Goal: Transaction & Acquisition: Purchase product/service

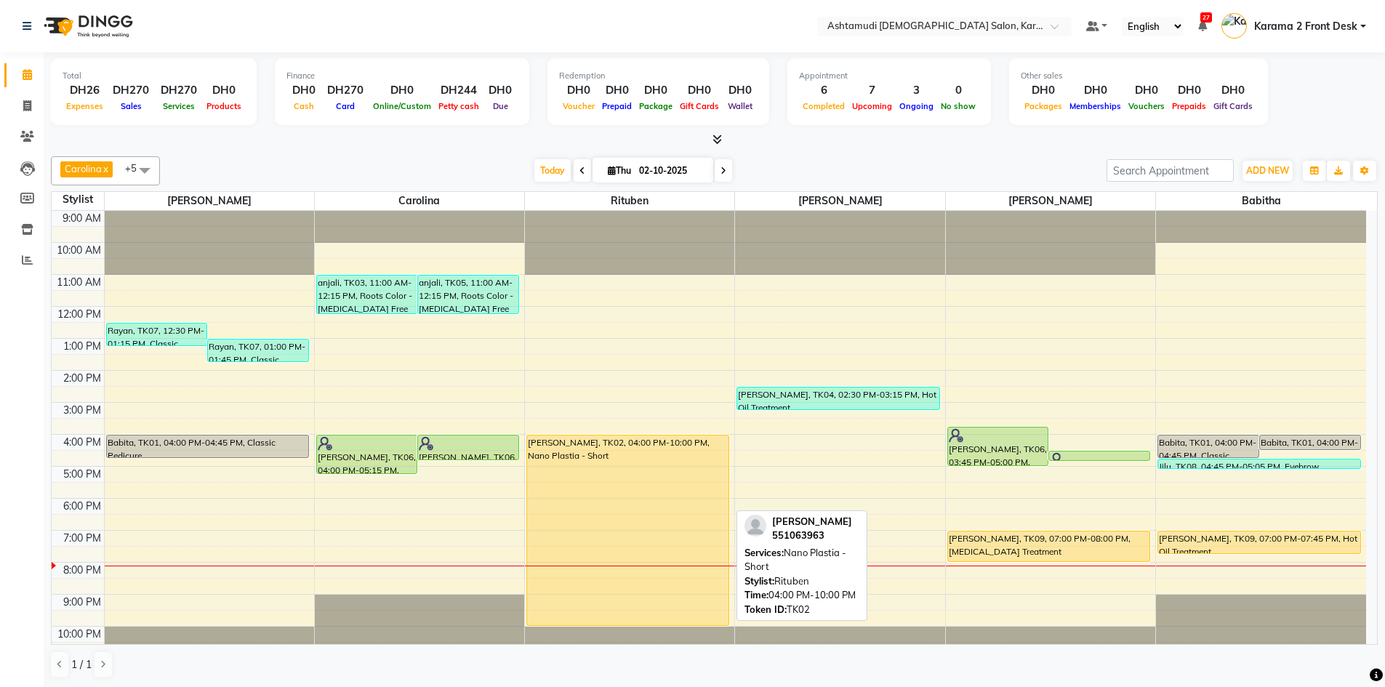
click at [646, 516] on div "[PERSON_NAME], TK02, 04:00 PM-10:00 PM, Nano Plastia - Short" at bounding box center [627, 531] width 201 height 190
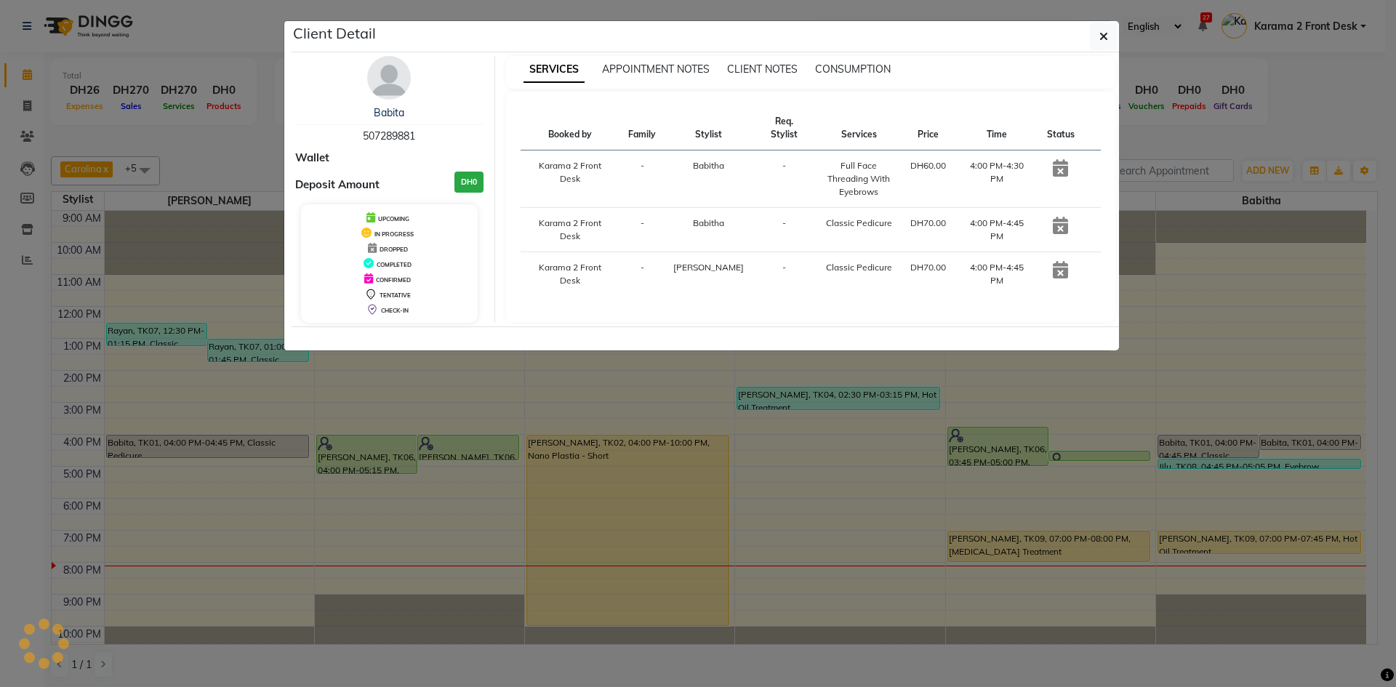
select select "1"
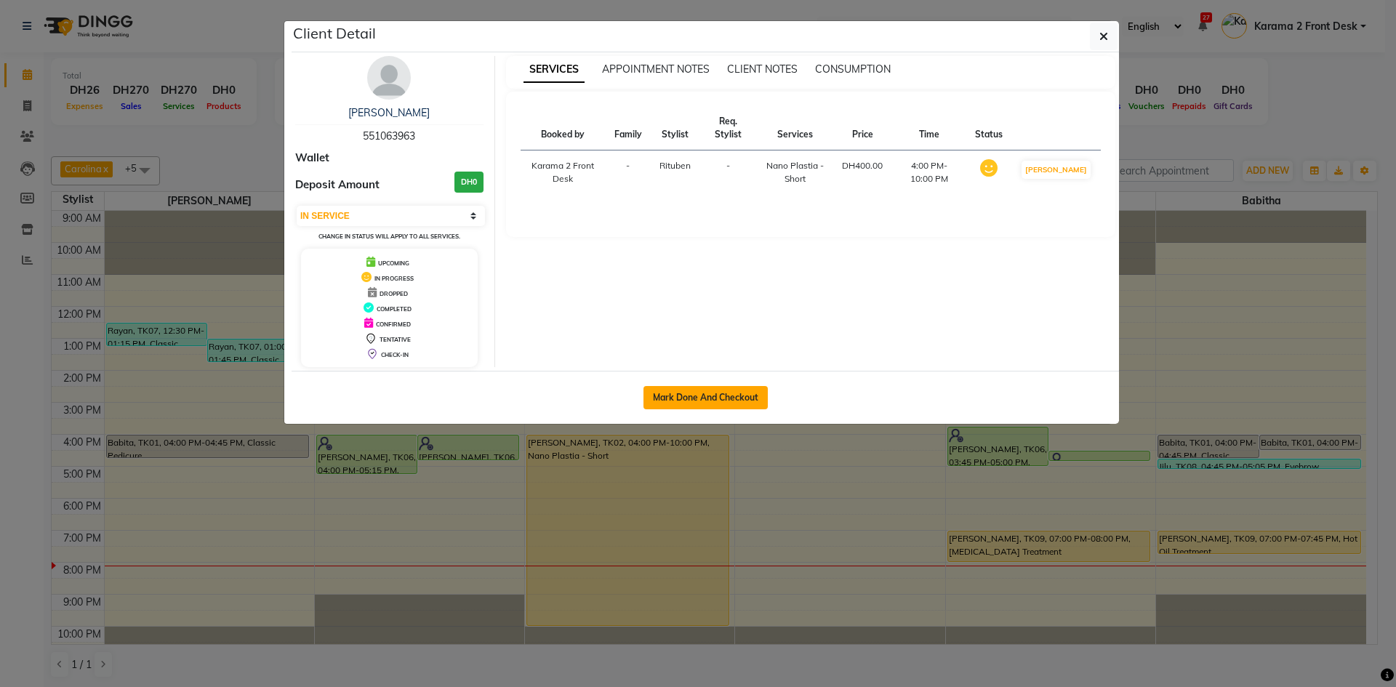
click at [705, 406] on button "Mark Done And Checkout" at bounding box center [706, 397] width 124 height 23
select select "service"
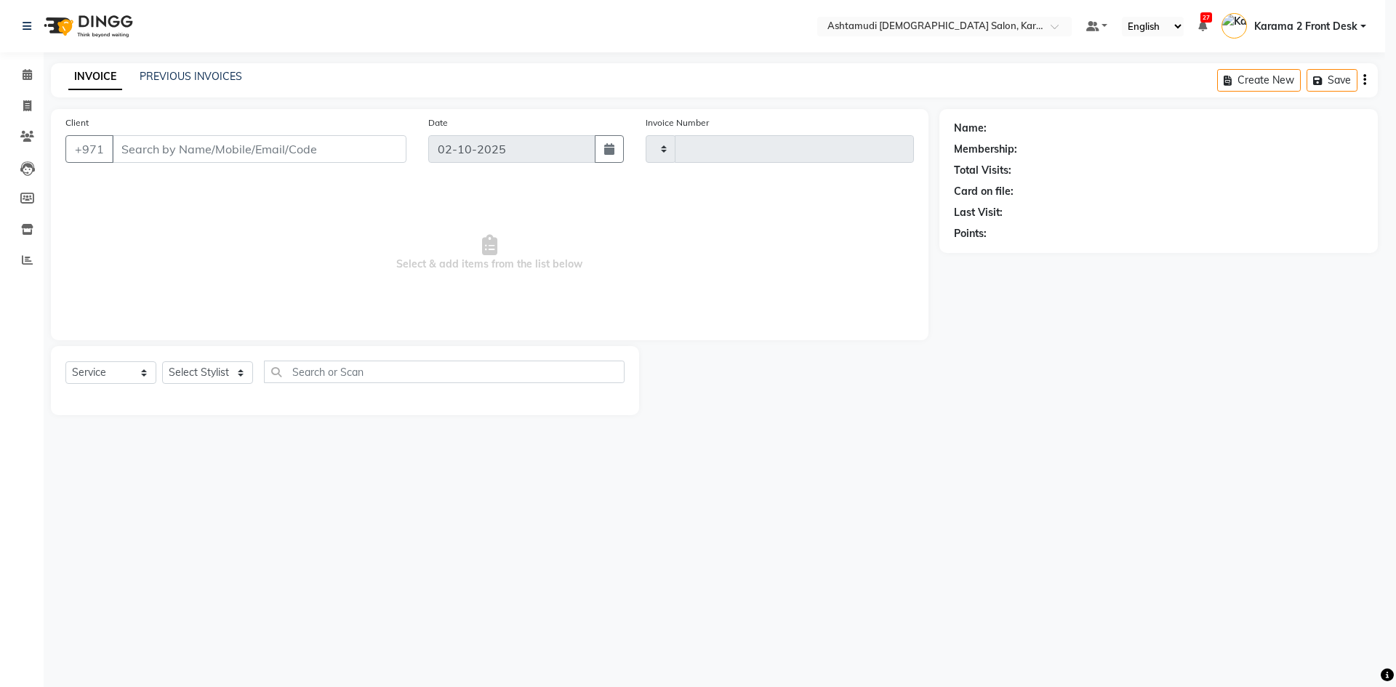
type input "2395"
select select "7424"
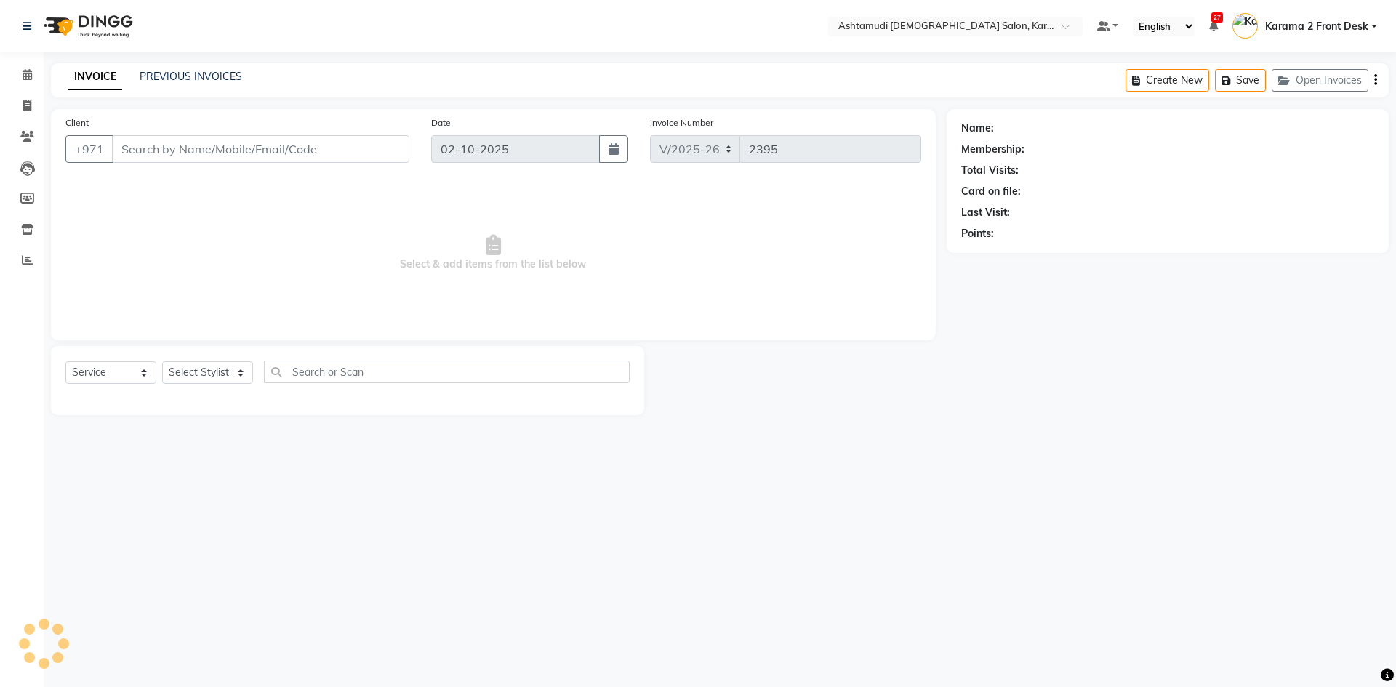
type input "551063963"
select select "71373"
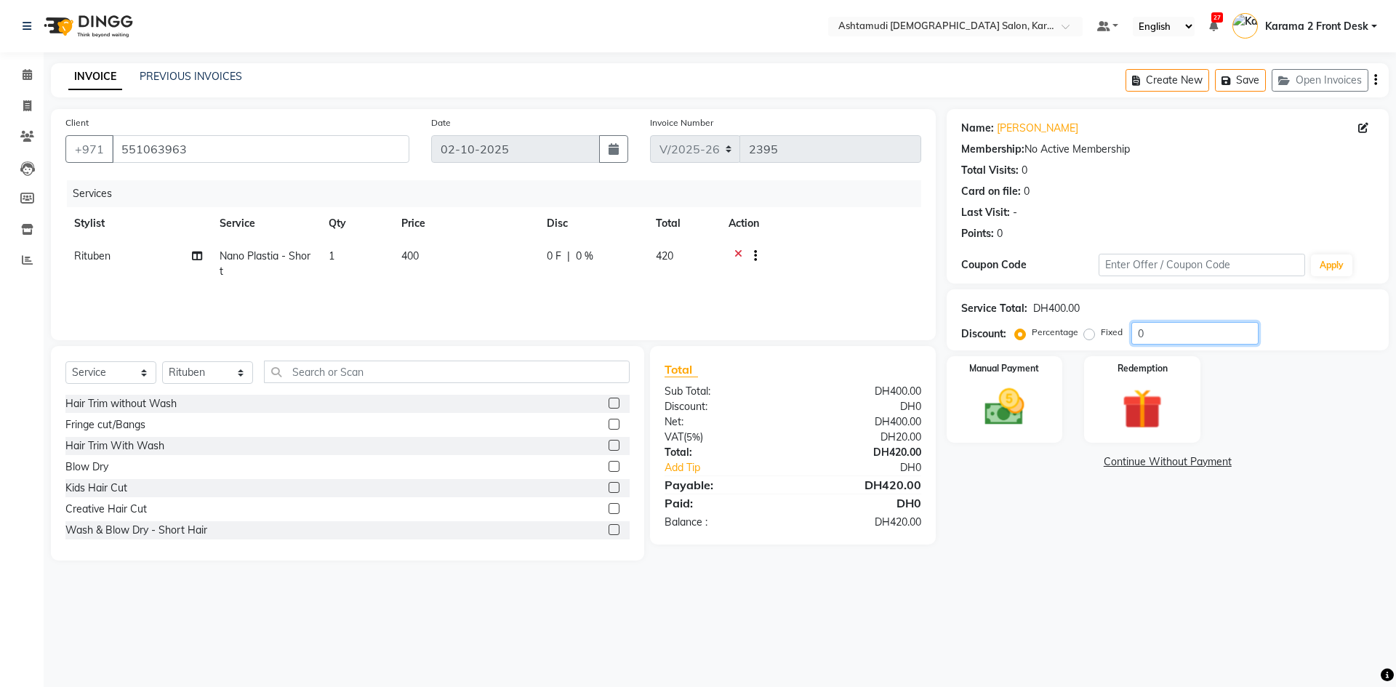
drag, startPoint x: 1129, startPoint y: 331, endPoint x: 1017, endPoint y: 327, distance: 111.3
click at [1018, 327] on div "Percentage Fixed 0" at bounding box center [1138, 333] width 241 height 23
click at [913, 289] on div "Services Stylist Service Qty Price Disc Total Action Rituben Nano Plastia - Sho…" at bounding box center [493, 252] width 856 height 145
click at [993, 398] on img at bounding box center [1005, 407] width 68 height 48
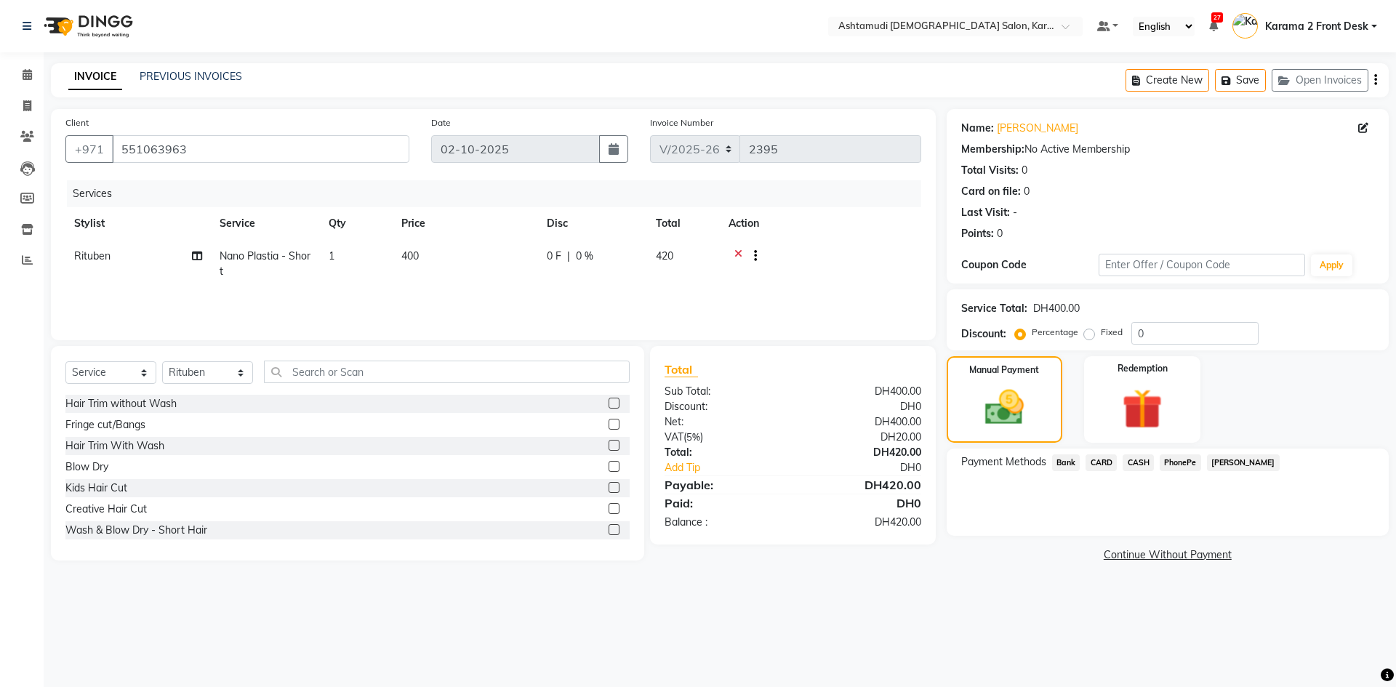
click at [1108, 456] on span "CARD" at bounding box center [1101, 463] width 31 height 17
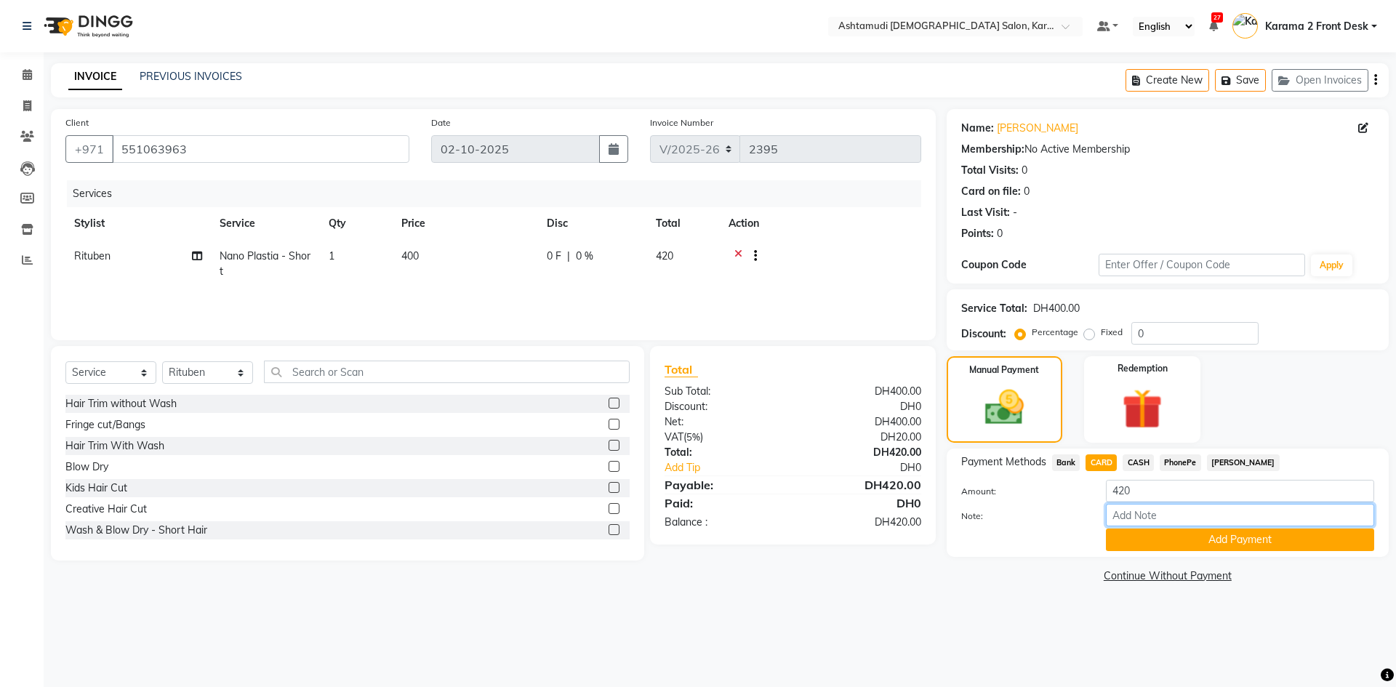
drag, startPoint x: 1134, startPoint y: 506, endPoint x: 1143, endPoint y: 522, distance: 18.2
click at [1134, 506] on input "Note:" at bounding box center [1240, 515] width 268 height 23
type input "swathy"
drag, startPoint x: 849, startPoint y: 261, endPoint x: 1012, endPoint y: 354, distance: 187.6
click at [851, 261] on div at bounding box center [821, 258] width 184 height 18
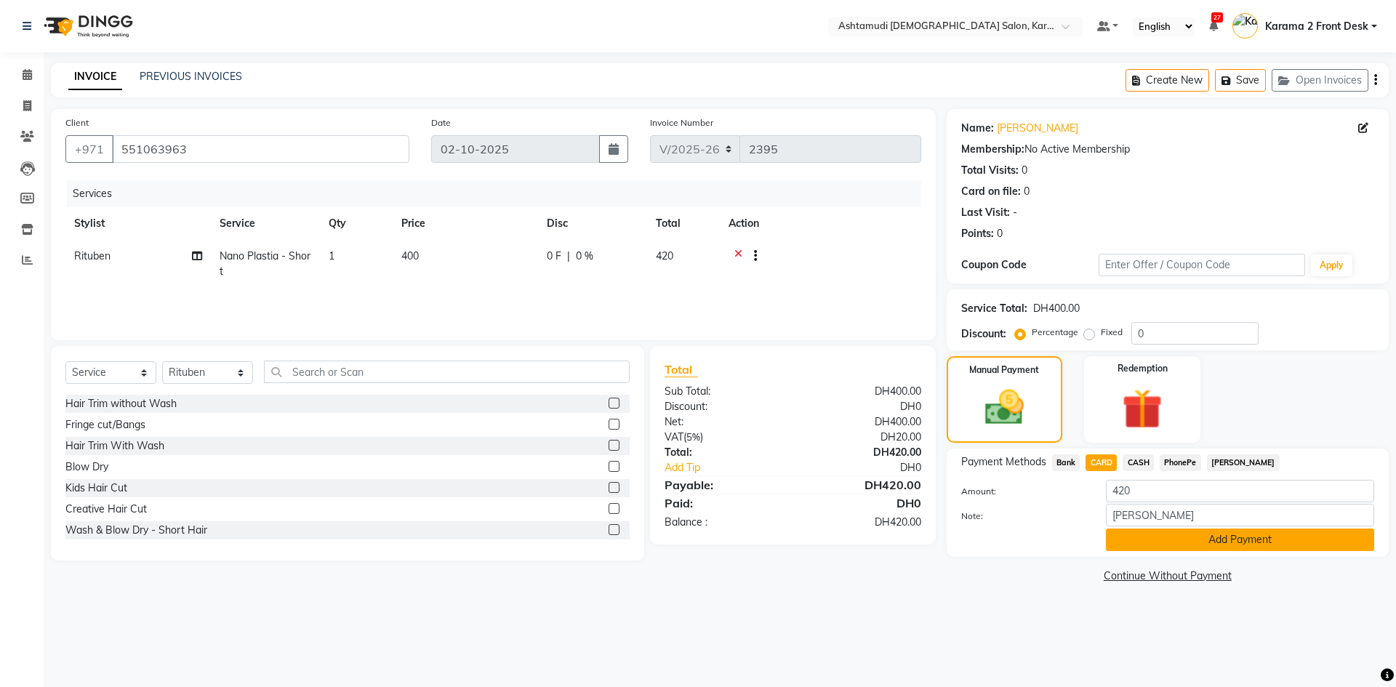
click at [1132, 540] on button "Add Payment" at bounding box center [1240, 540] width 268 height 23
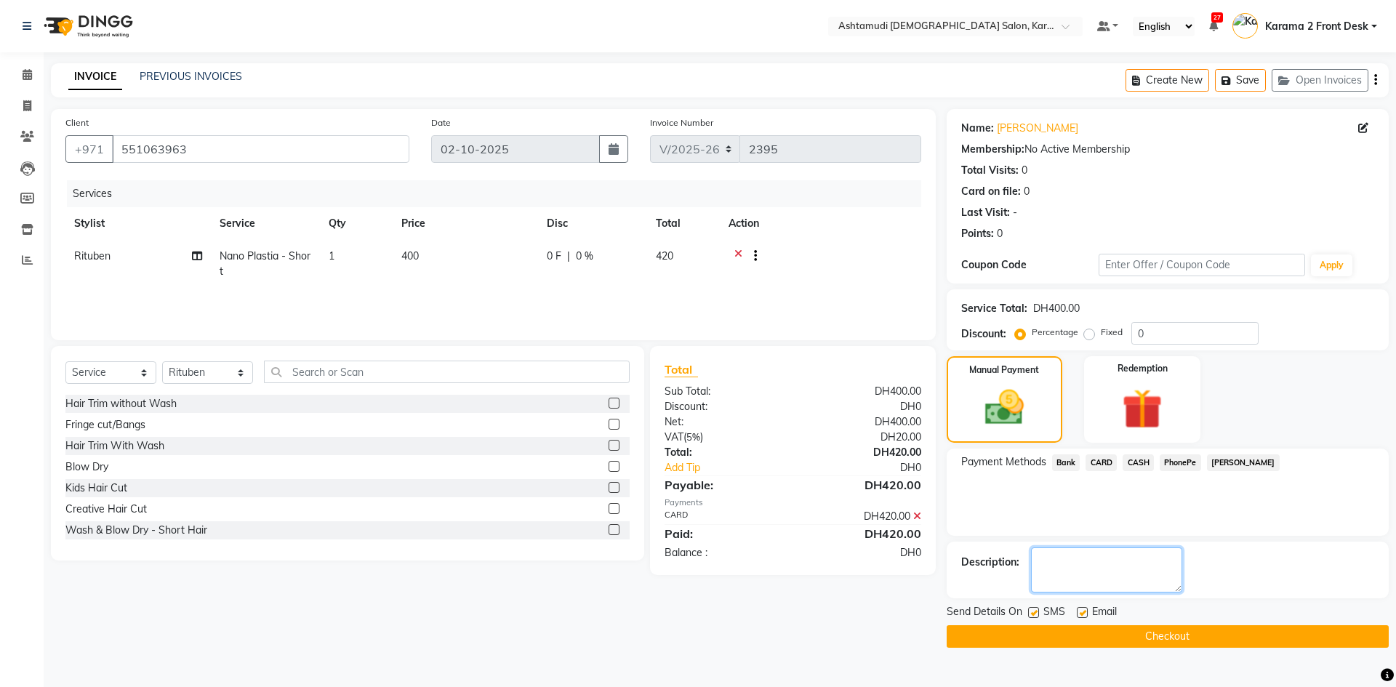
drag, startPoint x: 1084, startPoint y: 569, endPoint x: 1076, endPoint y: 583, distance: 15.6
click at [1084, 569] on textarea at bounding box center [1106, 570] width 151 height 45
click at [1037, 612] on label at bounding box center [1033, 612] width 11 height 11
click at [1037, 612] on input "checkbox" at bounding box center [1032, 613] width 9 height 9
checkbox input "false"
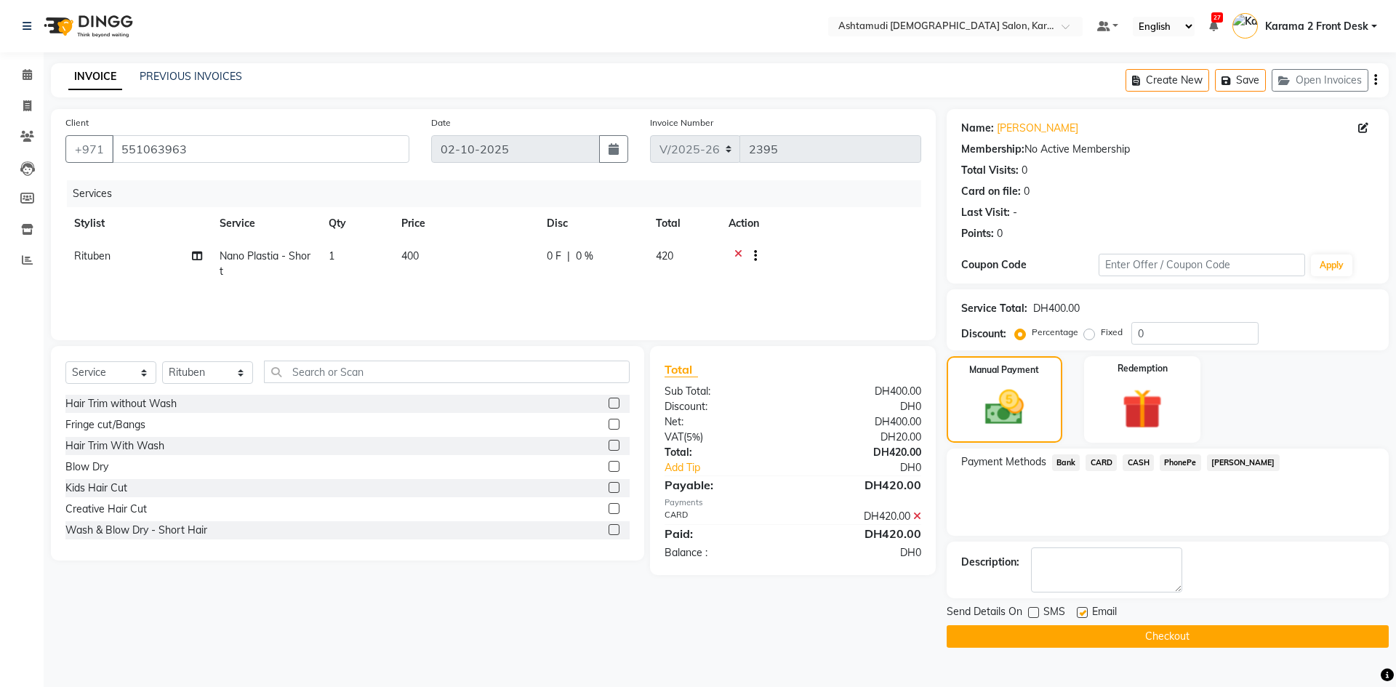
drag, startPoint x: 1081, startPoint y: 615, endPoint x: 1084, endPoint y: 596, distance: 19.1
click at [1082, 615] on label at bounding box center [1082, 612] width 11 height 11
click at [1082, 615] on input "checkbox" at bounding box center [1081, 613] width 9 height 9
checkbox input "false"
click at [1098, 565] on textarea at bounding box center [1106, 570] width 151 height 45
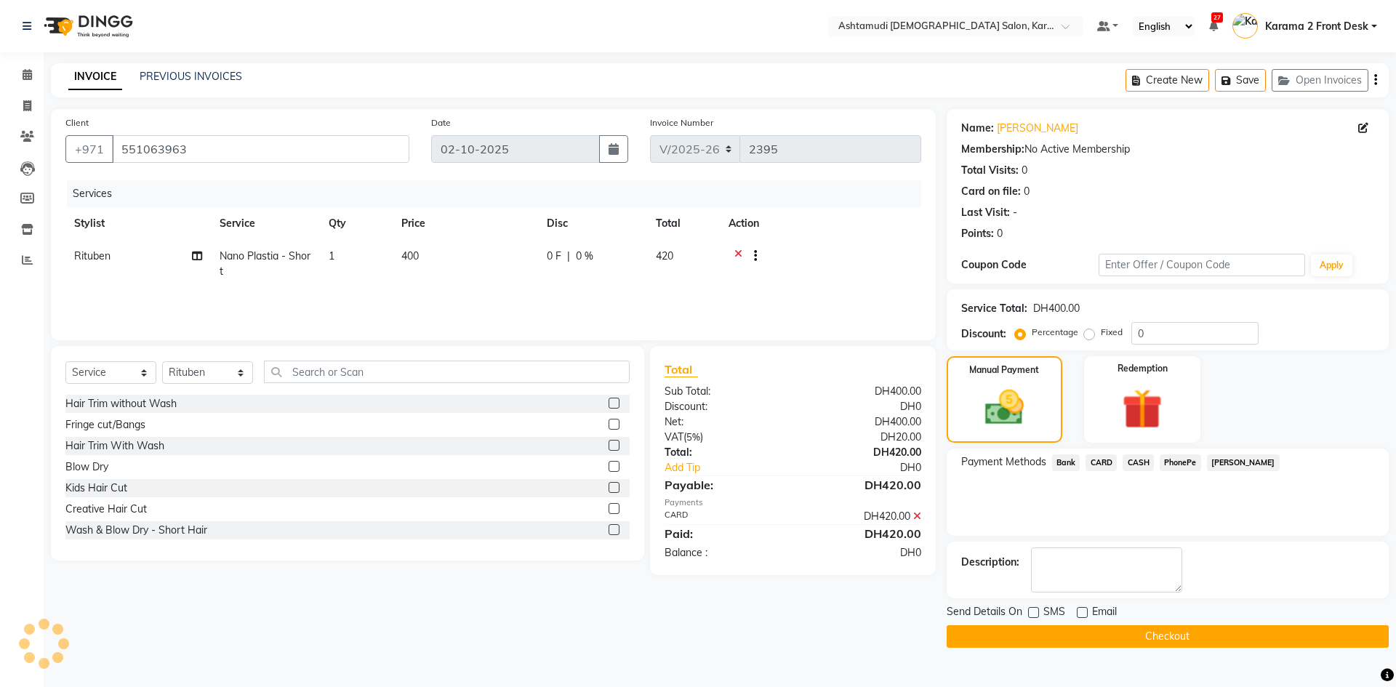
drag, startPoint x: 1078, startPoint y: 631, endPoint x: 1051, endPoint y: 629, distance: 26.9
click at [1051, 629] on button "Checkout" at bounding box center [1168, 636] width 442 height 23
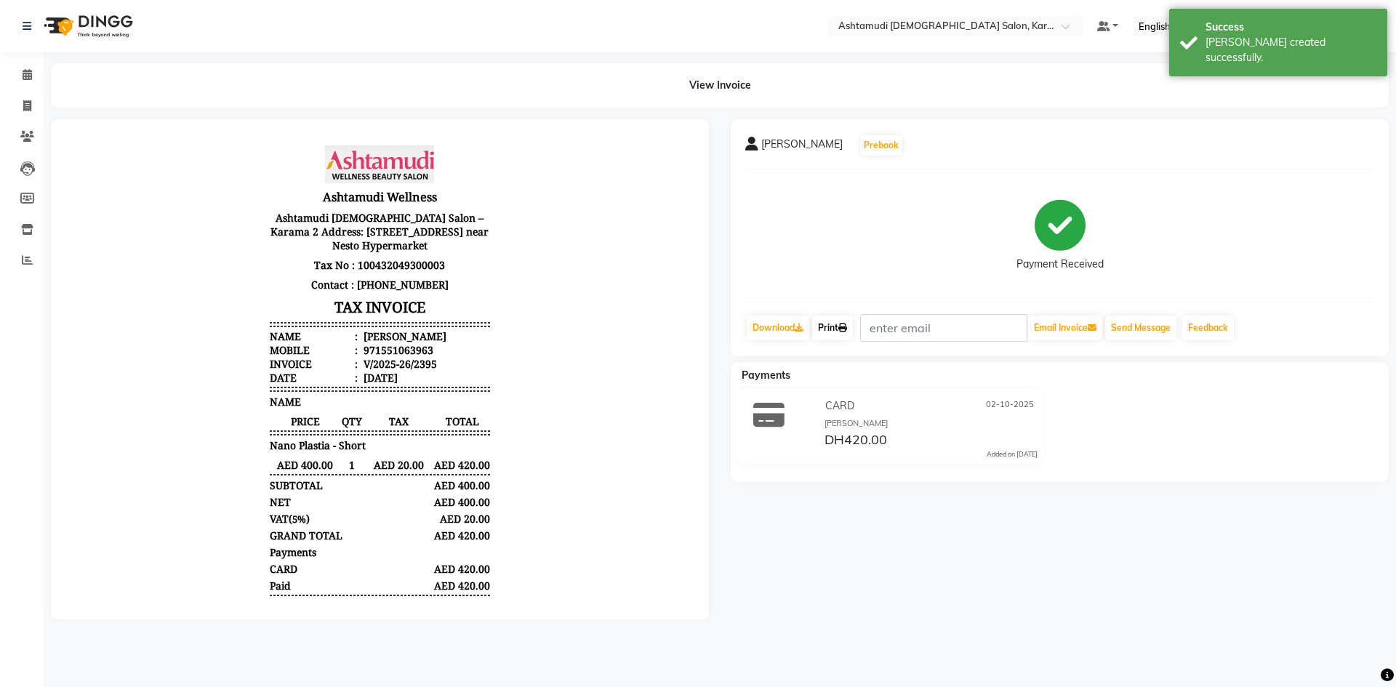
click at [846, 337] on link "Print" at bounding box center [832, 328] width 41 height 25
click at [29, 76] on icon at bounding box center [27, 74] width 9 height 11
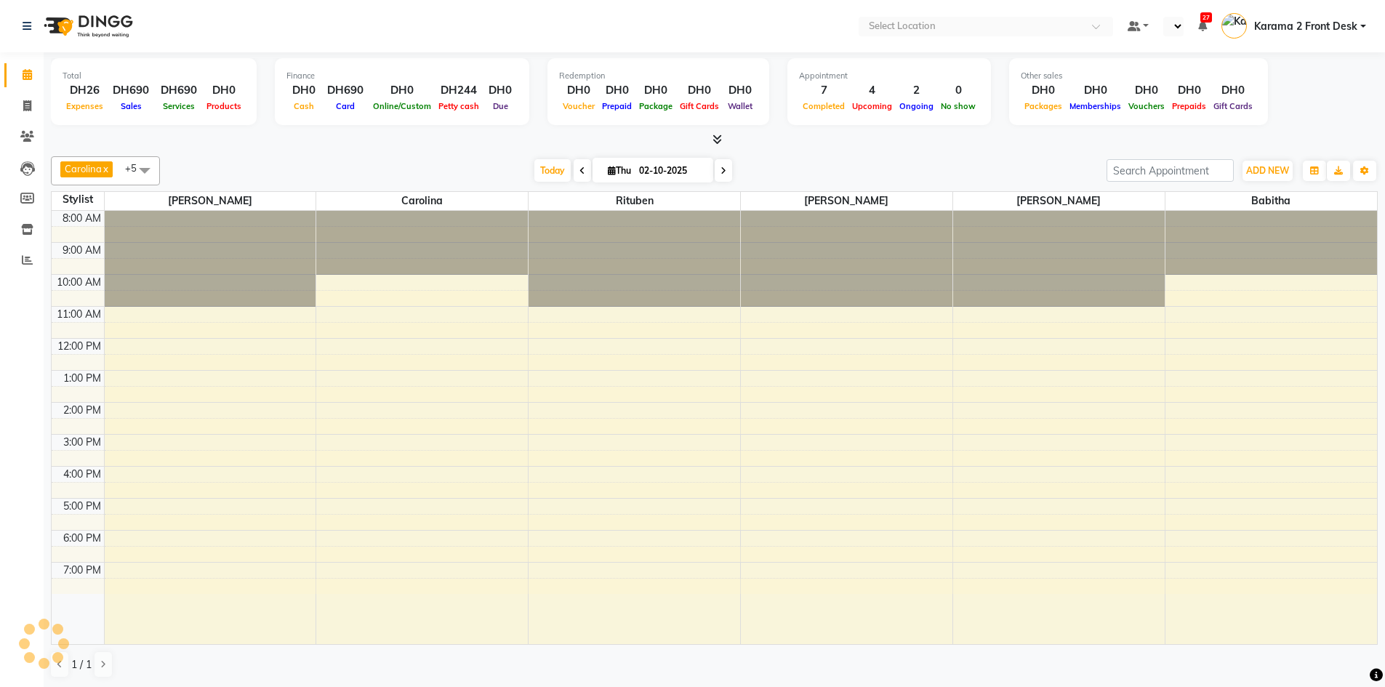
select select "en"
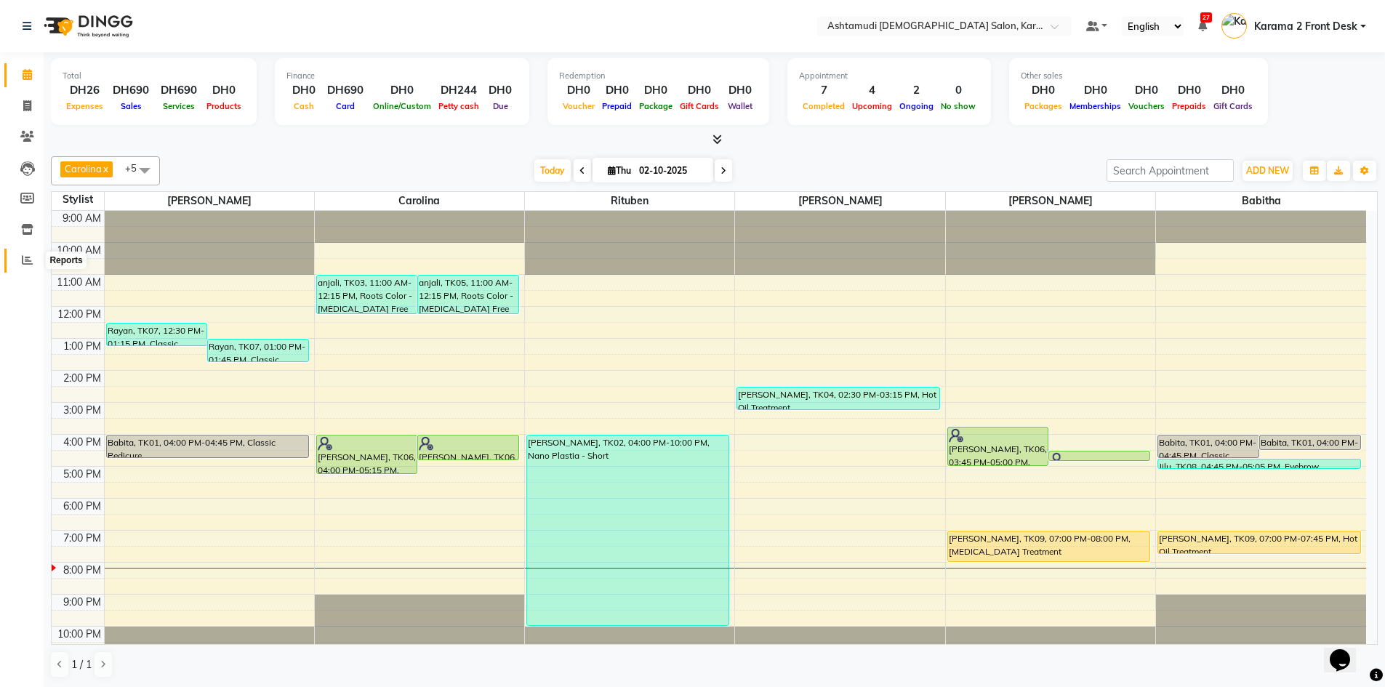
click at [31, 263] on icon at bounding box center [27, 260] width 11 height 11
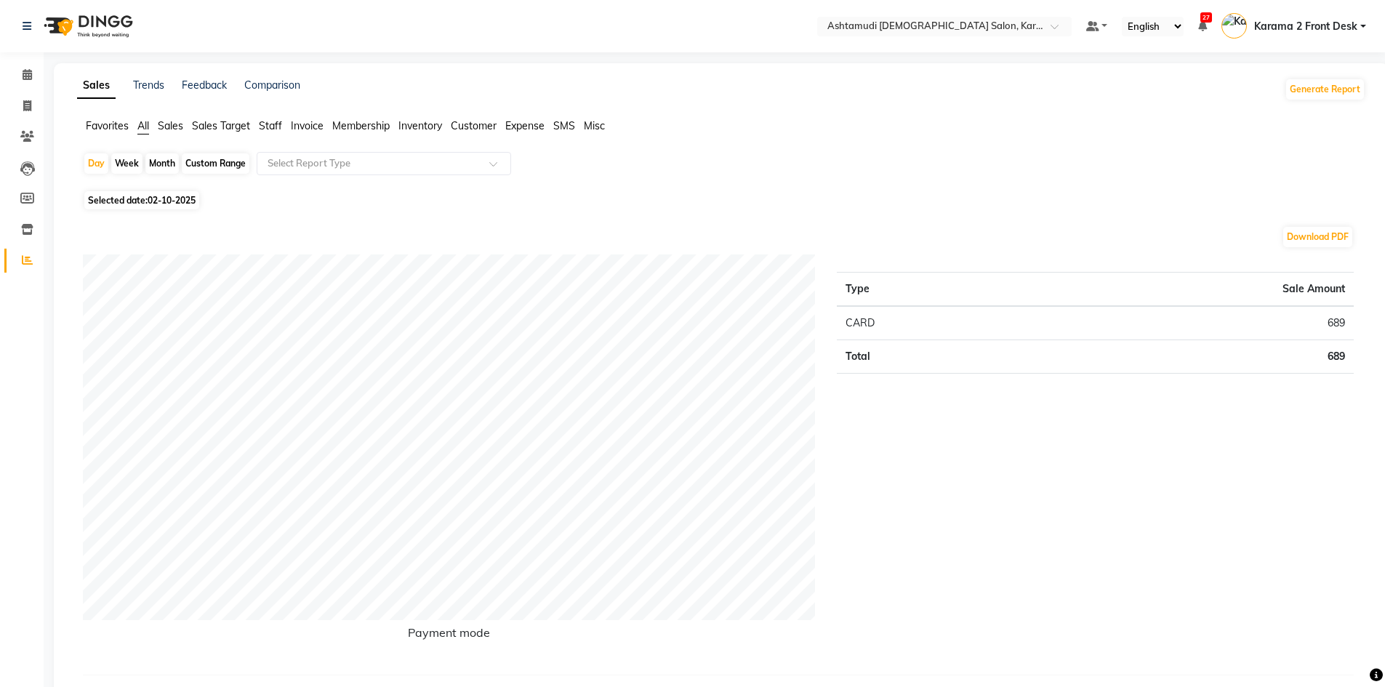
click at [183, 129] on span "Sales" at bounding box center [170, 125] width 25 height 13
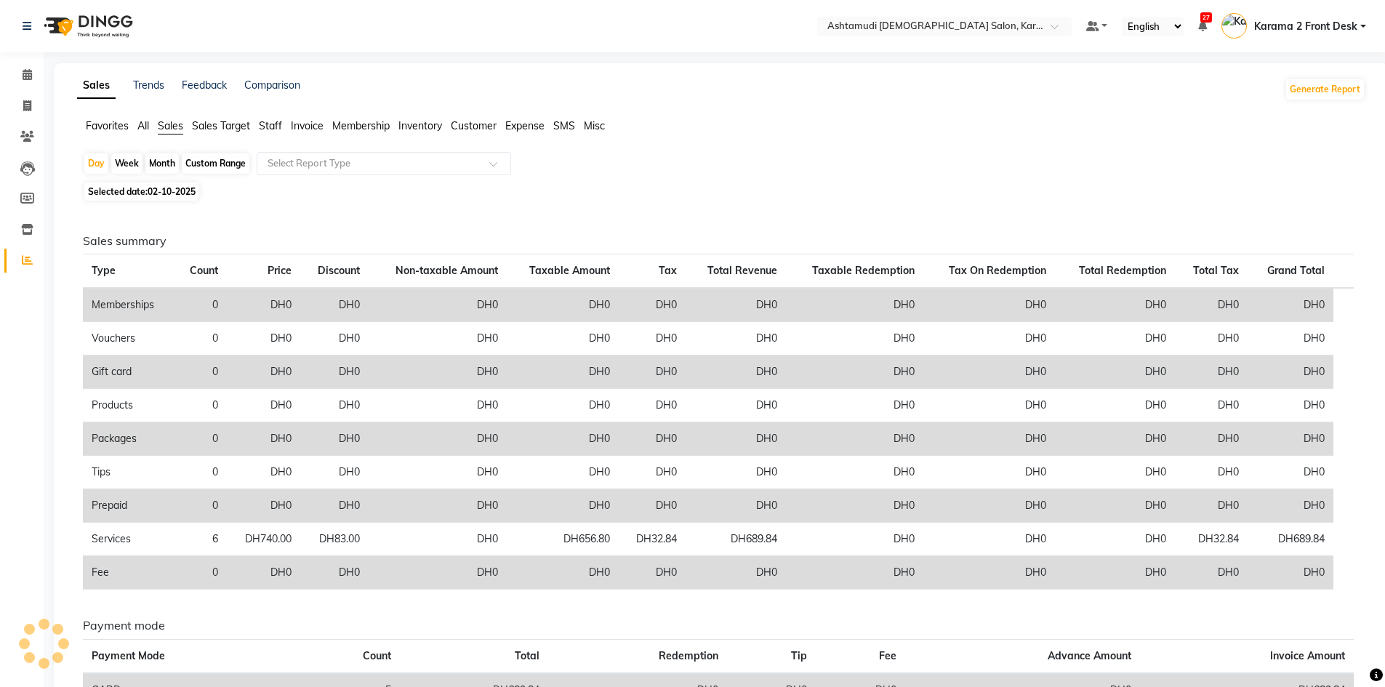
click at [282, 151] on app-reports "Favorites All Sales Sales Target Staff Invoice Membership Inventory Customer Ex…" at bounding box center [721, 434] width 1306 height 630
click at [289, 160] on input "text" at bounding box center [369, 163] width 209 height 15
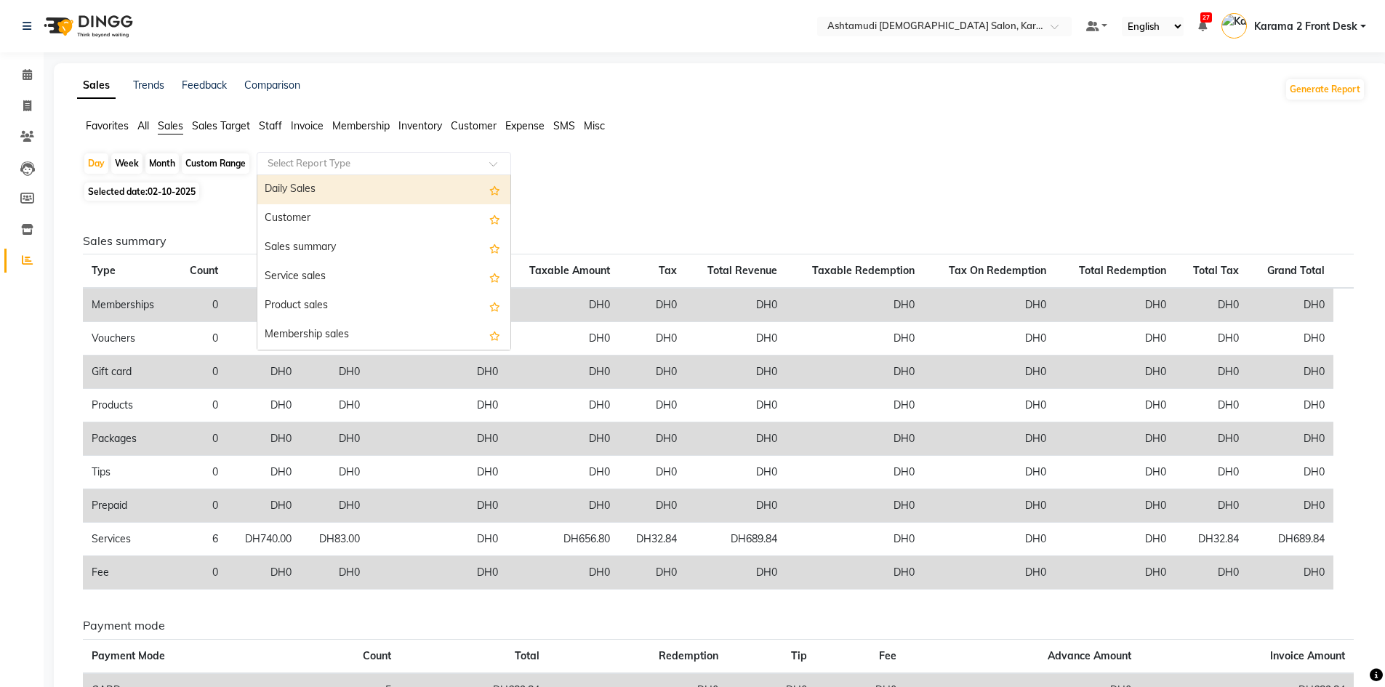
click at [291, 191] on div "Daily Sales" at bounding box center [383, 189] width 253 height 29
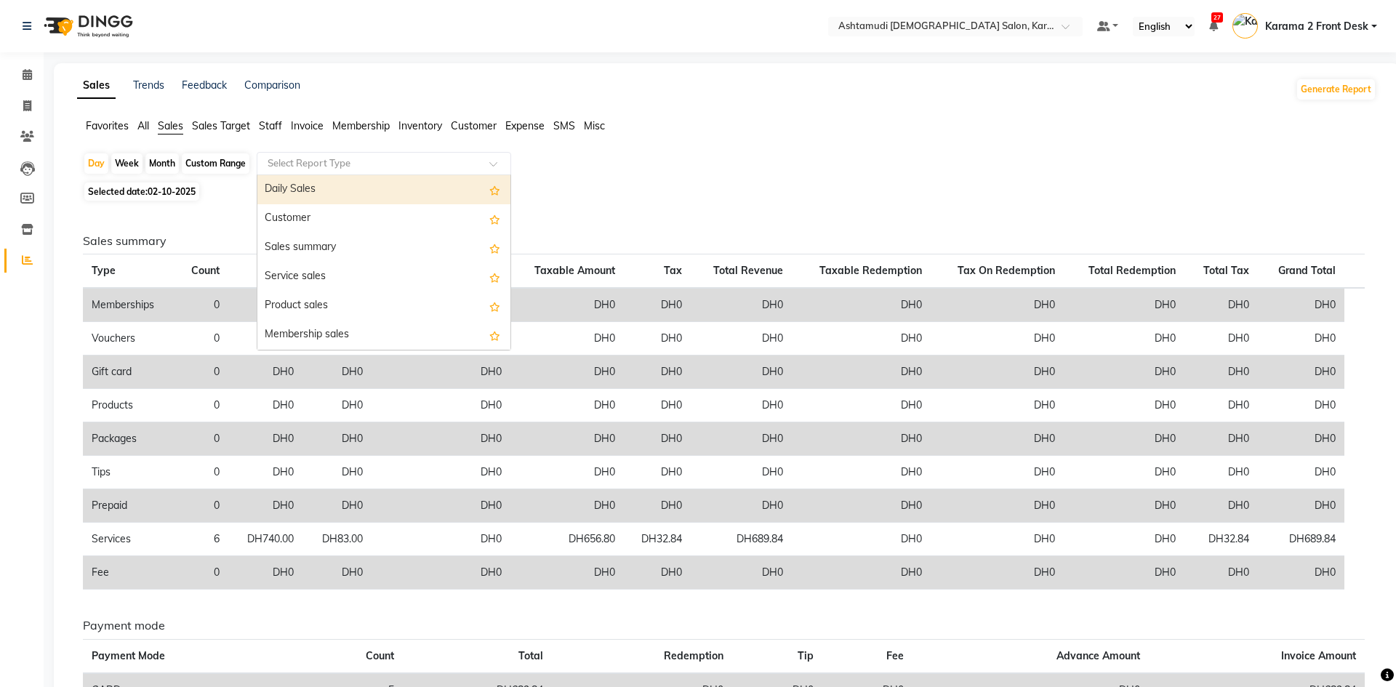
select select "full_report"
select select "csv"
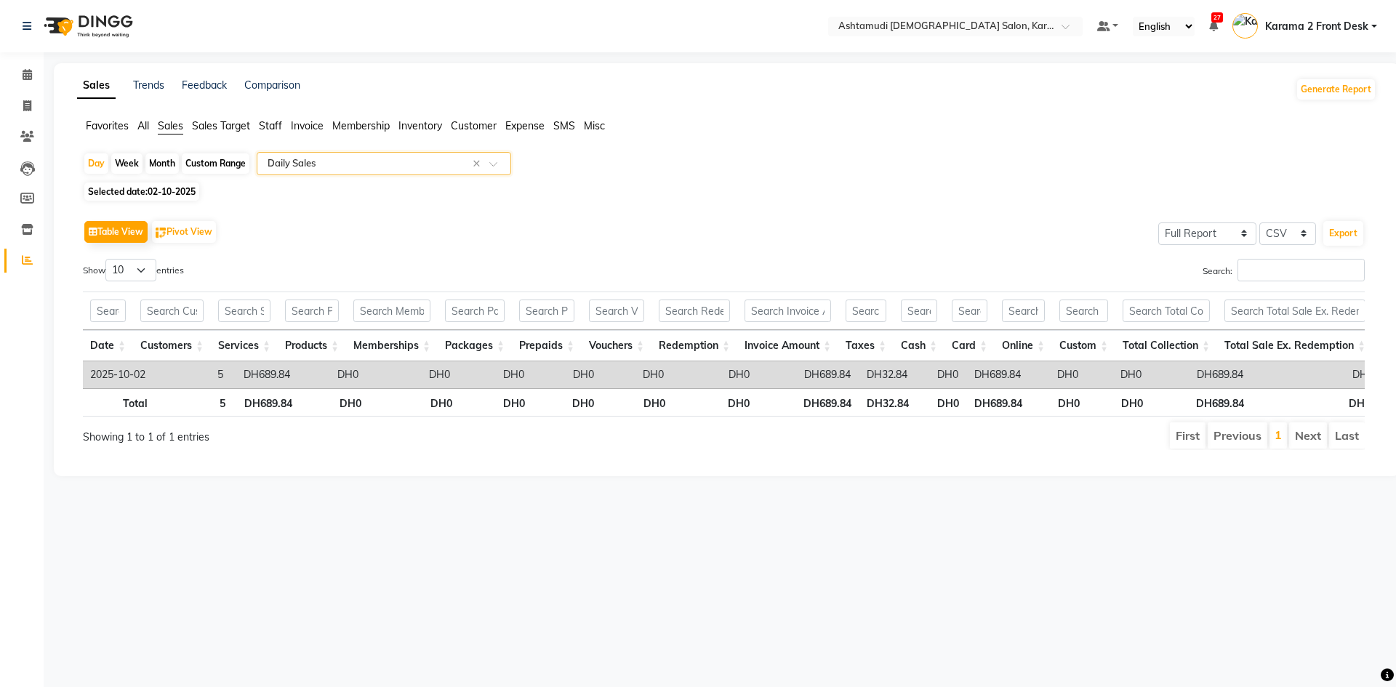
drag, startPoint x: 384, startPoint y: 240, endPoint x: 351, endPoint y: 228, distance: 34.7
click at [385, 240] on div "Table View Pivot View Select Full Report Filtered Report Select CSV PDF Export" at bounding box center [724, 232] width 1282 height 31
click at [31, 77] on icon at bounding box center [27, 74] width 9 height 11
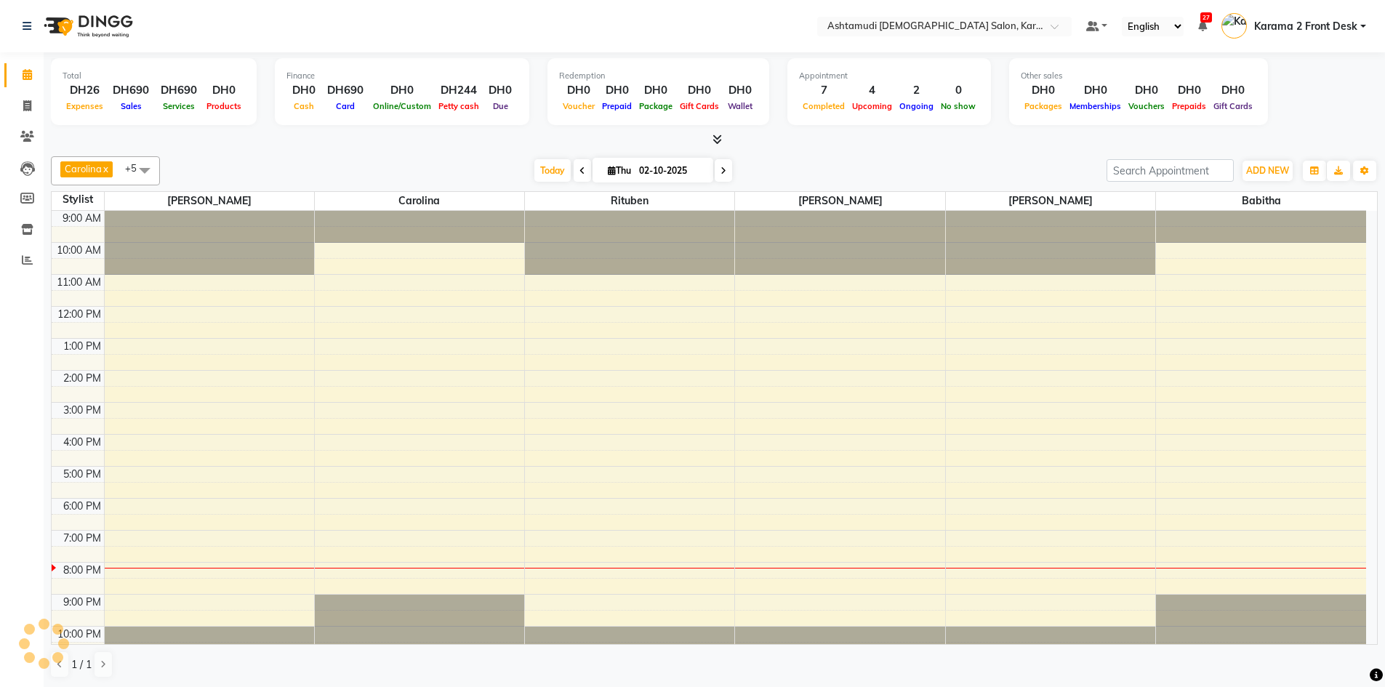
click at [404, 150] on div "Total DH26 Expenses DH690 Sales DH690 Services DH0 Products Finance DH0 Cash DH…" at bounding box center [715, 370] width 1342 height 636
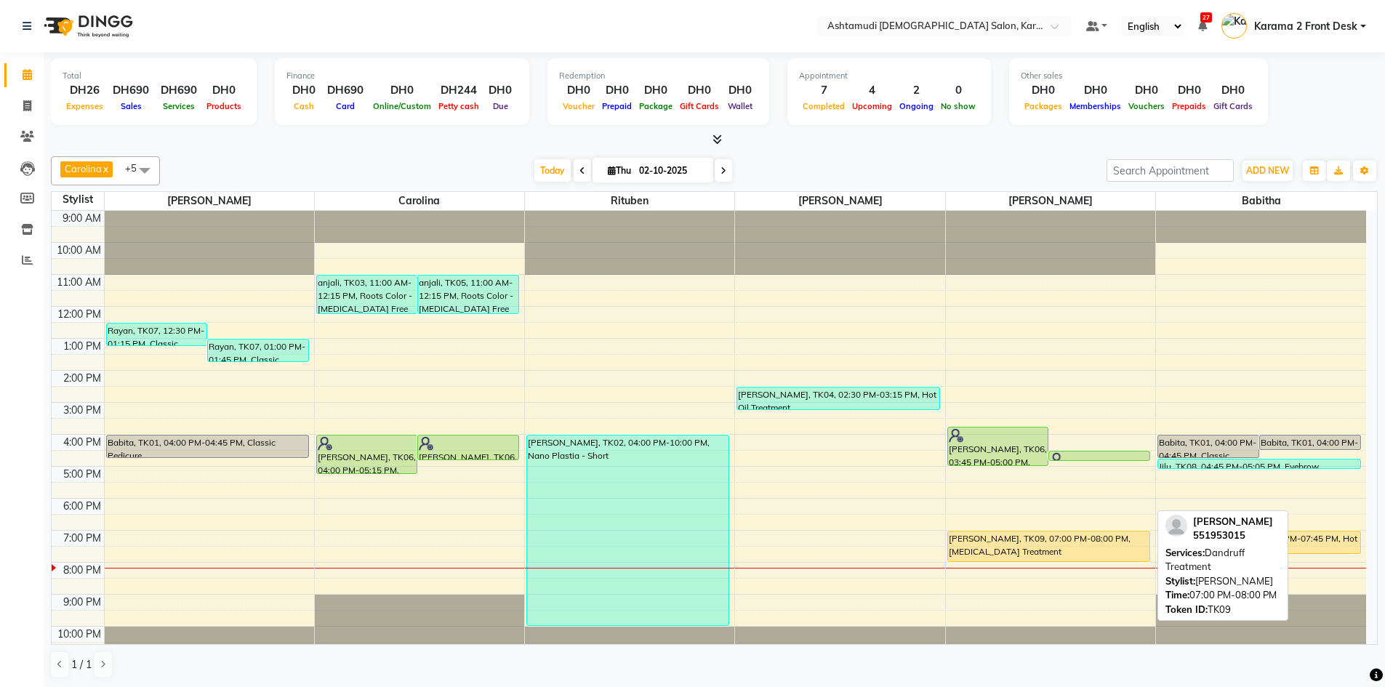
click at [1047, 548] on div "PREETHA, TK09, 07:00 PM-08:00 PM, Dandruff Treatment" at bounding box center [1048, 547] width 201 height 30
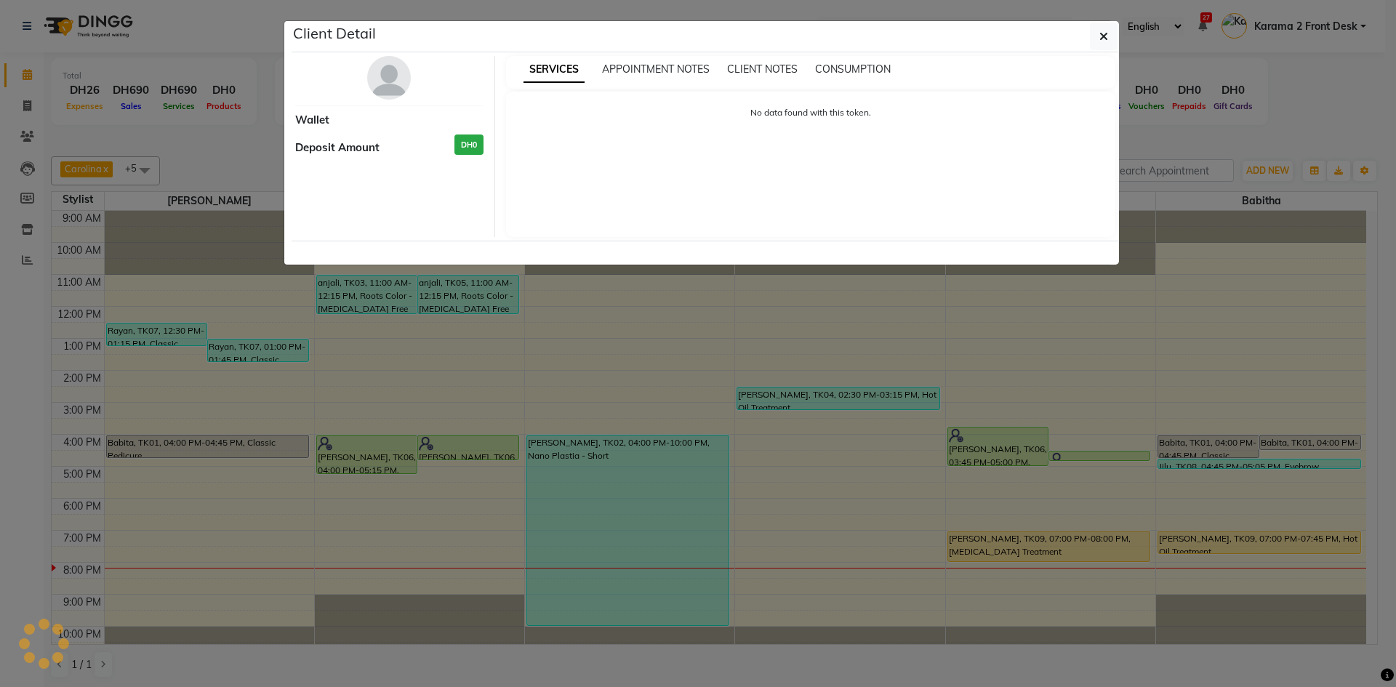
select select "1"
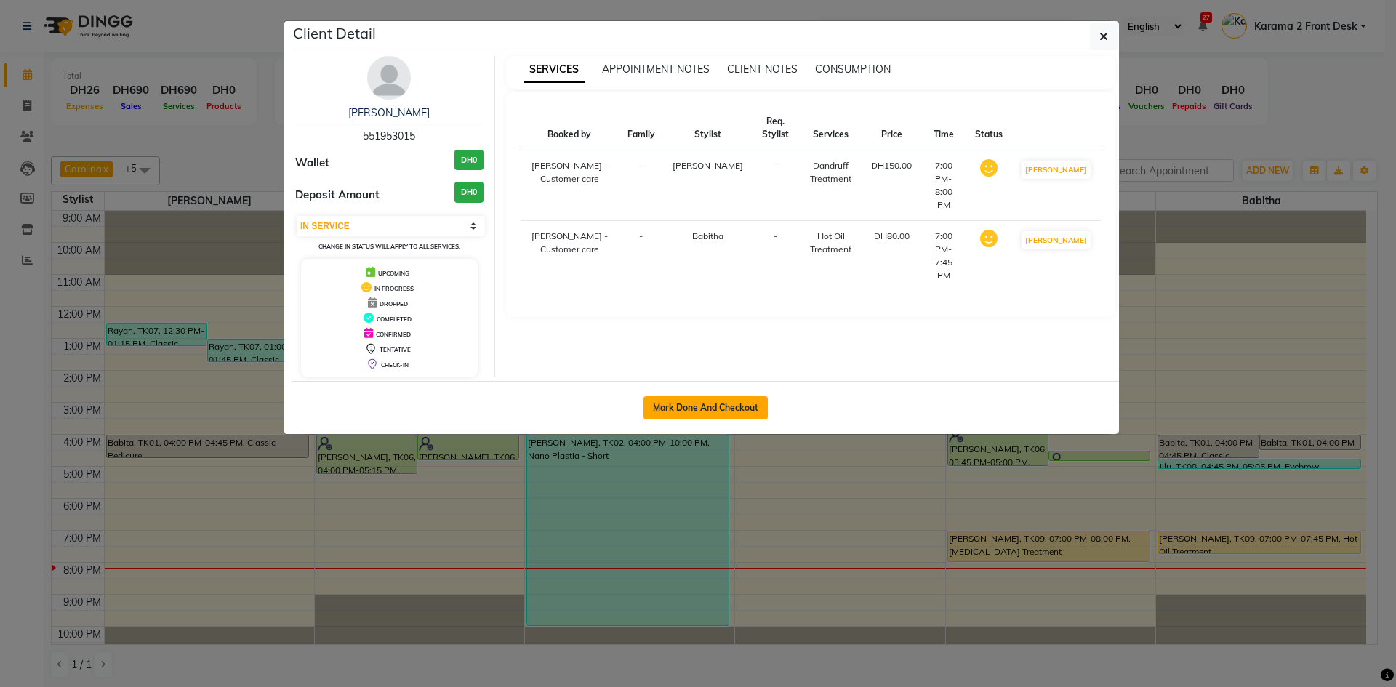
click at [718, 401] on button "Mark Done And Checkout" at bounding box center [706, 407] width 124 height 23
select select "7424"
select select "service"
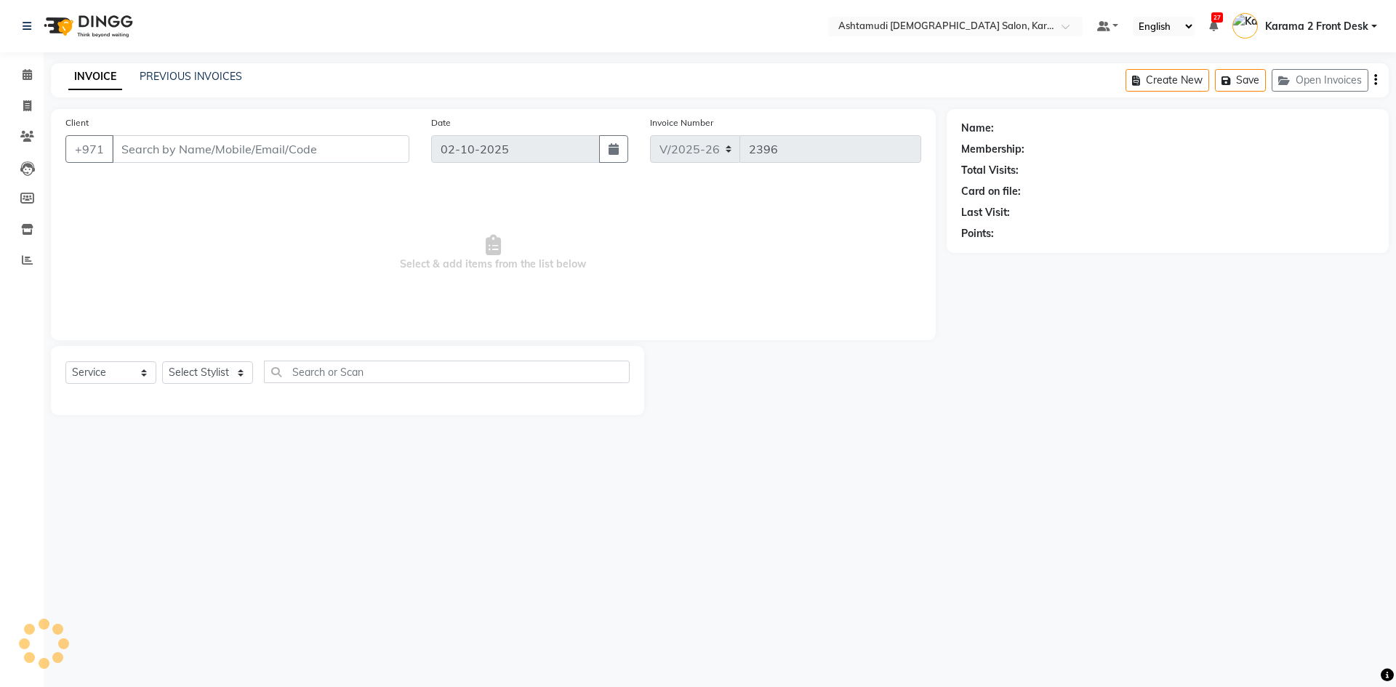
type input "551953015"
select select "81433"
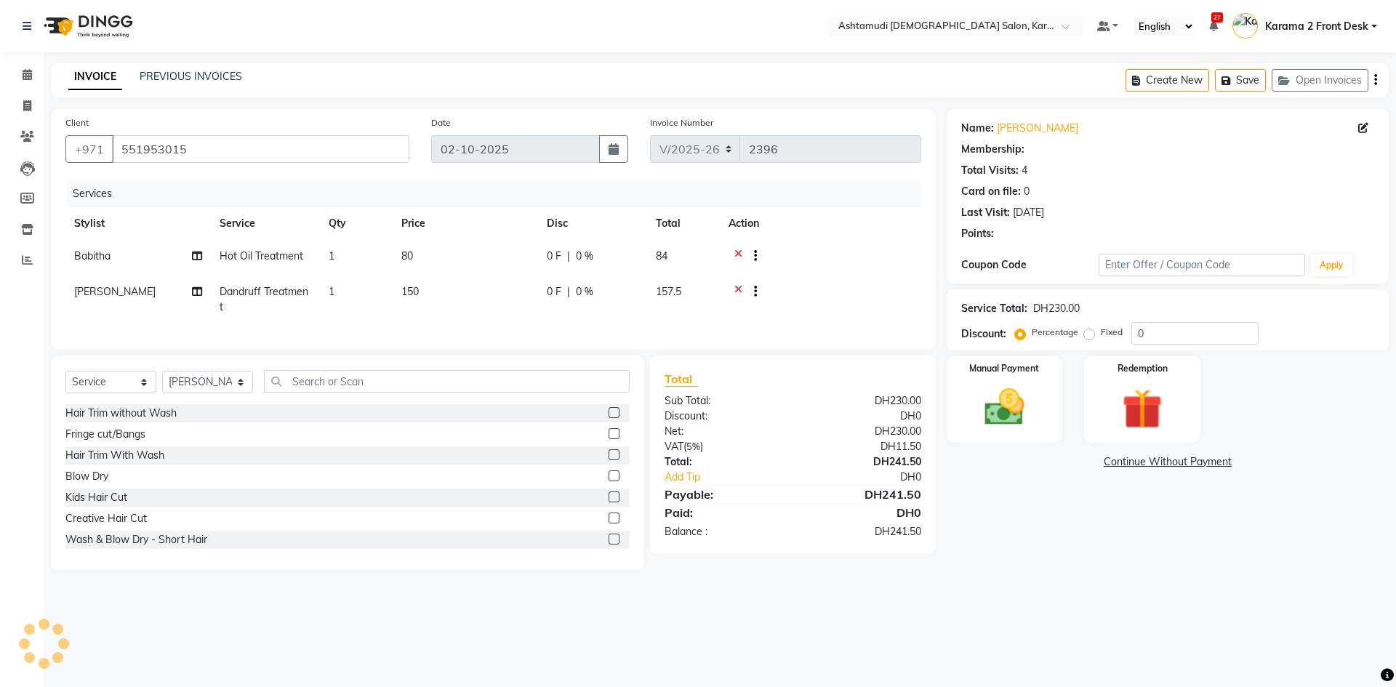
select select "1: Object"
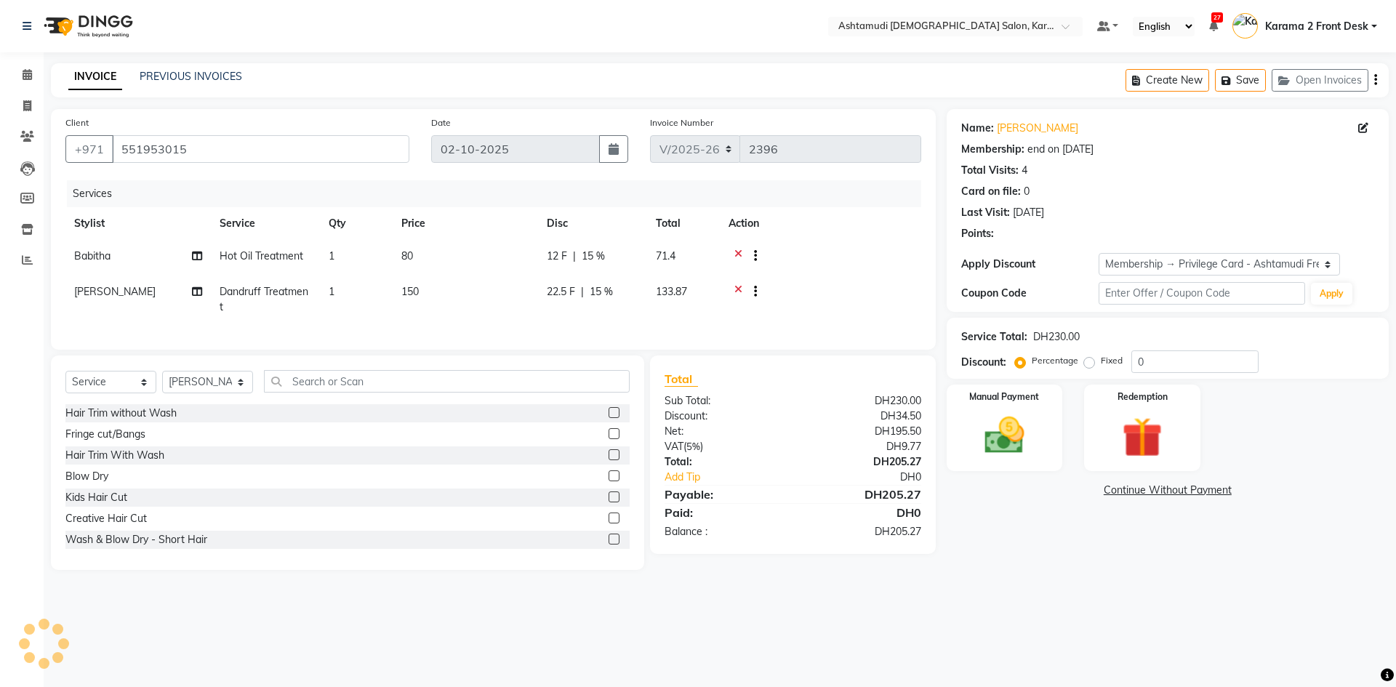
type input "15"
click at [736, 253] on icon at bounding box center [738, 258] width 8 height 18
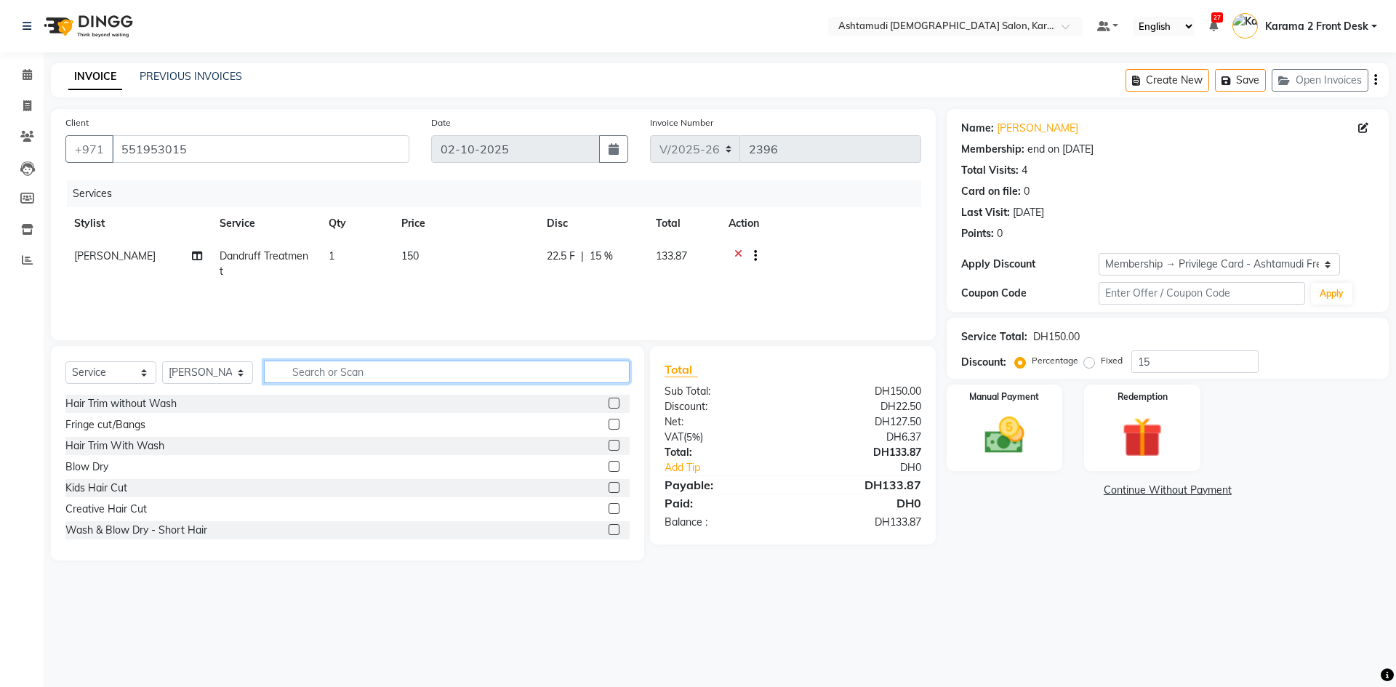
click at [325, 367] on input "text" at bounding box center [447, 372] width 366 height 23
type input "dan"
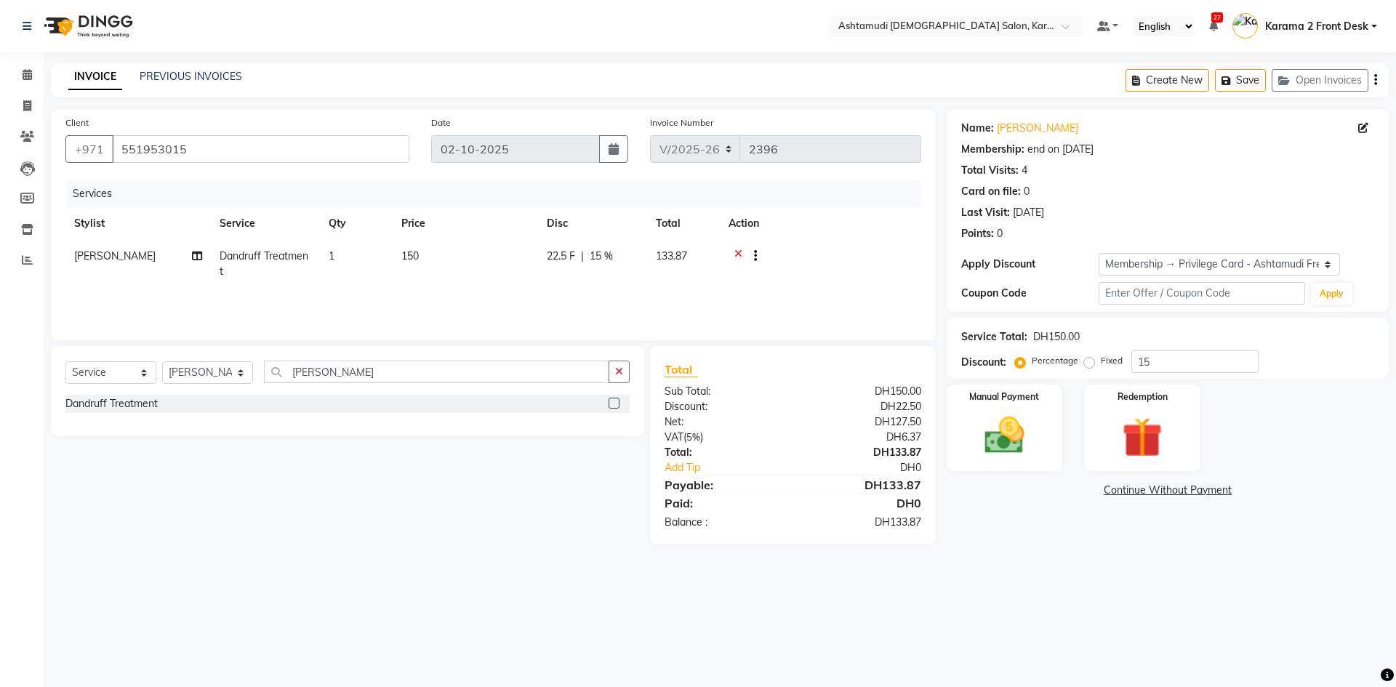
click at [617, 407] on label at bounding box center [614, 403] width 11 height 11
click at [617, 407] on input "checkbox" at bounding box center [613, 403] width 9 height 9
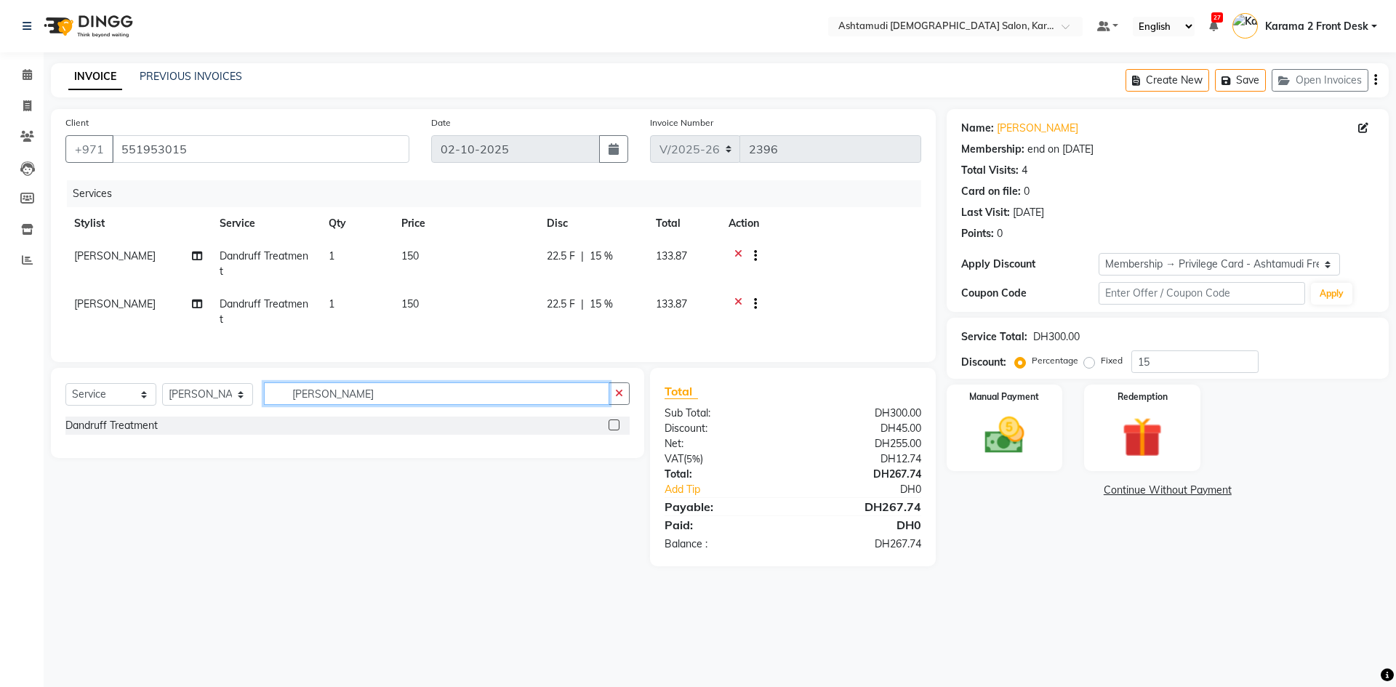
checkbox input "false"
drag, startPoint x: 415, startPoint y: 415, endPoint x: 210, endPoint y: 396, distance: 205.2
click at [210, 396] on div "Select Service Product Membership Package Voucher Prepaid Gift Card Select Styl…" at bounding box center [347, 400] width 564 height 34
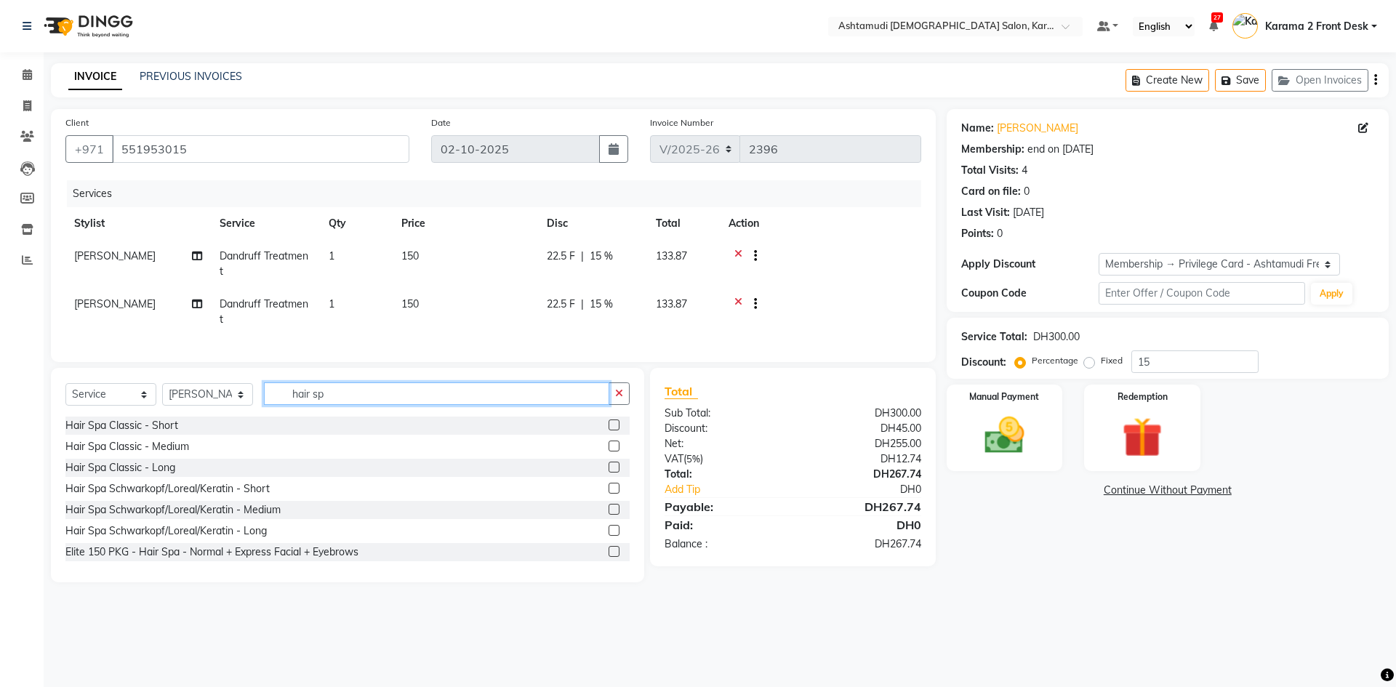
type input "hair sp"
click at [597, 540] on div "Hair Spa Schwarkopf/Loreal/Keratin - Long" at bounding box center [347, 531] width 564 height 18
click at [609, 536] on label at bounding box center [614, 530] width 11 height 11
click at [609, 536] on input "checkbox" at bounding box center [613, 531] width 9 height 9
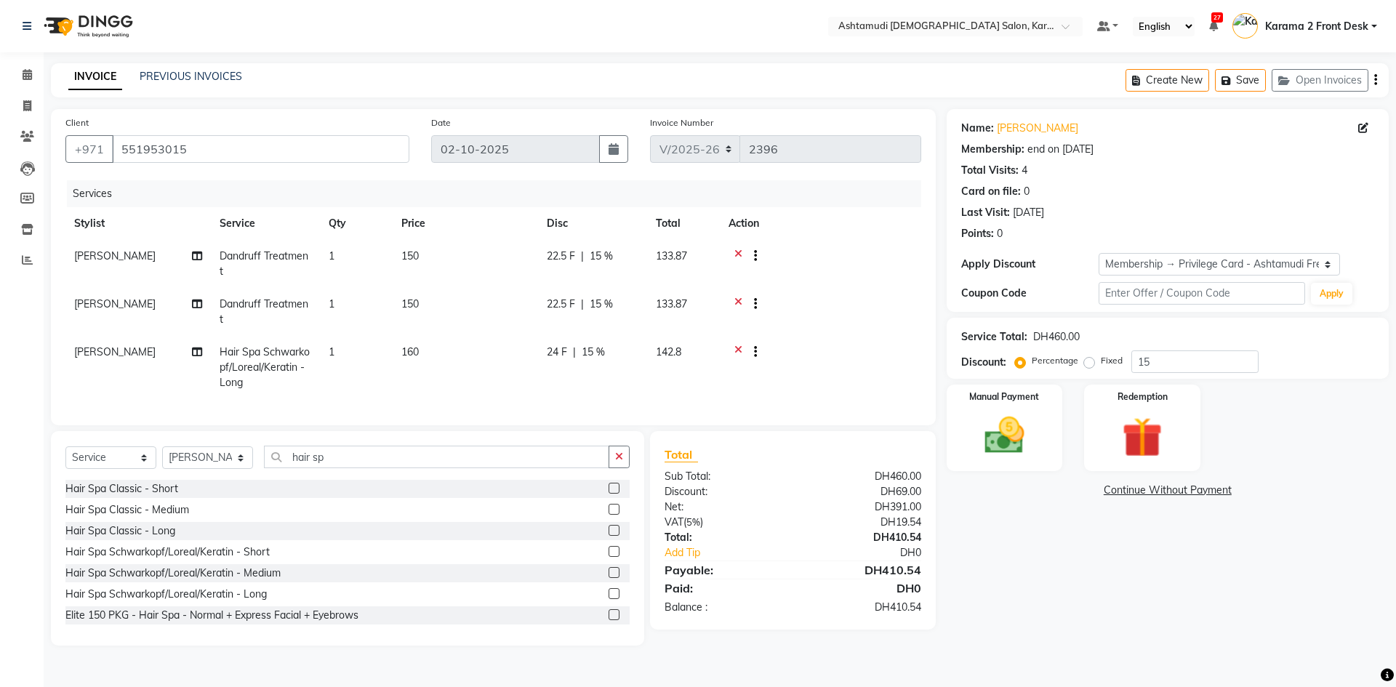
click at [609, 599] on label at bounding box center [614, 593] width 11 height 11
click at [609, 599] on input "checkbox" at bounding box center [613, 594] width 9 height 9
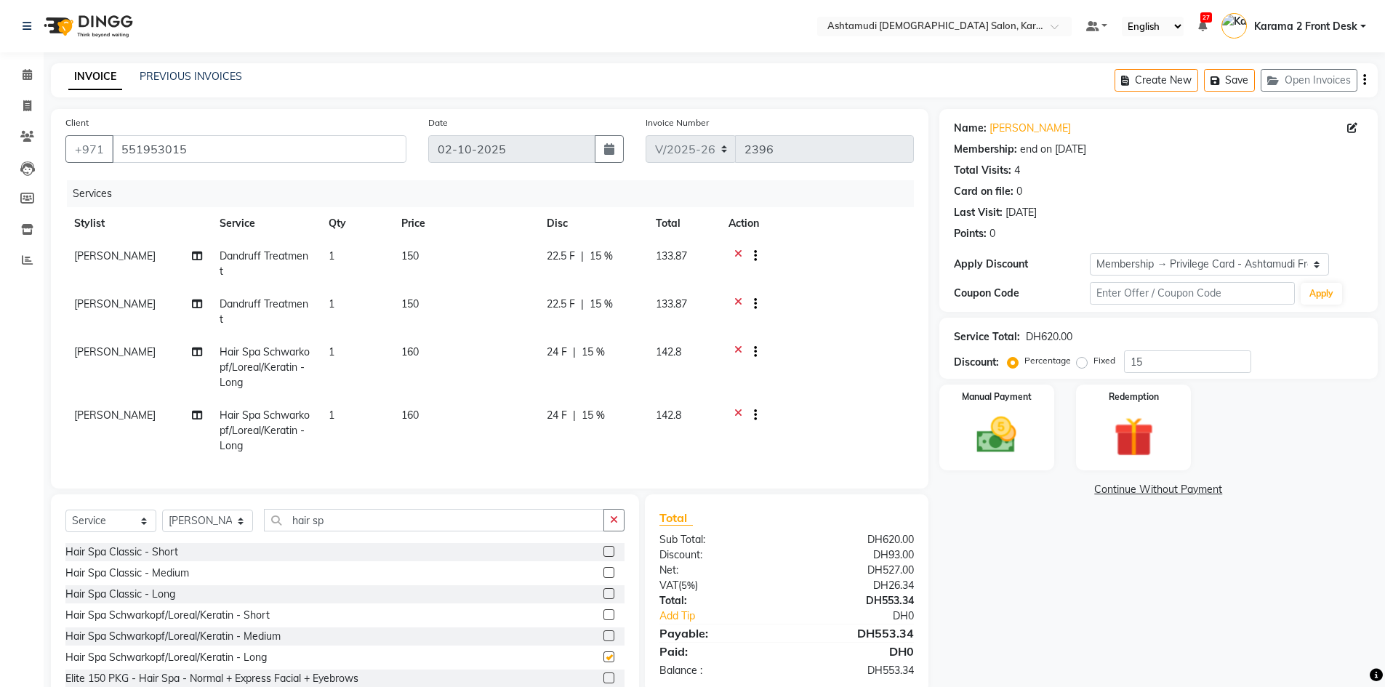
checkbox input "false"
click at [876, 389] on td at bounding box center [817, 367] width 194 height 63
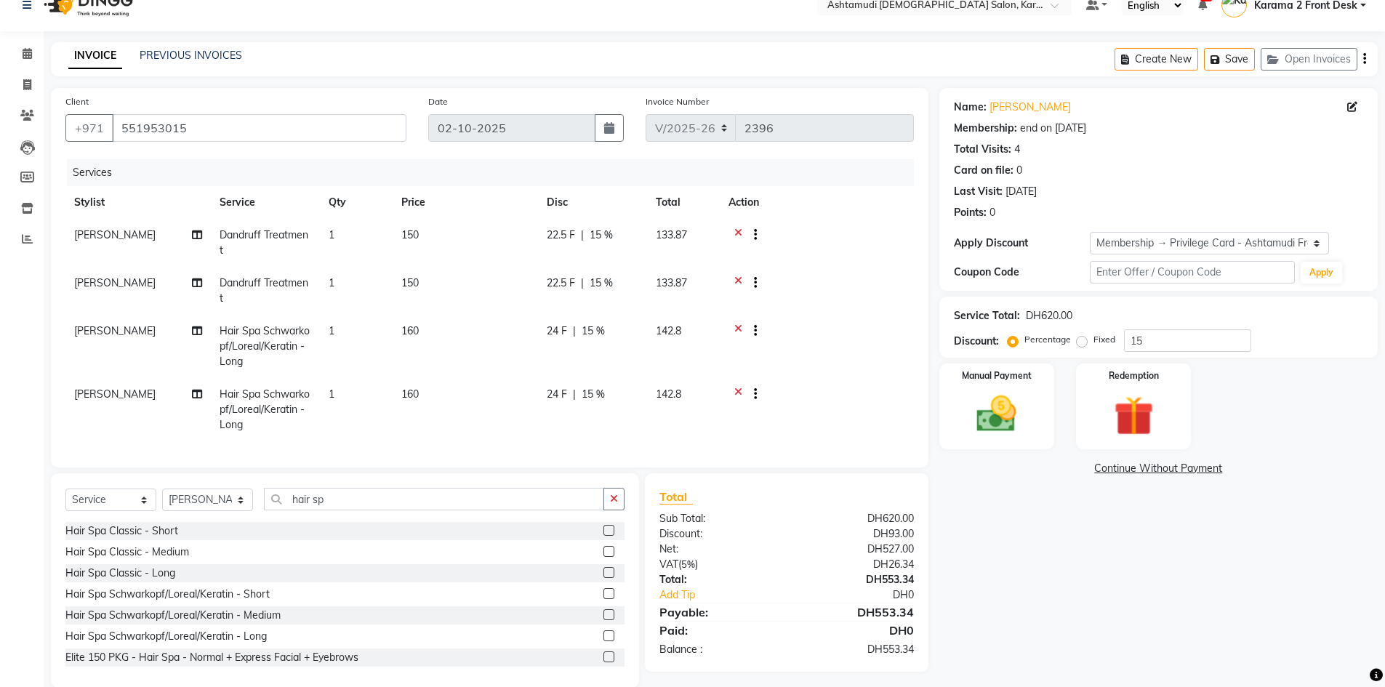
scroll to position [55, 0]
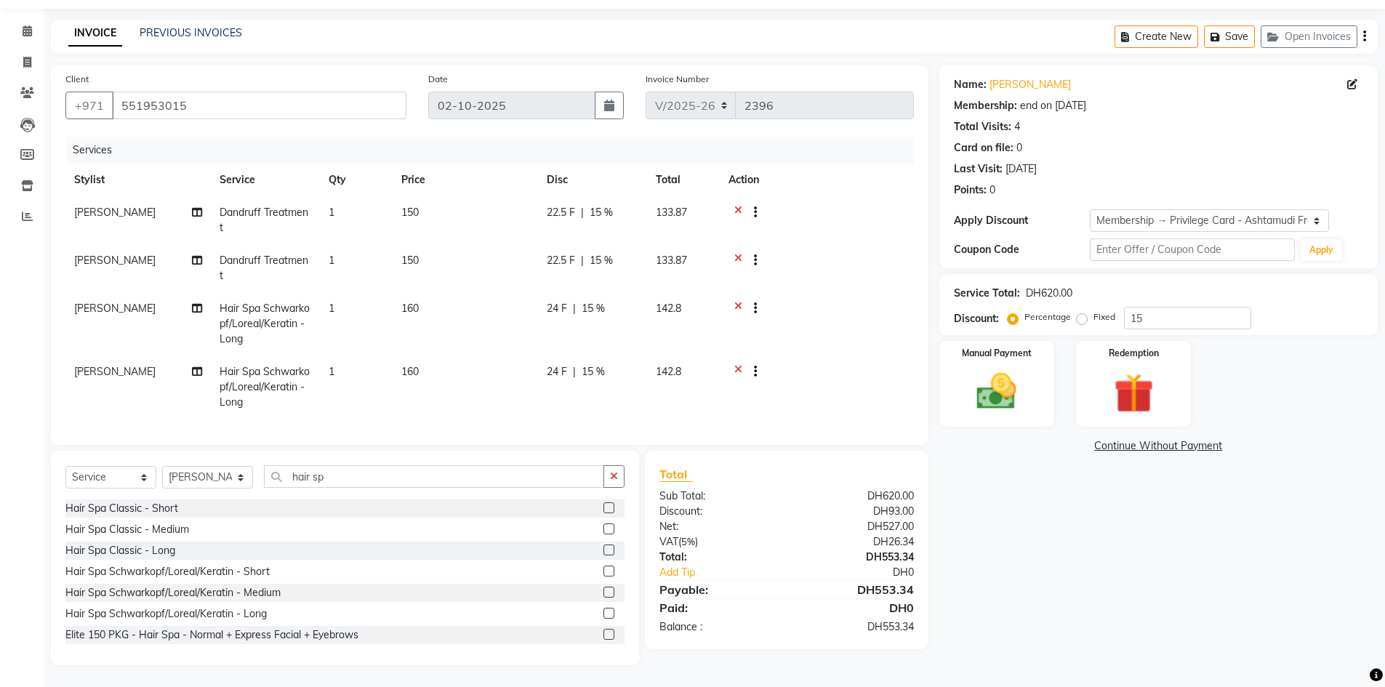
click at [740, 301] on icon at bounding box center [738, 310] width 8 height 18
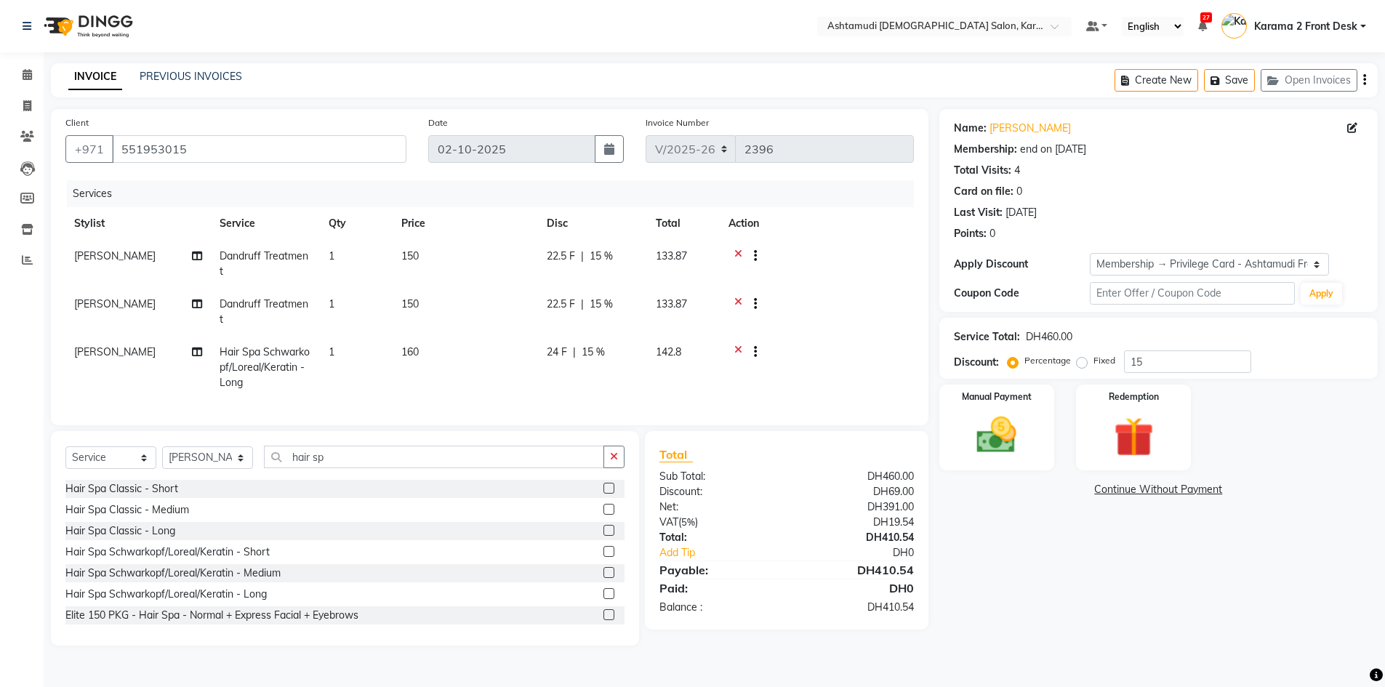
scroll to position [0, 0]
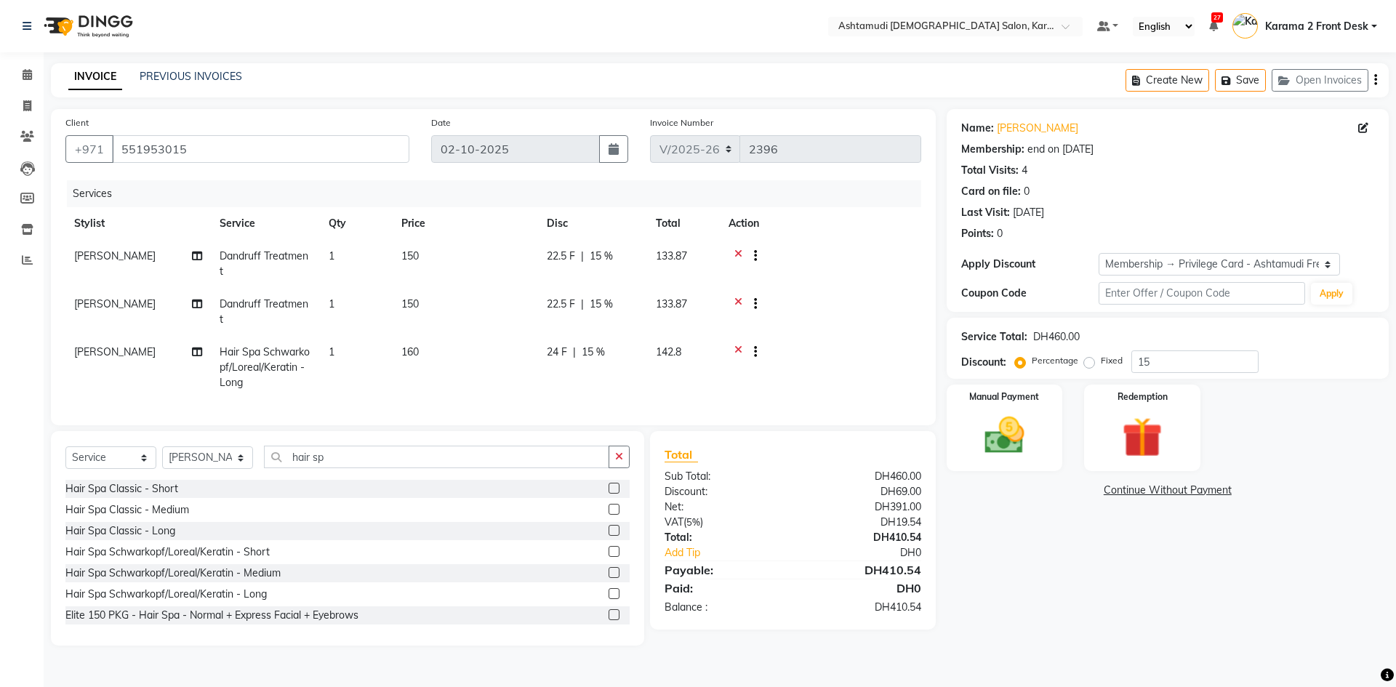
click at [740, 350] on icon at bounding box center [738, 354] width 8 height 18
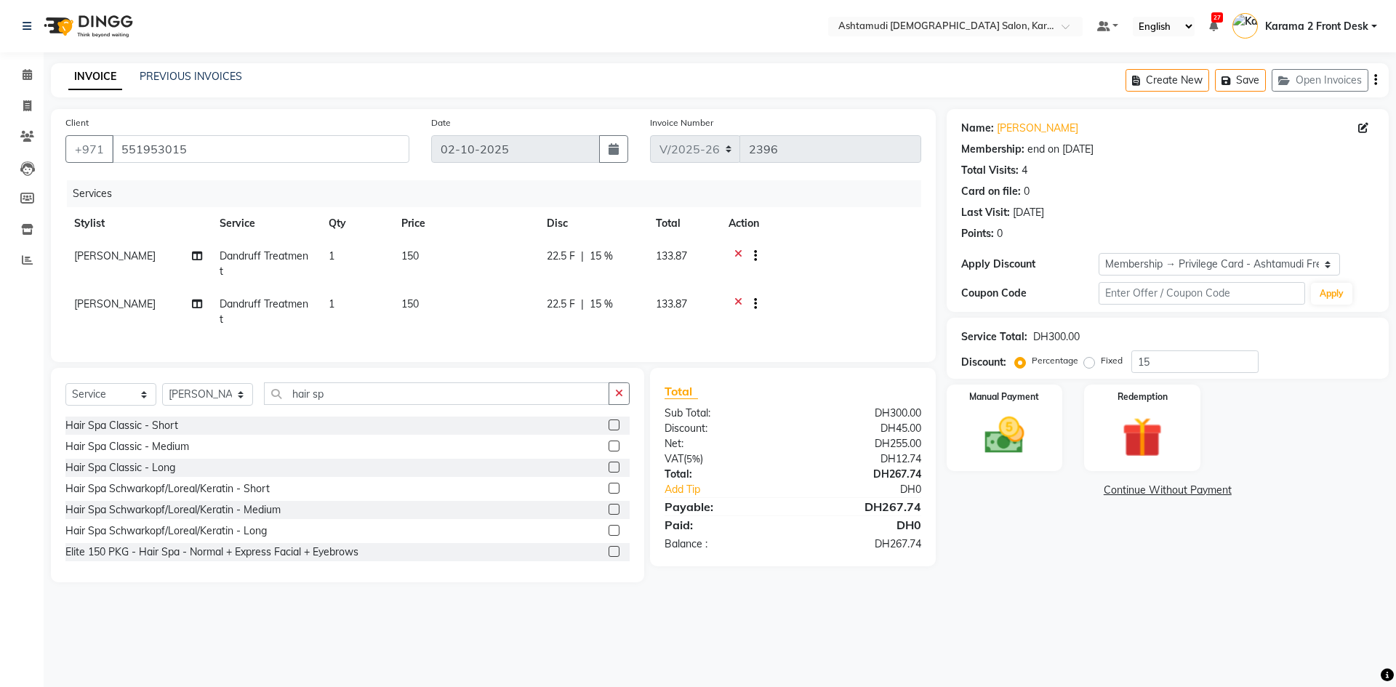
click at [609, 515] on label at bounding box center [614, 509] width 11 height 11
click at [609, 515] on input "checkbox" at bounding box center [613, 509] width 9 height 9
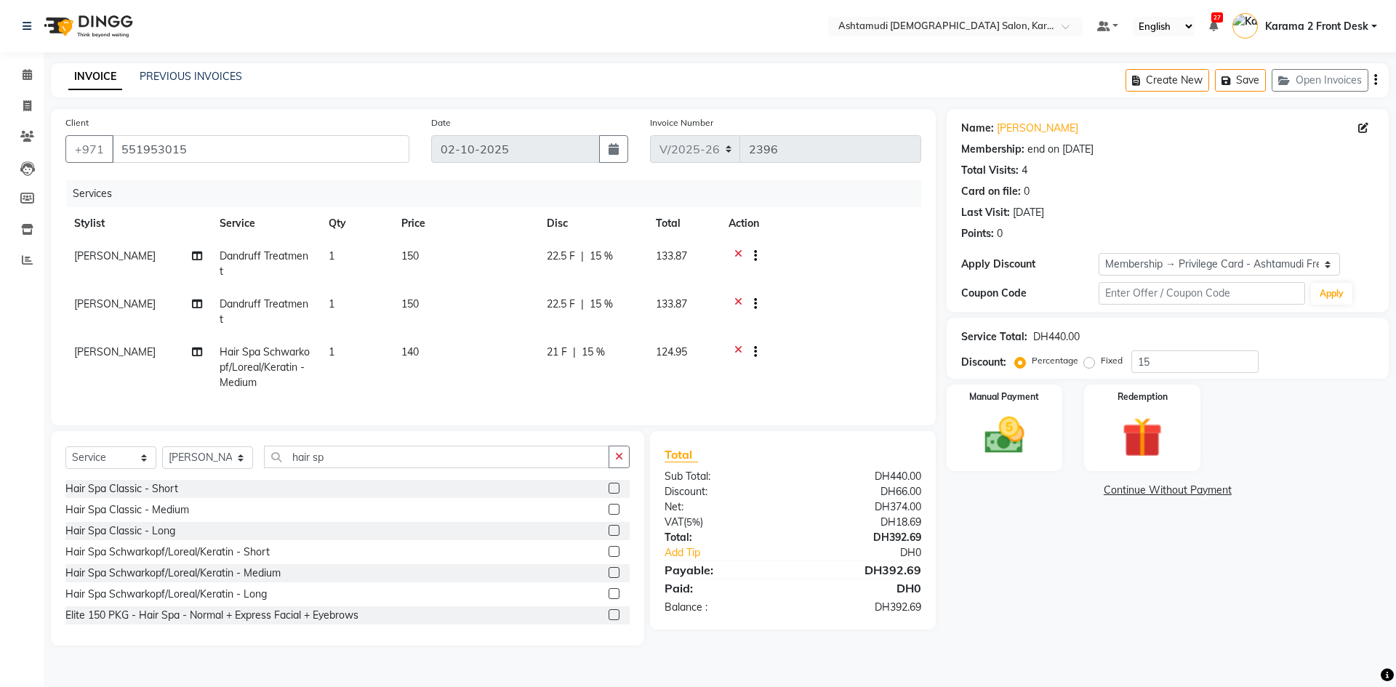
click at [609, 578] on label at bounding box center [614, 572] width 11 height 11
click at [609, 578] on input "checkbox" at bounding box center [613, 573] width 9 height 9
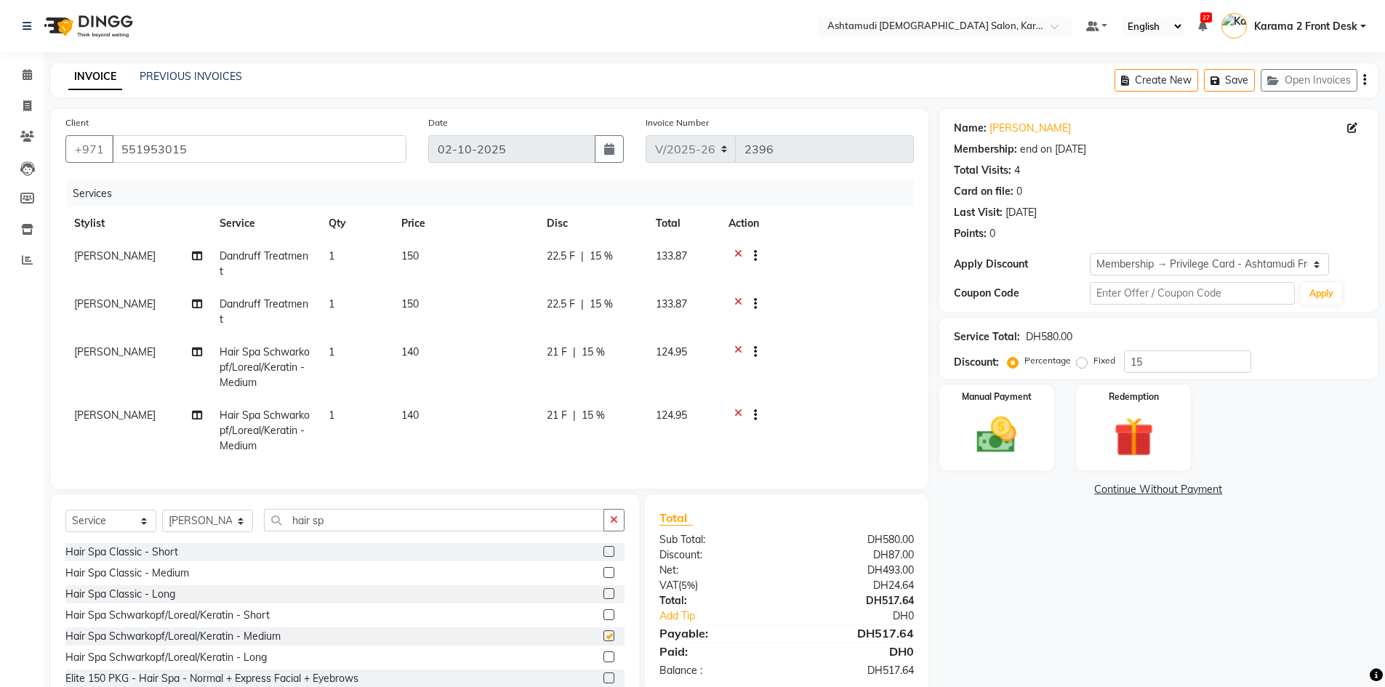
checkbox input "false"
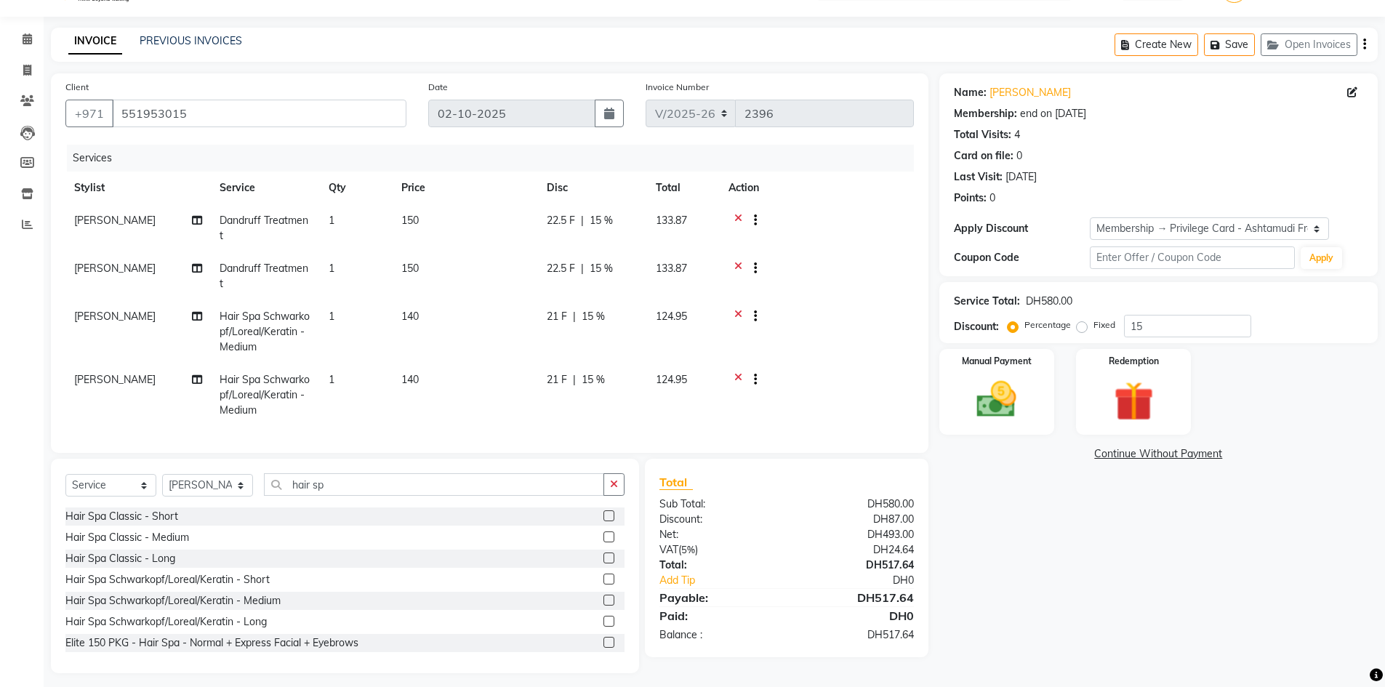
scroll to position [55, 0]
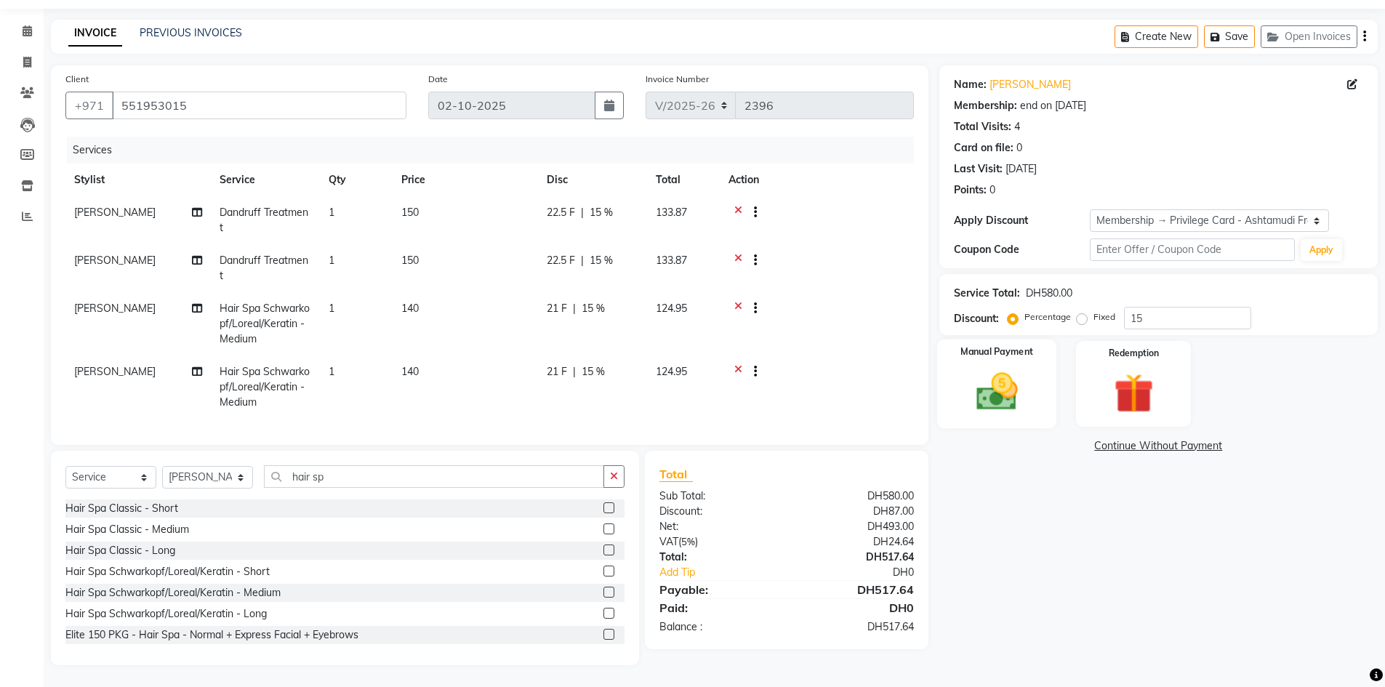
click at [989, 353] on div "Manual Payment" at bounding box center [997, 384] width 120 height 89
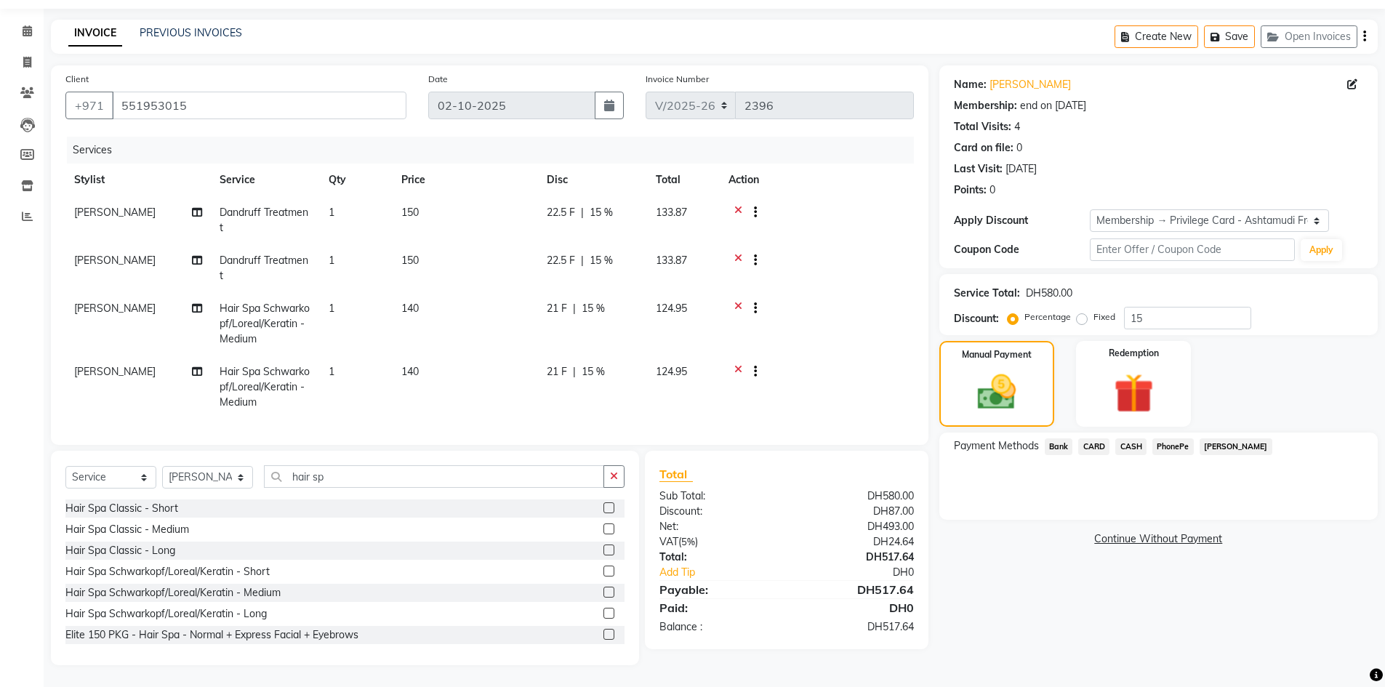
click at [1097, 439] on span "CARD" at bounding box center [1093, 447] width 31 height 17
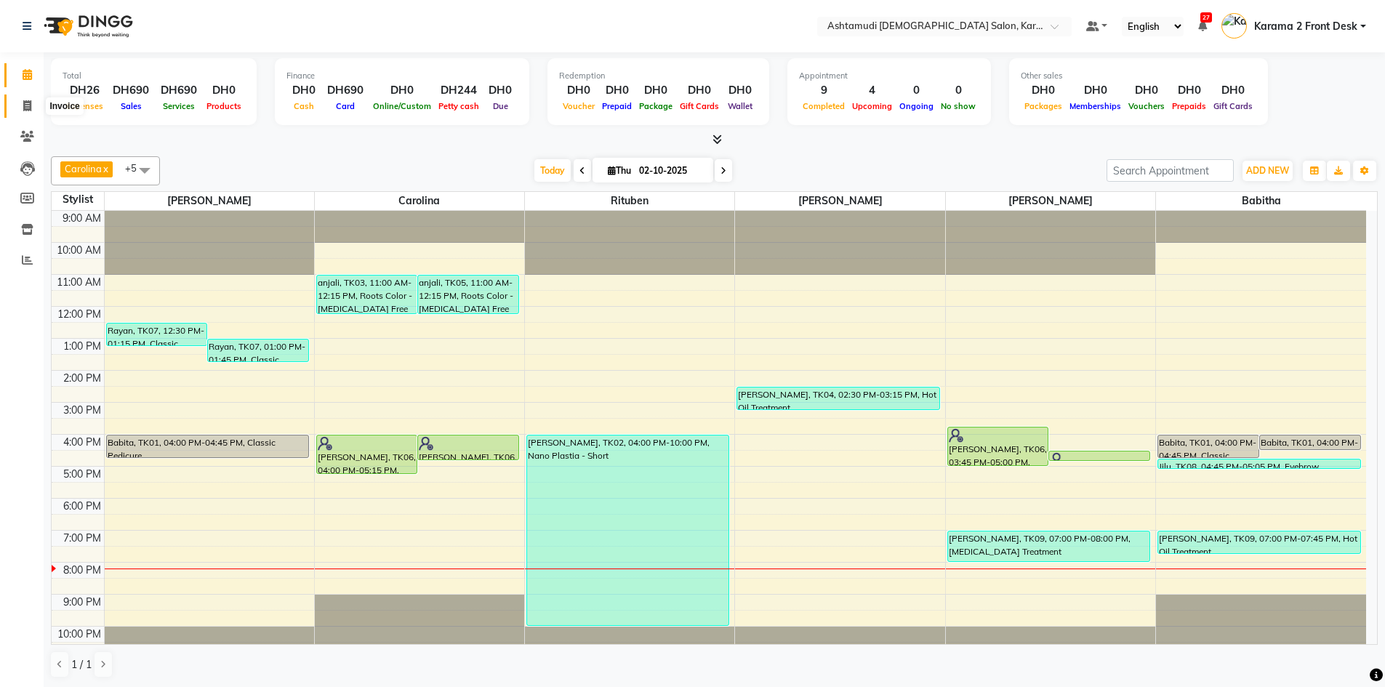
click at [26, 103] on icon at bounding box center [27, 105] width 8 height 11
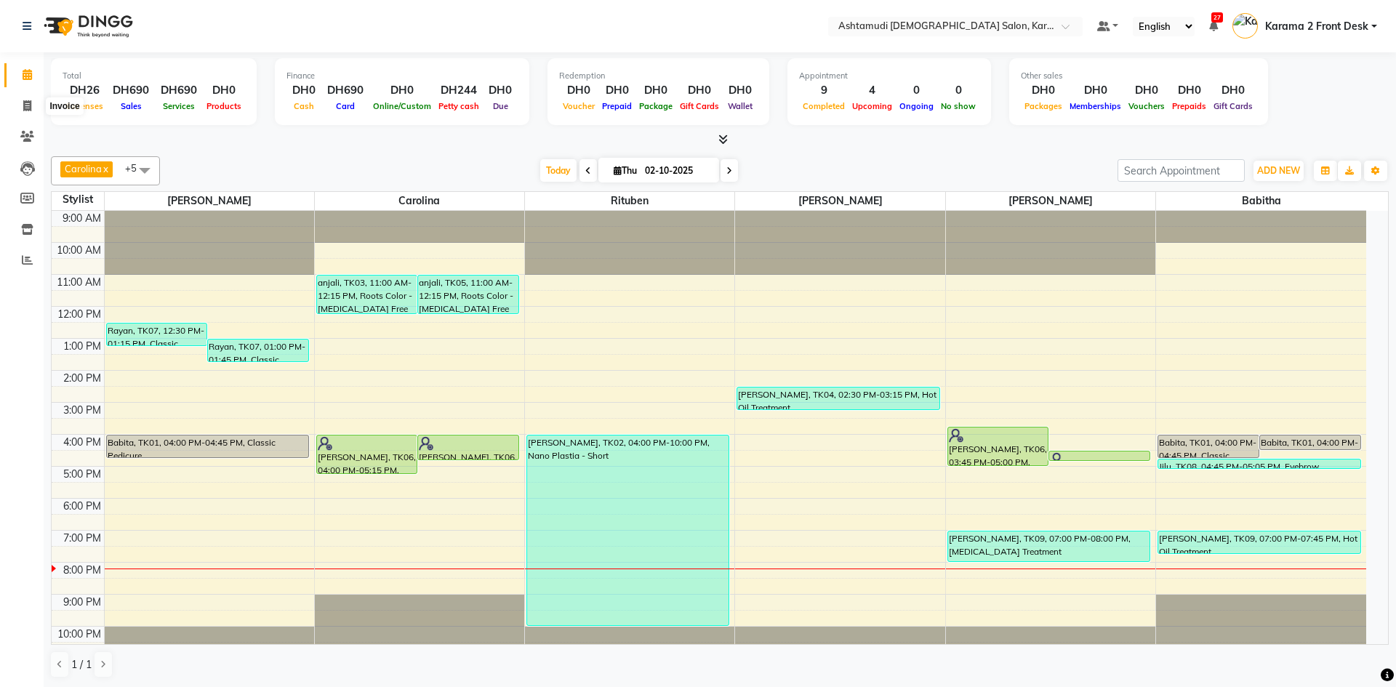
select select "7424"
select select "service"
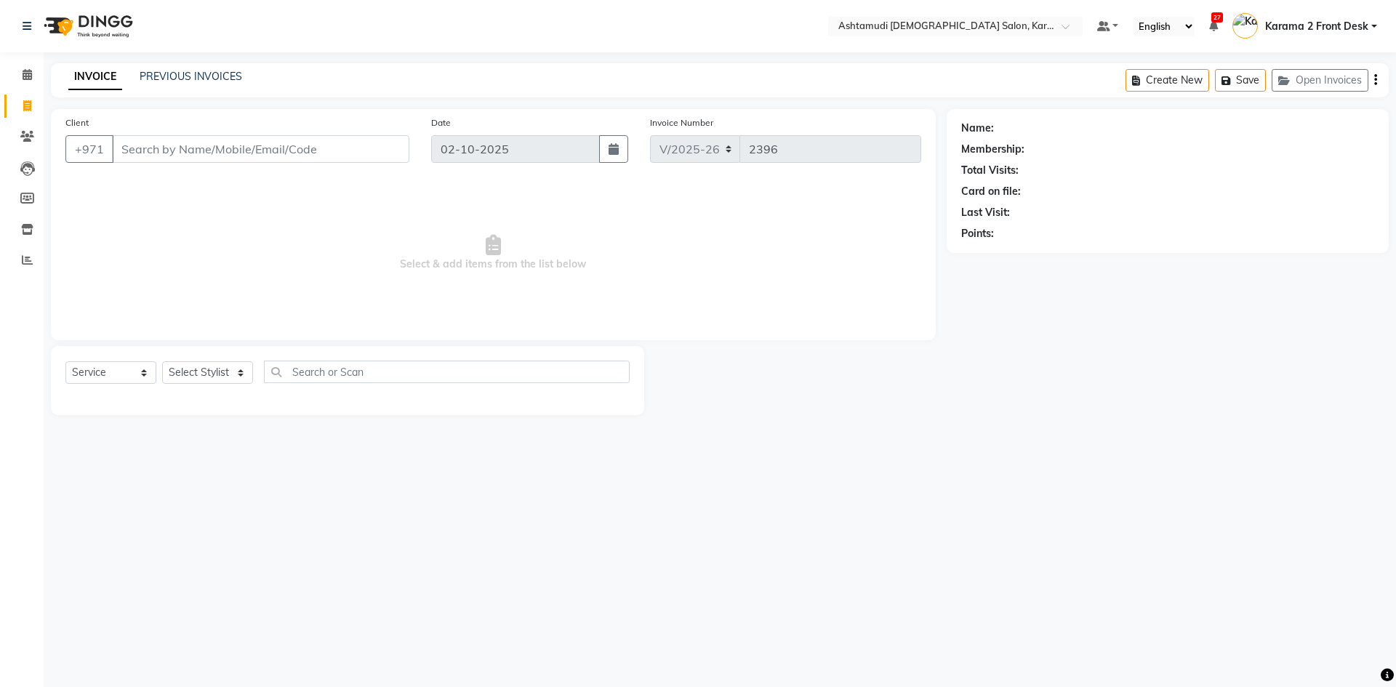
click at [149, 140] on input "Client" at bounding box center [260, 149] width 297 height 28
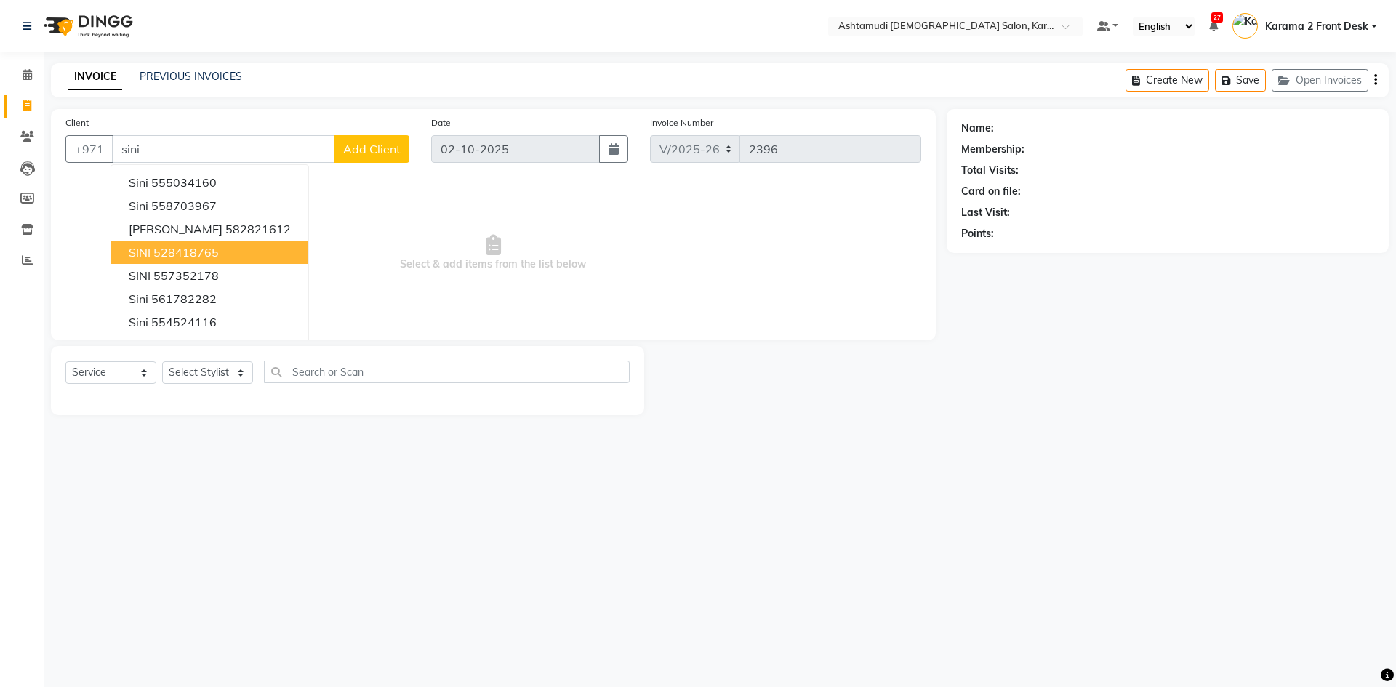
type input "sini"
click at [441, 253] on span "Select & add items from the list below" at bounding box center [493, 252] width 856 height 145
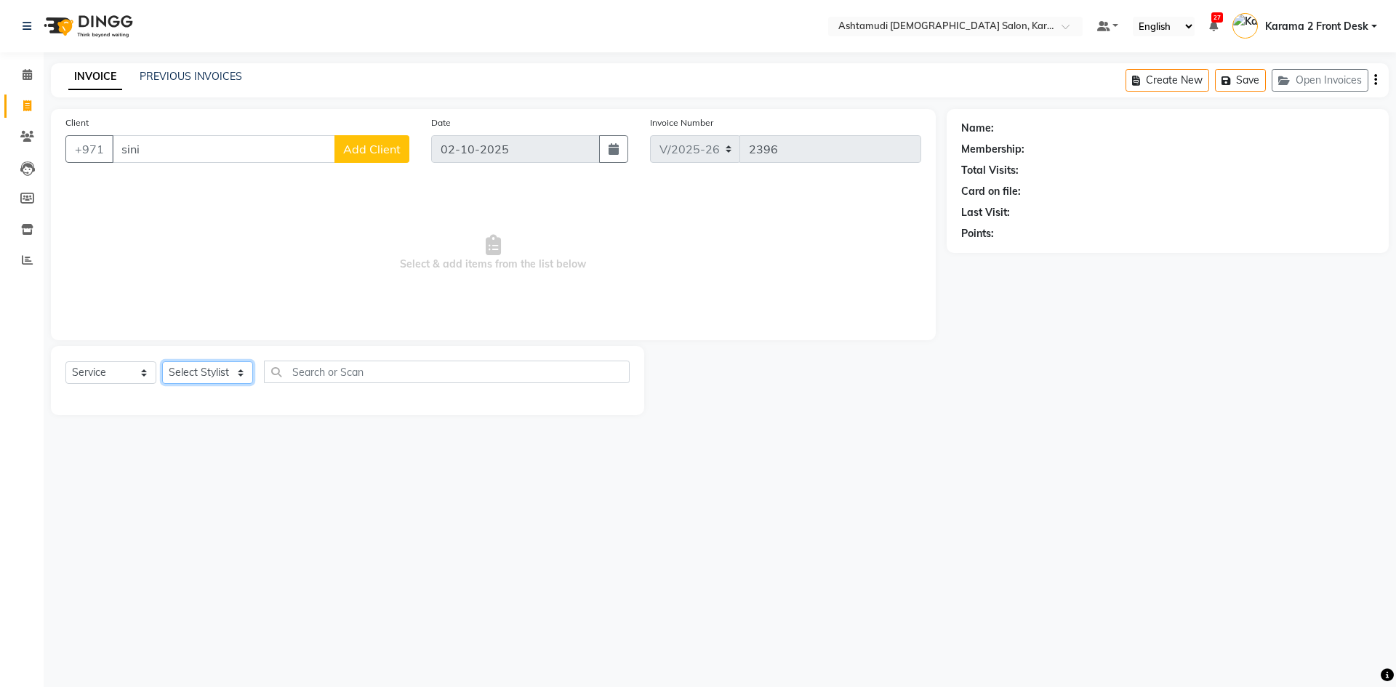
click at [242, 375] on select "Select Stylist Babitha Carolina Farsana Begum Geeta Jyothi Krishna Karama 2 Fro…" at bounding box center [207, 372] width 91 height 23
select select "64935"
click at [162, 361] on select "Select Stylist Babitha Carolina Farsana Begum Geeta Jyothi Krishna Karama 2 Fro…" at bounding box center [207, 372] width 91 height 23
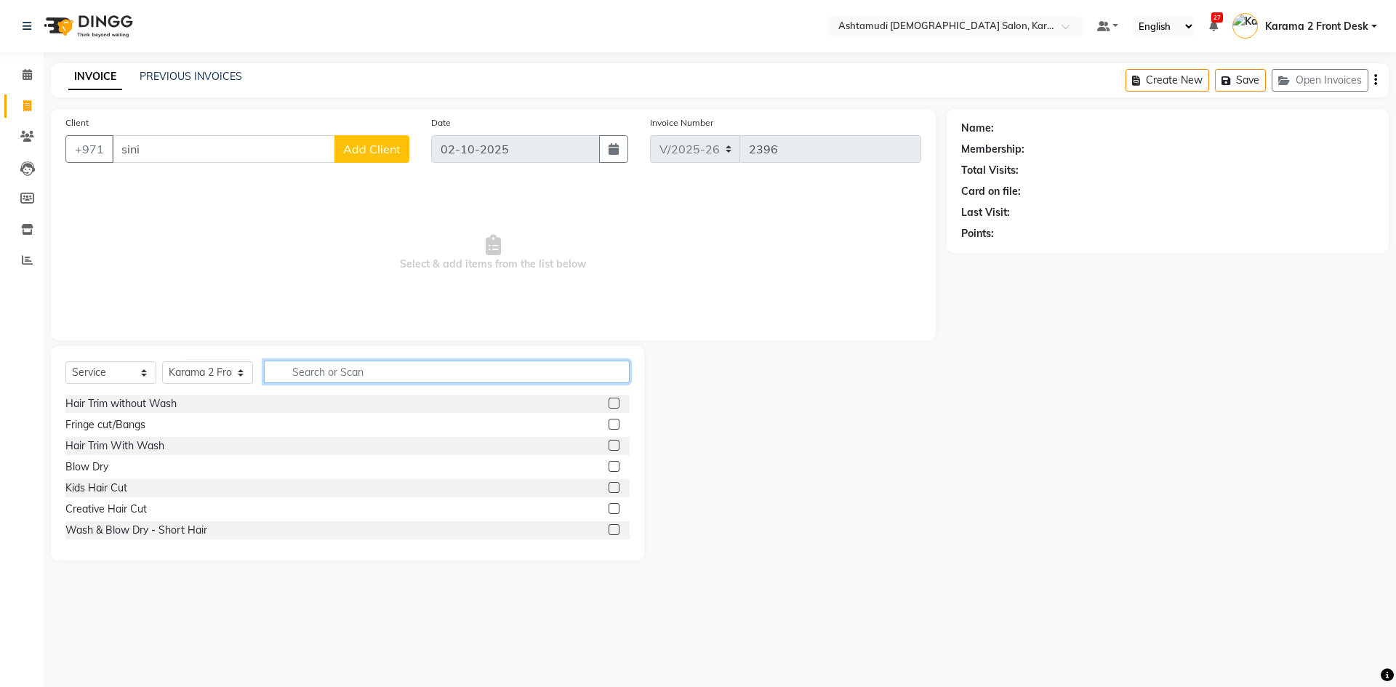
click at [337, 372] on input "text" at bounding box center [447, 372] width 366 height 23
type input "hot"
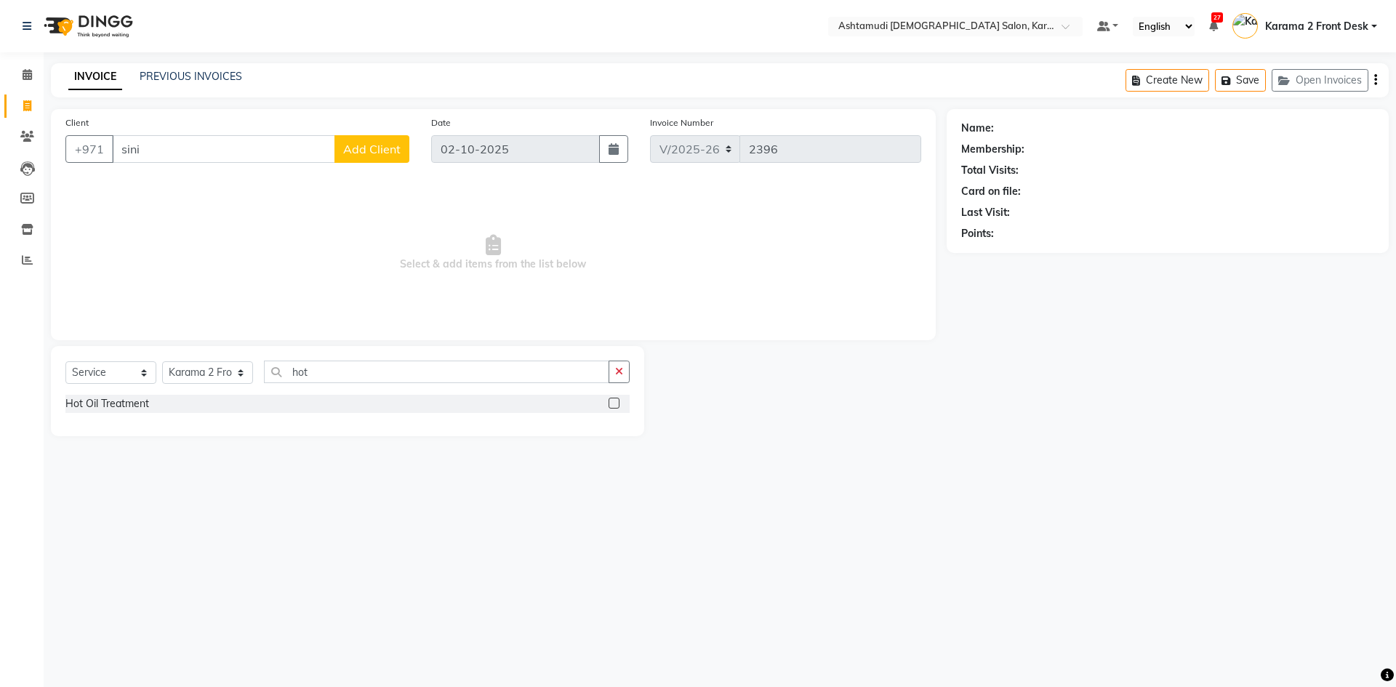
click at [615, 404] on label at bounding box center [614, 403] width 11 height 11
click at [615, 404] on input "checkbox" at bounding box center [613, 403] width 9 height 9
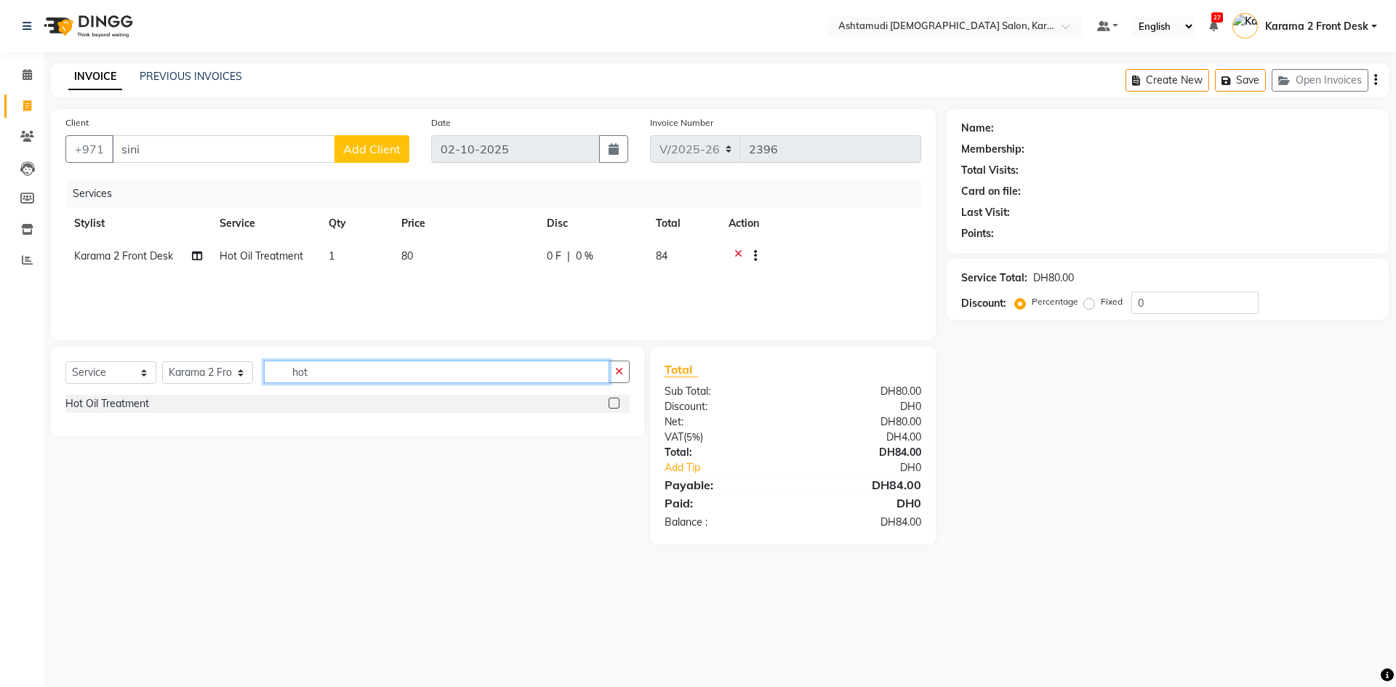
checkbox input "false"
drag, startPoint x: 356, startPoint y: 370, endPoint x: 266, endPoint y: 375, distance: 89.6
click at [266, 375] on input "hot" at bounding box center [436, 372] width 345 height 23
click at [312, 374] on input "text" at bounding box center [447, 372] width 366 height 23
click at [305, 378] on input "text" at bounding box center [447, 372] width 366 height 23
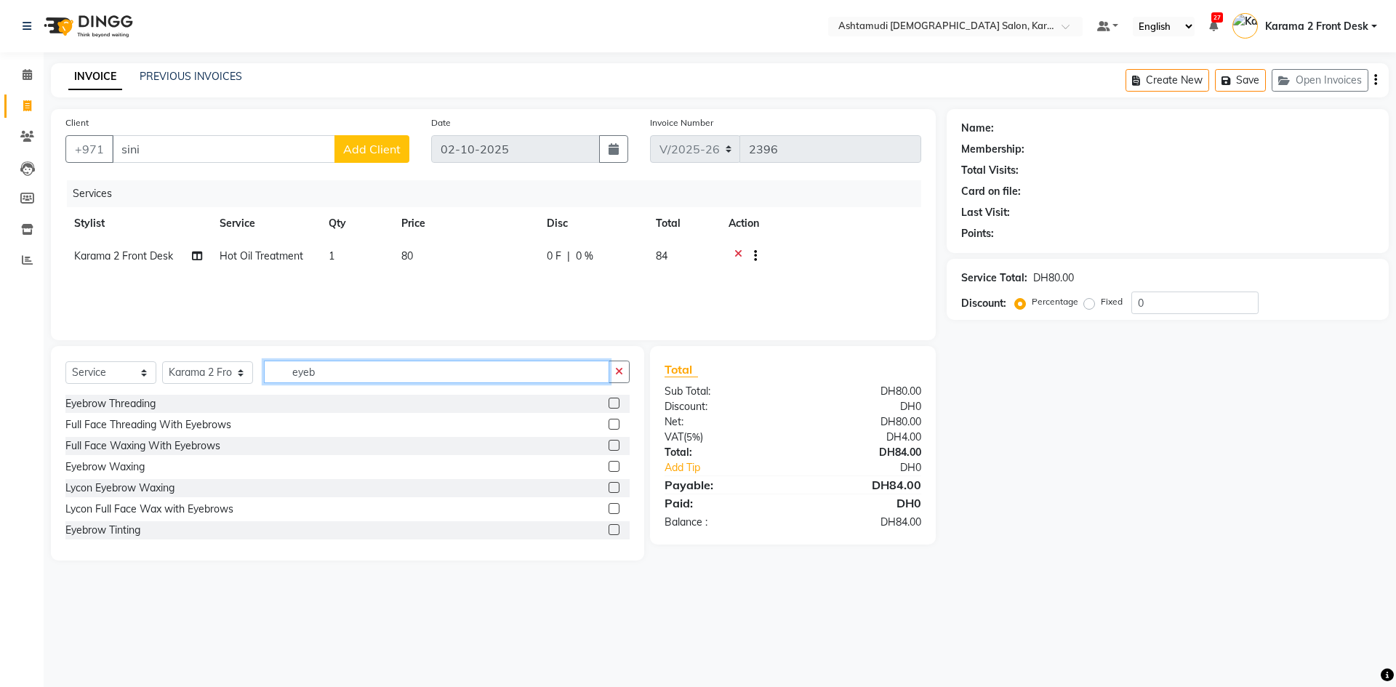
type input "eyeb"
click at [609, 405] on label at bounding box center [614, 403] width 11 height 11
click at [609, 405] on input "checkbox" at bounding box center [613, 403] width 9 height 9
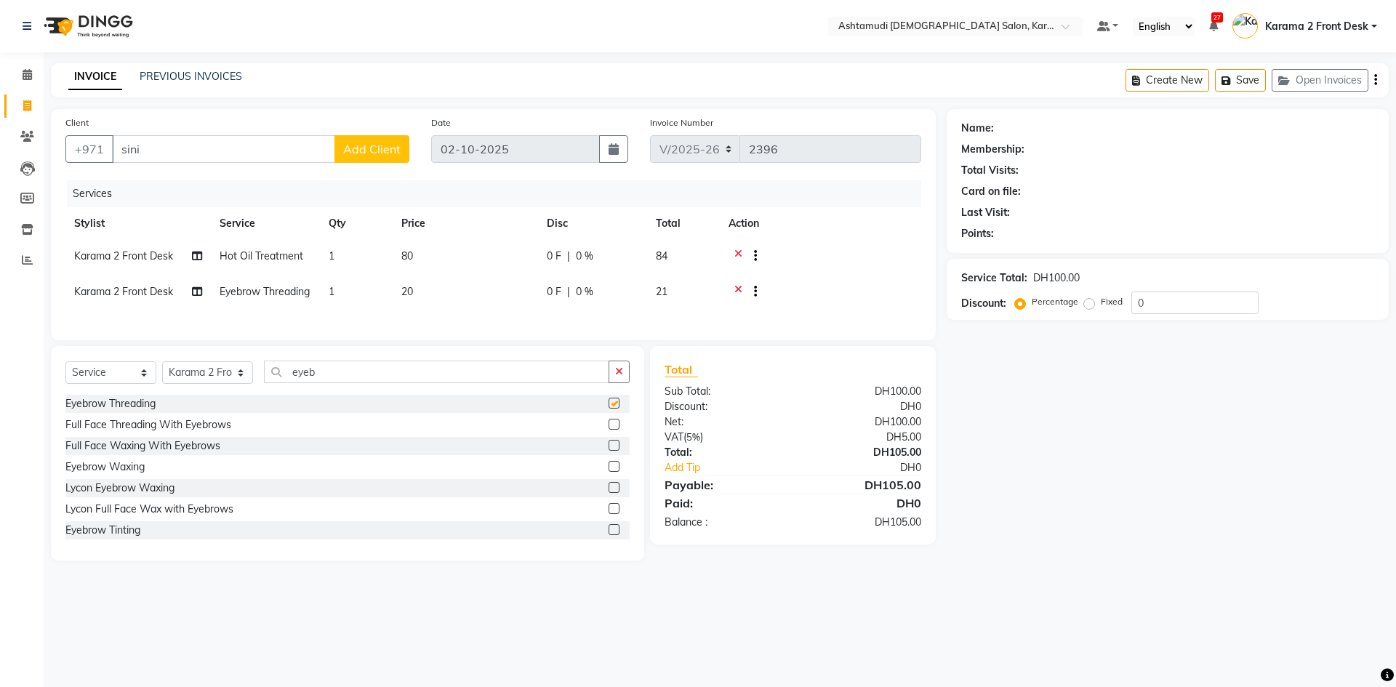
checkbox input "false"
click at [906, 260] on div at bounding box center [821, 258] width 184 height 18
drag, startPoint x: 1152, startPoint y: 307, endPoint x: 1040, endPoint y: 292, distance: 113.0
click at [1042, 292] on div "Percentage Fixed 0" at bounding box center [1138, 303] width 241 height 23
type input "15"
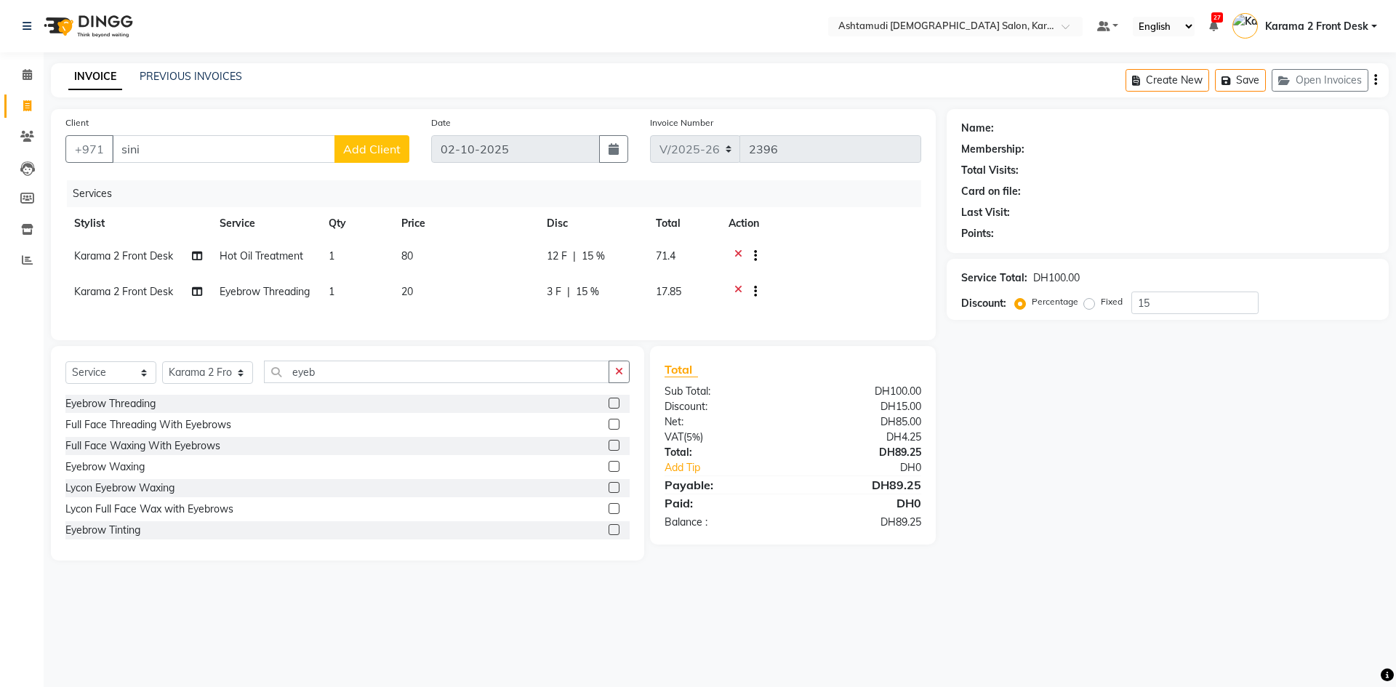
click at [1107, 447] on div "Name: Membership: Total Visits: Card on file: Last Visit: Points: Service Total…" at bounding box center [1173, 335] width 453 height 452
drag, startPoint x: 180, startPoint y: 151, endPoint x: 18, endPoint y: 147, distance: 161.5
click at [18, 147] on app-home "Select Location × Ashtamudi Ladies Salon, Karama 2 Default Panel My Panel Engli…" at bounding box center [698, 291] width 1396 height 583
click at [161, 148] on input "Client" at bounding box center [260, 149] width 297 height 28
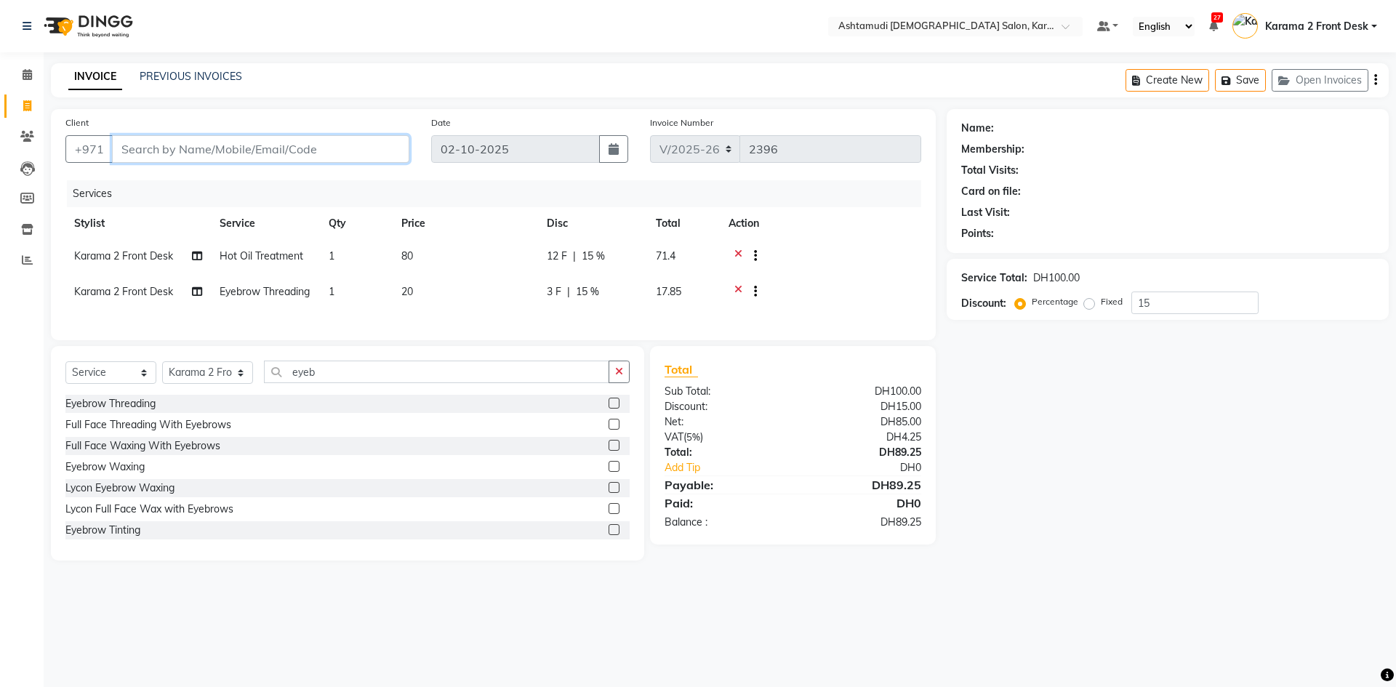
click at [159, 149] on input "Client" at bounding box center [260, 149] width 297 height 28
click at [195, 153] on input "Client" at bounding box center [260, 149] width 297 height 28
drag, startPoint x: 254, startPoint y: 112, endPoint x: 175, endPoint y: 145, distance: 85.1
click at [182, 141] on input "Client" at bounding box center [260, 149] width 297 height 28
click at [167, 145] on input "Client" at bounding box center [260, 149] width 297 height 28
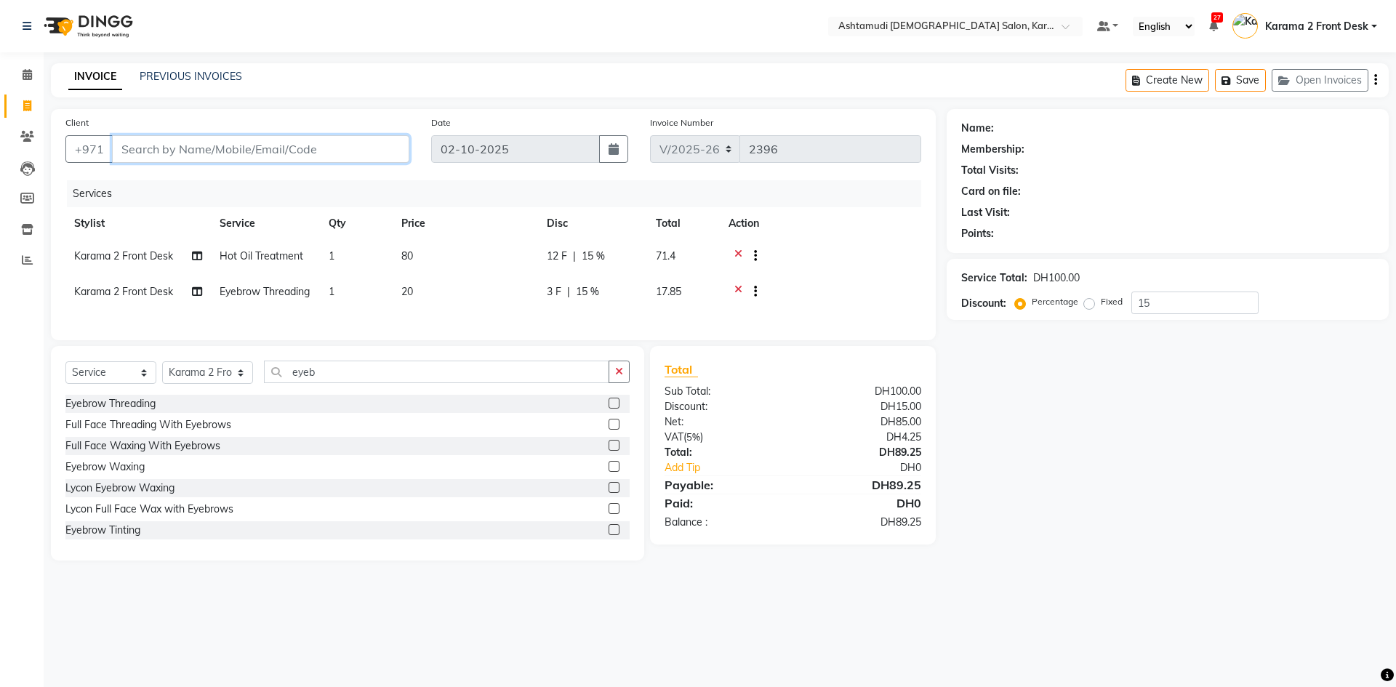
click at [250, 150] on input "Client" at bounding box center [260, 149] width 297 height 28
click at [249, 148] on input "Client" at bounding box center [260, 149] width 297 height 28
click at [140, 148] on input "Client" at bounding box center [260, 149] width 297 height 28
click at [142, 149] on input "Client" at bounding box center [260, 149] width 297 height 28
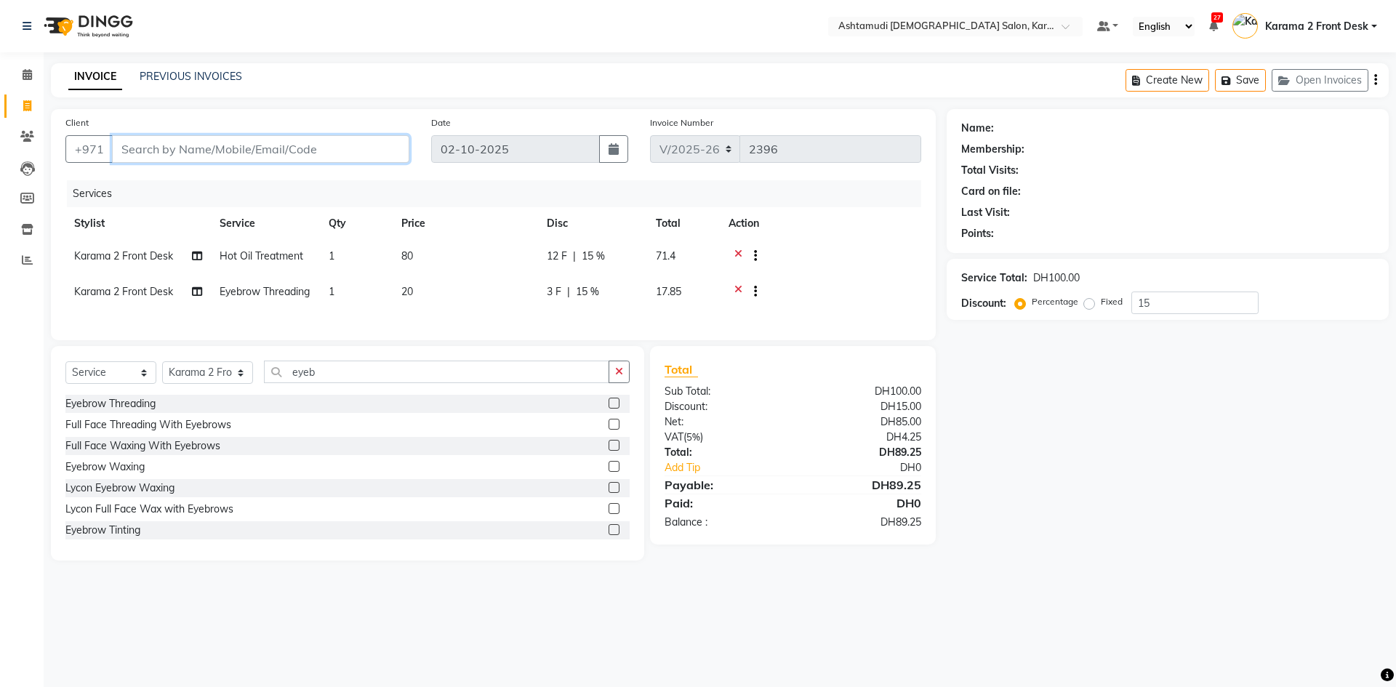
type input "5"
type input "0"
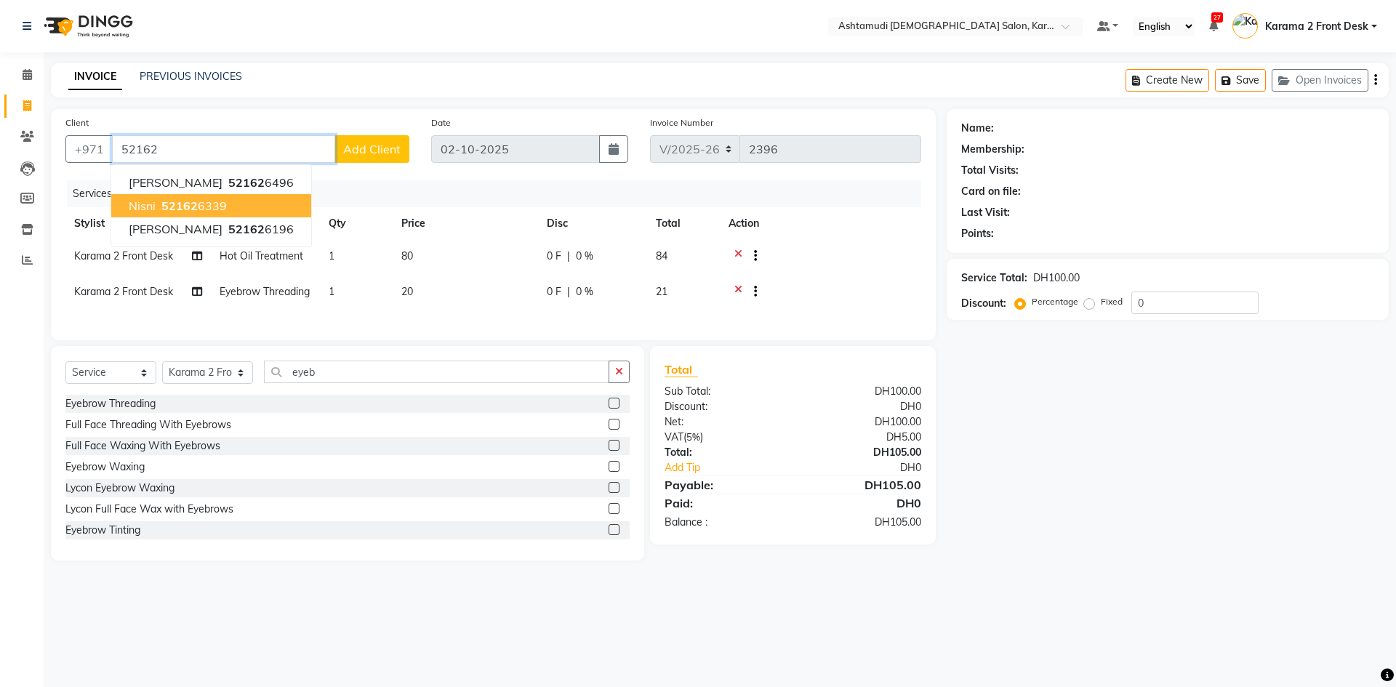
click at [178, 204] on span "52162" at bounding box center [179, 206] width 36 height 15
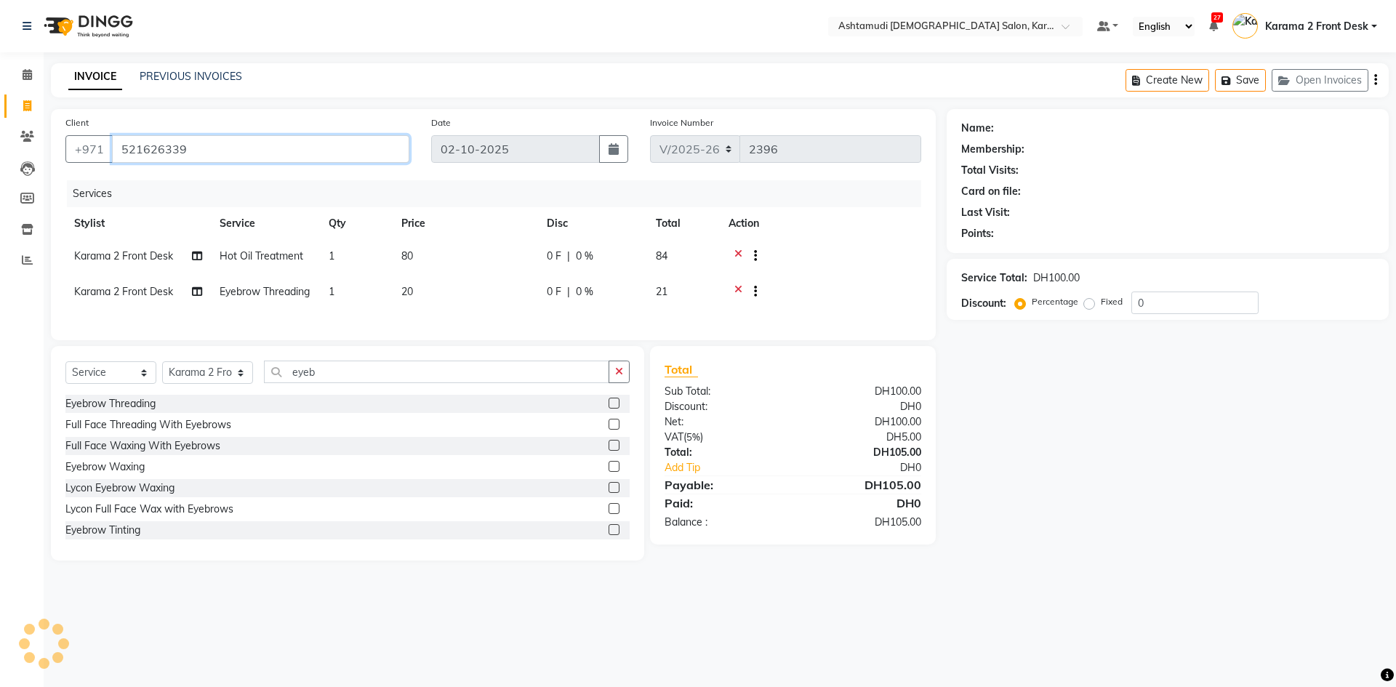
type input "521626339"
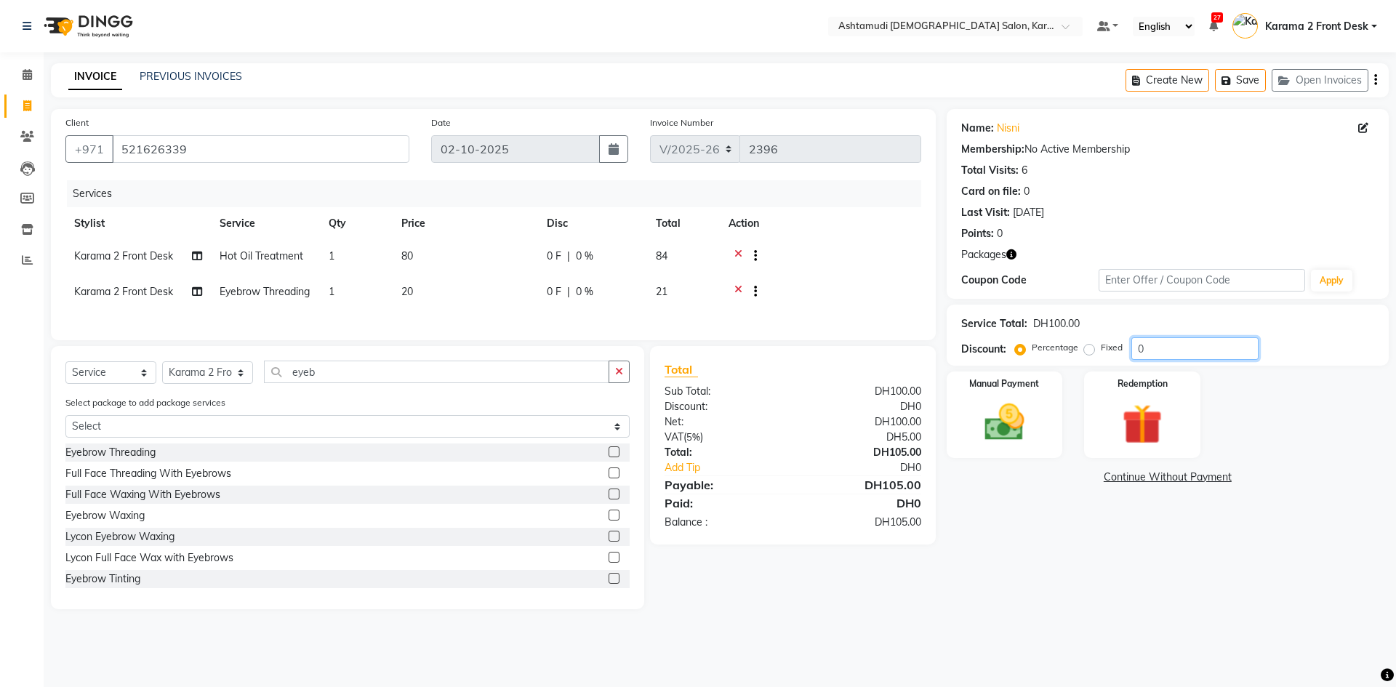
drag, startPoint x: 1111, startPoint y: 329, endPoint x: 1070, endPoint y: 335, distance: 42.0
click at [1070, 335] on div "Service Total: DH100.00 Discount: Percentage Fixed 0" at bounding box center [1167, 335] width 413 height 49
type input "15"
click at [1054, 419] on div "Manual Payment" at bounding box center [1004, 414] width 121 height 89
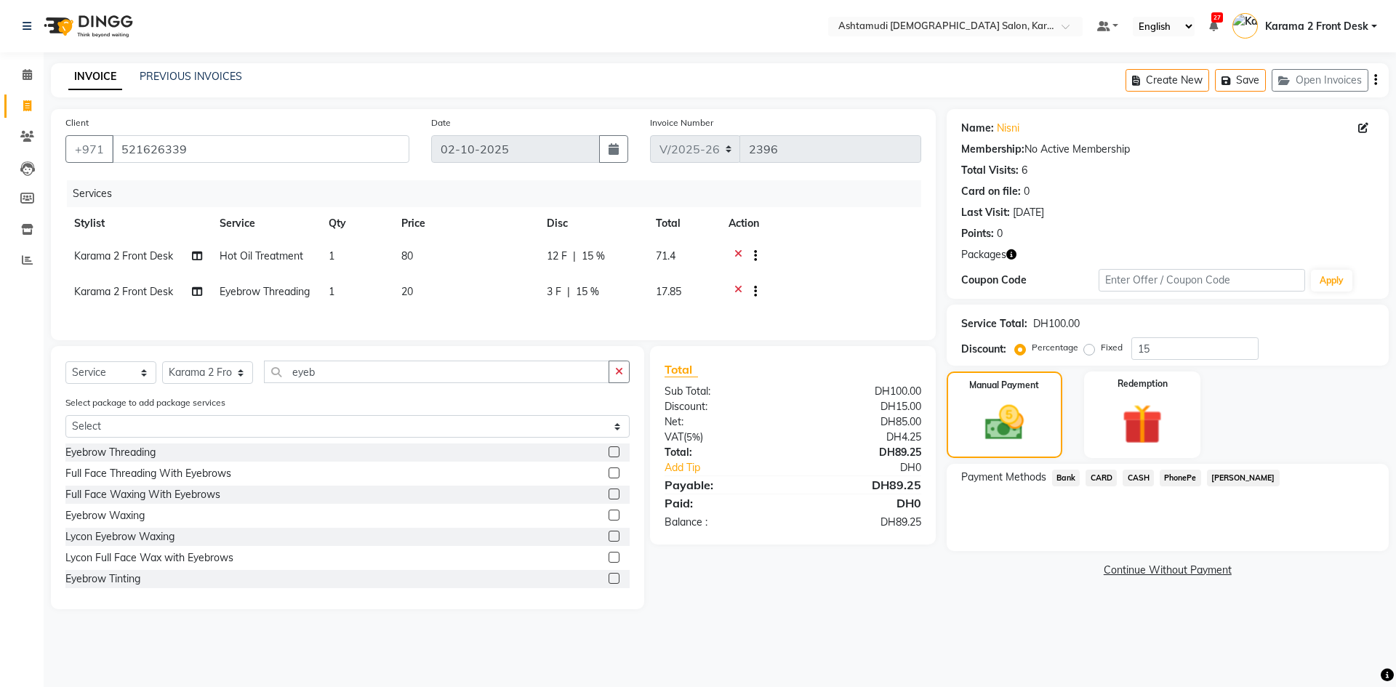
click at [1093, 477] on span "CARD" at bounding box center [1101, 478] width 31 height 17
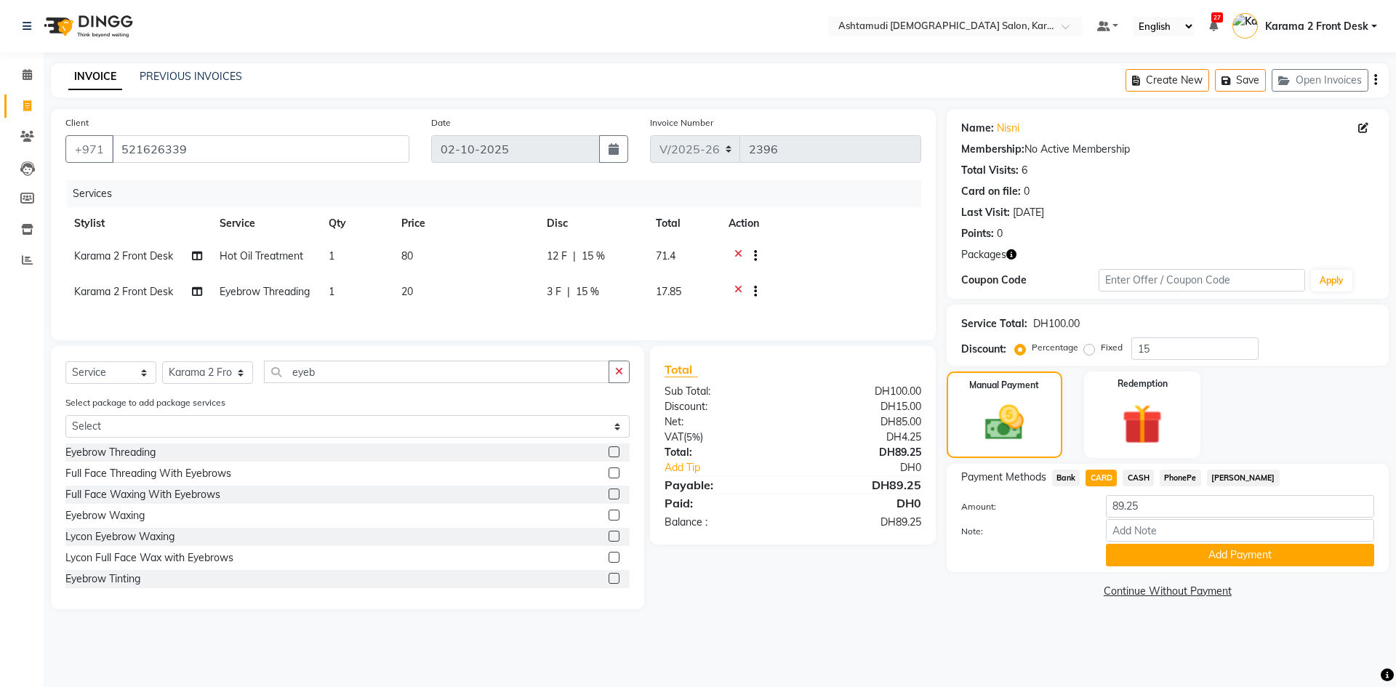
click at [1052, 520] on div "Note:" at bounding box center [1167, 531] width 435 height 25
click at [135, 257] on span "Karama 2 Front Desk" at bounding box center [123, 255] width 99 height 13
select select "64935"
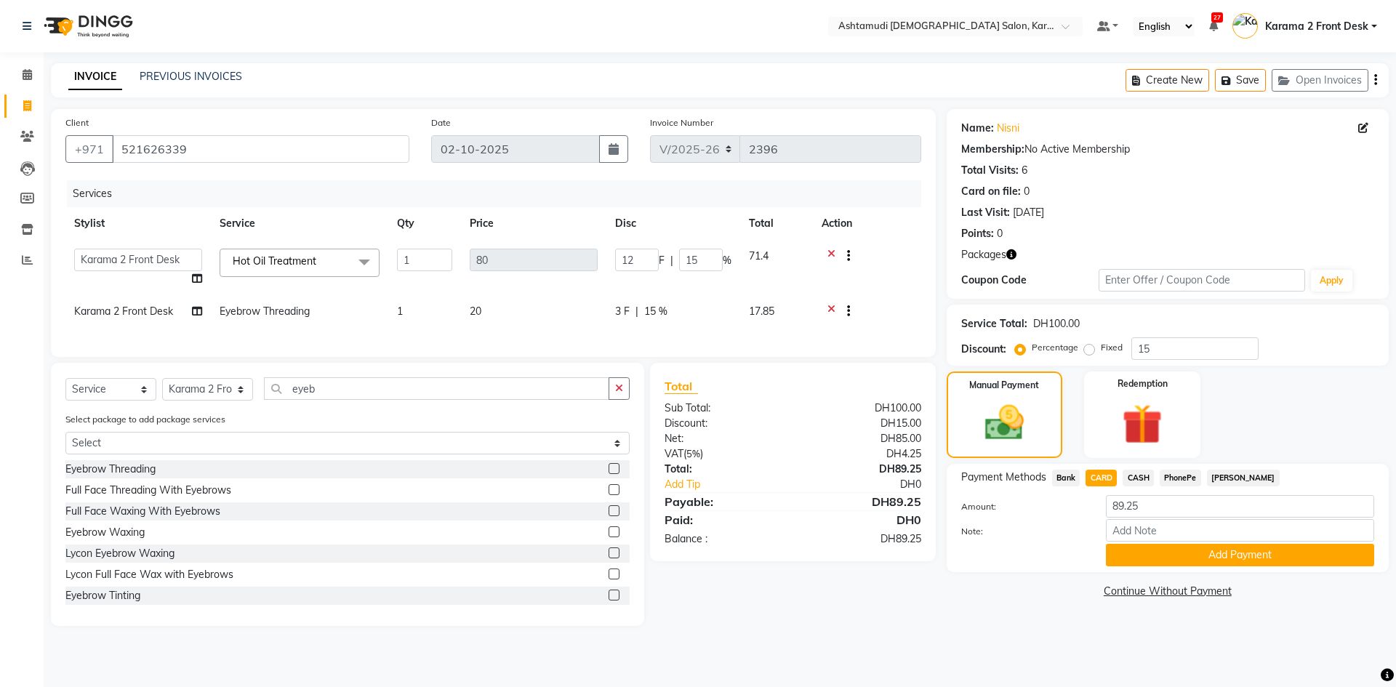
click at [127, 257] on select "Babitha Carolina Farsana Begum Geeta Jyothi Krishna Karama 2 Front Desk Linda R…" at bounding box center [138, 260] width 128 height 23
select select "64957"
click at [129, 316] on span "Karama 2 Front Desk" at bounding box center [123, 311] width 99 height 13
select select "64935"
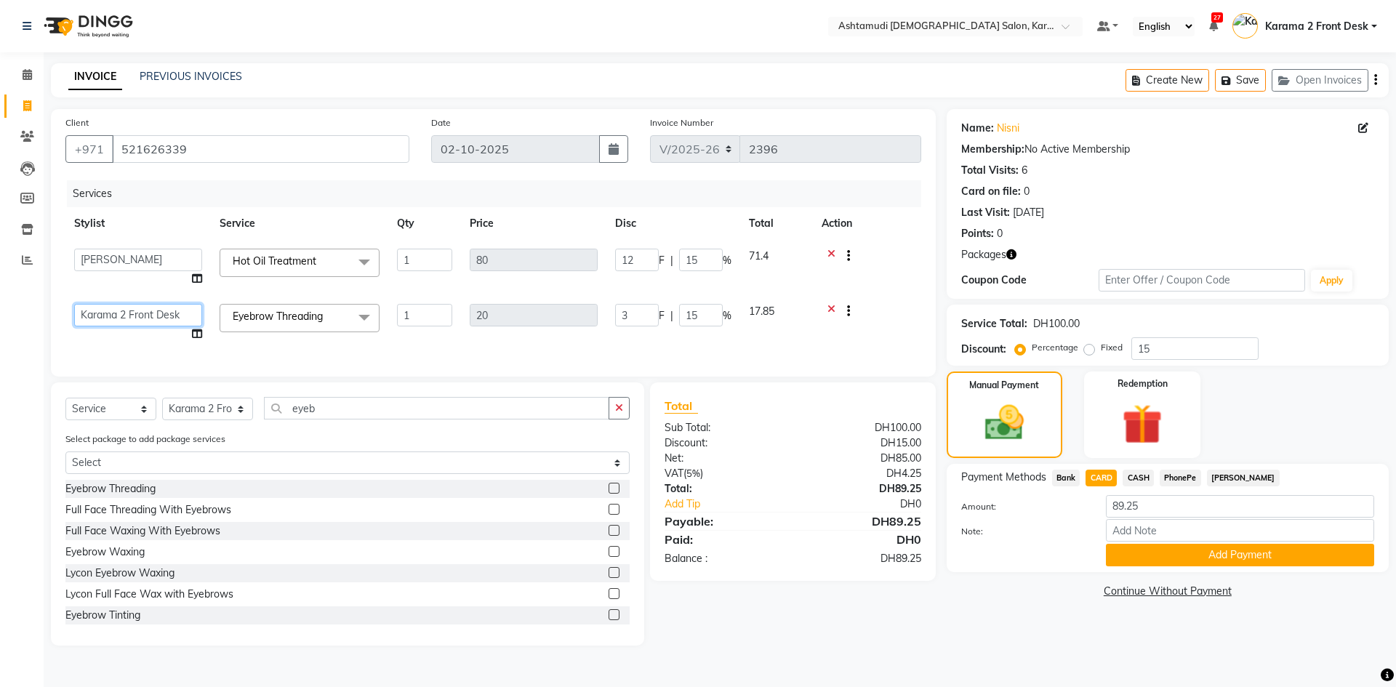
click at [129, 316] on select "Babitha Carolina Farsana Begum Geeta Jyothi Krishna Karama 2 Front Desk Linda R…" at bounding box center [138, 315] width 128 height 23
click at [105, 298] on td "Babitha Carolina Farsana Begum Geeta Jyothi Krishna Karama 2 Front Desk Linda R…" at bounding box center [137, 322] width 145 height 55
click at [106, 313] on select "Babitha Carolina Farsana Begum Geeta Jyothi Krishna Karama 2 Front Desk Linda R…" at bounding box center [138, 315] width 128 height 23
select select "81433"
click at [916, 308] on td at bounding box center [867, 322] width 108 height 55
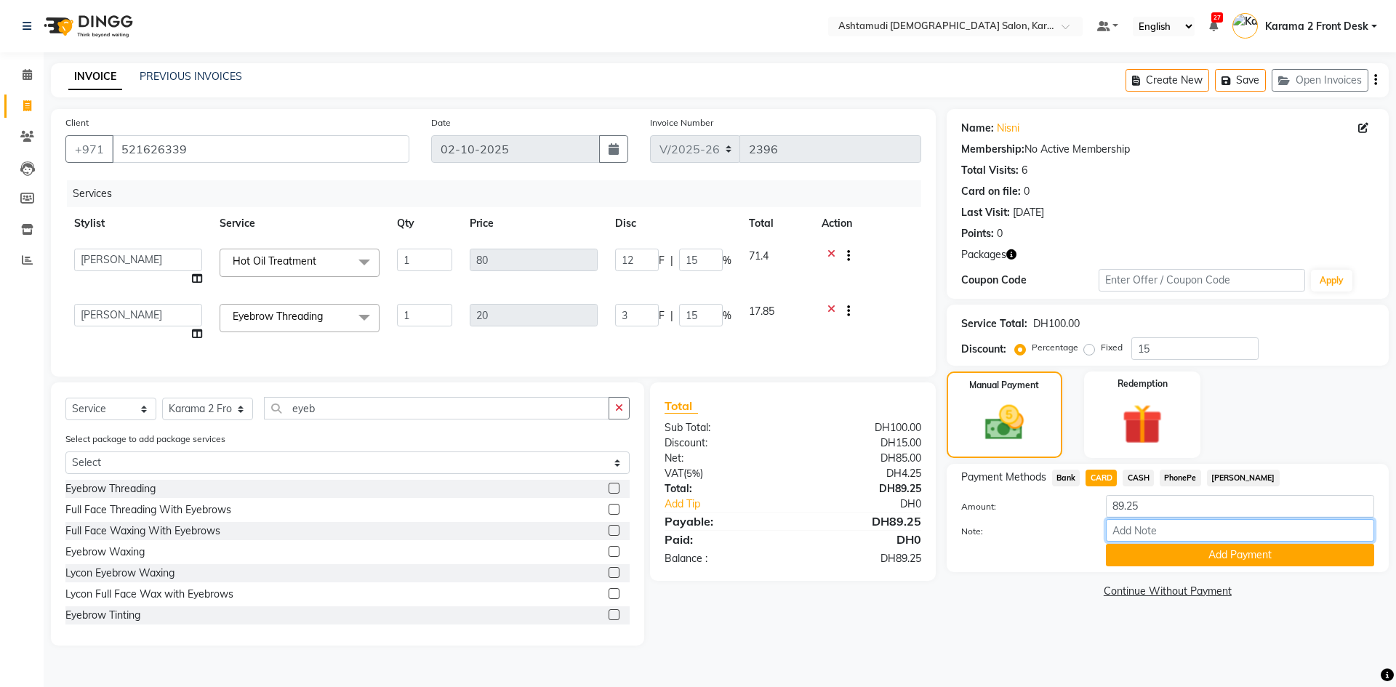
click at [1145, 521] on input "Note:" at bounding box center [1240, 530] width 268 height 23
type input "swathy"
click at [1154, 561] on button "Add Payment" at bounding box center [1240, 555] width 268 height 23
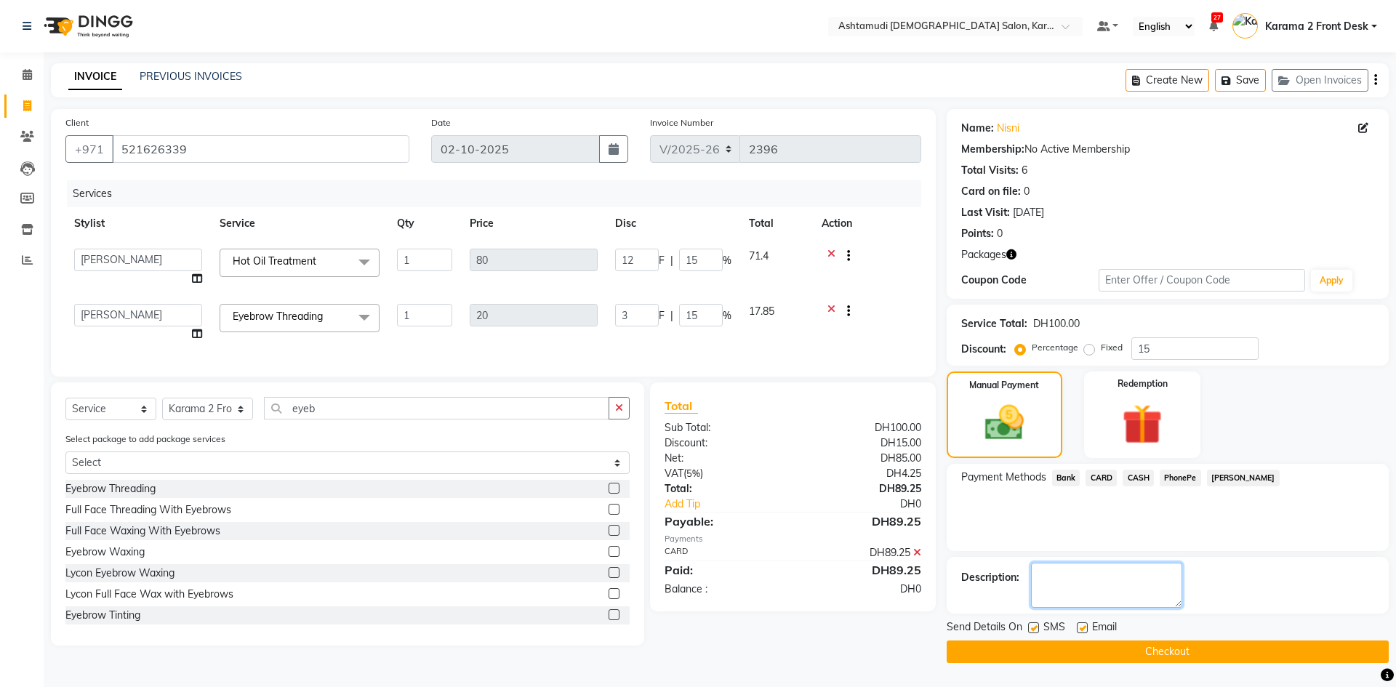
drag, startPoint x: 1077, startPoint y: 599, endPoint x: 1065, endPoint y: 610, distance: 16.5
click at [1075, 602] on textarea at bounding box center [1106, 585] width 151 height 45
click at [1032, 630] on label at bounding box center [1033, 628] width 11 height 11
click at [1032, 630] on input "checkbox" at bounding box center [1032, 628] width 9 height 9
checkbox input "false"
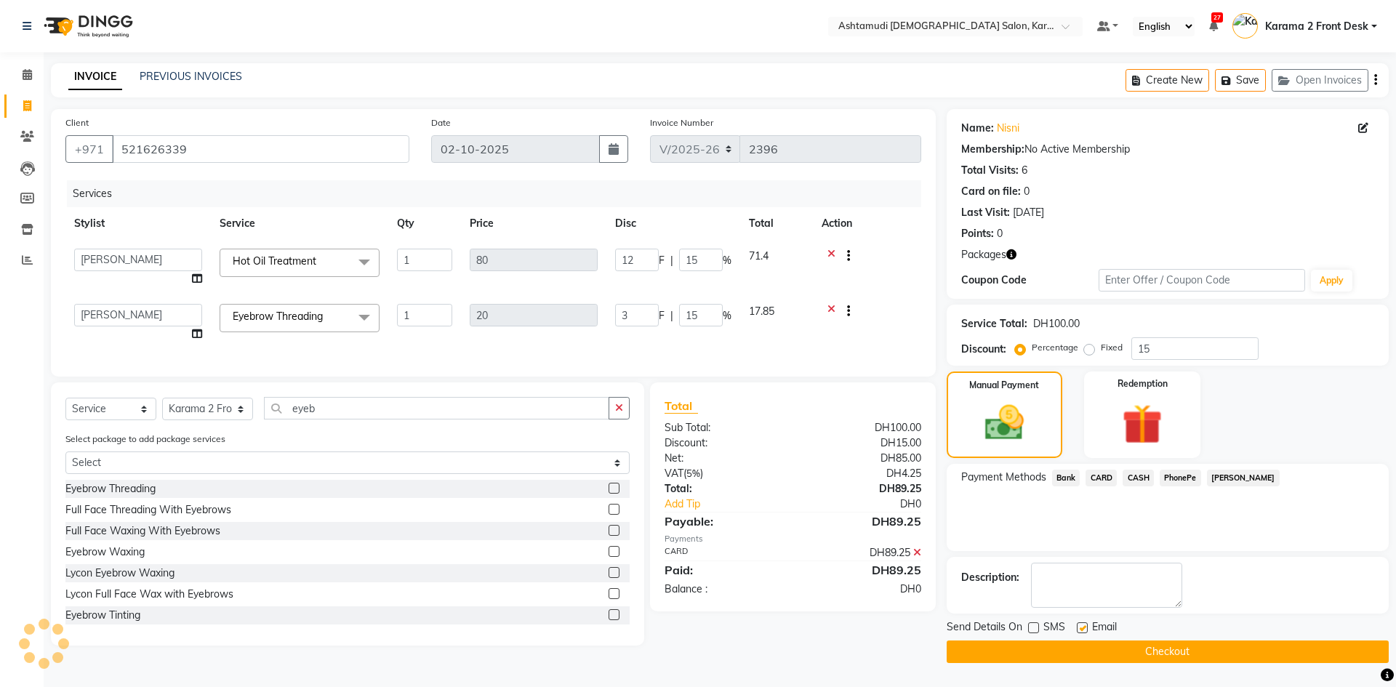
click at [1083, 628] on label at bounding box center [1082, 628] width 11 height 11
click at [1083, 628] on input "checkbox" at bounding box center [1081, 628] width 9 height 9
checkbox input "false"
click at [1097, 568] on textarea at bounding box center [1106, 585] width 151 height 45
click at [1052, 577] on textarea at bounding box center [1106, 585] width 151 height 45
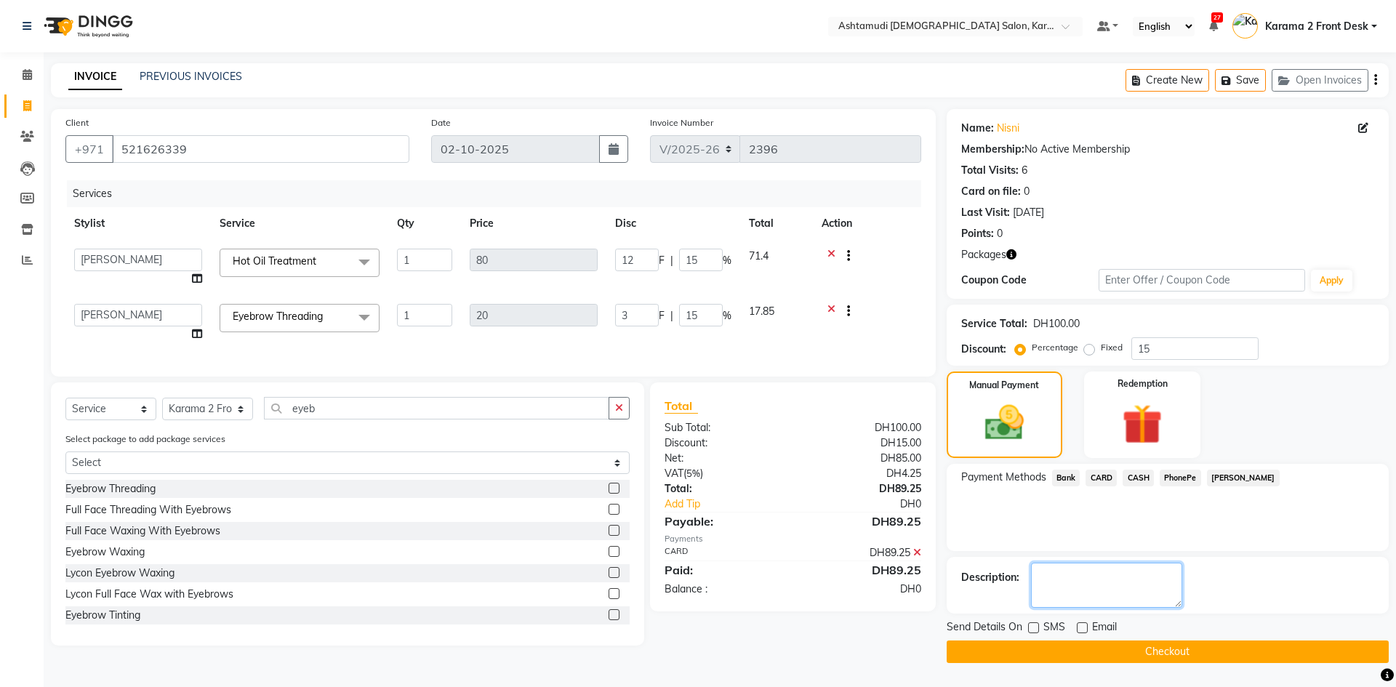
click at [1076, 573] on textarea at bounding box center [1106, 585] width 151 height 45
click at [1136, 594] on textarea at bounding box center [1106, 585] width 151 height 45
click at [1049, 584] on textarea at bounding box center [1106, 585] width 151 height 45
click at [1046, 583] on textarea at bounding box center [1106, 585] width 151 height 45
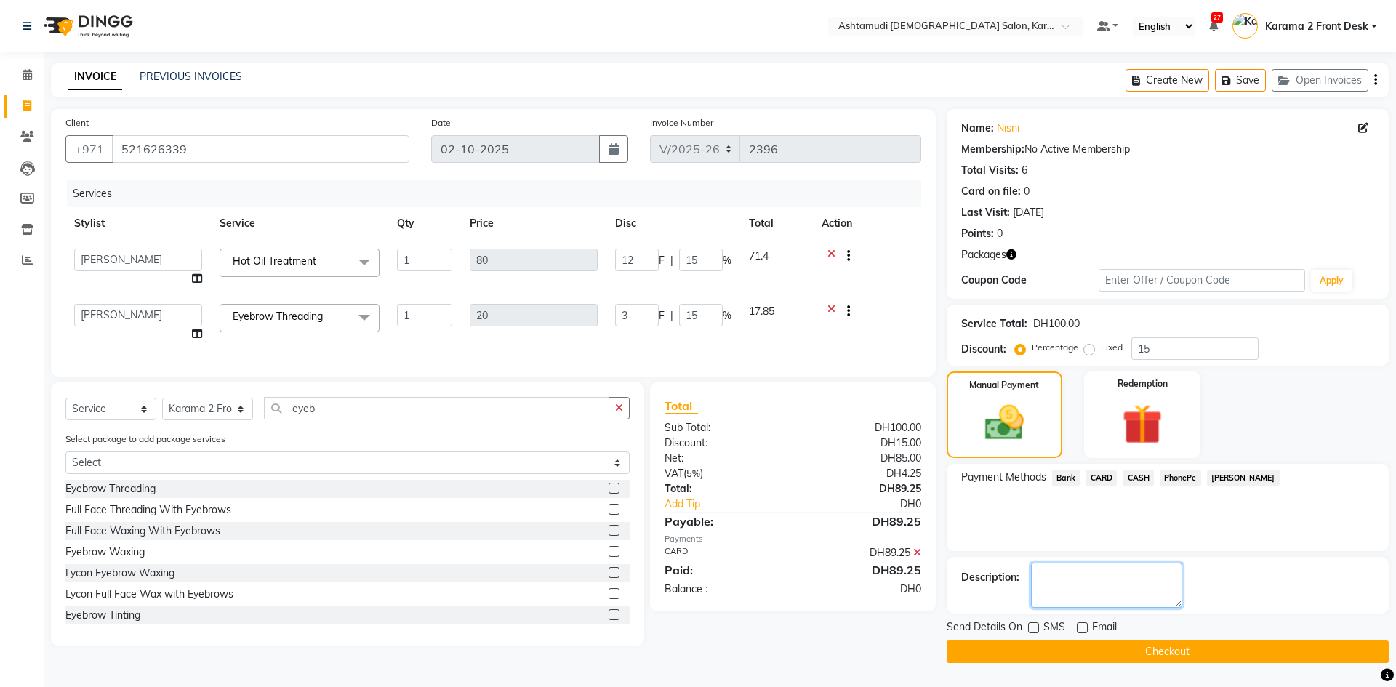
click at [1123, 591] on textarea at bounding box center [1106, 585] width 151 height 45
click at [1096, 594] on textarea at bounding box center [1106, 585] width 151 height 45
click at [1090, 594] on textarea at bounding box center [1106, 585] width 151 height 45
click at [1098, 577] on textarea at bounding box center [1106, 585] width 151 height 45
drag, startPoint x: 1071, startPoint y: 594, endPoint x: 1063, endPoint y: 623, distance: 30.2
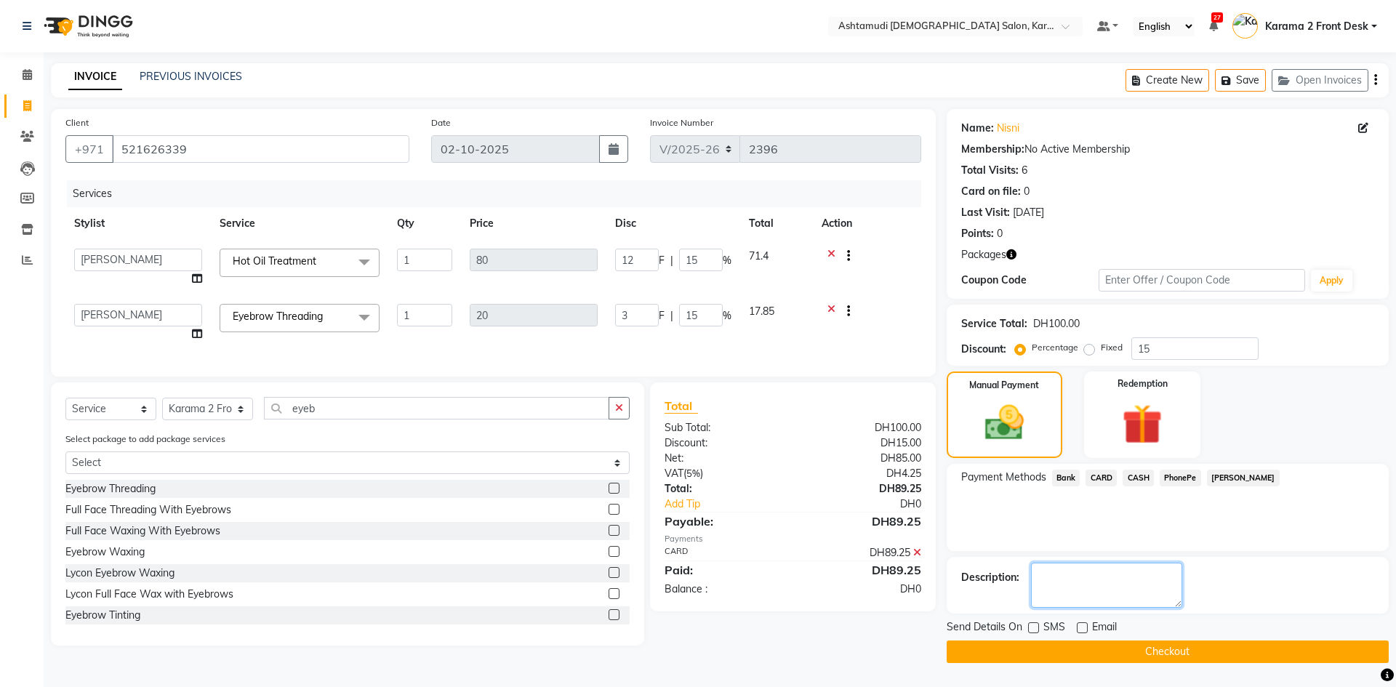
click at [1078, 580] on textarea at bounding box center [1106, 585] width 151 height 45
drag, startPoint x: 1054, startPoint y: 649, endPoint x: 1068, endPoint y: 652, distance: 14.1
click at [1068, 652] on button "Checkout" at bounding box center [1168, 652] width 442 height 23
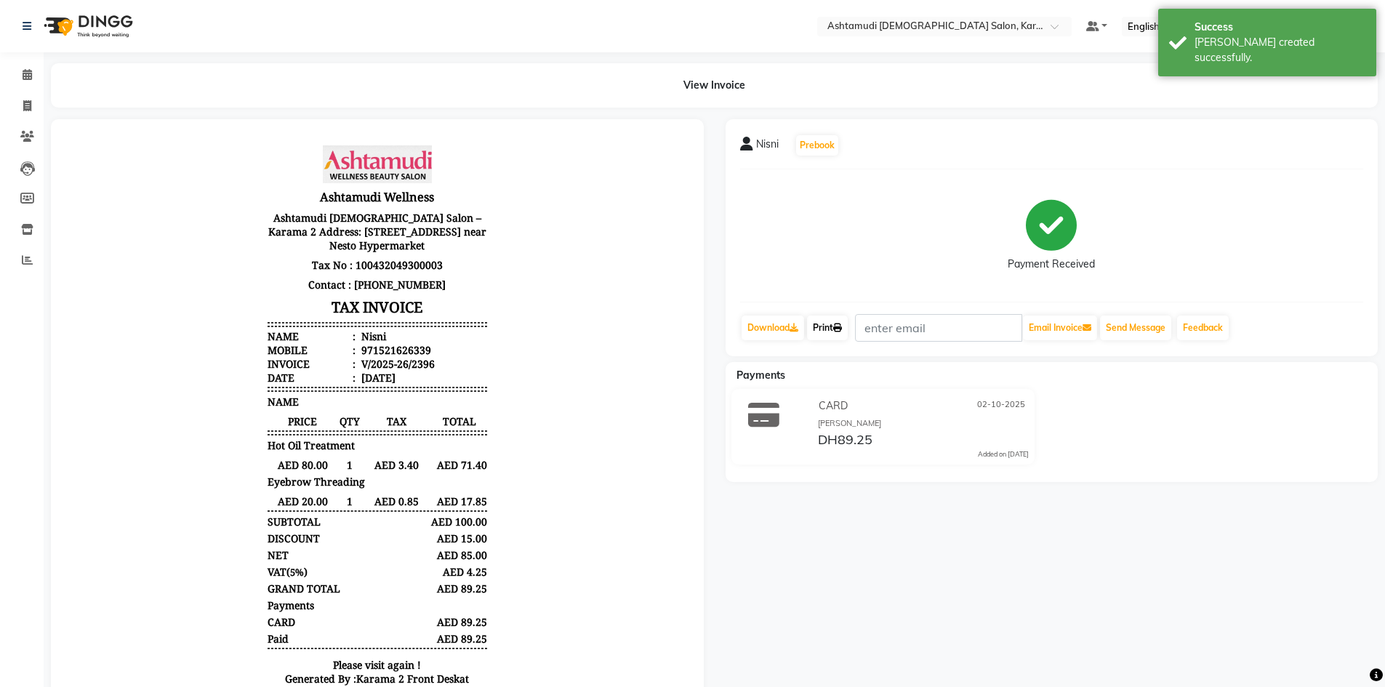
click at [848, 330] on link "Print" at bounding box center [827, 328] width 41 height 25
click at [27, 70] on icon at bounding box center [27, 74] width 9 height 11
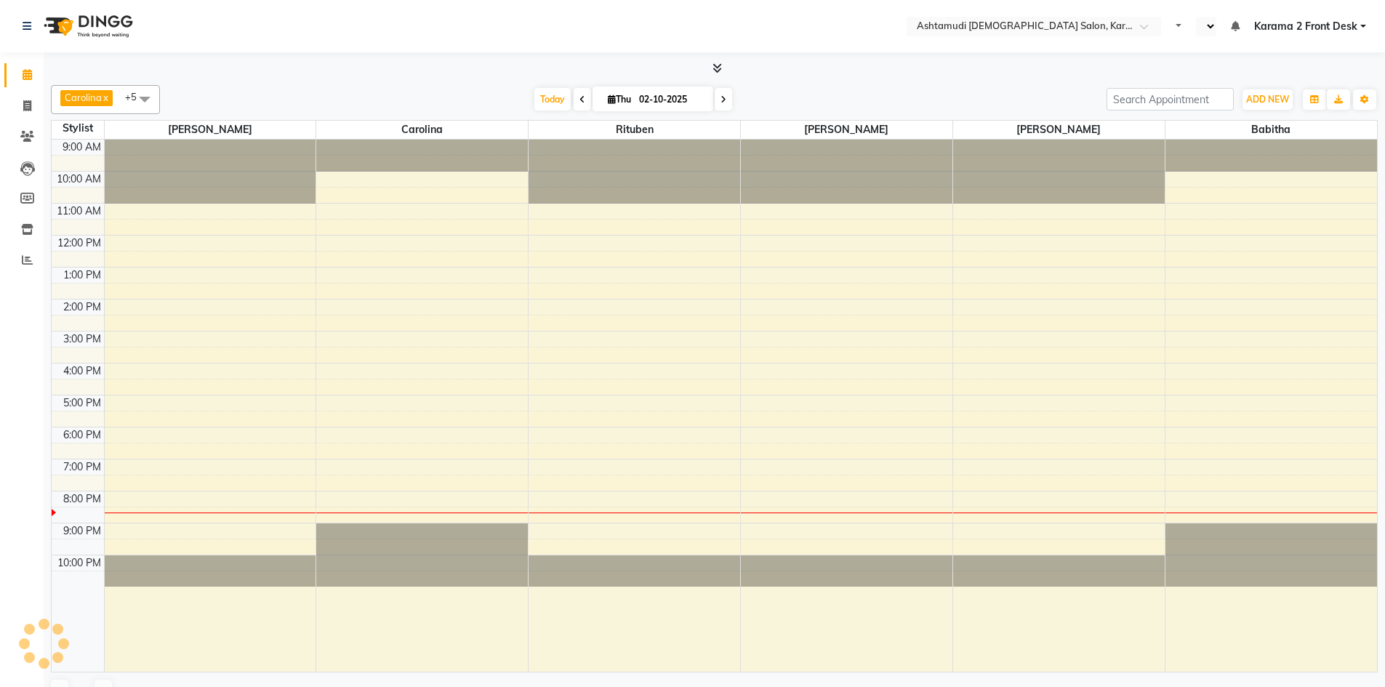
select select "en"
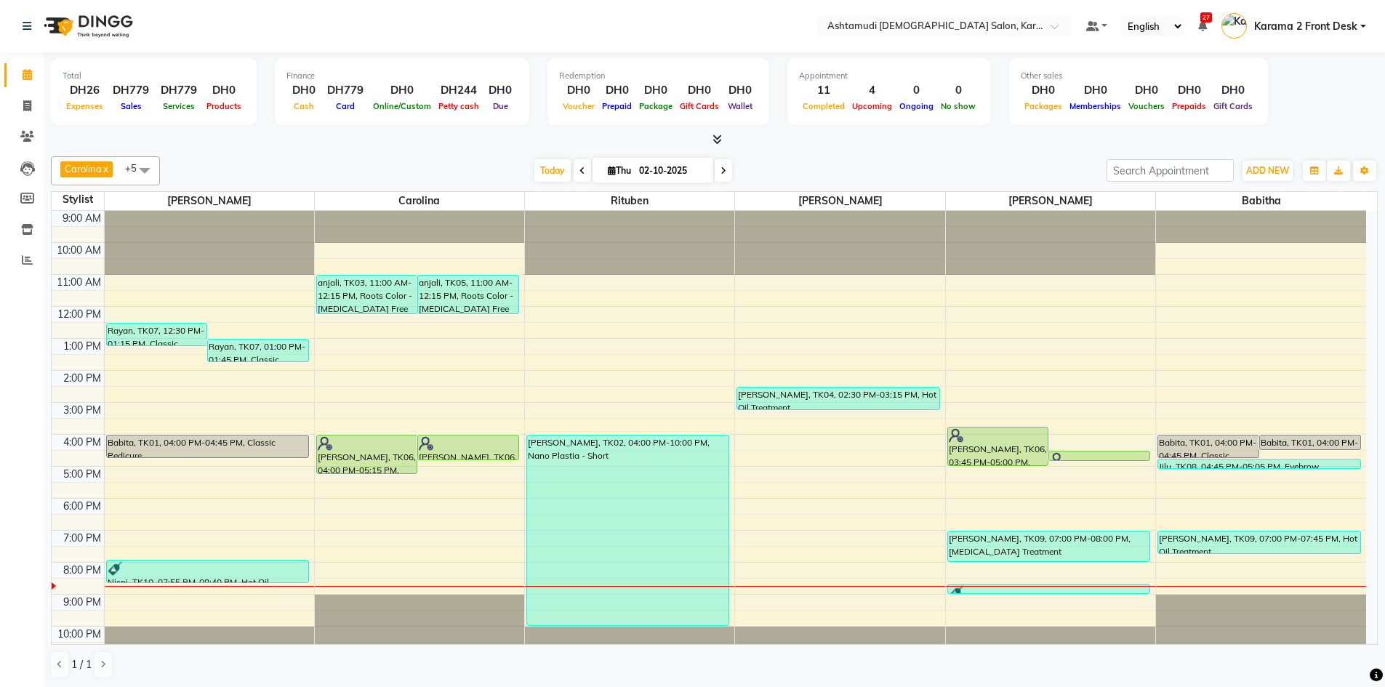
click at [455, 153] on div "Carolina x Linda x Farsana Begum x Jyothi Krishna x Babitha x Rituben x +5 Sele…" at bounding box center [714, 418] width 1327 height 534
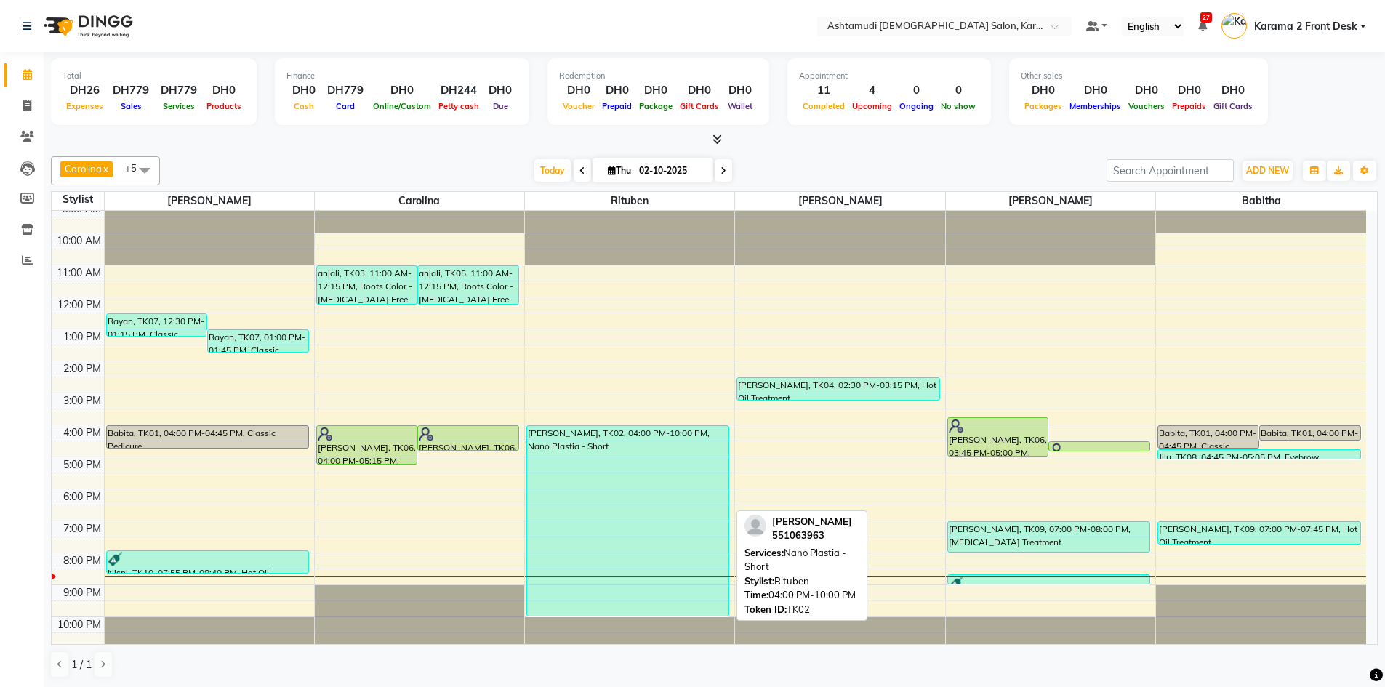
scroll to position [14, 0]
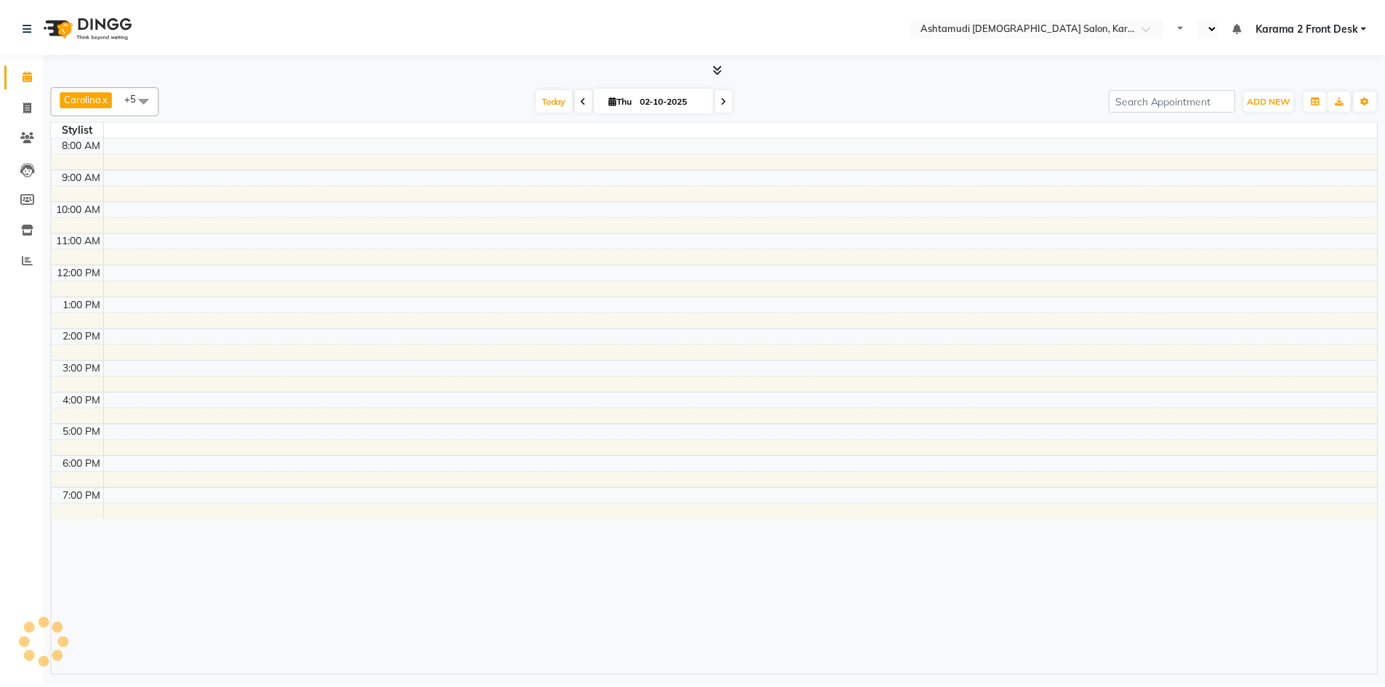
select select "en"
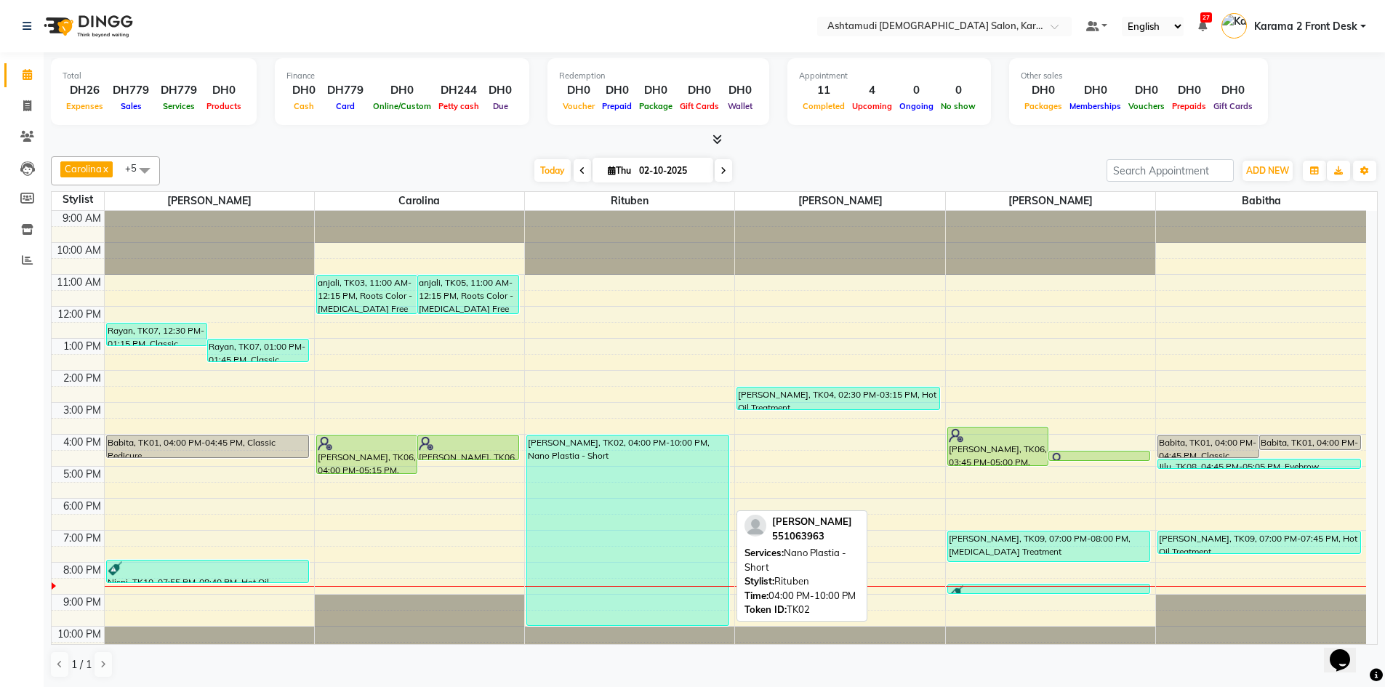
scroll to position [14, 0]
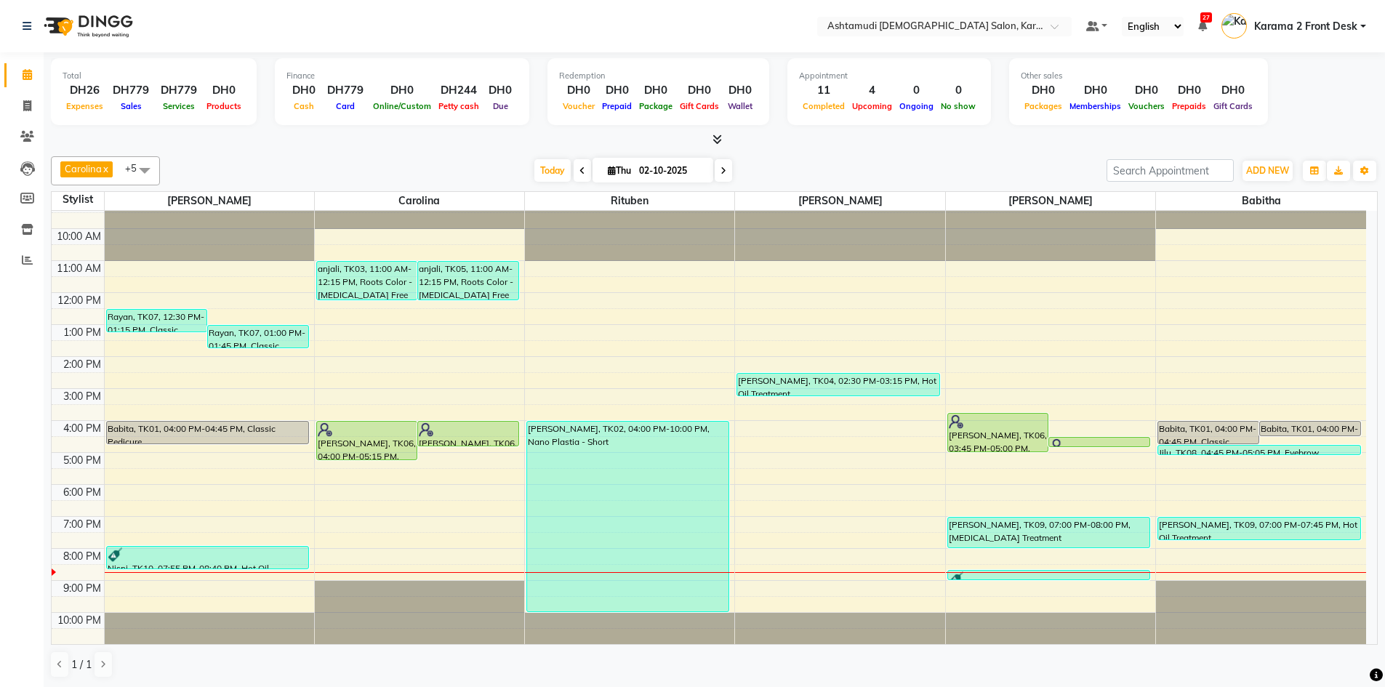
click at [500, 176] on div "Today Thu 02-10-2025" at bounding box center [633, 171] width 932 height 22
click at [803, 157] on div "Carolina x [PERSON_NAME] x [PERSON_NAME] x [PERSON_NAME] x [PERSON_NAME] x Ritu…" at bounding box center [714, 170] width 1327 height 29
drag, startPoint x: 829, startPoint y: 161, endPoint x: 788, endPoint y: 157, distance: 40.9
click at [822, 161] on div "Today Thu 02-10-2025" at bounding box center [633, 171] width 932 height 22
click at [804, 149] on div "Total DH26 Expenses DH779 Sales DH779 Services DH0 Products Finance DH0 Cash DH…" at bounding box center [715, 370] width 1342 height 636
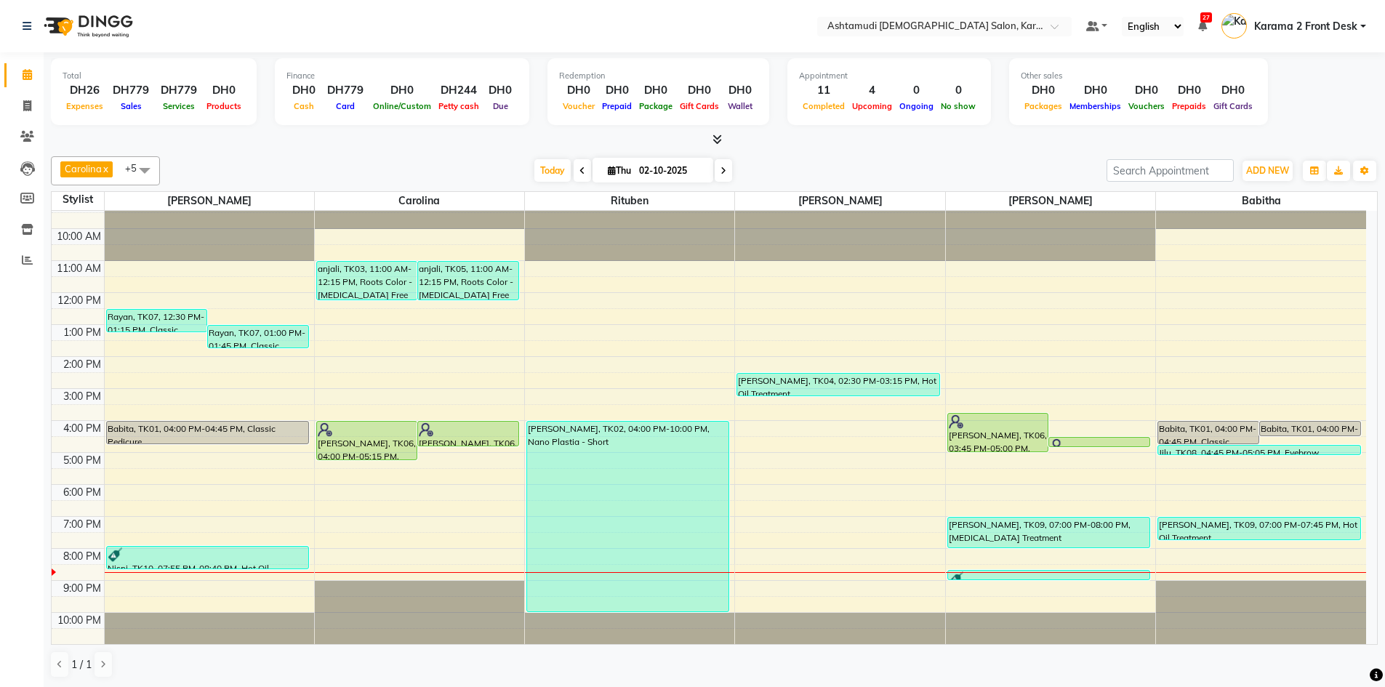
click at [815, 141] on div at bounding box center [714, 139] width 1327 height 15
click at [806, 152] on div "Carolina x [PERSON_NAME] x [PERSON_NAME] x [PERSON_NAME] x [PERSON_NAME] x Ritu…" at bounding box center [714, 418] width 1327 height 534
click at [758, 36] on nav "Select Location × Ashtamudi [DEMOGRAPHIC_DATA] Salon, Karama 2 Default Panel My…" at bounding box center [692, 26] width 1385 height 52
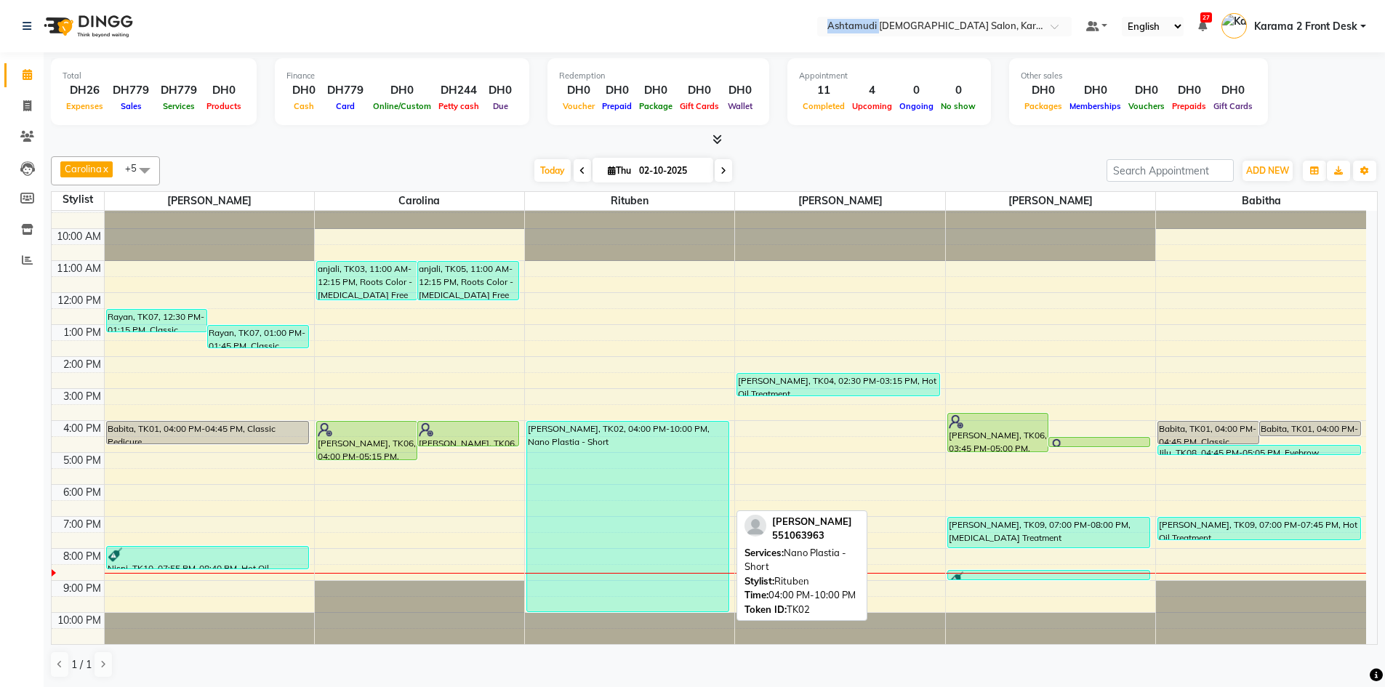
scroll to position [1, 0]
click at [591, 420] on link "[PERSON_NAME], TK02, 04:00 PM-10:00 PM, Nano Plastia - Short" at bounding box center [628, 515] width 203 height 191
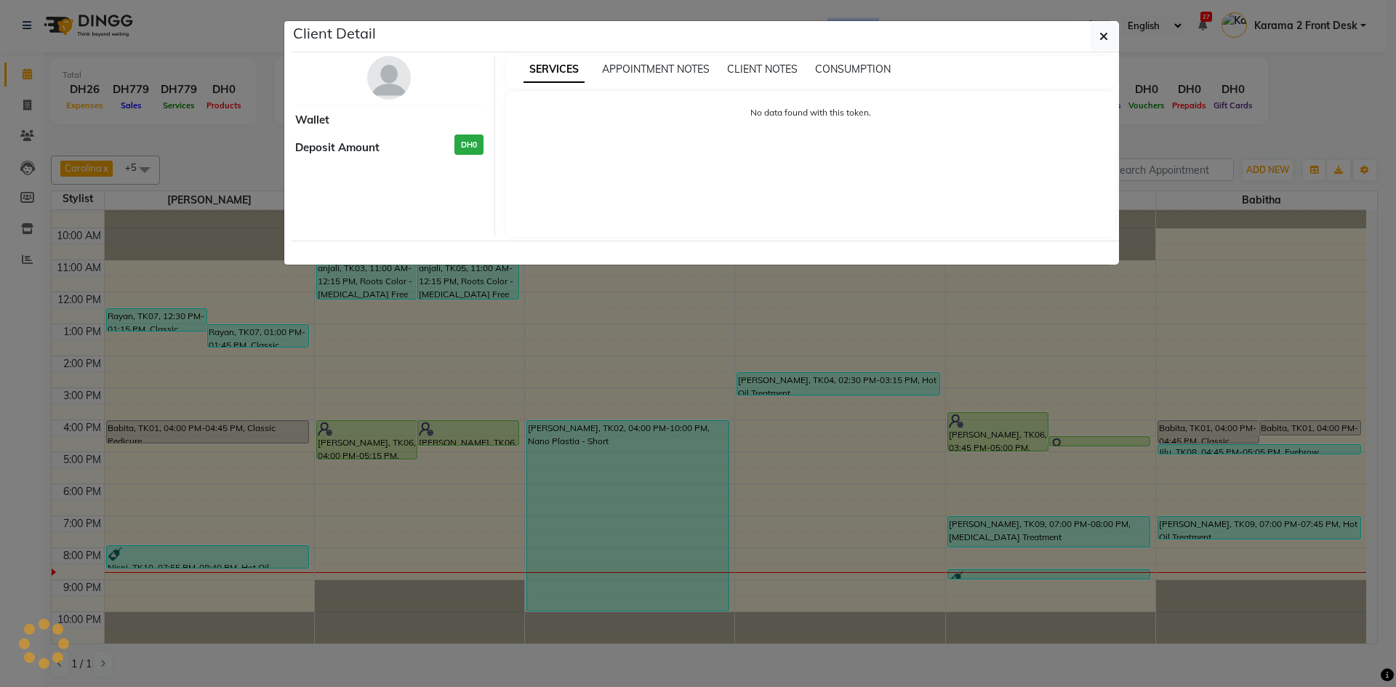
select select "3"
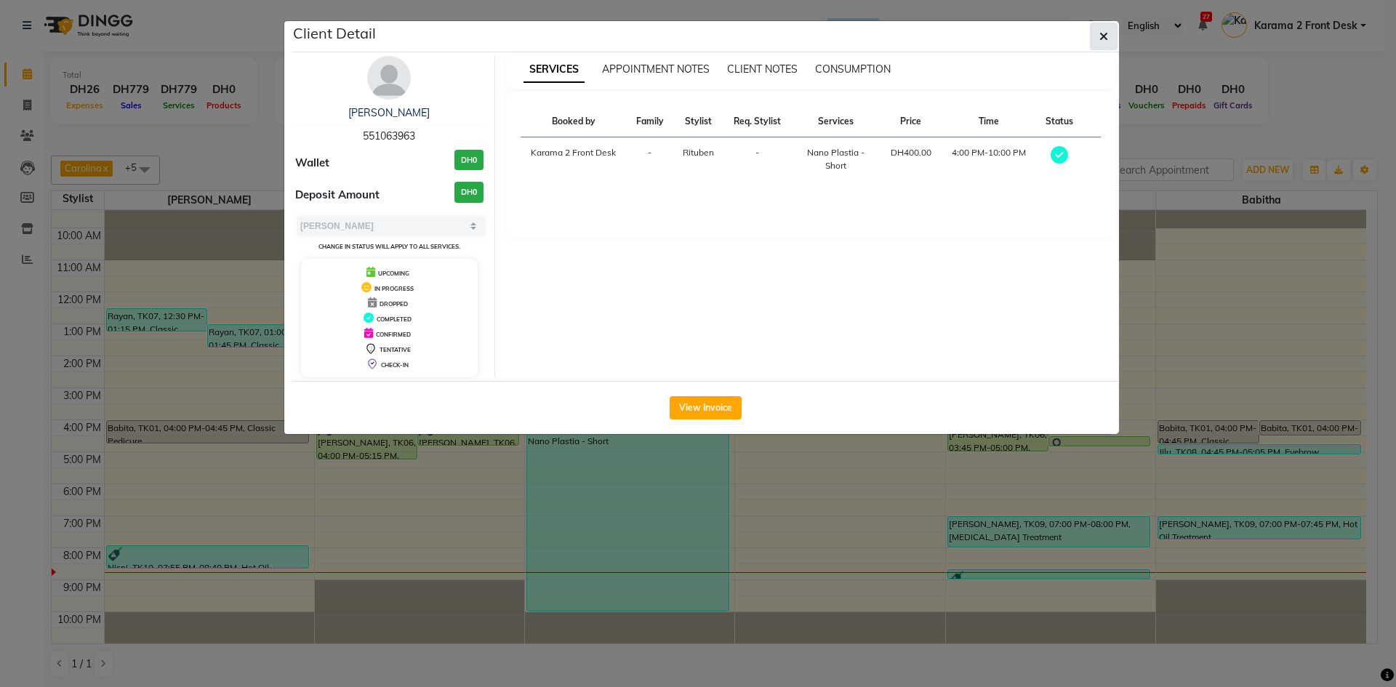
click at [1092, 32] on button "button" at bounding box center [1104, 37] width 28 height 28
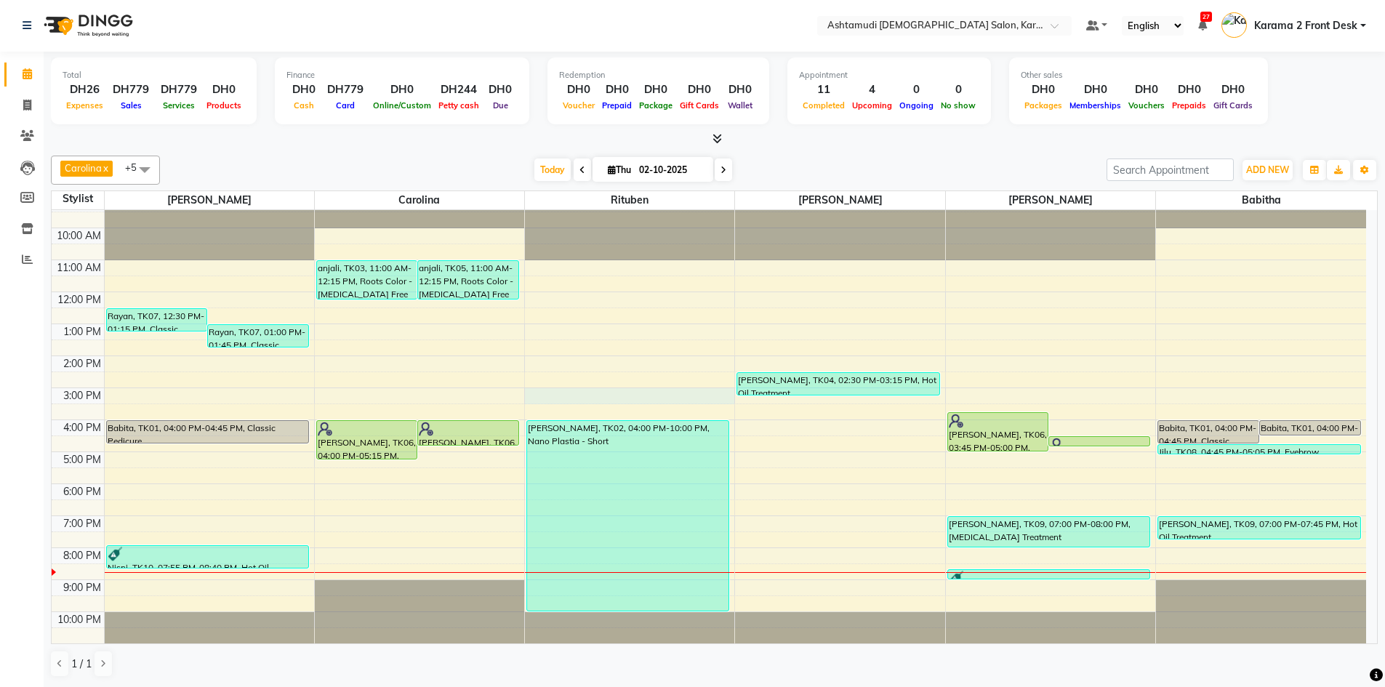
click at [607, 403] on div "9:00 AM 10:00 AM 11:00 AM 12:00 PM 1:00 PM 2:00 PM 3:00 PM 4:00 PM 5:00 PM 6:00…" at bounding box center [709, 419] width 1315 height 447
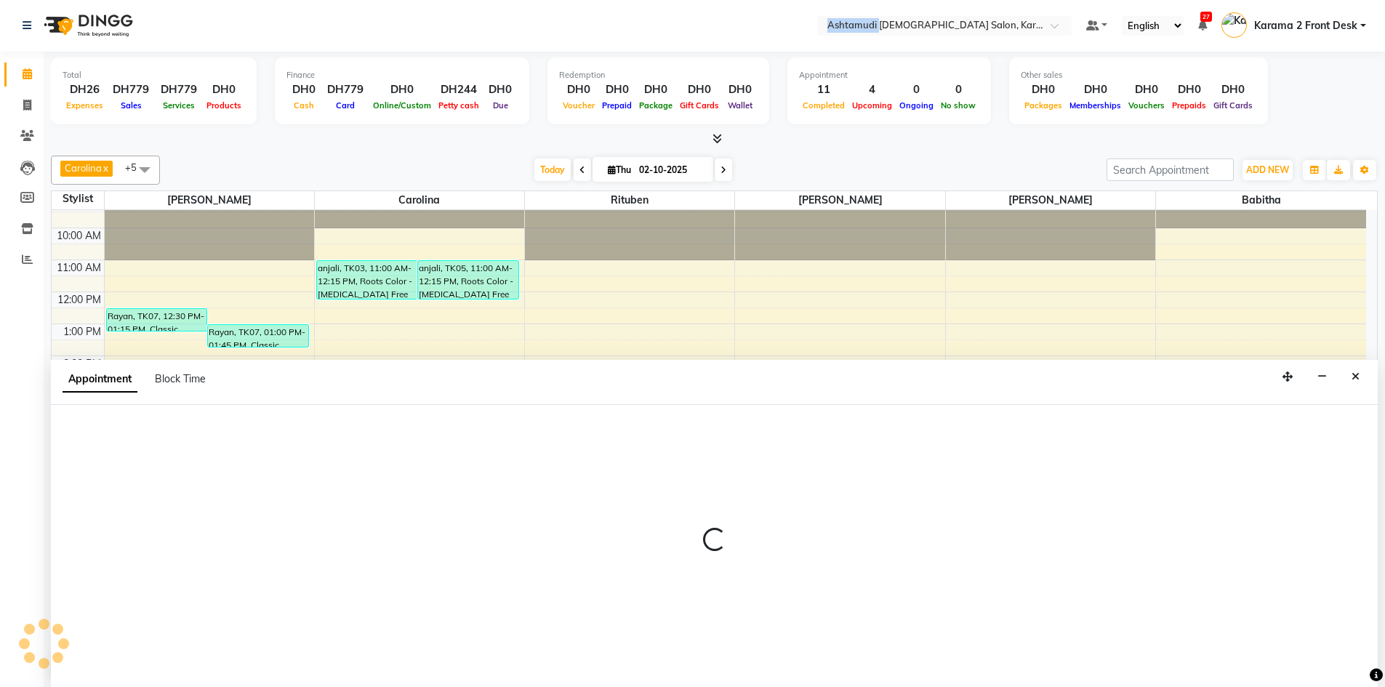
select select "71373"
select select "900"
select select "tentative"
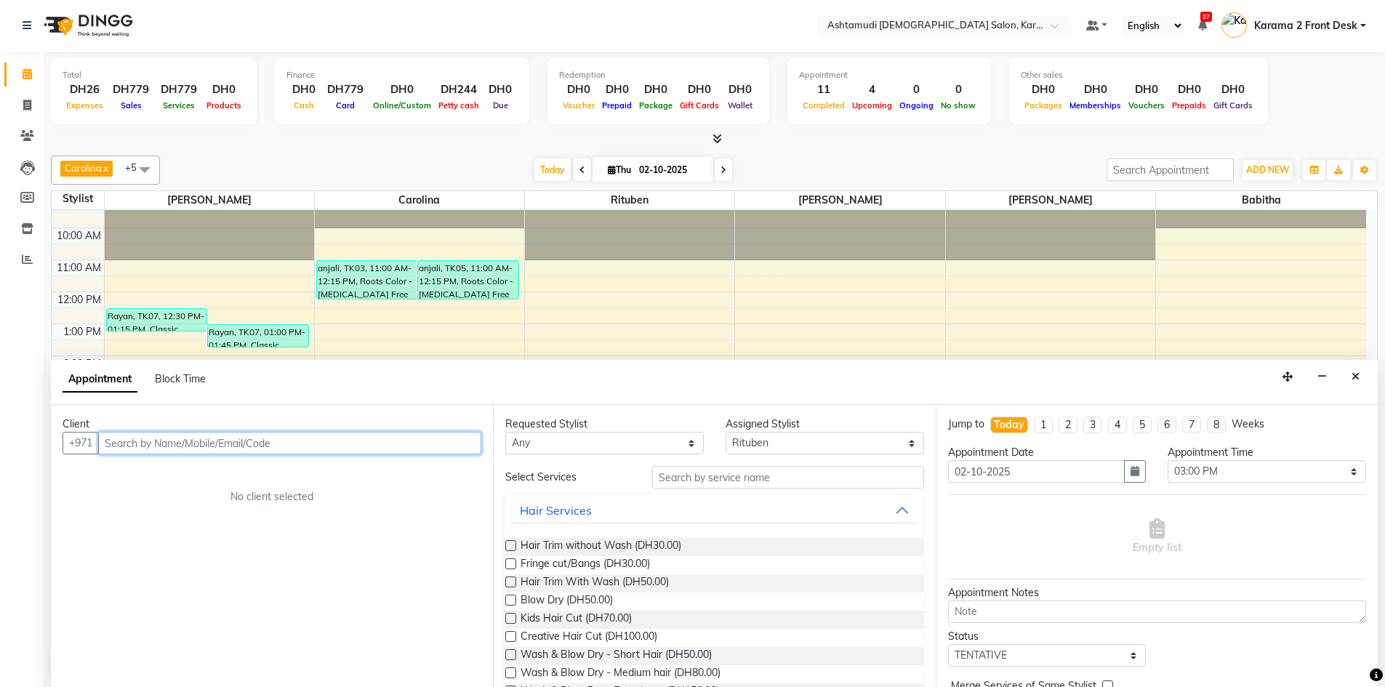
click at [122, 446] on input "text" at bounding box center [289, 443] width 383 height 23
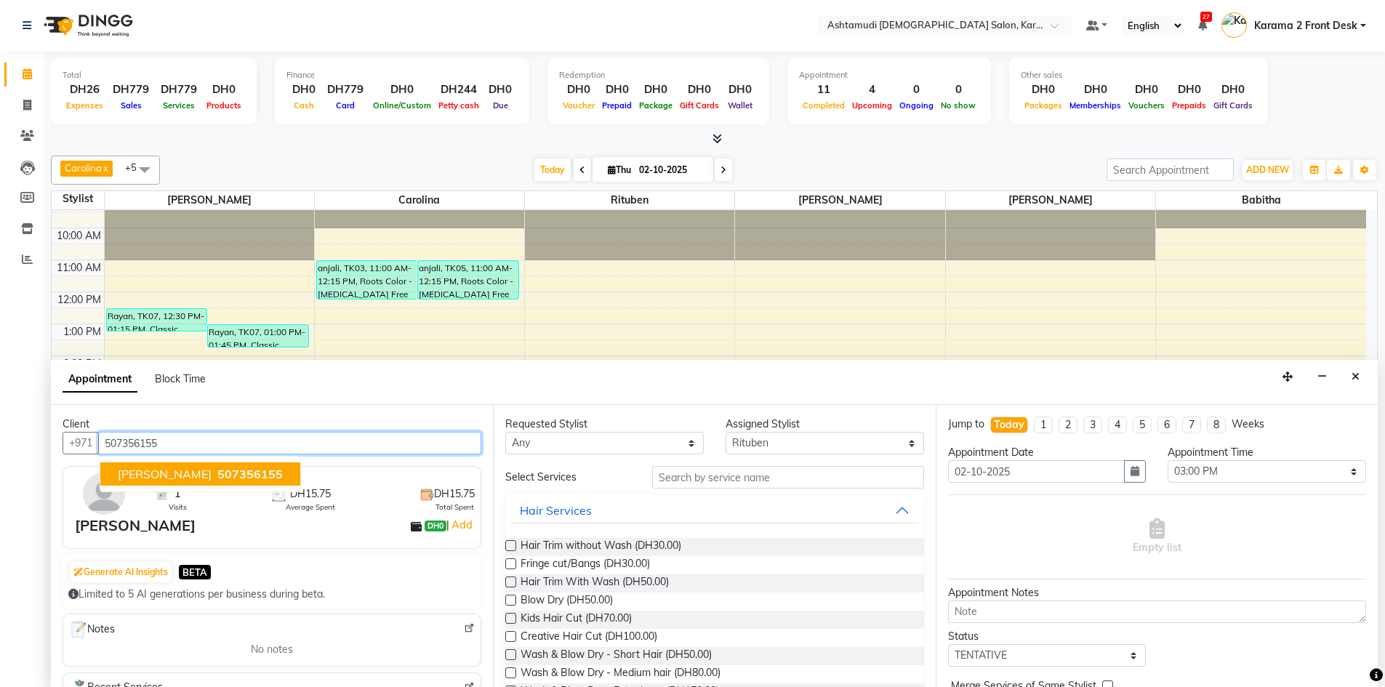
click at [217, 474] on span "507356155" at bounding box center [249, 474] width 65 height 15
type input "507356155"
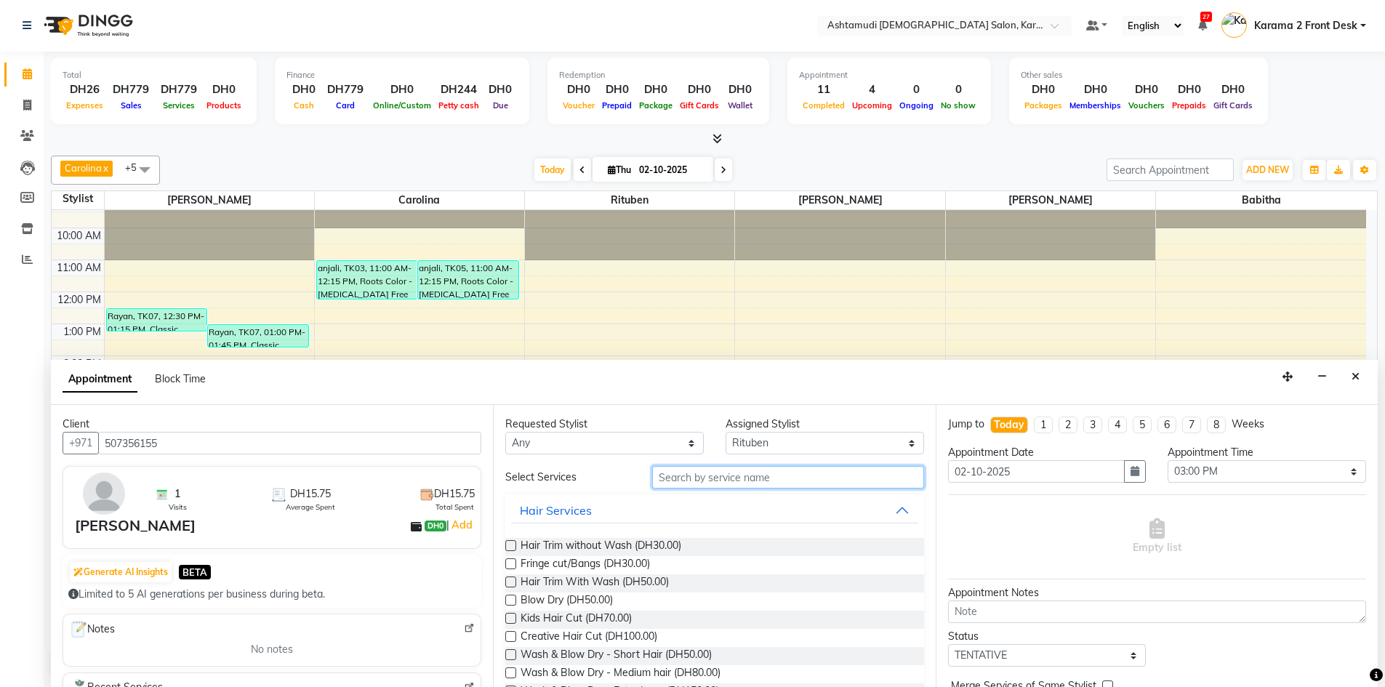
click at [725, 467] on input "text" at bounding box center [788, 477] width 272 height 23
type input "h"
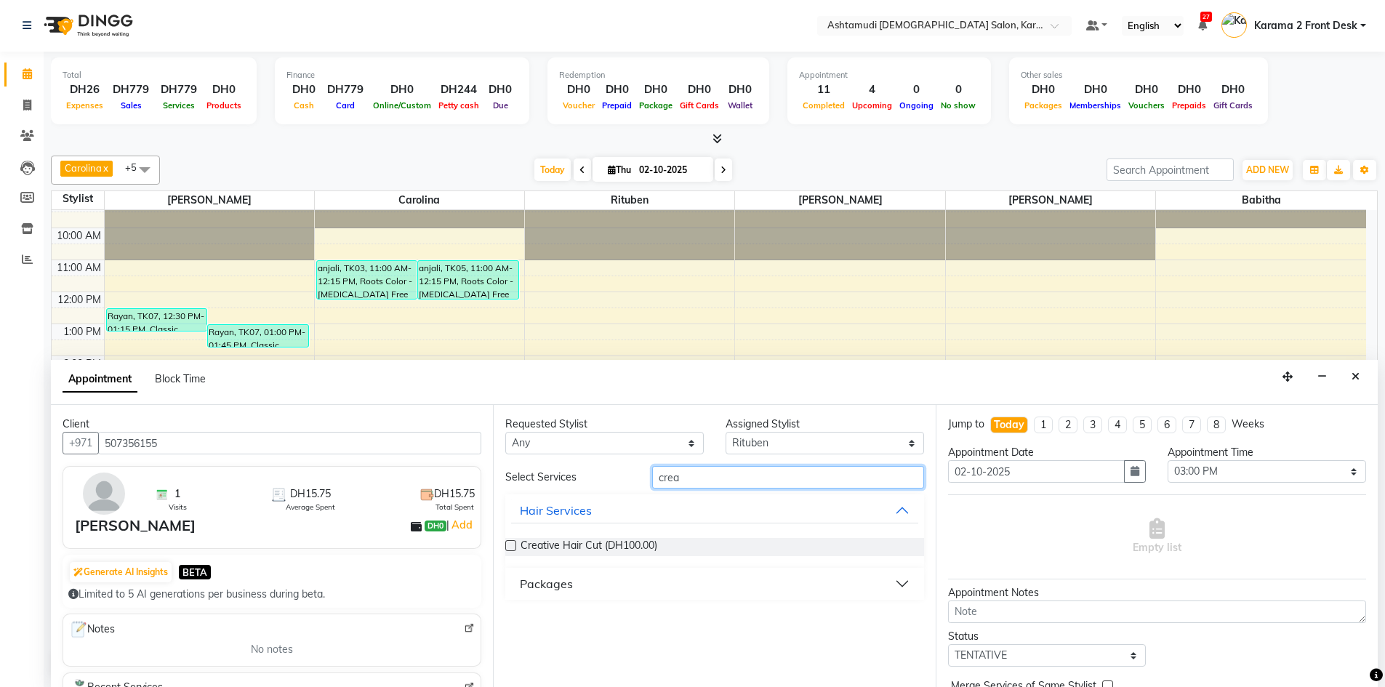
scroll to position [0, 0]
type input "crea"
drag, startPoint x: 624, startPoint y: 530, endPoint x: 617, endPoint y: 541, distance: 12.7
click at [623, 534] on div "Creative Hair Cut (DH100.00)" at bounding box center [714, 547] width 418 height 41
click at [617, 542] on span "Creative Hair Cut (DH100.00)" at bounding box center [589, 548] width 137 height 18
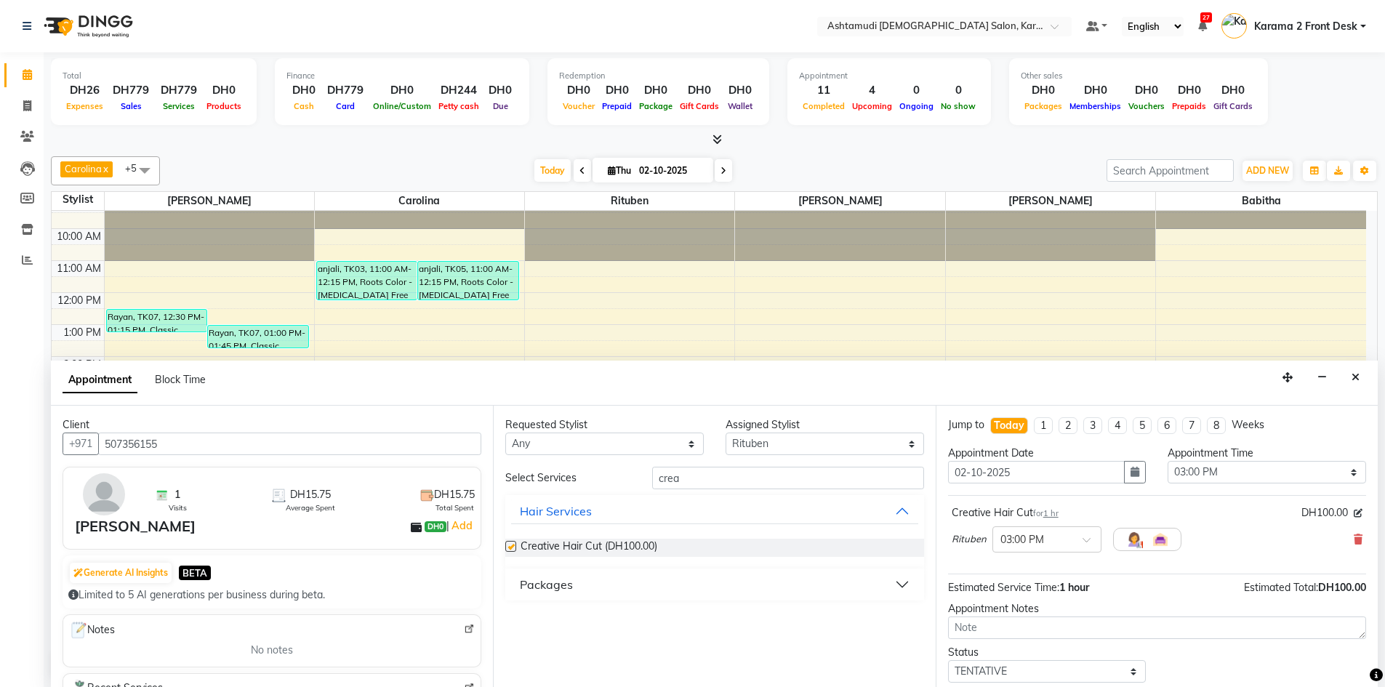
checkbox input "false"
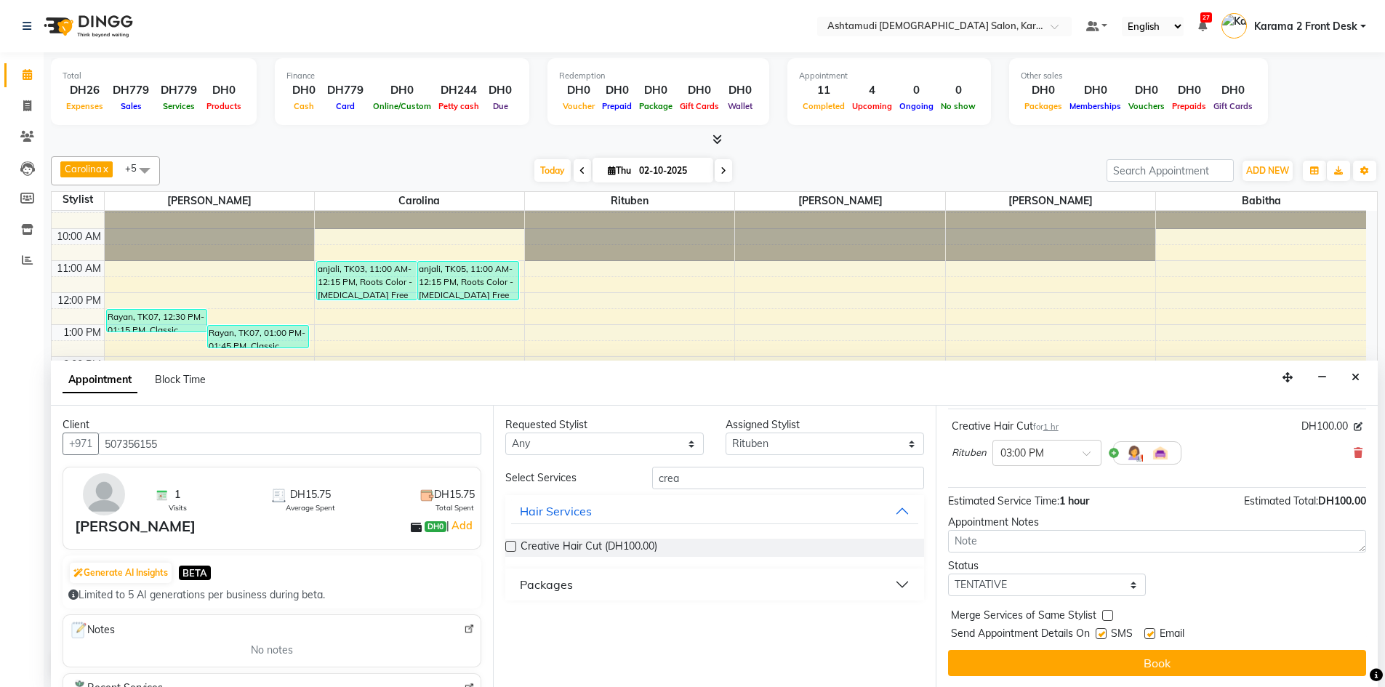
scroll to position [1, 0]
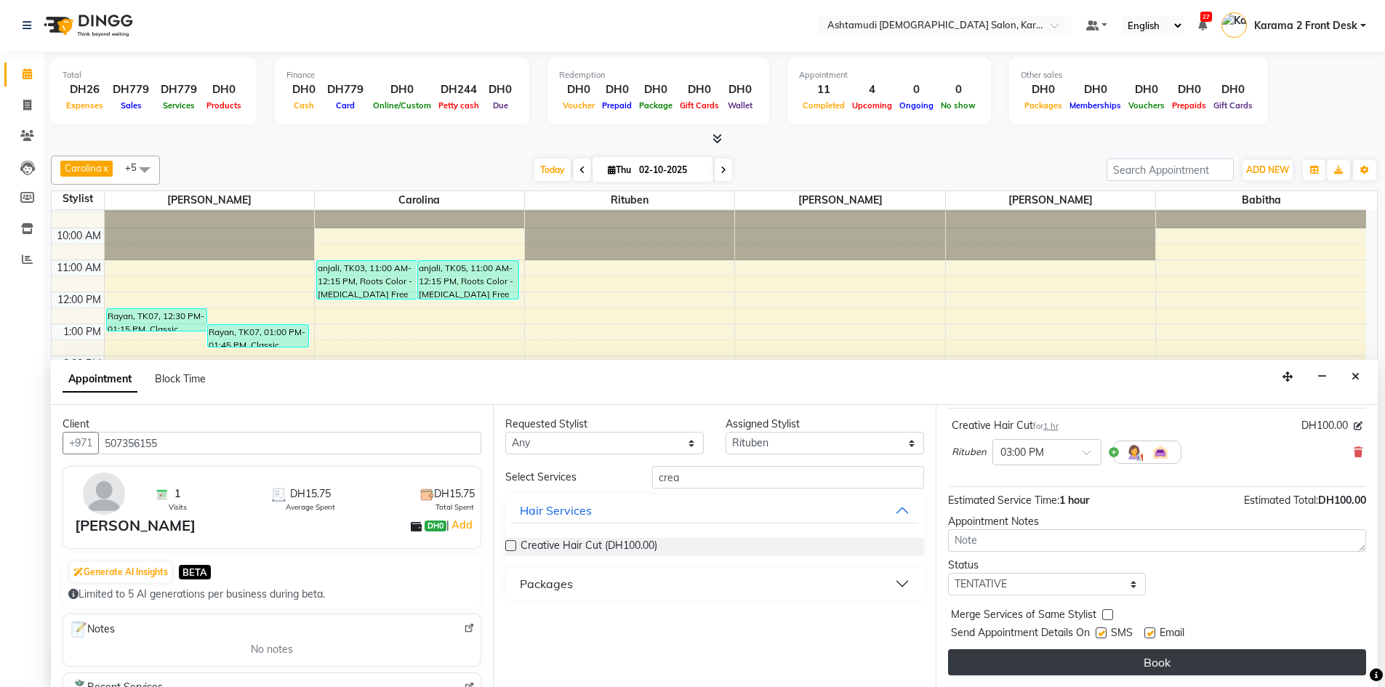
click at [990, 658] on button "Book" at bounding box center [1157, 662] width 418 height 26
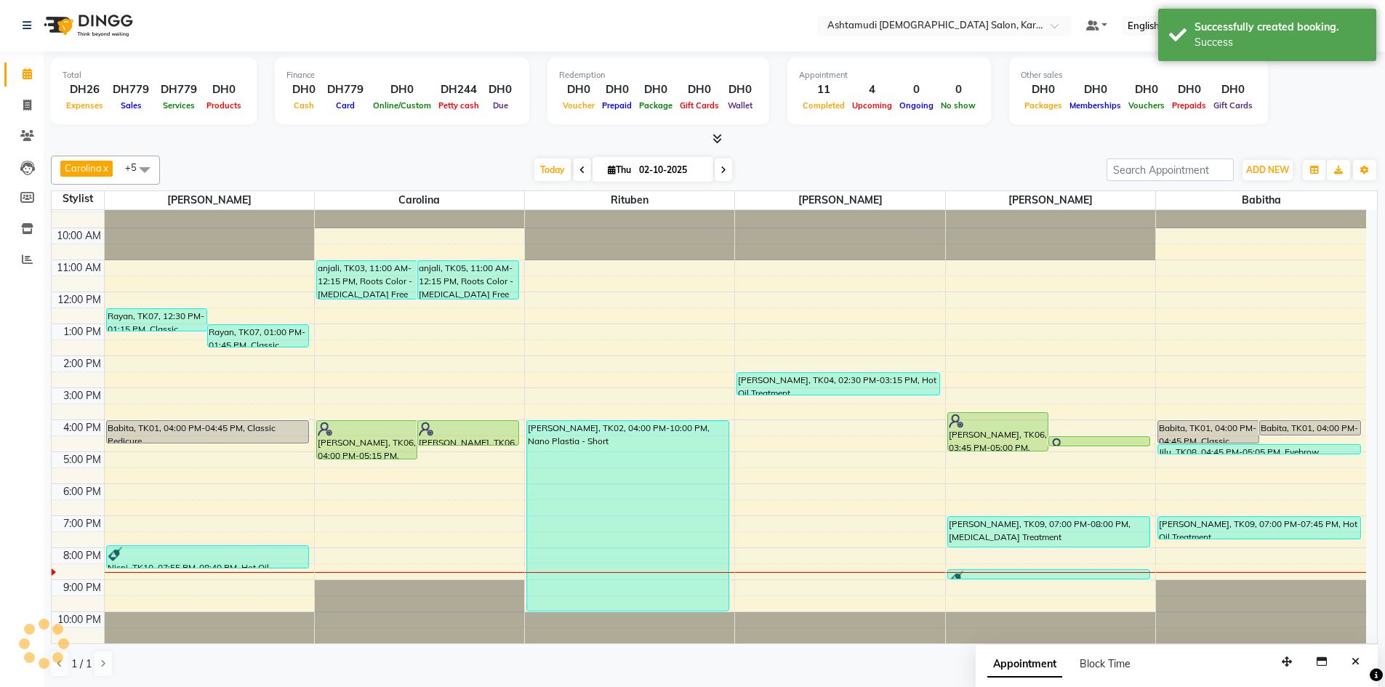
scroll to position [0, 0]
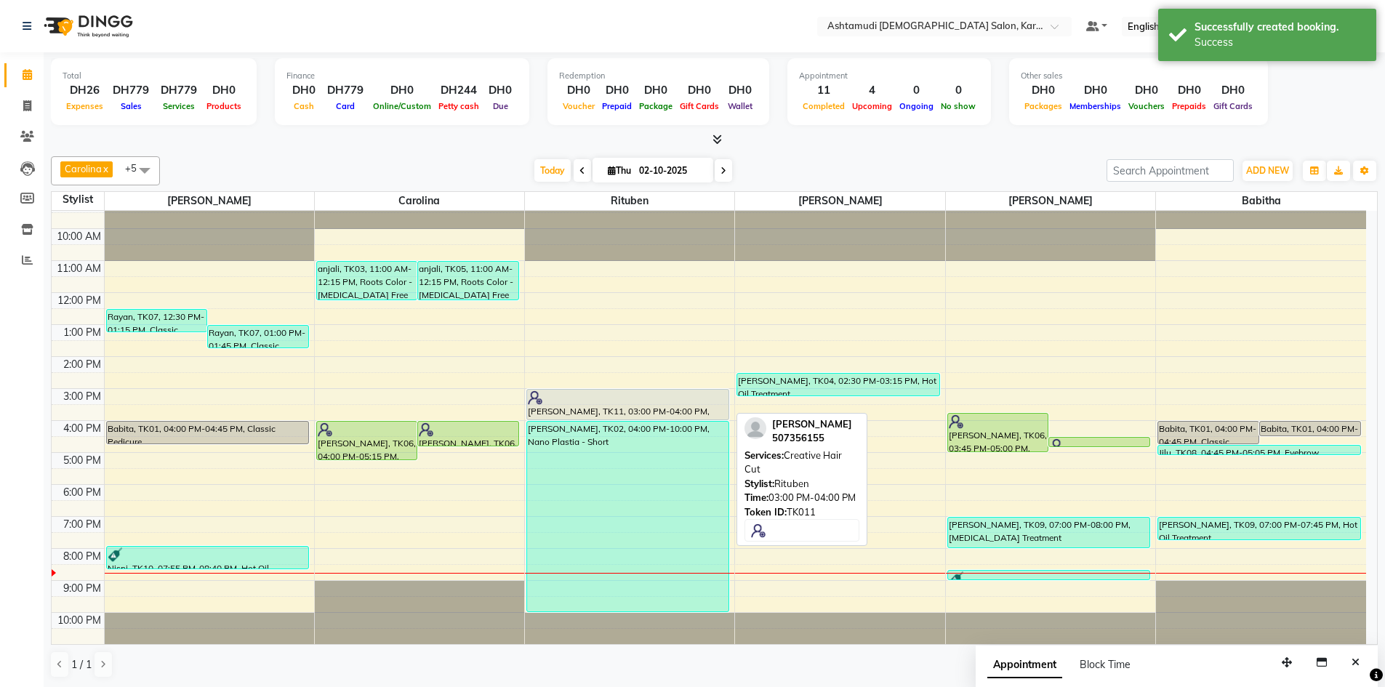
click at [622, 399] on div at bounding box center [628, 398] width 200 height 15
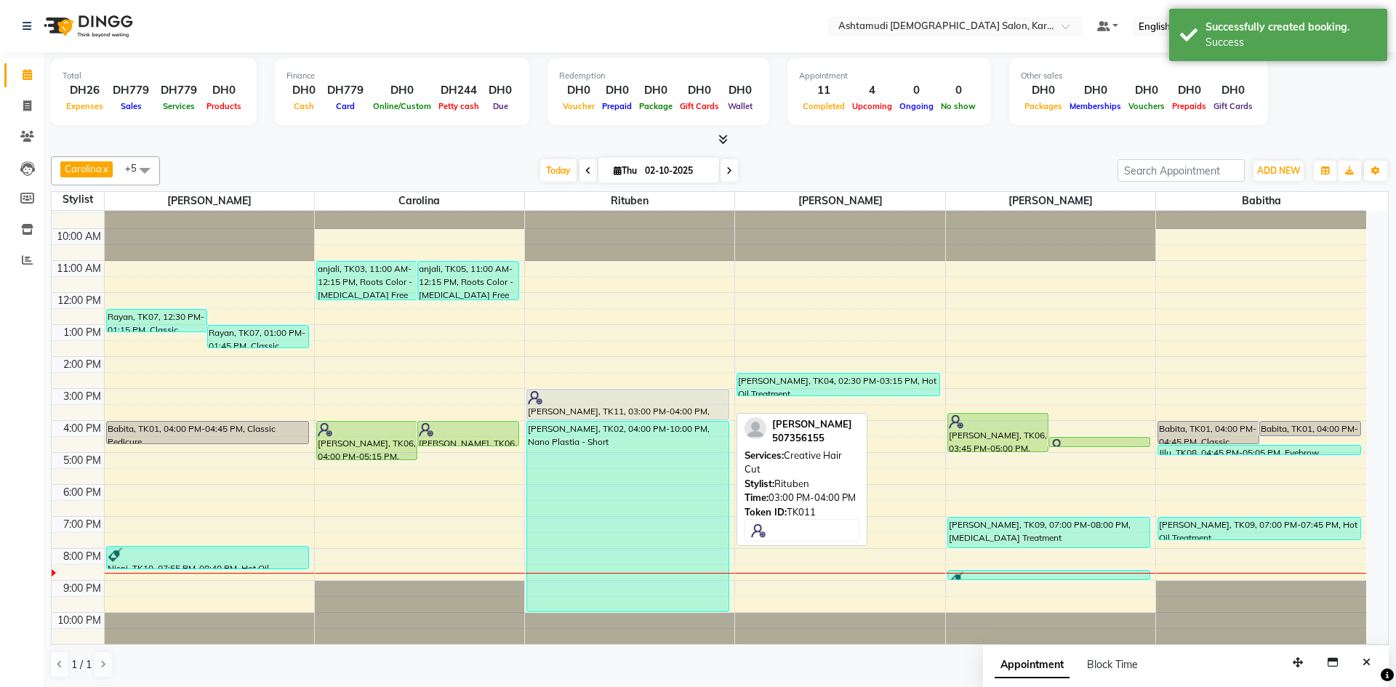
select select "7"
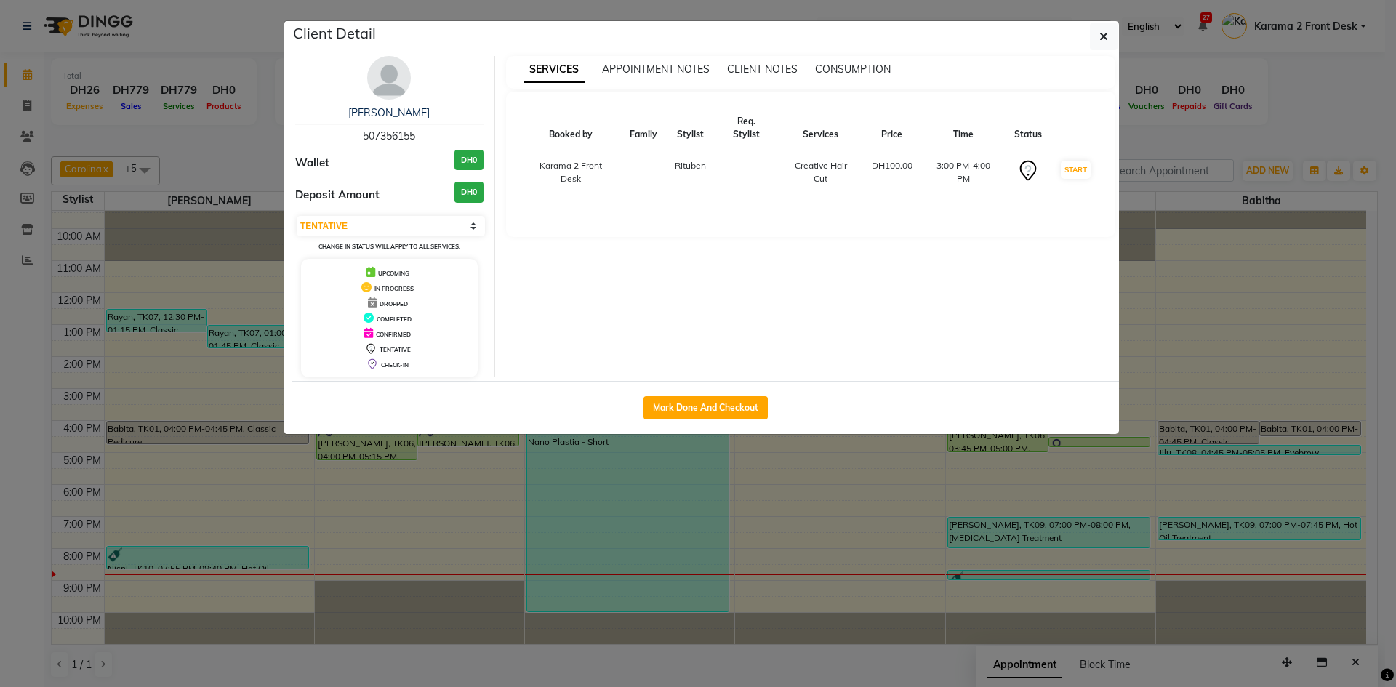
click at [1090, 23] on button "button" at bounding box center [1104, 37] width 28 height 28
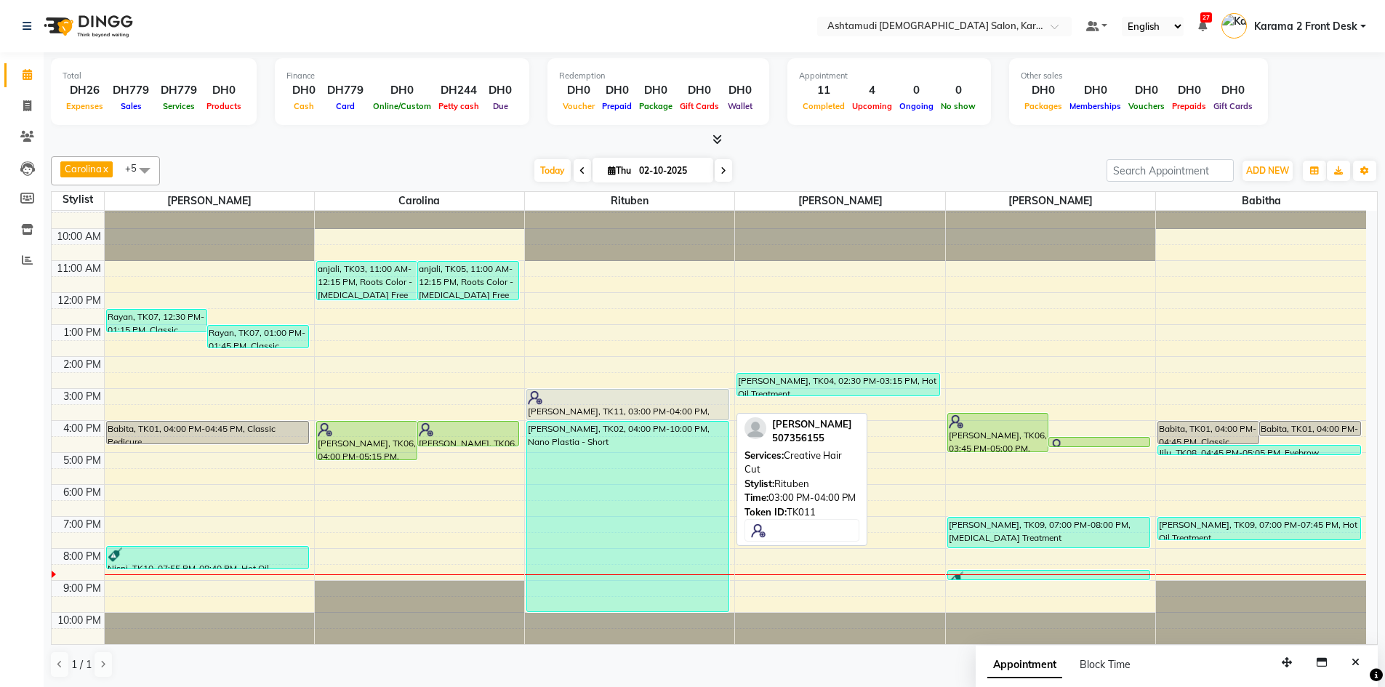
click at [625, 401] on div at bounding box center [628, 398] width 200 height 15
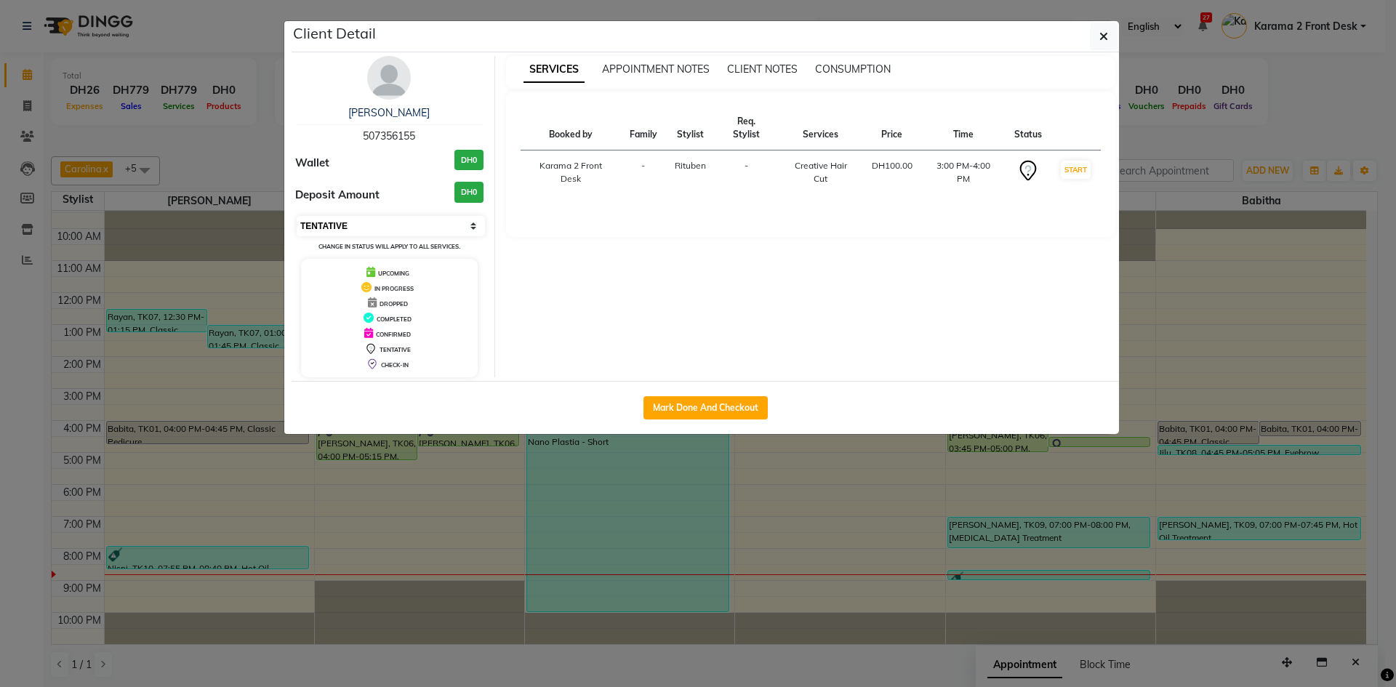
drag, startPoint x: 367, startPoint y: 216, endPoint x: 362, endPoint y: 225, distance: 9.8
click at [367, 216] on select "Select IN SERVICE CONFIRMED TENTATIVE CHECK IN MARK DONE DROPPED UPCOMING" at bounding box center [391, 226] width 188 height 20
click at [297, 216] on select "Select IN SERVICE CONFIRMED TENTATIVE CHECK IN MARK DONE DROPPED UPCOMING" at bounding box center [391, 226] width 188 height 20
click at [351, 233] on select "Select IN SERVICE CONFIRMED TENTATIVE CHECK IN MARK DONE DROPPED UPCOMING" at bounding box center [391, 226] width 188 height 20
select select "1"
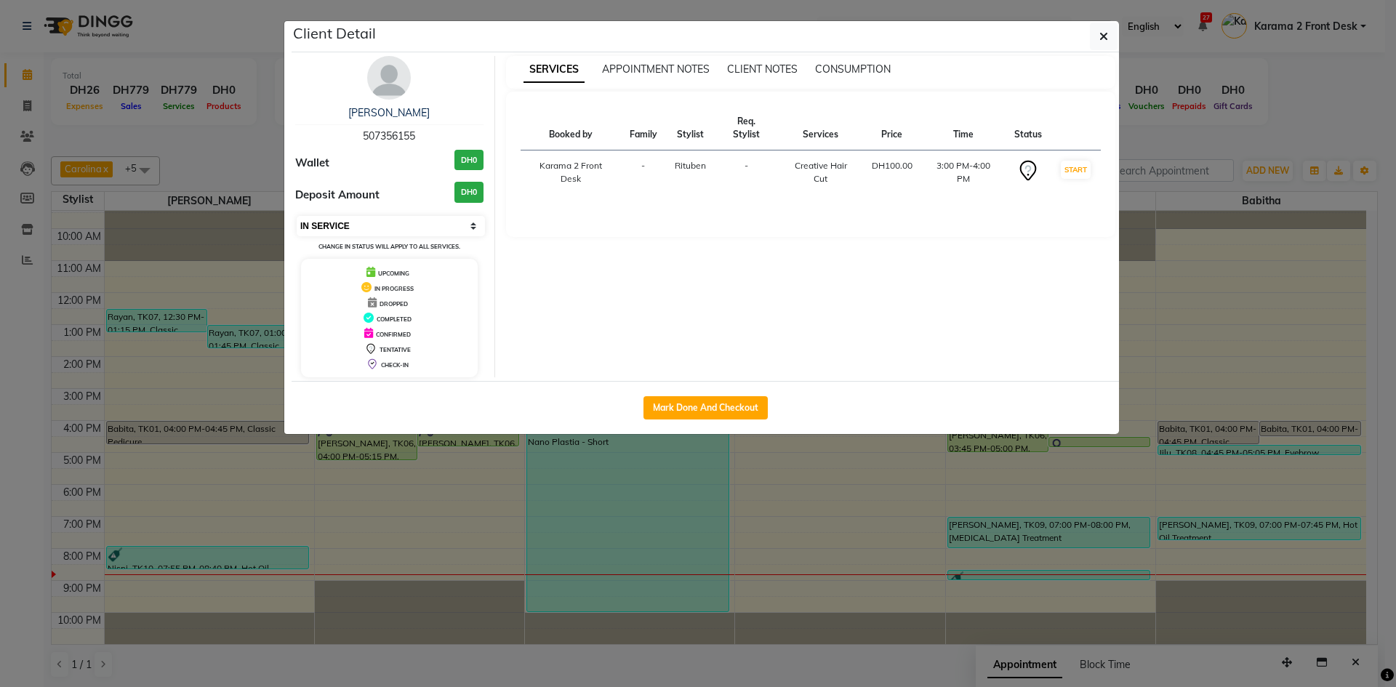
click at [297, 216] on select "Select IN SERVICE CONFIRMED TENTATIVE CHECK IN MARK DONE DROPPED UPCOMING" at bounding box center [391, 226] width 188 height 20
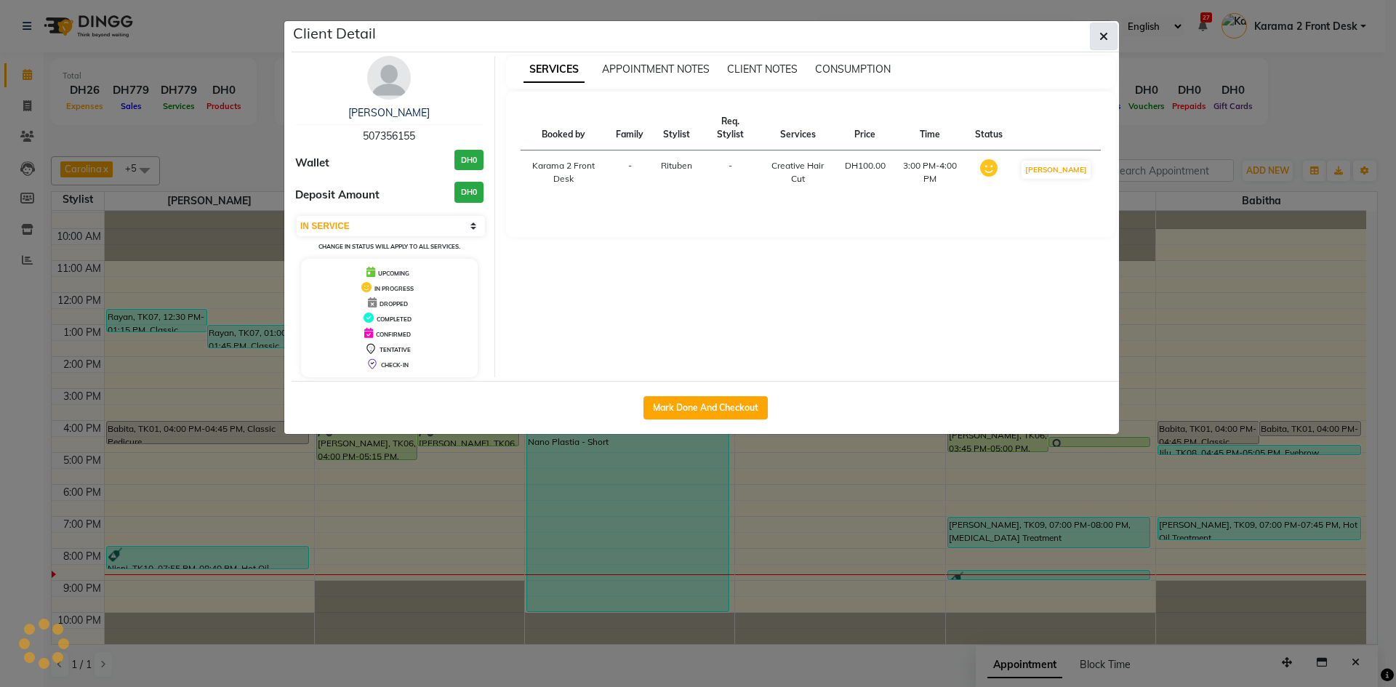
click at [1093, 28] on button "button" at bounding box center [1104, 37] width 28 height 28
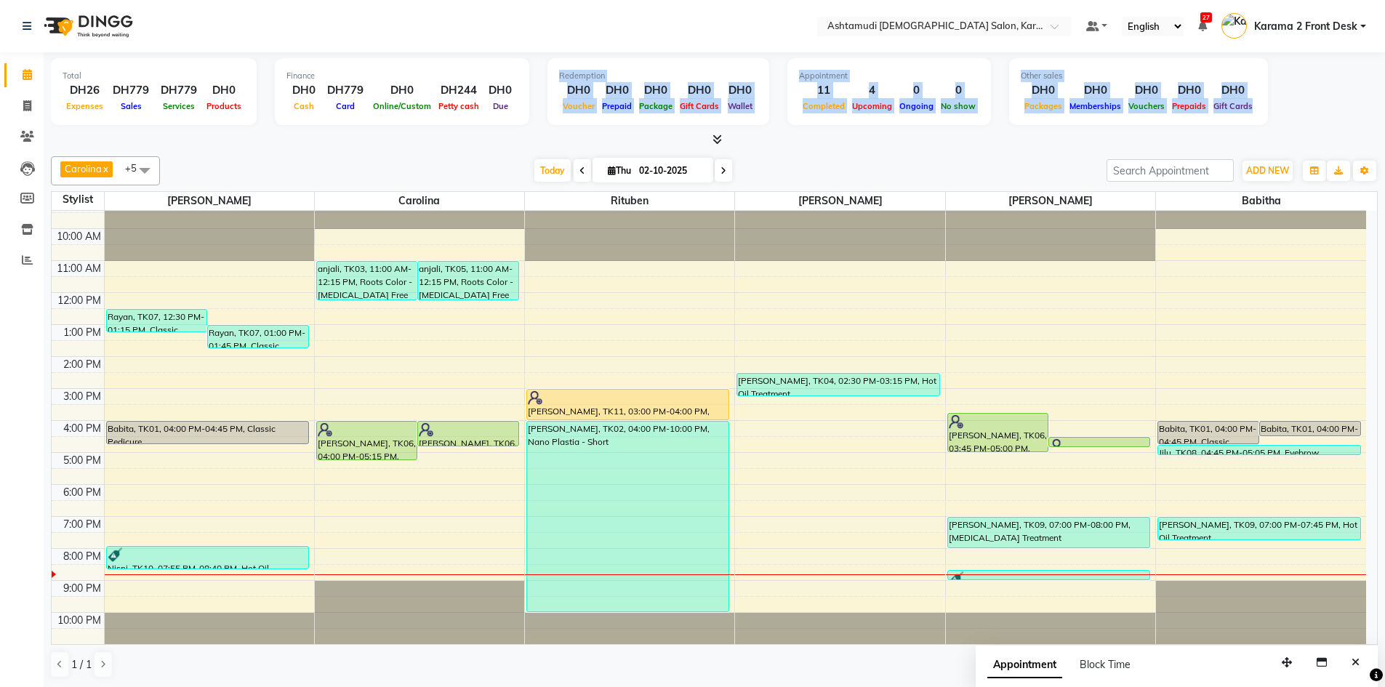
drag, startPoint x: 476, startPoint y: 129, endPoint x: 449, endPoint y: 129, distance: 26.9
click at [476, 130] on div "Total DH26 Expenses DH779 Sales DH779 Services DH0 Products Finance DH0 Cash DH…" at bounding box center [714, 99] width 1327 height 95
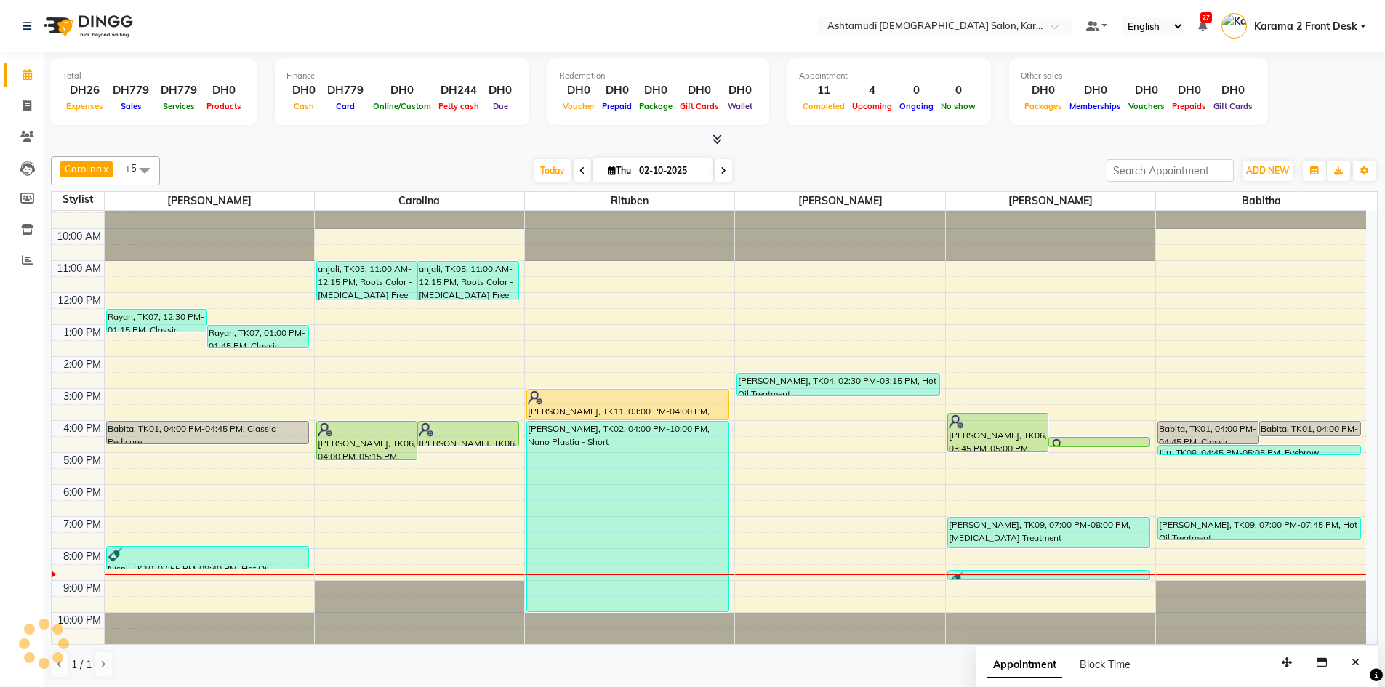
click at [639, 39] on nav "Select Location × Ashtamudi Ladies Salon, Karama 2 Default Panel My Panel Engli…" at bounding box center [692, 26] width 1385 height 52
click at [422, 37] on nav "Select Location × Ashtamudi Ladies Salon, Karama 2 Default Panel My Panel Engli…" at bounding box center [692, 26] width 1385 height 52
click at [369, 20] on nav "Select Location × Ashtamudi Ladies Salon, Karama 2 Default Panel My Panel Engli…" at bounding box center [692, 26] width 1385 height 52
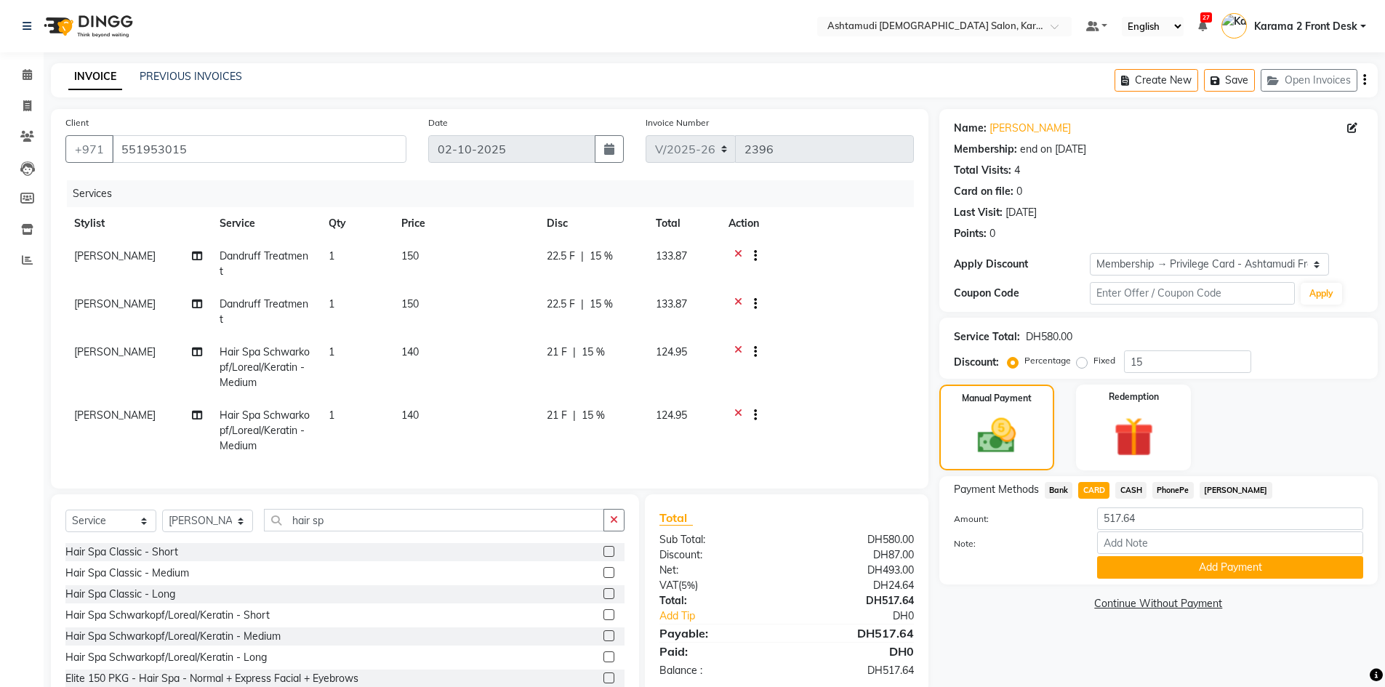
select select "7424"
select select "service"
select select "81433"
select select "1: Object"
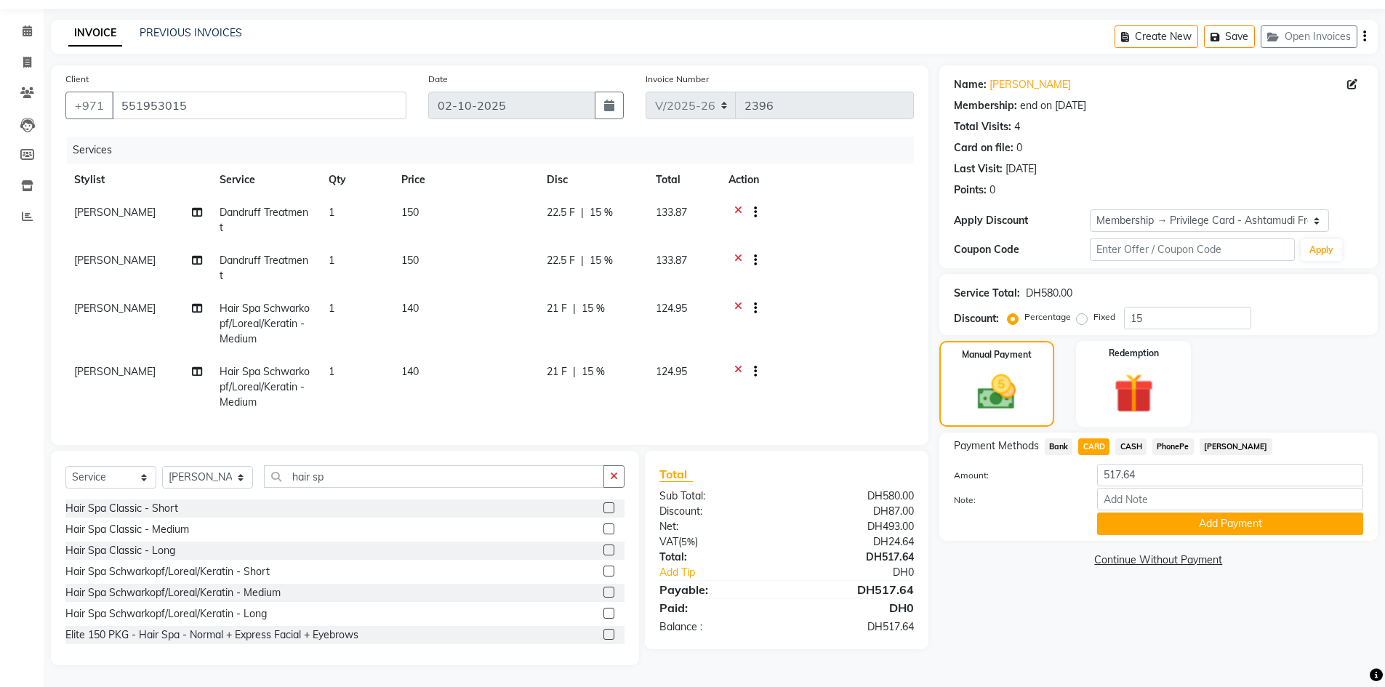
click at [103, 206] on span "[PERSON_NAME]" at bounding box center [114, 212] width 81 height 13
select select "81433"
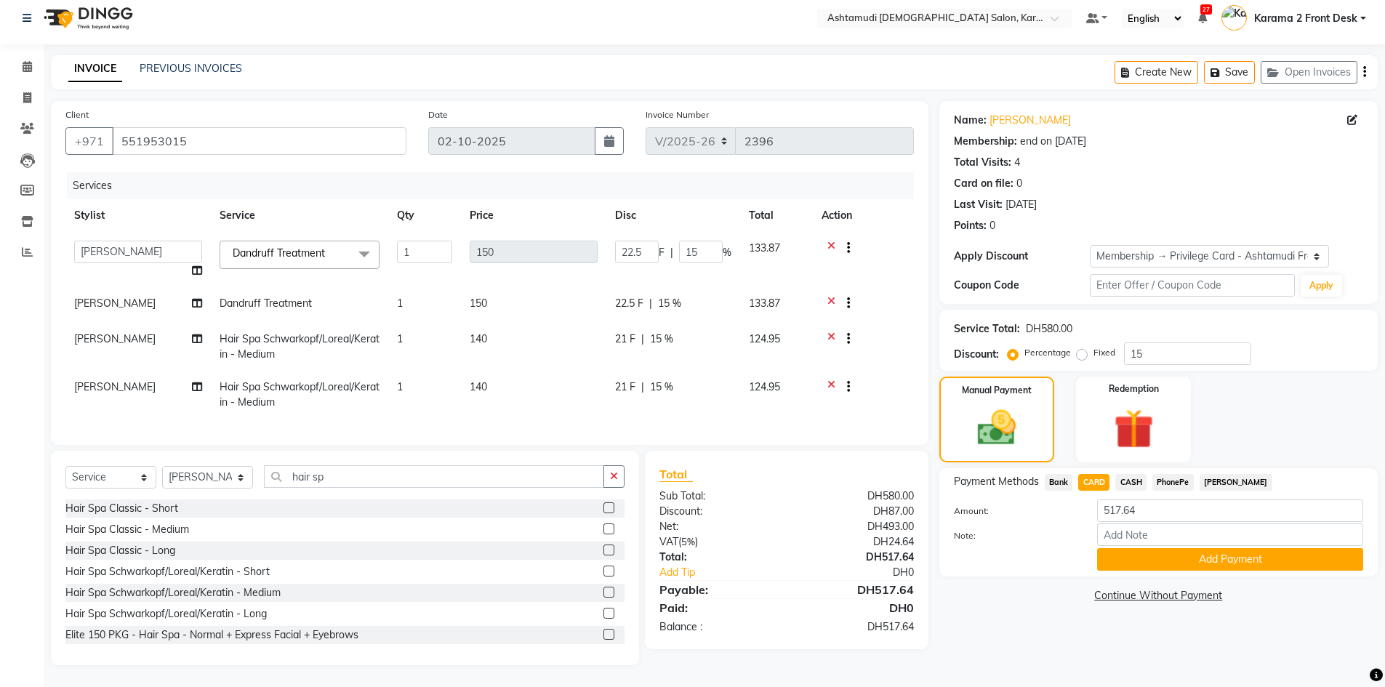
scroll to position [19, 0]
click at [103, 204] on th "Stylist" at bounding box center [137, 215] width 145 height 33
click at [94, 241] on select "Babitha Carolina [PERSON_NAME] Geeta [PERSON_NAME] Karama 2 Front Desk [PERSON_…" at bounding box center [138, 252] width 128 height 23
click at [92, 297] on span "[PERSON_NAME]" at bounding box center [114, 303] width 81 height 13
select select "81433"
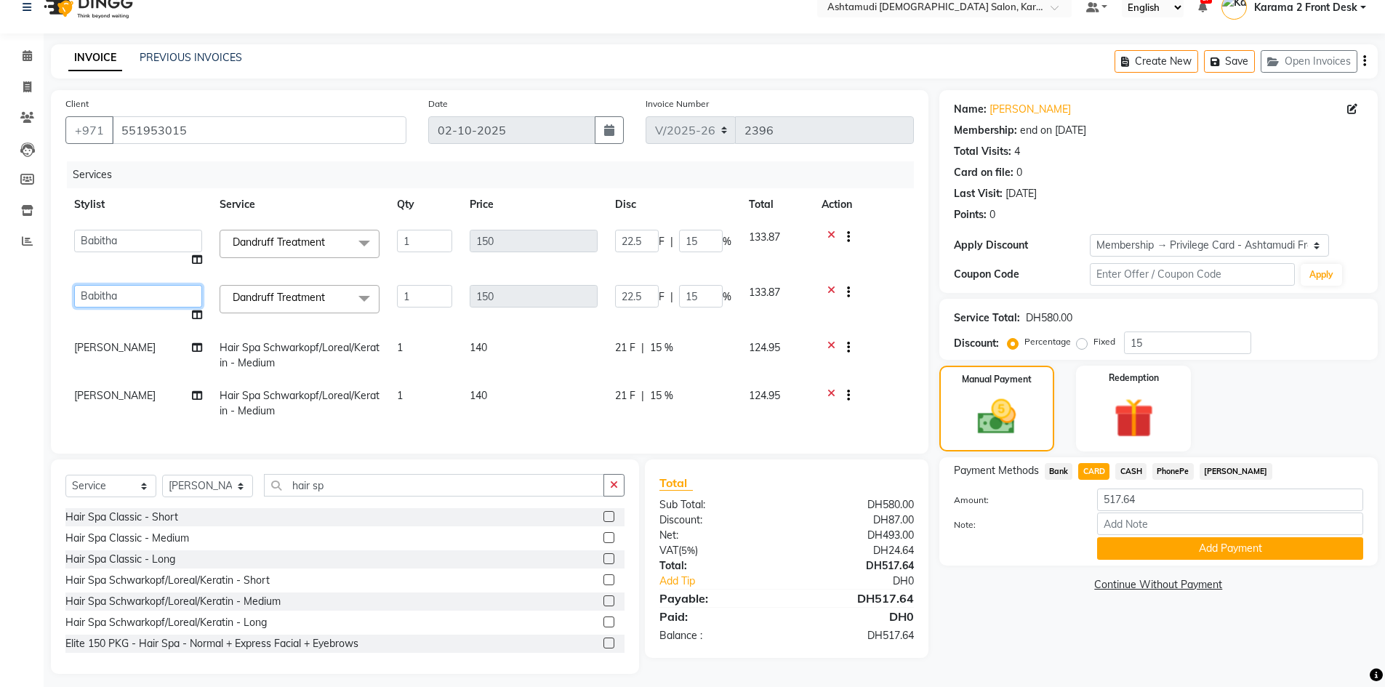
click at [106, 297] on select "Babitha Carolina [PERSON_NAME] Geeta [PERSON_NAME] Karama 2 Front Desk [PERSON_…" at bounding box center [138, 296] width 128 height 23
select select "81433"
click at [108, 347] on span "[PERSON_NAME]" at bounding box center [114, 347] width 81 height 13
select select "81433"
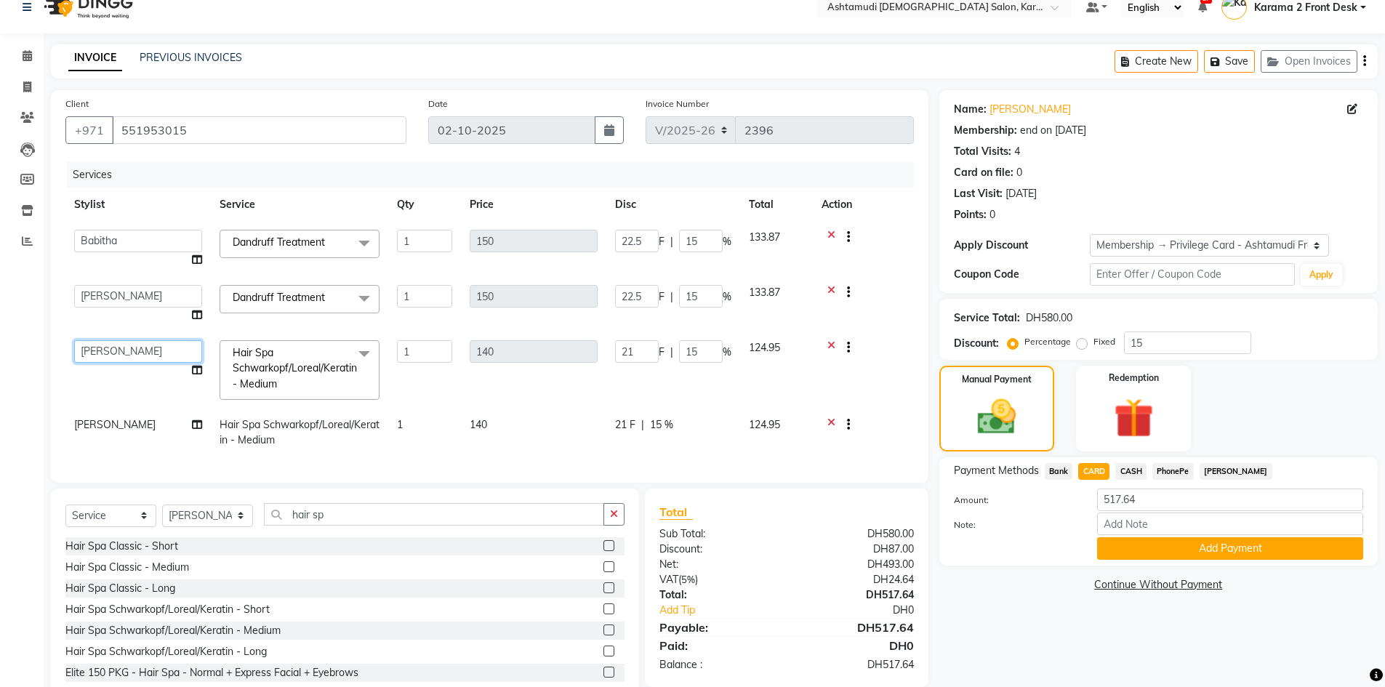
click at [106, 347] on select "Babitha Carolina [PERSON_NAME] Geeta [PERSON_NAME] Karama 2 Front Desk [PERSON_…" at bounding box center [138, 351] width 128 height 23
click at [892, 347] on div at bounding box center [864, 349] width 84 height 18
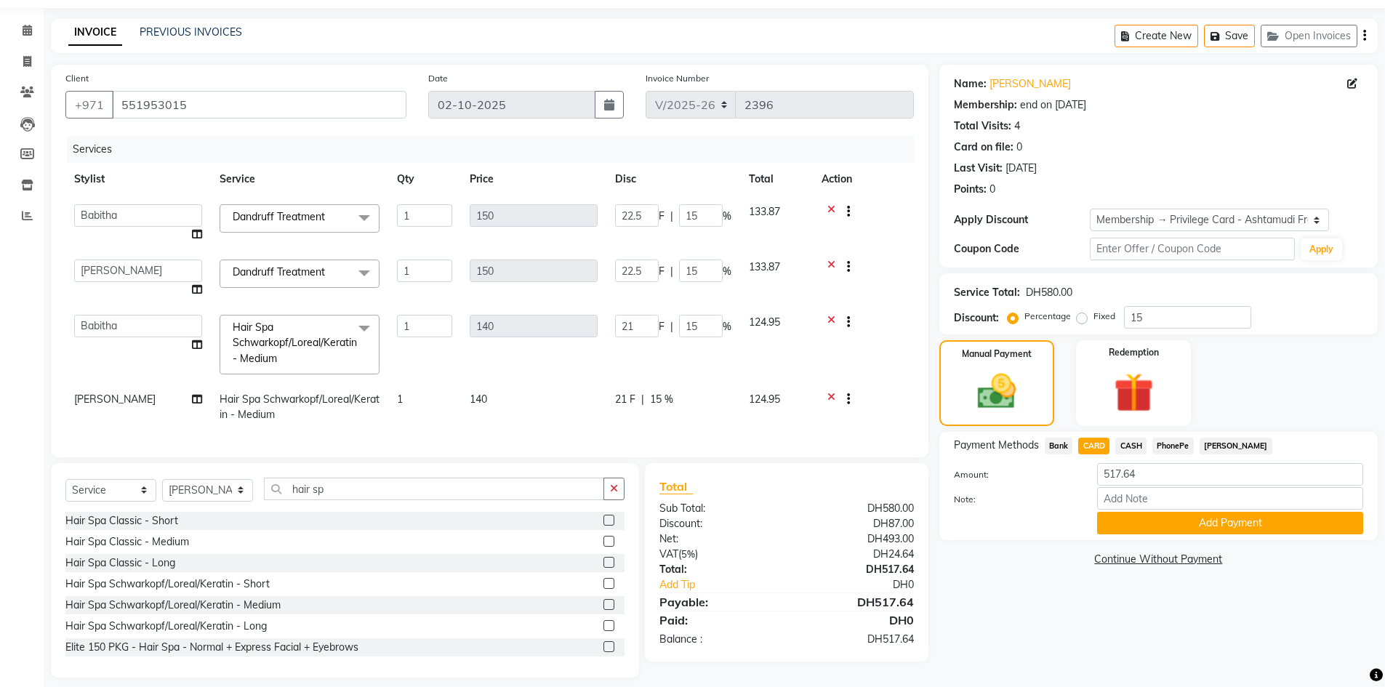
scroll to position [57, 0]
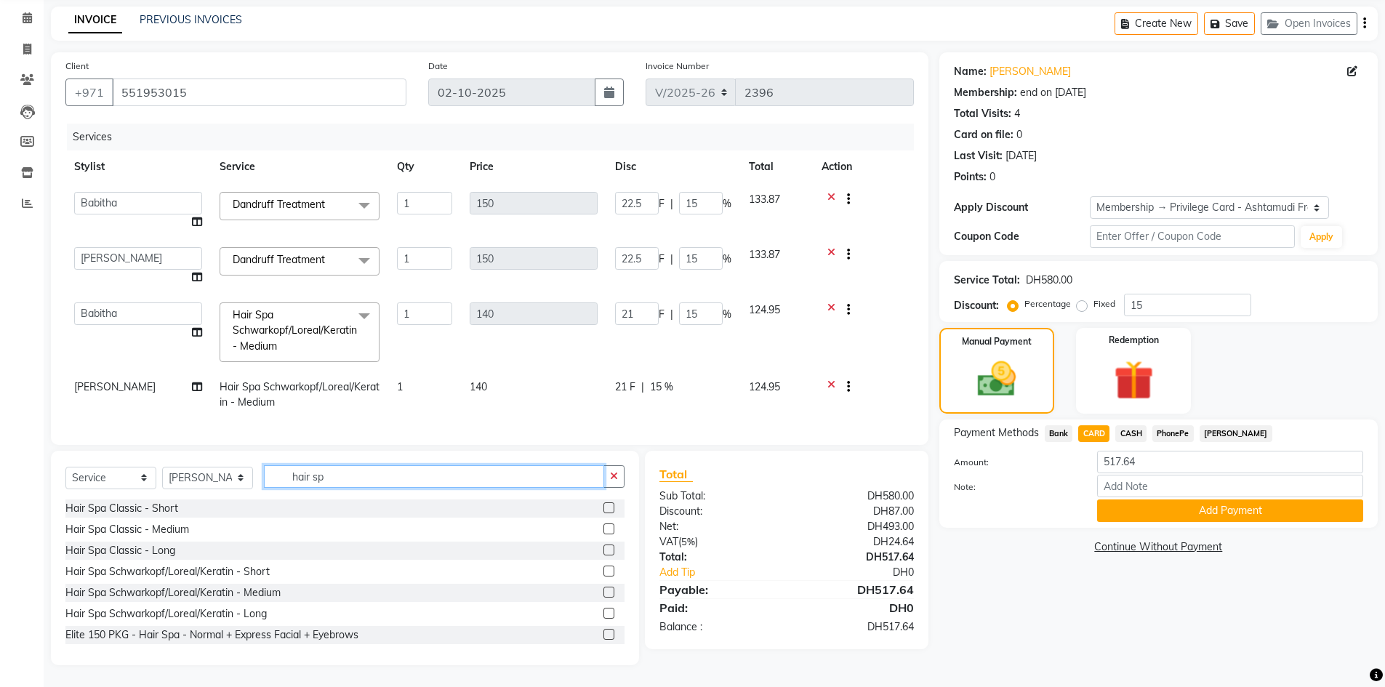
drag, startPoint x: 347, startPoint y: 478, endPoint x: 255, endPoint y: 476, distance: 92.4
click at [255, 476] on div "Select Service Product Membership Package Voucher Prepaid Gift Card Select Styl…" at bounding box center [344, 482] width 559 height 34
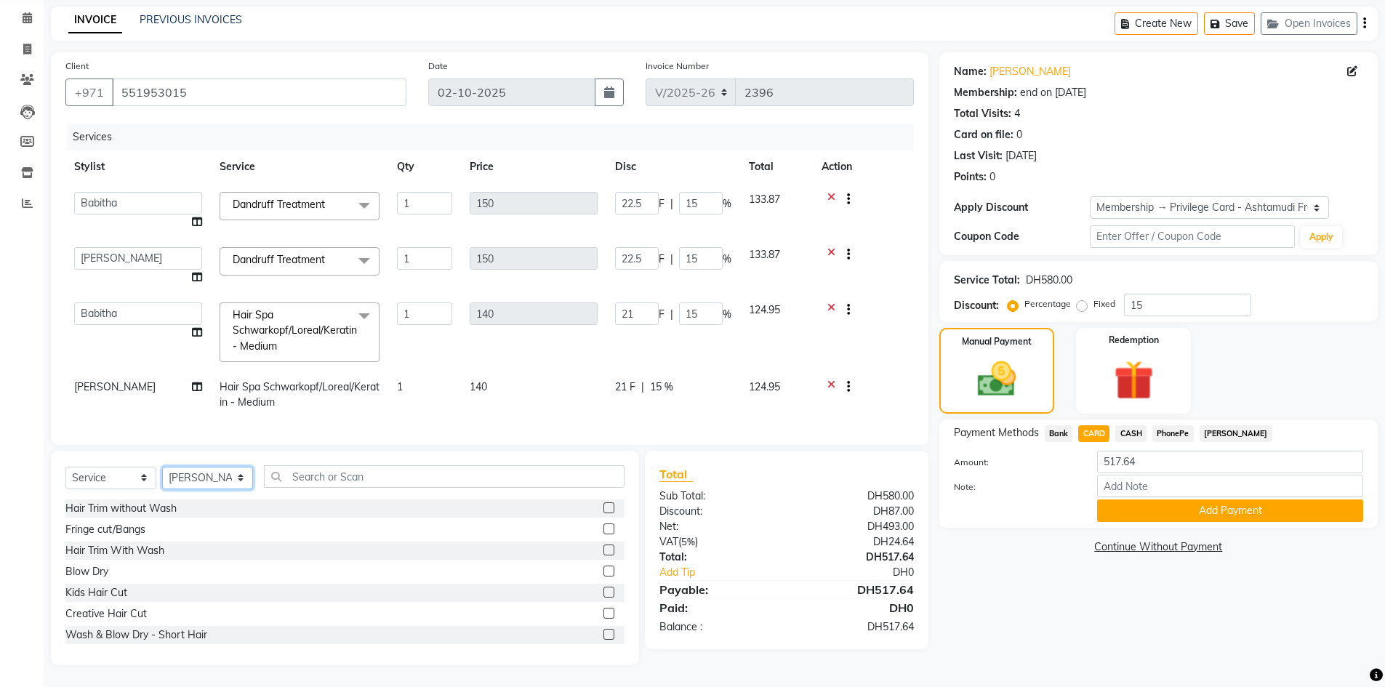
click at [221, 486] on select "Select Stylist Babitha Carolina Farsana Begum Geeta Jyothi Krishna Karama 2 Fro…" at bounding box center [207, 478] width 91 height 23
click at [327, 479] on input "text" at bounding box center [444, 476] width 361 height 23
click at [209, 477] on select "Select Stylist Babitha Carolina Farsana Begum Geeta Jyothi Krishna Karama 2 Fro…" at bounding box center [207, 478] width 91 height 23
click at [313, 475] on input "text" at bounding box center [444, 476] width 361 height 23
drag, startPoint x: 300, startPoint y: 476, endPoint x: 301, endPoint y: 445, distance: 30.6
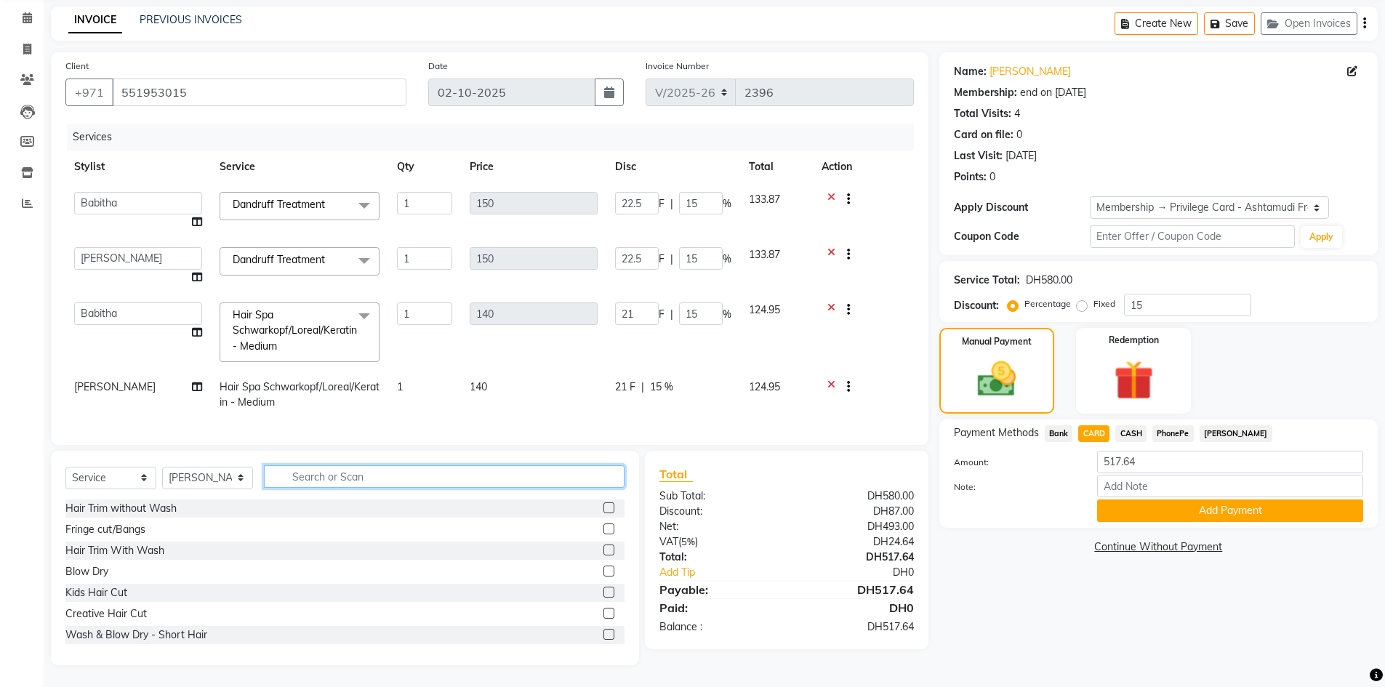
click at [301, 476] on input "text" at bounding box center [444, 476] width 361 height 23
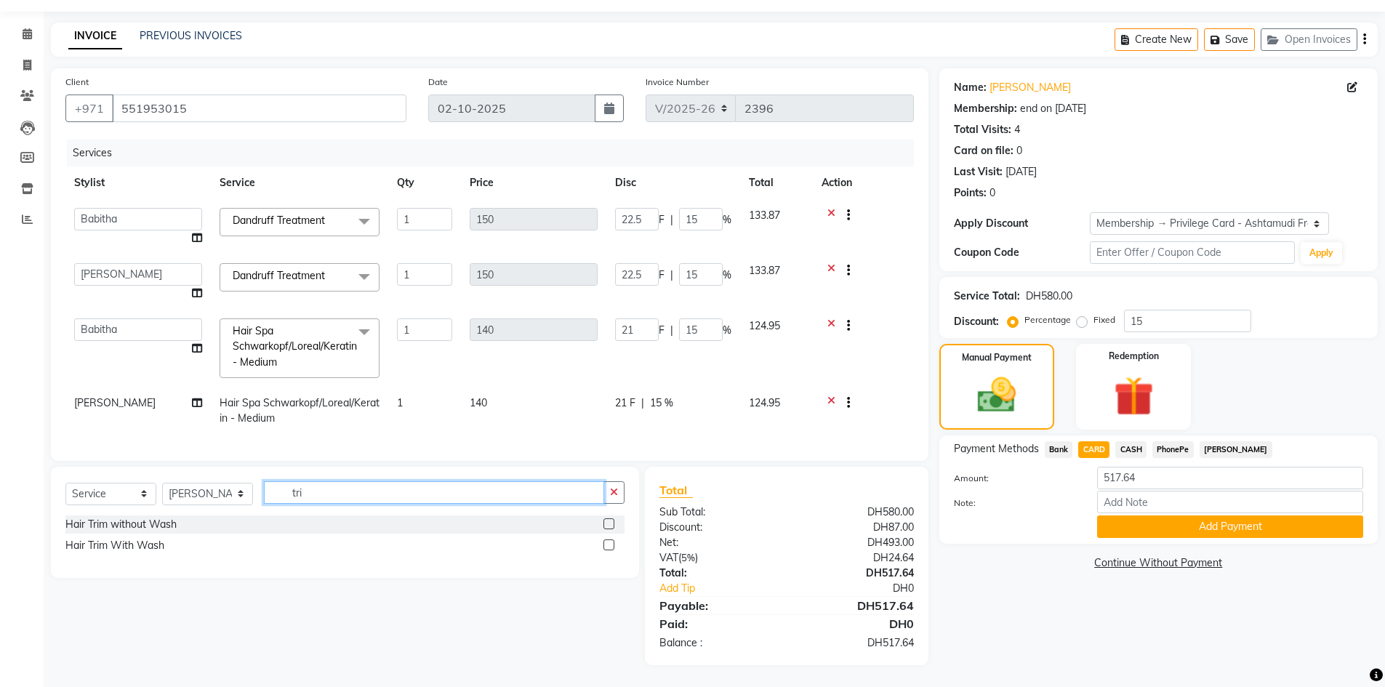
scroll to position [41, 0]
type input "trim"
click at [607, 524] on label at bounding box center [609, 524] width 11 height 11
click at [607, 524] on input "checkbox" at bounding box center [608, 524] width 9 height 9
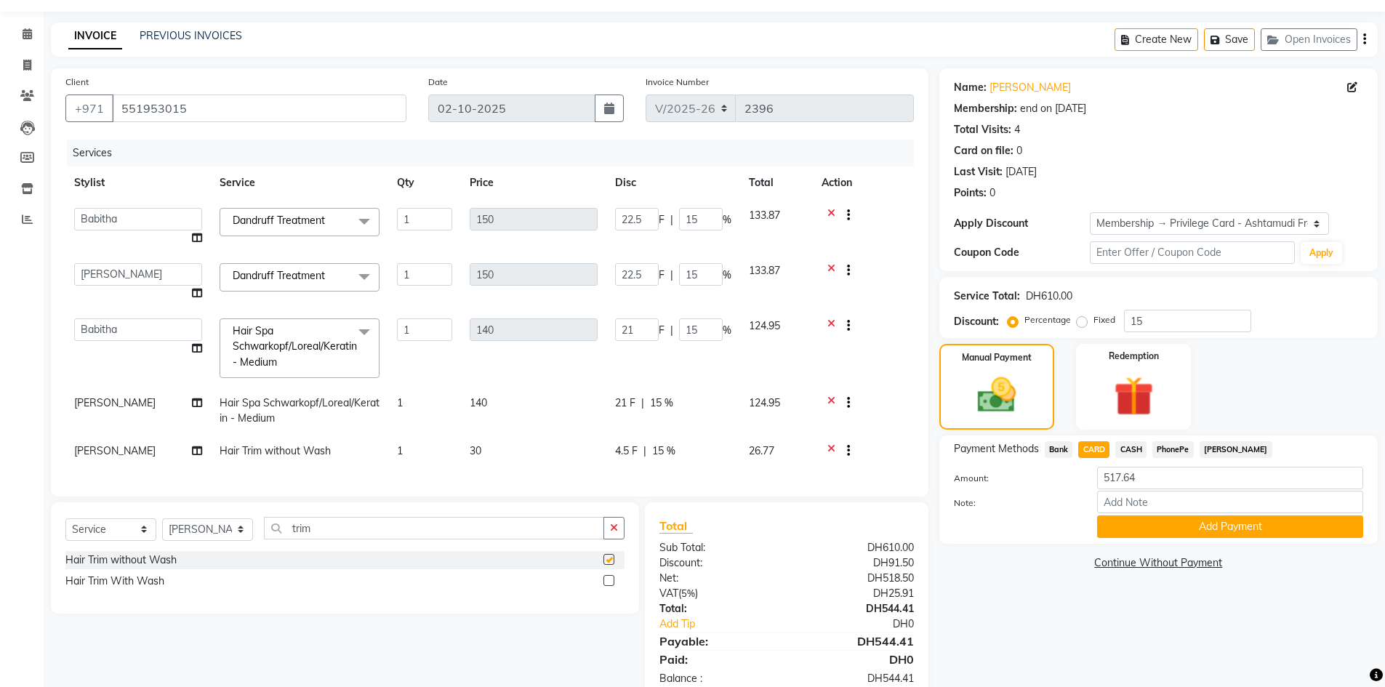
checkbox input "false"
click at [102, 452] on span "[PERSON_NAME]" at bounding box center [114, 450] width 81 height 13
select select "81433"
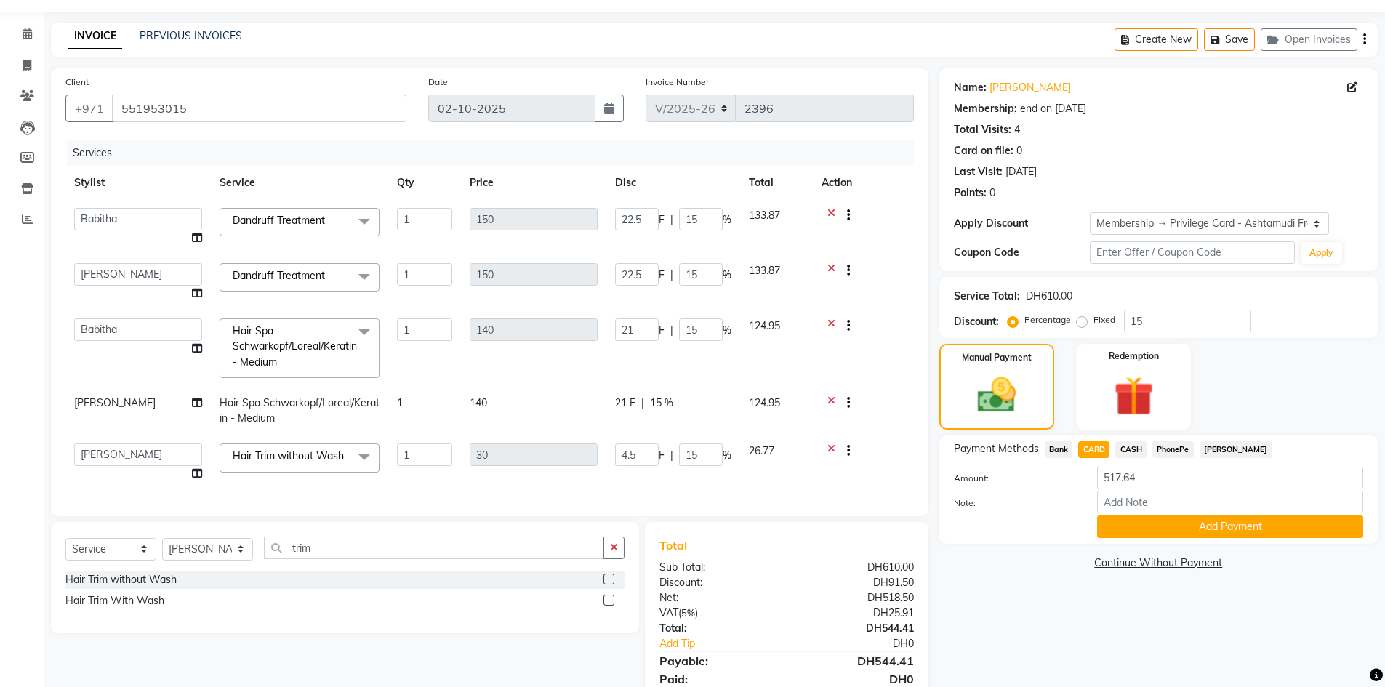
click at [103, 451] on select "Babitha Carolina Farsana Begum Geeta Jyothi Krishna Karama 2 Front Desk Linda R…" at bounding box center [138, 455] width 128 height 23
click at [411, 393] on td "1" at bounding box center [424, 411] width 73 height 48
select select "81433"
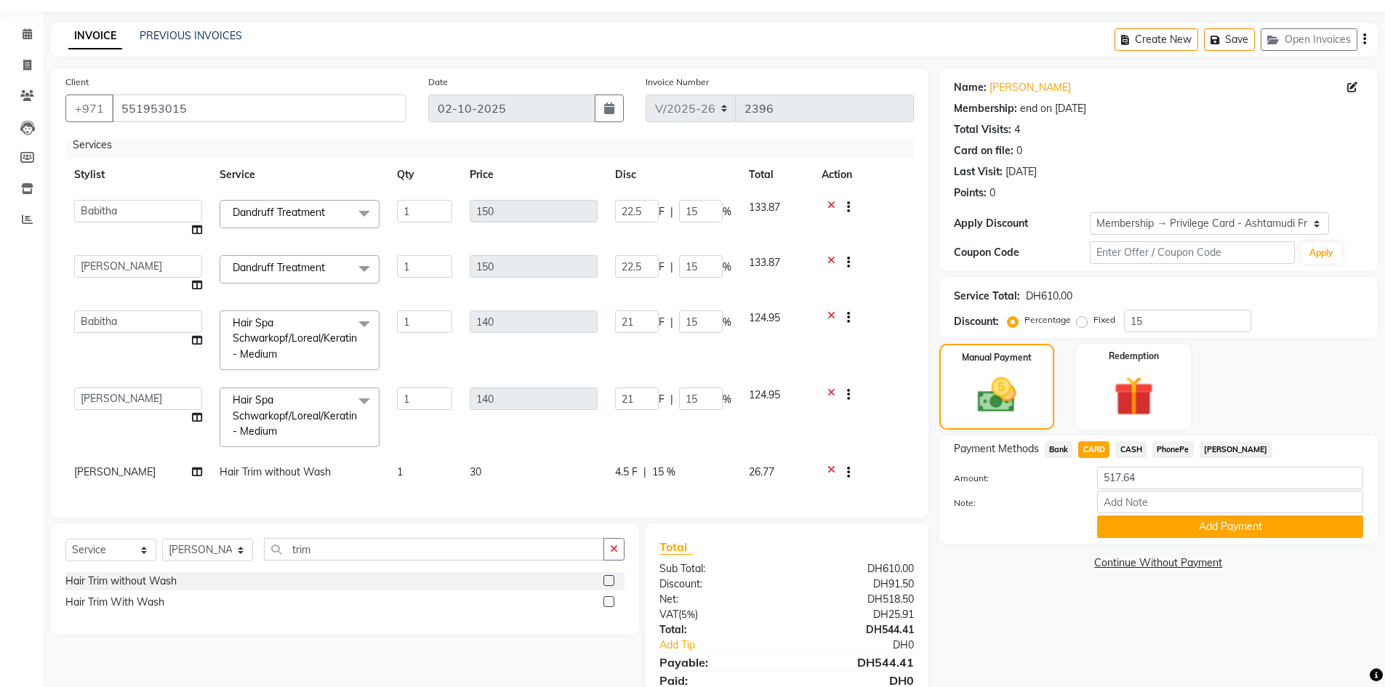
scroll to position [19, 0]
click at [105, 465] on span "[PERSON_NAME]" at bounding box center [114, 471] width 81 height 13
select select "81433"
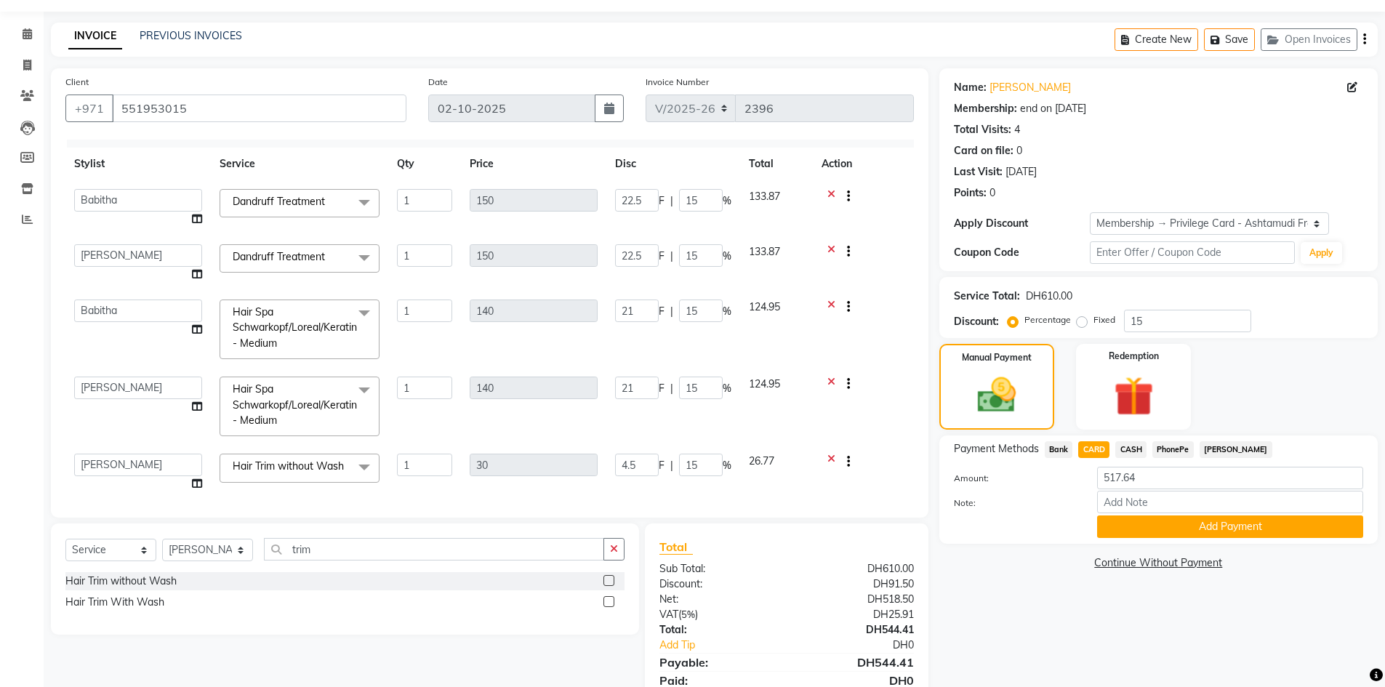
click at [105, 459] on select "Babitha Carolina Farsana Begum Geeta Jyothi Krishna Karama 2 Front Desk Linda R…" at bounding box center [138, 465] width 128 height 23
select select "69442"
drag, startPoint x: 312, startPoint y: 551, endPoint x: 225, endPoint y: 469, distance: 119.3
click at [222, 525] on div "Select Service Product Membership Package Voucher Prepaid Gift Card Select Styl…" at bounding box center [345, 579] width 588 height 111
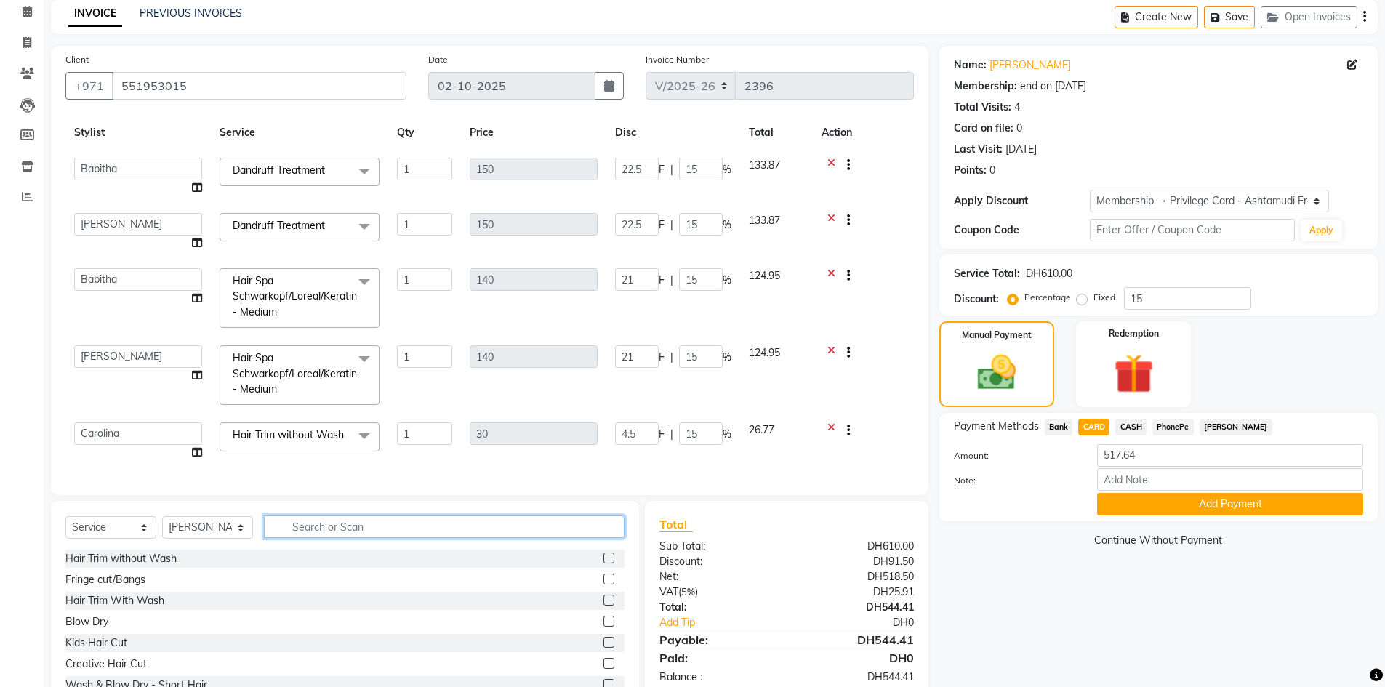
scroll to position [113, 0]
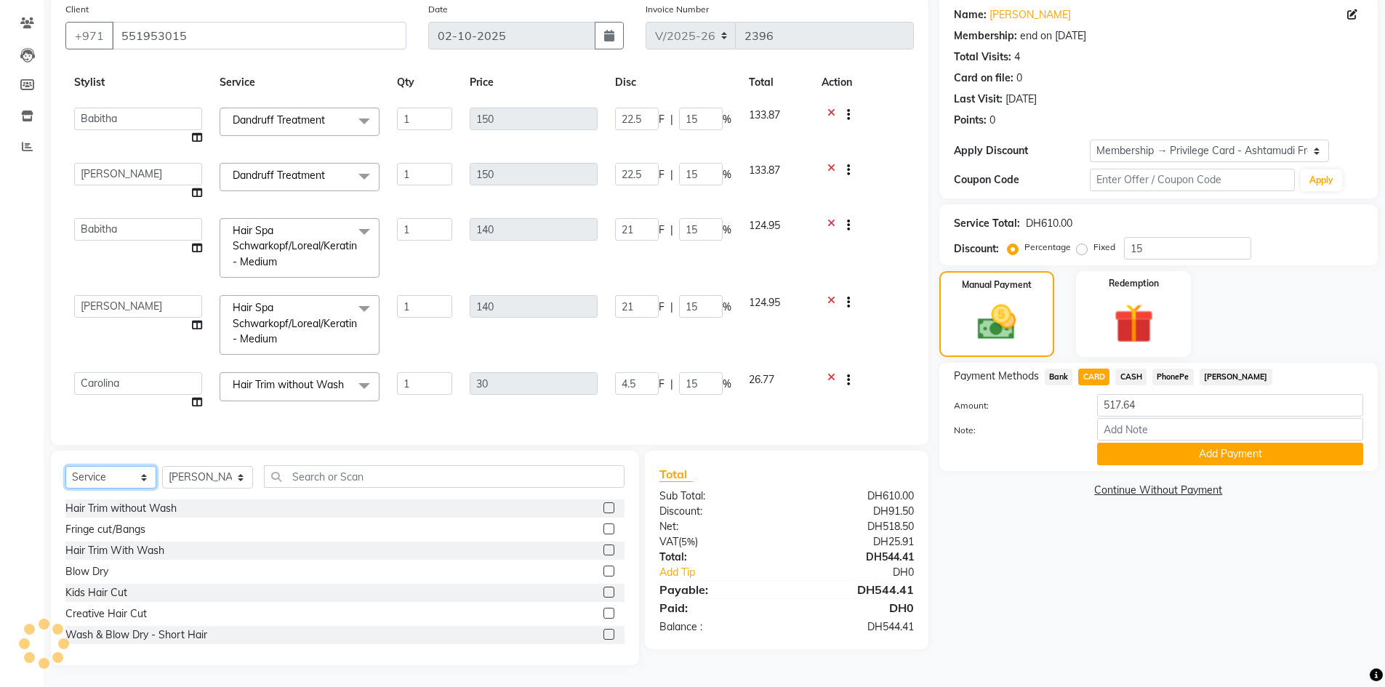
click at [95, 486] on select "Select Service Product Membership Package Voucher Prepaid Gift Card" at bounding box center [110, 477] width 91 height 23
select select "product"
click at [65, 466] on select "Select Service Product Membership Package Voucher Prepaid Gift Card" at bounding box center [110, 477] width 91 height 23
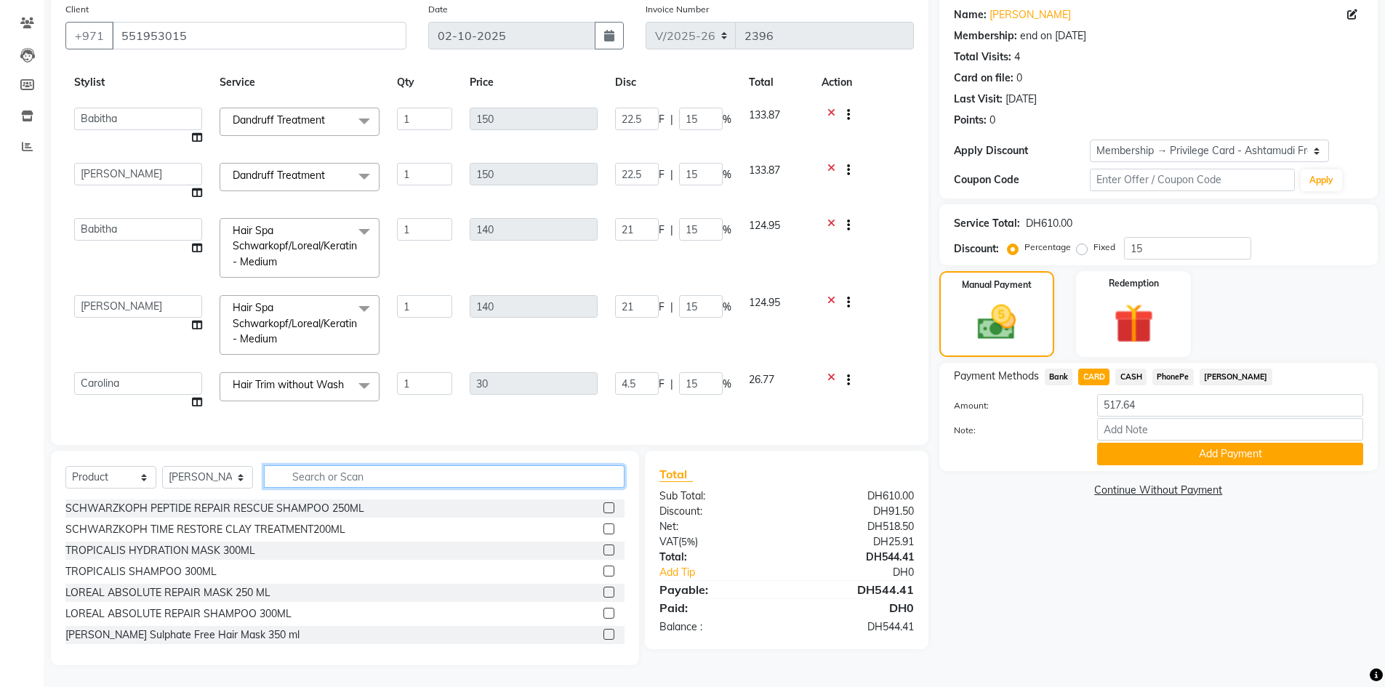
click at [308, 476] on input "text" at bounding box center [444, 476] width 361 height 23
click at [419, 484] on input "text" at bounding box center [444, 476] width 361 height 23
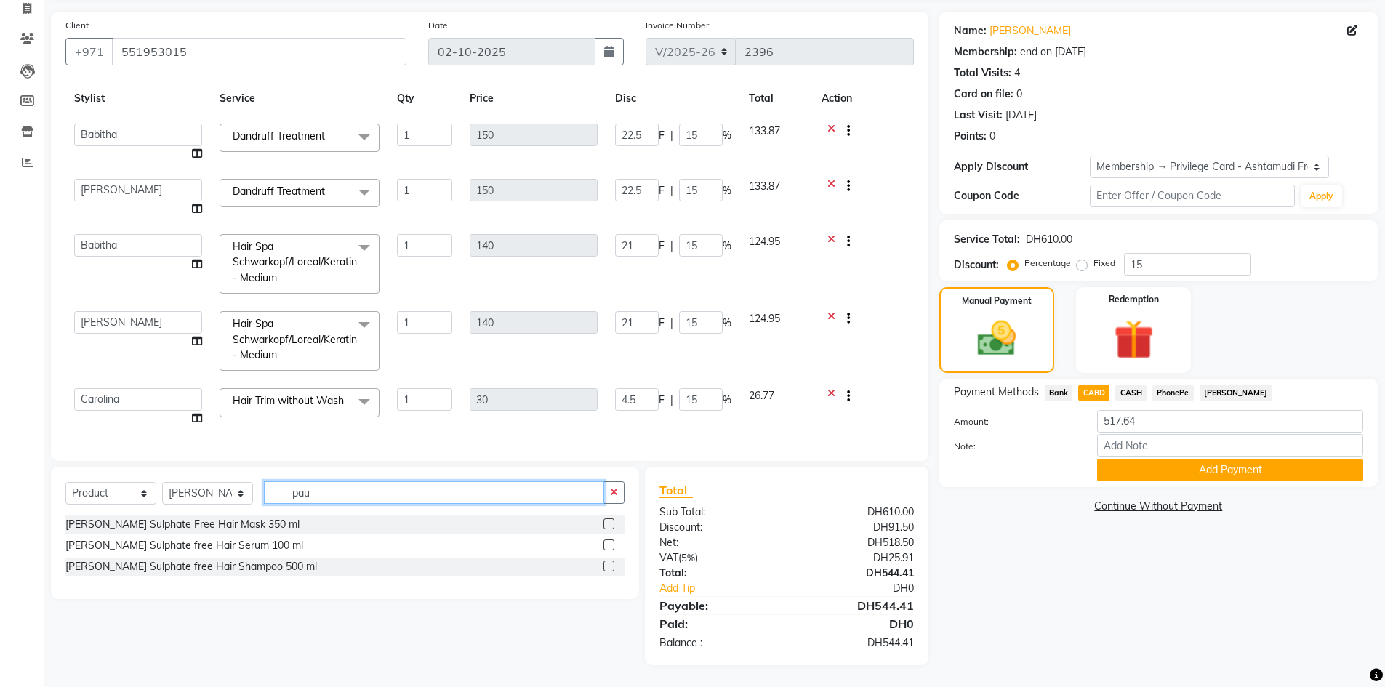
scroll to position [97, 0]
type input "paul"
click at [607, 524] on label at bounding box center [609, 524] width 11 height 11
click at [607, 524] on input "checkbox" at bounding box center [608, 524] width 9 height 9
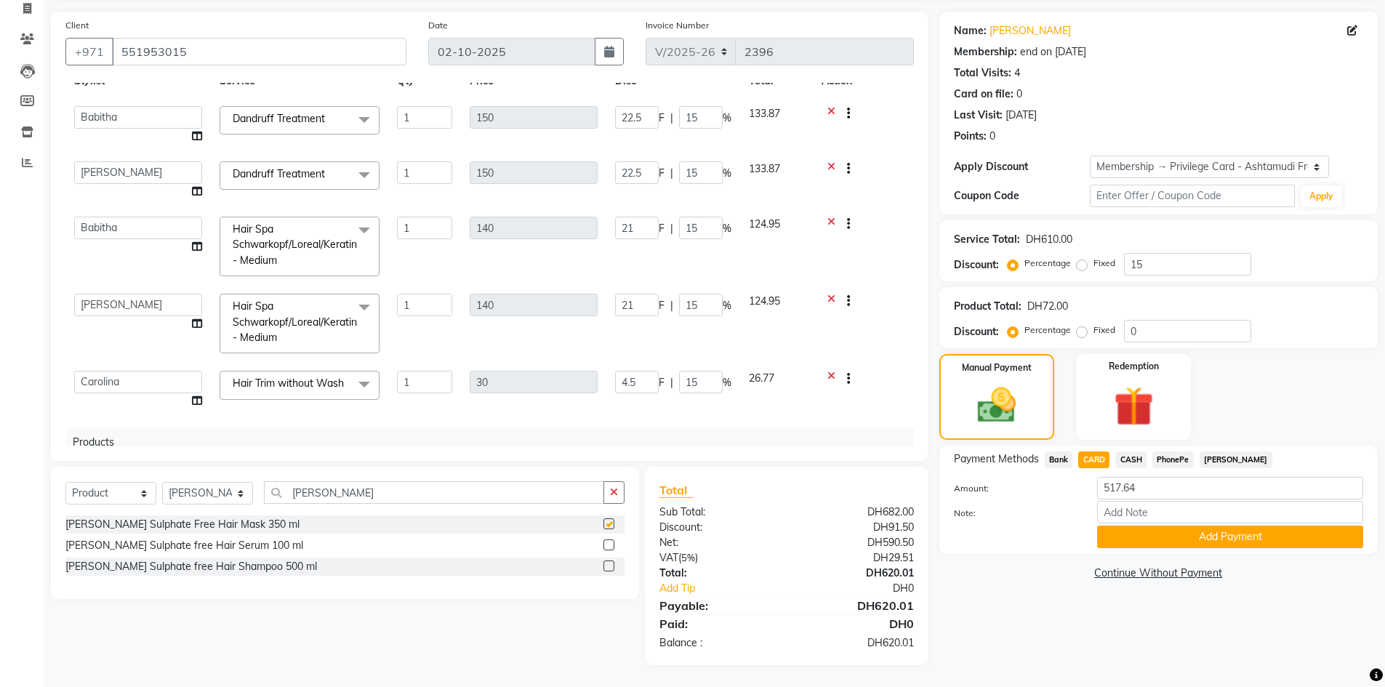
checkbox input "false"
click at [607, 567] on label at bounding box center [609, 566] width 11 height 11
click at [607, 567] on input "checkbox" at bounding box center [608, 566] width 9 height 9
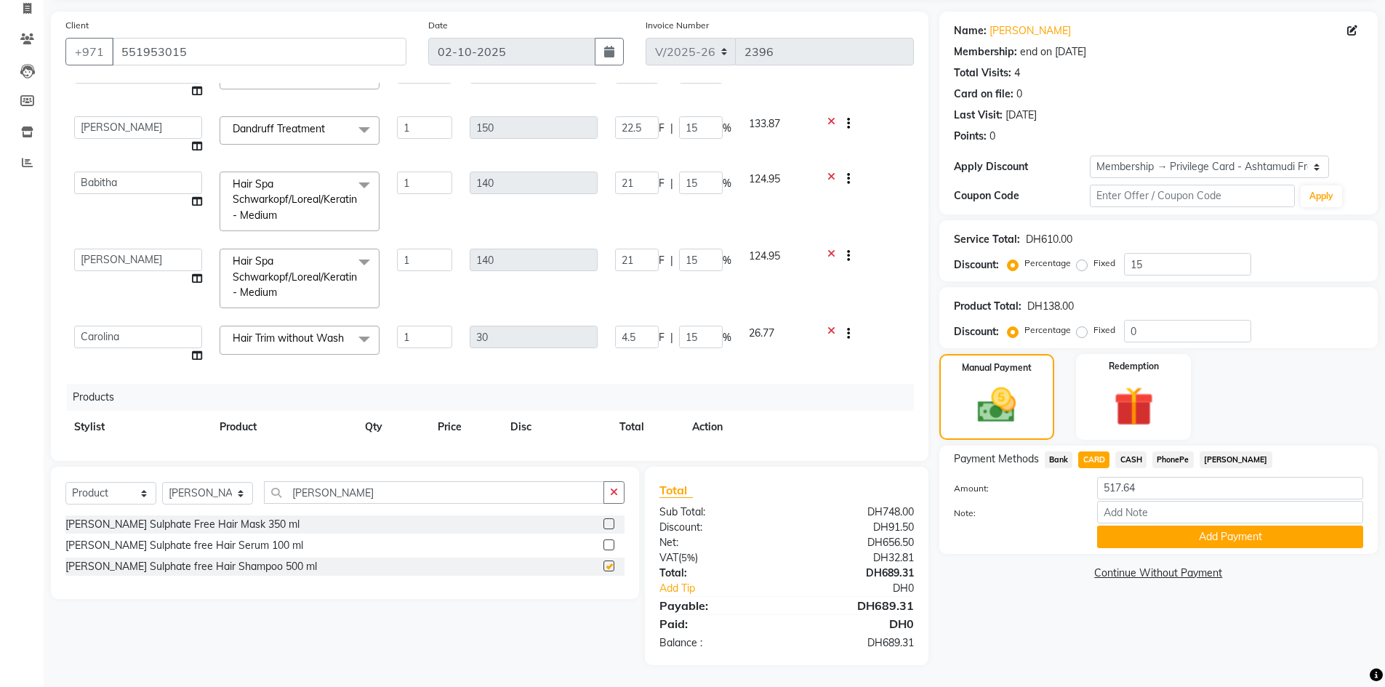
scroll to position [212, 0]
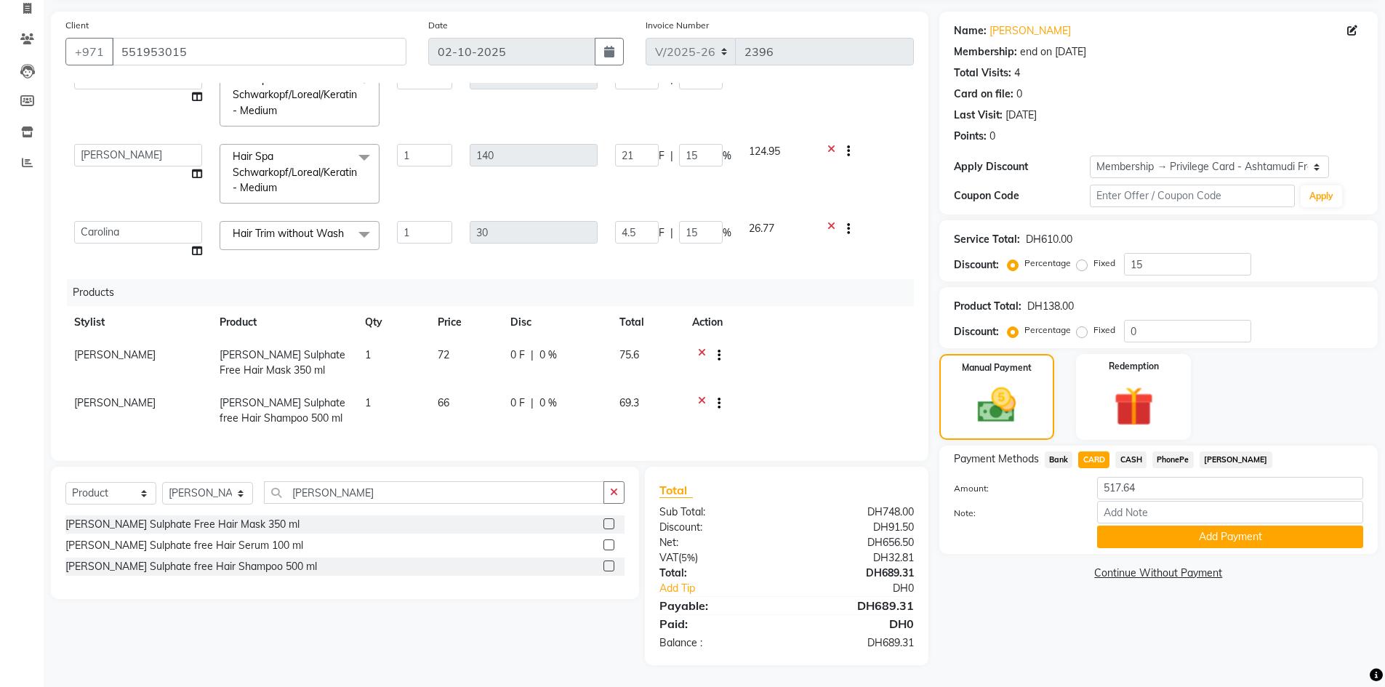
checkbox input "false"
drag, startPoint x: 1241, startPoint y: 333, endPoint x: 983, endPoint y: 325, distance: 257.6
click at [983, 325] on div "Discount: Percentage Fixed 0" at bounding box center [1158, 331] width 409 height 23
type input "15"
click at [983, 600] on div "Name: Preetha Membership: end on 02-03-2027 Total Visits: 4 Card on file: 0 Las…" at bounding box center [1164, 339] width 449 height 654
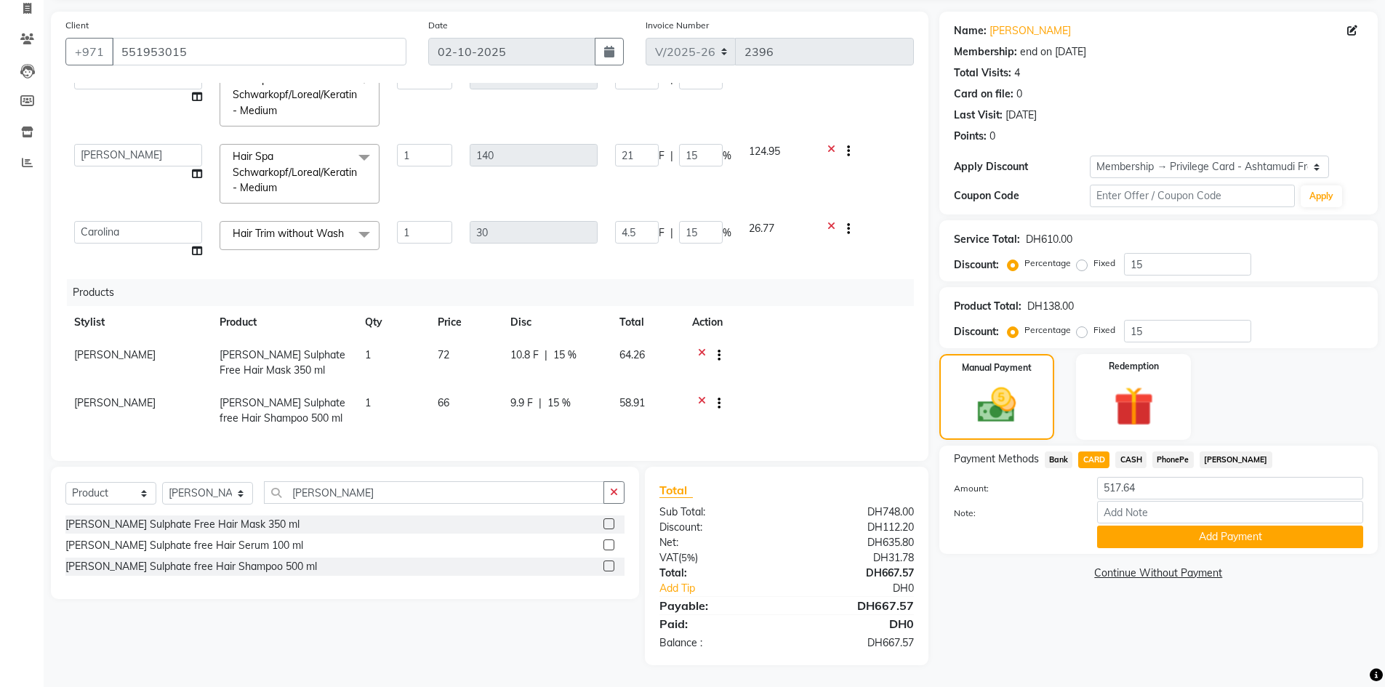
click at [1137, 460] on span "CASH" at bounding box center [1131, 460] width 31 height 17
type input "667.57"
click at [1110, 458] on div "CASH" at bounding box center [1128, 462] width 37 height 20
click at [1089, 457] on span "CARD" at bounding box center [1093, 460] width 31 height 17
click at [1081, 500] on div "Amount: 667.57" at bounding box center [1158, 489] width 431 height 25
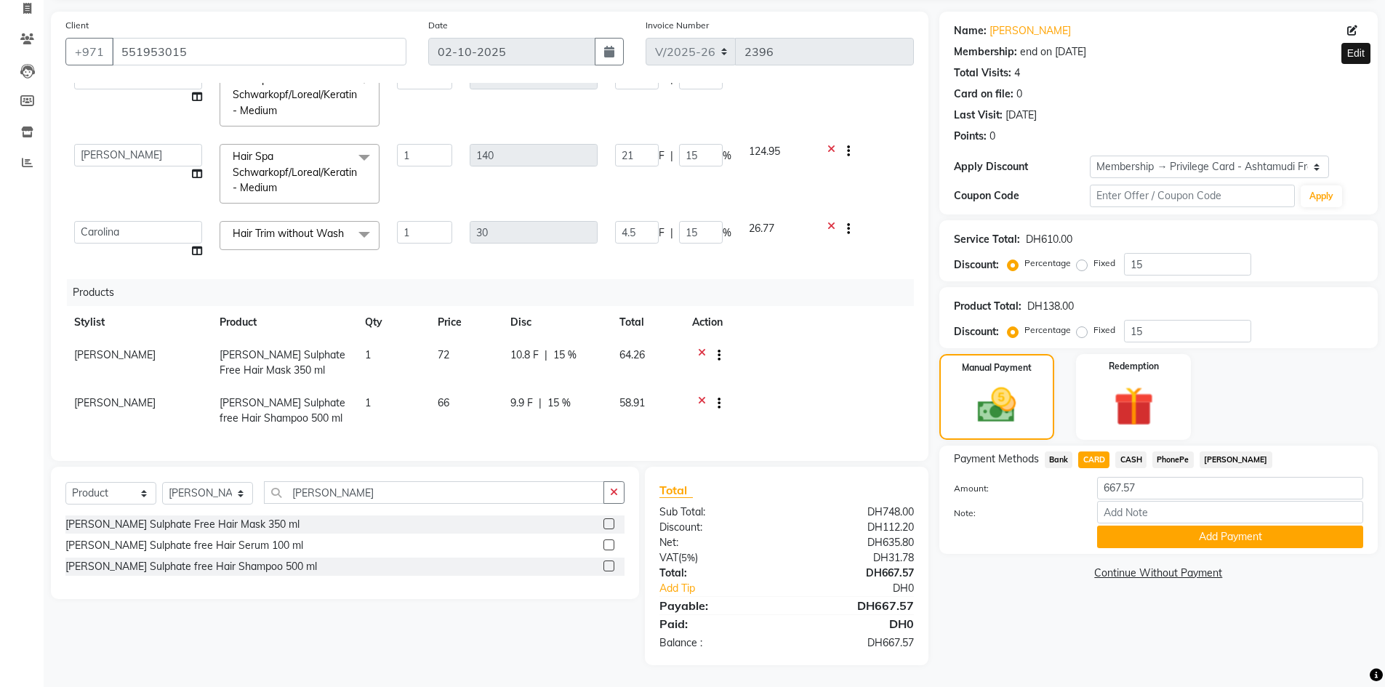
click at [1356, 33] on icon at bounding box center [1353, 30] width 10 height 10
select select "3798"
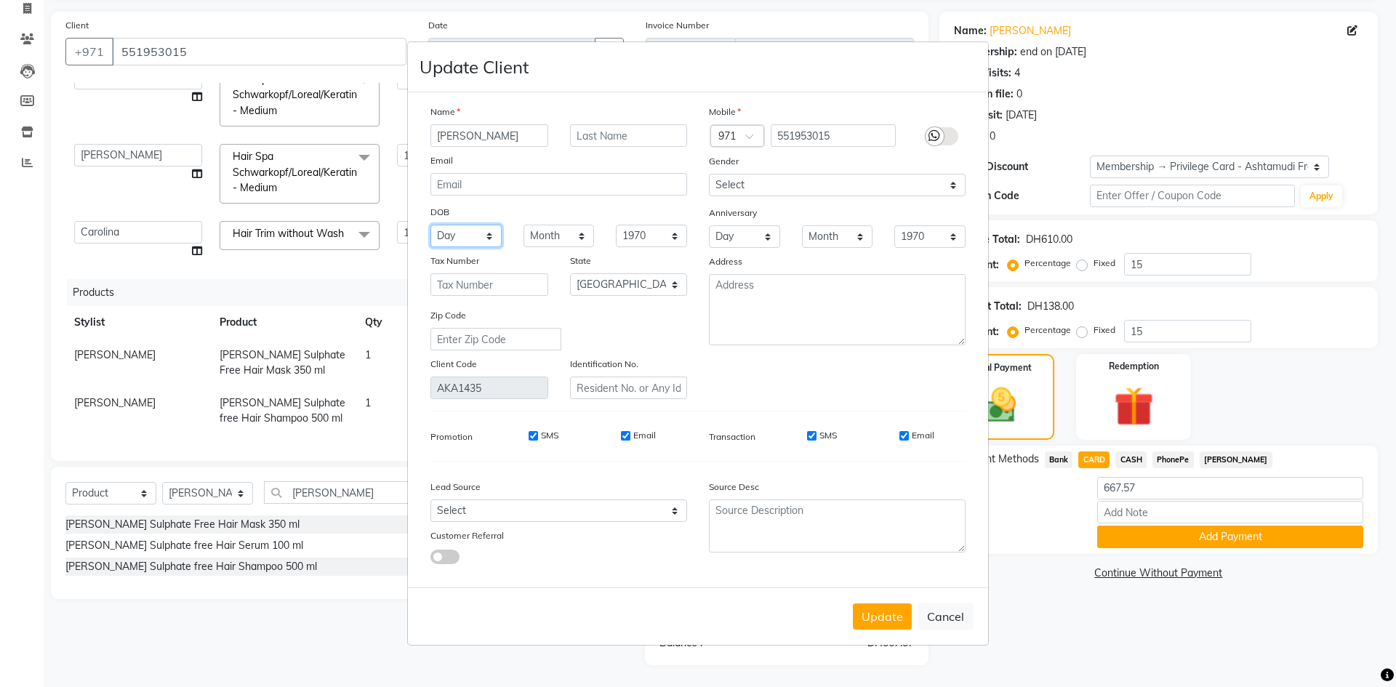
drag, startPoint x: 450, startPoint y: 238, endPoint x: 457, endPoint y: 230, distance: 10.3
click at [455, 231] on select "Day 01 02 03 04 05 06 07 08 09 10 11 12 13 14 15 16 17 18 19 20 21 22 23 24 25 …" at bounding box center [466, 236] width 71 height 23
select select "16"
click at [431, 225] on select "Day 01 02 03 04 05 06 07 08 09 10 11 12 13 14 15 16 17 18 19 20 21 22 23 24 25 …" at bounding box center [466, 236] width 71 height 23
click at [585, 235] on select "Month January February March April May June July August September October Novem…" at bounding box center [559, 236] width 71 height 23
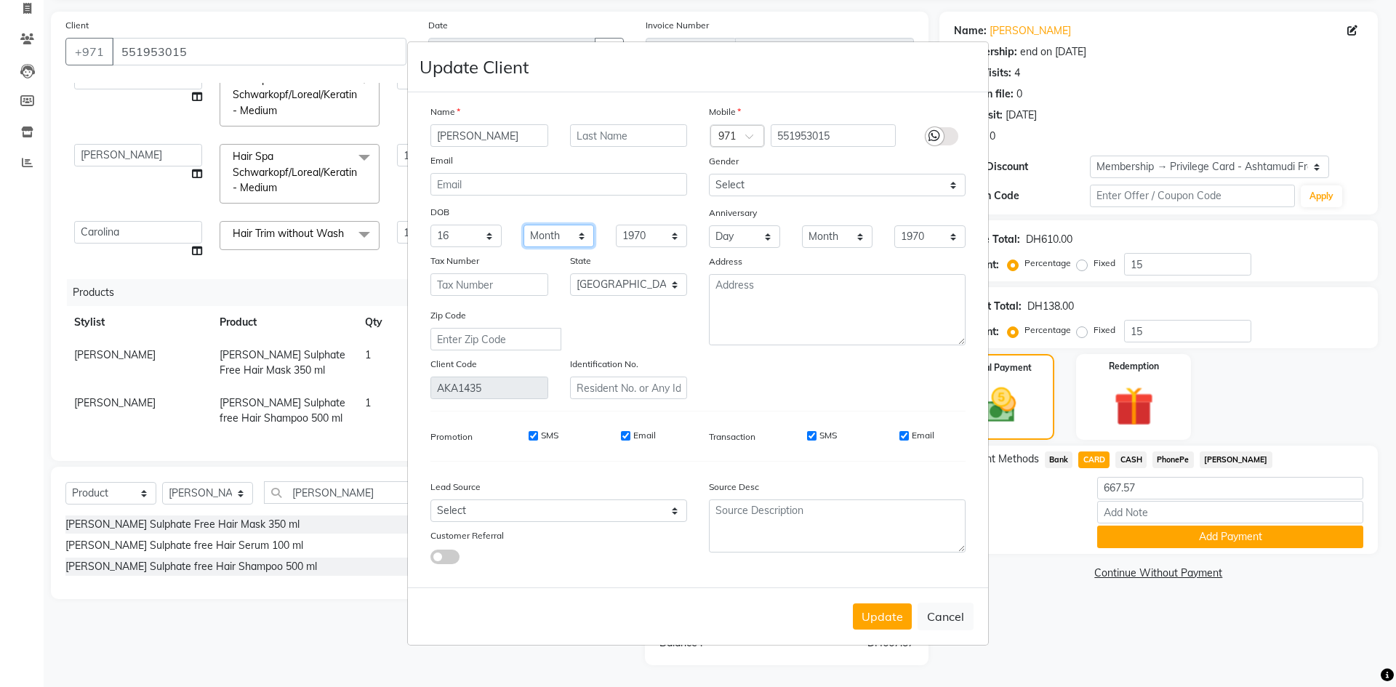
select select "11"
click at [524, 225] on select "Month January February March April May June July August September October Novem…" at bounding box center [559, 236] width 71 height 23
click at [900, 615] on button "Update" at bounding box center [882, 617] width 59 height 26
select select
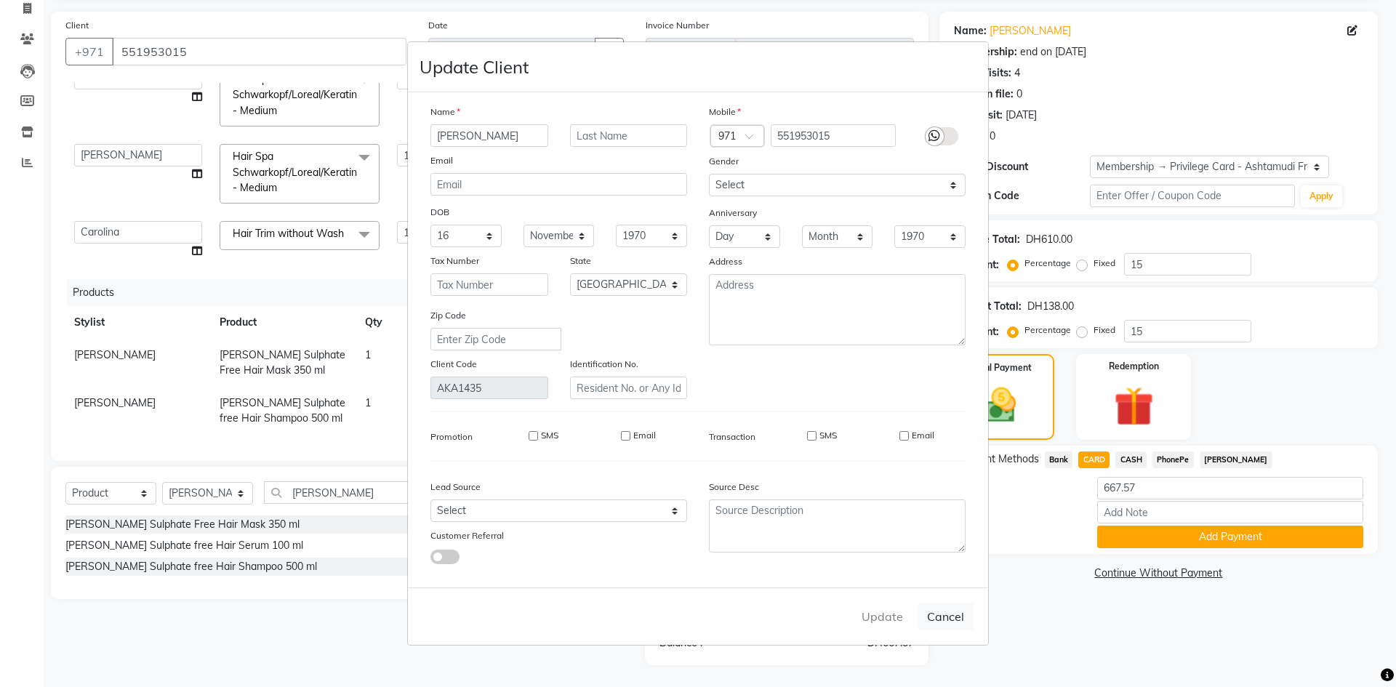
select select
select select "null"
select select
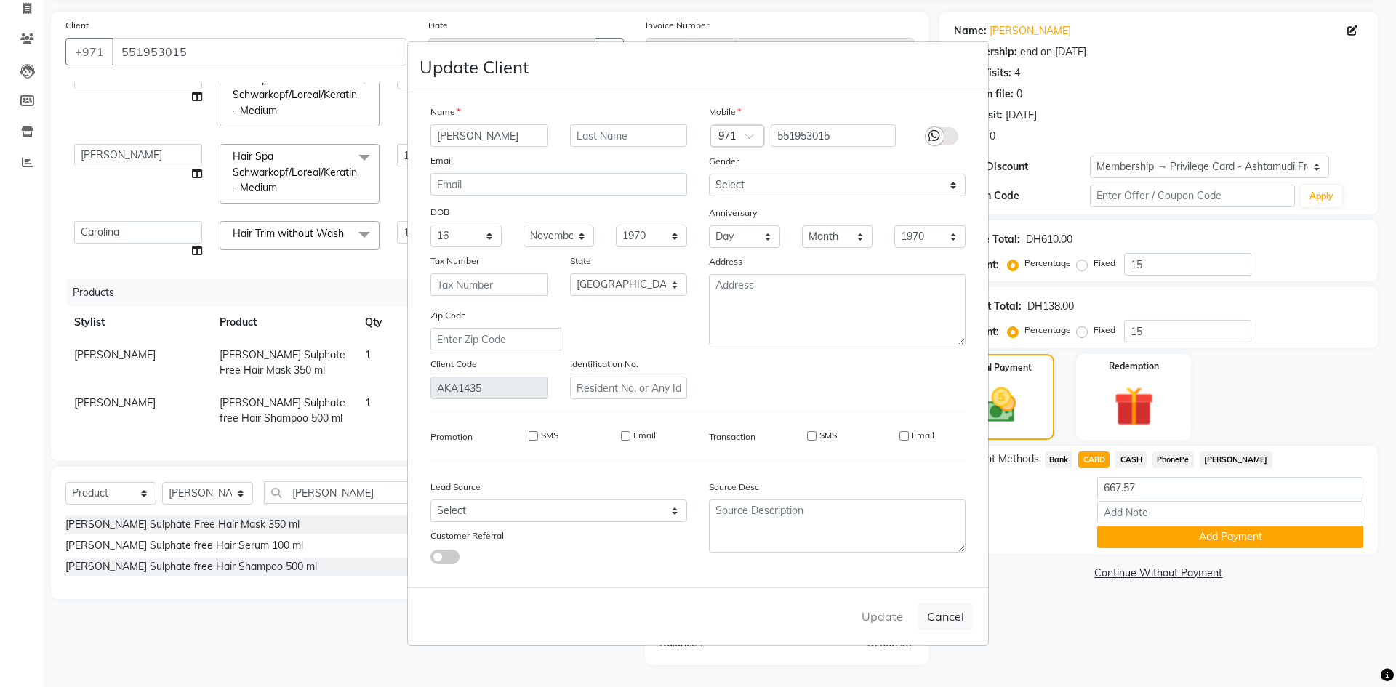
select select
checkbox input "false"
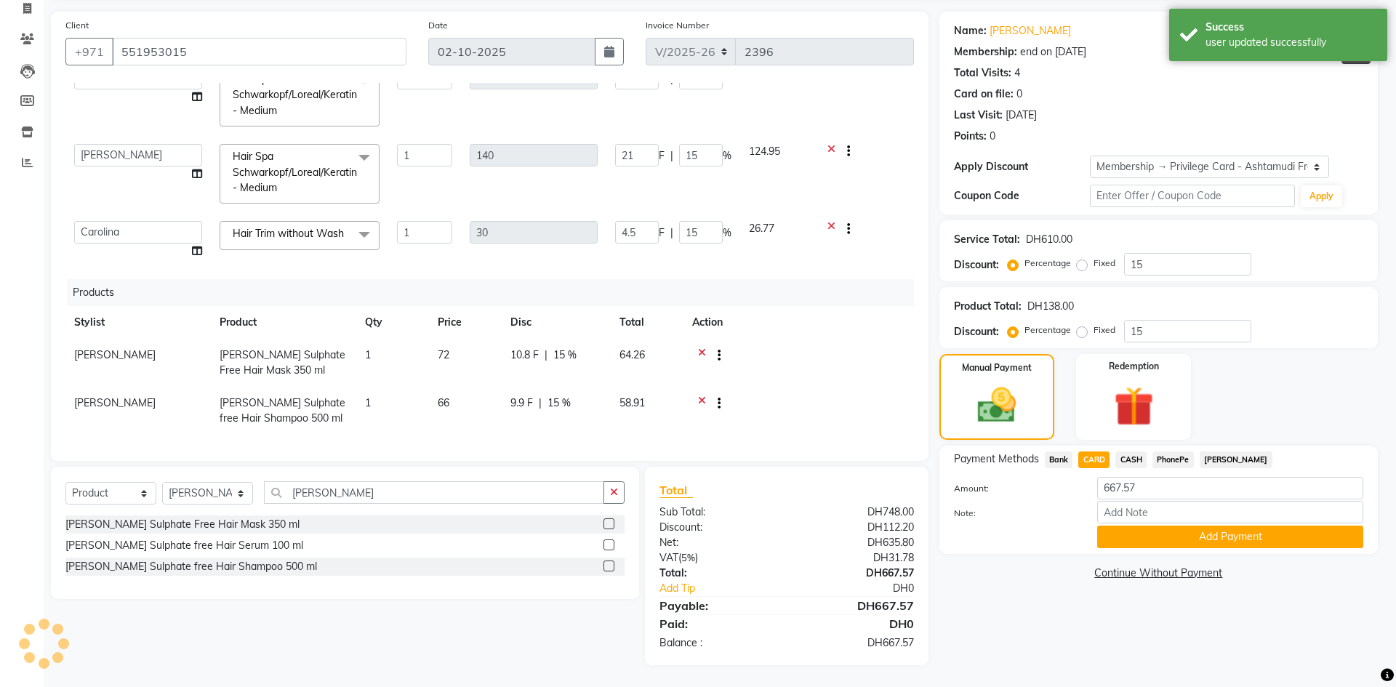
type input "0"
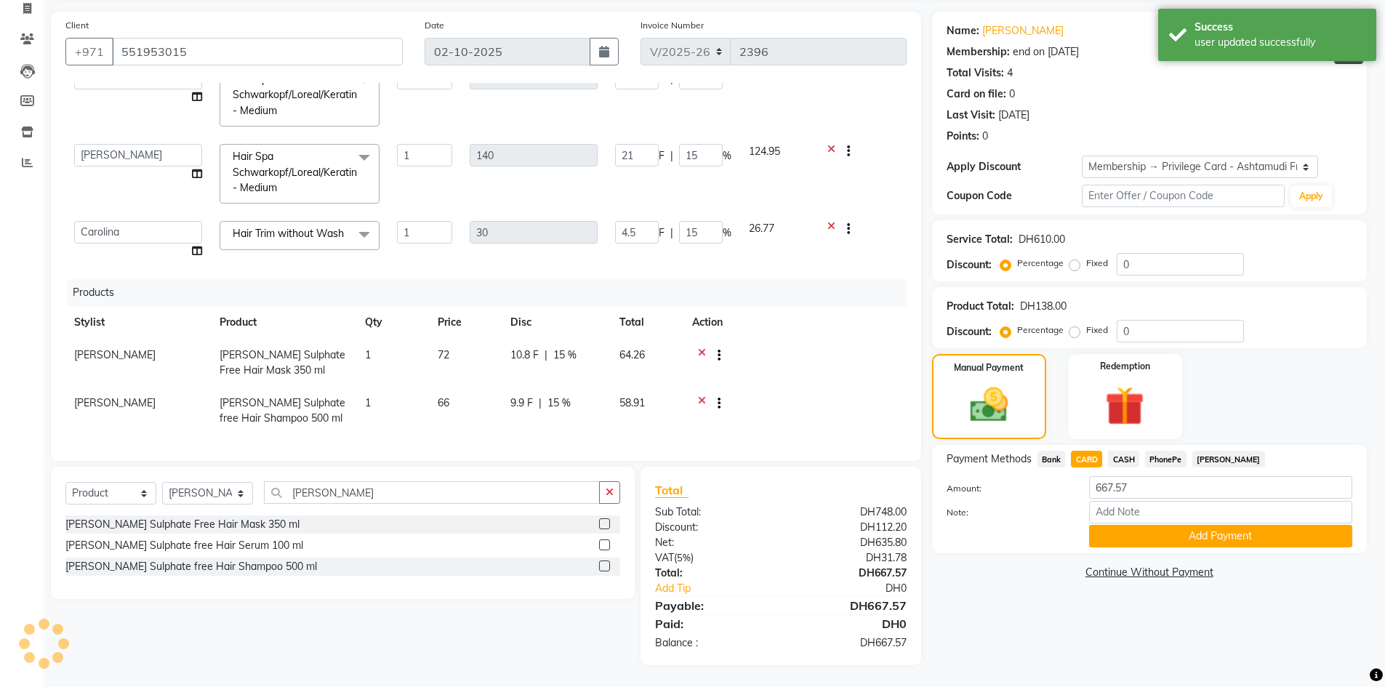
select select "2: Object"
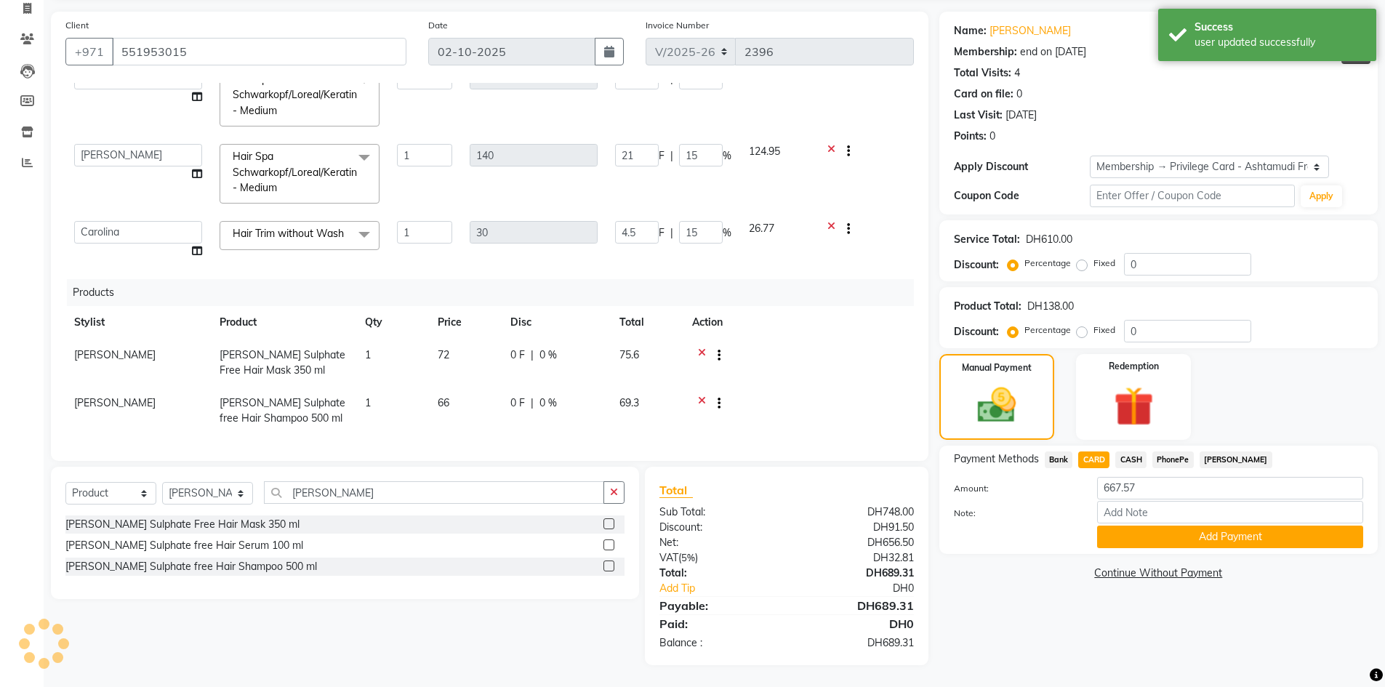
type input "15"
drag, startPoint x: 1179, startPoint y: 334, endPoint x: 1068, endPoint y: 331, distance: 110.6
click at [1068, 331] on div "Percentage Fixed 0" at bounding box center [1131, 331] width 241 height 23
type input "15"
click at [1338, 408] on div "Manual Payment Redemption" at bounding box center [1159, 397] width 460 height 86
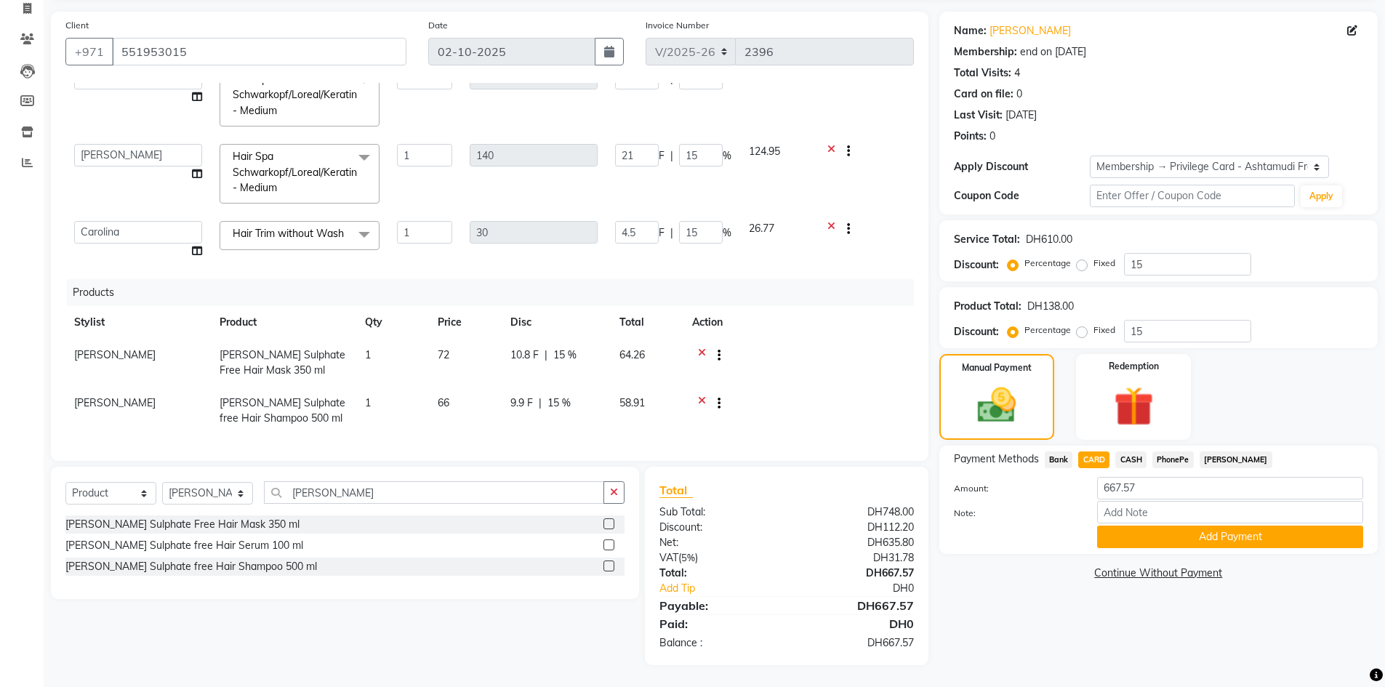
click at [129, 348] on span "[PERSON_NAME]" at bounding box center [114, 354] width 81 height 13
select select "81433"
click at [129, 348] on select "Babitha Carolina Farsana Begum Geeta Jyothi Krishna Karama 2 Front Desk Linda R…" at bounding box center [138, 359] width 128 height 23
click at [832, 367] on td at bounding box center [799, 363] width 231 height 48
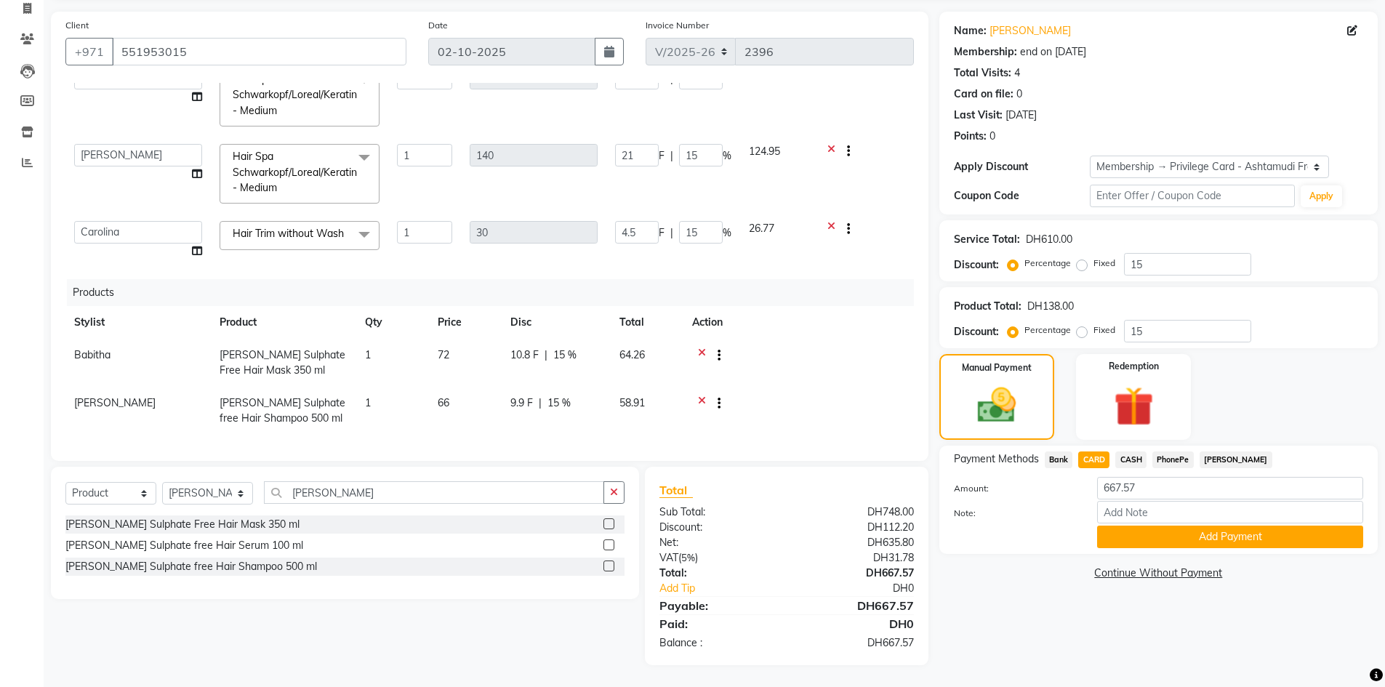
click at [830, 375] on td at bounding box center [799, 363] width 231 height 48
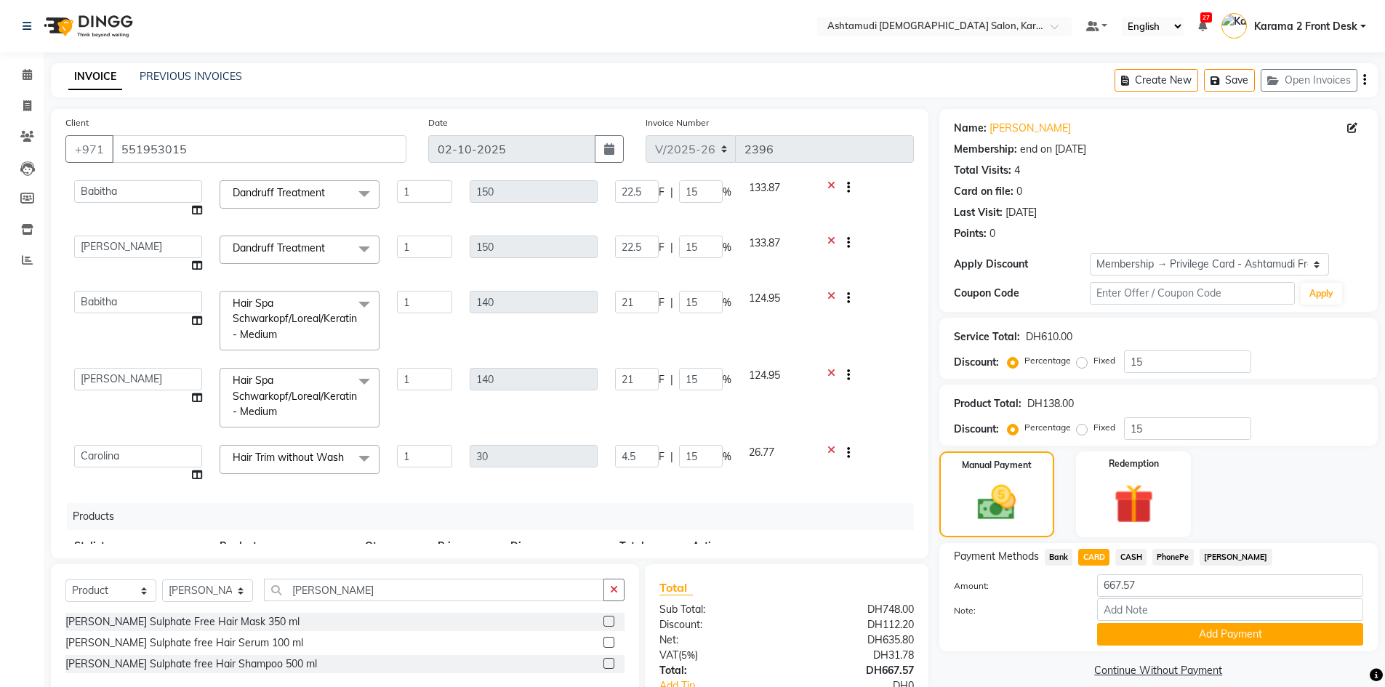
scroll to position [212, 0]
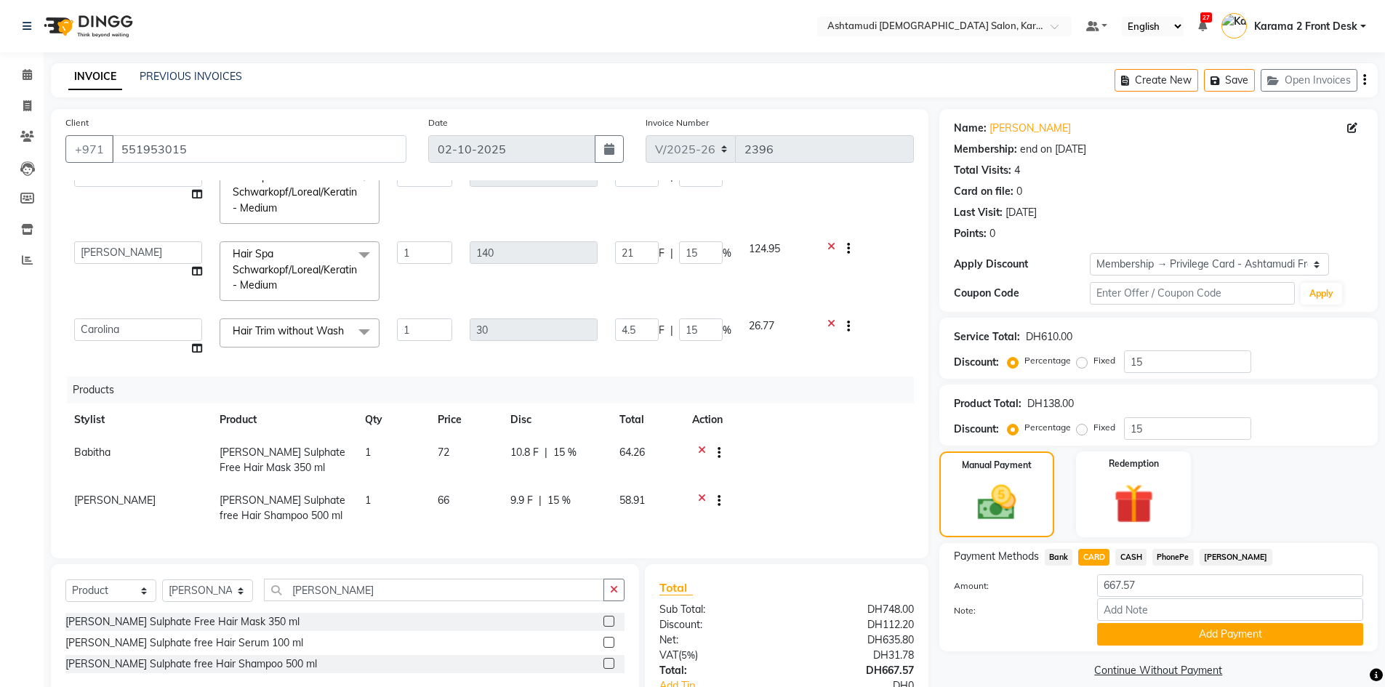
click at [880, 274] on td at bounding box center [863, 271] width 101 height 77
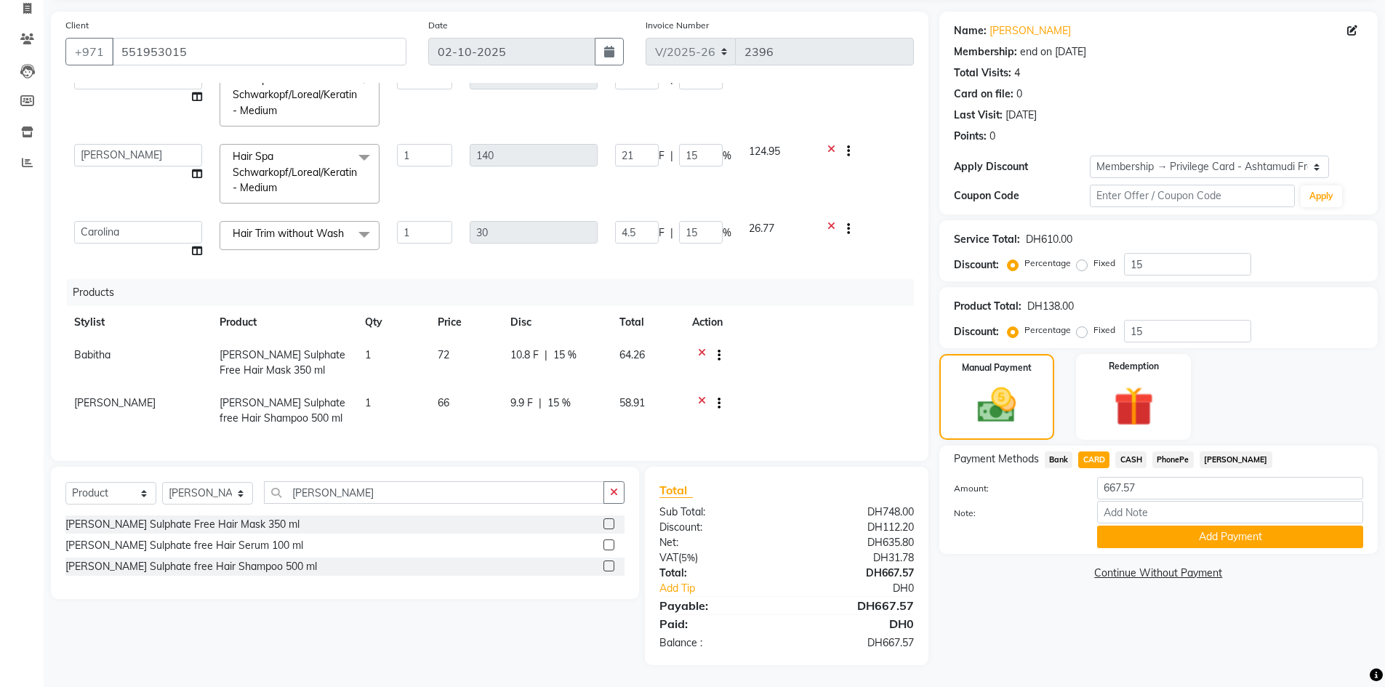
click at [111, 348] on span "Babitha" at bounding box center [92, 354] width 36 height 13
click at [111, 348] on select "Babitha Carolina Farsana Begum Geeta Jyothi Krishna Karama 2 Front Desk Linda R…" at bounding box center [138, 359] width 128 height 23
click at [862, 313] on th "Action" at bounding box center [799, 322] width 231 height 33
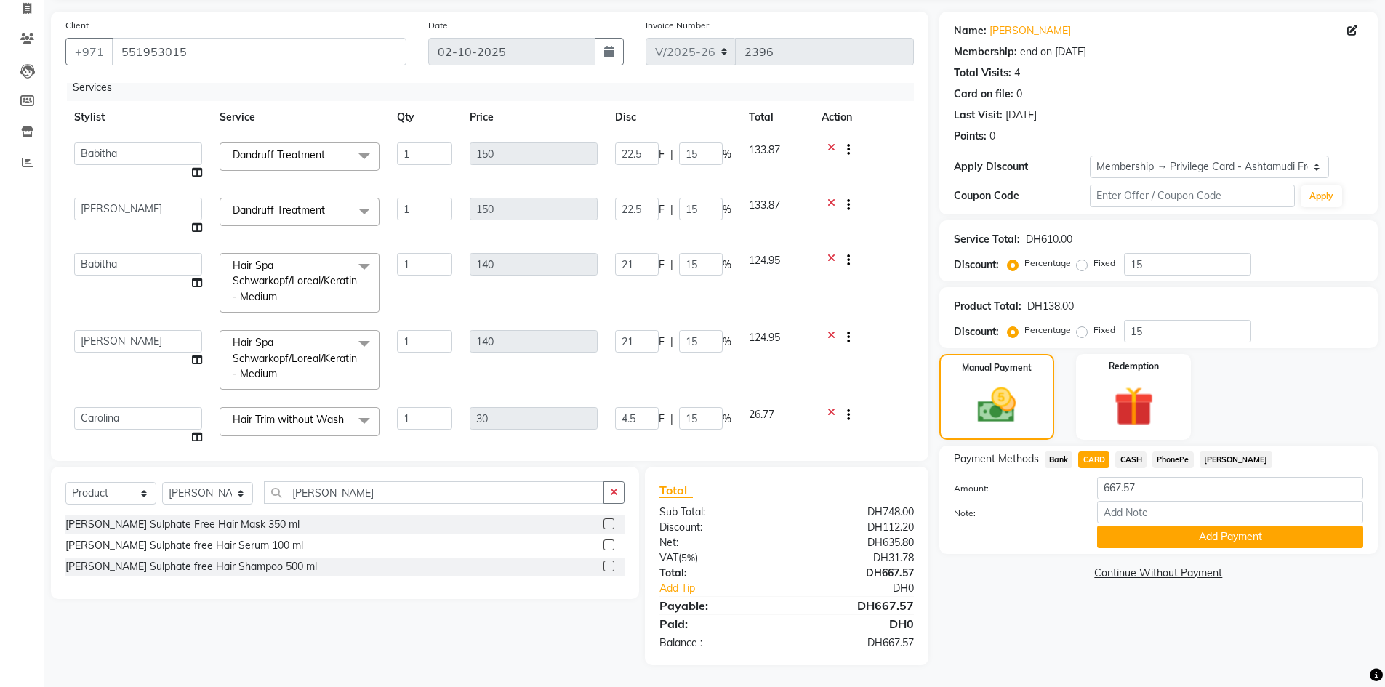
scroll to position [0, 0]
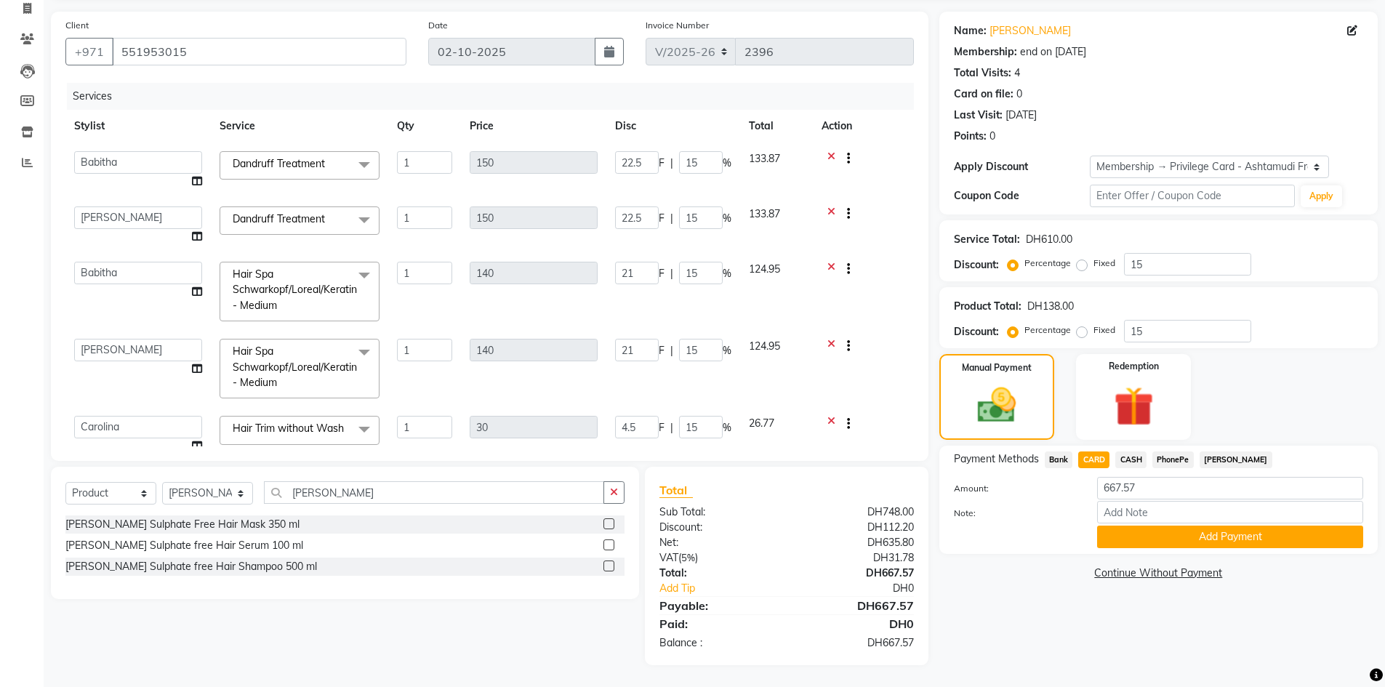
click at [870, 220] on div at bounding box center [864, 216] width 84 height 18
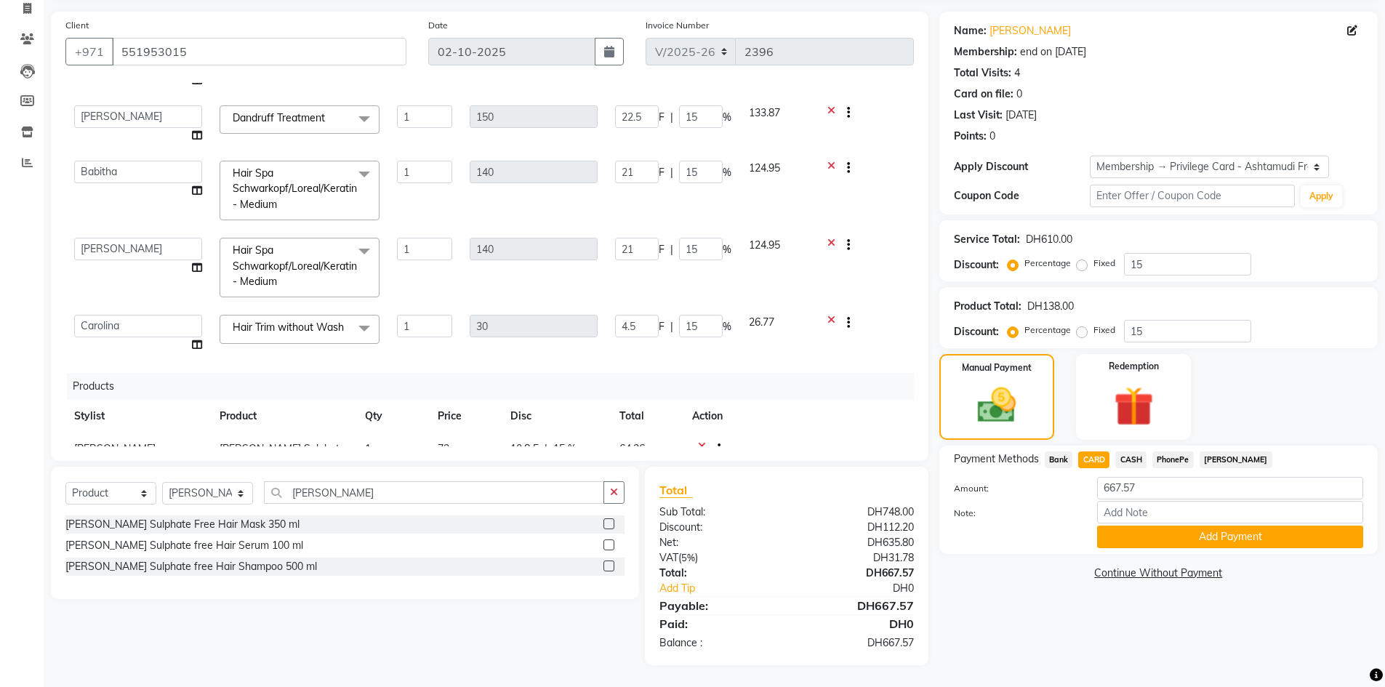
scroll to position [145, 0]
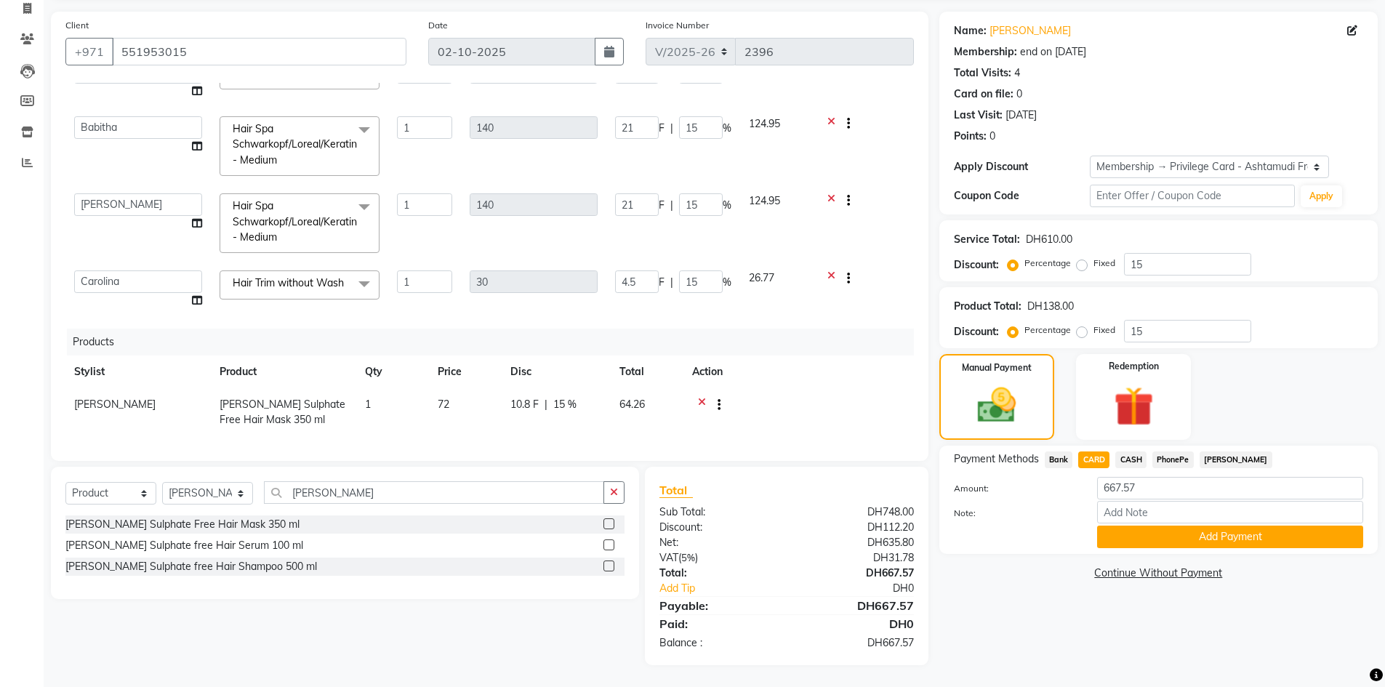
click at [263, 230] on span "Hair Spa Schwarkopf/Loreal/Keratin - Medium" at bounding box center [295, 221] width 124 height 44
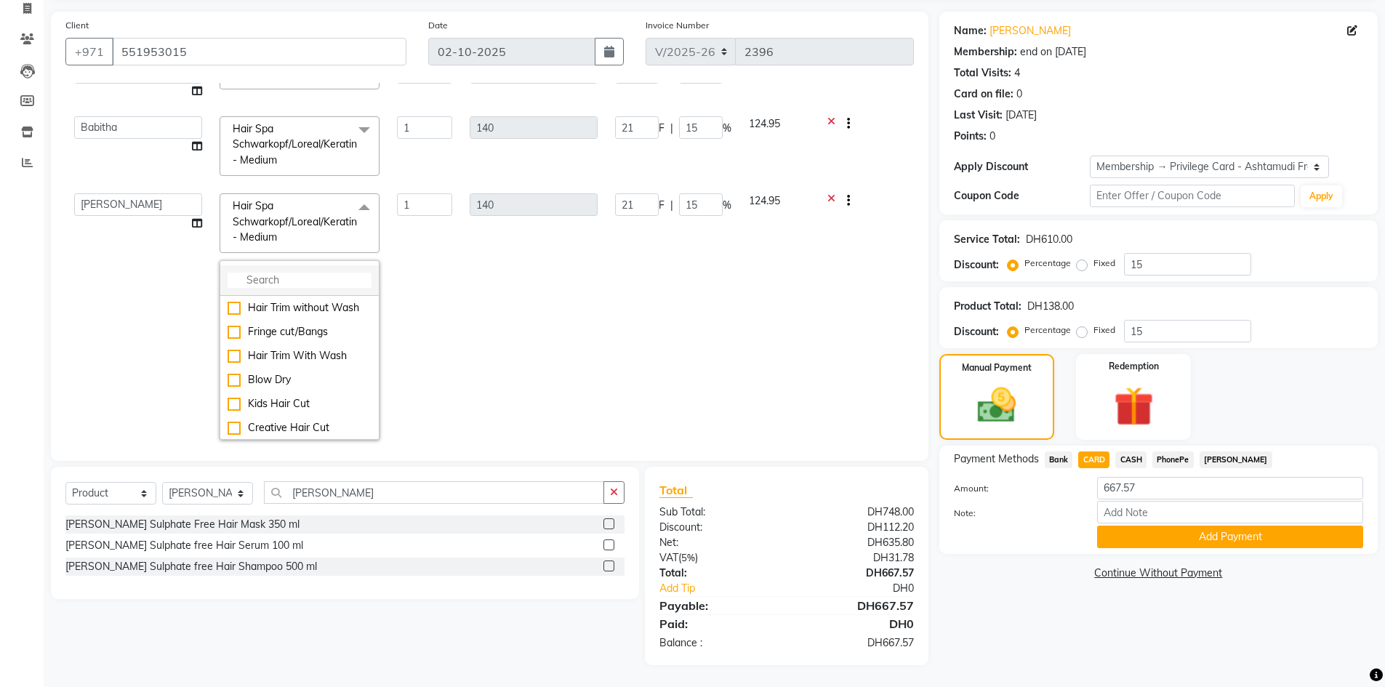
click at [263, 281] on input "multiselect-search" at bounding box center [300, 280] width 144 height 15
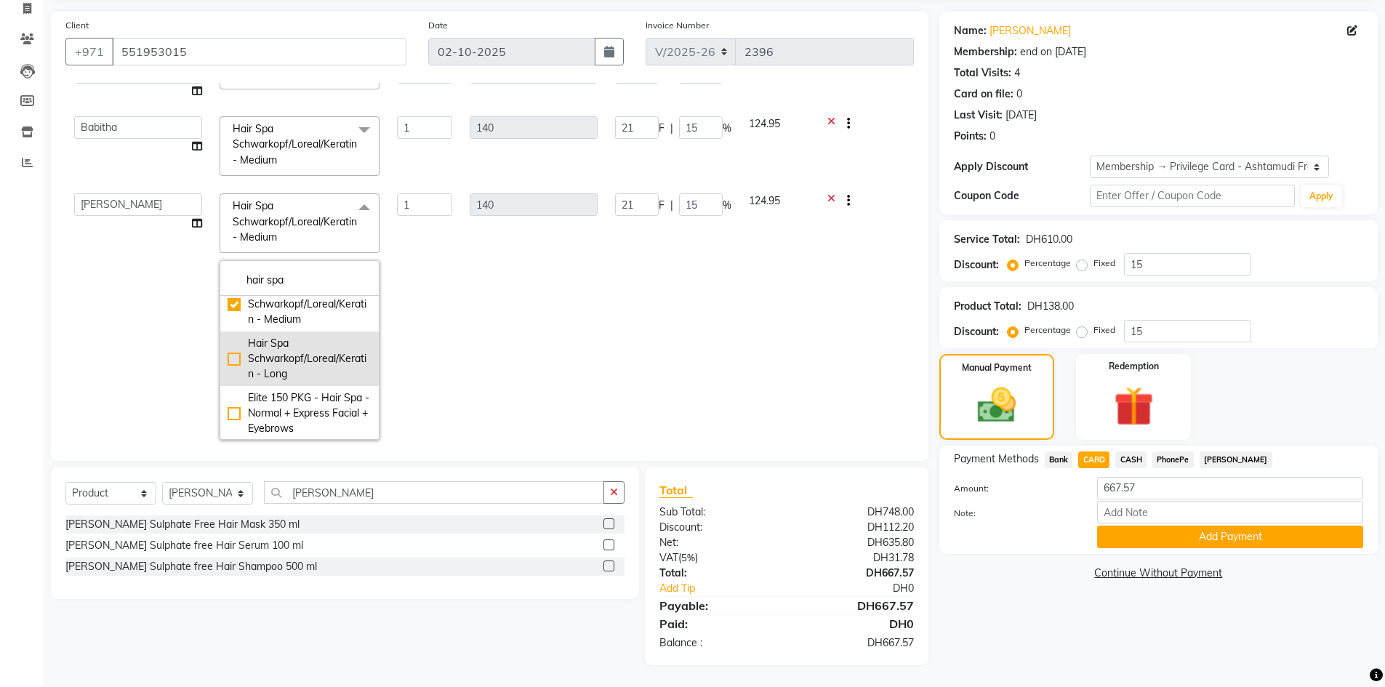
type input "hair spa"
click at [277, 373] on div "Hair Spa Schwarkopf/Loreal/Keratin - Long" at bounding box center [300, 359] width 144 height 46
checkbox input "false"
checkbox input "true"
type input "160"
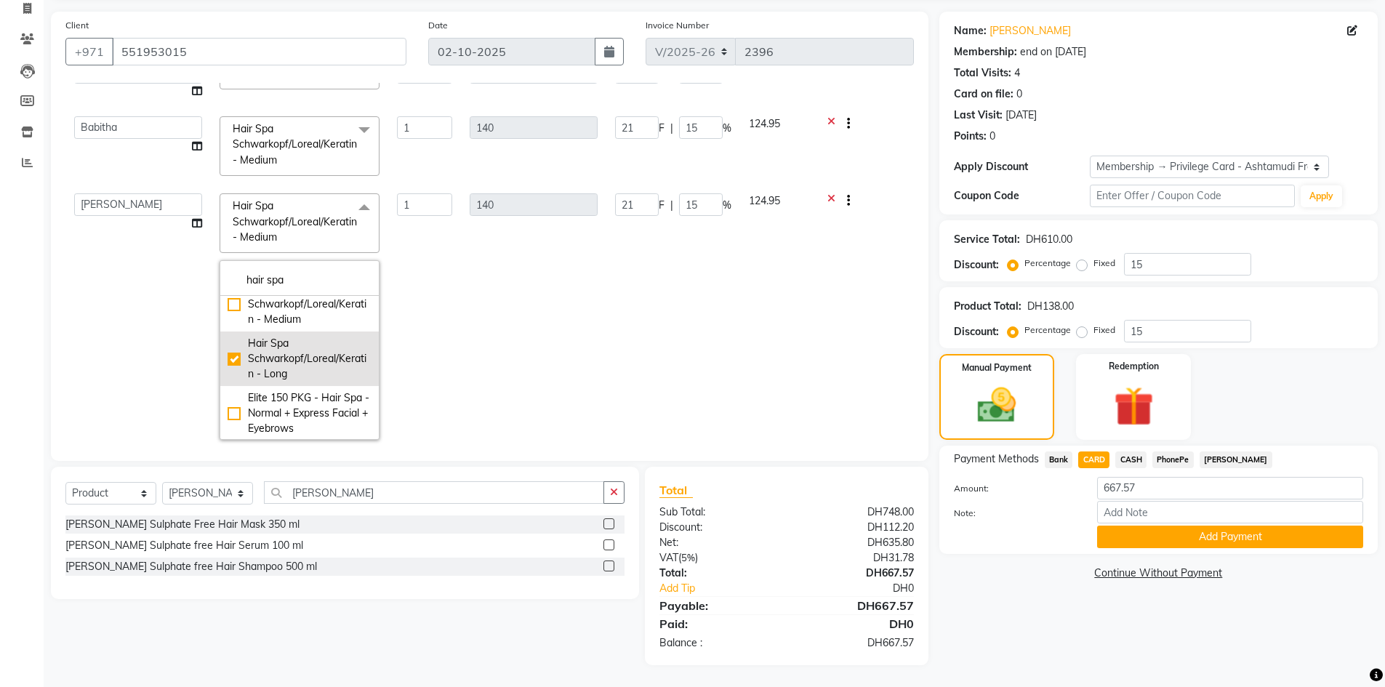
type input "24"
click at [881, 246] on td at bounding box center [863, 317] width 101 height 264
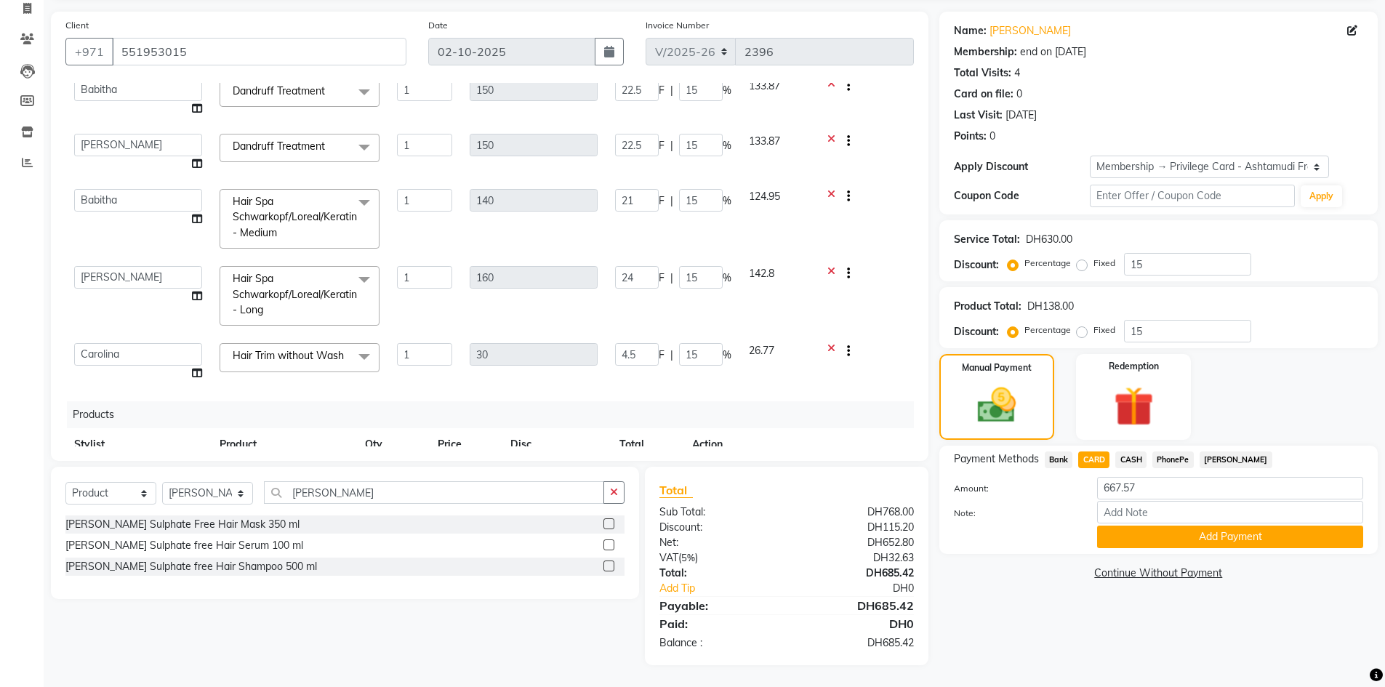
scroll to position [212, 0]
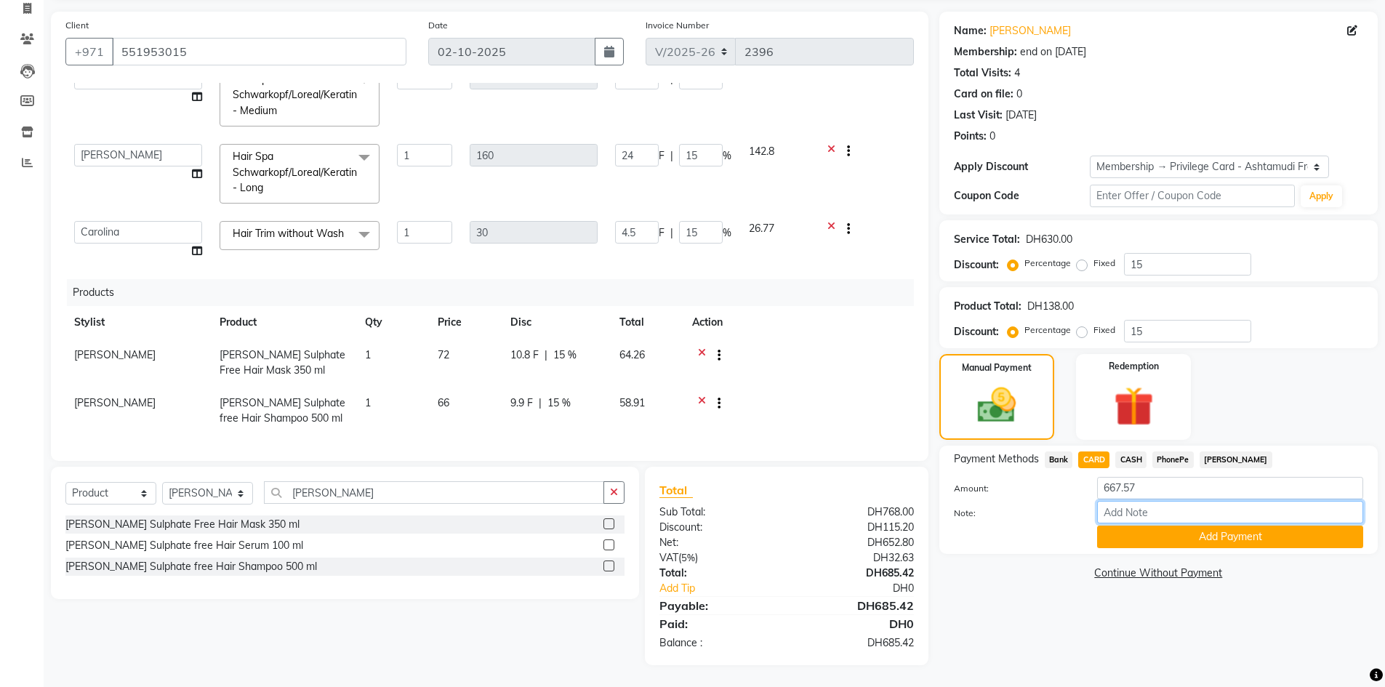
click at [1124, 510] on input "Note:" at bounding box center [1230, 512] width 266 height 23
type input "swathy"
click at [1140, 540] on button "Add Payment" at bounding box center [1230, 537] width 266 height 23
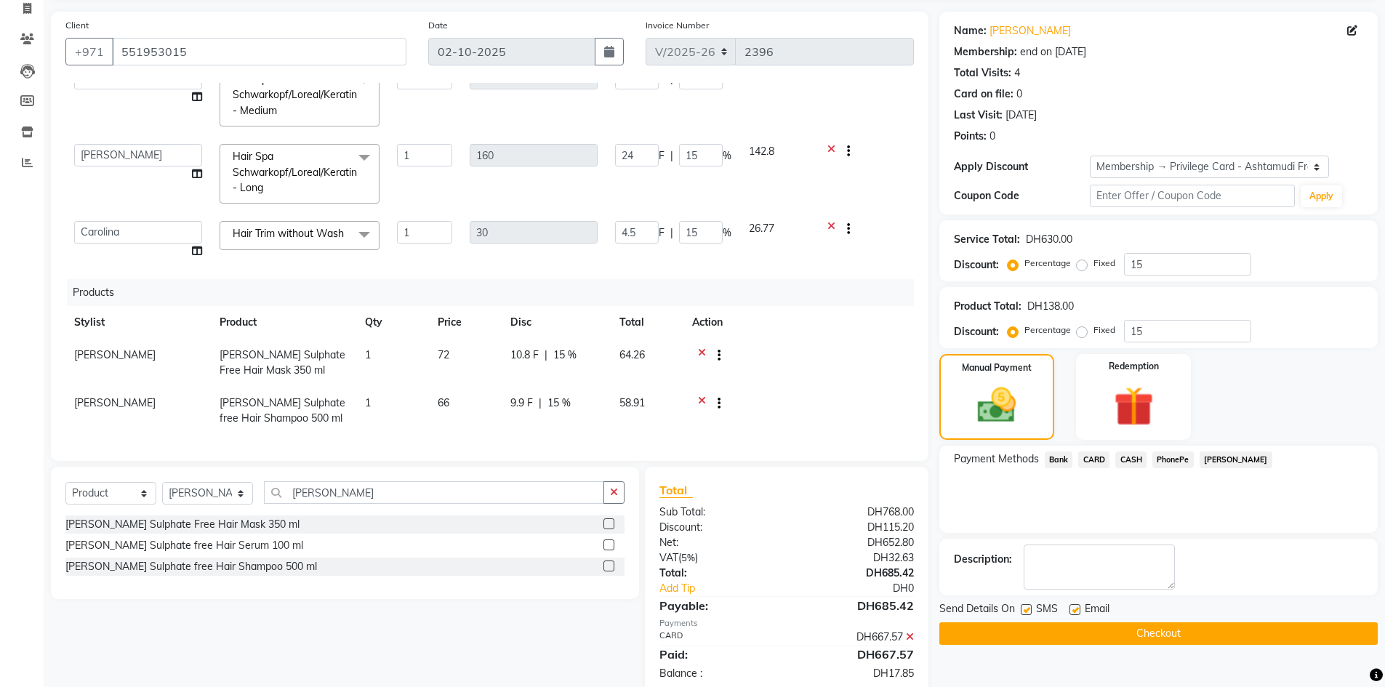
click at [910, 633] on icon at bounding box center [910, 637] width 8 height 10
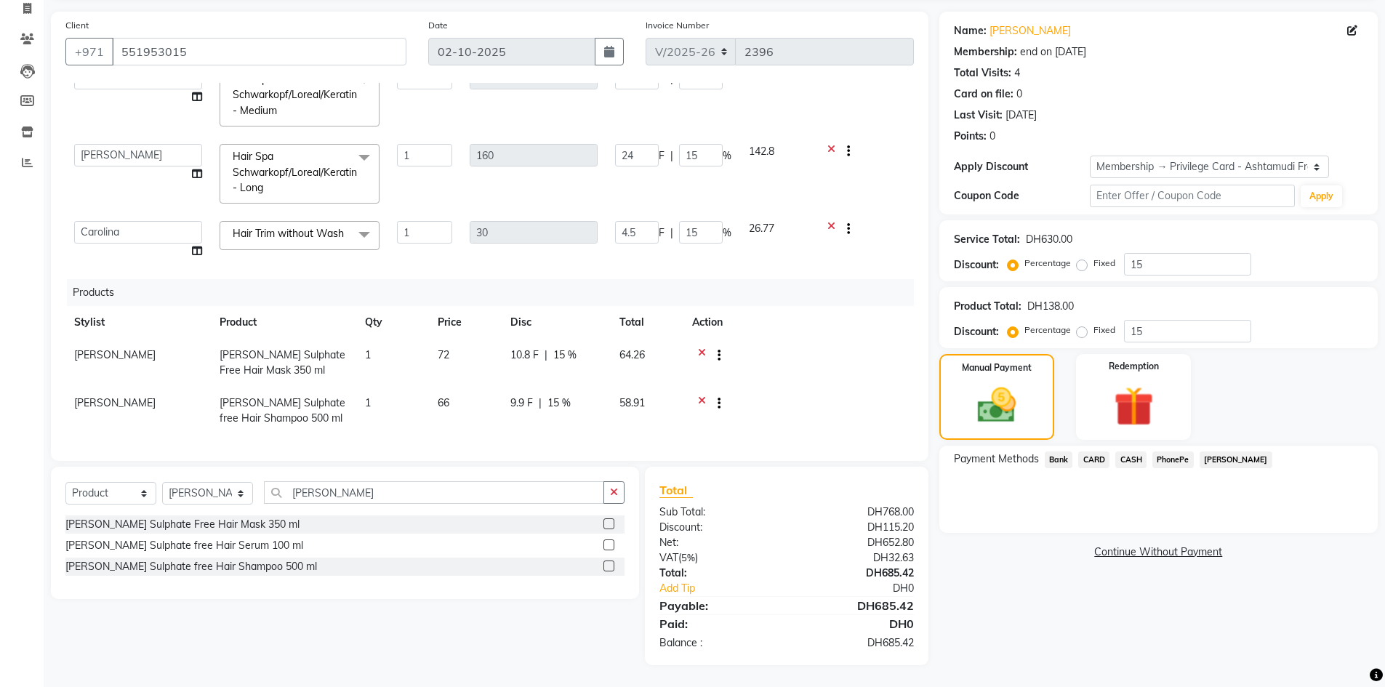
click at [1097, 461] on span "CARD" at bounding box center [1093, 460] width 31 height 17
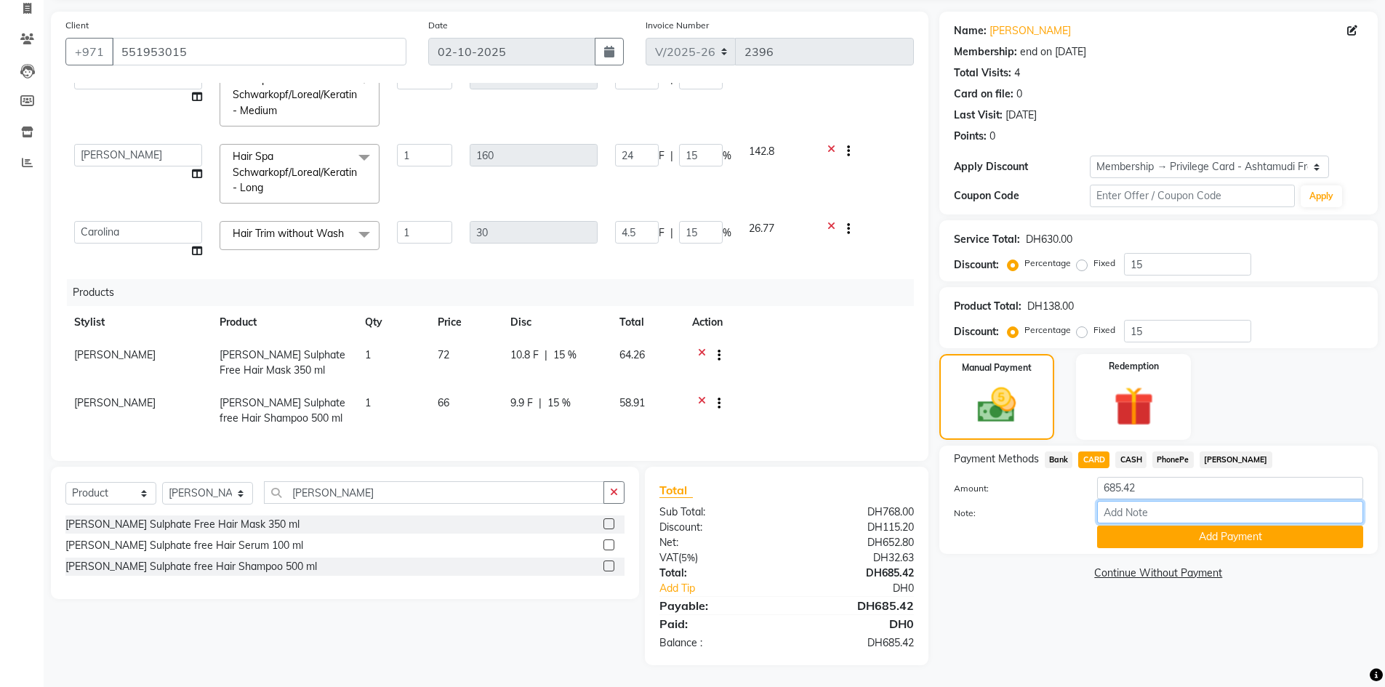
click at [1118, 518] on input "Note:" at bounding box center [1230, 512] width 266 height 23
click at [1127, 514] on input "Note:" at bounding box center [1230, 512] width 266 height 23
type input "swathy"
click at [1153, 540] on button "Add Payment" at bounding box center [1230, 537] width 266 height 23
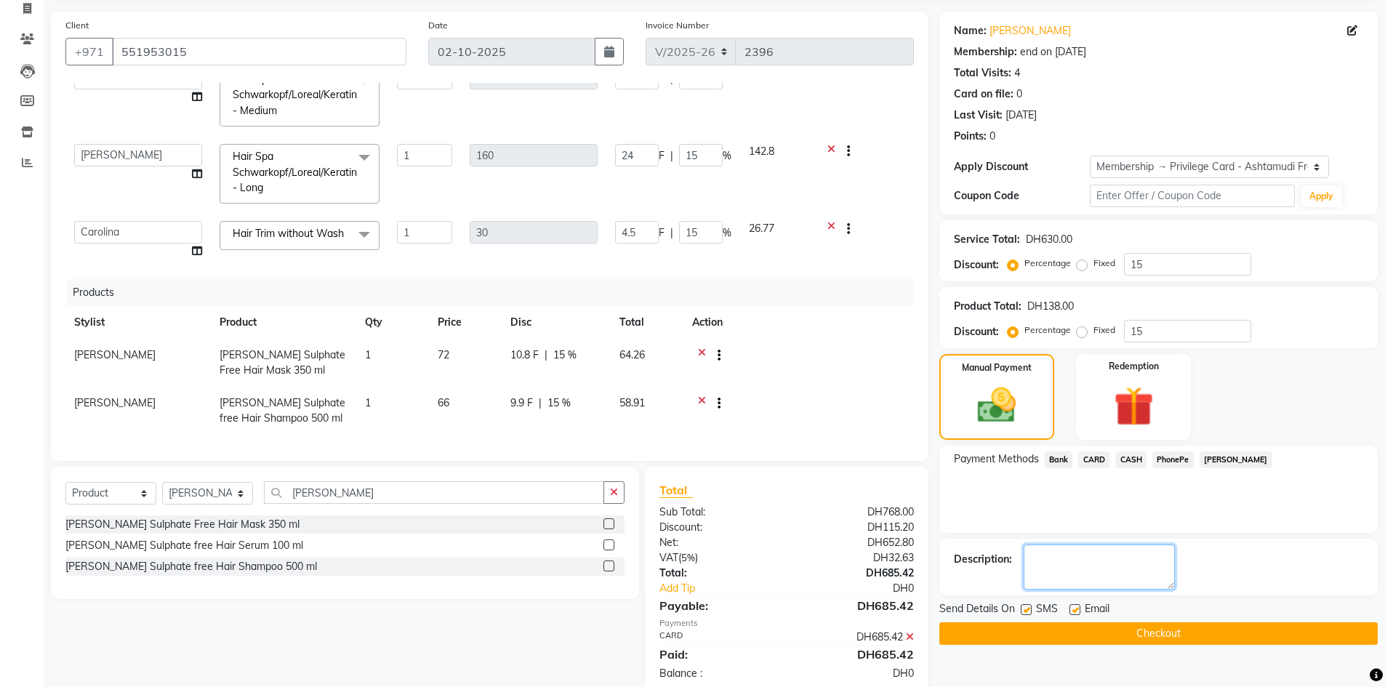
drag, startPoint x: 1118, startPoint y: 570, endPoint x: 1092, endPoint y: 587, distance: 30.5
click at [1115, 576] on textarea at bounding box center [1099, 567] width 151 height 45
click at [1077, 617] on div at bounding box center [1074, 611] width 9 height 15
click at [1077, 610] on label at bounding box center [1075, 609] width 11 height 11
click at [1077, 610] on input "checkbox" at bounding box center [1074, 610] width 9 height 9
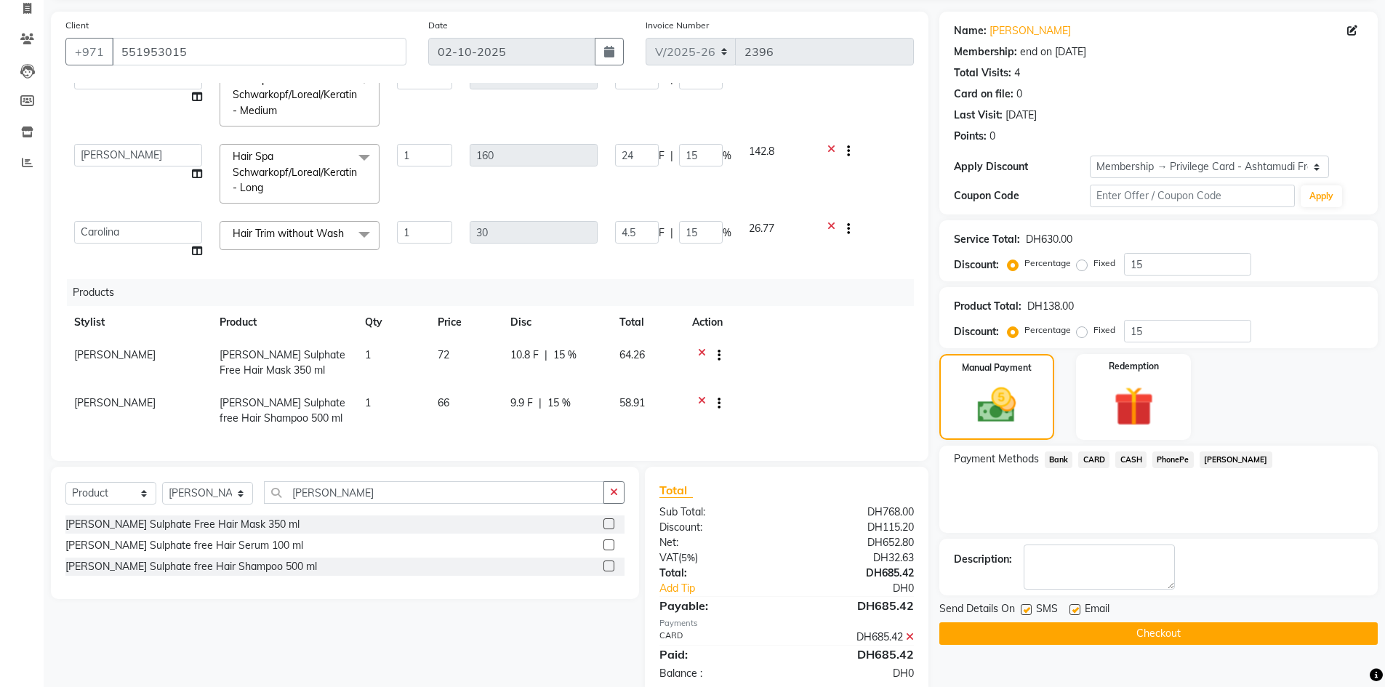
checkbox input "false"
click at [1028, 610] on label at bounding box center [1026, 609] width 11 height 11
click at [1028, 610] on input "checkbox" at bounding box center [1025, 610] width 9 height 9
checkbox input "false"
click at [1062, 589] on textarea at bounding box center [1099, 567] width 151 height 45
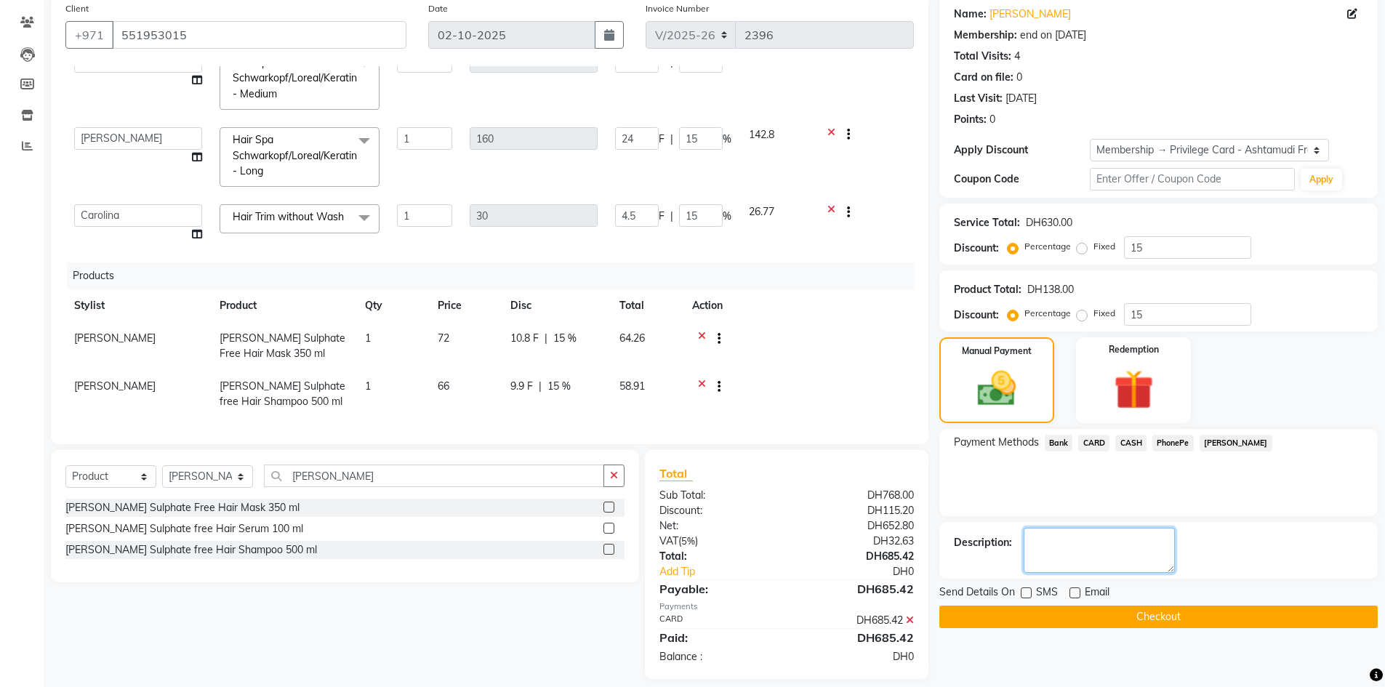
scroll to position [128, 0]
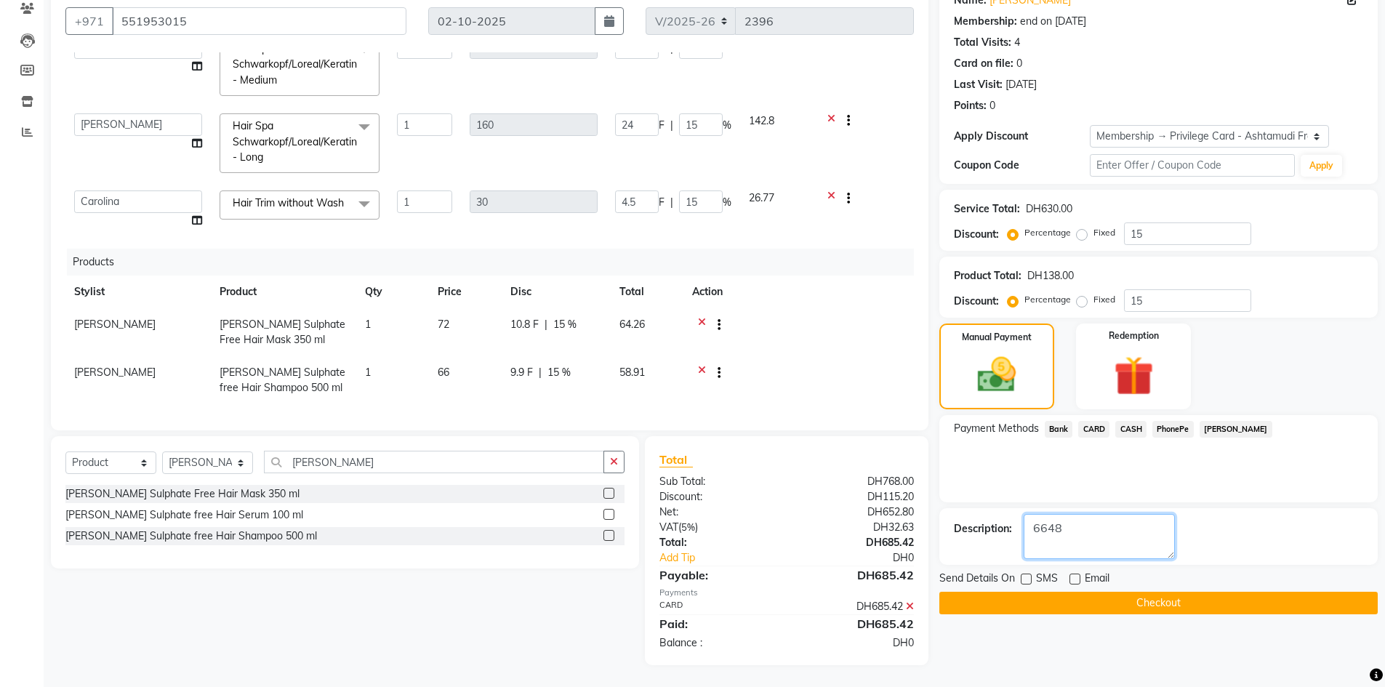
type textarea "6648"
click at [1084, 606] on button "Checkout" at bounding box center [1159, 603] width 439 height 23
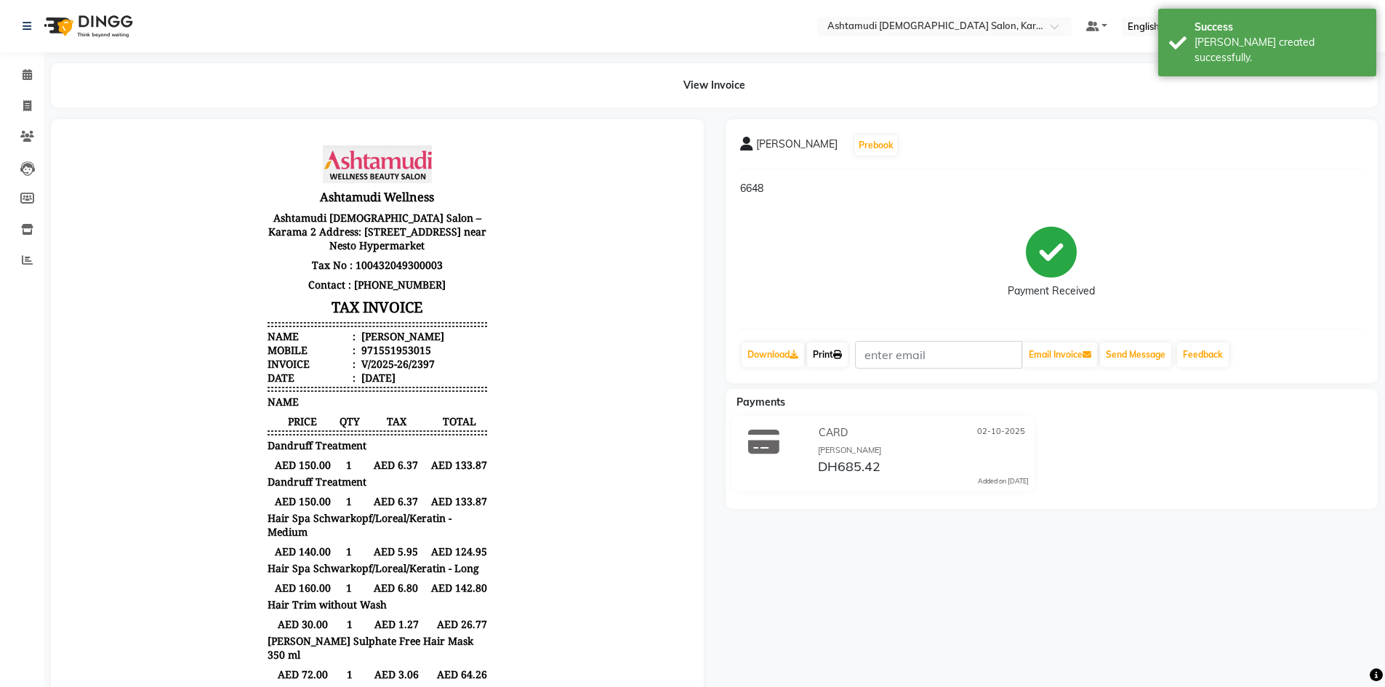
click at [848, 363] on link "Print" at bounding box center [827, 355] width 41 height 25
click at [28, 78] on icon at bounding box center [27, 74] width 9 height 11
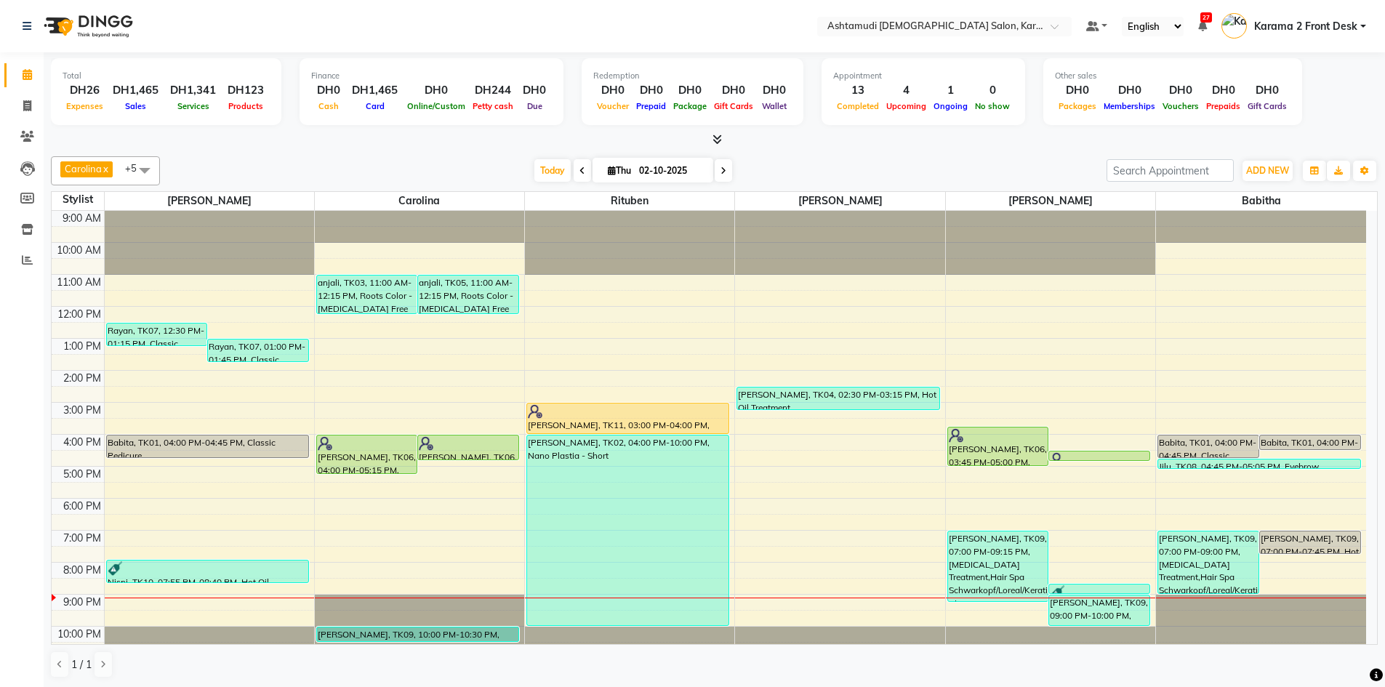
drag, startPoint x: 358, startPoint y: 29, endPoint x: 356, endPoint y: 22, distance: 7.6
click at [358, 30] on nav "Select Location × Ashtamudi [DEMOGRAPHIC_DATA] Salon, Karama 2 Default Panel My…" at bounding box center [692, 26] width 1385 height 52
click at [433, 145] on div at bounding box center [714, 139] width 1327 height 15
click at [764, 585] on div "9:00 AM 10:00 AM 11:00 AM 12:00 PM 1:00 PM 2:00 PM 3:00 PM 4:00 PM 5:00 PM 6:00…" at bounding box center [709, 434] width 1315 height 447
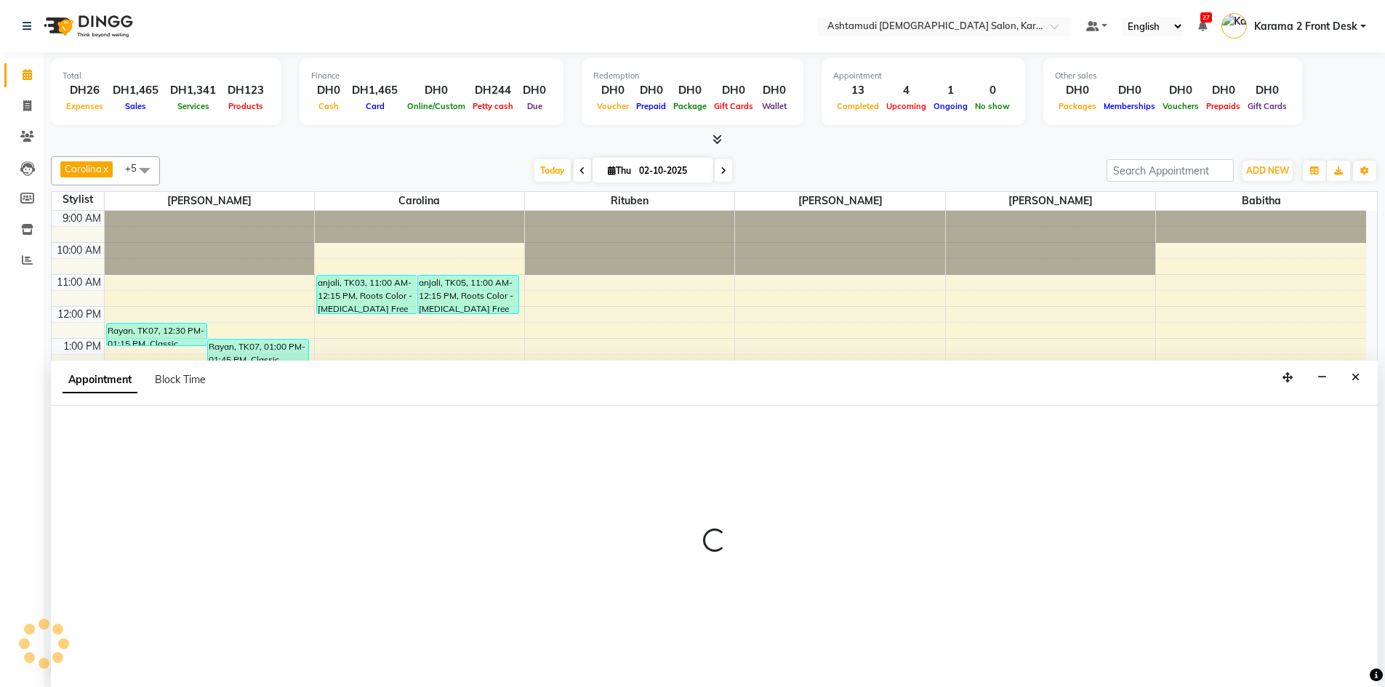
scroll to position [1, 0]
select select "77371"
select select "1230"
select select "tentative"
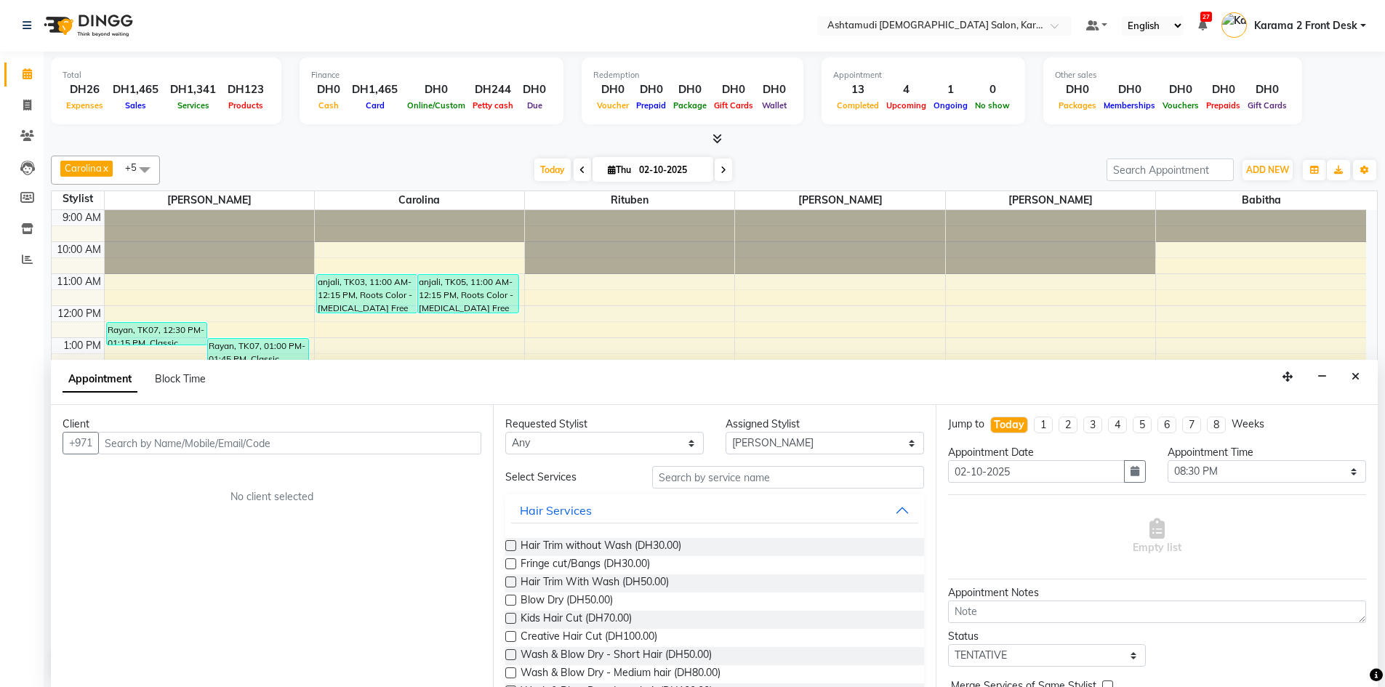
click at [206, 448] on input "text" at bounding box center [289, 443] width 383 height 23
click at [144, 439] on input "text" at bounding box center [289, 444] width 383 height 23
type input "525359473"
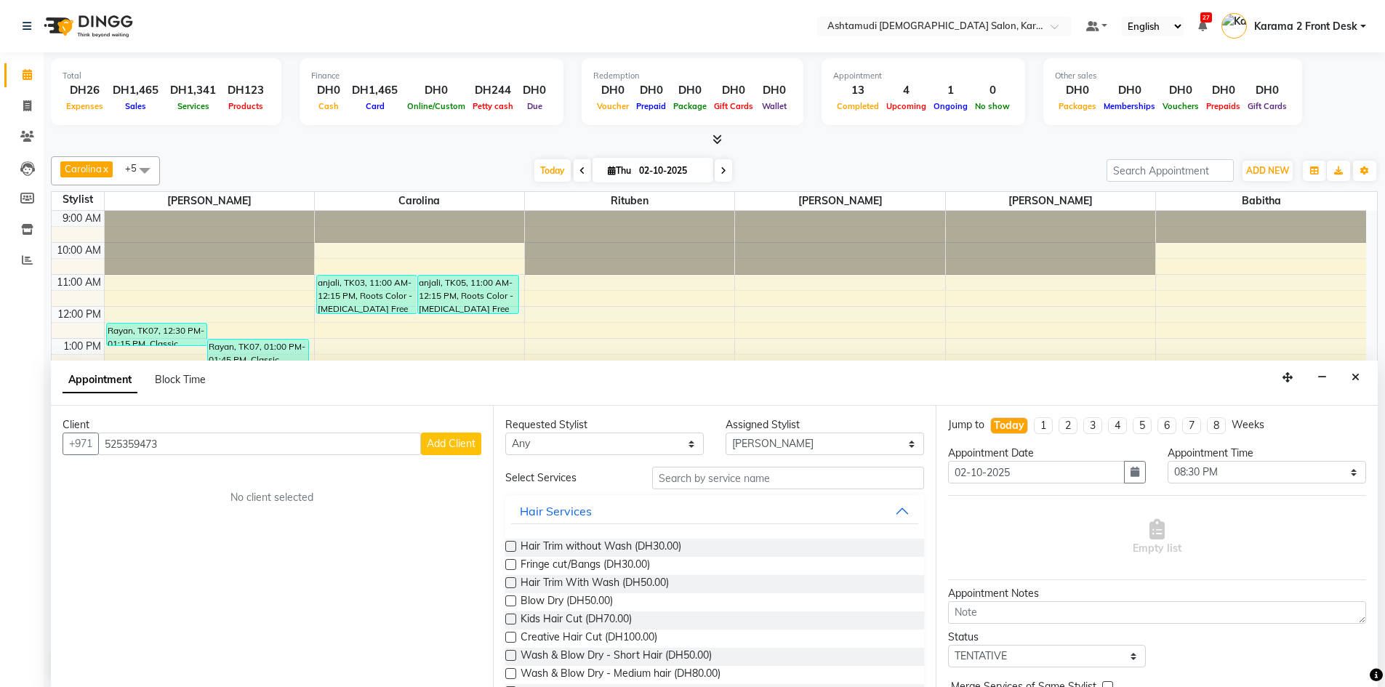
click at [473, 433] on button "Add Client" at bounding box center [451, 444] width 60 height 23
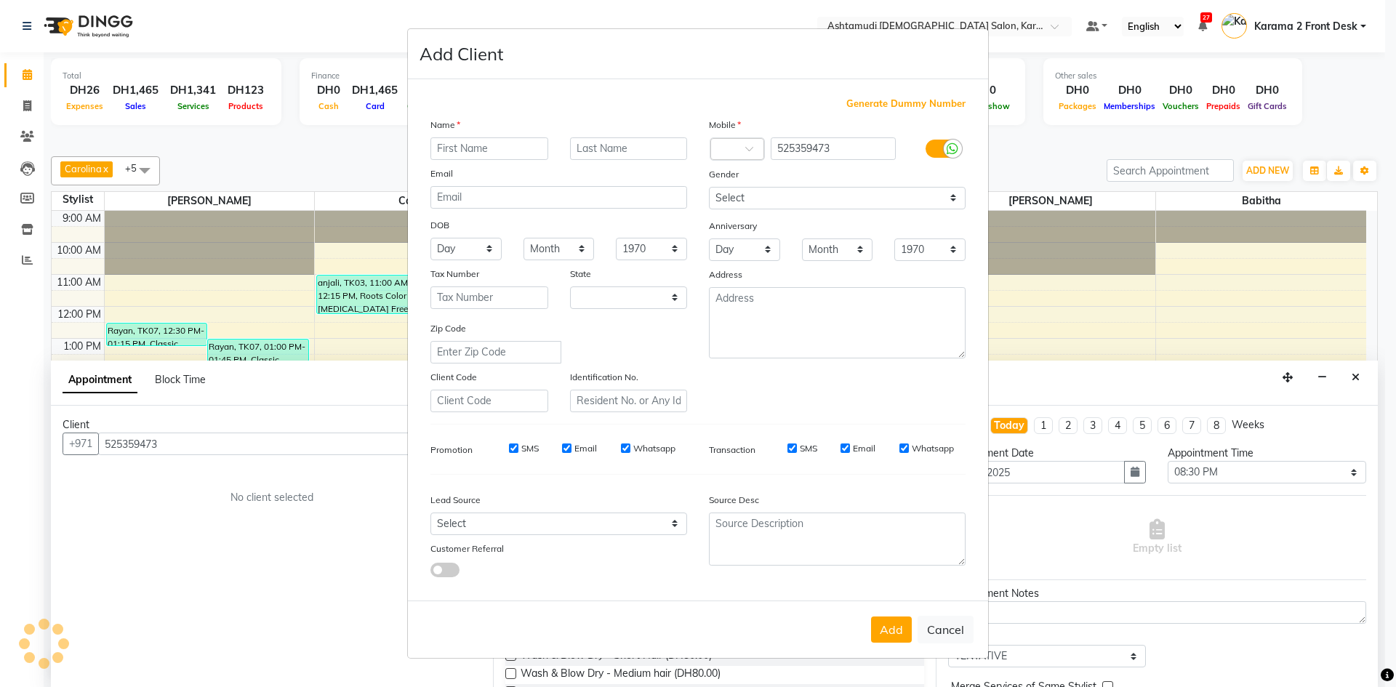
select select "3798"
click at [481, 151] on input "text" at bounding box center [490, 148] width 118 height 23
type input "malavika"
drag, startPoint x: 804, startPoint y: 204, endPoint x: 798, endPoint y: 208, distance: 7.9
click at [804, 207] on select "Select Male Female Other Prefer Not To Say" at bounding box center [837, 198] width 257 height 23
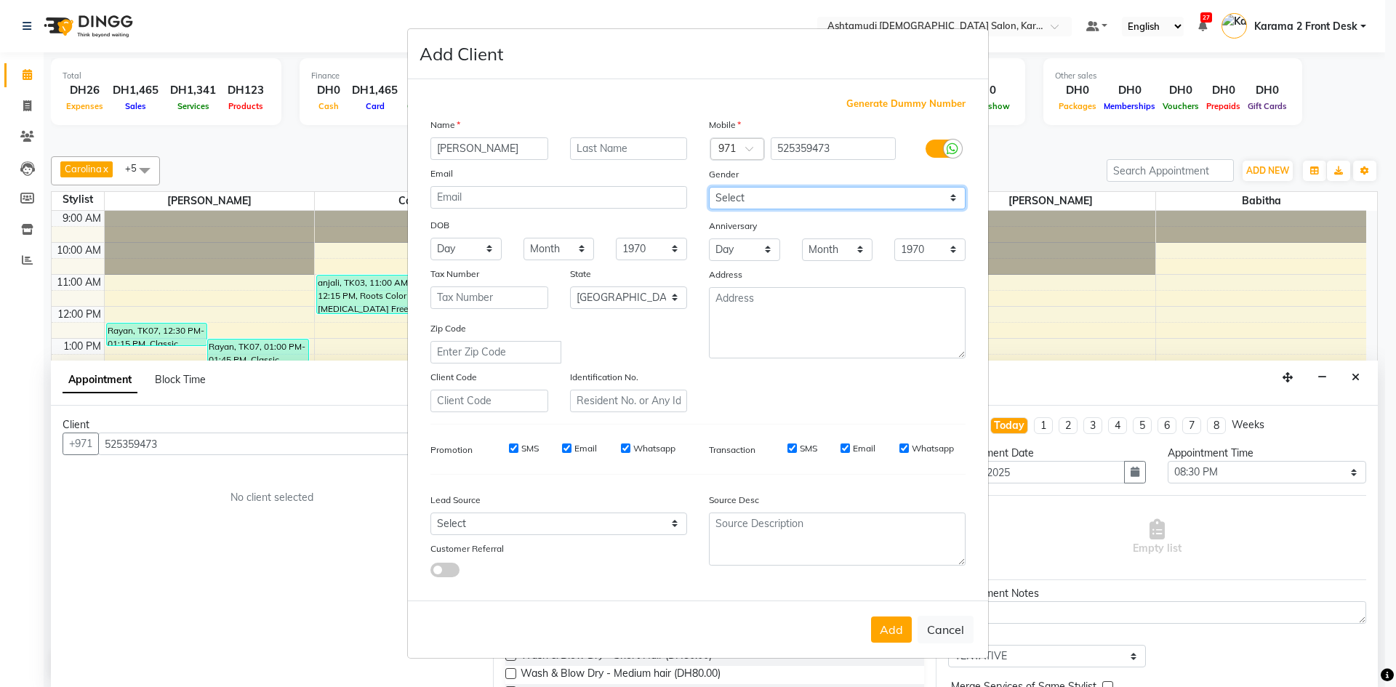
select select "female"
click at [709, 187] on select "Select Male Female Other Prefer Not To Say" at bounding box center [837, 198] width 257 height 23
click at [886, 648] on div "Add Cancel" at bounding box center [698, 629] width 580 height 57
click at [889, 639] on button "Add" at bounding box center [891, 630] width 41 height 26
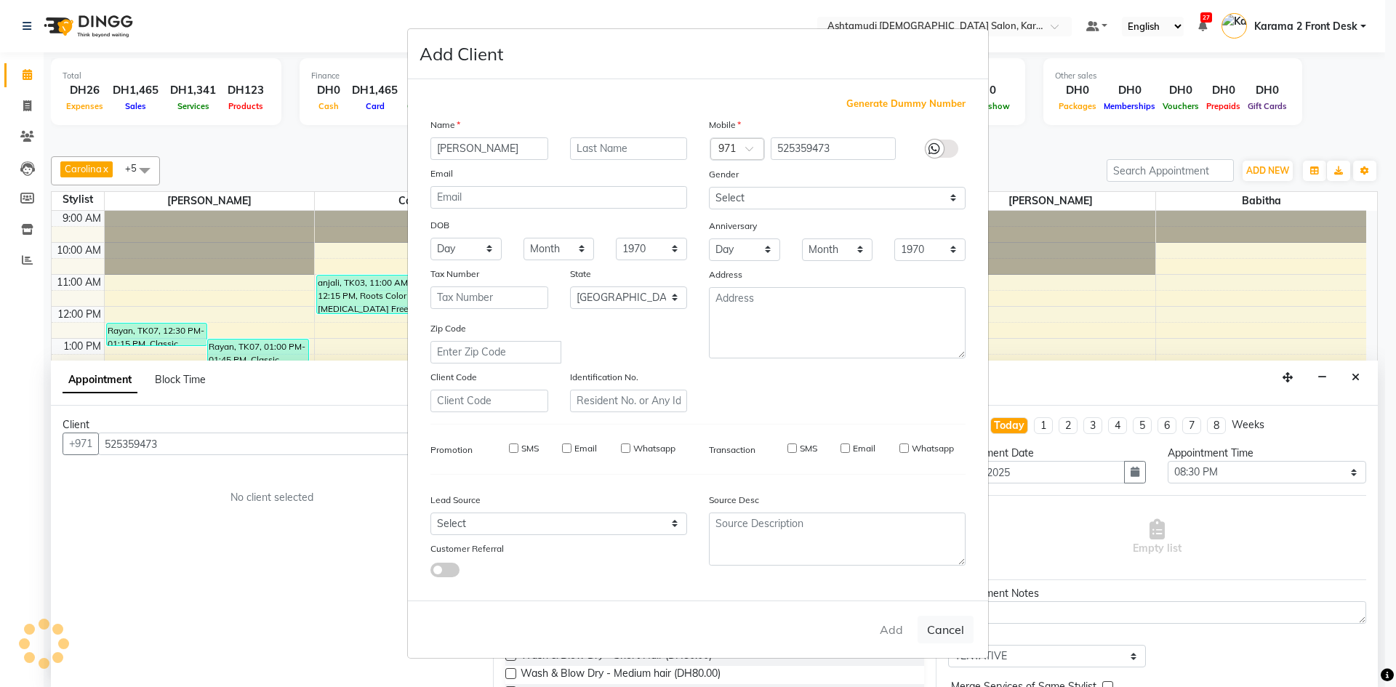
select select
select select "null"
select select
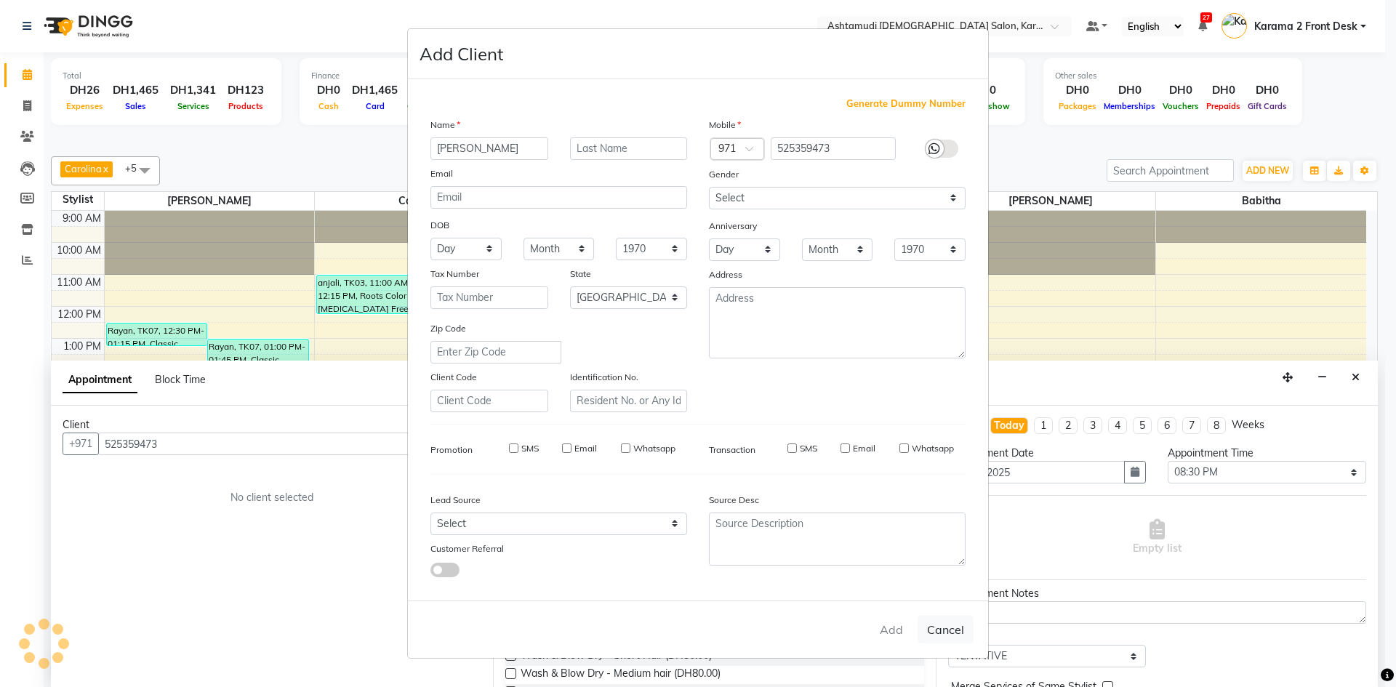
select select
checkbox input "false"
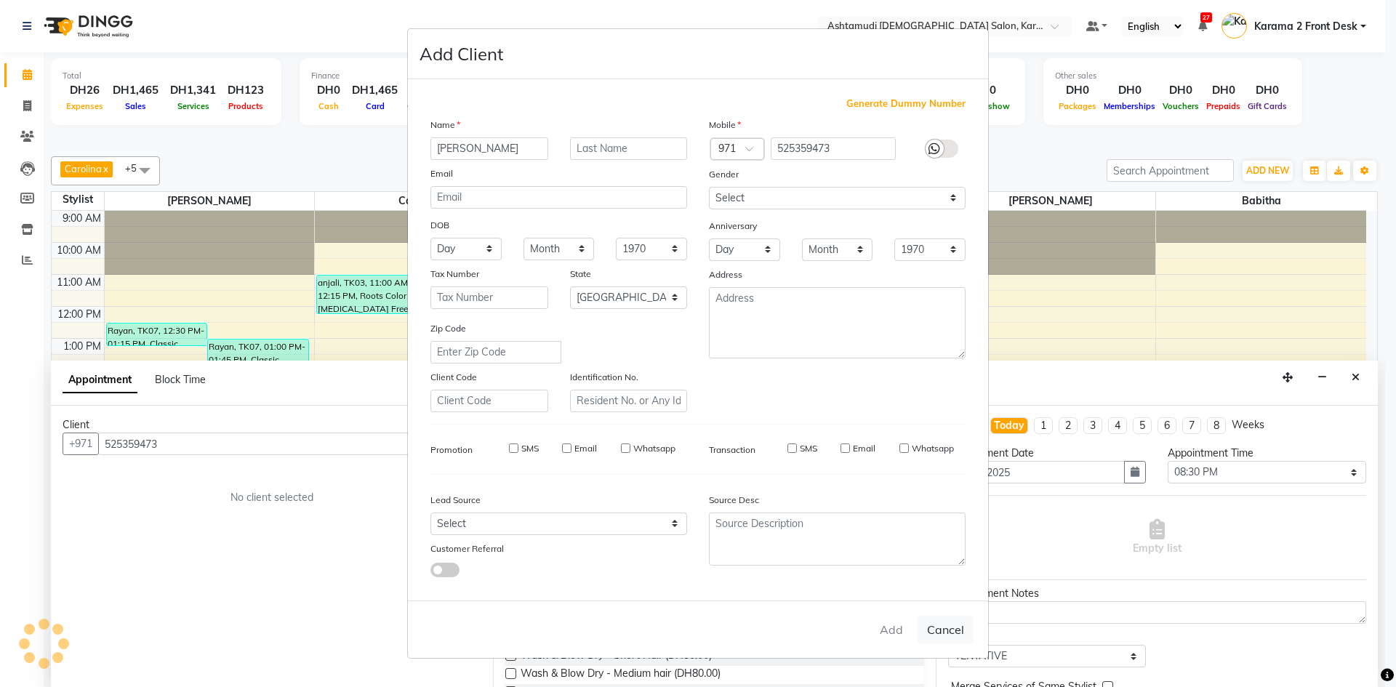
checkbox input "false"
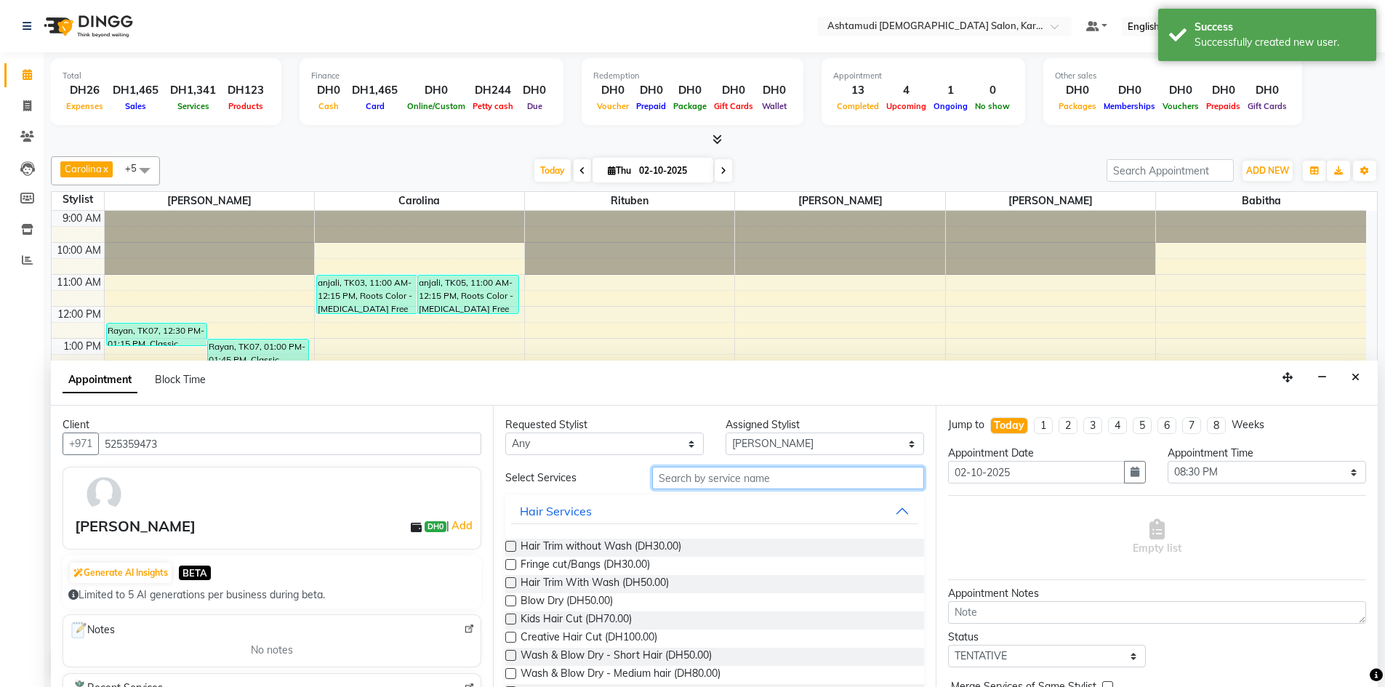
click at [706, 474] on input "text" at bounding box center [788, 478] width 272 height 23
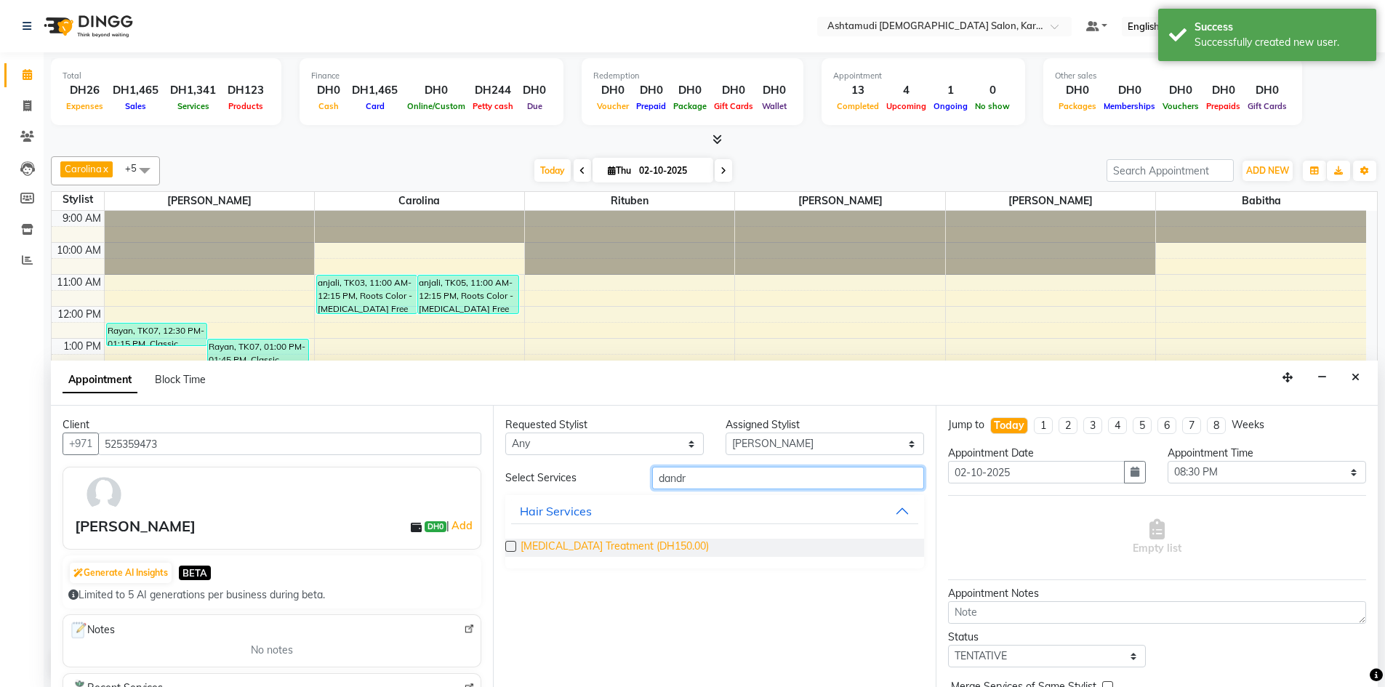
type input "dandr"
click at [581, 551] on span "Dandruff Treatment (DH150.00)" at bounding box center [615, 548] width 188 height 18
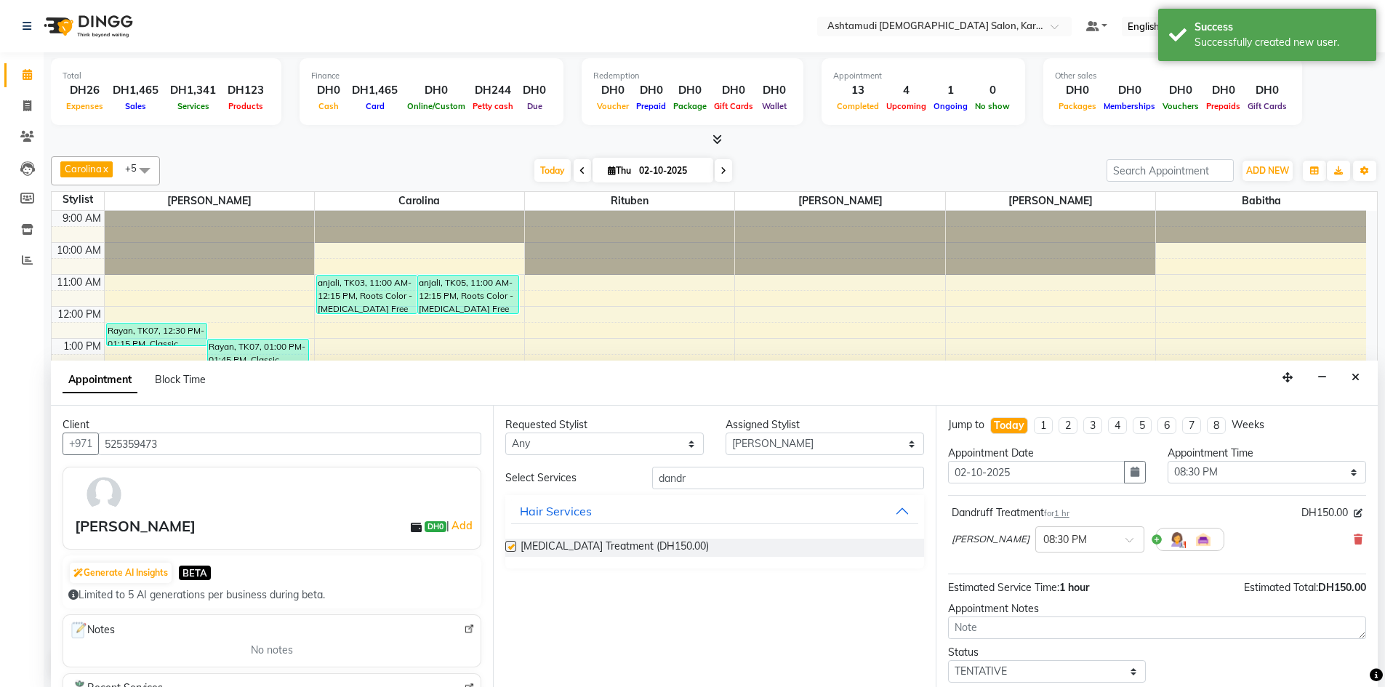
checkbox input "false"
drag, startPoint x: 708, startPoint y: 477, endPoint x: 596, endPoint y: 466, distance: 111.8
click at [604, 474] on div "Select Services dandr" at bounding box center [715, 478] width 440 height 23
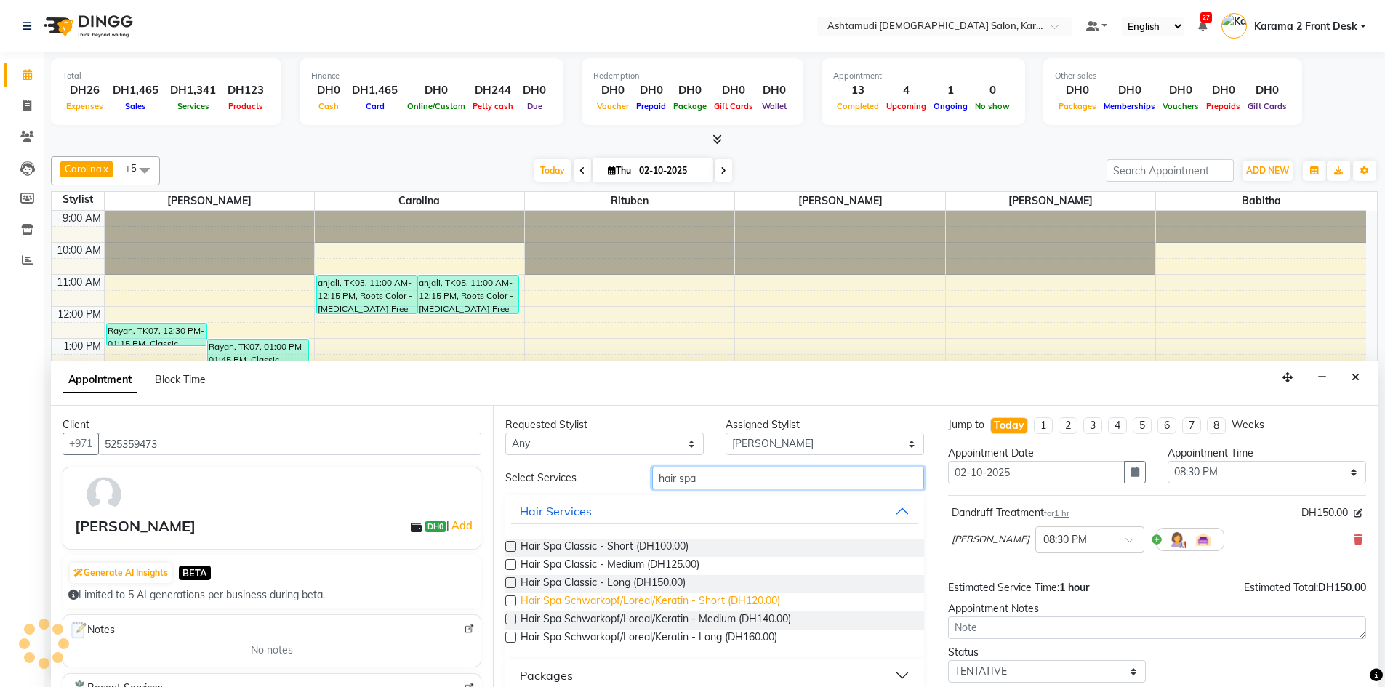
type input "hair spa"
click at [625, 606] on span "Hair Spa Schwarkopf/Loreal/Keratin - Short (DH120.00)" at bounding box center [651, 602] width 260 height 18
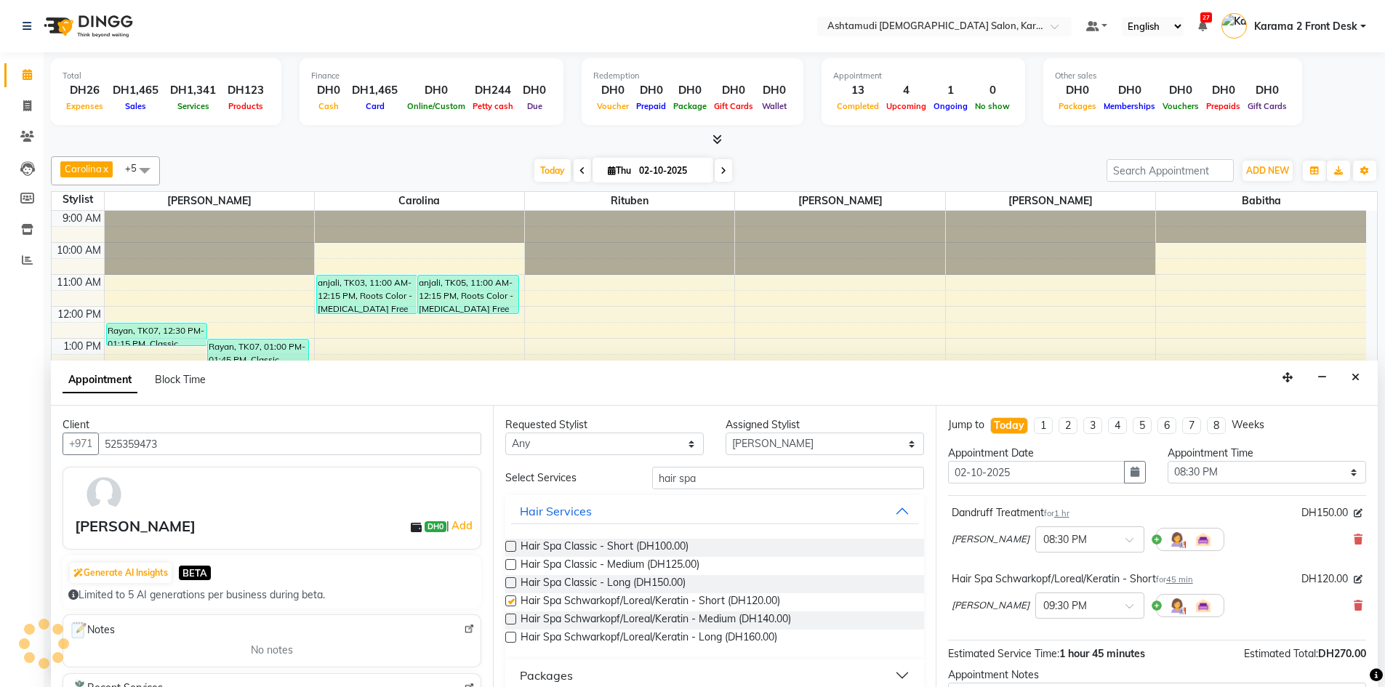
checkbox input "false"
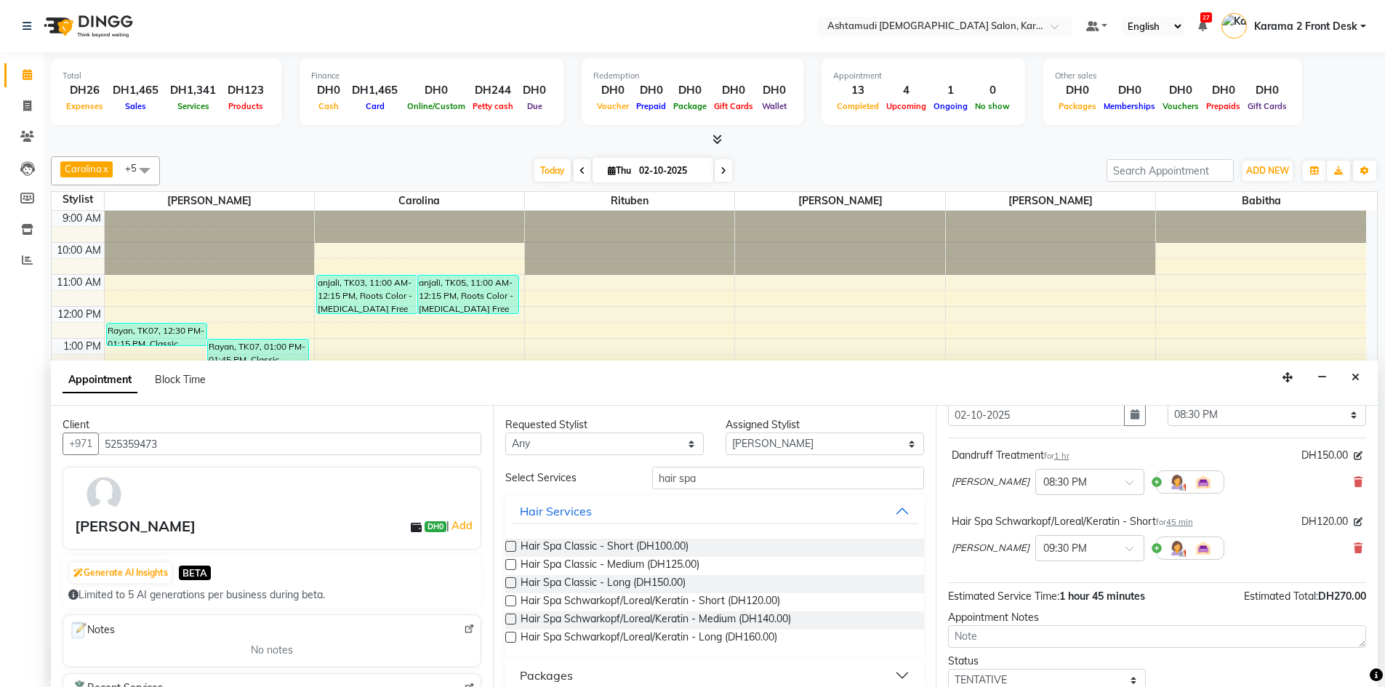
scroll to position [153, 0]
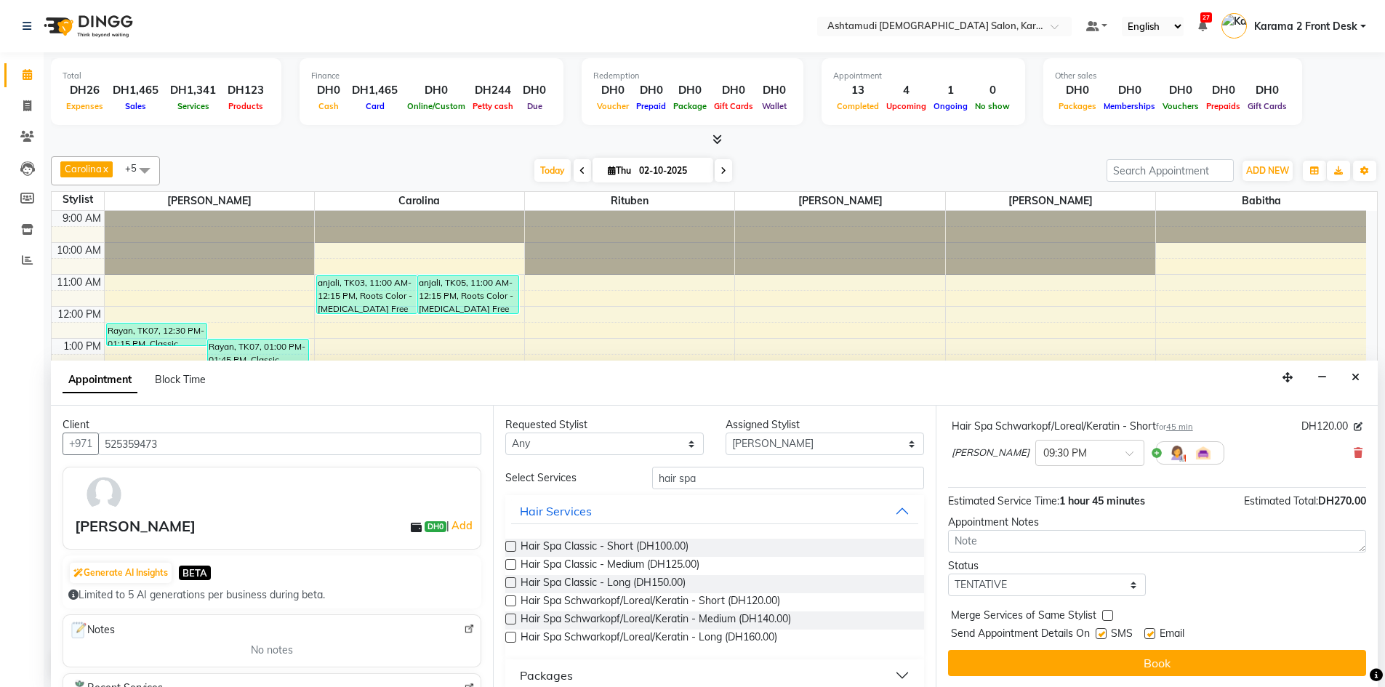
drag, startPoint x: 1076, startPoint y: 658, endPoint x: 1076, endPoint y: 676, distance: 18.2
click at [1076, 665] on button "Book" at bounding box center [1157, 663] width 418 height 26
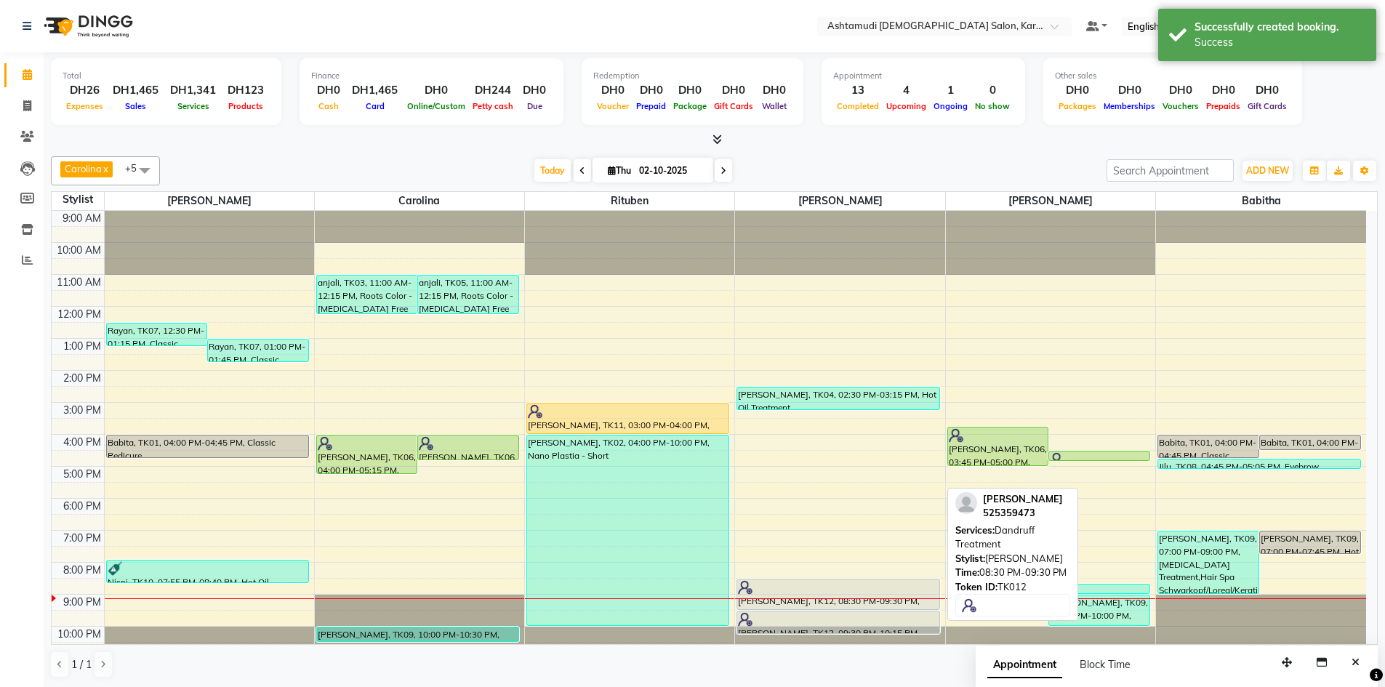
click at [813, 603] on div "[PERSON_NAME], TK12, 08:30 PM-09:30 PM, [MEDICAL_DATA] Treatment" at bounding box center [837, 595] width 201 height 30
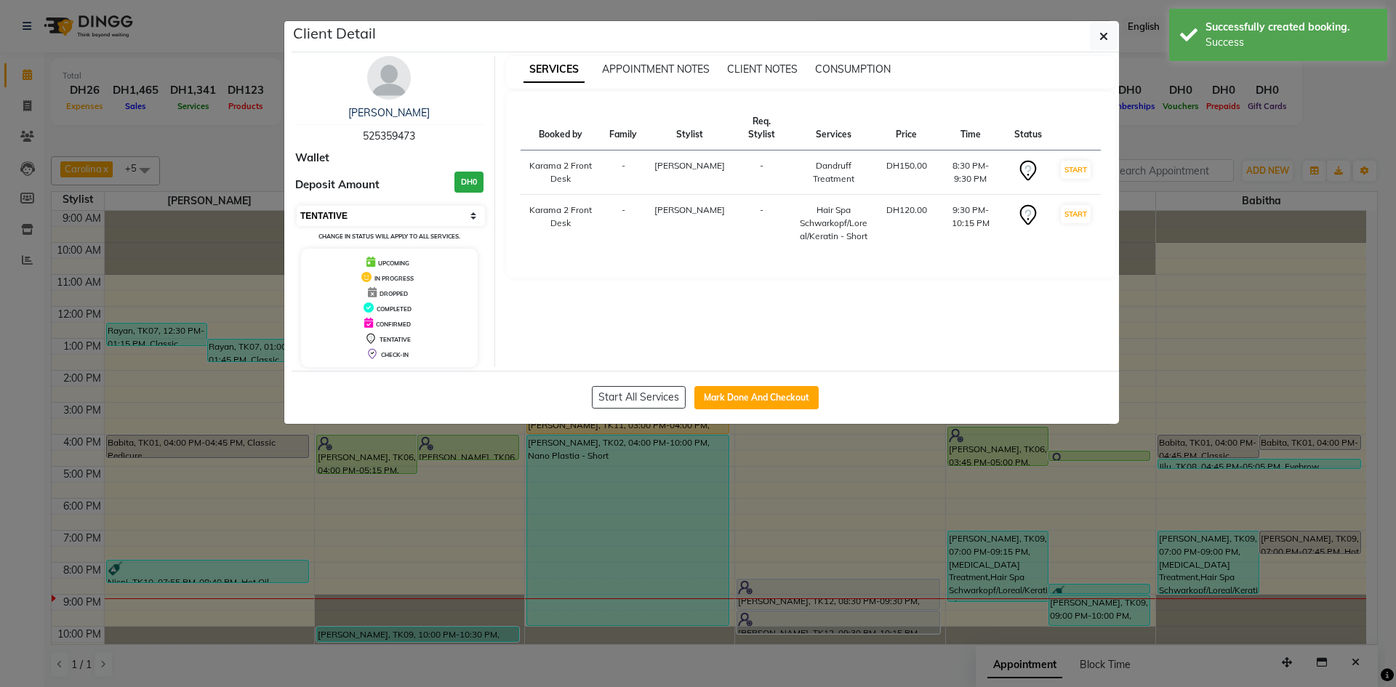
click at [403, 222] on select "Select IN SERVICE CONFIRMED TENTATIVE CHECK IN MARK DONE DROPPED UPCOMING" at bounding box center [391, 216] width 188 height 20
select select "1"
click at [297, 206] on select "Select IN SERVICE CONFIRMED TENTATIVE CHECK IN MARK DONE DROPPED UPCOMING" at bounding box center [391, 216] width 188 height 20
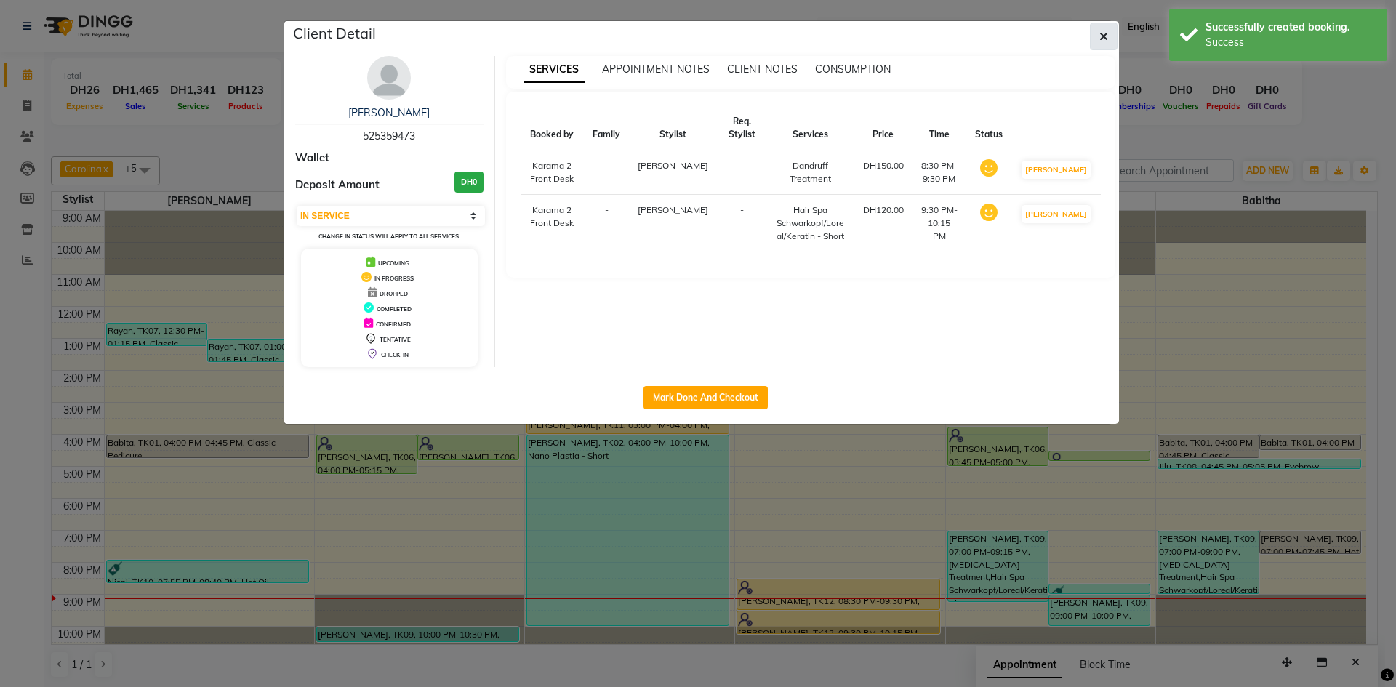
click at [1097, 30] on button "button" at bounding box center [1104, 37] width 28 height 28
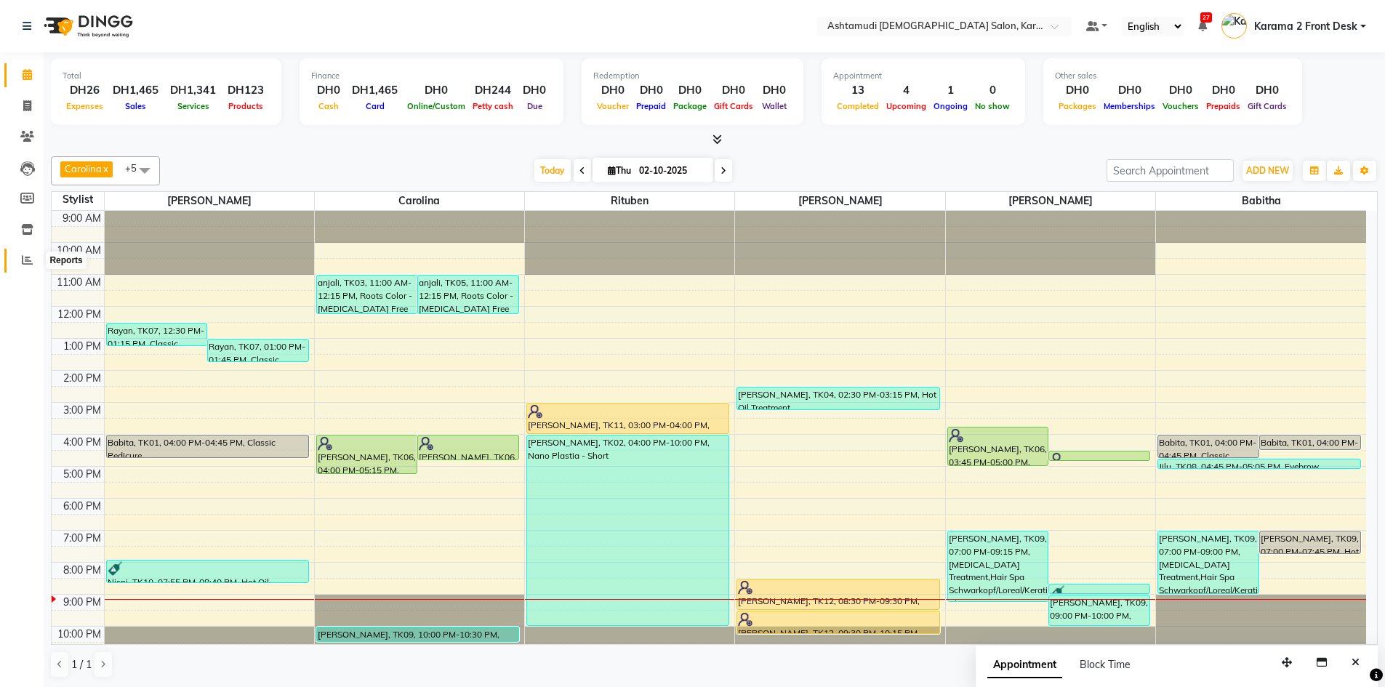
drag, startPoint x: 35, startPoint y: 267, endPoint x: 41, endPoint y: 260, distance: 8.8
click at [35, 267] on span at bounding box center [27, 260] width 25 height 17
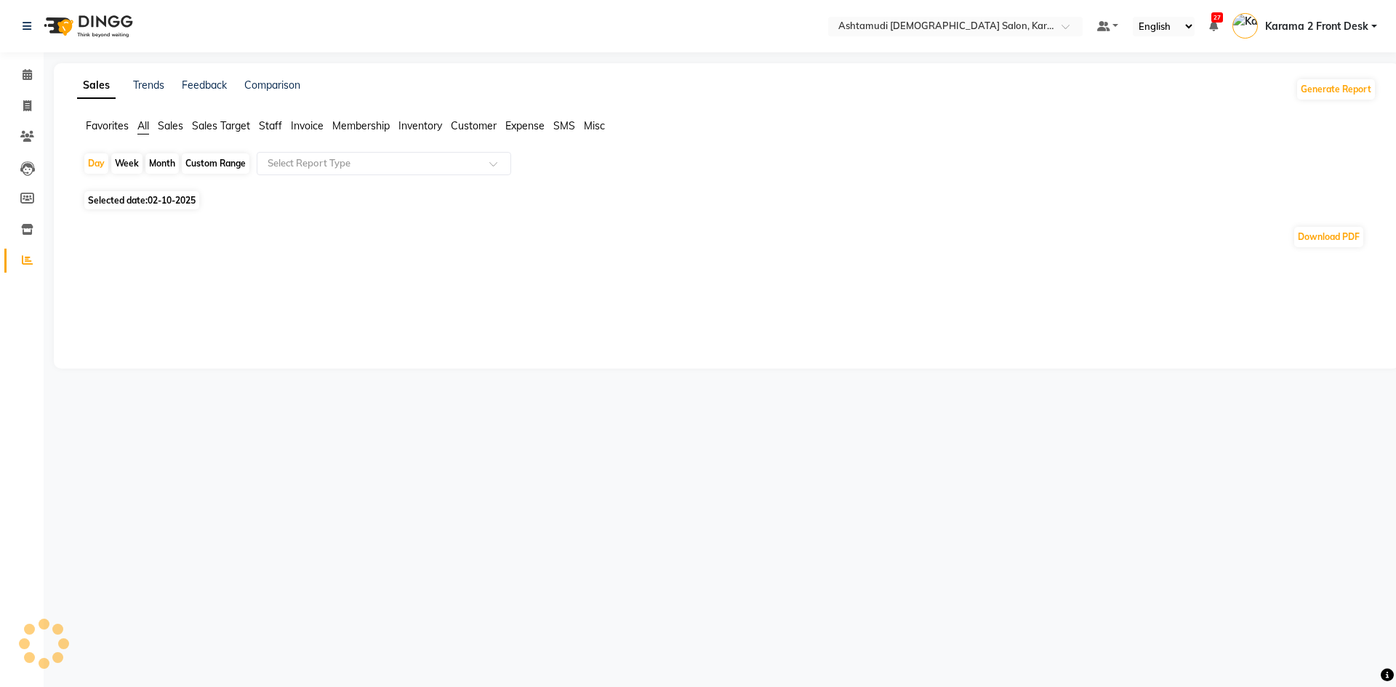
click at [269, 127] on span "Staff" at bounding box center [270, 125] width 23 height 13
click at [296, 156] on div "Select Report Type" at bounding box center [384, 163] width 255 height 23
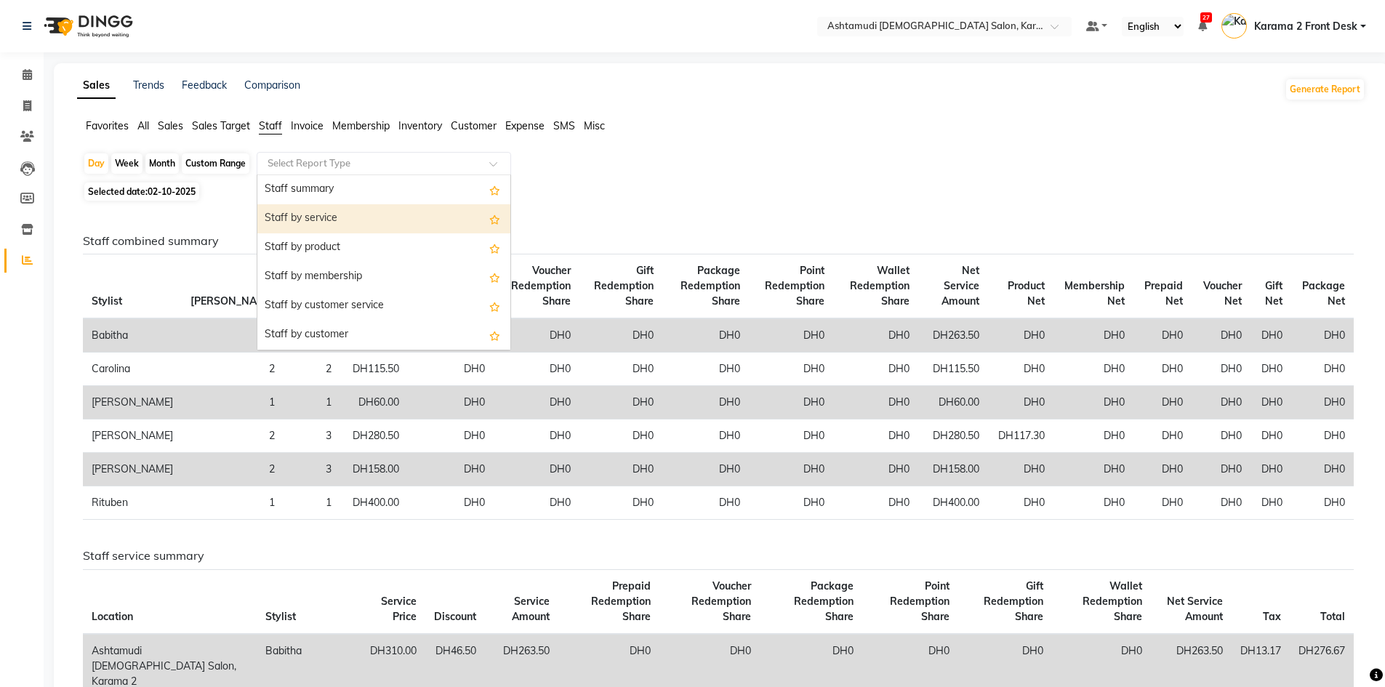
click at [323, 207] on div "Staff by service" at bounding box center [383, 218] width 253 height 29
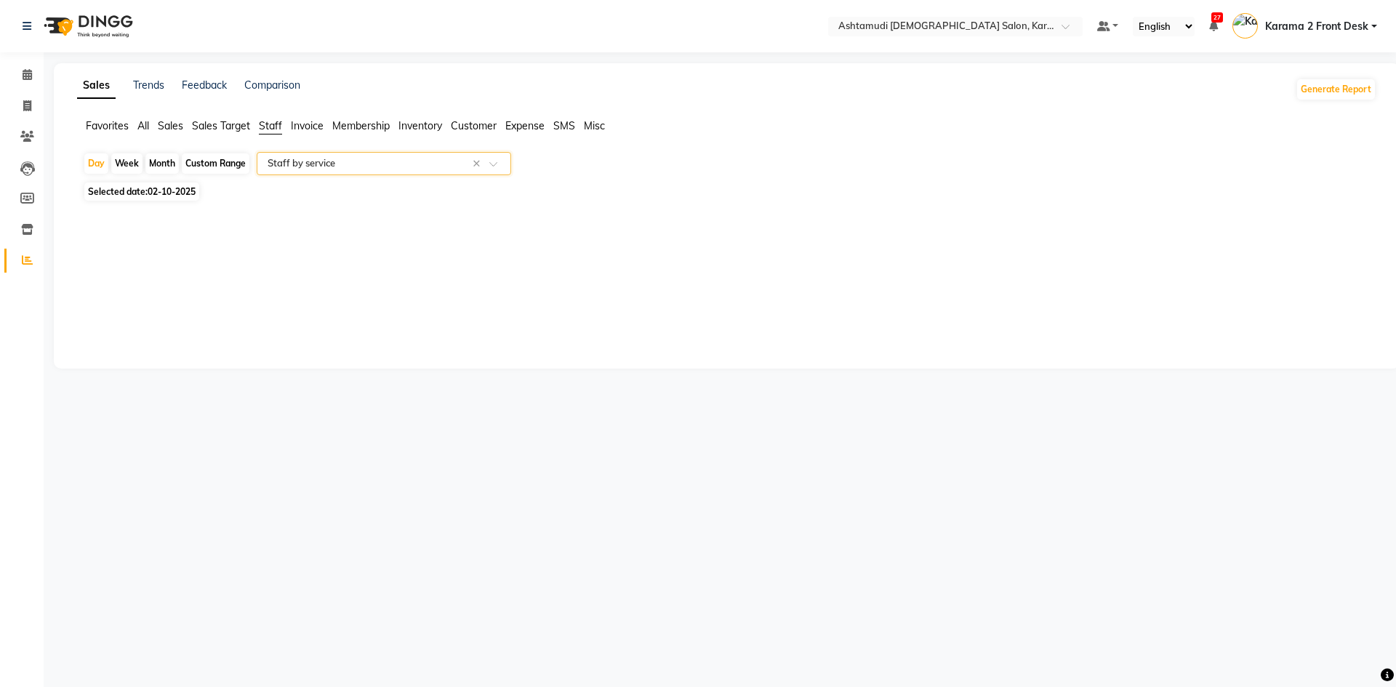
select select "full_report"
select select "csv"
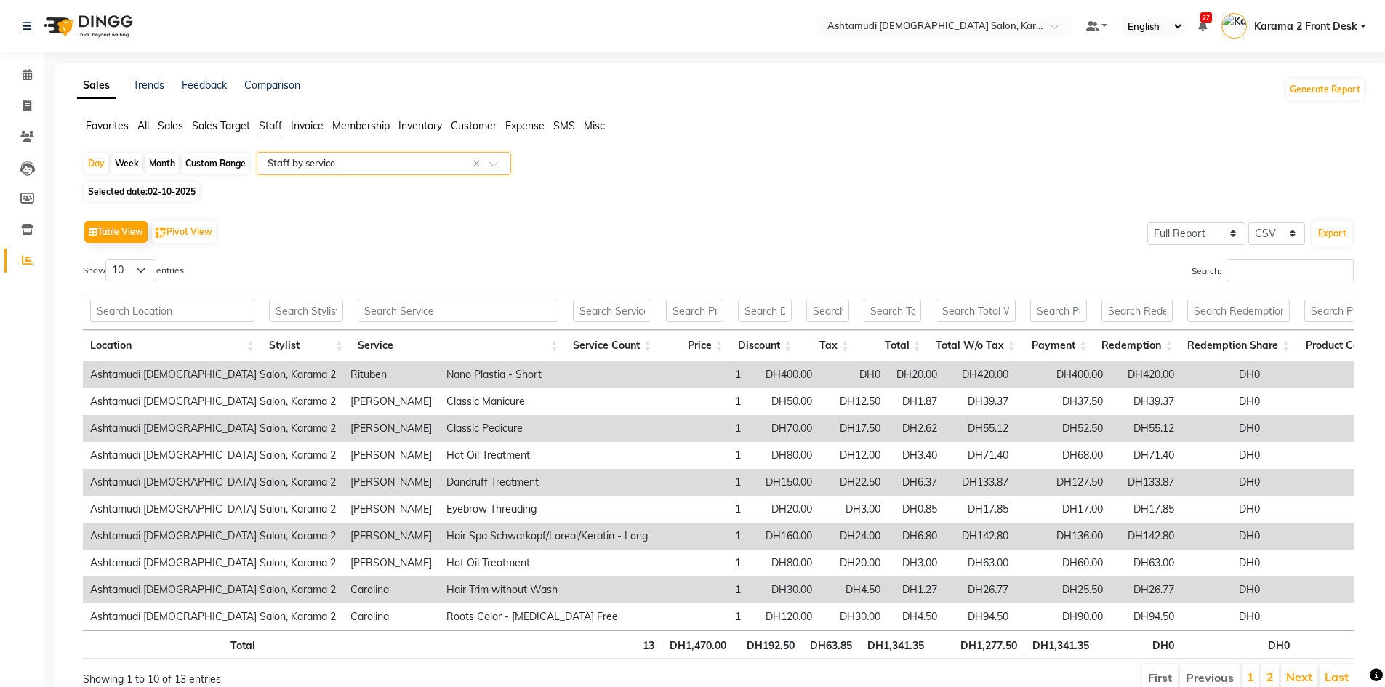
click at [158, 126] on ul "Favorites All Sales Sales Target Staff Invoice Membership Inventory Customer Ex…" at bounding box center [721, 127] width 1289 height 16
click at [180, 124] on span "Sales" at bounding box center [170, 125] width 25 height 13
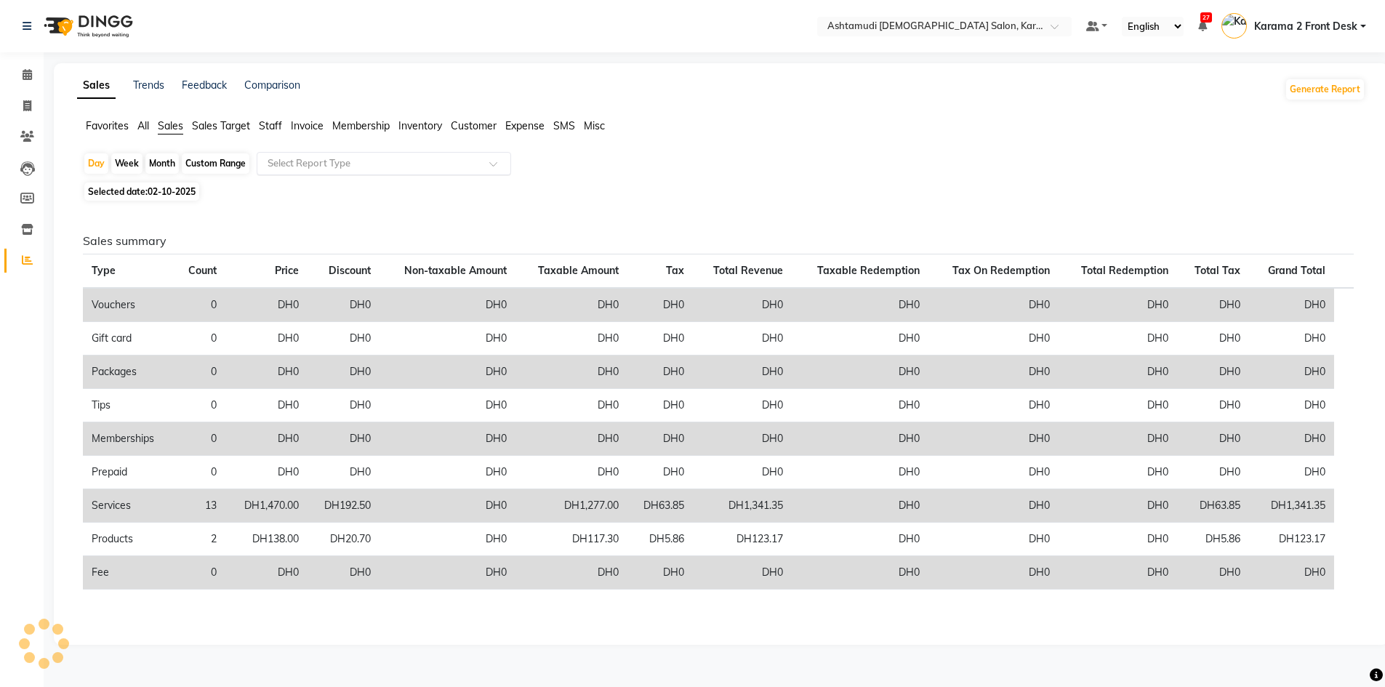
click at [327, 163] on input "text" at bounding box center [369, 163] width 209 height 15
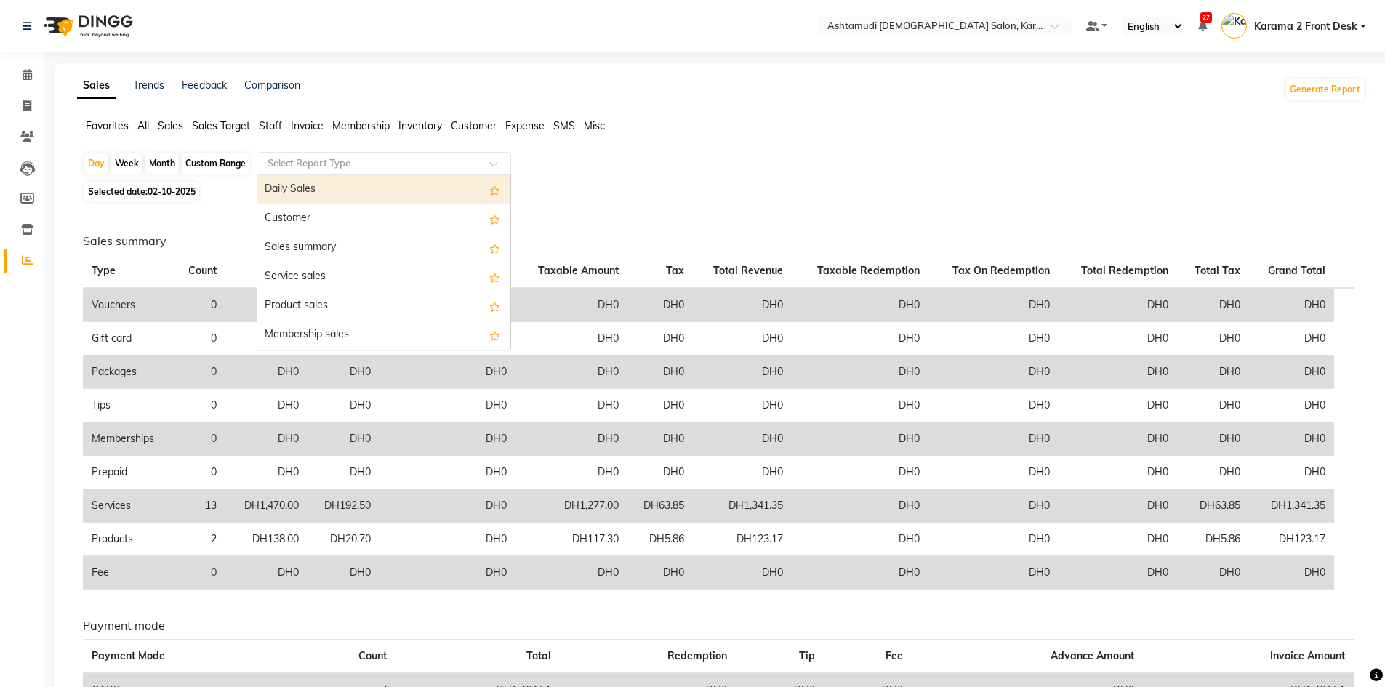
click at [330, 178] on div "Daily Sales" at bounding box center [383, 189] width 253 height 29
select select "full_report"
select select "csv"
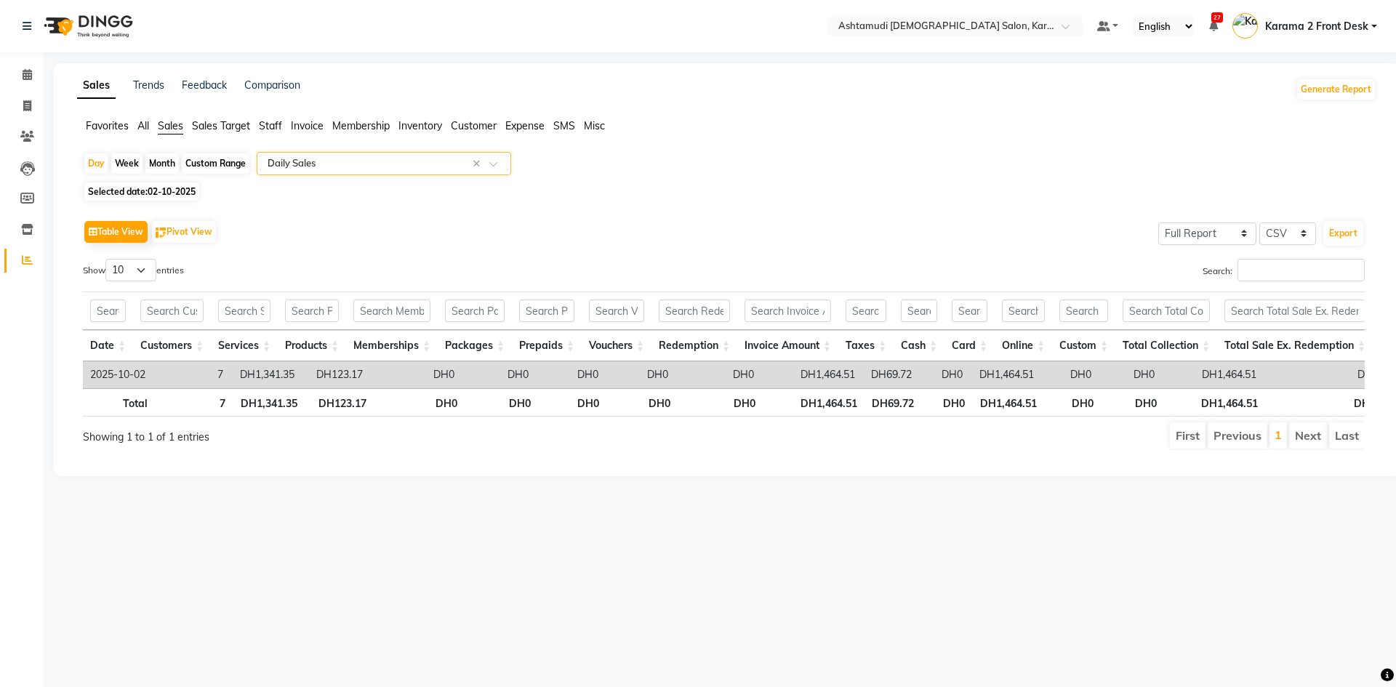
drag, startPoint x: 471, startPoint y: 132, endPoint x: 439, endPoint y: 131, distance: 32.0
click at [471, 131] on span "Customer" at bounding box center [474, 125] width 46 height 13
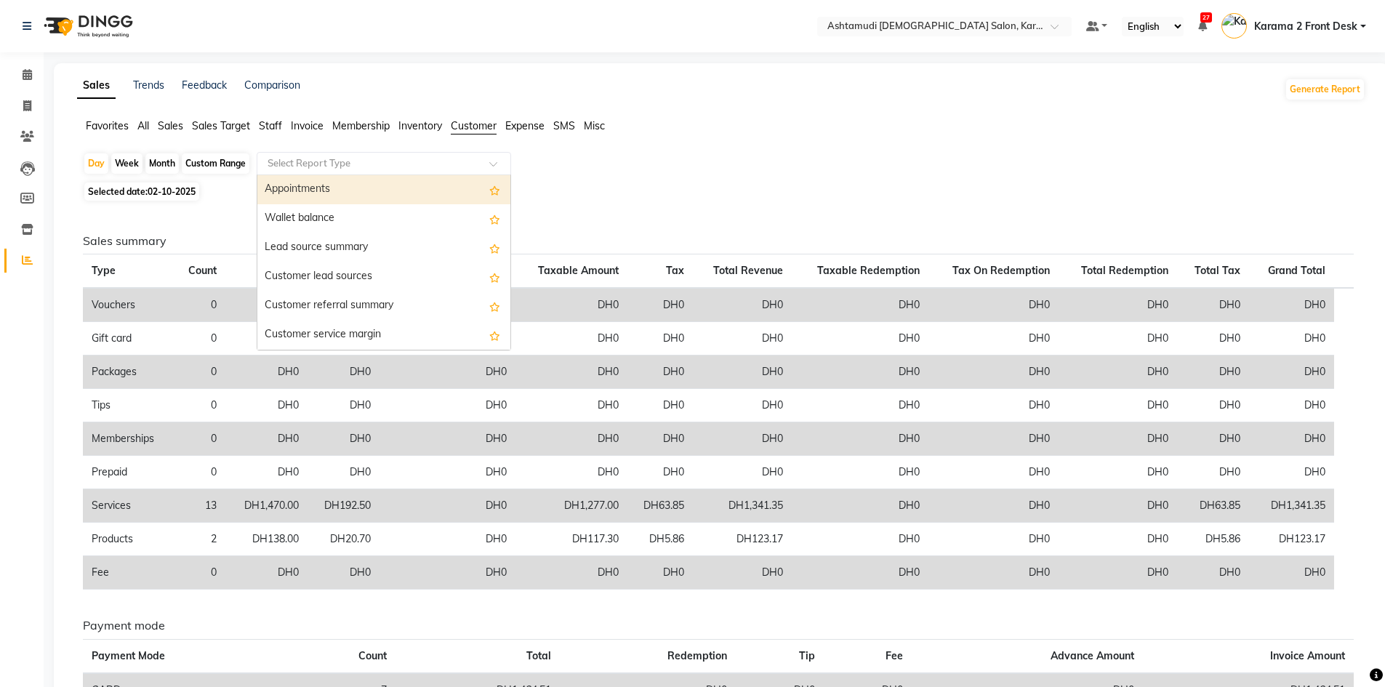
click at [371, 164] on input "text" at bounding box center [369, 163] width 209 height 15
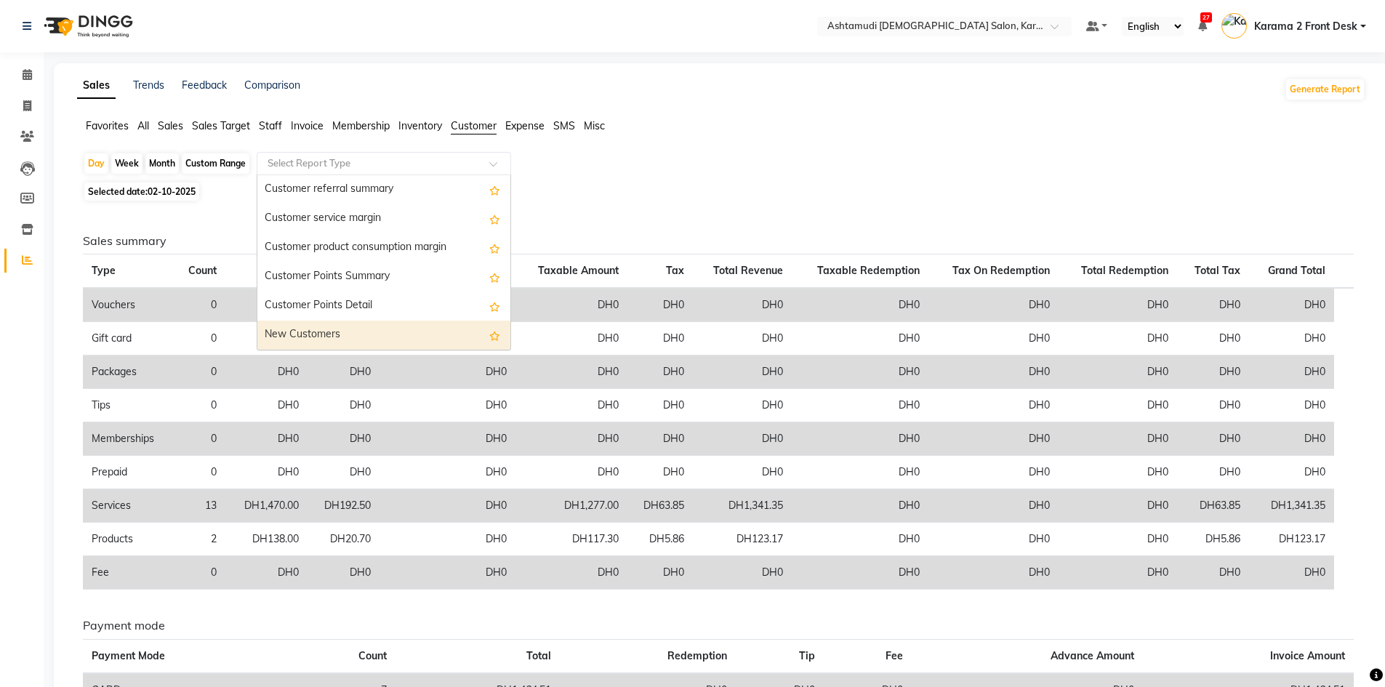
click at [333, 332] on div "New Customers" at bounding box center [383, 335] width 253 height 29
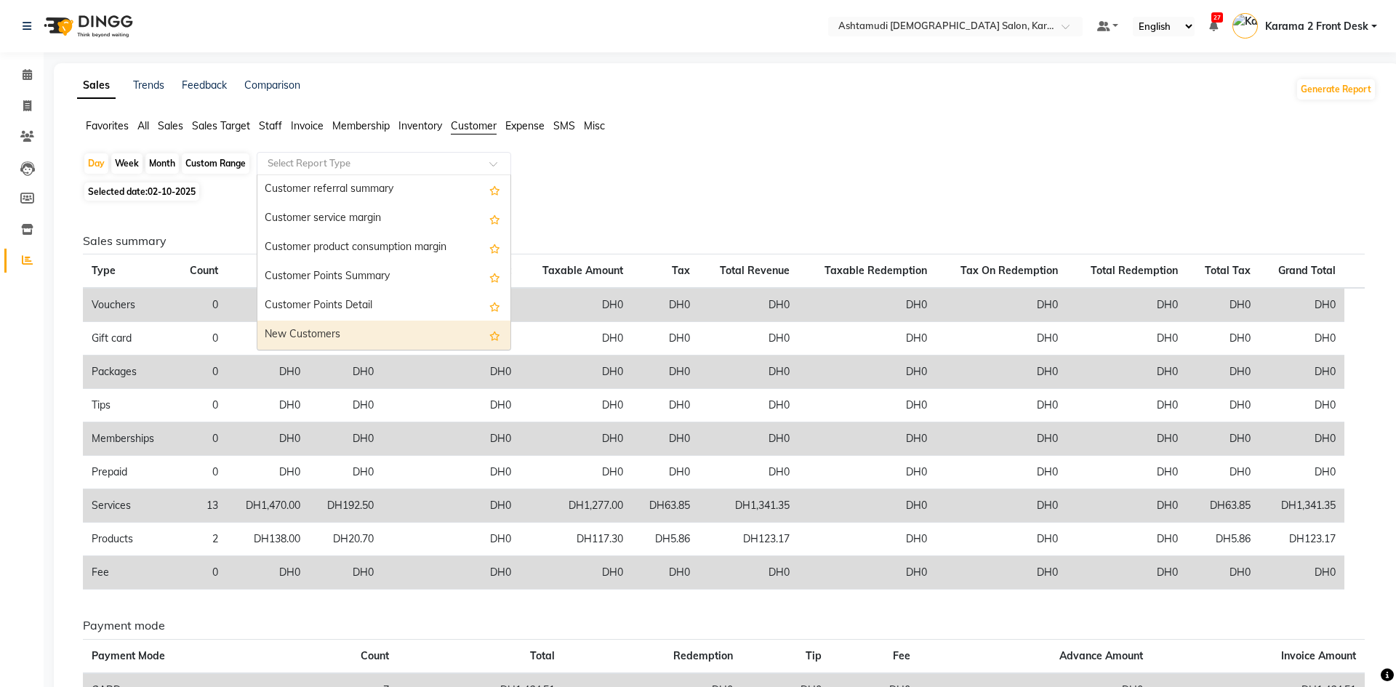
select select "full_report"
select select "csv"
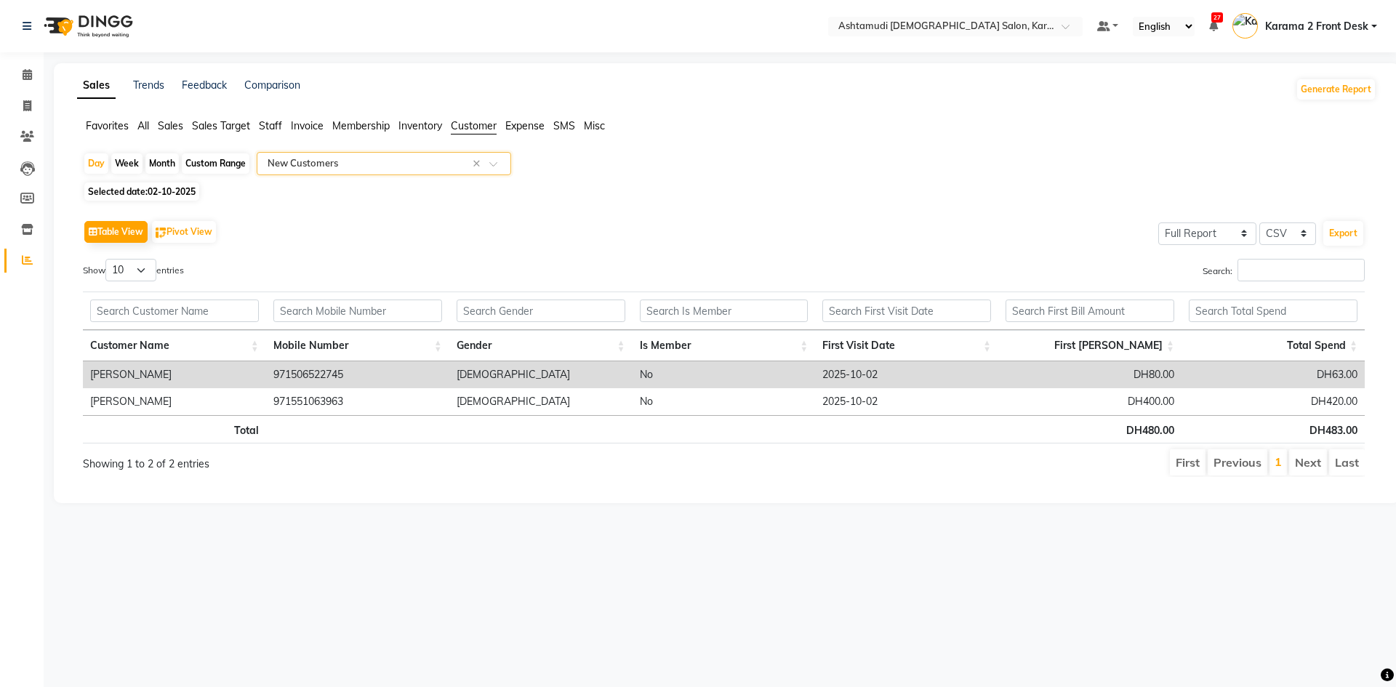
click at [360, 236] on div "Table View Pivot View Select Full Report Filtered Report Select CSV PDF Export" at bounding box center [724, 232] width 1282 height 31
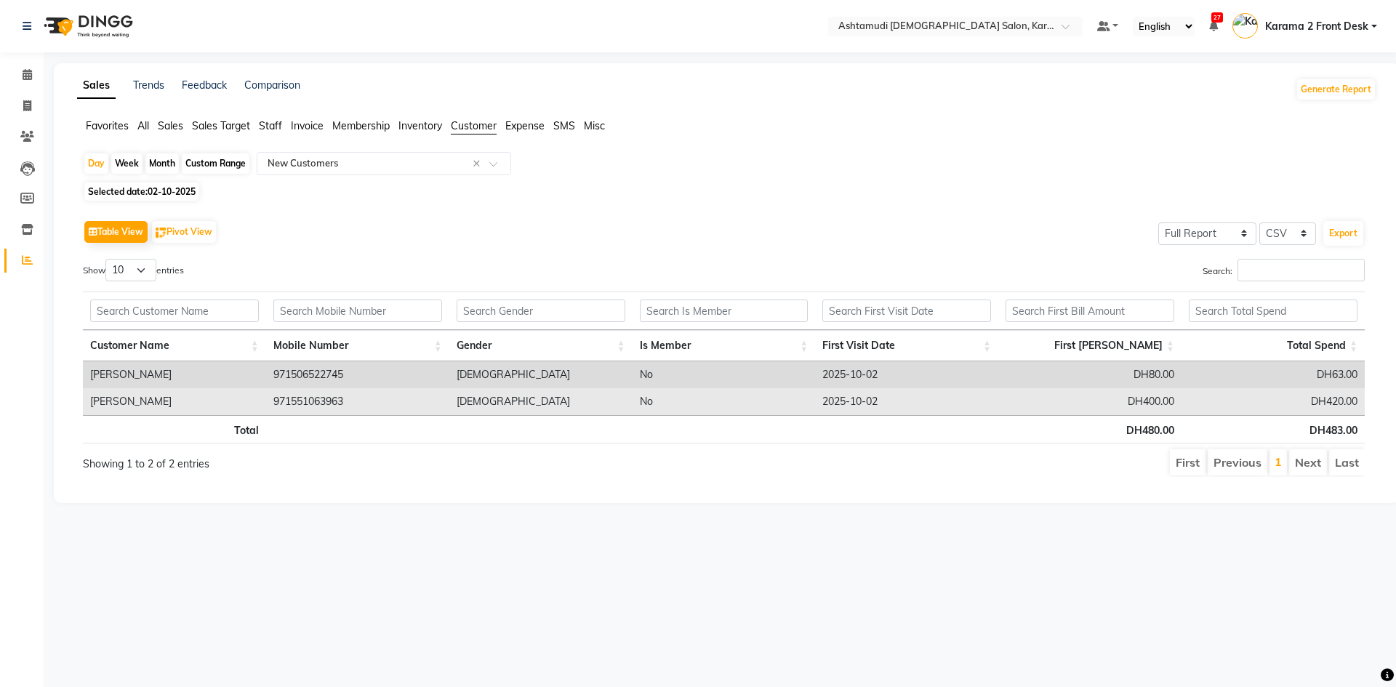
click at [316, 401] on td "971551063963" at bounding box center [357, 401] width 183 height 27
click at [316, 399] on td "971551063963" at bounding box center [357, 401] width 183 height 27
click at [311, 400] on td "971551063963" at bounding box center [357, 401] width 183 height 27
copy td "971551063963"
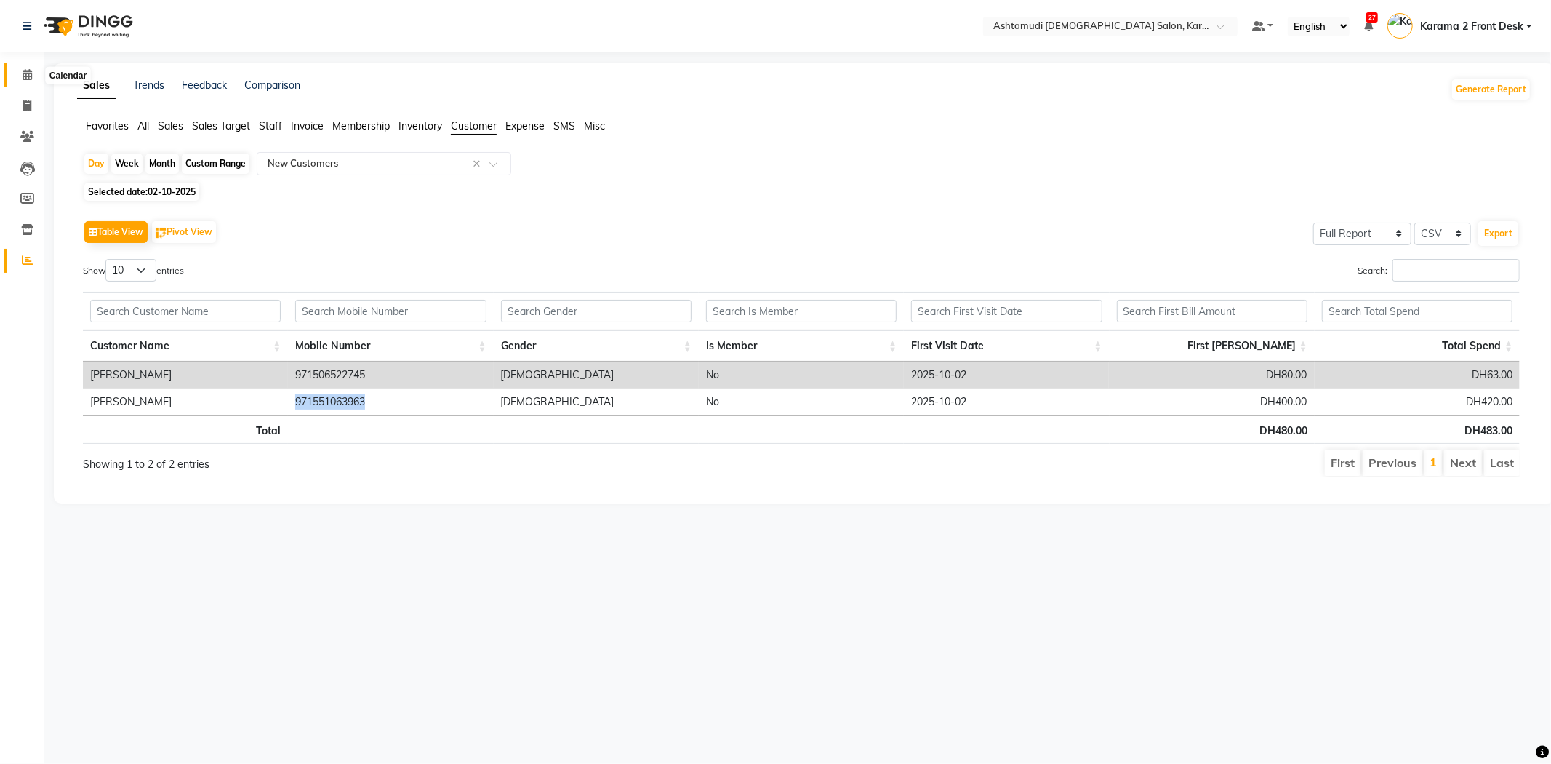
drag, startPoint x: 13, startPoint y: 71, endPoint x: 47, endPoint y: 45, distance: 43.1
click at [15, 71] on span at bounding box center [27, 75] width 25 height 17
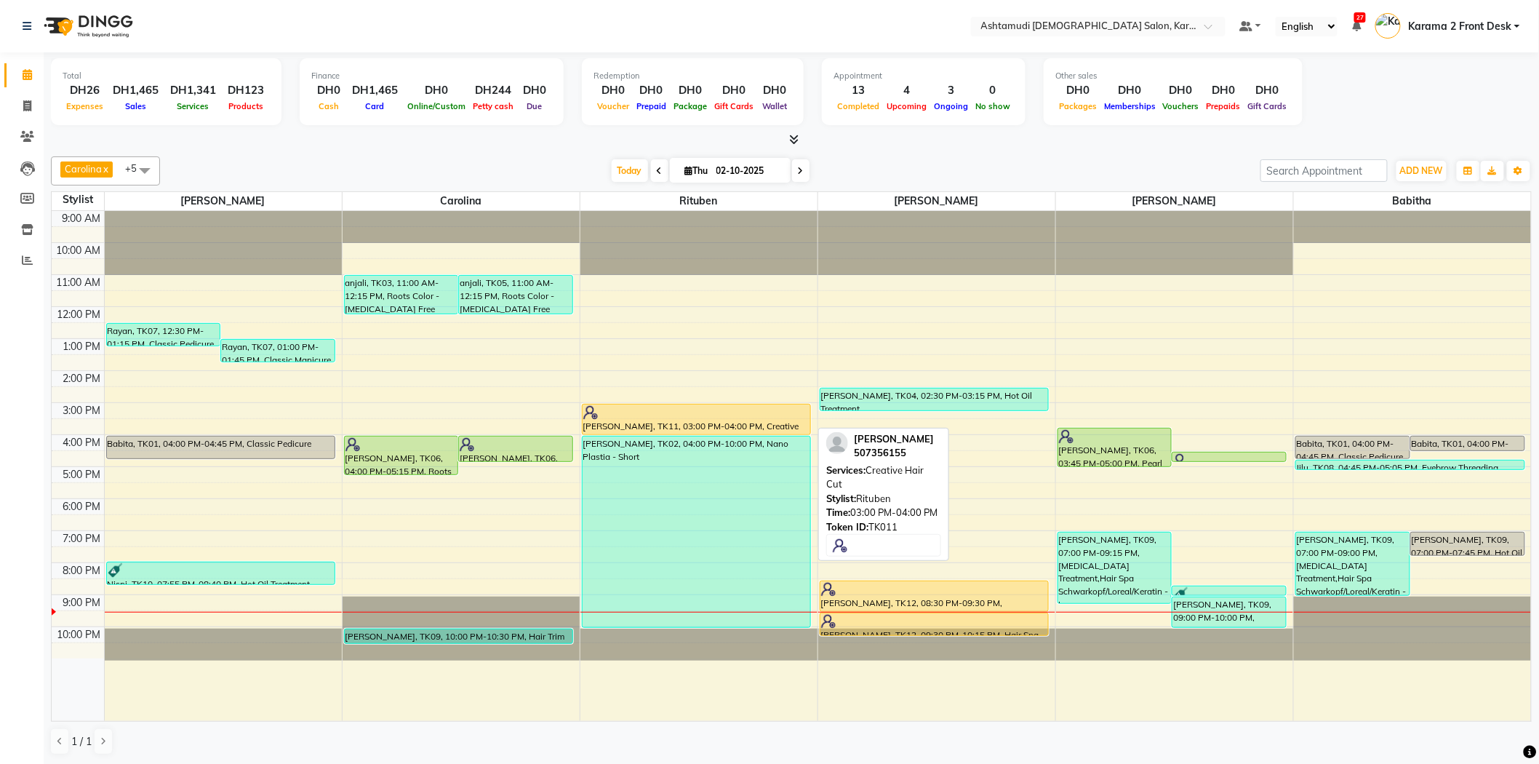
click at [649, 417] on div at bounding box center [696, 412] width 227 height 15
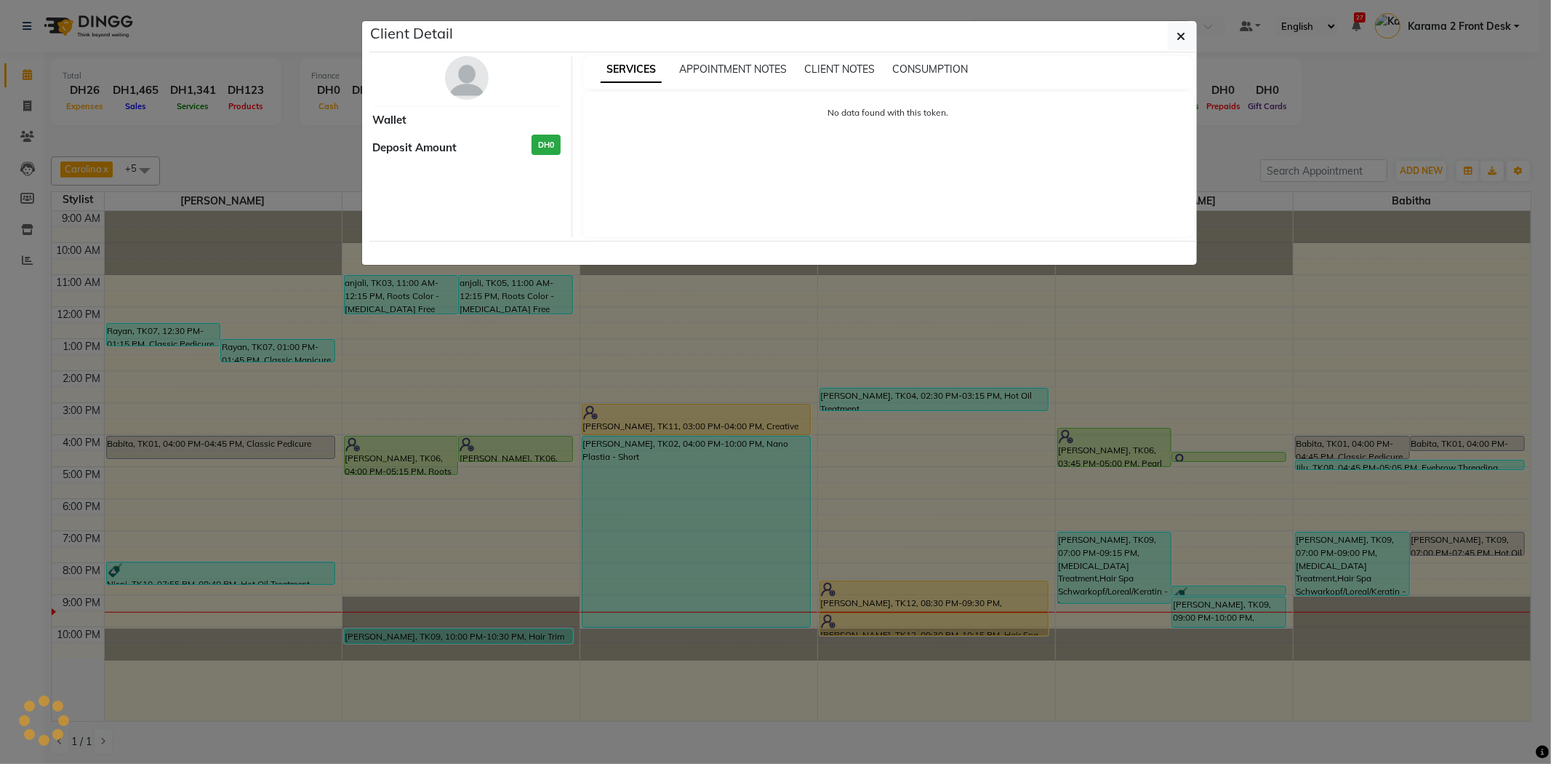
select select "1"
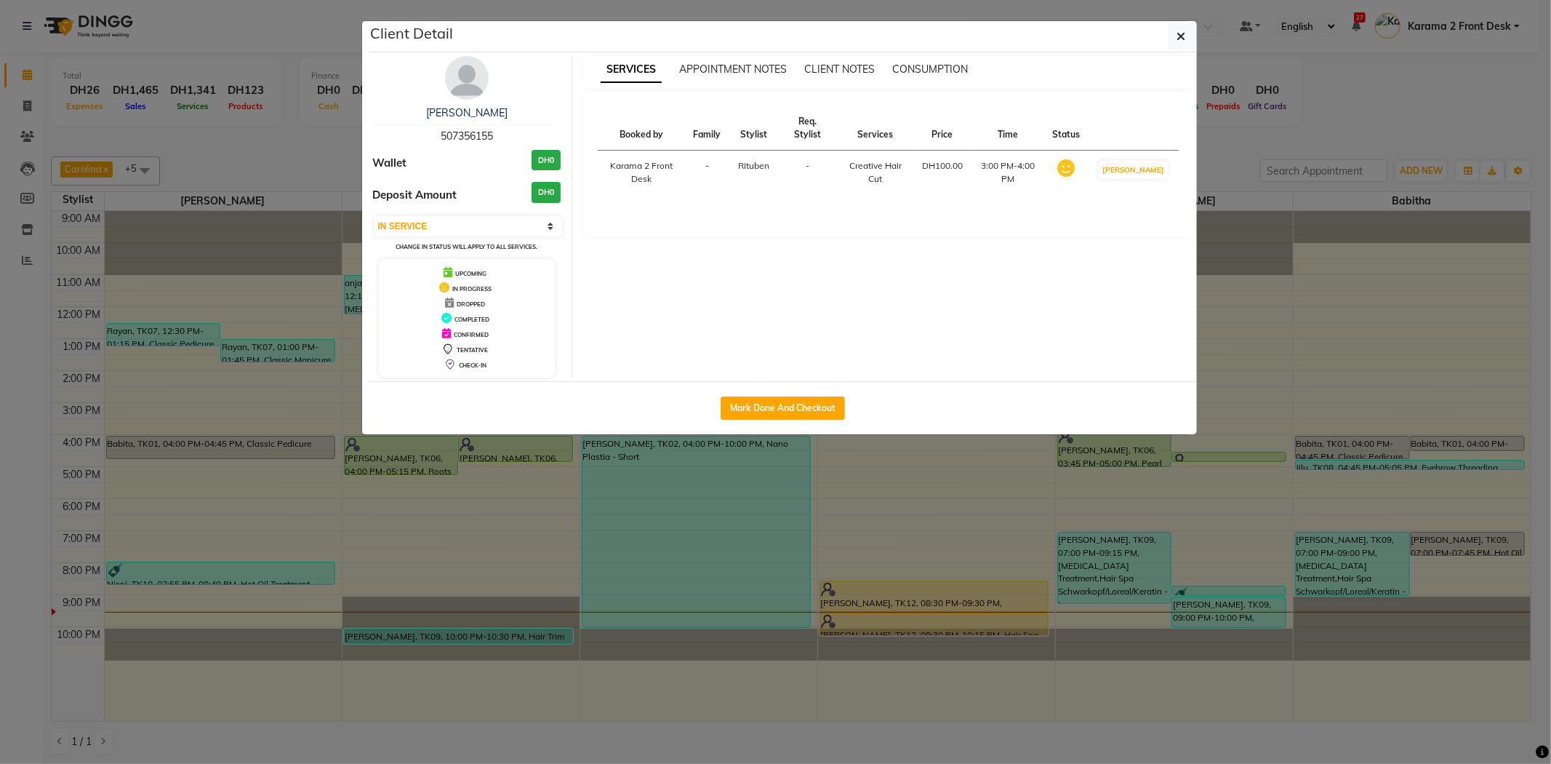
click at [794, 391] on div "Mark Done And Checkout" at bounding box center [783, 407] width 828 height 53
click at [794, 403] on button "Mark Done And Checkout" at bounding box center [783, 407] width 124 height 23
select select "service"
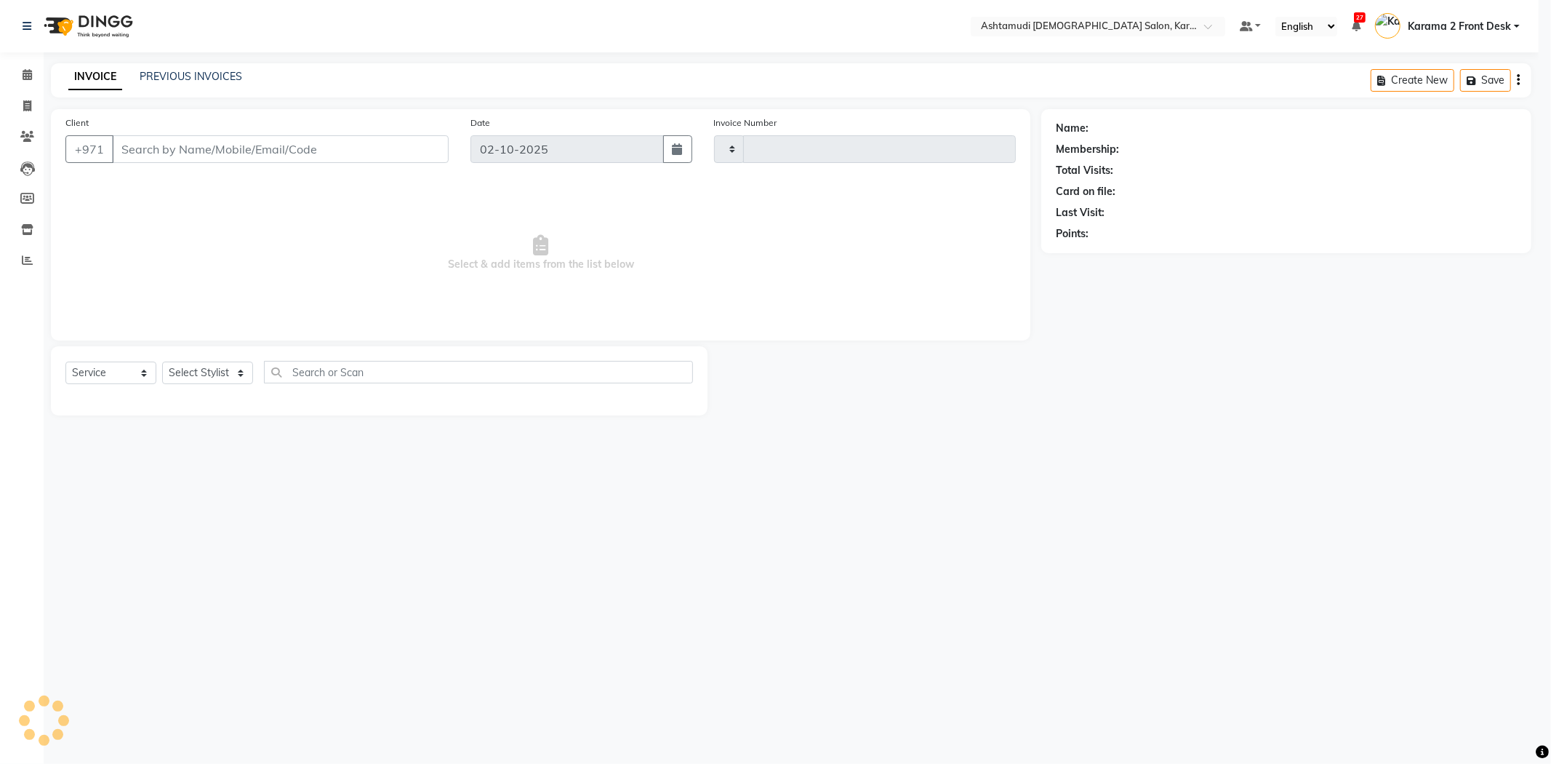
type input "2398"
select select "7424"
type input "507356155"
select select "71373"
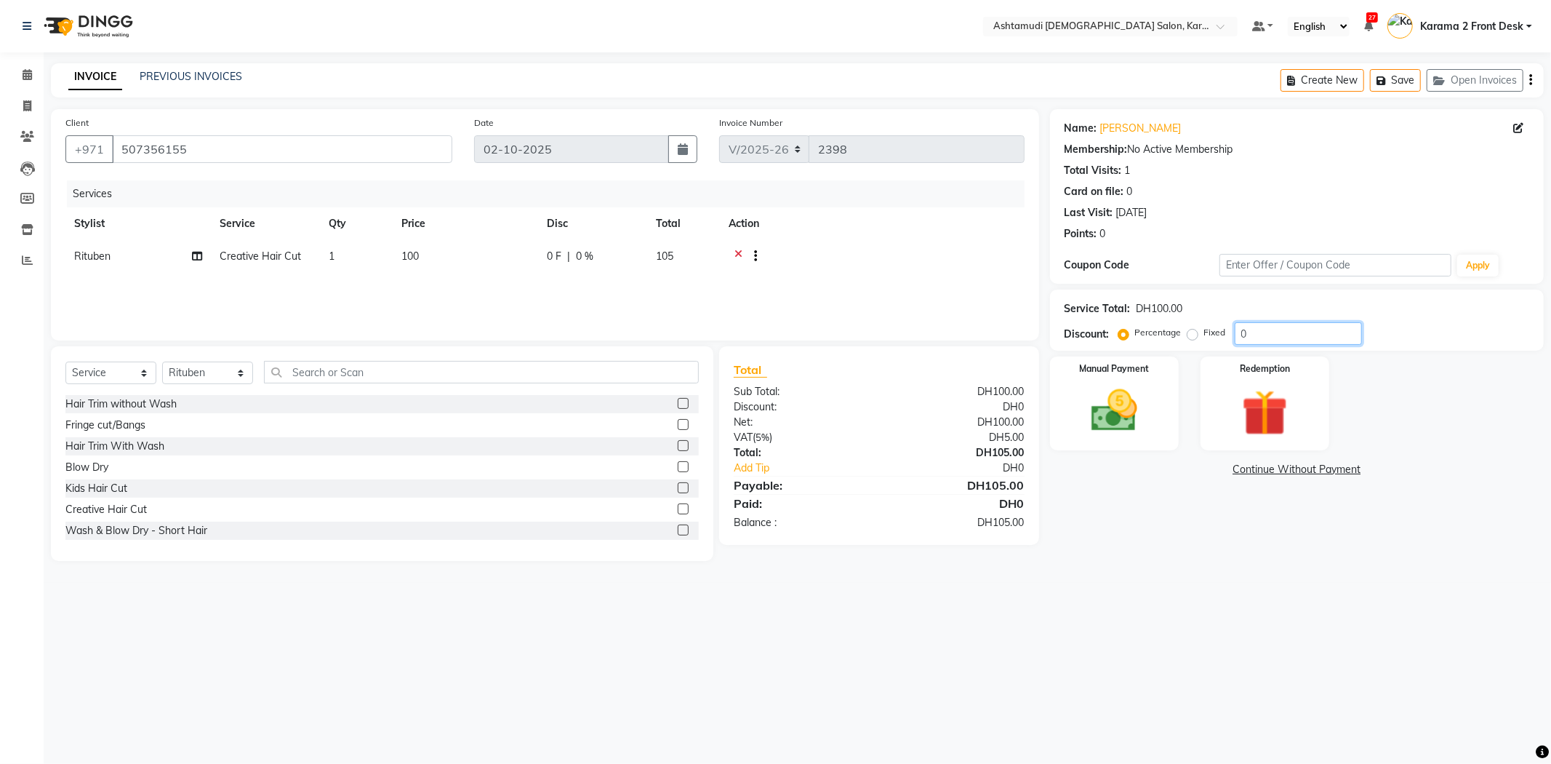
drag, startPoint x: 1274, startPoint y: 342, endPoint x: 1139, endPoint y: 328, distance: 136.0
click at [1145, 337] on div "Percentage Fixed 0" at bounding box center [1241, 333] width 241 height 23
type input "15"
drag, startPoint x: 1118, startPoint y: 423, endPoint x: 1097, endPoint y: 426, distance: 22.1
click at [1118, 425] on img at bounding box center [1115, 410] width 78 height 55
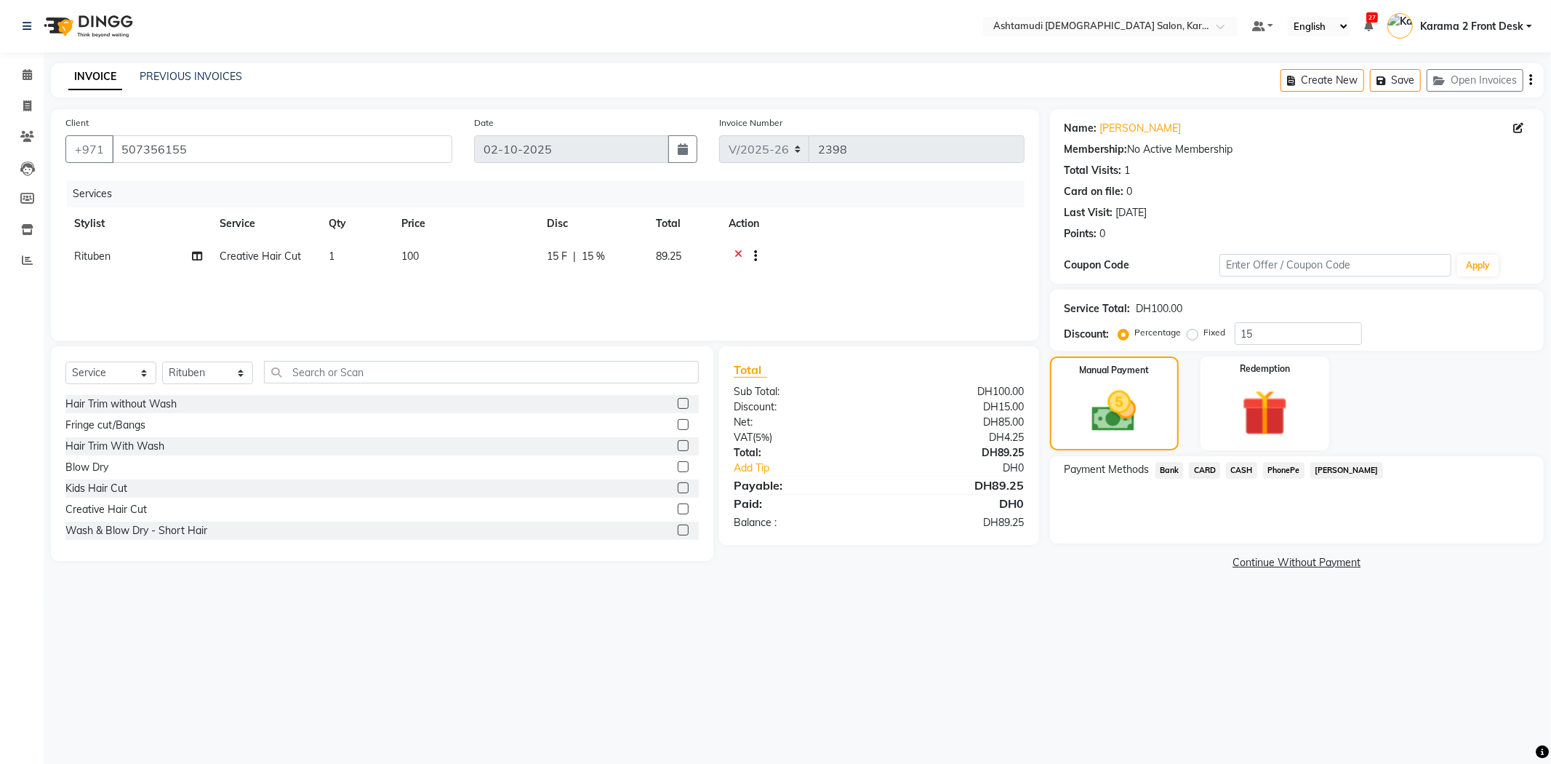
click at [1207, 467] on span "CARD" at bounding box center [1204, 470] width 31 height 17
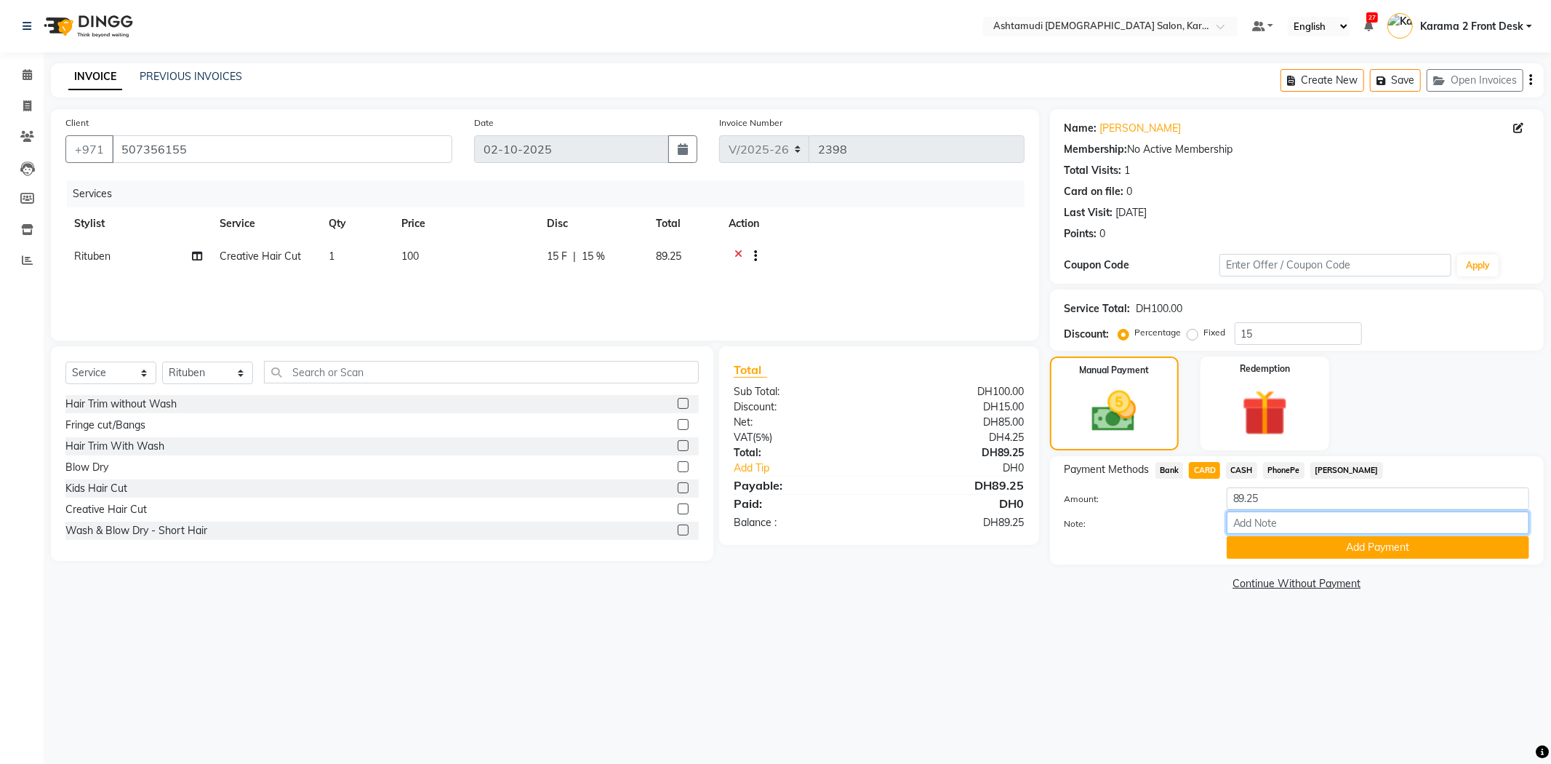
click at [1258, 526] on input "Note:" at bounding box center [1378, 522] width 303 height 23
click at [1292, 553] on button "Add Payment" at bounding box center [1378, 547] width 303 height 23
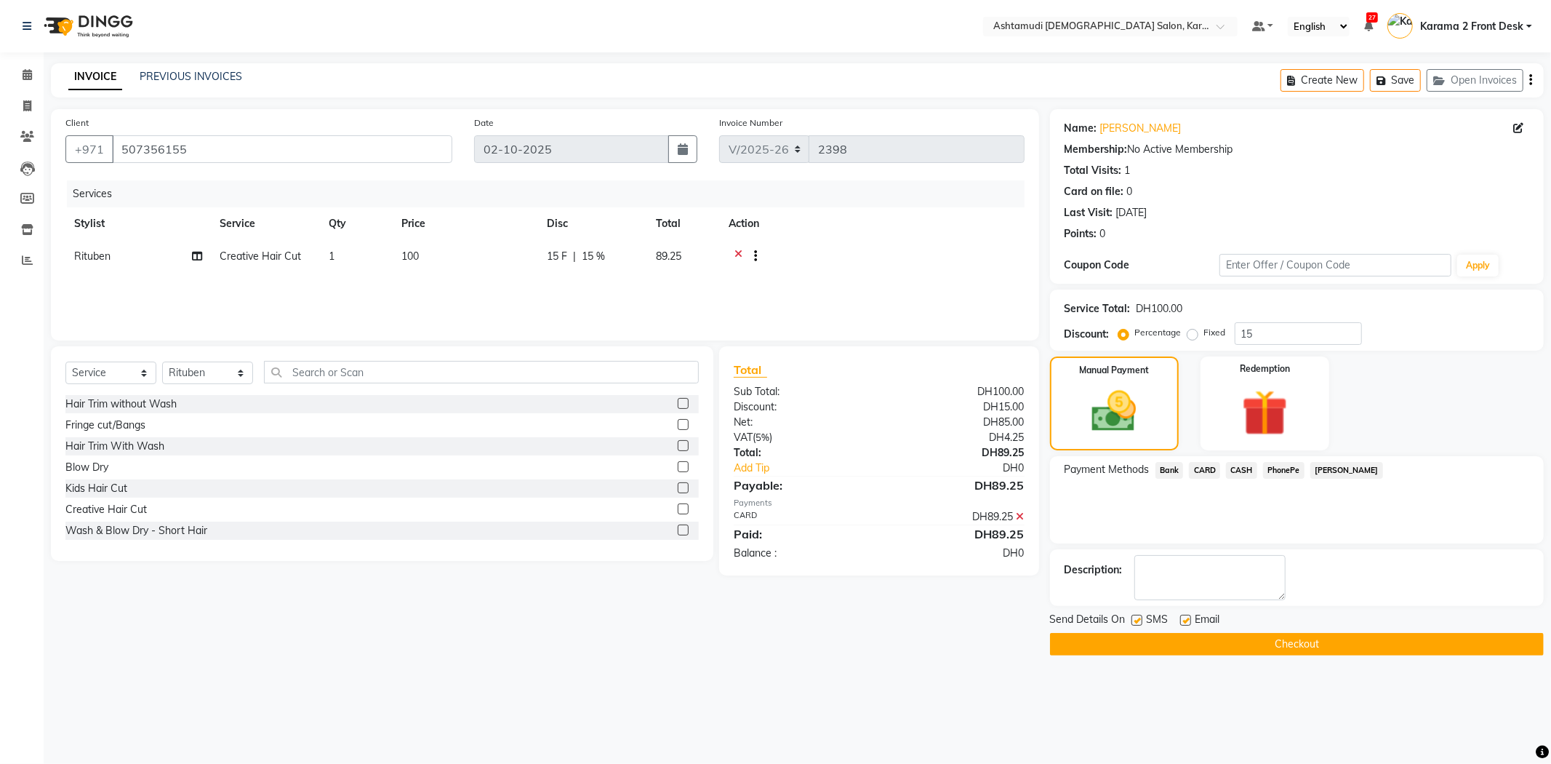
click at [1202, 604] on div "Description:" at bounding box center [1297, 577] width 494 height 57
click at [1181, 587] on textarea at bounding box center [1209, 577] width 151 height 45
click at [1132, 620] on label at bounding box center [1137, 620] width 11 height 11
click at [1132, 620] on input "checkbox" at bounding box center [1136, 620] width 9 height 9
checkbox input "false"
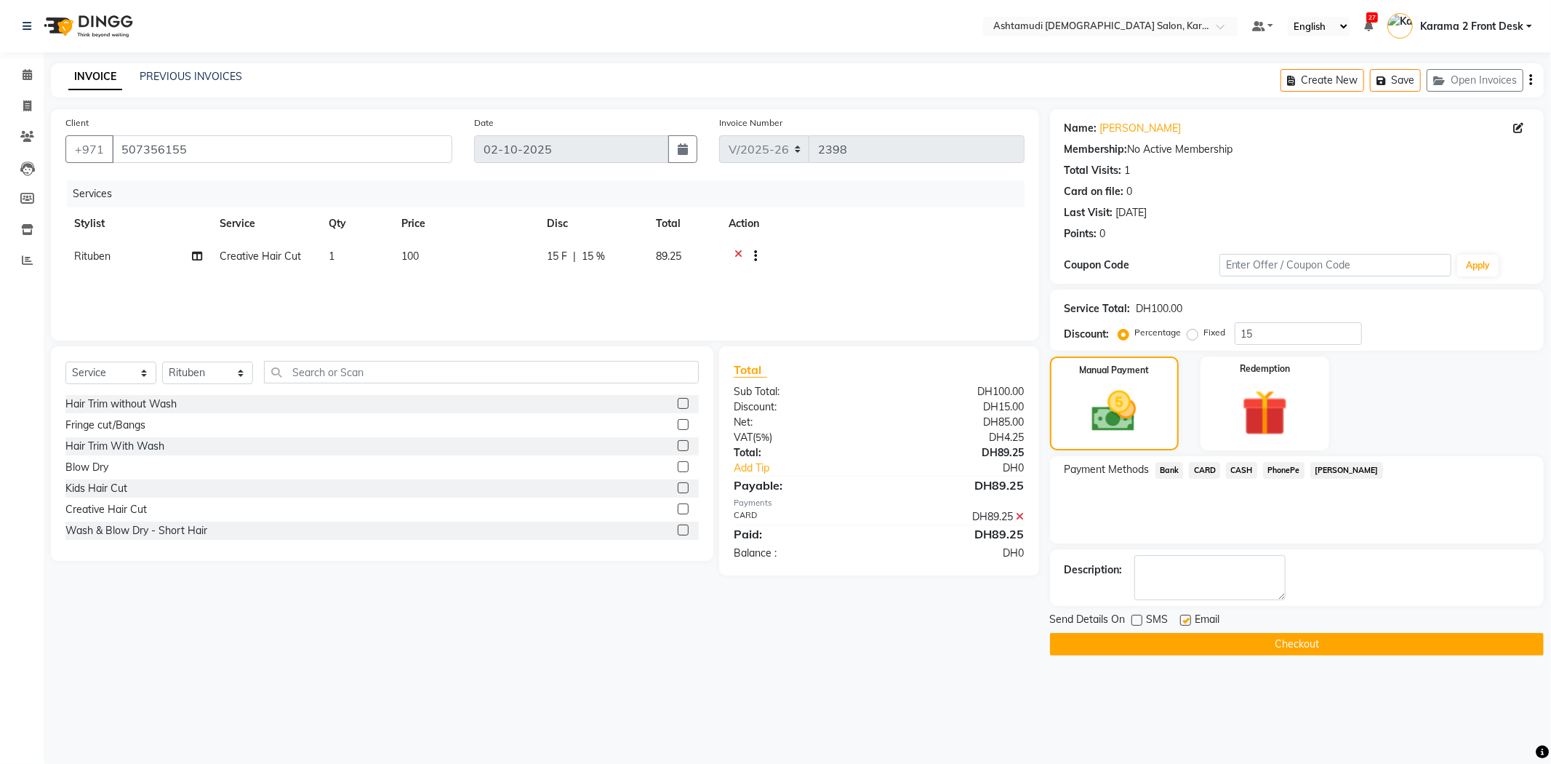
click at [1182, 620] on label at bounding box center [1185, 620] width 11 height 11
click at [1182, 620] on input "checkbox" at bounding box center [1184, 620] width 9 height 9
checkbox input "false"
click at [1182, 605] on div "Description:" at bounding box center [1297, 577] width 494 height 57
click at [1178, 580] on textarea at bounding box center [1209, 577] width 151 height 45
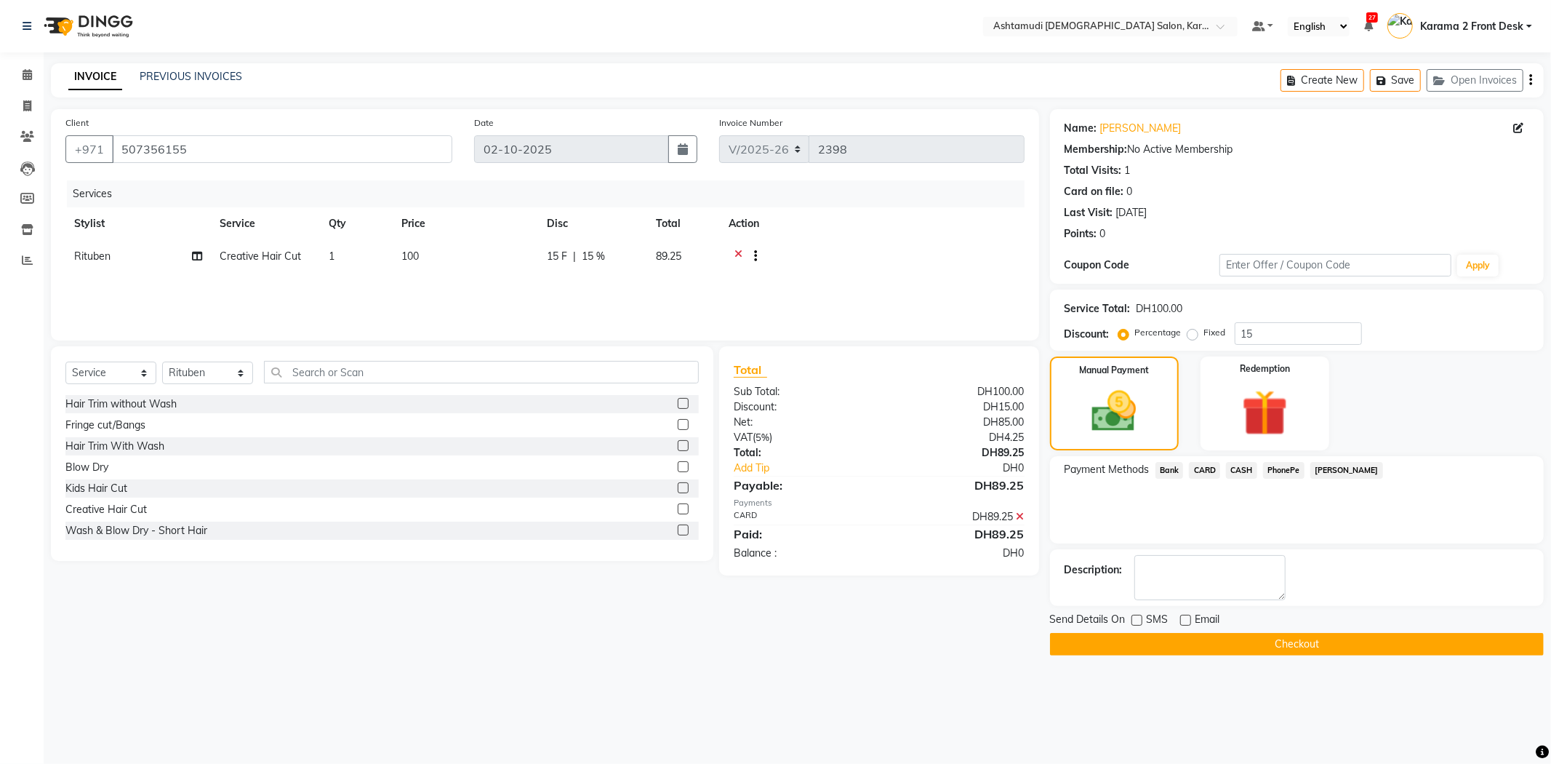
click at [844, 263] on div at bounding box center [872, 258] width 287 height 18
click at [1209, 593] on textarea at bounding box center [1209, 577] width 151 height 45
click at [1193, 592] on textarea at bounding box center [1209, 577] width 151 height 45
drag, startPoint x: 825, startPoint y: 247, endPoint x: 790, endPoint y: 236, distance: 36.1
click at [825, 247] on td at bounding box center [872, 258] width 305 height 36
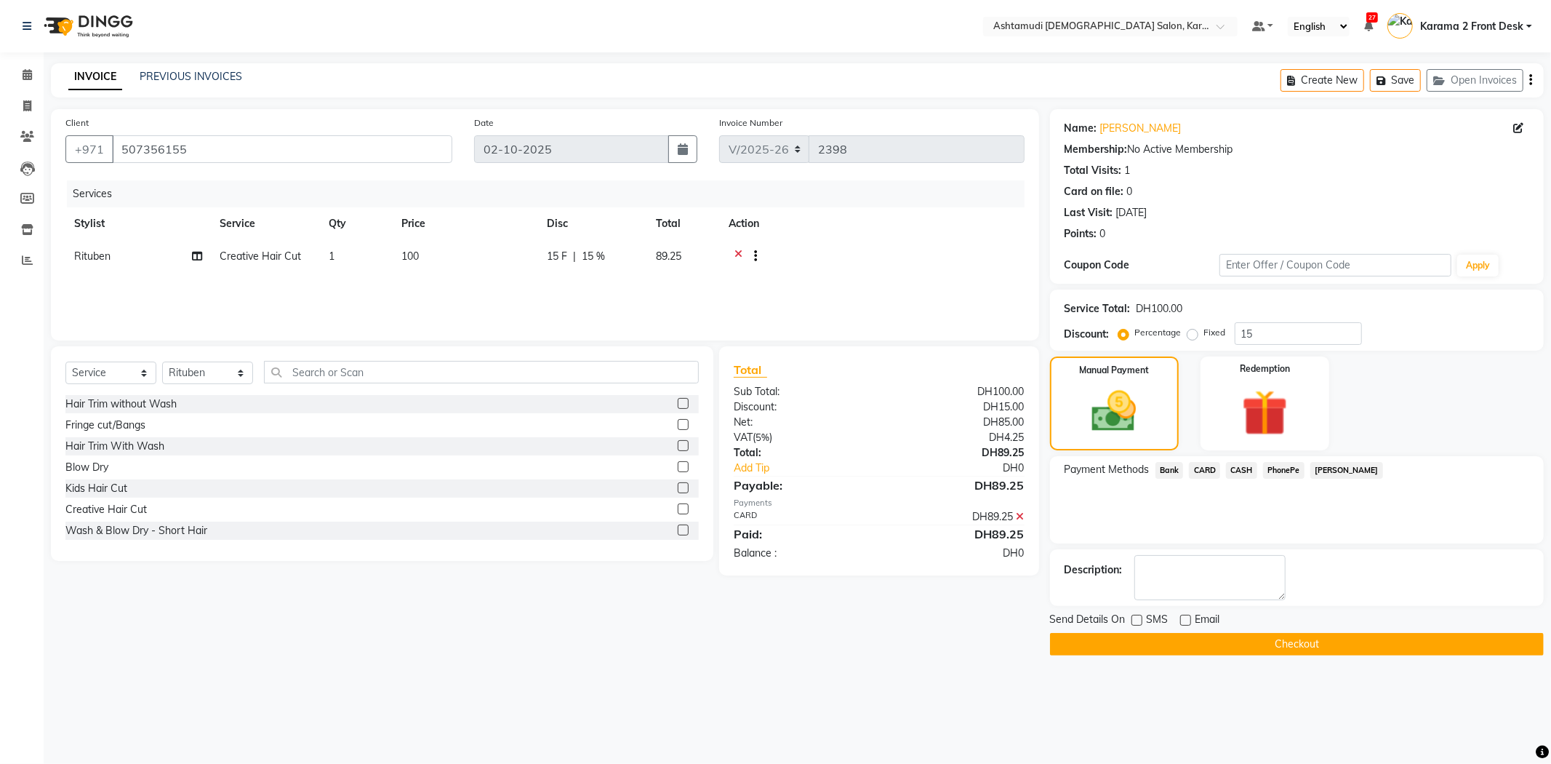
click at [805, 237] on th "Action" at bounding box center [872, 223] width 305 height 33
click at [927, 230] on th "Action" at bounding box center [872, 223] width 305 height 33
click at [1162, 578] on textarea at bounding box center [1209, 577] width 151 height 45
click at [1233, 576] on textarea at bounding box center [1209, 577] width 151 height 45
drag, startPoint x: 1190, startPoint y: 555, endPoint x: 1179, endPoint y: 568, distance: 17.0
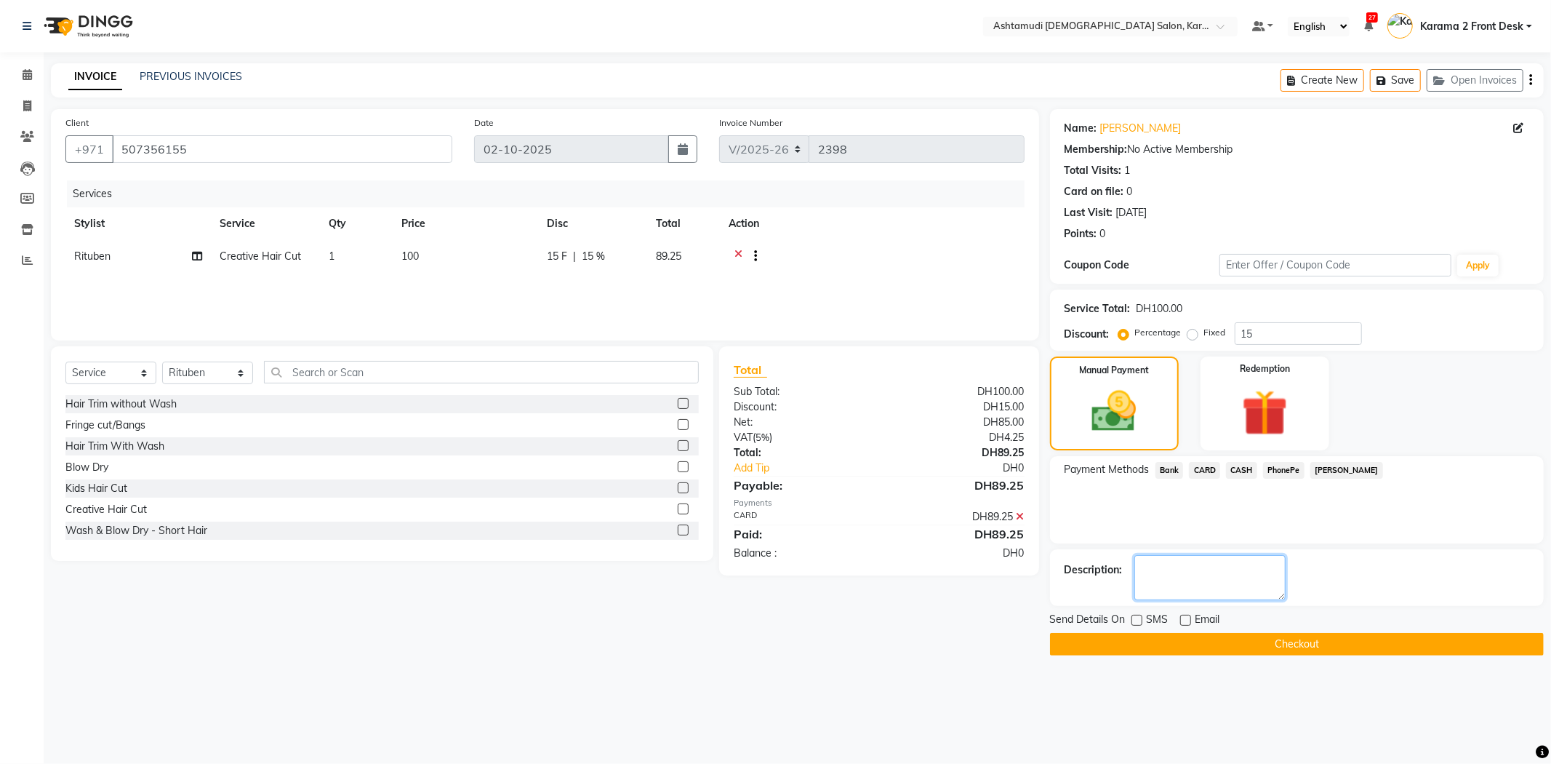
click at [1190, 555] on textarea at bounding box center [1209, 577] width 151 height 45
click at [1154, 645] on button "Checkout" at bounding box center [1297, 644] width 494 height 23
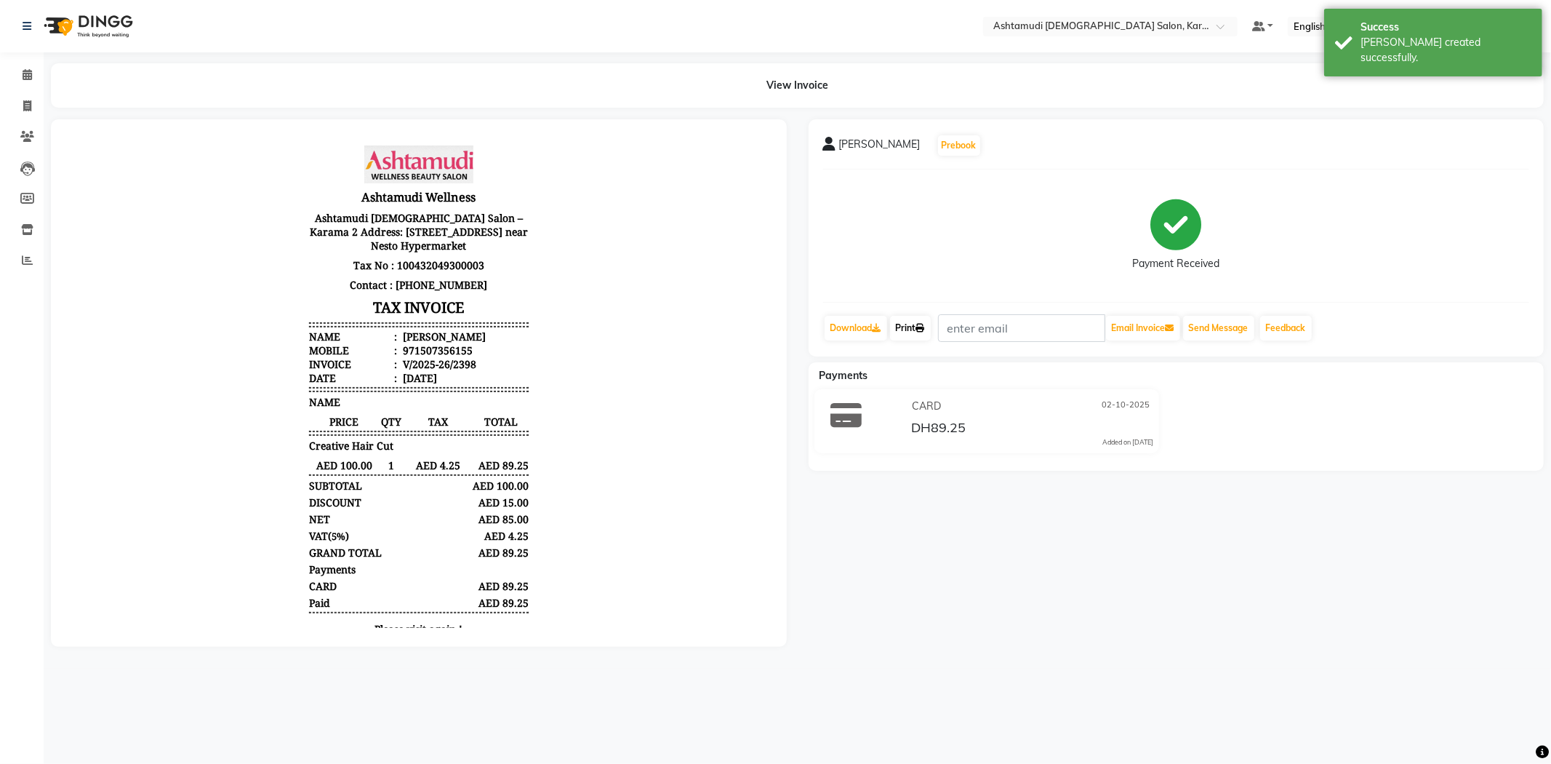
click at [921, 336] on link "Print" at bounding box center [910, 328] width 41 height 25
click at [27, 76] on icon at bounding box center [27, 74] width 9 height 11
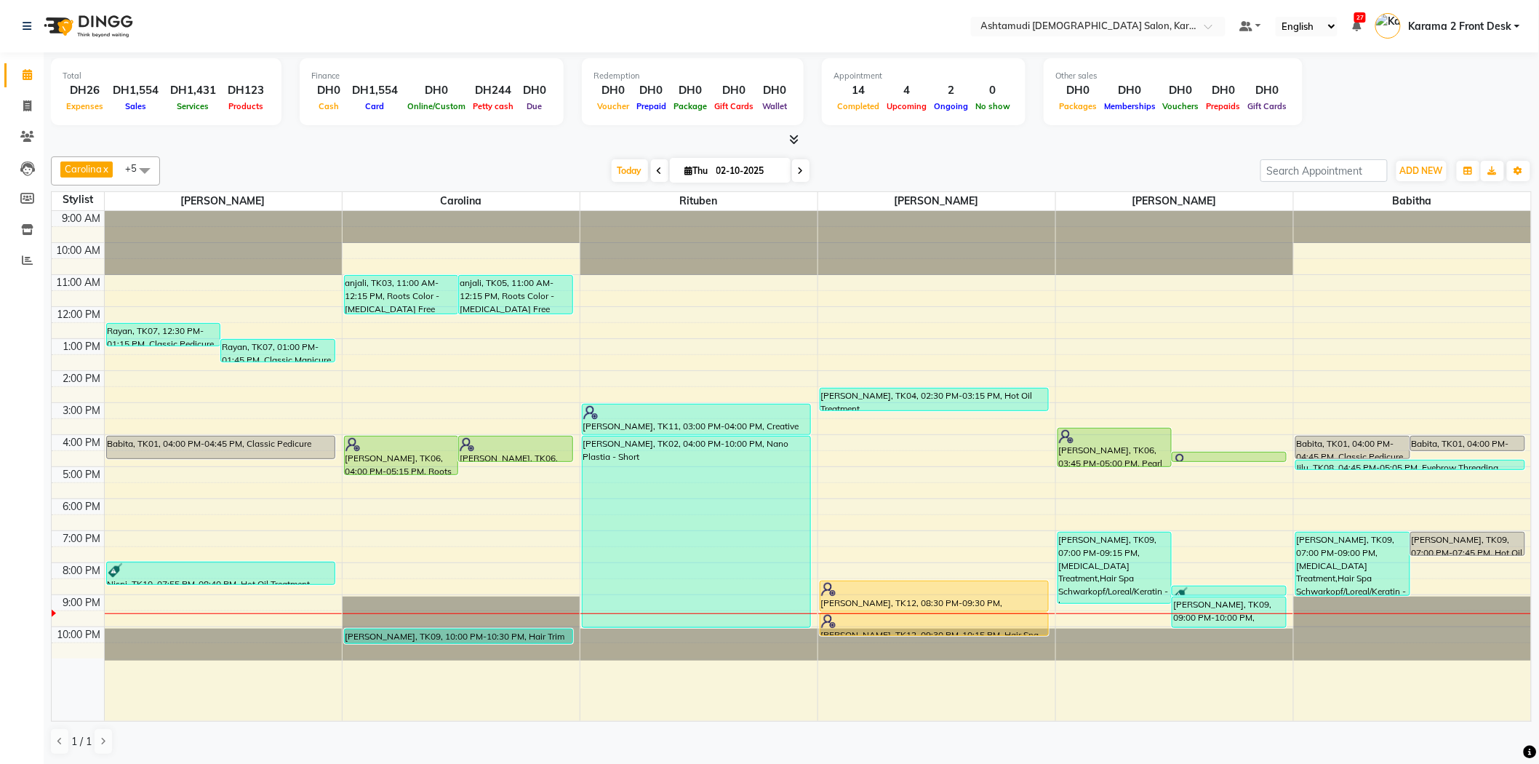
click at [791, 32] on nav "Select Location × Ashtamudi [DEMOGRAPHIC_DATA] Salon, Karama 2 Default Panel My…" at bounding box center [769, 26] width 1539 height 52
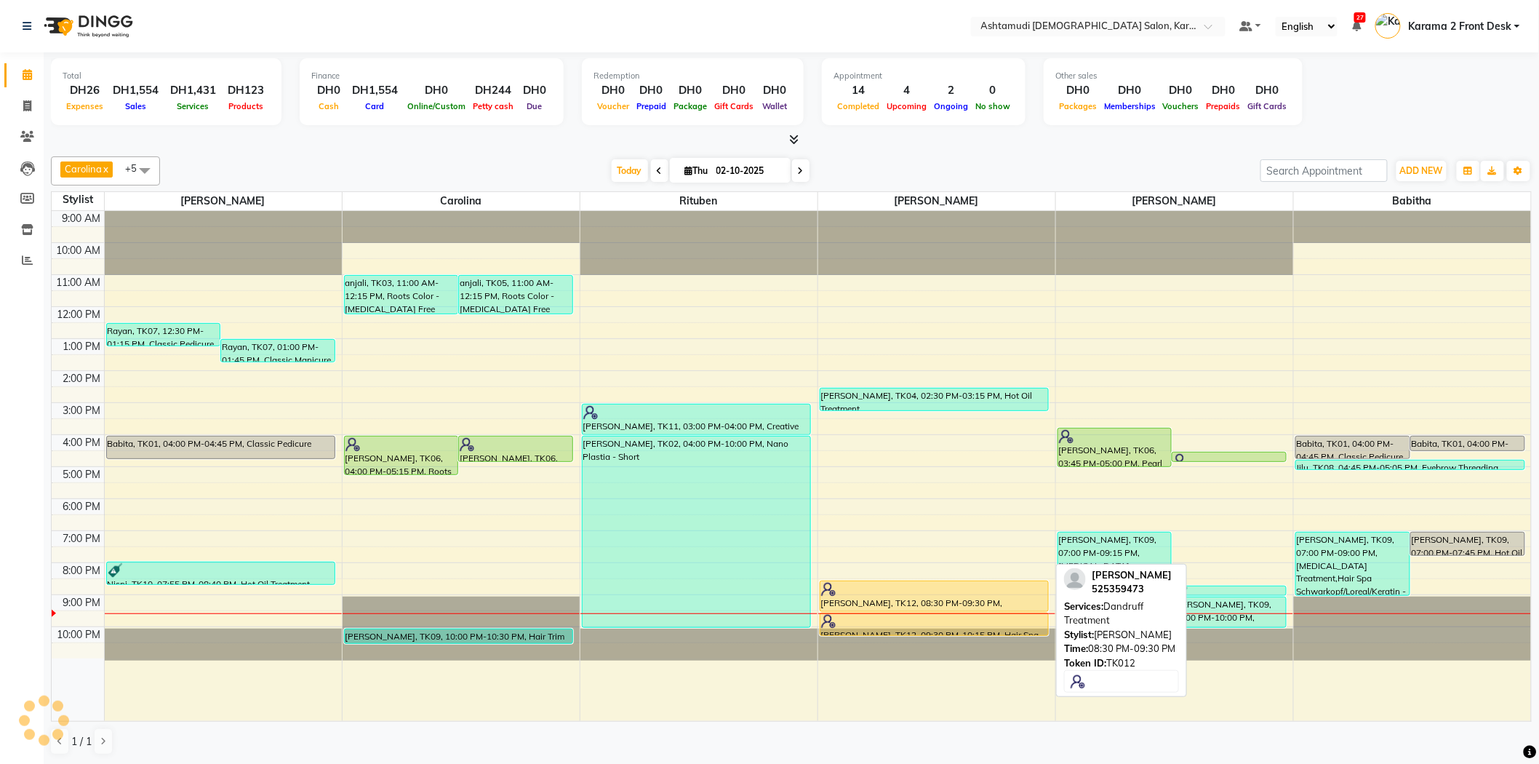
click at [863, 588] on div at bounding box center [934, 589] width 227 height 15
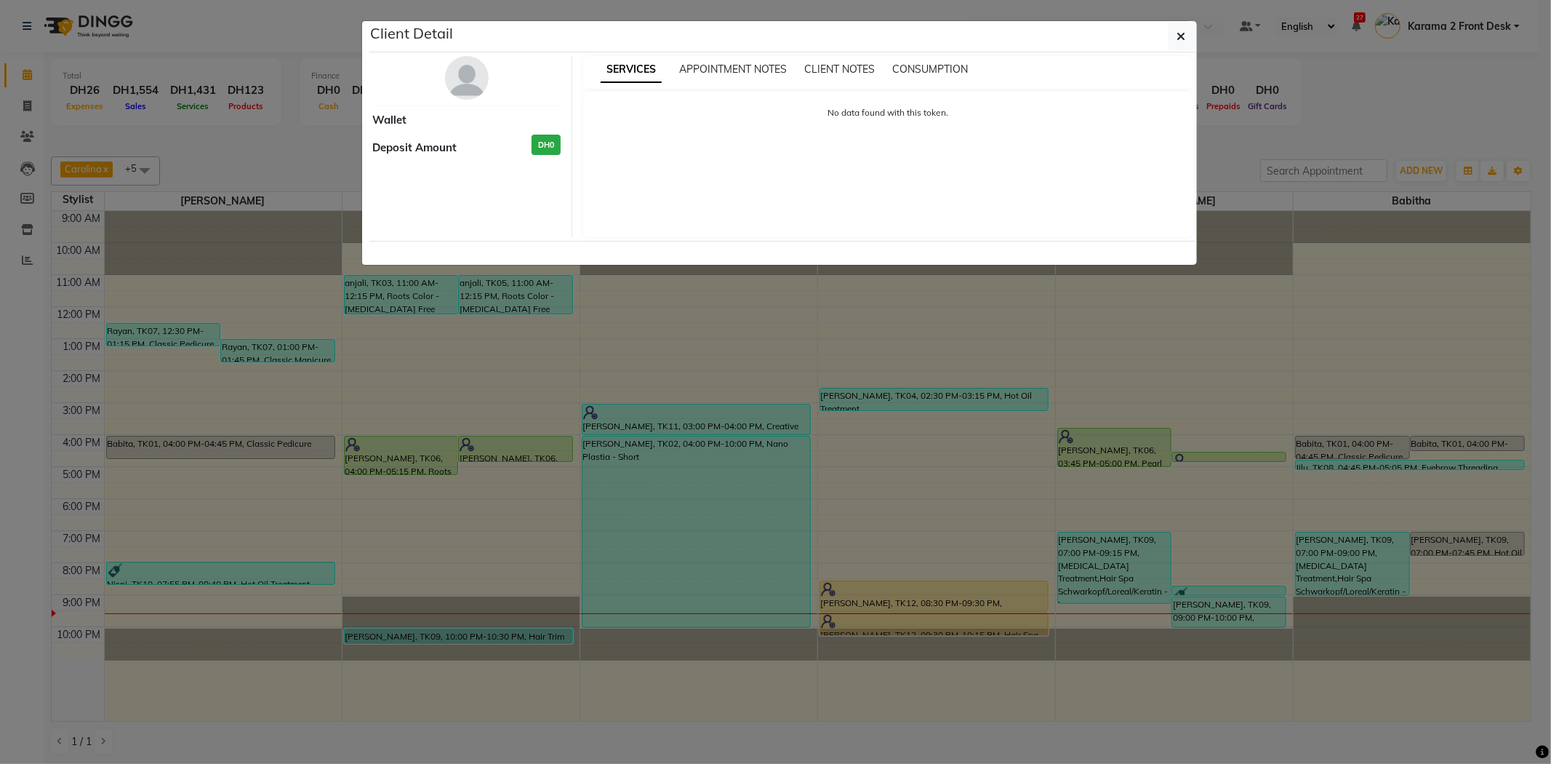
select select "1"
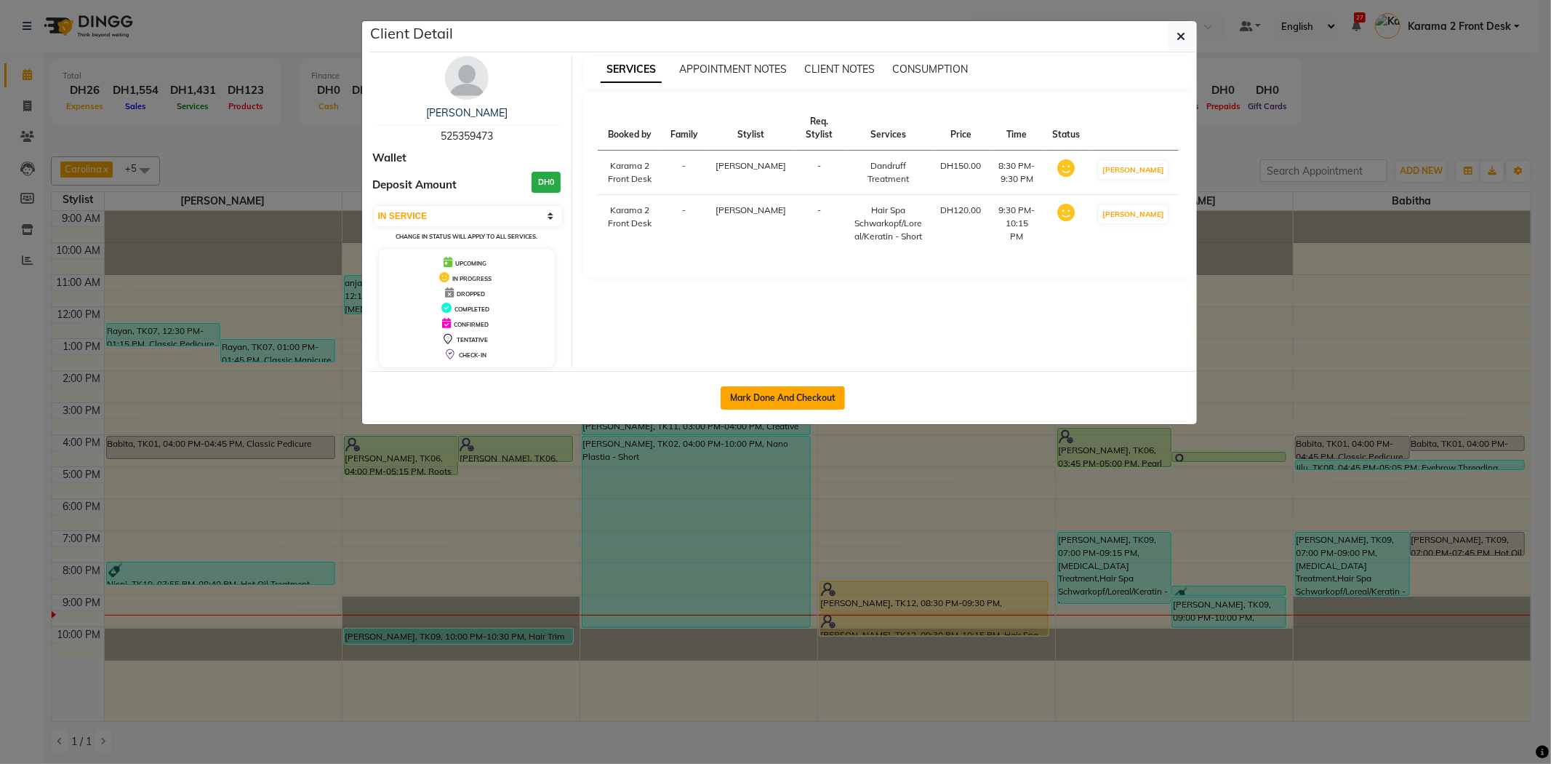
click at [780, 397] on button "Mark Done And Checkout" at bounding box center [783, 397] width 124 height 23
select select "7424"
select select "service"
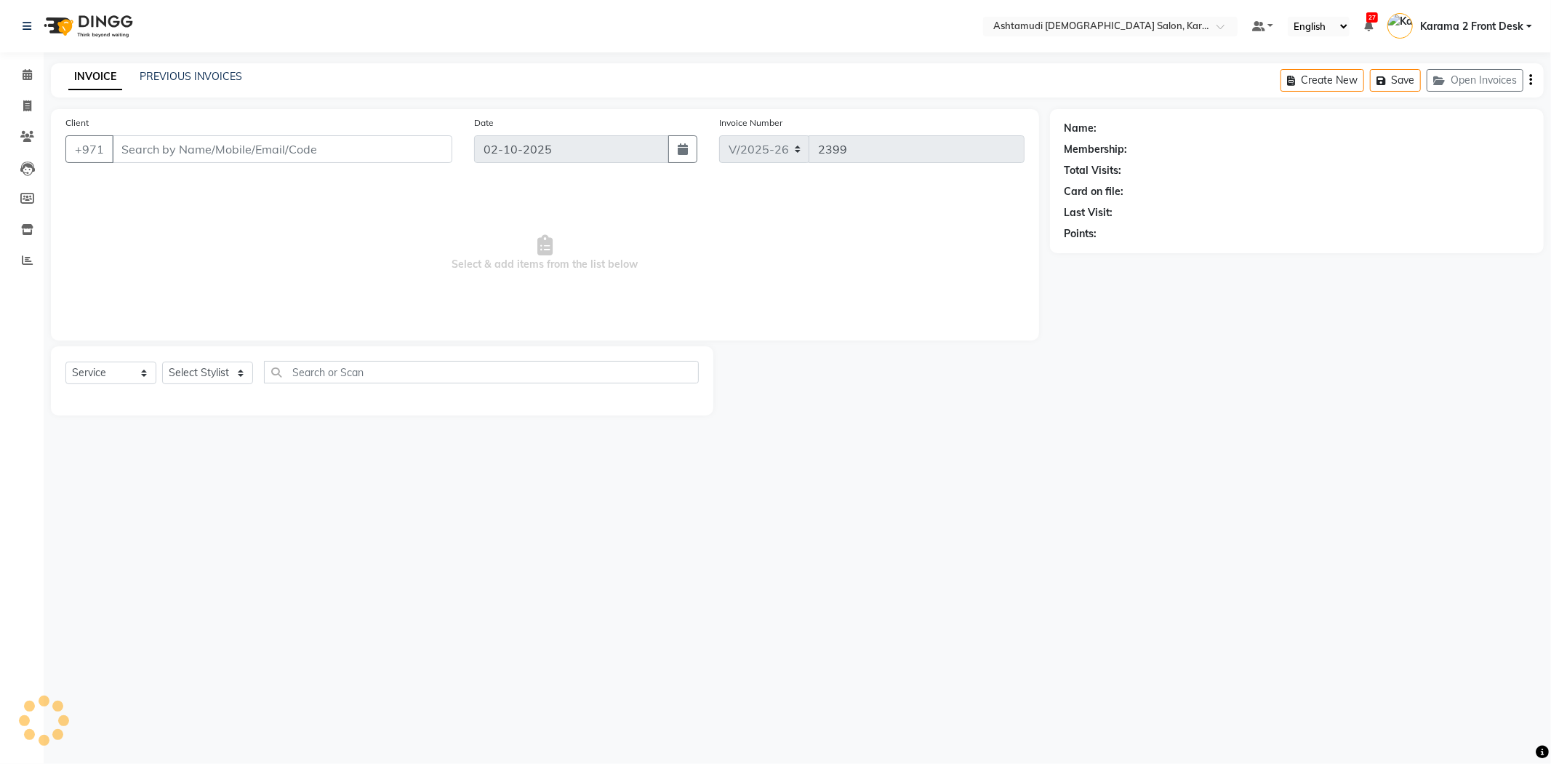
type input "525359473"
select select "77371"
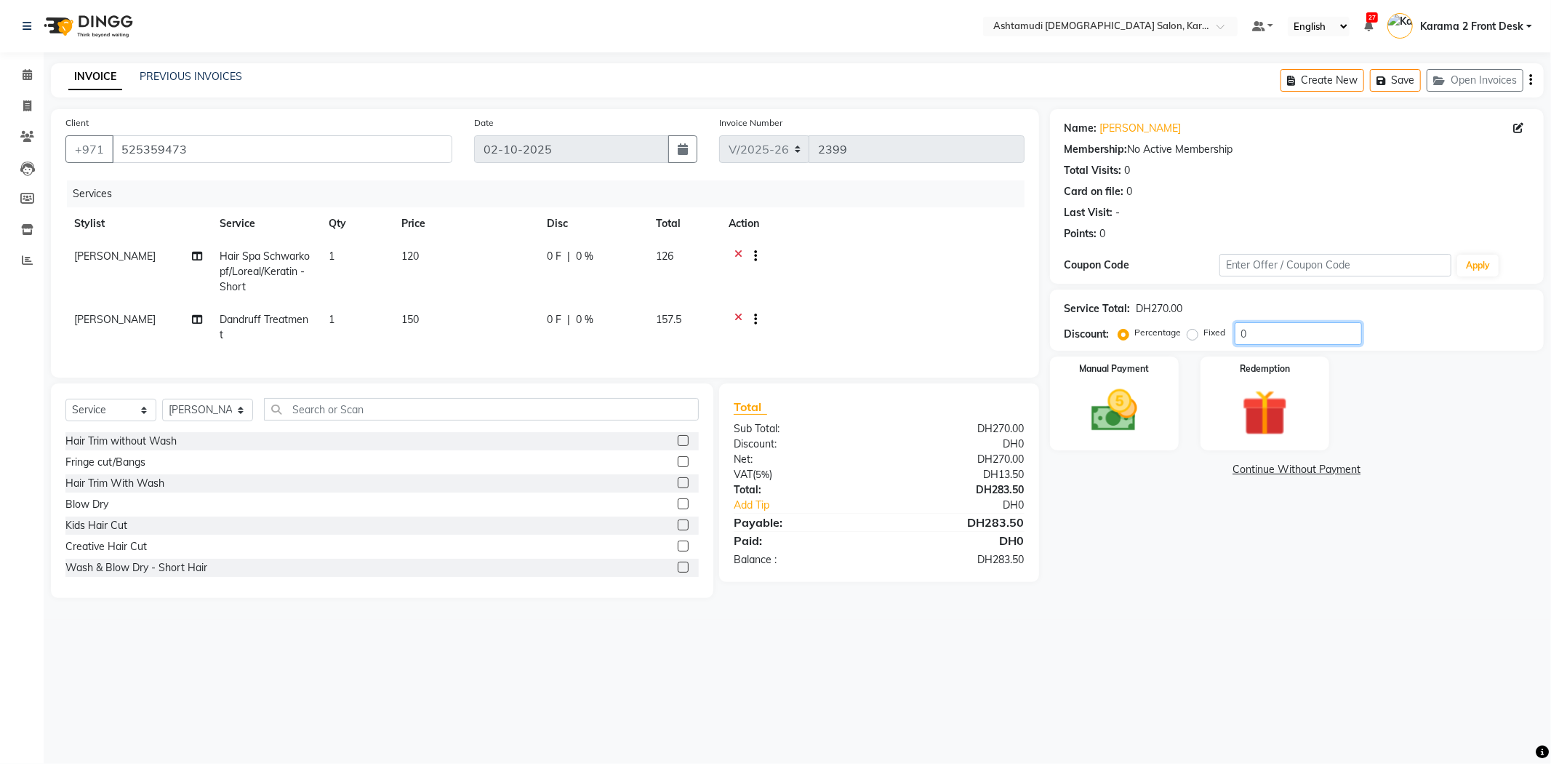
drag, startPoint x: 1268, startPoint y: 331, endPoint x: 1103, endPoint y: 351, distance: 165.5
click at [1135, 351] on div "Name: [PERSON_NAME] Membership: No Active Membership Total Visits: 0 Card on fi…" at bounding box center [1302, 353] width 505 height 489
type input "15"
click at [1111, 415] on img at bounding box center [1115, 410] width 78 height 55
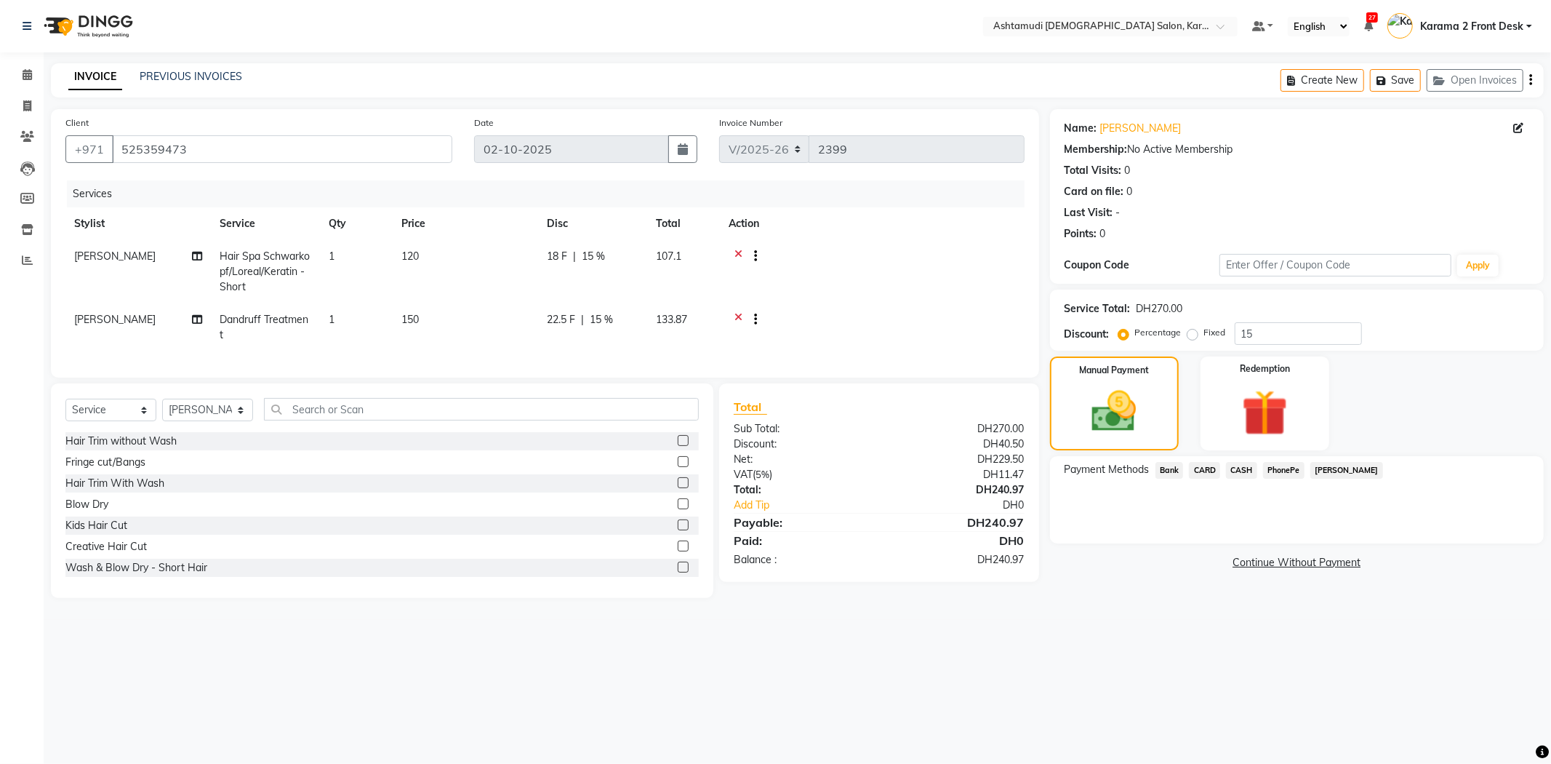
click at [1198, 469] on span "CARD" at bounding box center [1204, 470] width 31 height 17
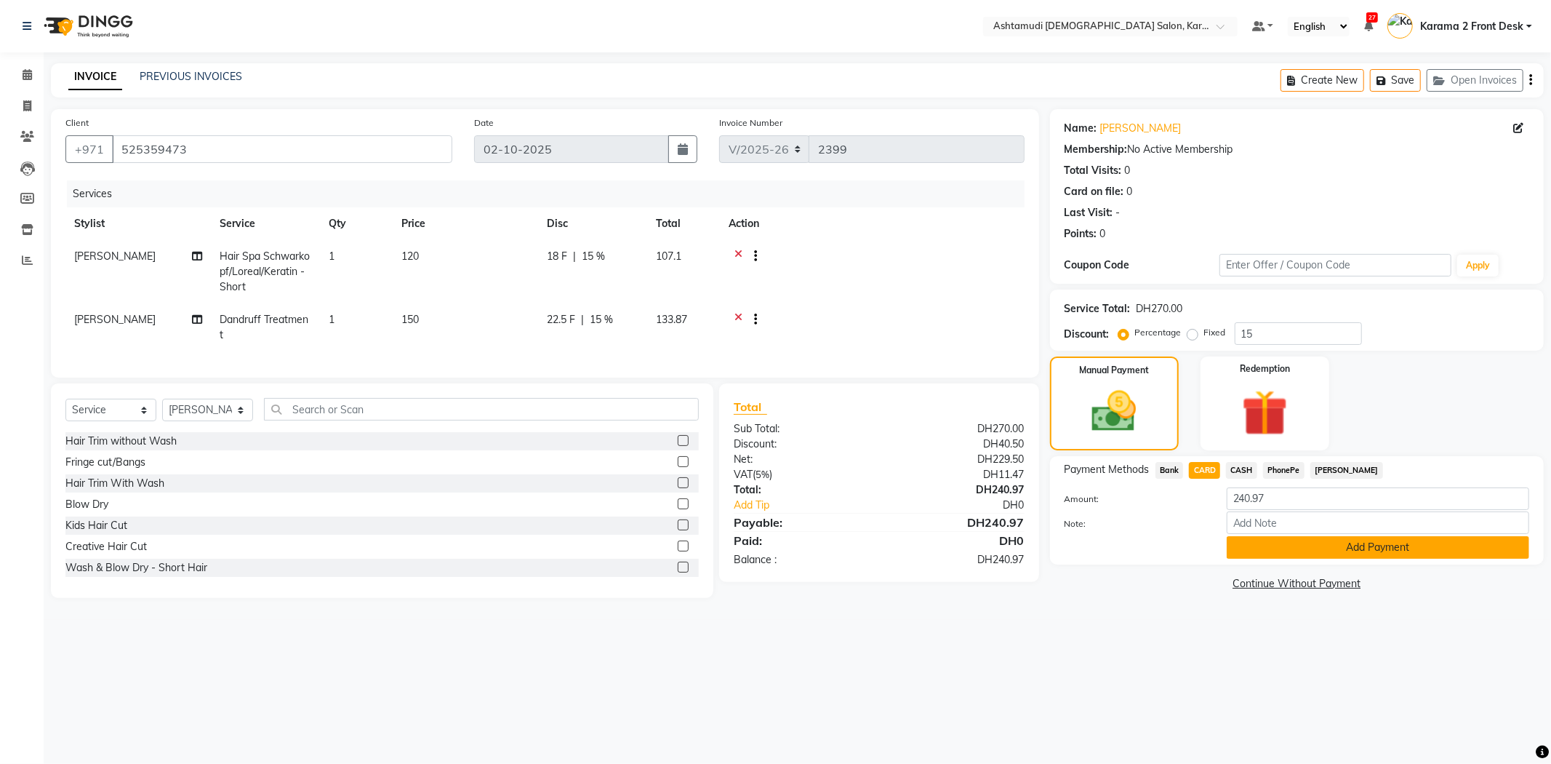
click at [1297, 551] on button "Add Payment" at bounding box center [1378, 547] width 303 height 23
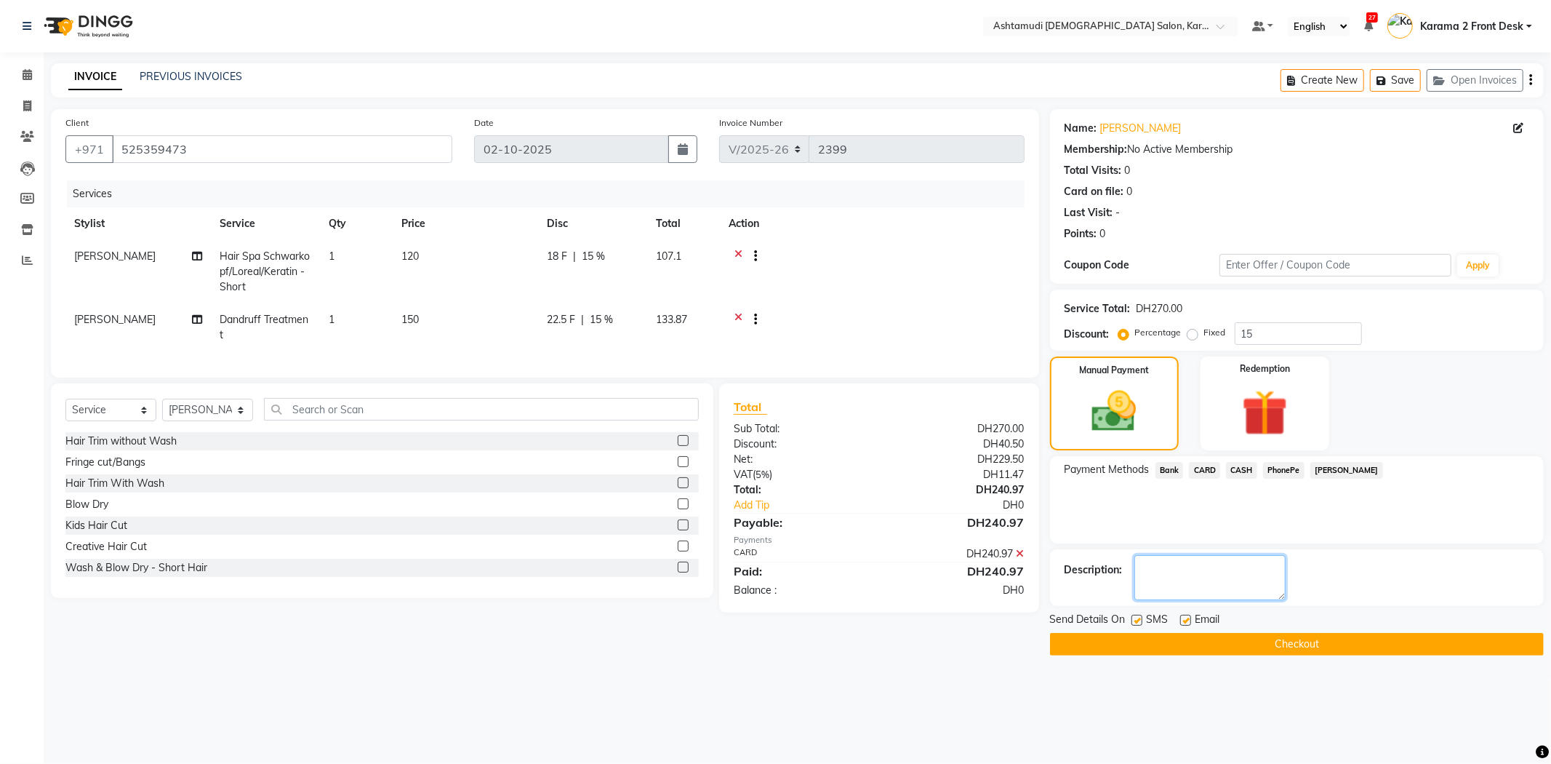
click at [1246, 567] on textarea at bounding box center [1209, 577] width 151 height 45
click at [1140, 617] on label at bounding box center [1137, 620] width 11 height 11
click at [1140, 617] on input "checkbox" at bounding box center [1136, 620] width 9 height 9
checkbox input "false"
click at [1189, 616] on label at bounding box center [1185, 620] width 11 height 11
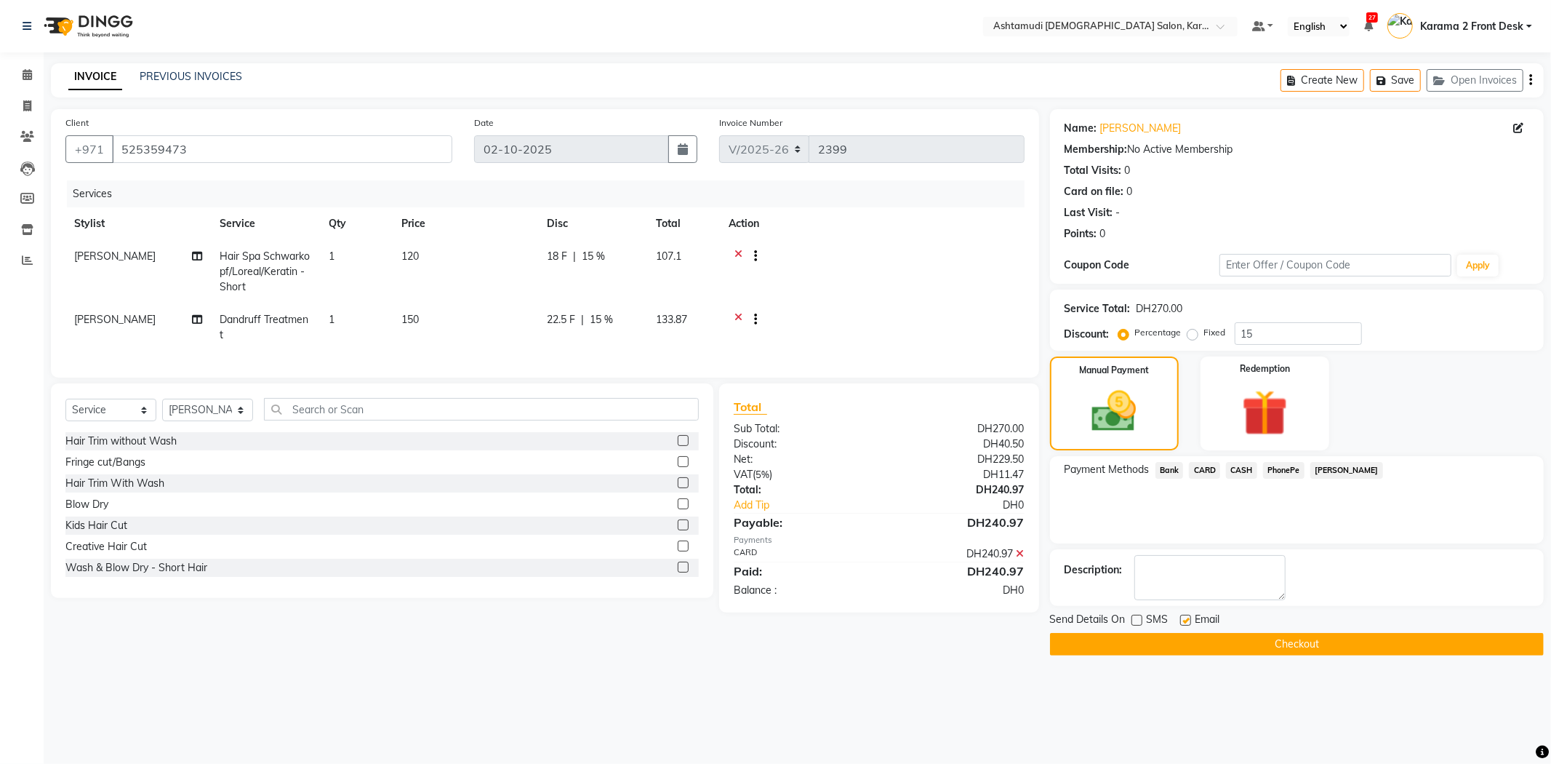
click at [1189, 616] on input "checkbox" at bounding box center [1184, 620] width 9 height 9
checkbox input "false"
click at [1222, 572] on textarea at bounding box center [1209, 577] width 151 height 45
type textarea "4682"
click at [1127, 652] on button "Checkout" at bounding box center [1297, 644] width 494 height 23
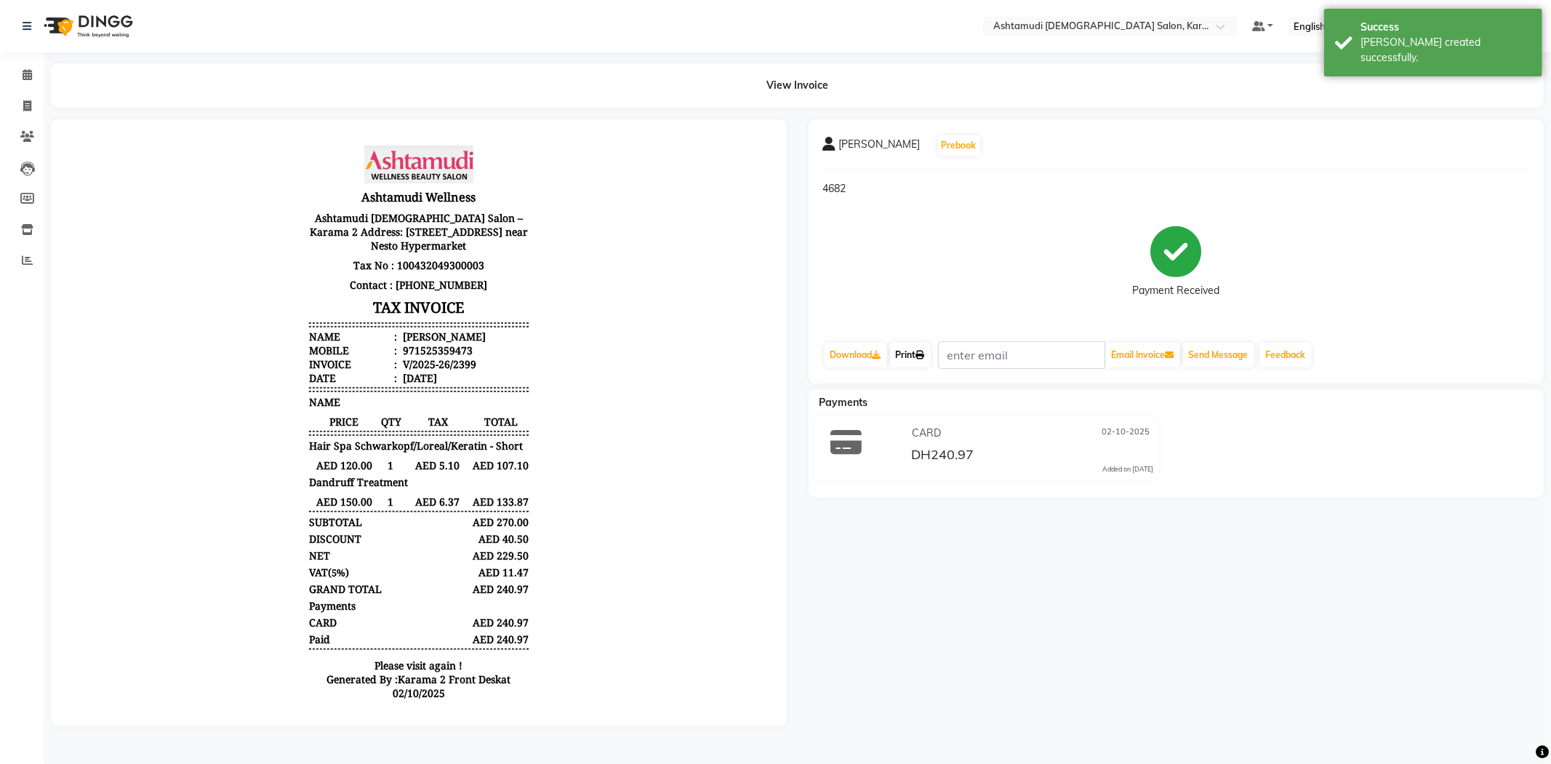
click at [924, 351] on icon at bounding box center [920, 355] width 9 height 9
click at [26, 78] on icon at bounding box center [27, 74] width 9 height 11
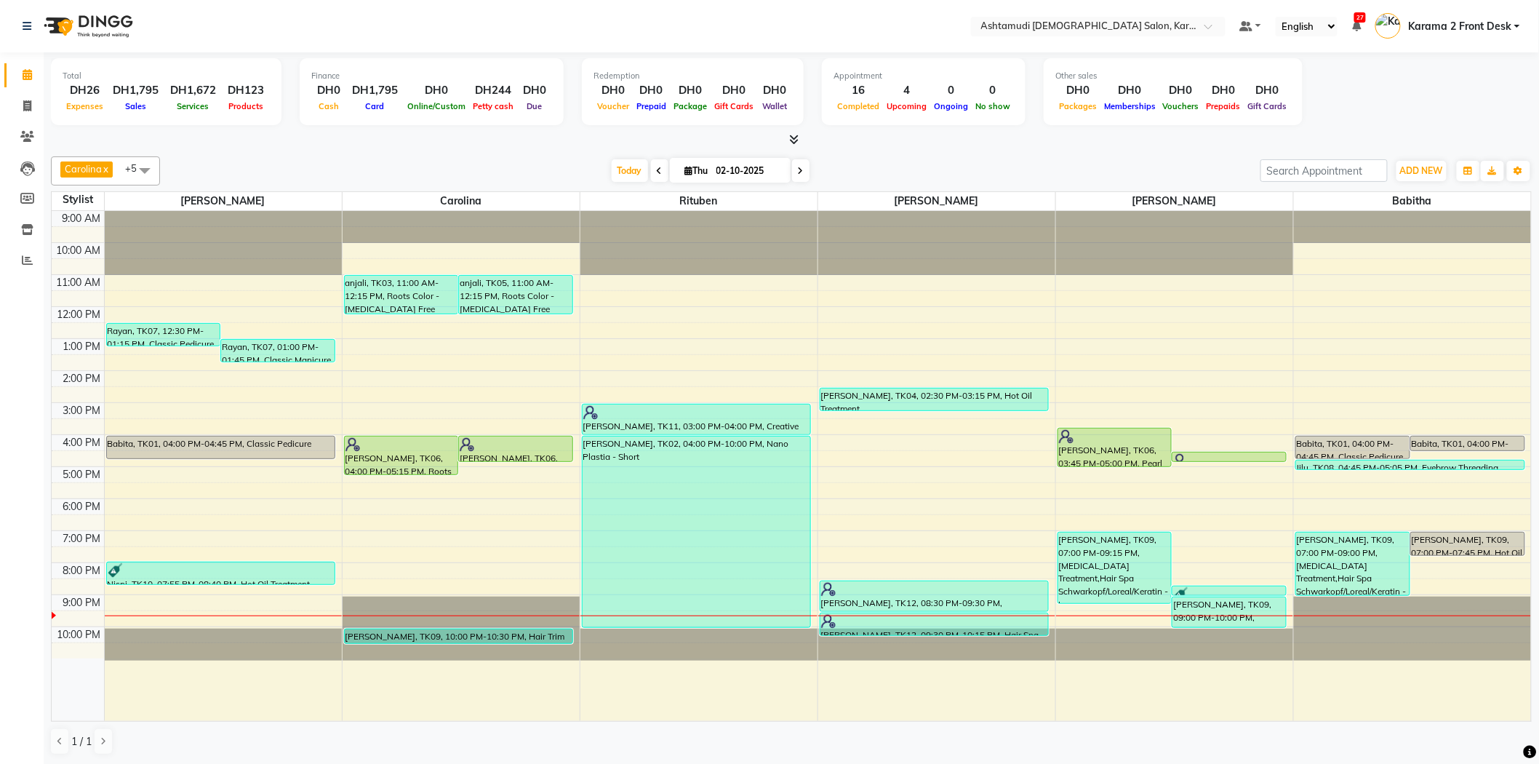
drag, startPoint x: 235, startPoint y: 138, endPoint x: 157, endPoint y: 82, distance: 95.9
click at [231, 132] on div at bounding box center [791, 139] width 1481 height 15
click at [592, 148] on div "Total DH26 Expenses DH1,795 Sales DH1,672 Services DH123 Products Finance DH0 C…" at bounding box center [791, 408] width 1495 height 712
click at [383, 22] on nav "Select Location × Ashtamudi [DEMOGRAPHIC_DATA] Salon, Karama 2 Default Panel My…" at bounding box center [769, 26] width 1539 height 52
drag, startPoint x: 428, startPoint y: 137, endPoint x: 378, endPoint y: 135, distance: 49.5
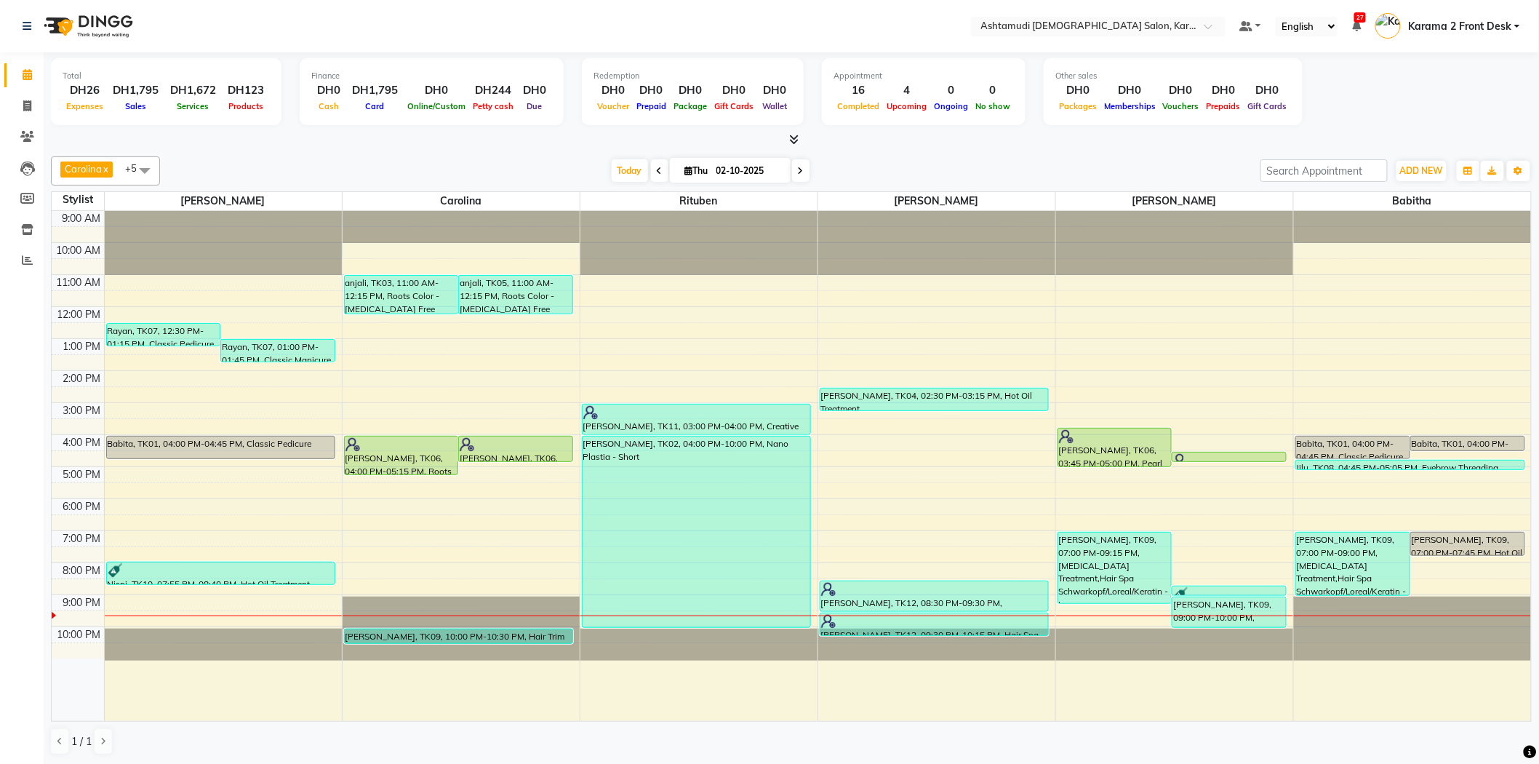
click at [427, 137] on div at bounding box center [791, 139] width 1481 height 15
click at [929, 160] on div "Today Thu 02-10-2025" at bounding box center [710, 171] width 1086 height 22
click at [788, 8] on nav "Select Location × Ashtamudi Ladies Salon, Karama 2 Default Panel My Panel Engli…" at bounding box center [769, 26] width 1539 height 52
click at [502, 160] on div "Today Thu 02-10-2025" at bounding box center [710, 171] width 1086 height 22
click at [495, 157] on div "Carolina x [PERSON_NAME] x [PERSON_NAME] x [PERSON_NAME] x [PERSON_NAME] x Ritu…" at bounding box center [791, 170] width 1481 height 29
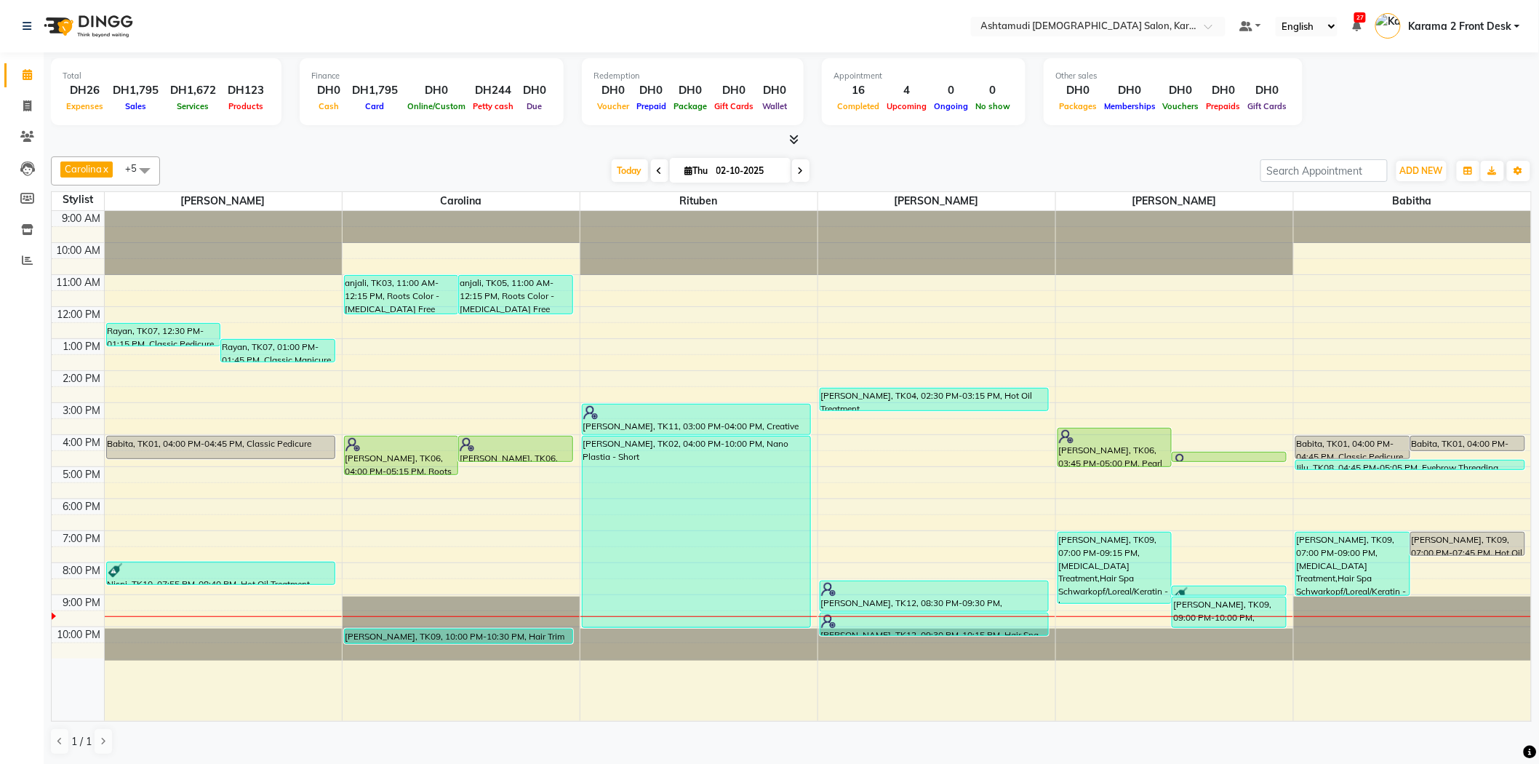
click at [497, 33] on nav "Select Location × Ashtamudi [DEMOGRAPHIC_DATA] Salon, Karama 2 Default Panel My…" at bounding box center [769, 26] width 1539 height 52
click at [493, 32] on nav "Select Location × Ashtamudi [DEMOGRAPHIC_DATA] Salon, Karama 2 Default Panel My…" at bounding box center [769, 26] width 1539 height 52
click at [628, 10] on nav "Select Location × Ashtamudi [DEMOGRAPHIC_DATA] Salon, Karama 2 Default Panel My…" at bounding box center [769, 26] width 1539 height 52
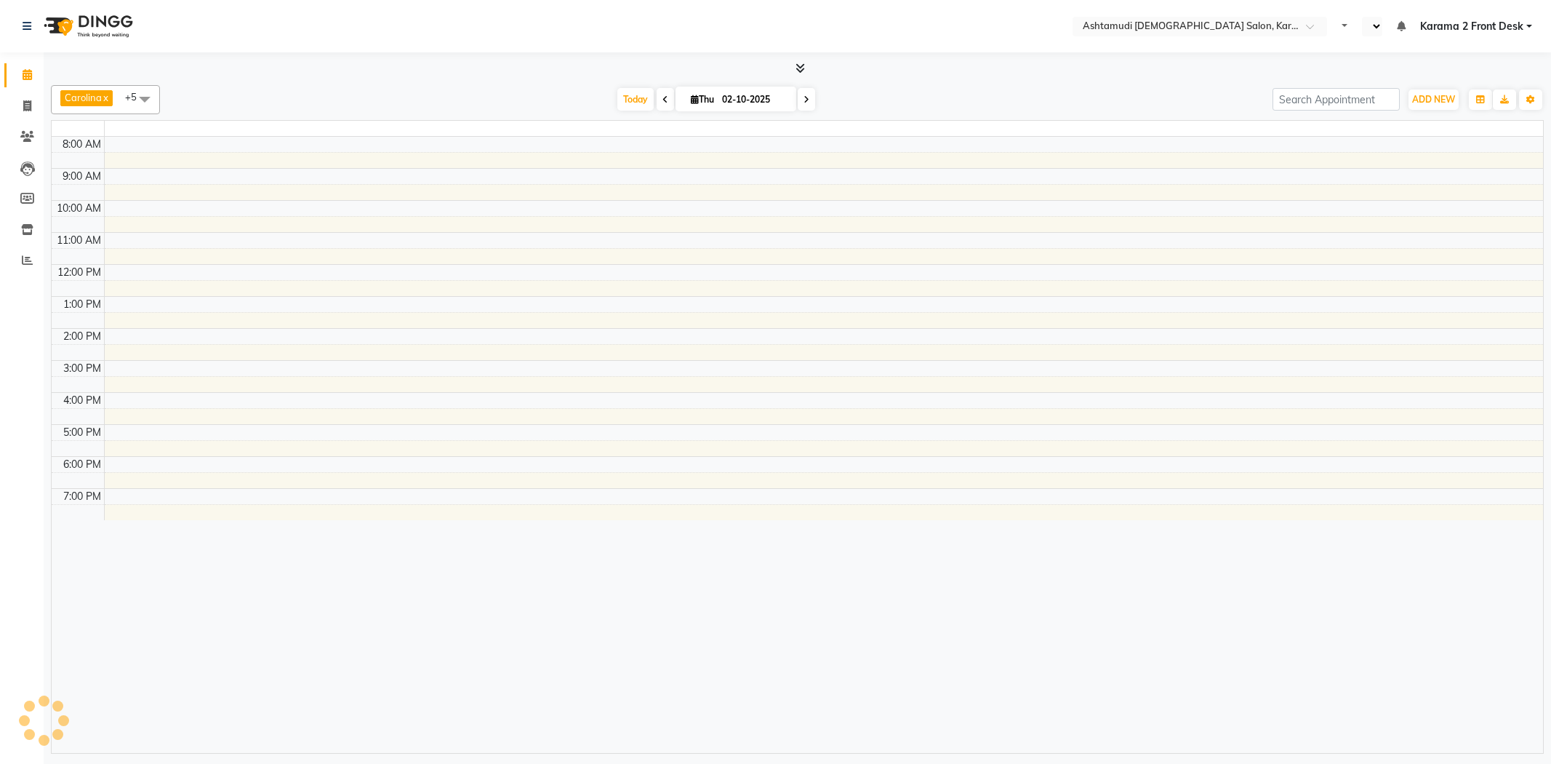
select select "en"
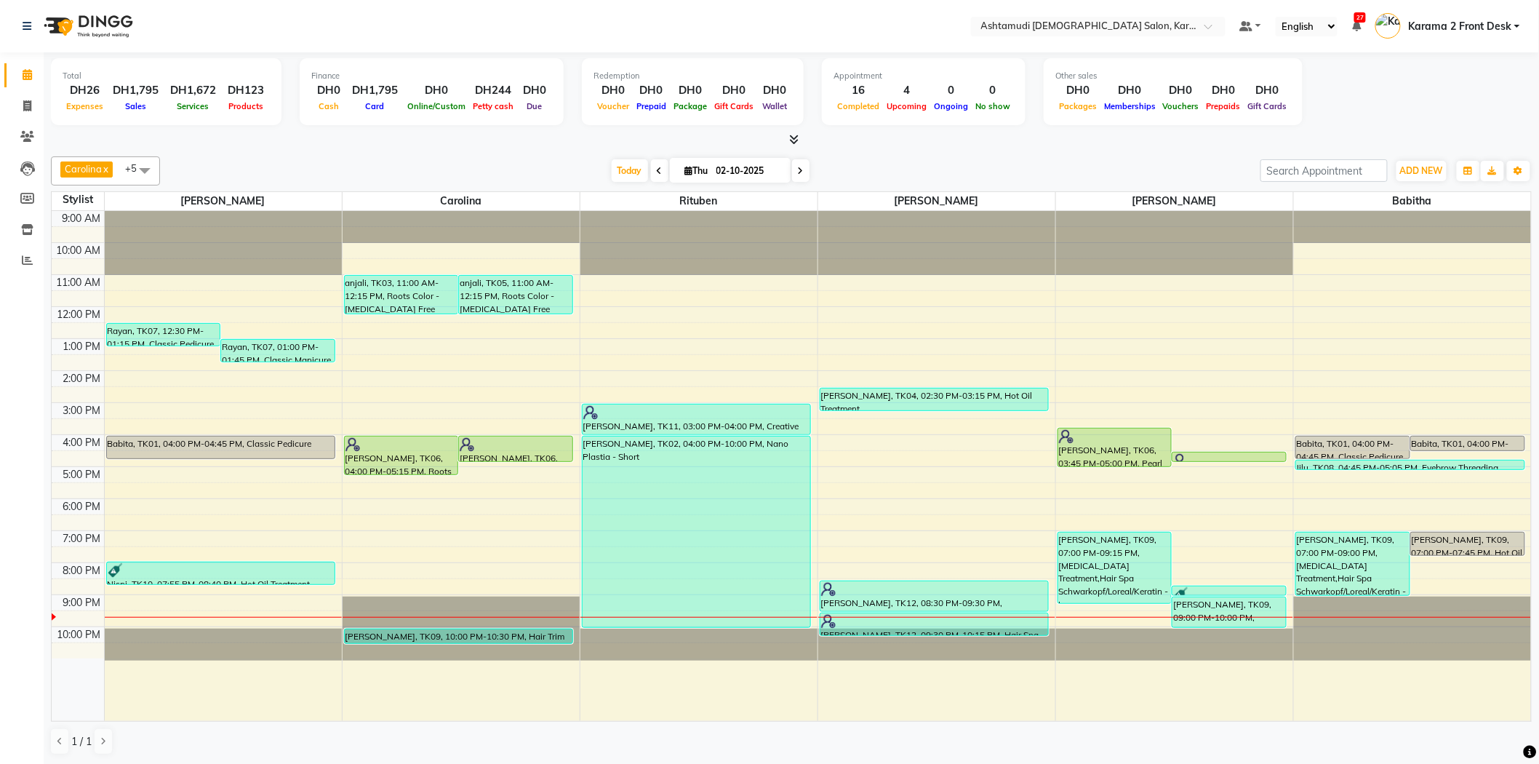
click at [435, 172] on div "Today Thu 02-10-2025" at bounding box center [710, 171] width 1086 height 22
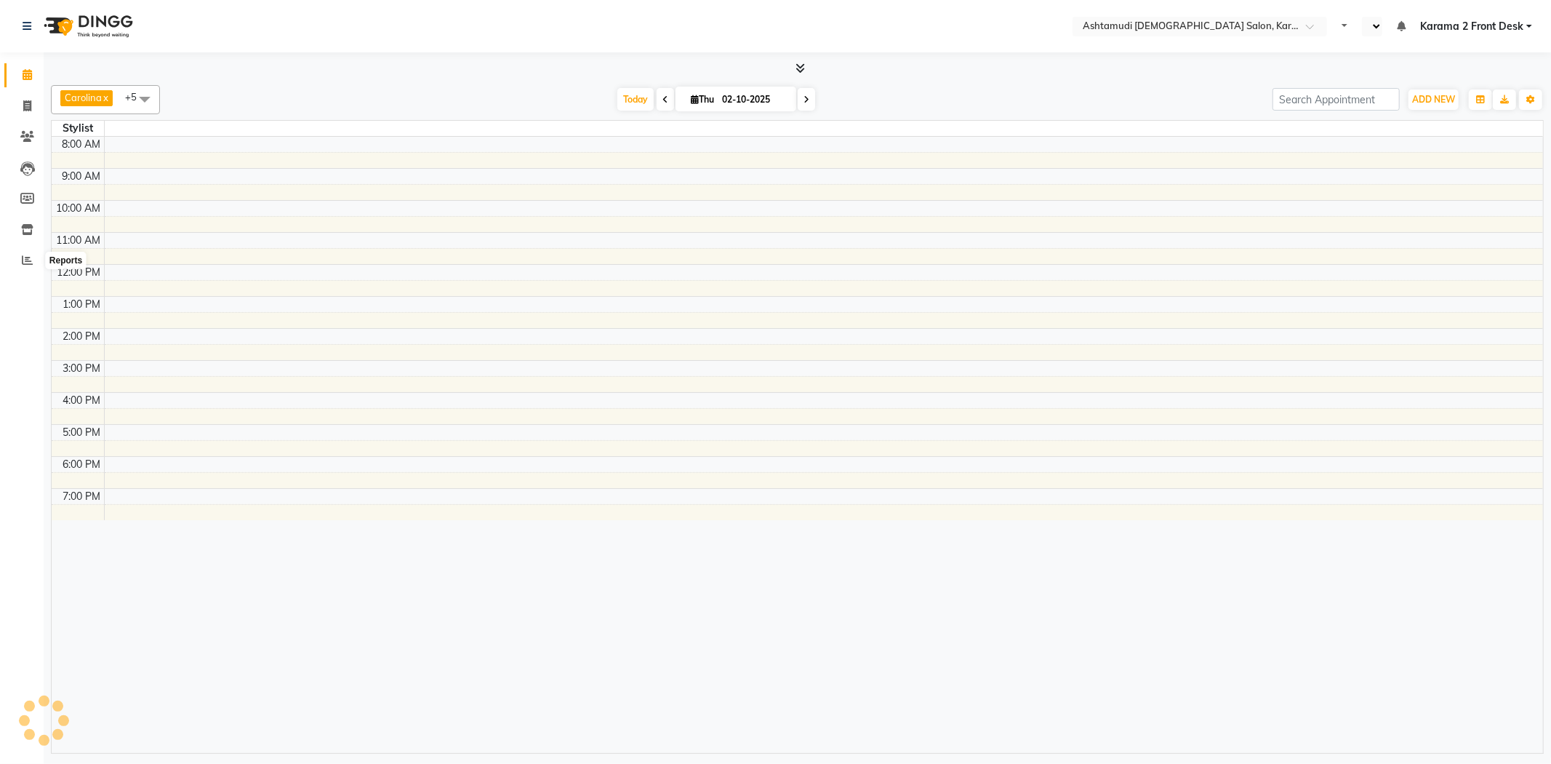
select select "en"
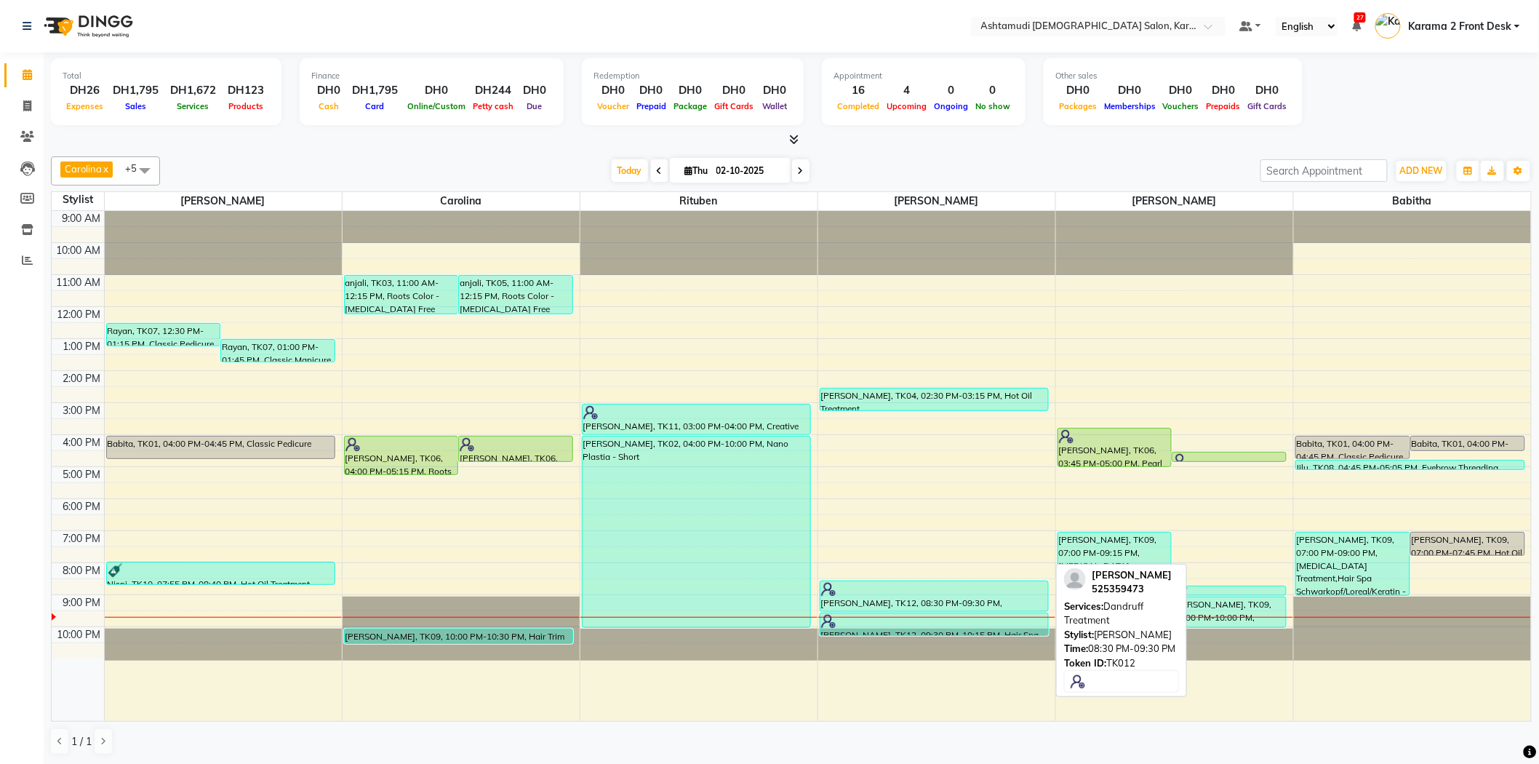
click at [856, 600] on div "[PERSON_NAME], TK12, 08:30 PM-09:30 PM, [MEDICAL_DATA] Treatment" at bounding box center [934, 596] width 228 height 30
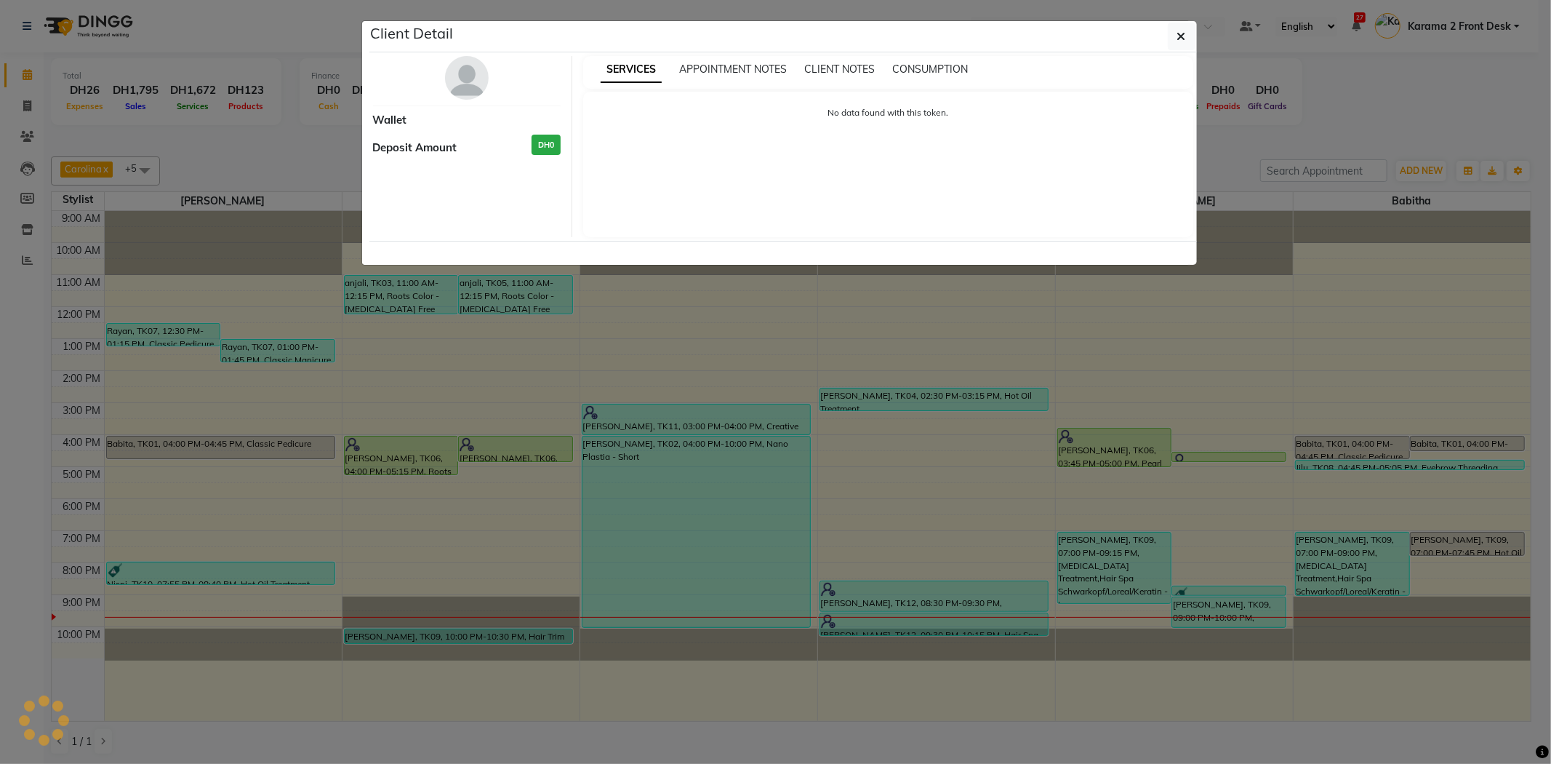
select select "3"
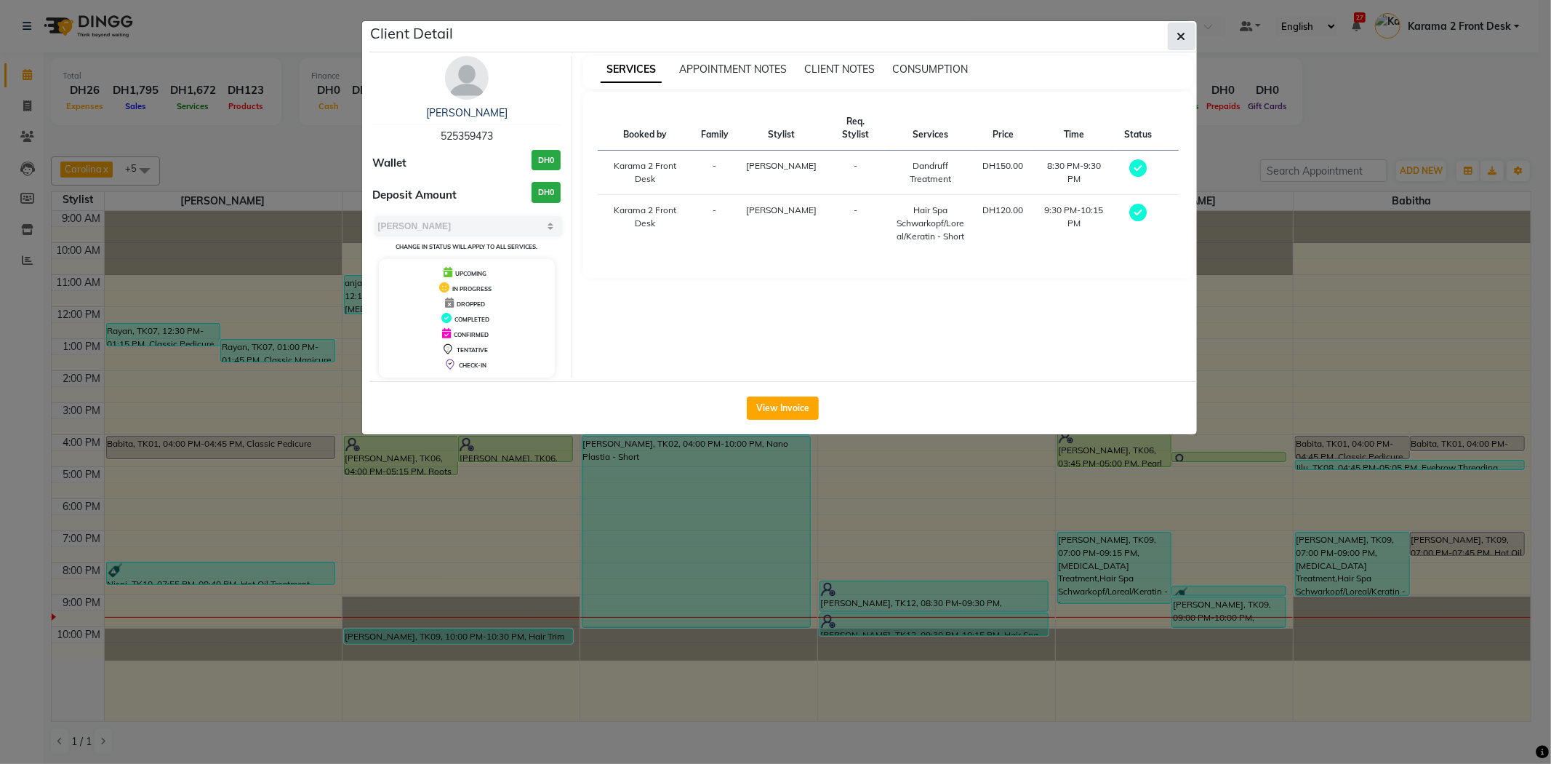
click at [1173, 35] on button "button" at bounding box center [1182, 37] width 28 height 28
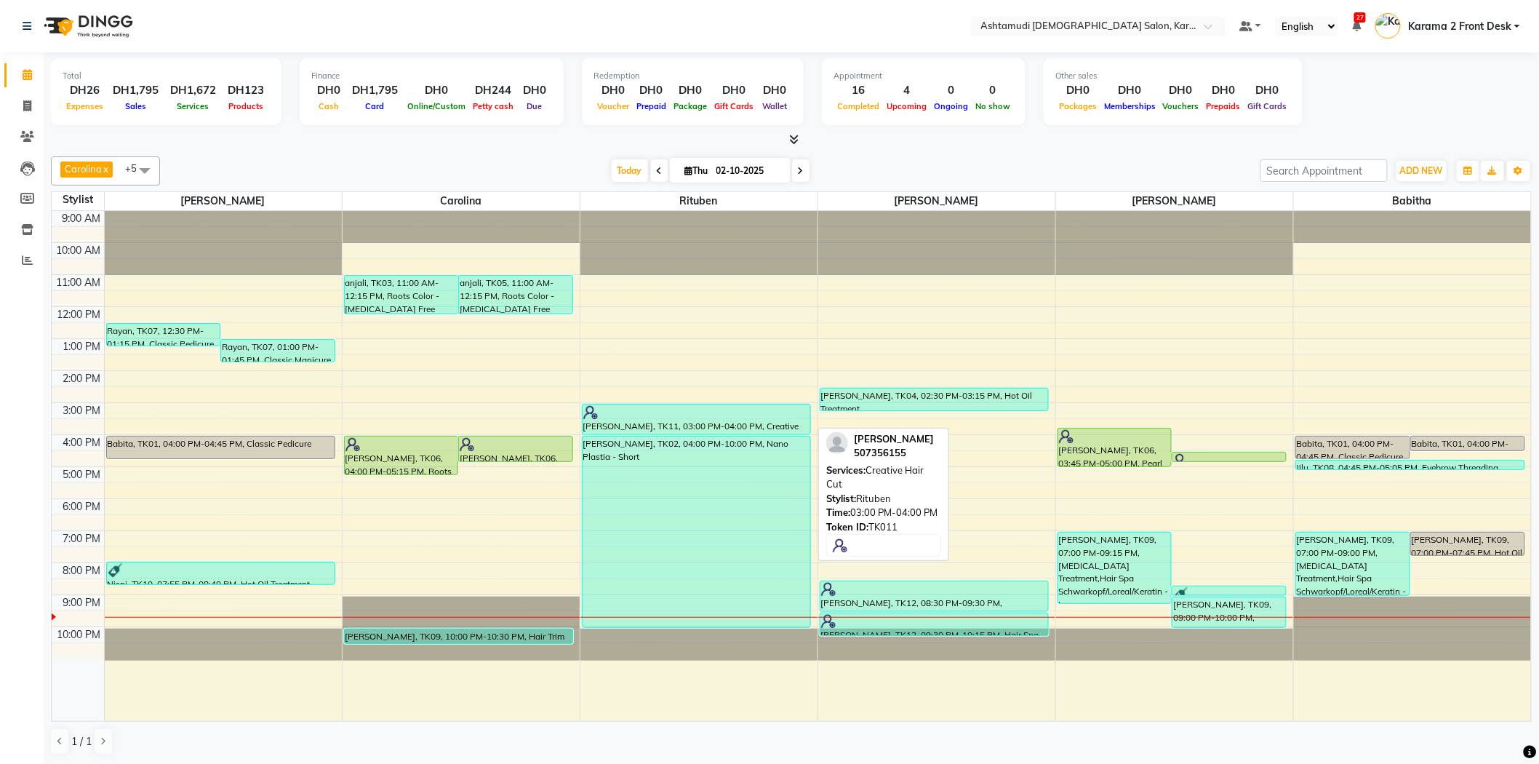
click at [624, 426] on div "[PERSON_NAME], TK11, 03:00 PM-04:00 PM, Creative Hair Cut" at bounding box center [697, 419] width 228 height 30
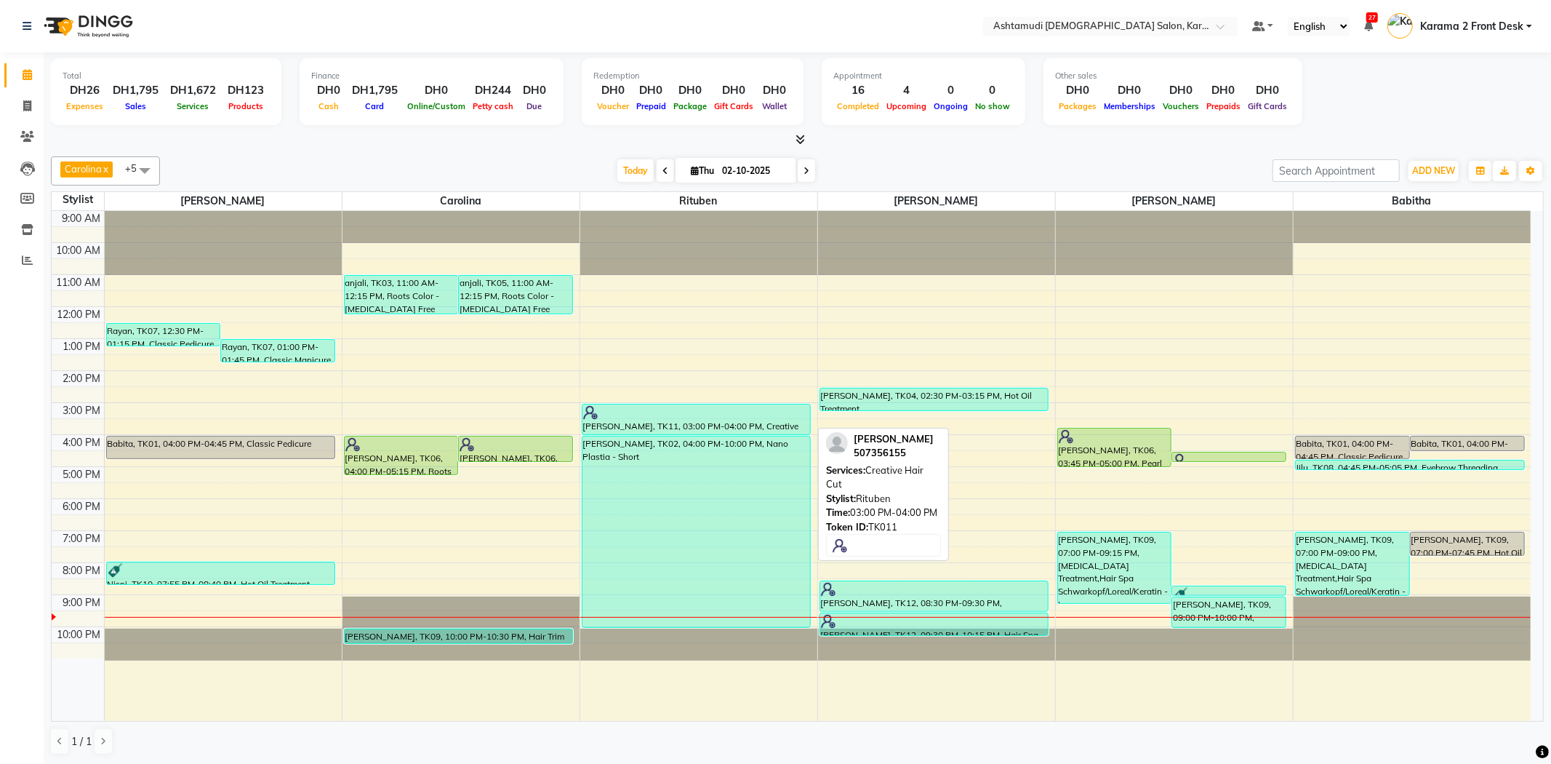
select select "3"
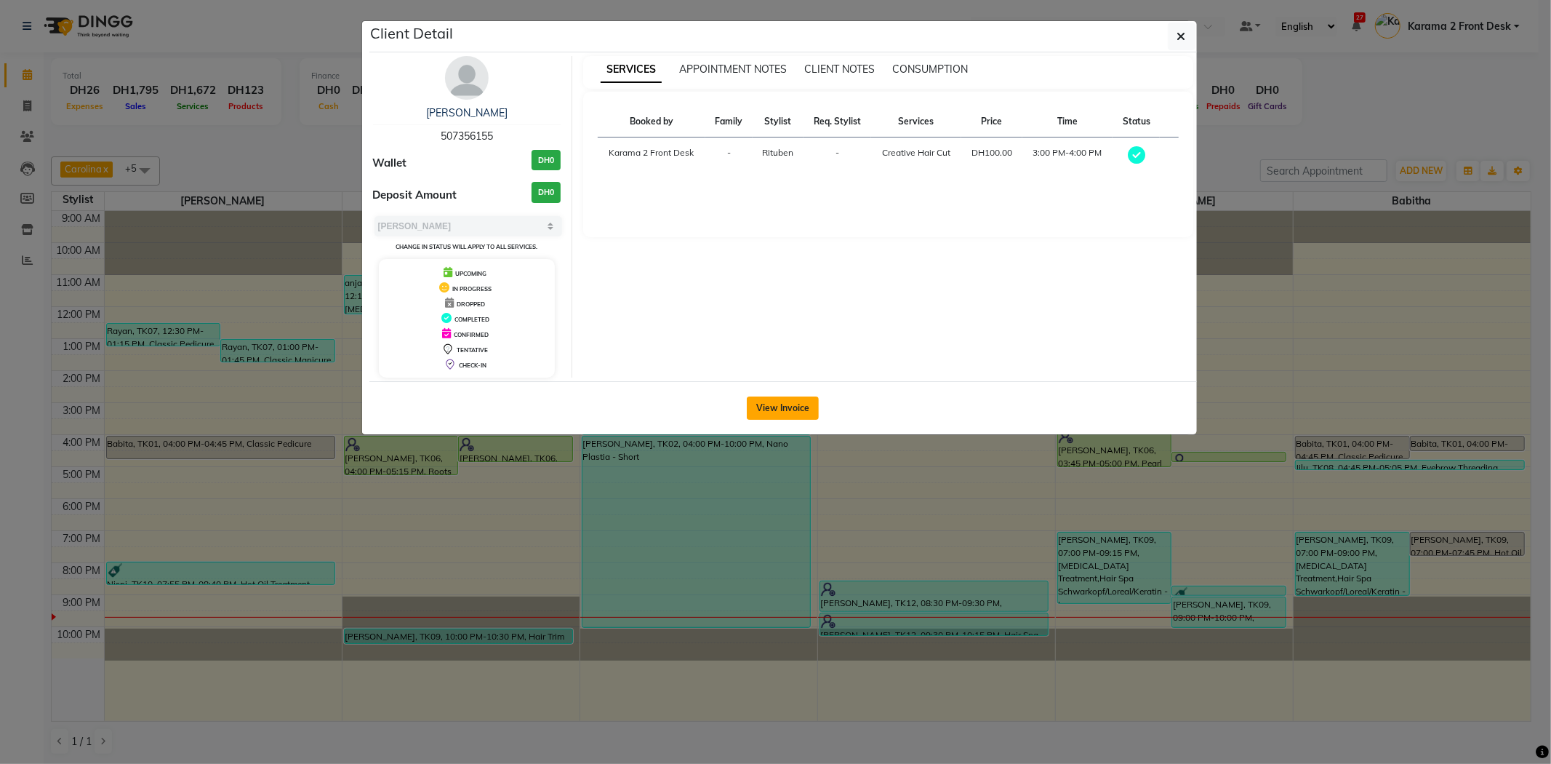
click at [804, 404] on button "View Invoice" at bounding box center [783, 407] width 72 height 23
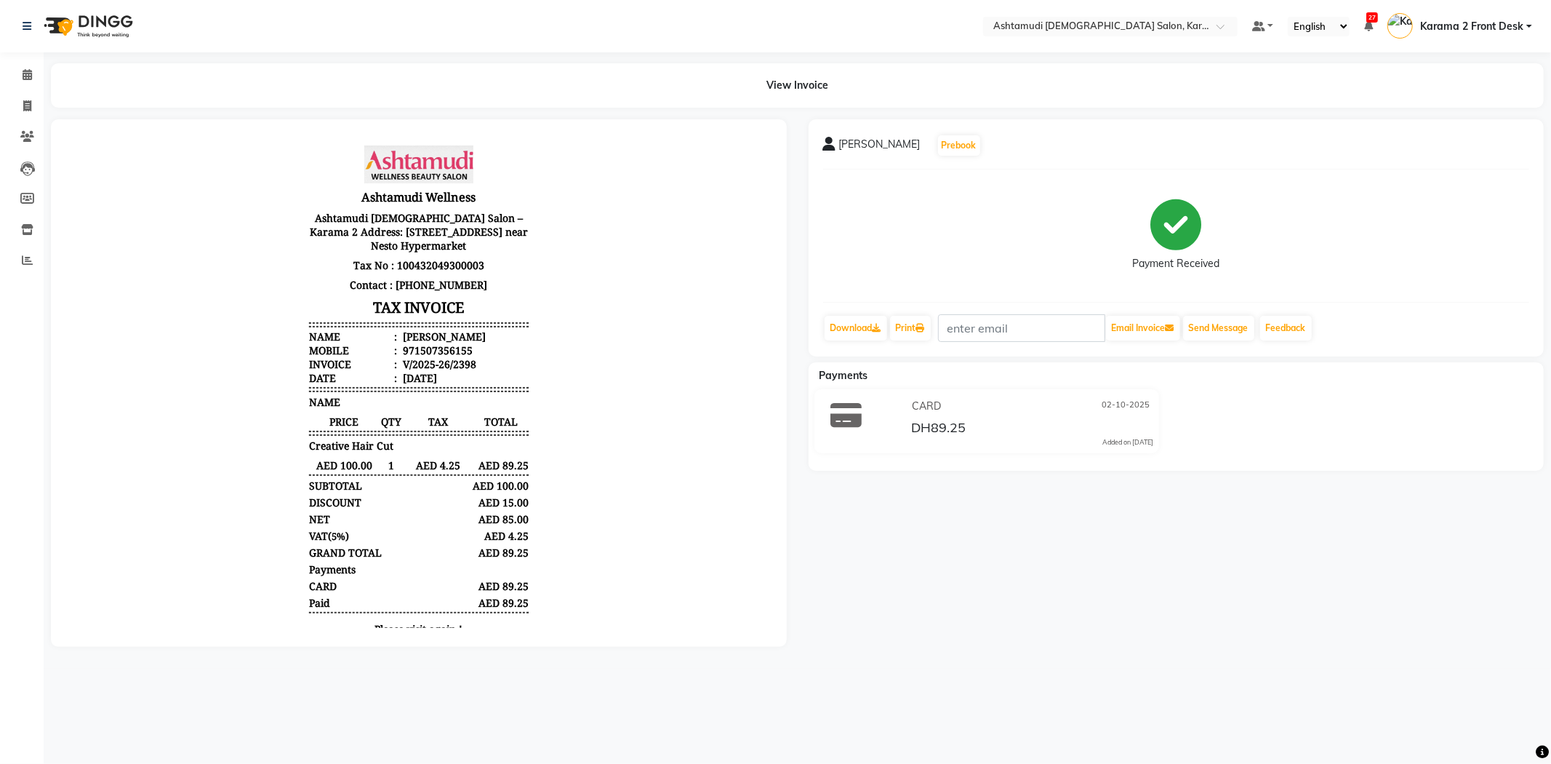
click at [410, 348] on div "971507356155" at bounding box center [435, 350] width 73 height 14
copy div "971507356155"
click at [20, 96] on link "Invoice" at bounding box center [21, 107] width 35 height 24
select select "service"
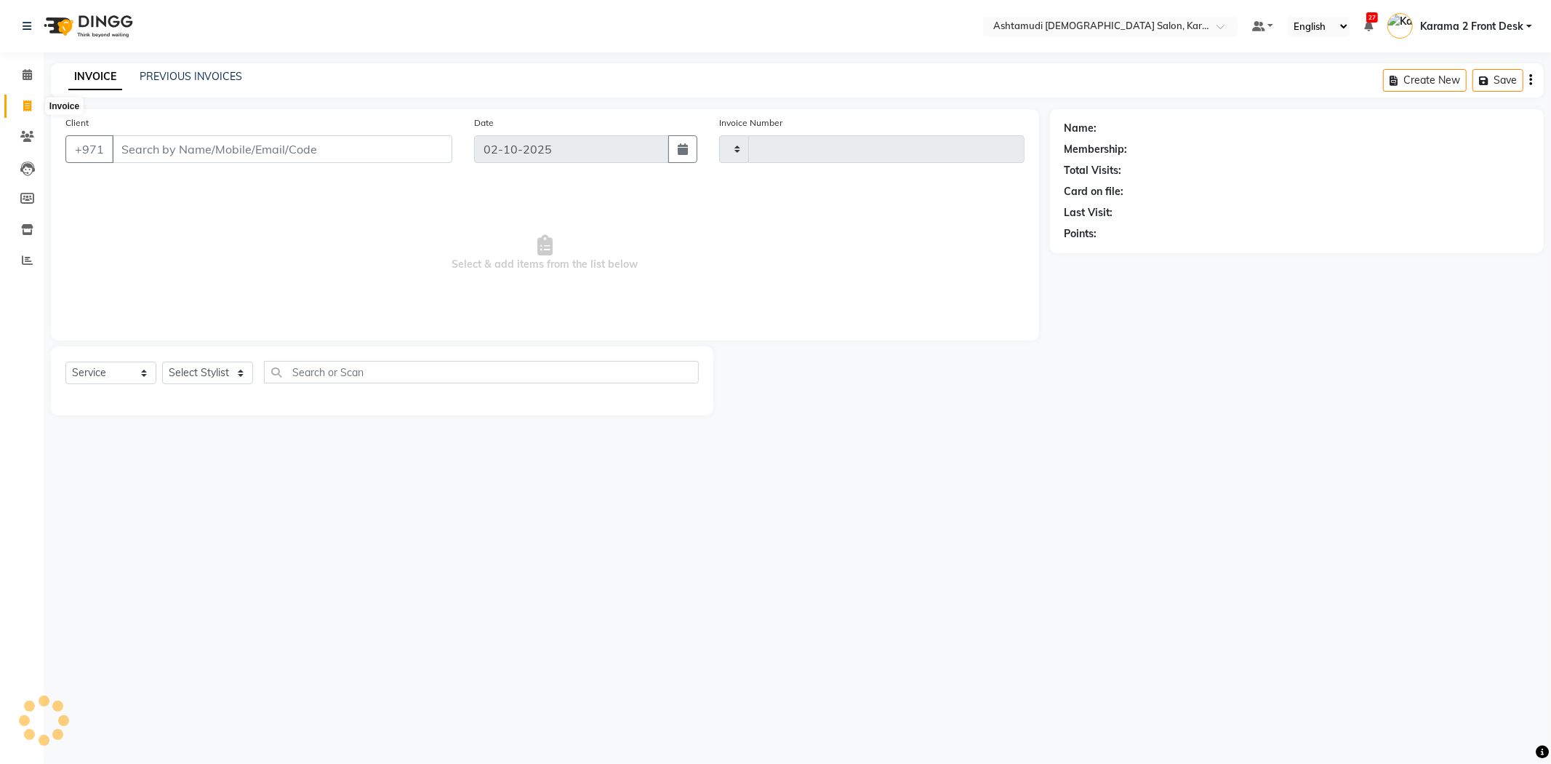
type input "2400"
select select "7424"
click at [250, 148] on input "Client" at bounding box center [282, 149] width 340 height 28
type input "971507356155"
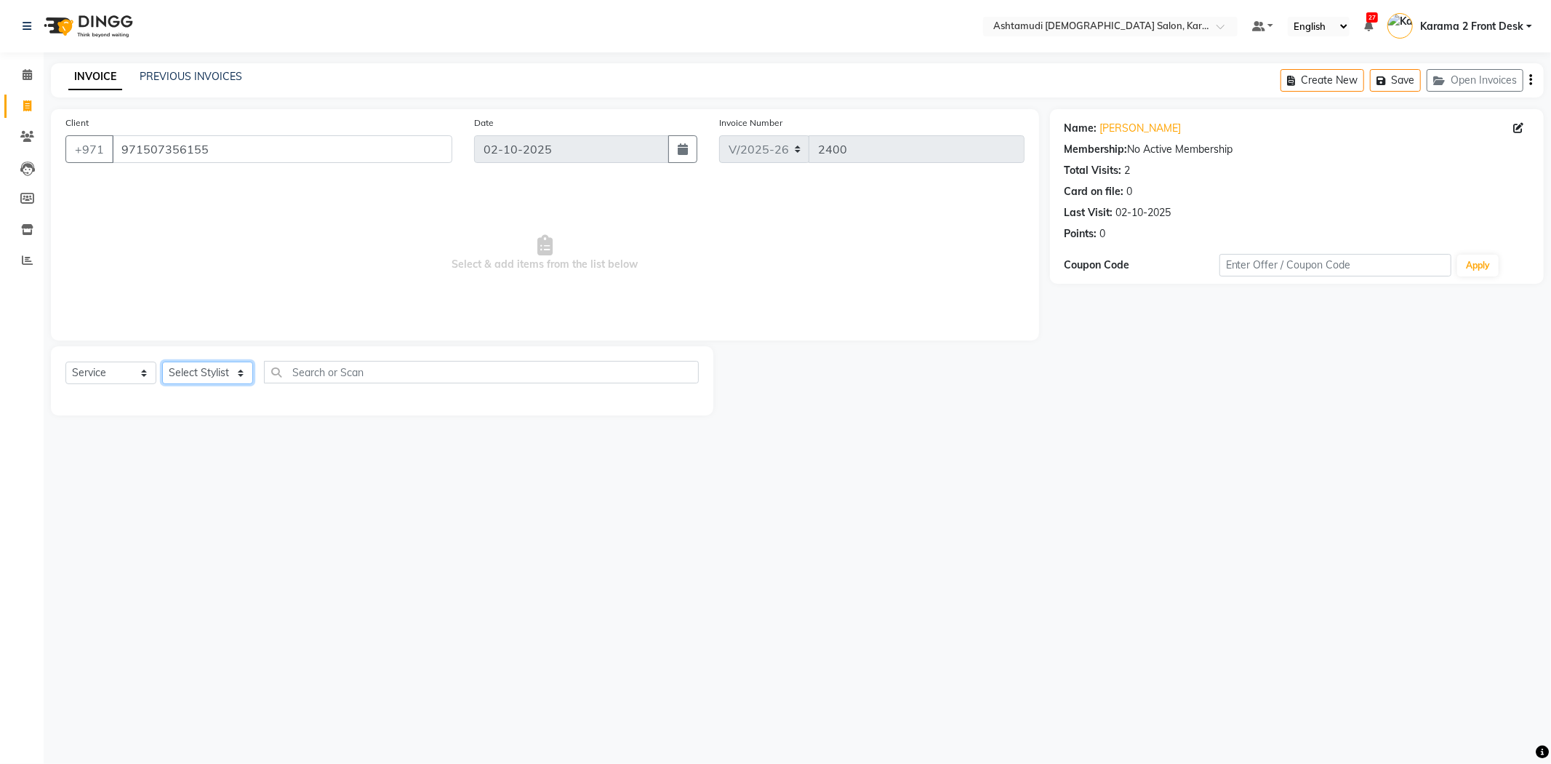
click at [189, 376] on select "Select Stylist Babitha Carolina Farsana Begum Geeta Jyothi Krishna Karama 2 Fro…" at bounding box center [207, 372] width 91 height 23
select select "81433"
click at [162, 362] on select "Select Stylist Babitha Carolina Farsana Begum Geeta Jyothi Krishna Karama 2 Fro…" at bounding box center [207, 372] width 91 height 23
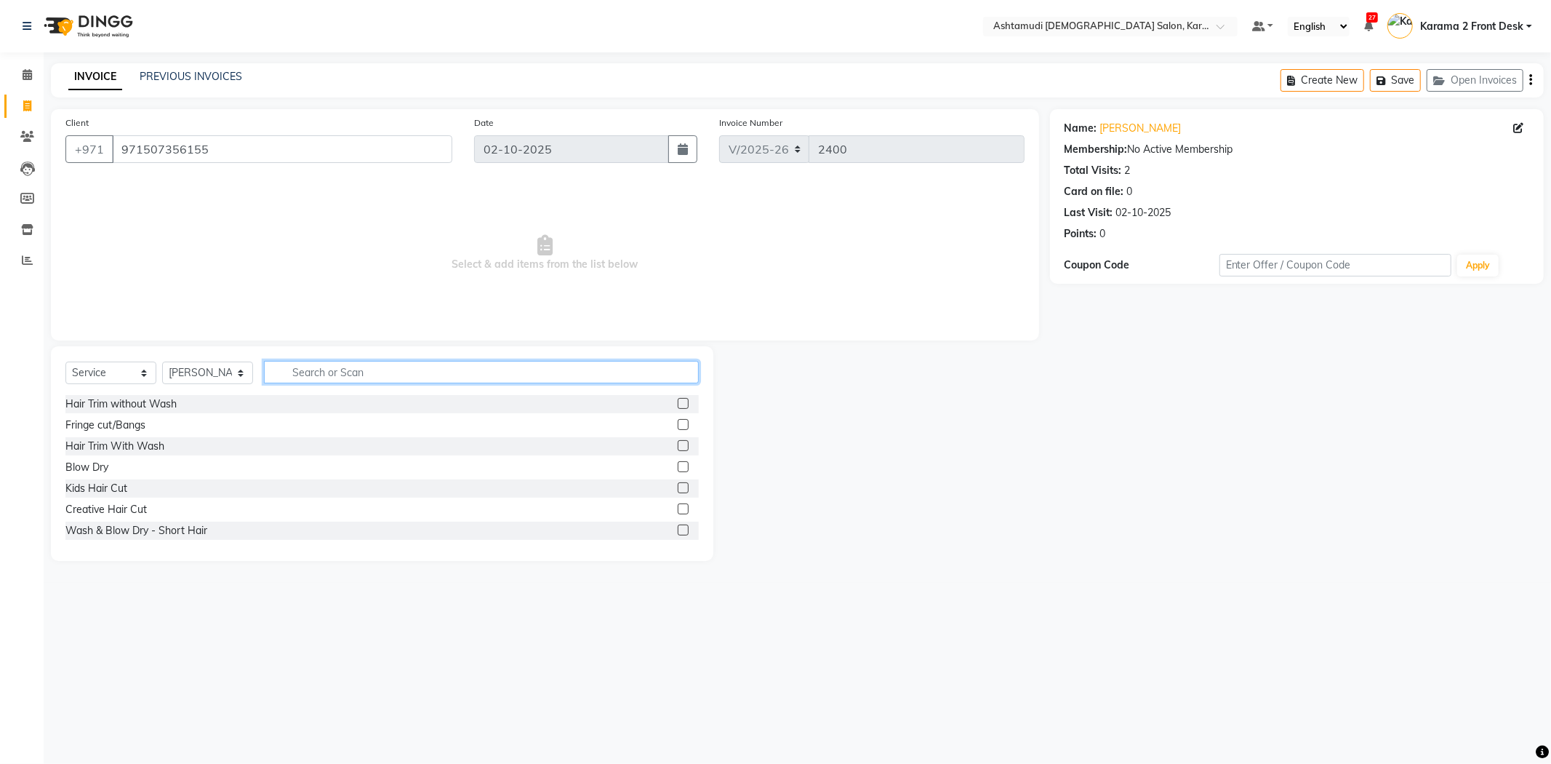
click at [324, 372] on input "text" at bounding box center [481, 372] width 435 height 23
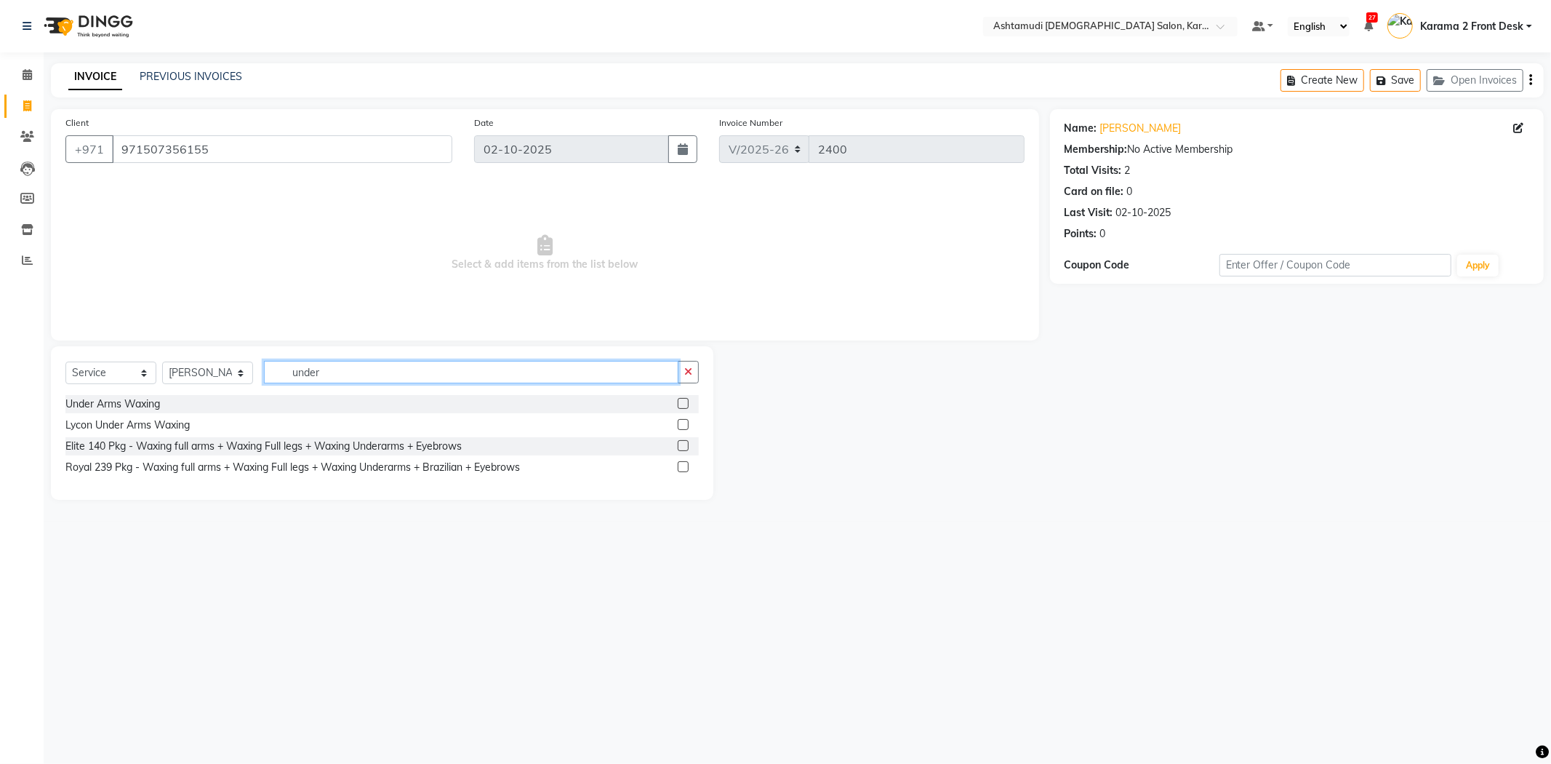
type input "under"
click at [681, 408] on label at bounding box center [683, 403] width 11 height 11
click at [681, 408] on input "checkbox" at bounding box center [682, 403] width 9 height 9
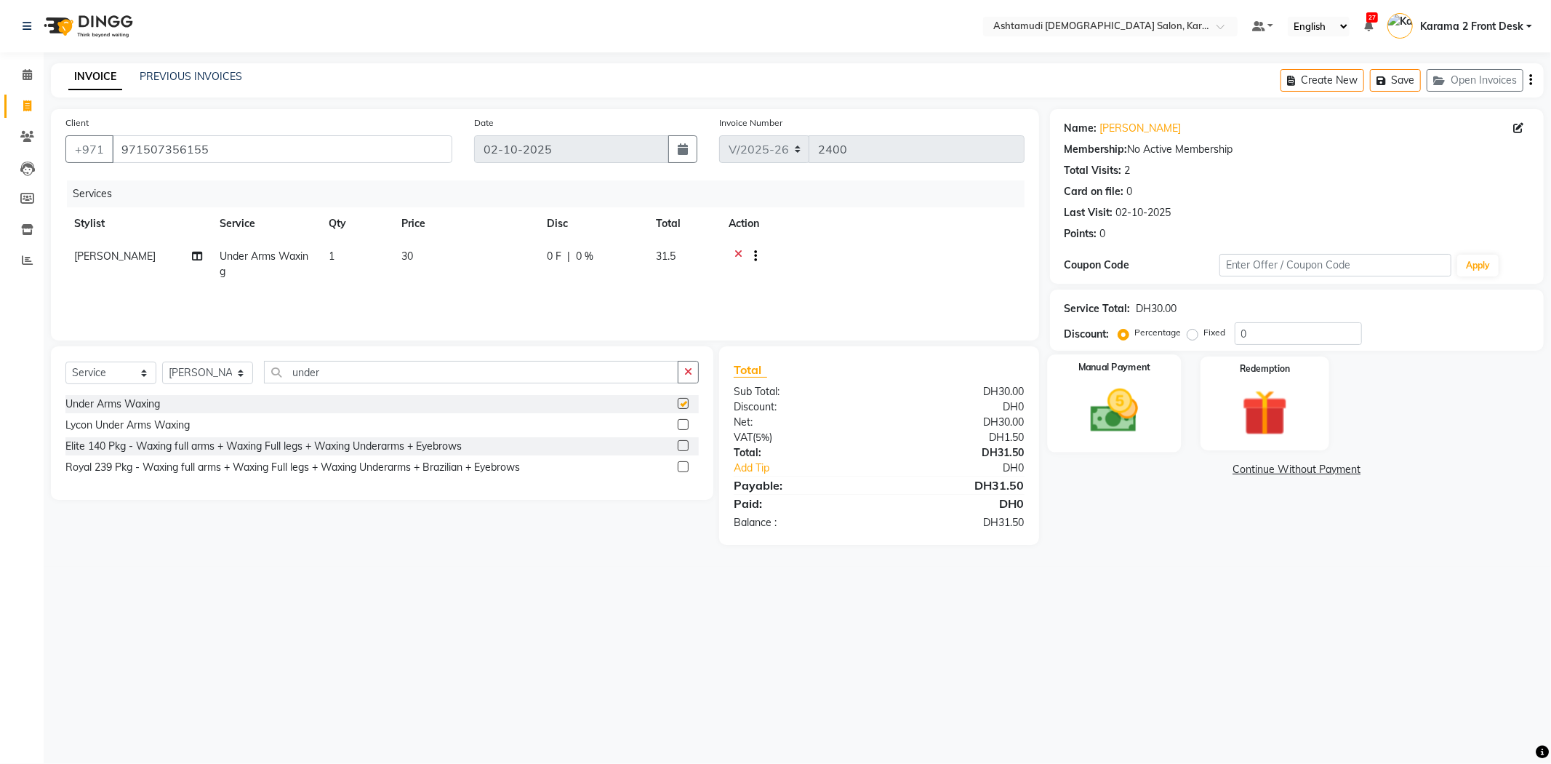
checkbox input "false"
drag, startPoint x: 1283, startPoint y: 324, endPoint x: 1068, endPoint y: 351, distance: 216.8
click at [1068, 351] on div "Name: Thanuja Membership: No Active Membership Total Visits: 2 Card on file: 0 …" at bounding box center [1302, 327] width 505 height 436
type input "15"
click at [1164, 385] on div "Manual Payment" at bounding box center [1114, 402] width 134 height 97
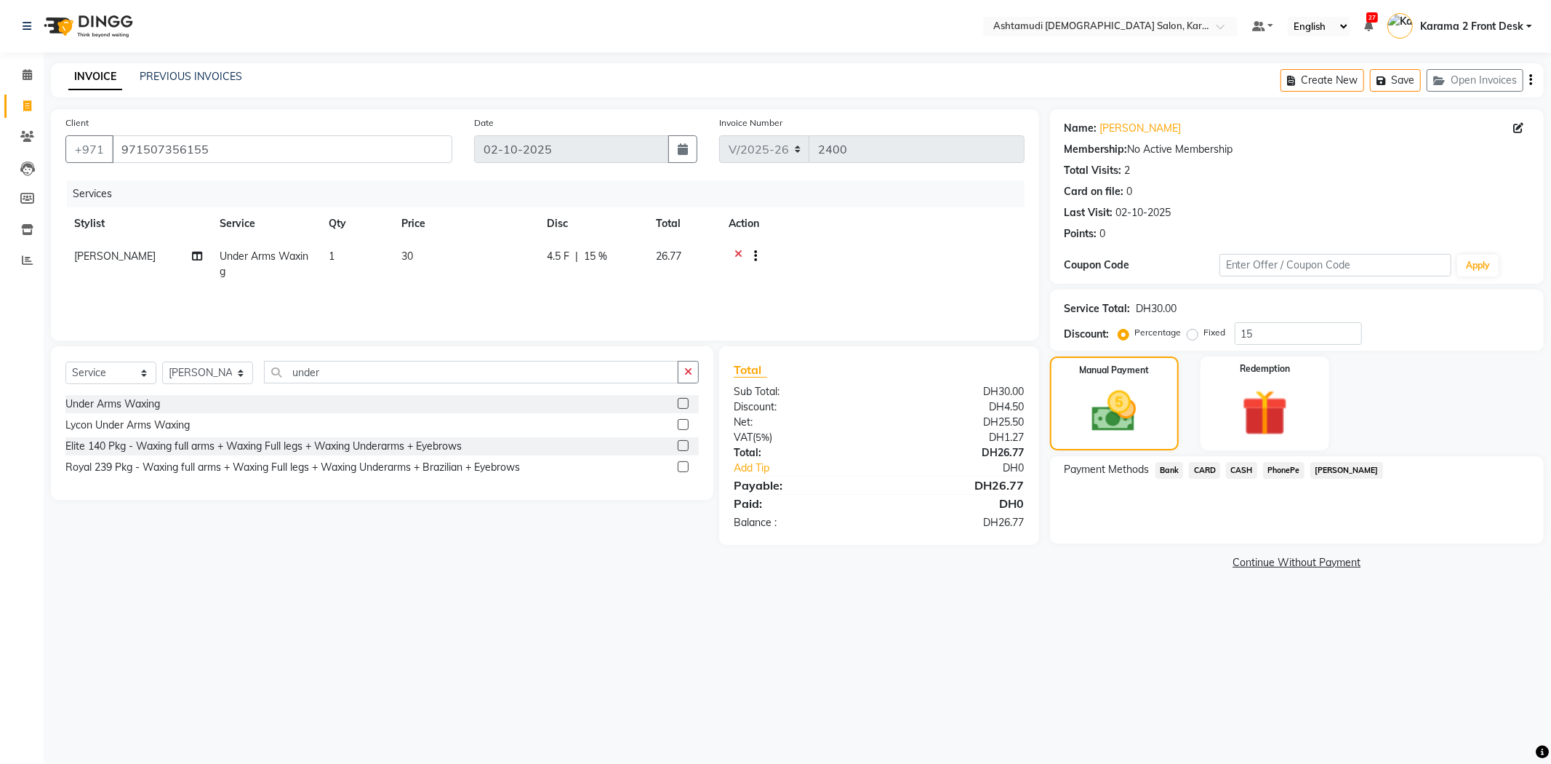
click at [1217, 471] on span "CARD" at bounding box center [1204, 470] width 31 height 17
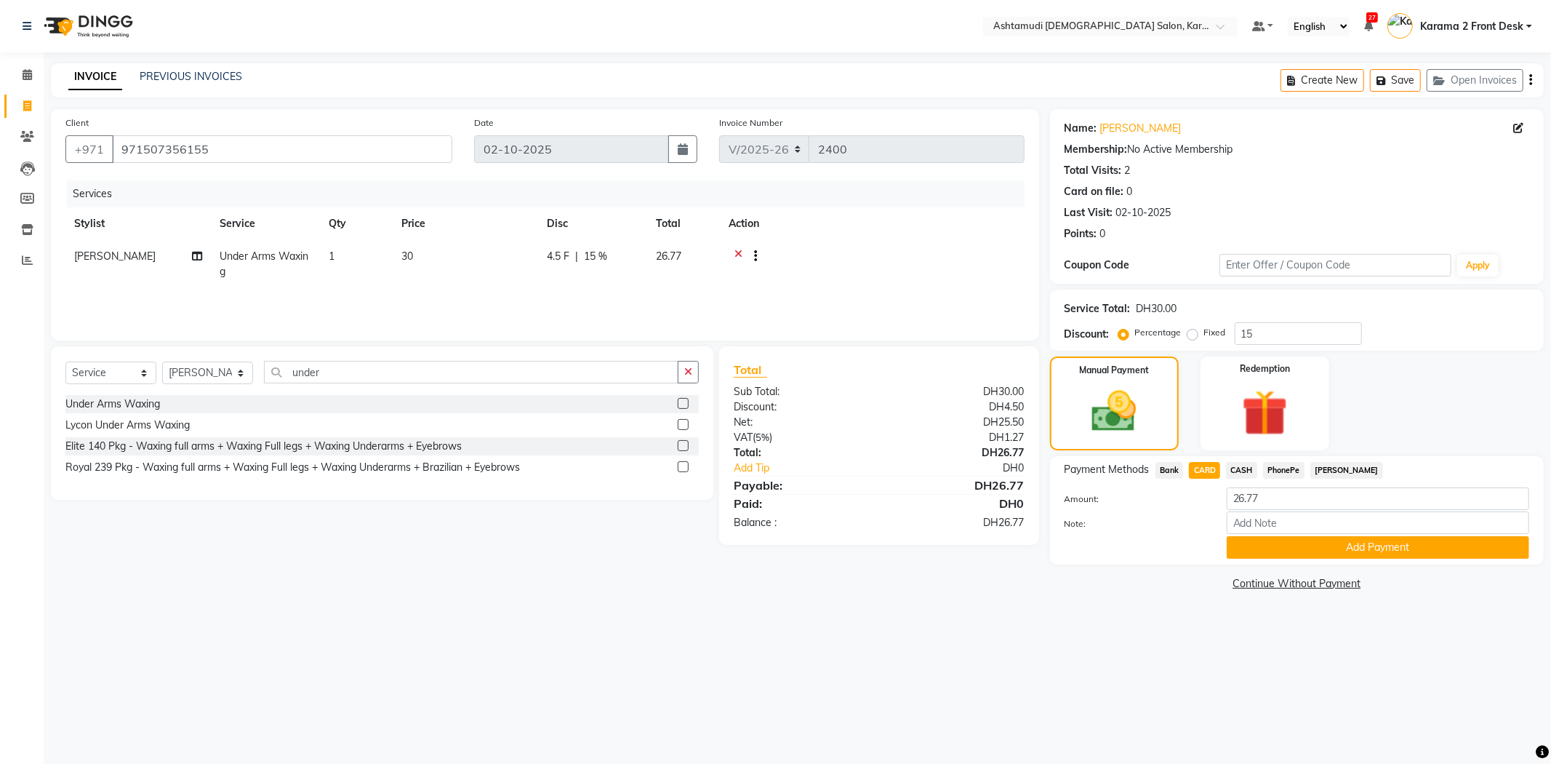
click at [1194, 522] on label "Note:" at bounding box center [1135, 523] width 162 height 13
click at [1227, 522] on input "Note:" at bounding box center [1378, 522] width 303 height 23
click at [1321, 546] on button "Add Payment" at bounding box center [1378, 547] width 303 height 23
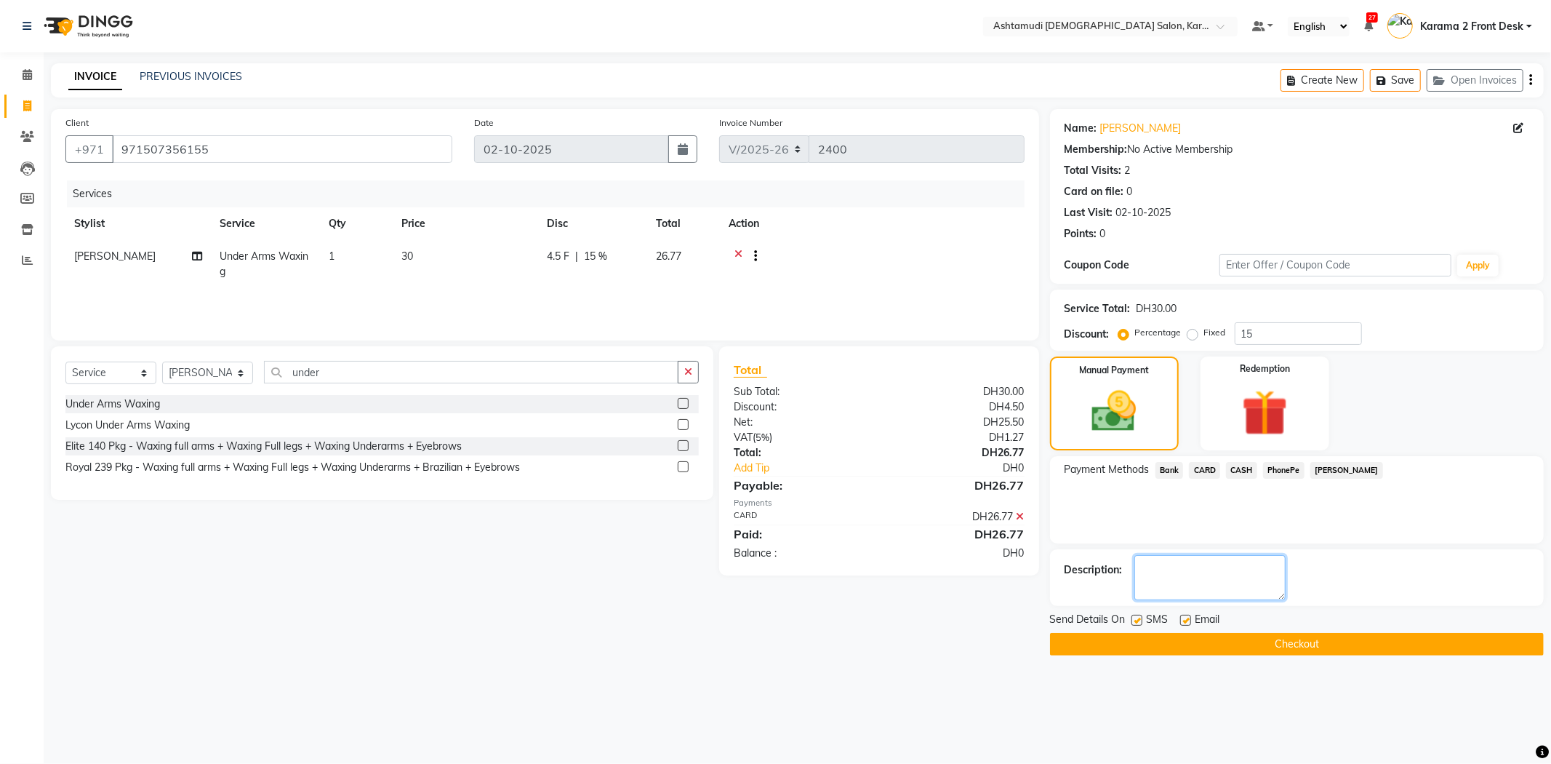
click at [1222, 565] on textarea at bounding box center [1209, 577] width 151 height 45
click at [1130, 617] on div "Send Details On SMS Email" at bounding box center [1297, 621] width 494 height 18
click at [1185, 620] on label at bounding box center [1185, 620] width 11 height 11
click at [1185, 620] on input "checkbox" at bounding box center [1184, 620] width 9 height 9
checkbox input "false"
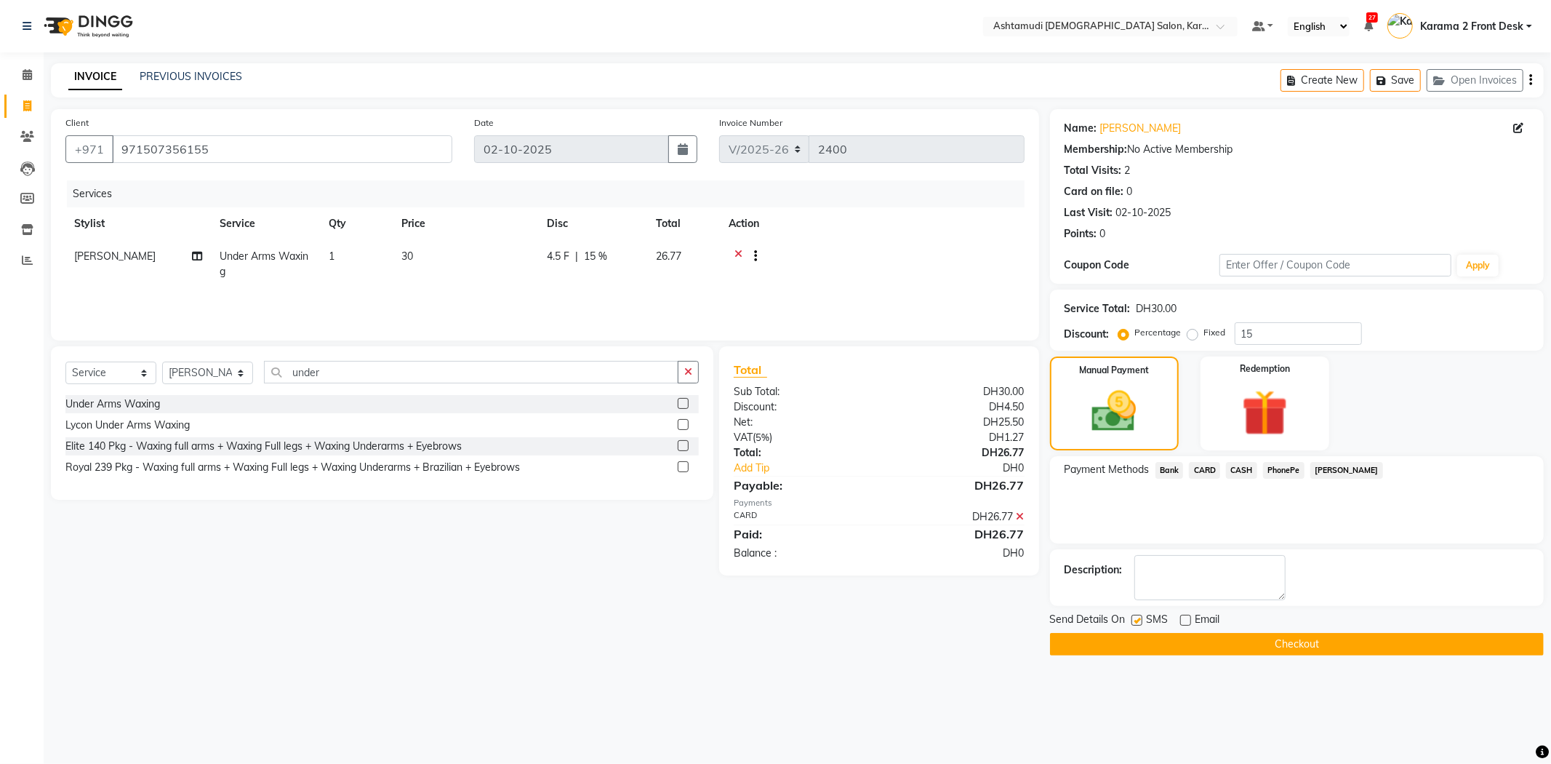
click at [1142, 621] on label at bounding box center [1137, 620] width 11 height 11
click at [1141, 621] on input "checkbox" at bounding box center [1136, 620] width 9 height 9
checkbox input "false"
click at [1210, 569] on textarea at bounding box center [1209, 577] width 151 height 45
drag, startPoint x: 1247, startPoint y: 636, endPoint x: 1162, endPoint y: 532, distance: 134.9
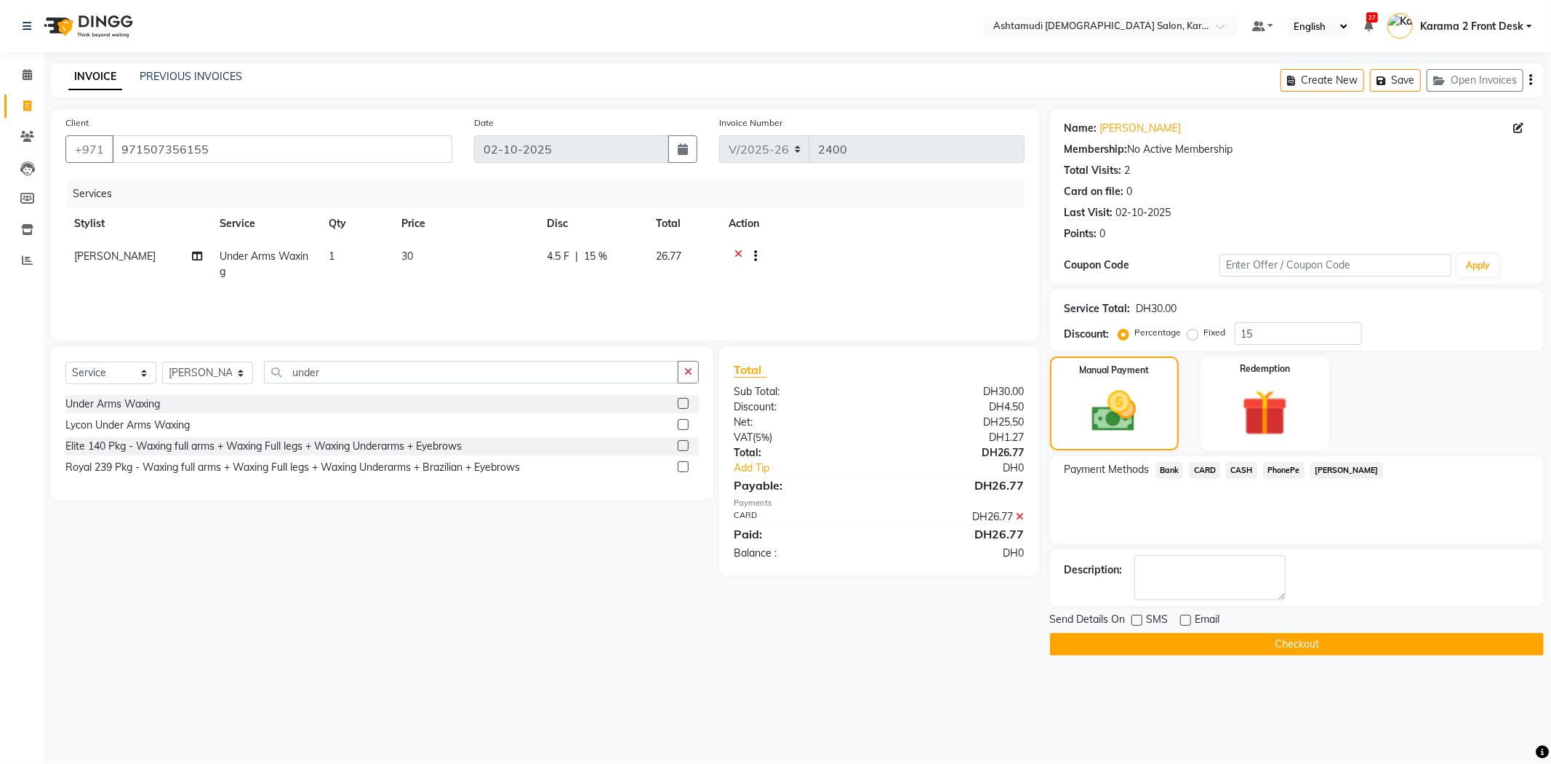
click at [1166, 511] on div "Payment Methods Bank CARD CASH PhonePe Tamara" at bounding box center [1297, 499] width 494 height 87
click at [1166, 569] on textarea at bounding box center [1209, 577] width 151 height 45
drag, startPoint x: 1137, startPoint y: 644, endPoint x: 957, endPoint y: 296, distance: 391.9
click at [957, 296] on div "Client +971 971507356155 Date 02-10-2025 Invoice Number V/2025 V/2025-26 2400 S…" at bounding box center [797, 382] width 1515 height 546
click at [1018, 518] on icon at bounding box center [1021, 516] width 8 height 10
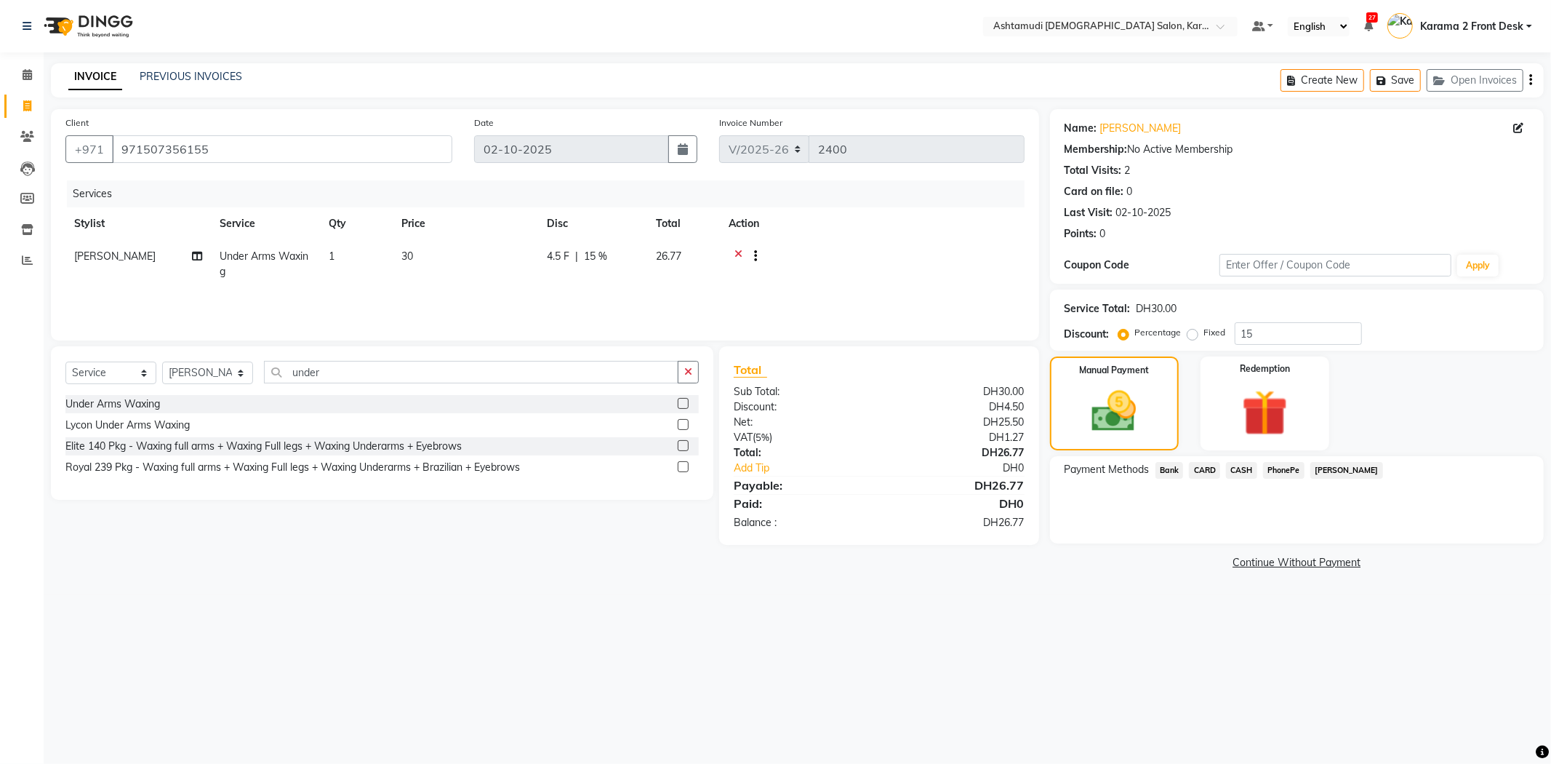
click at [1247, 467] on span "CASH" at bounding box center [1241, 470] width 31 height 17
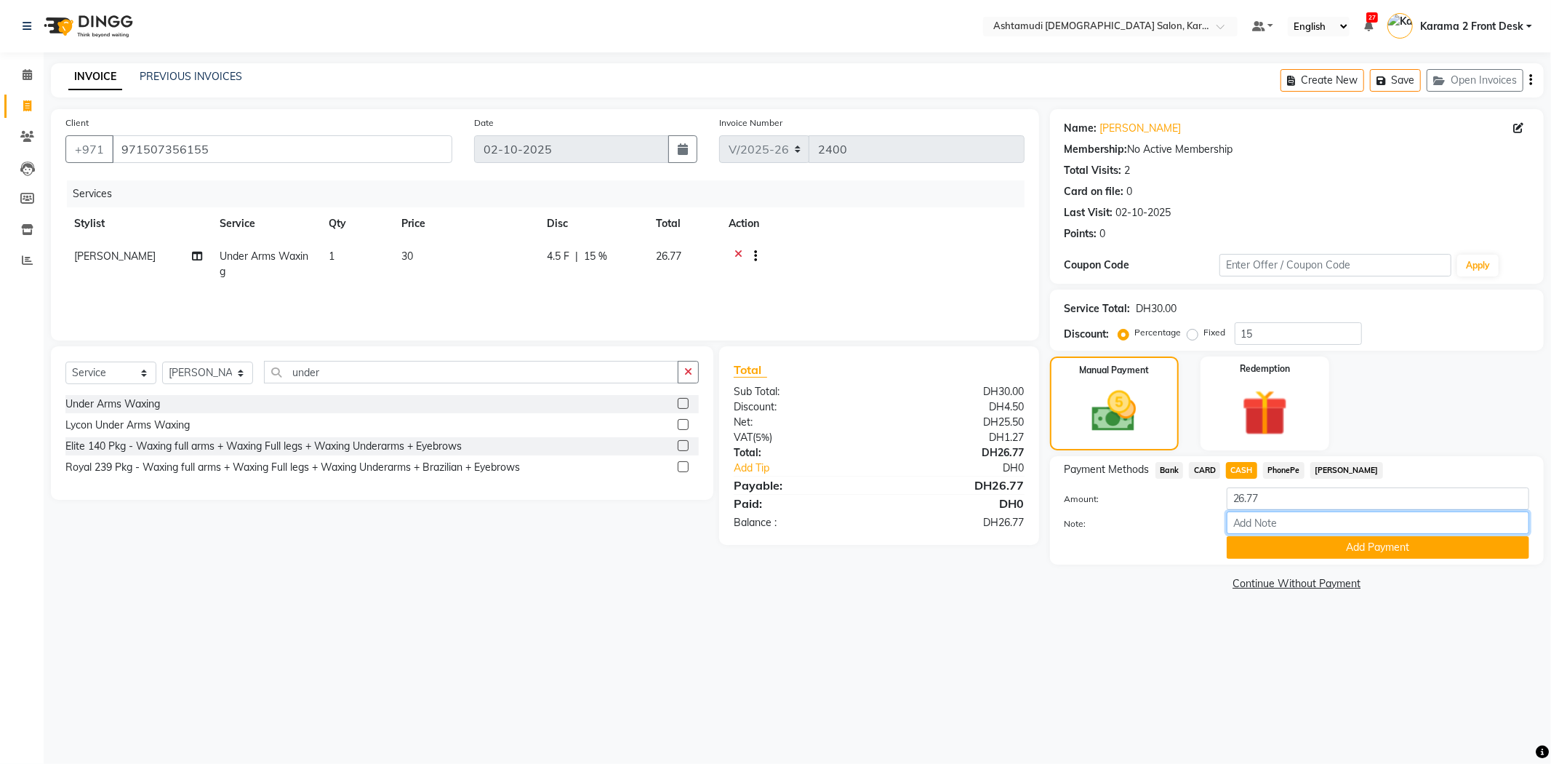
click at [1254, 522] on input "Note:" at bounding box center [1378, 522] width 303 height 23
type input "swathy"
click at [1265, 554] on button "Add Payment" at bounding box center [1378, 547] width 303 height 23
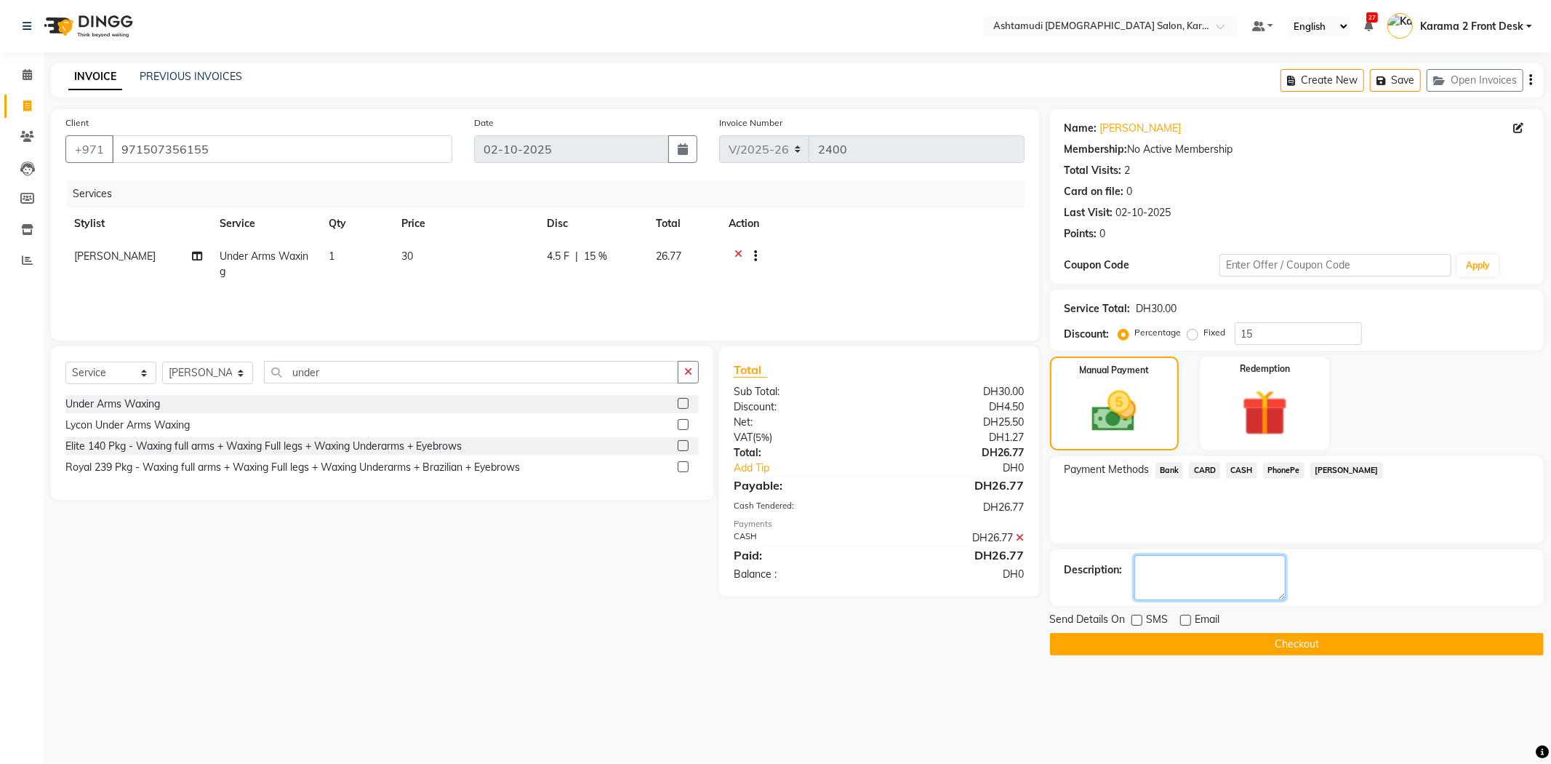
drag, startPoint x: 1216, startPoint y: 585, endPoint x: 1166, endPoint y: 616, distance: 58.1
click at [1211, 593] on textarea at bounding box center [1209, 577] width 151 height 45
drag, startPoint x: 1165, startPoint y: 635, endPoint x: 1161, endPoint y: 625, distance: 10.4
click at [1160, 628] on div "Send Details On SMS Email Checkout" at bounding box center [1297, 634] width 494 height 44
click at [1139, 645] on button "Checkout" at bounding box center [1297, 644] width 494 height 23
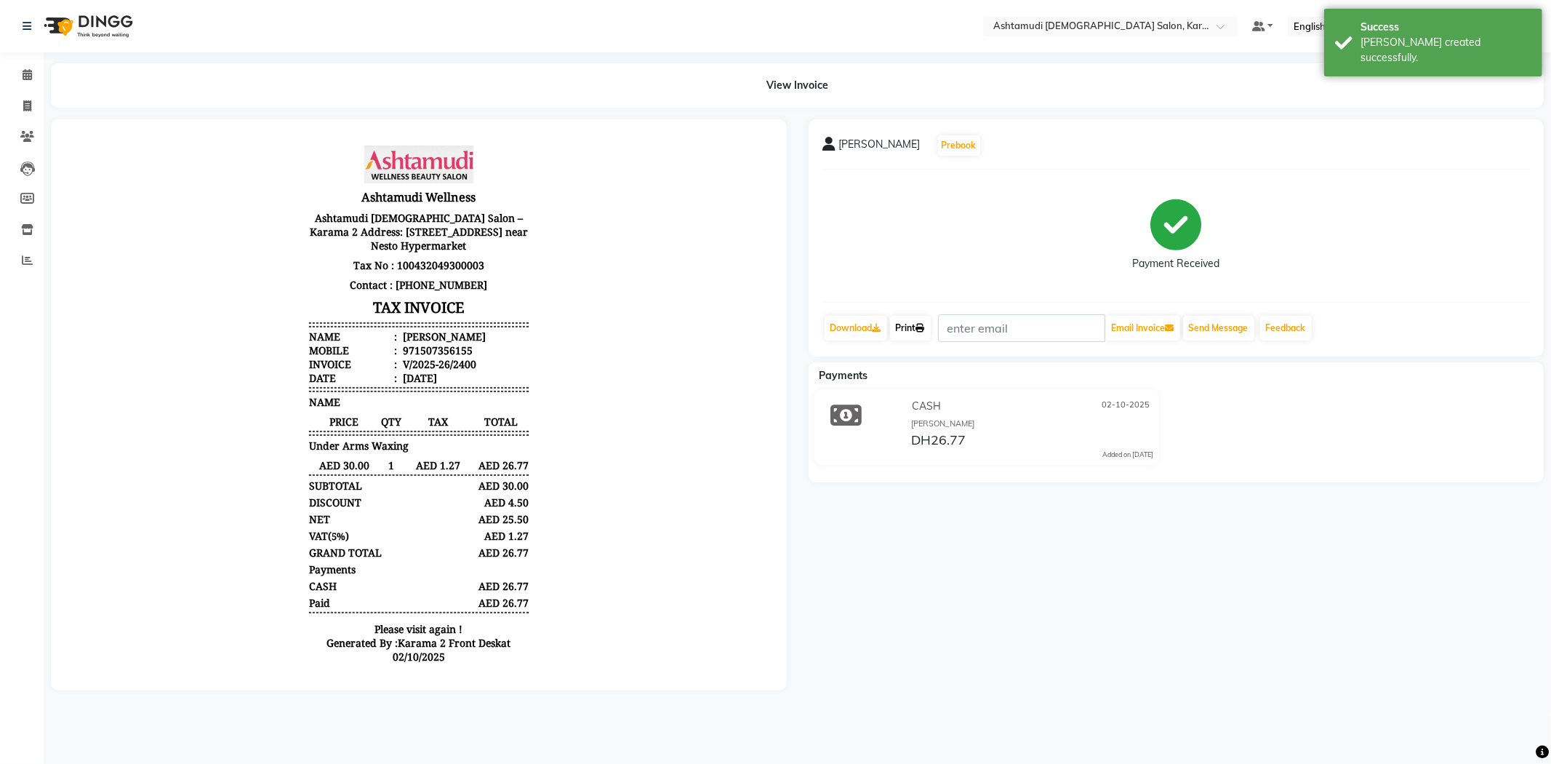
click at [909, 328] on link "Print" at bounding box center [910, 328] width 41 height 25
click at [25, 67] on span at bounding box center [27, 75] width 25 height 17
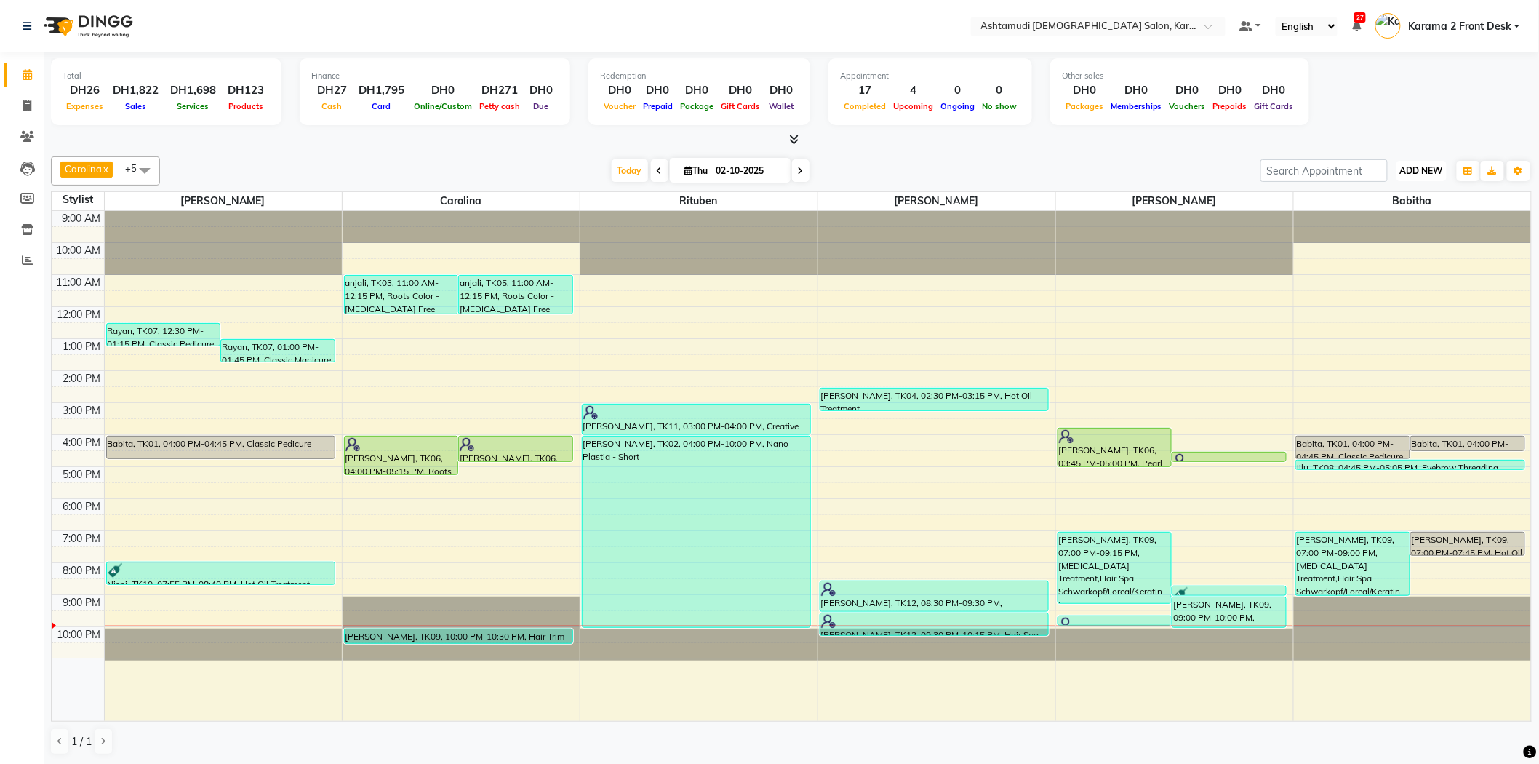
click at [1428, 171] on span "ADD NEW" at bounding box center [1421, 170] width 43 height 11
click at [1377, 234] on link "Add Expense" at bounding box center [1389, 235] width 115 height 19
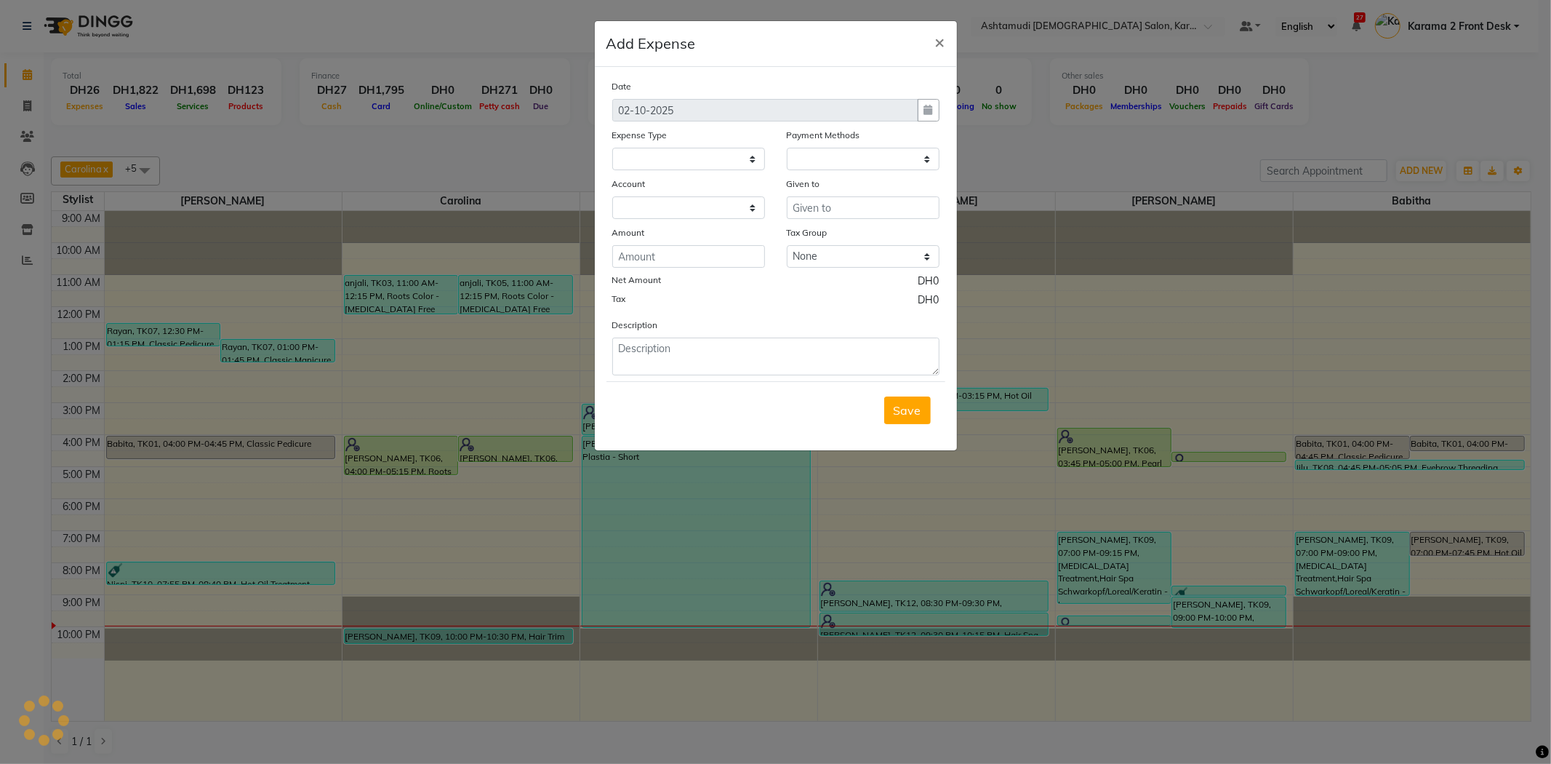
select select
select select "1"
select select "6528"
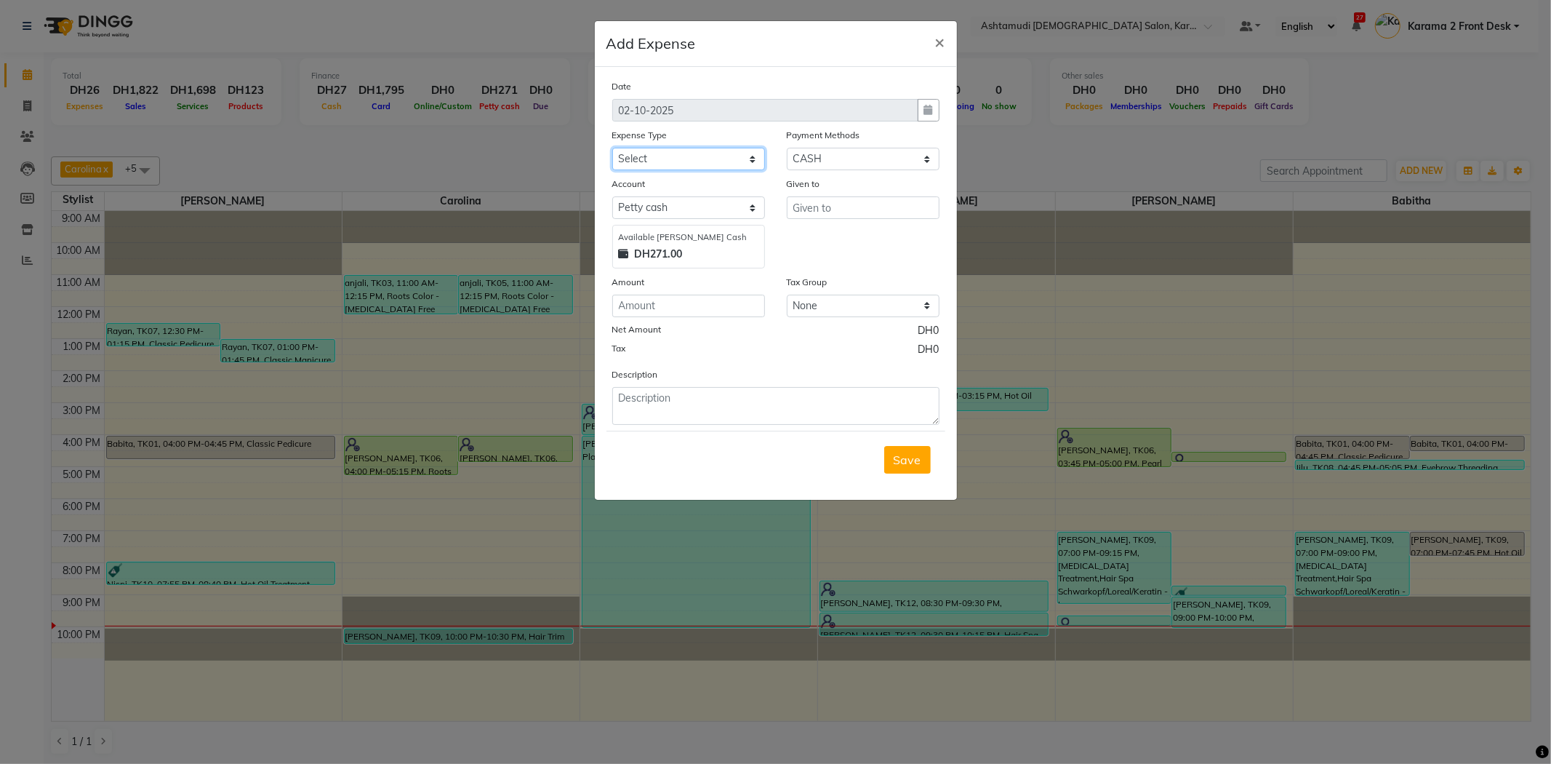
drag, startPoint x: 675, startPoint y: 159, endPoint x: 670, endPoint y: 168, distance: 10.7
click at [675, 159] on select "Select ACCOMODATION EXPENSES ADVERTISEMENT SALES PROMOTIONAL EXPENSES Bonus BRI…" at bounding box center [688, 159] width 153 height 23
select select "6184"
click at [612, 148] on select "Select ACCOMODATION EXPENSES ADVERTISEMENT SALES PROMOTIONAL EXPENSES Bonus BRI…" at bounding box center [688, 159] width 153 height 23
click at [854, 200] on input "text" at bounding box center [863, 207] width 153 height 23
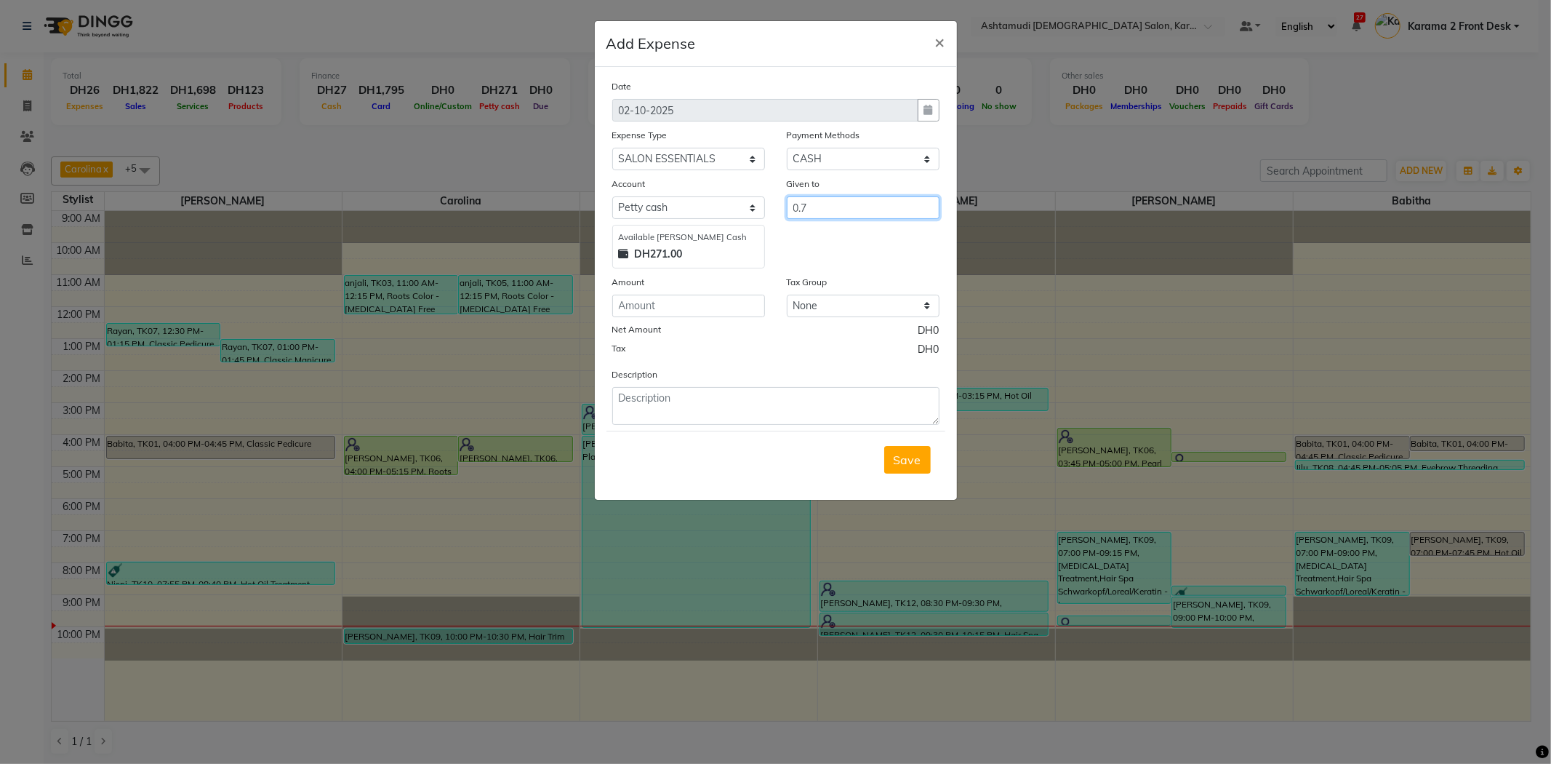
type input "0.76"
drag, startPoint x: 822, startPoint y: 201, endPoint x: 706, endPoint y: 180, distance: 117.7
click at [724, 182] on div "Account Select [PERSON_NAME] cash Default account Available [PERSON_NAME] Cash …" at bounding box center [775, 222] width 349 height 92
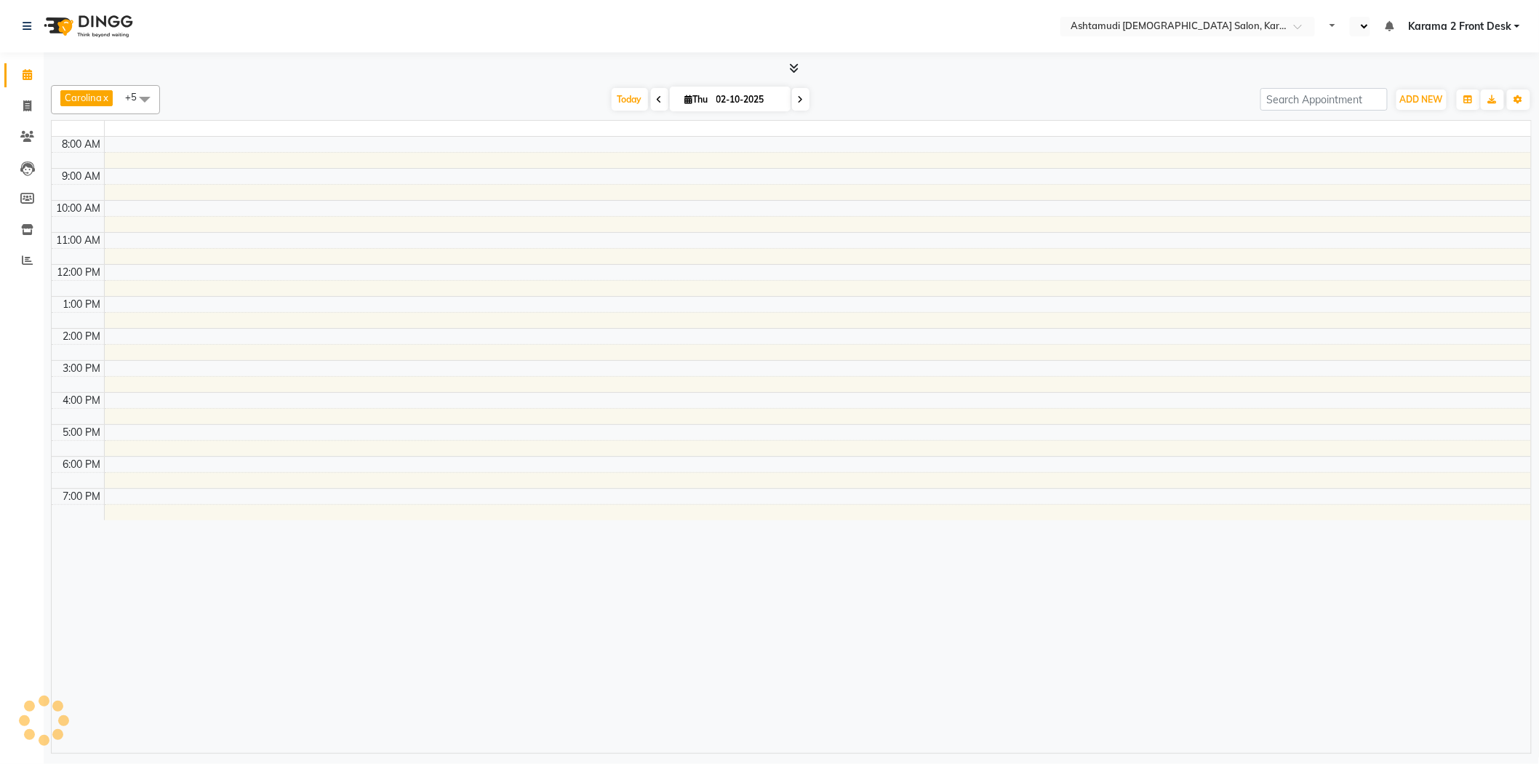
select select "en"
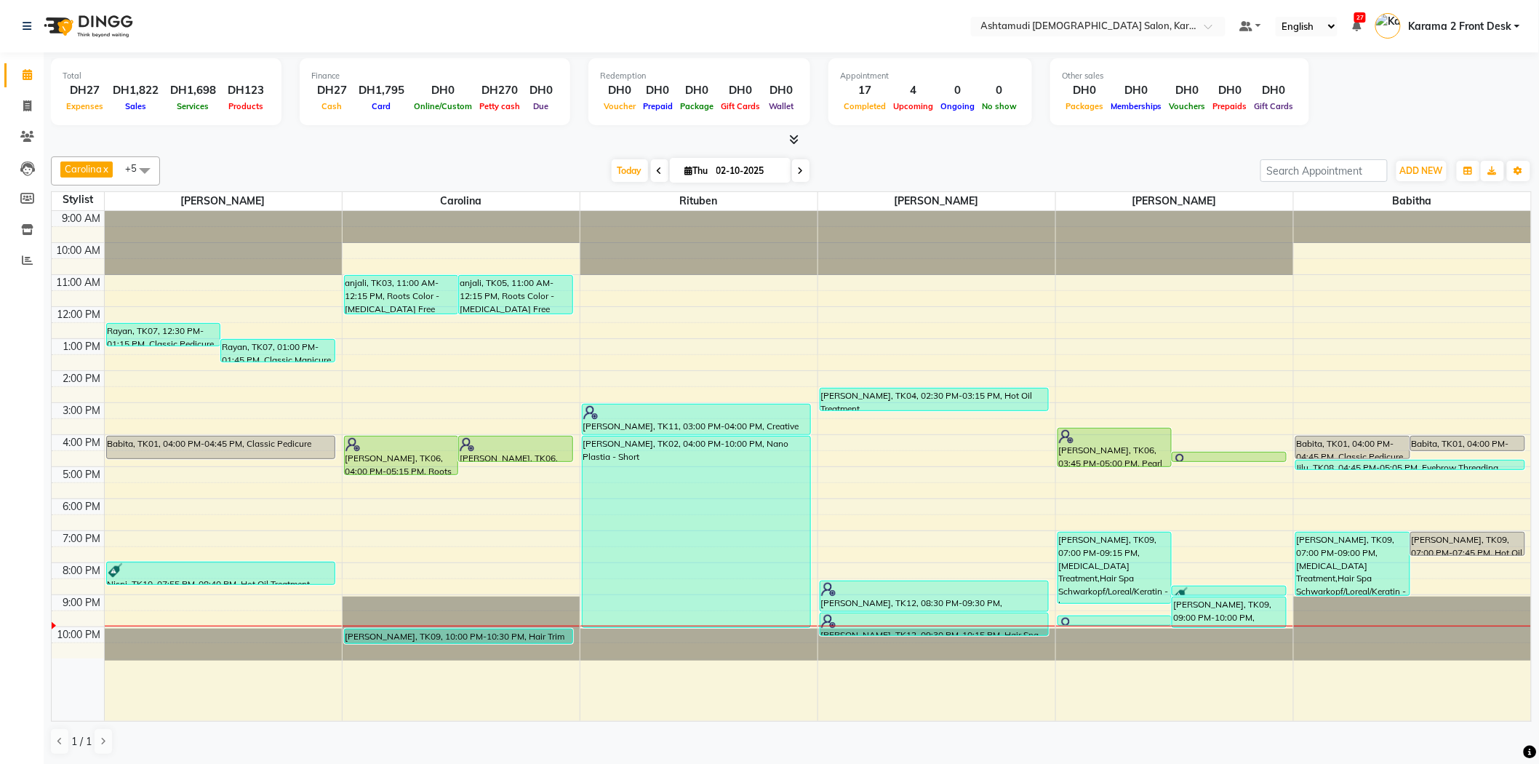
click at [207, 139] on div at bounding box center [791, 139] width 1481 height 15
drag, startPoint x: 28, startPoint y: 244, endPoint x: 20, endPoint y: 252, distance: 11.4
click at [23, 252] on ul "Calendar Invoice Clients Leads Members Inventory Reports Completed InProgress U…" at bounding box center [22, 172] width 44 height 224
click at [20, 252] on span at bounding box center [27, 260] width 25 height 17
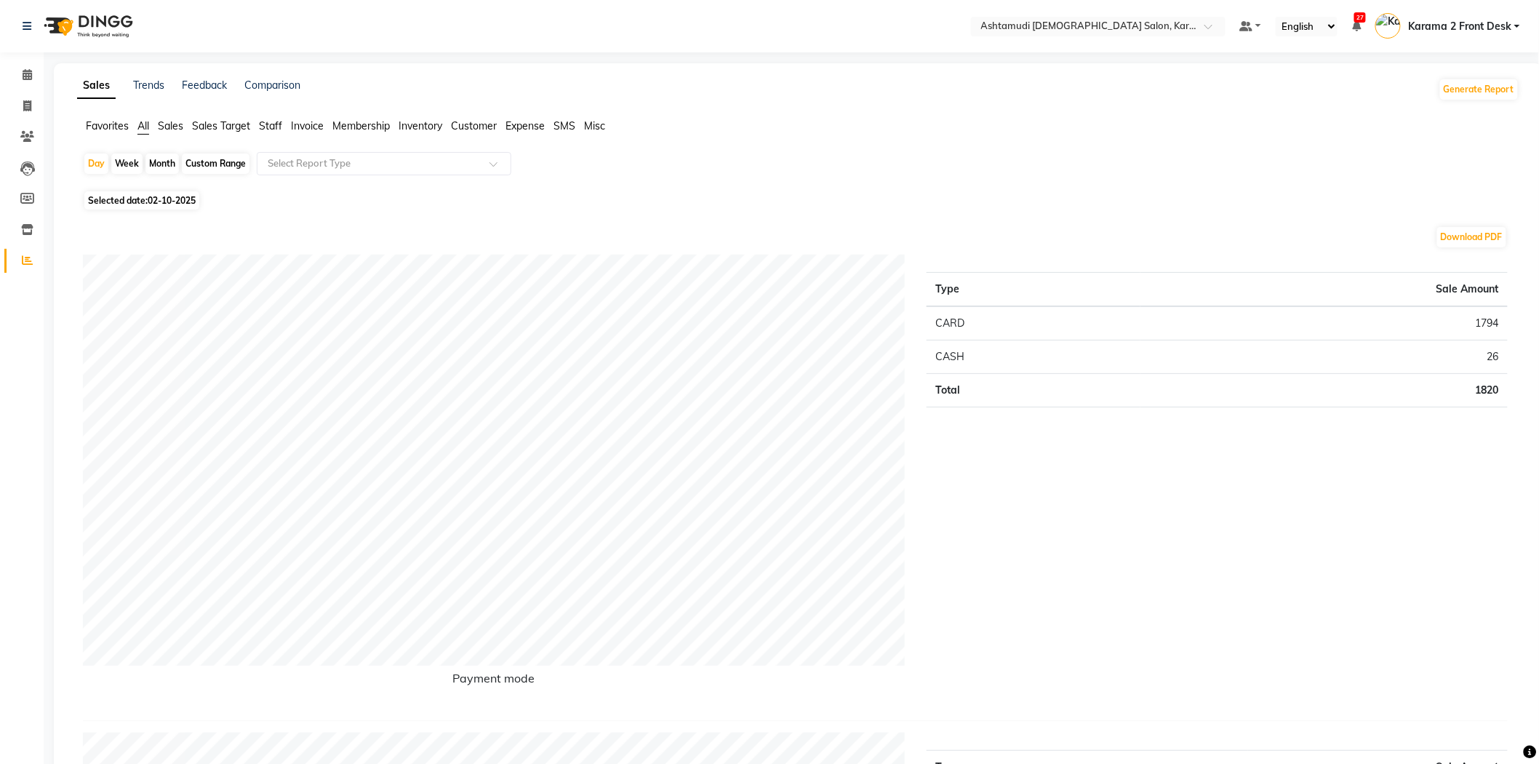
click at [271, 122] on span "Staff" at bounding box center [270, 125] width 23 height 13
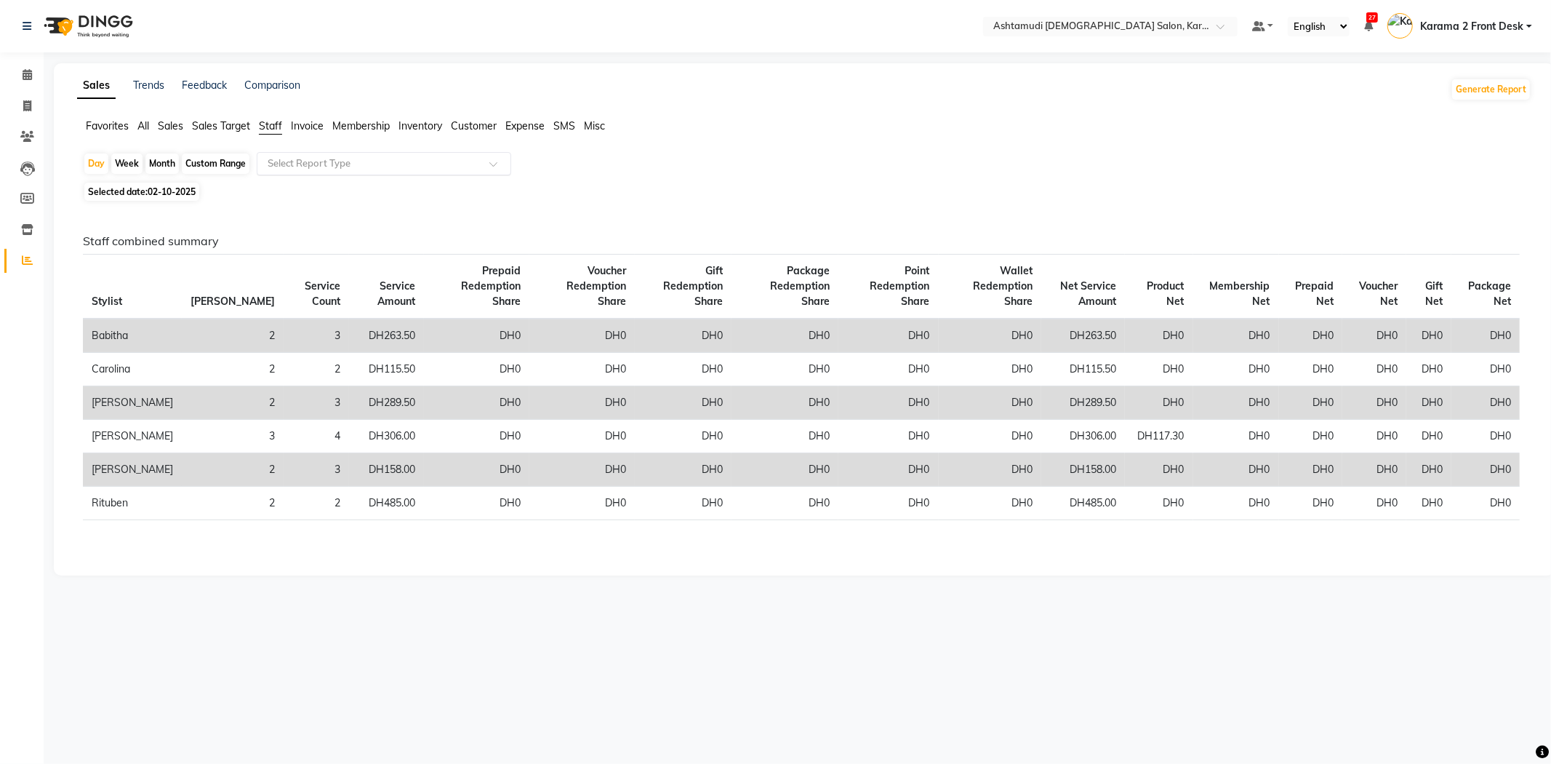
click at [275, 170] on input "text" at bounding box center [369, 163] width 209 height 15
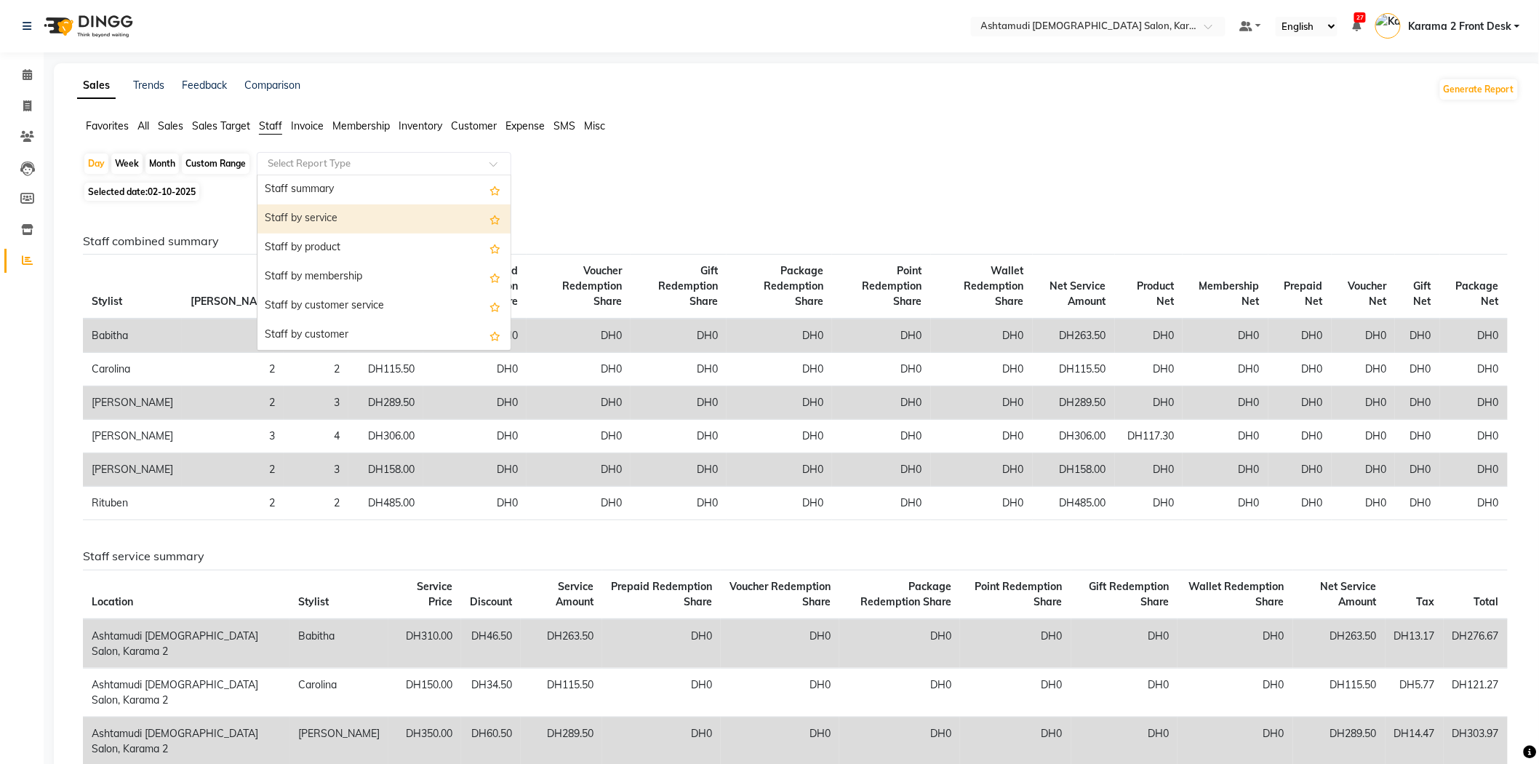
click at [289, 212] on div "Staff by service" at bounding box center [383, 218] width 253 height 29
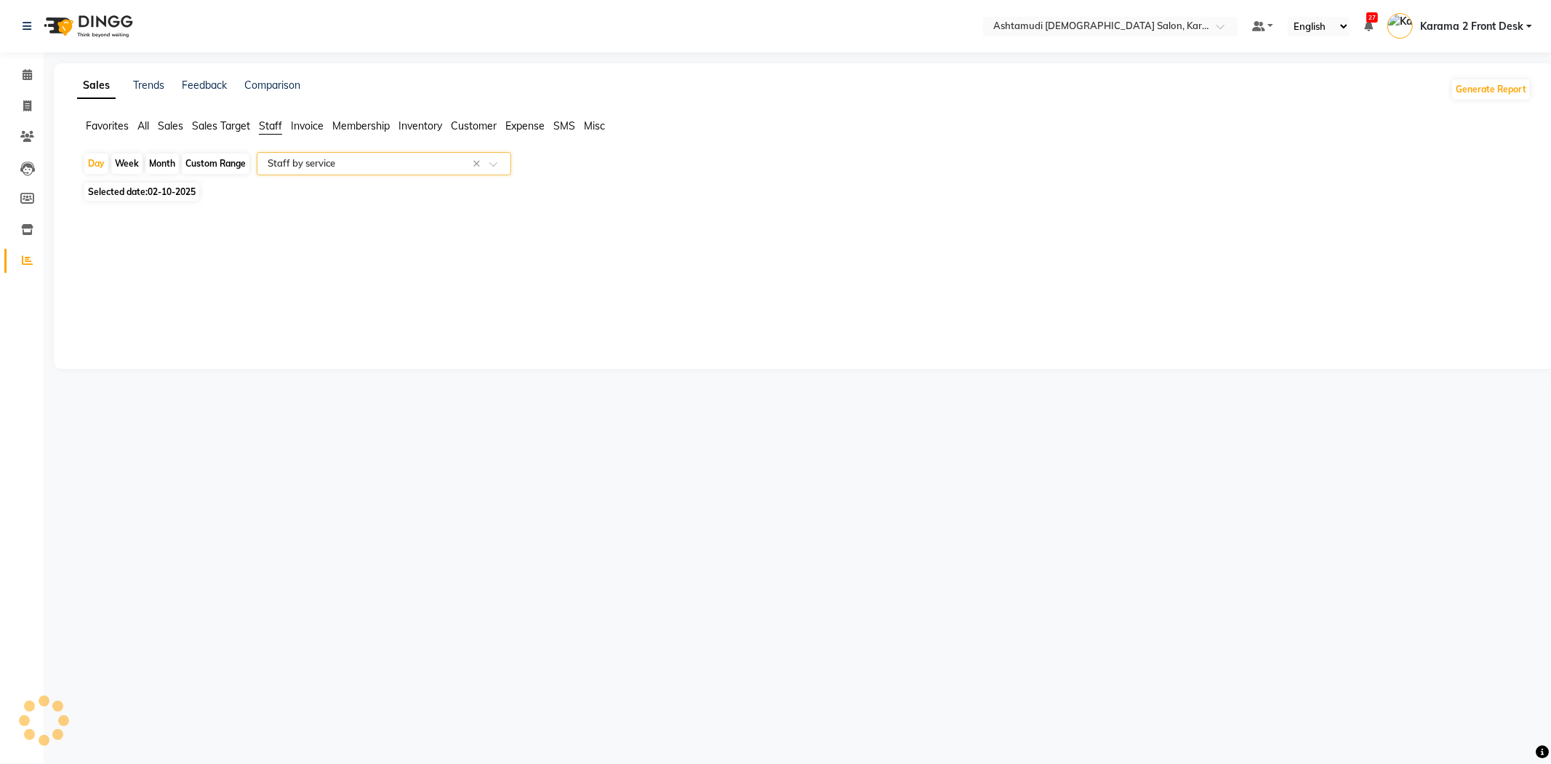
select select "full_report"
select select "csv"
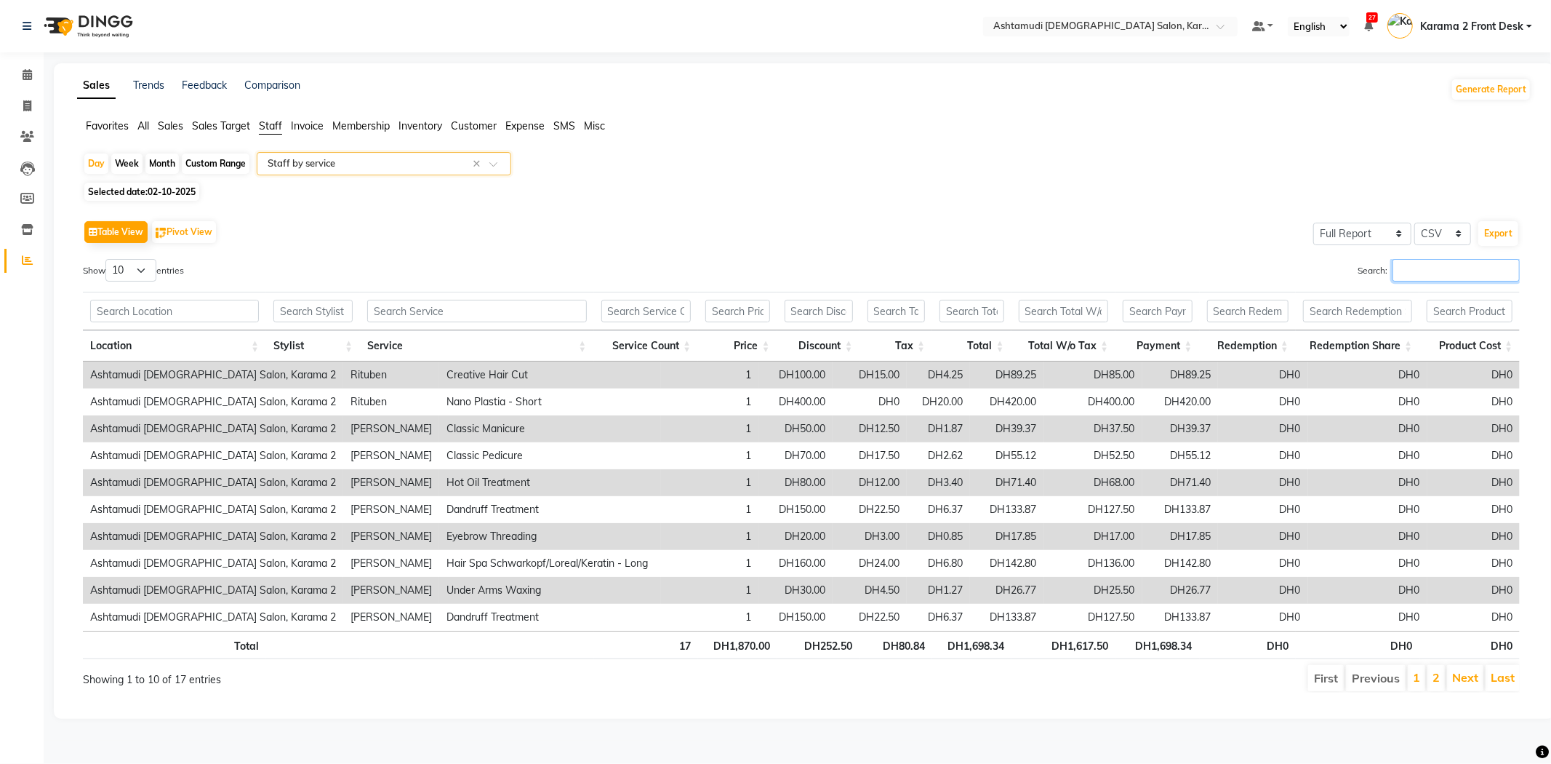
click at [1409, 266] on input "Search:" at bounding box center [1456, 270] width 127 height 23
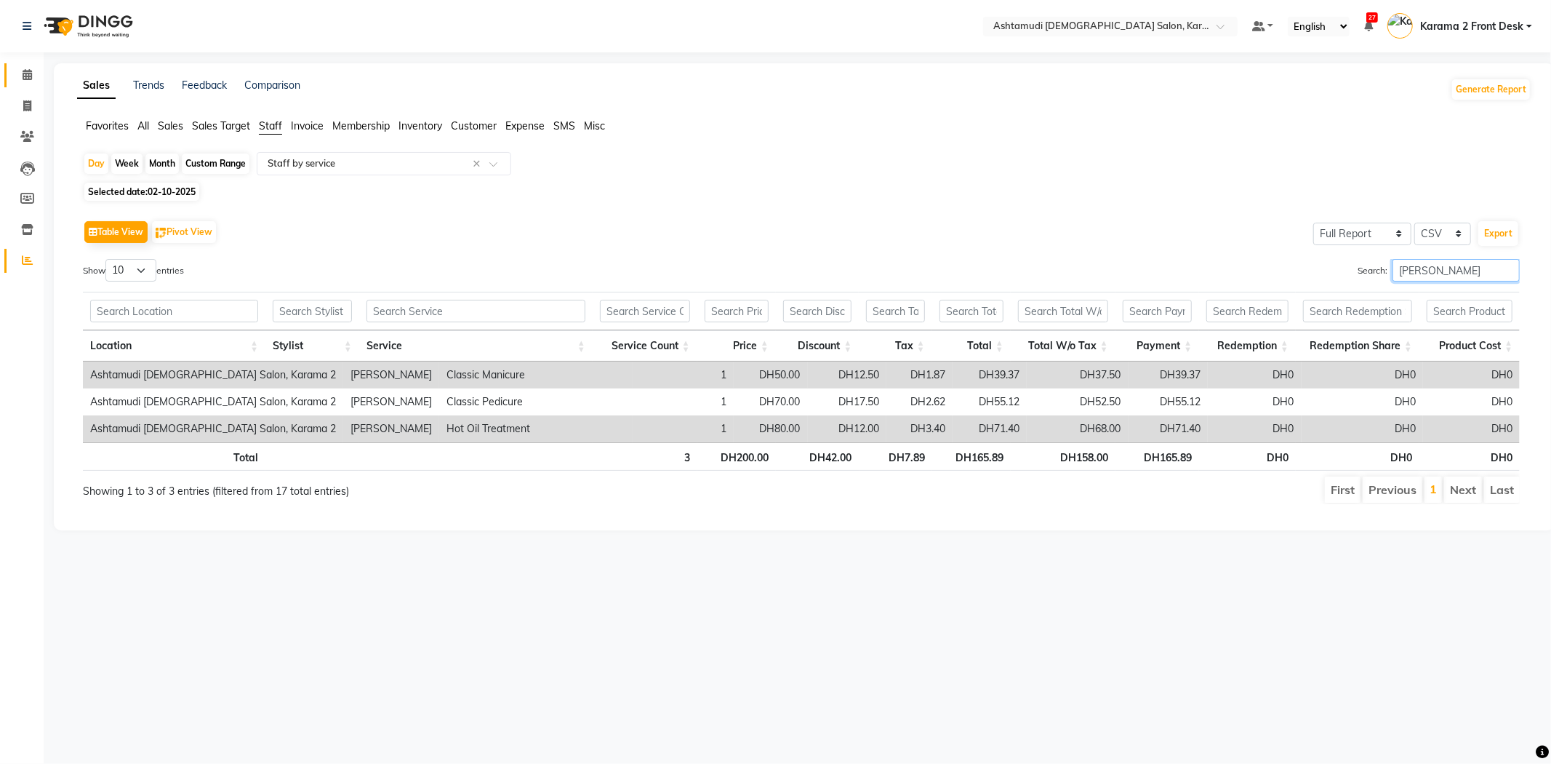
type input "[PERSON_NAME]"
click at [25, 74] on icon at bounding box center [27, 74] width 9 height 11
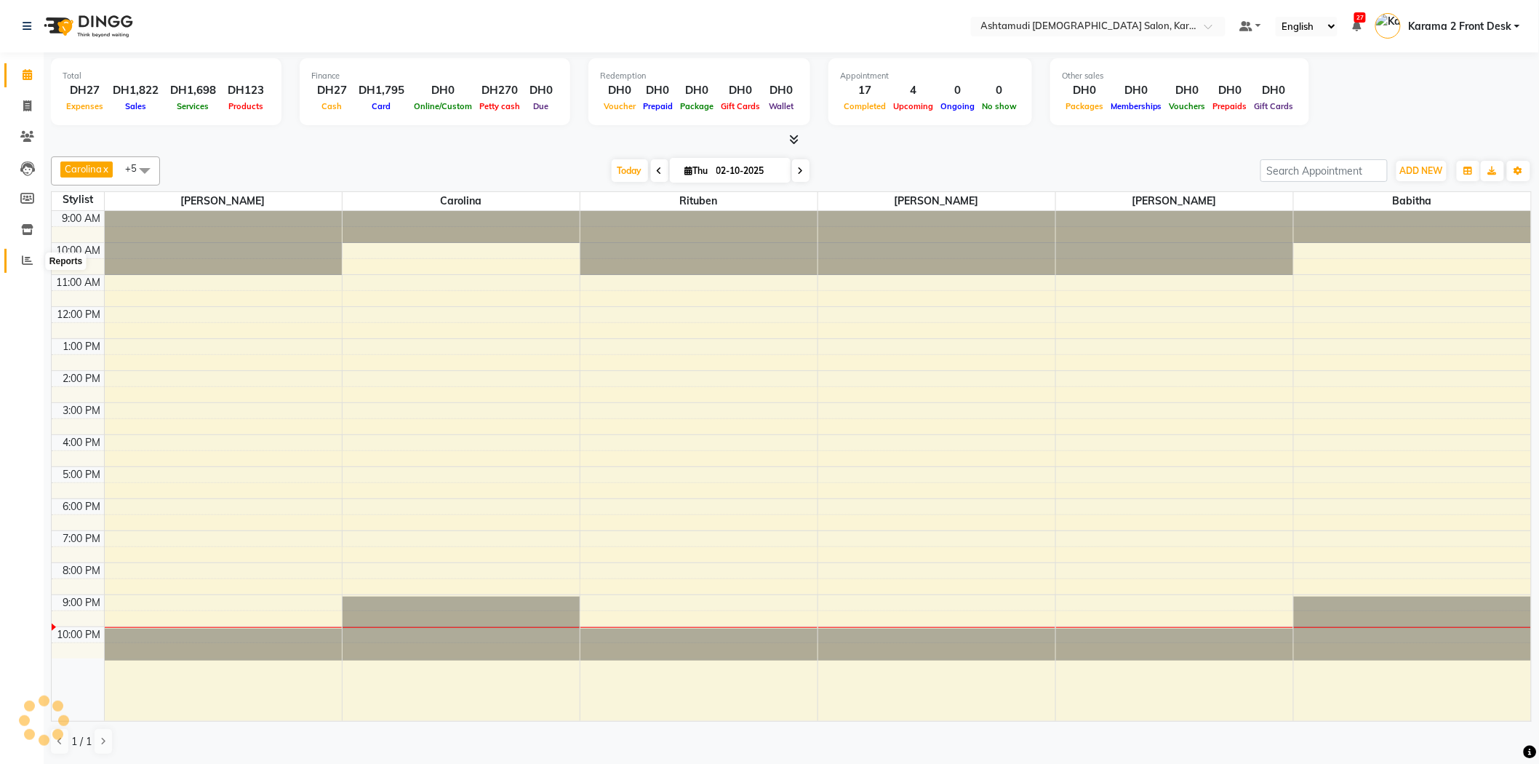
click at [22, 258] on icon at bounding box center [27, 260] width 11 height 11
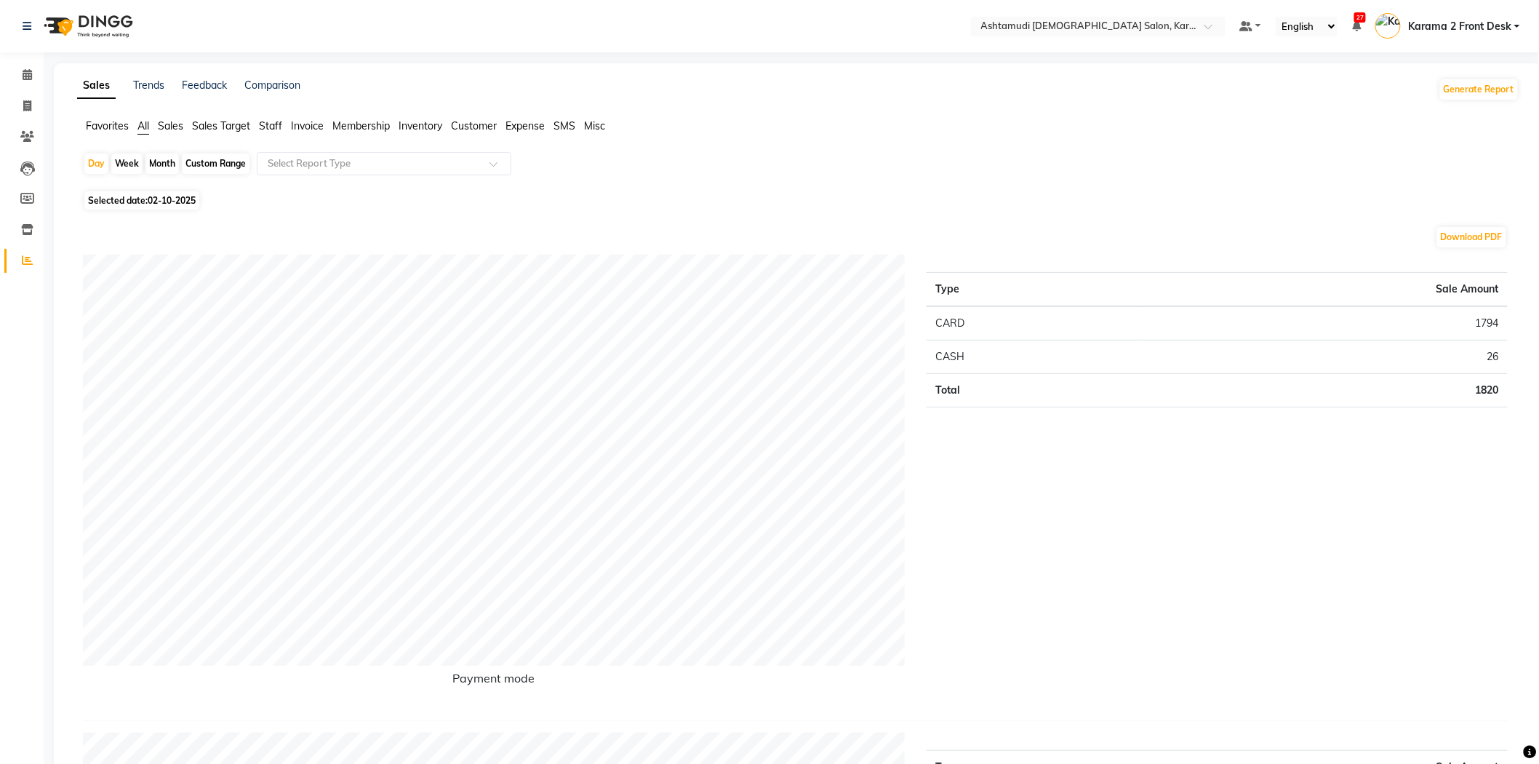
click at [263, 127] on span "Staff" at bounding box center [270, 125] width 23 height 13
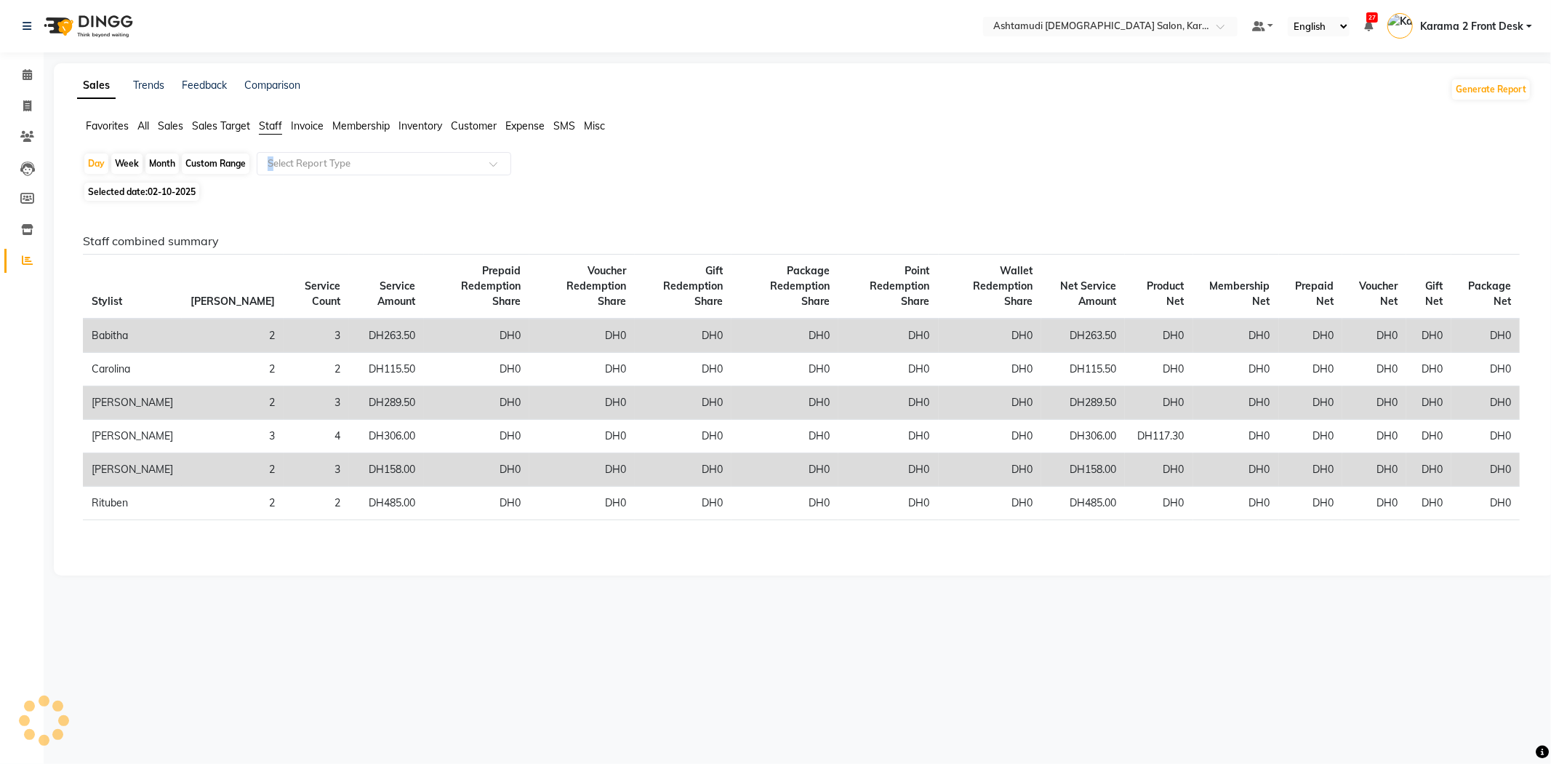
click at [271, 151] on app-reports "Favorites All Sales Sales Target Staff Invoice Membership Inventory Customer Ex…" at bounding box center [804, 340] width 1472 height 442
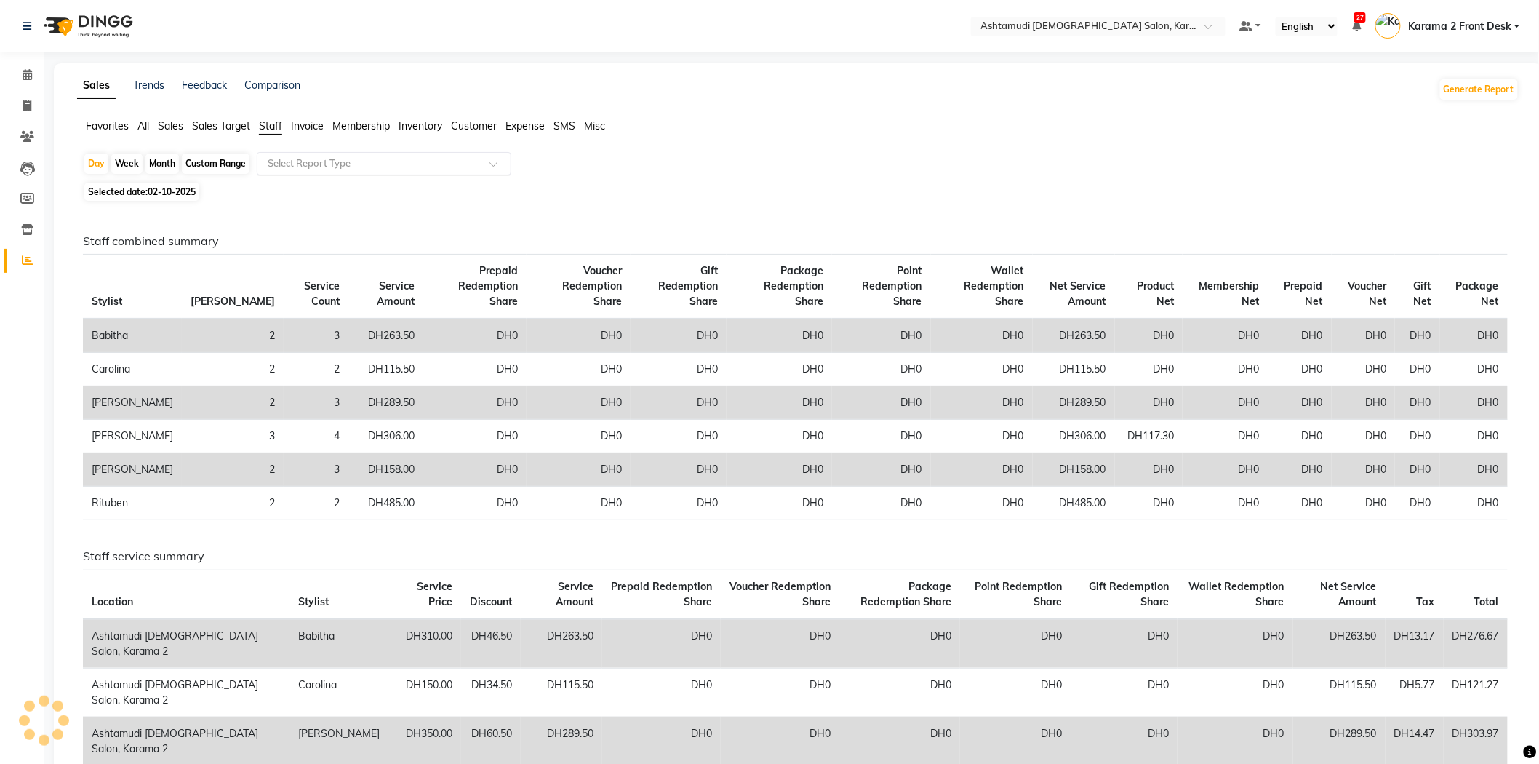
click at [303, 169] on input "text" at bounding box center [369, 163] width 209 height 15
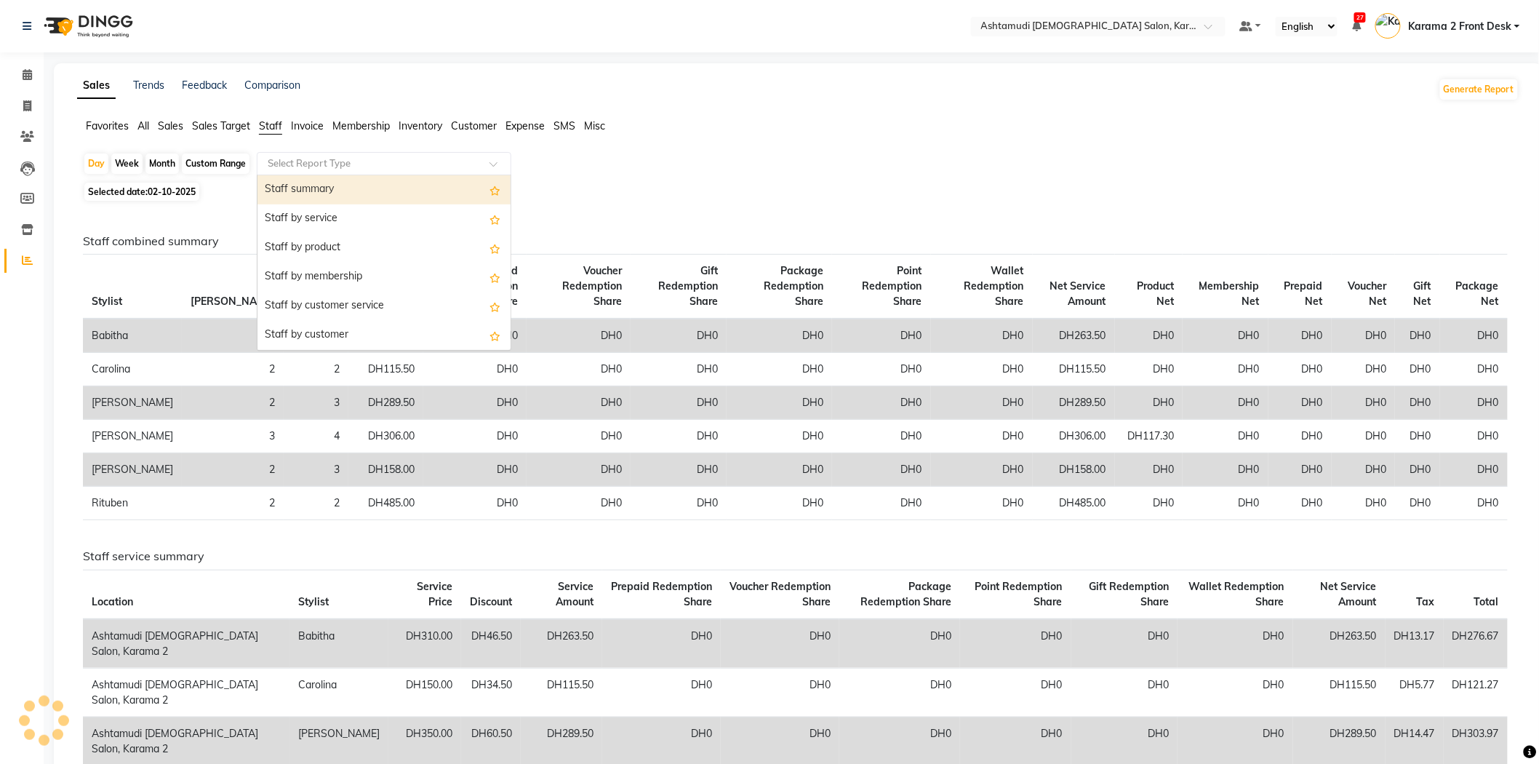
click at [305, 198] on div "Staff summary" at bounding box center [383, 189] width 253 height 29
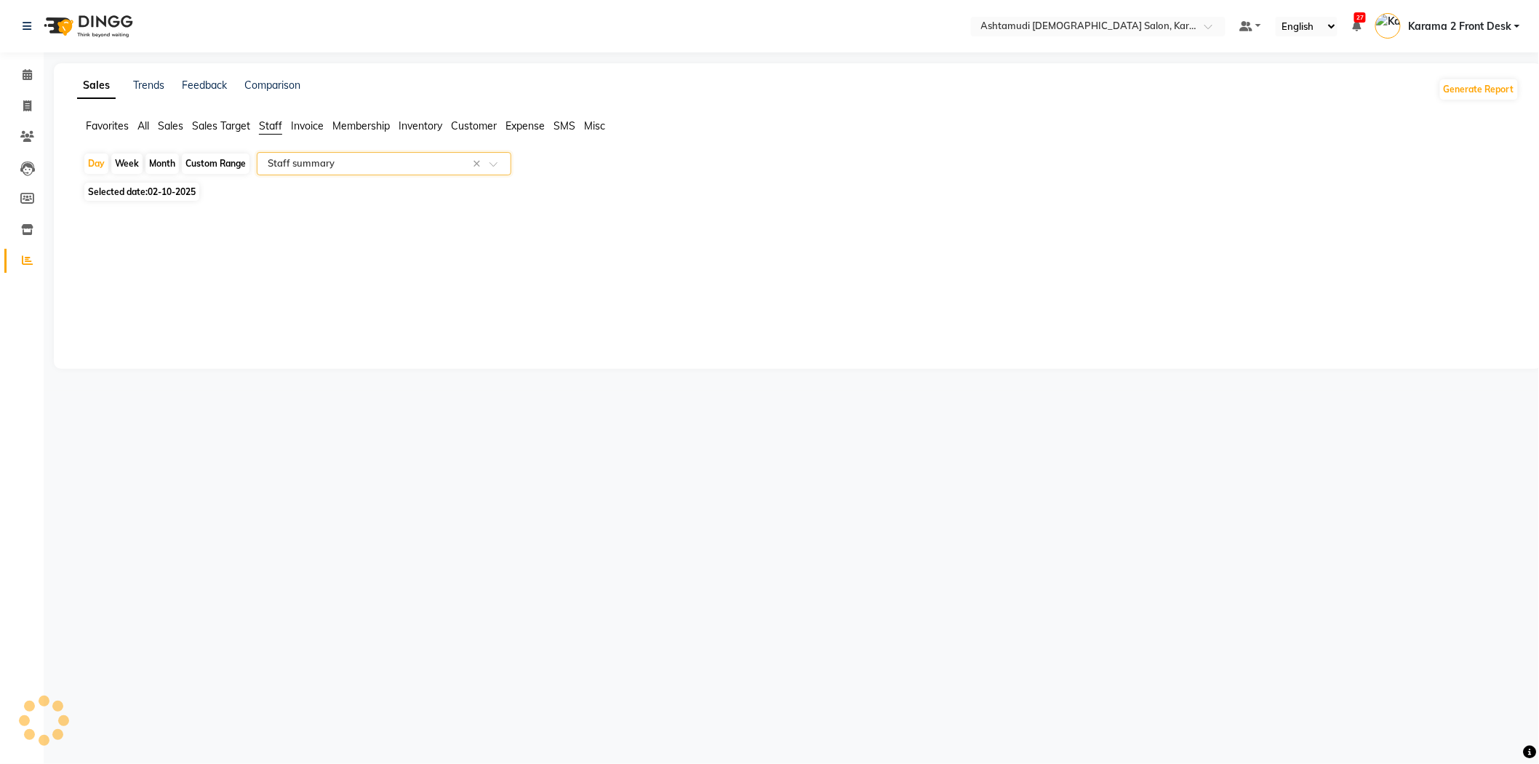
select select "full_report"
select select "csv"
drag, startPoint x: 308, startPoint y: 161, endPoint x: 308, endPoint y: 169, distance: 8.0
click at [308, 162] on input "text" at bounding box center [369, 163] width 209 height 15
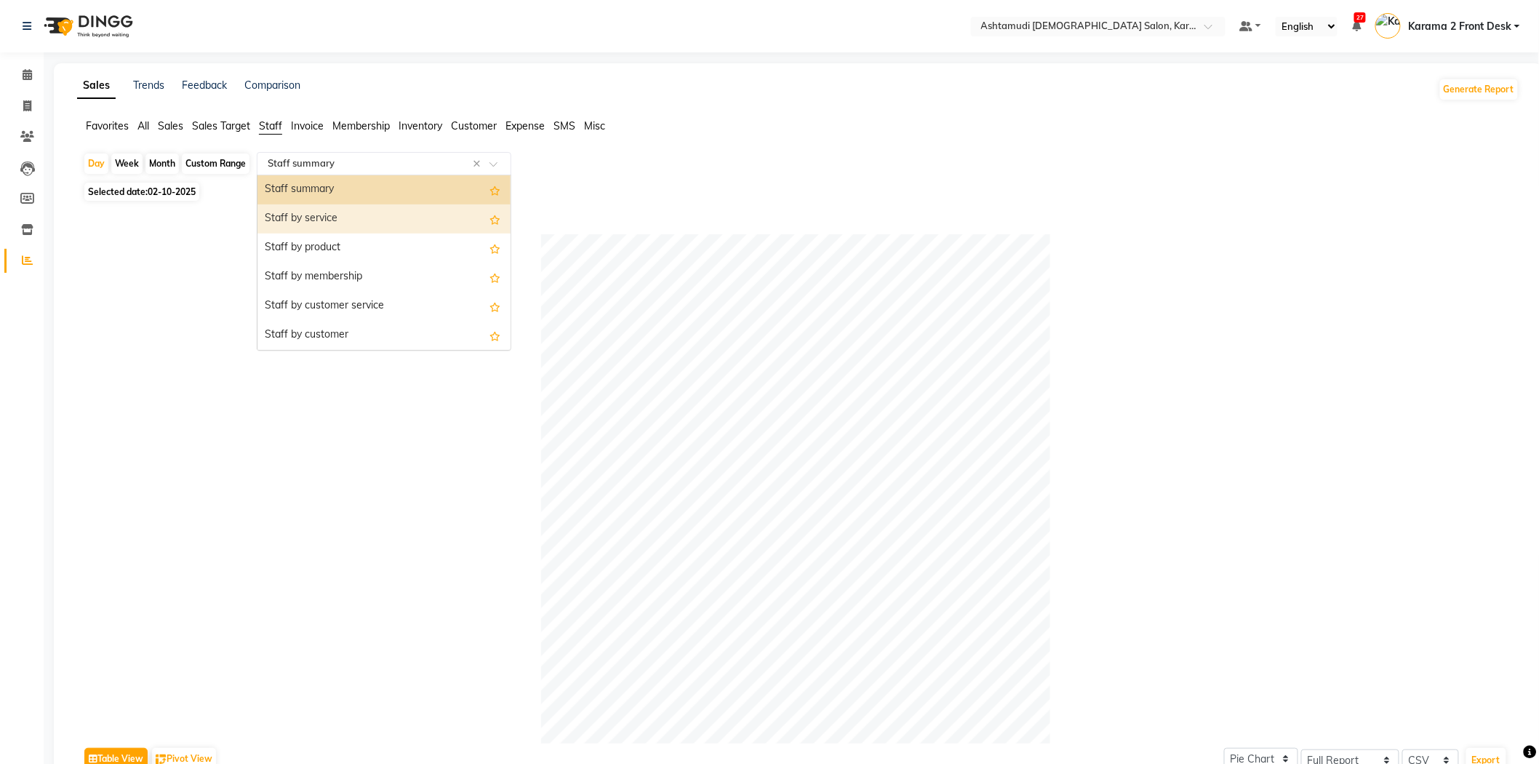
click at [319, 212] on div "Staff by service" at bounding box center [383, 218] width 253 height 29
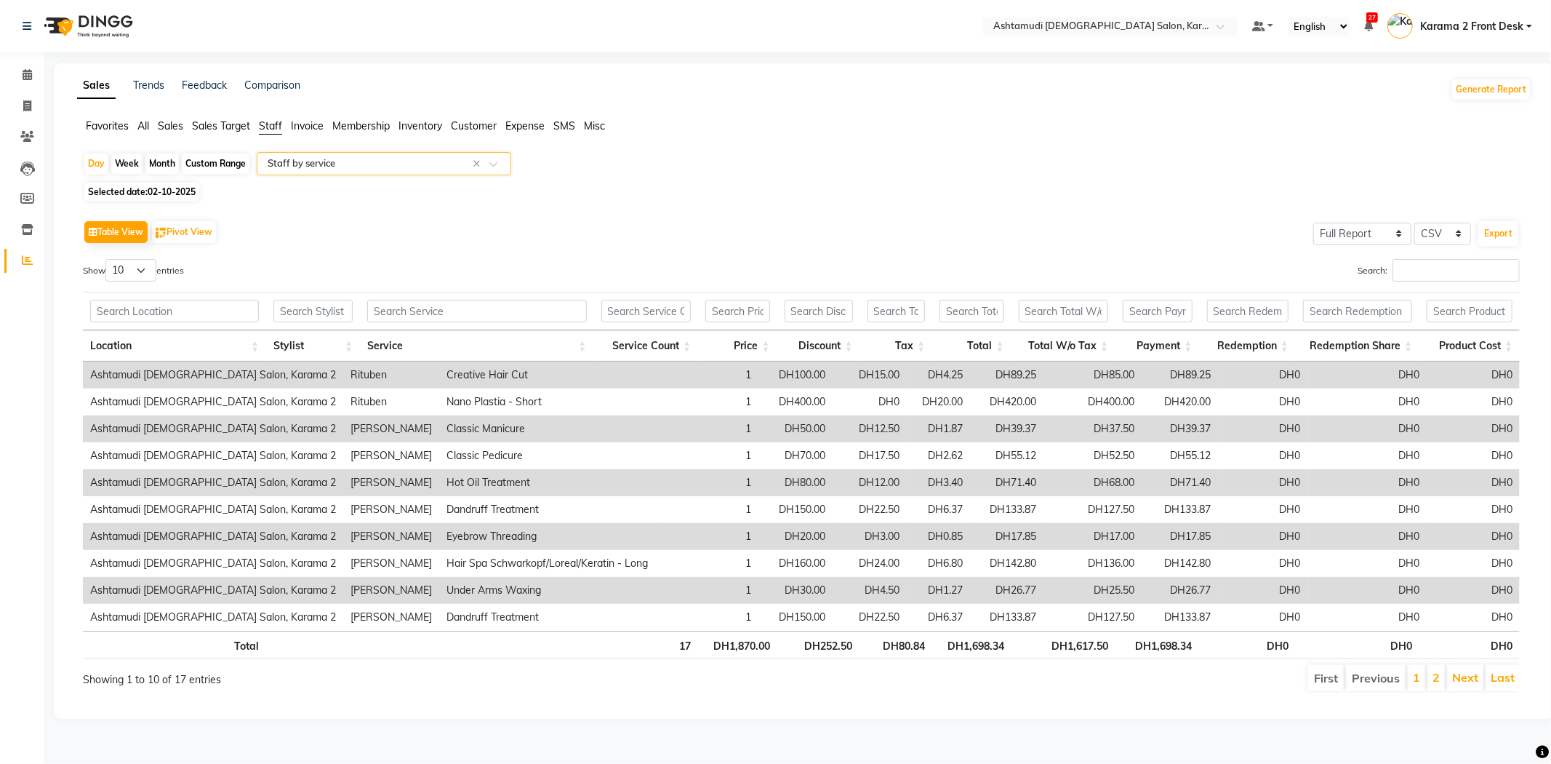
click at [733, 166] on div "Day Week Month Custom Range Select Report Type × Staff by service ×" at bounding box center [804, 165] width 1443 height 26
drag, startPoint x: 180, startPoint y: 120, endPoint x: 188, endPoint y: 124, distance: 8.8
click at [177, 125] on span "Sales" at bounding box center [170, 125] width 25 height 13
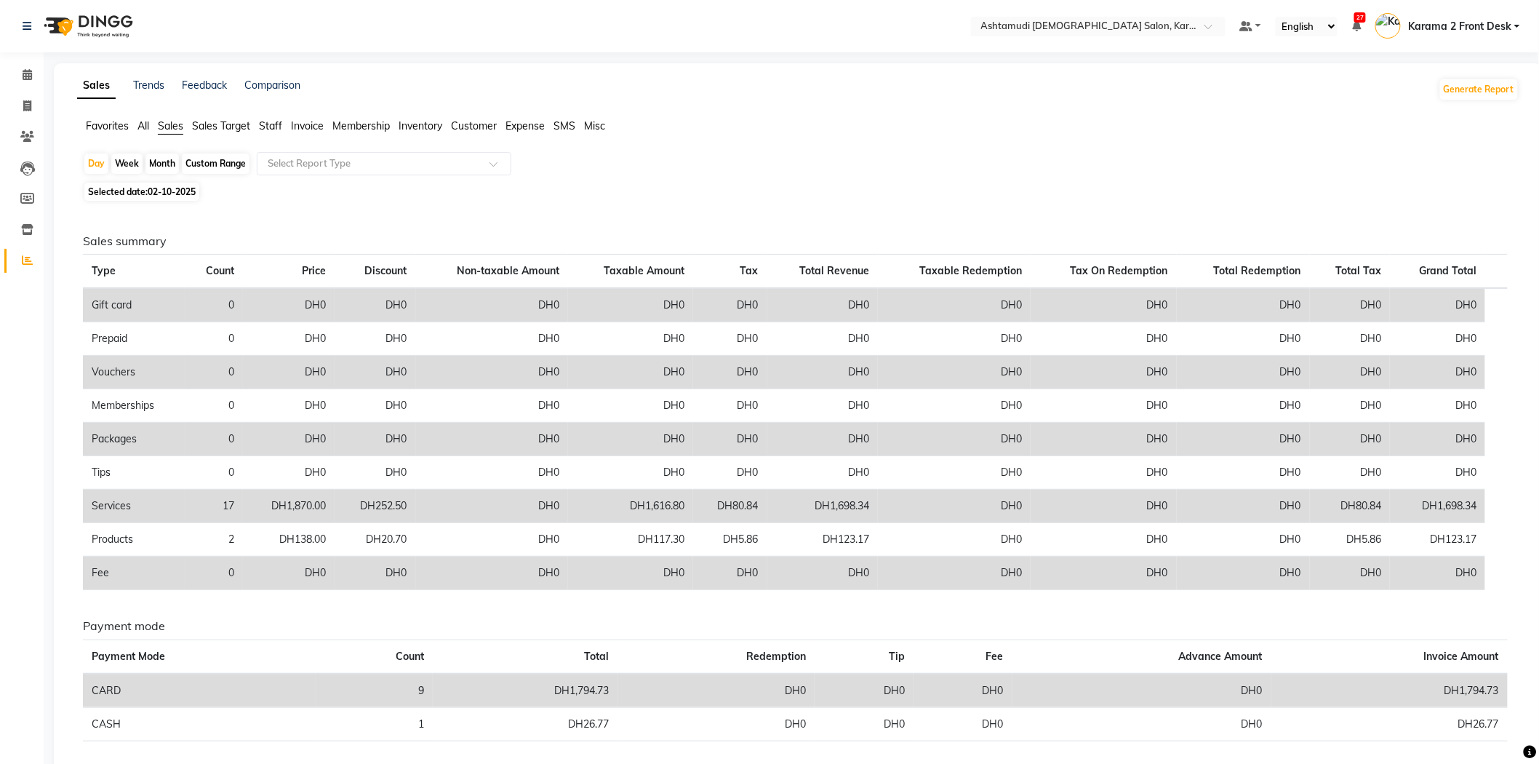
drag, startPoint x: 303, startPoint y: 163, endPoint x: 252, endPoint y: 168, distance: 51.9
click at [296, 164] on input "text" at bounding box center [369, 163] width 209 height 15
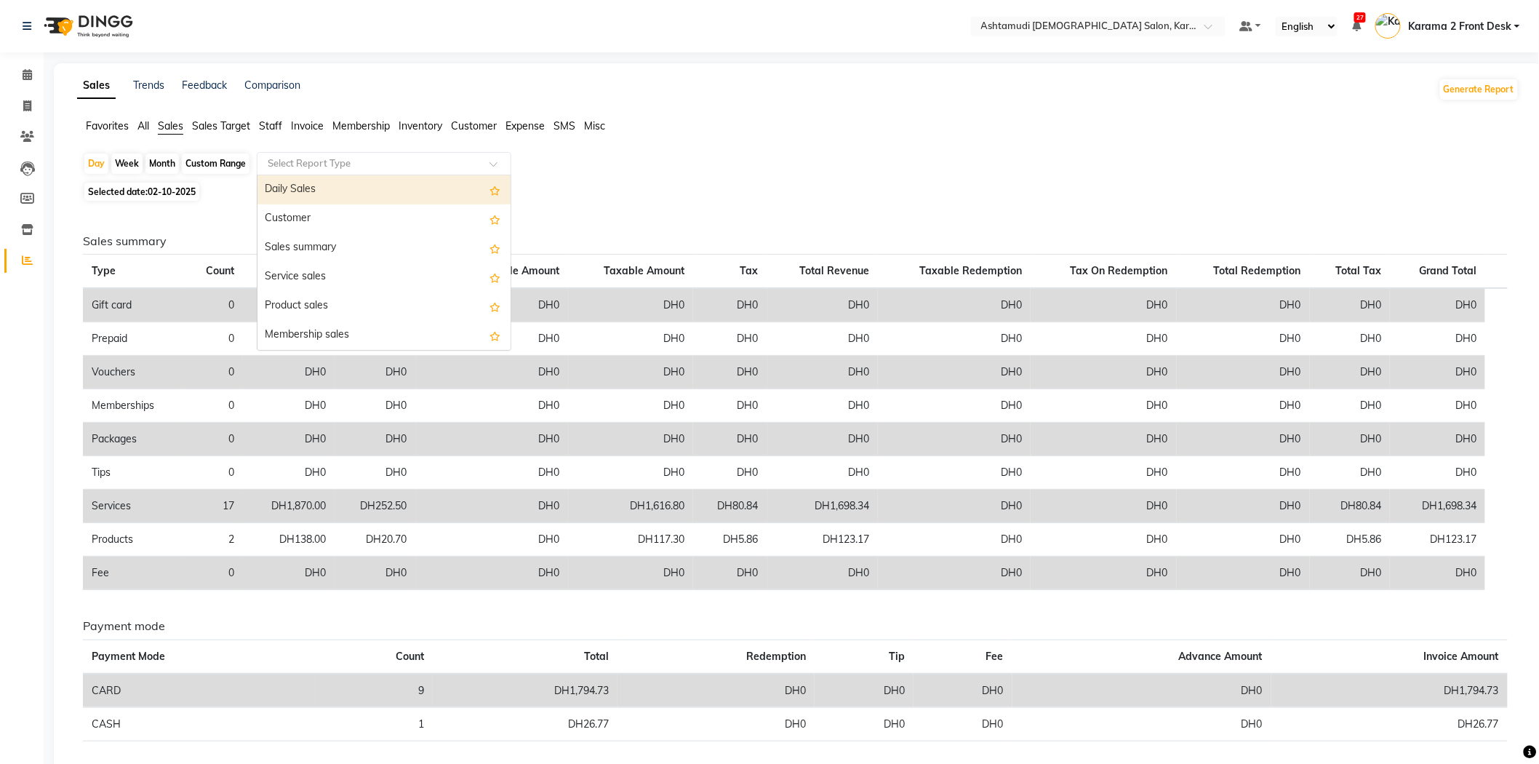
click at [274, 191] on div "Daily Sales" at bounding box center [383, 189] width 253 height 29
select select "full_report"
select select "csv"
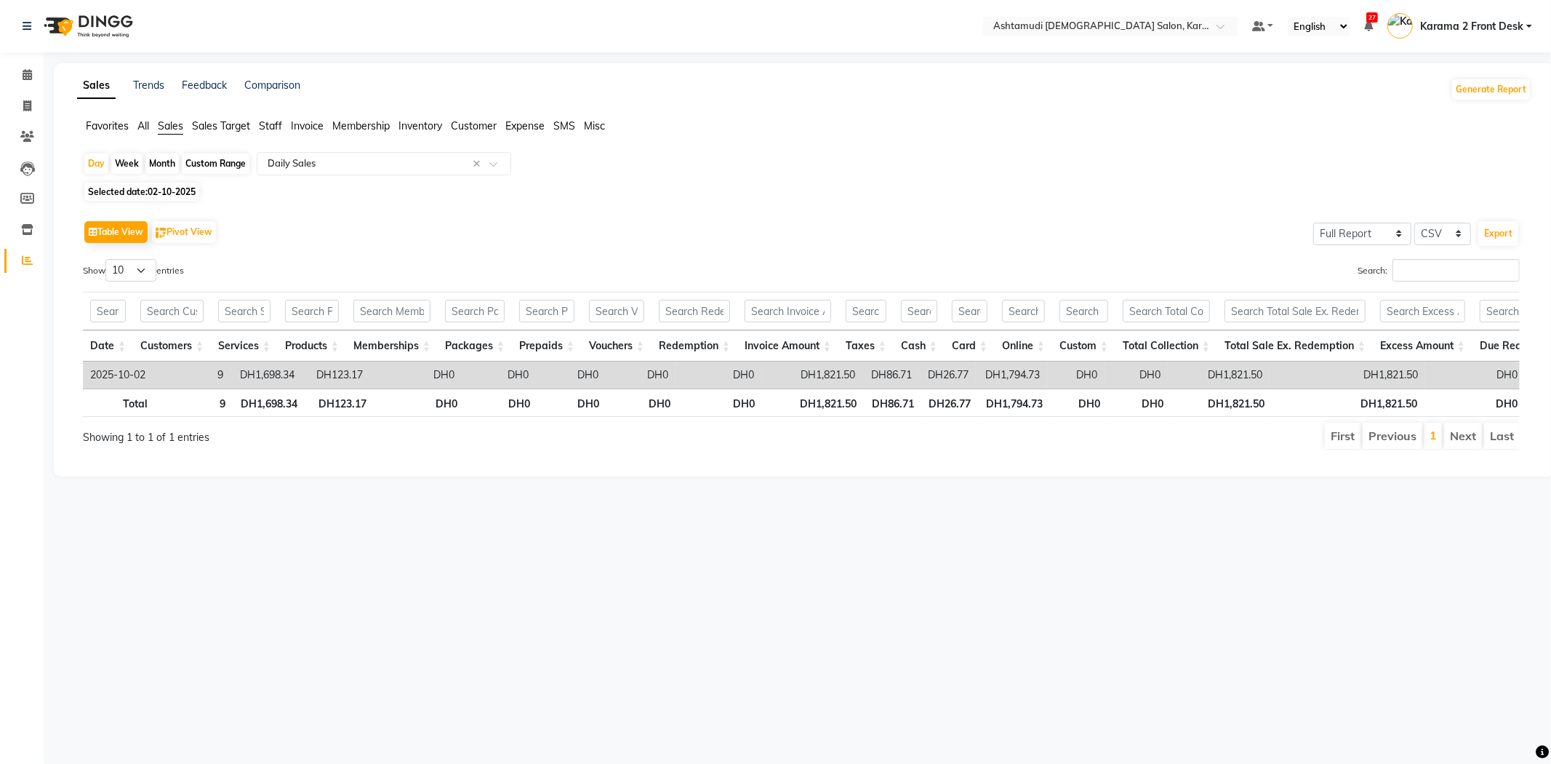
click at [606, 192] on div "Selected date: [DATE]" at bounding box center [807, 191] width 1449 height 15
click at [26, 69] on icon at bounding box center [27, 74] width 9 height 11
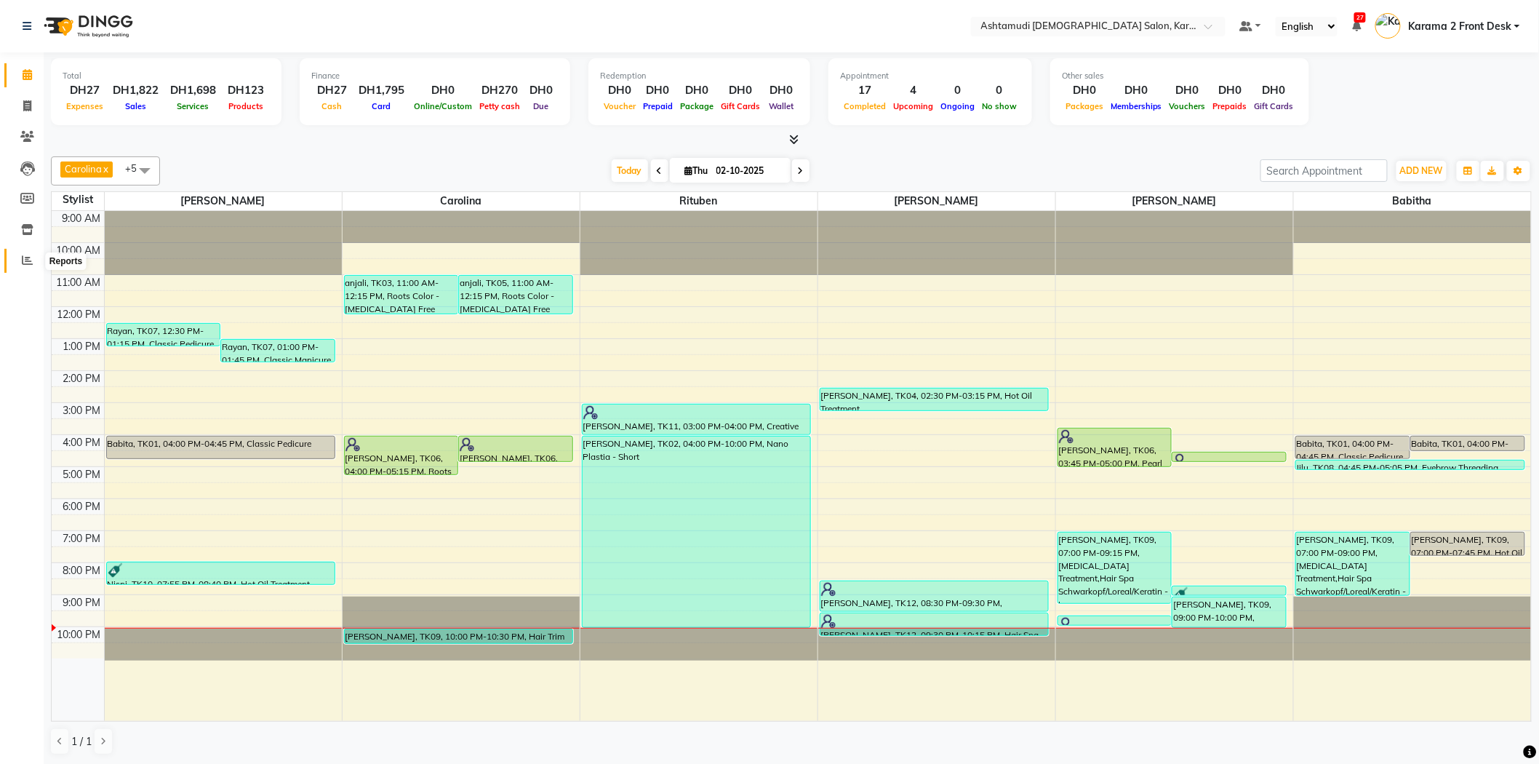
click at [33, 262] on span at bounding box center [27, 260] width 25 height 17
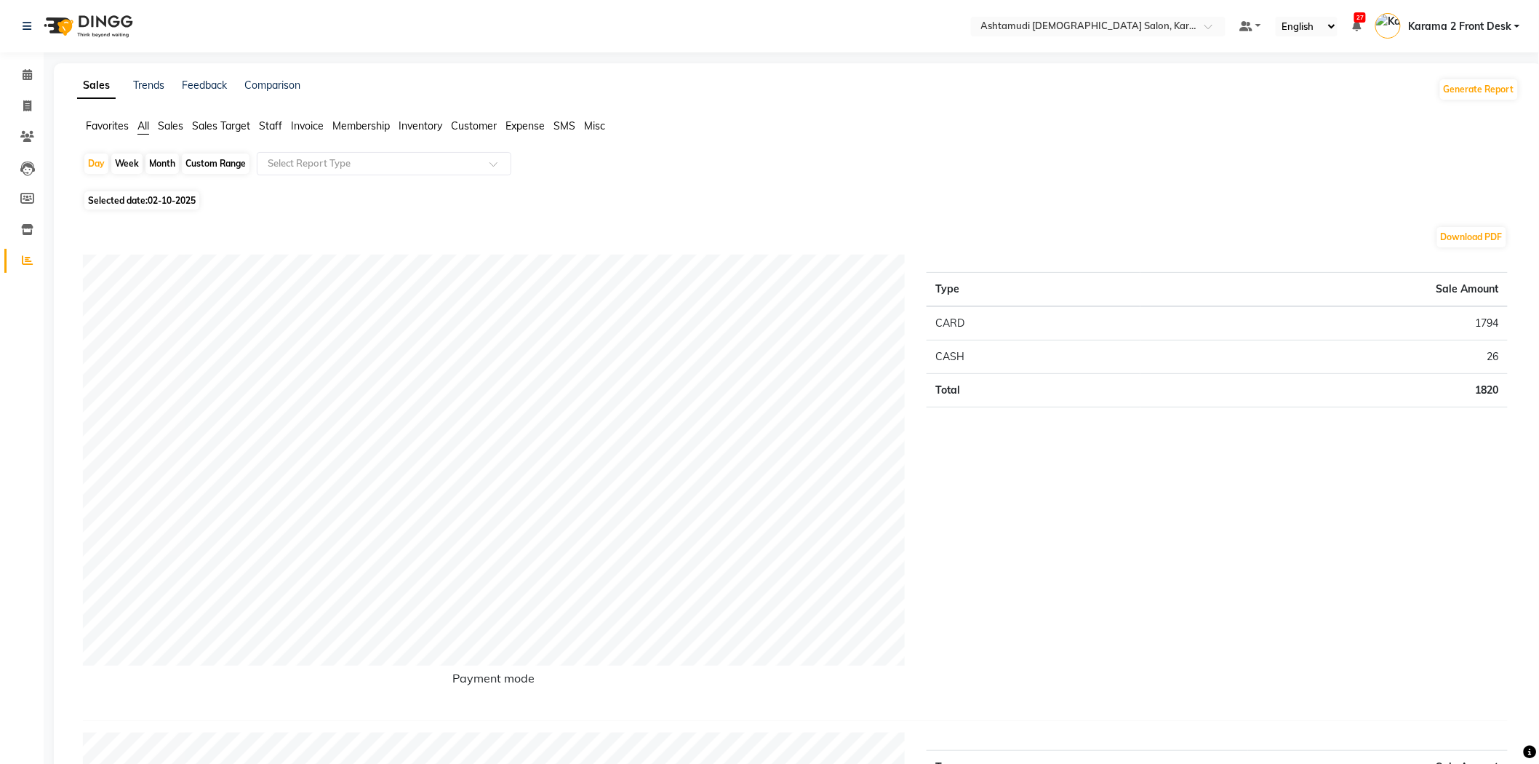
click at [227, 165] on div "Custom Range" at bounding box center [216, 163] width 68 height 20
select select "10"
select select "2025"
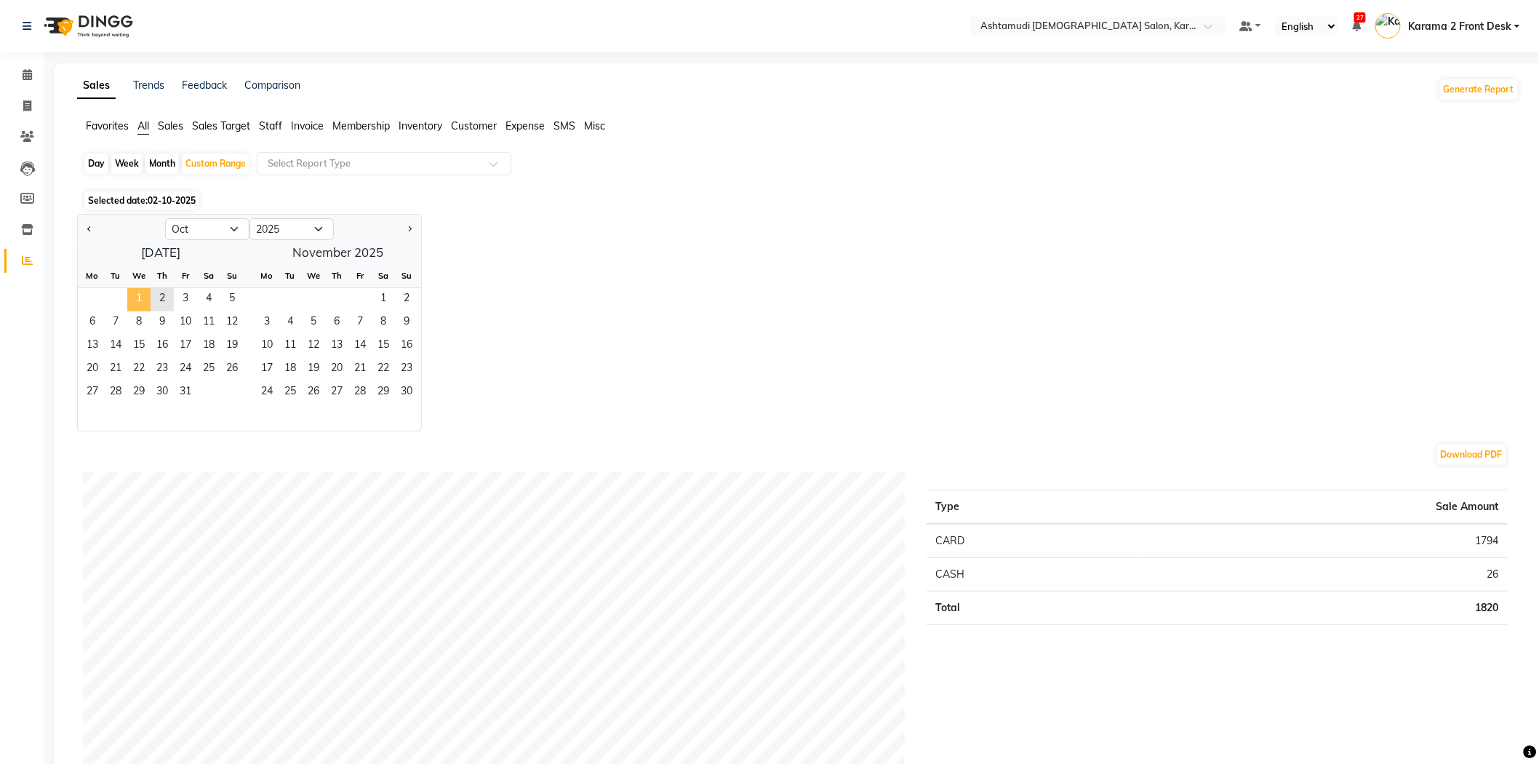
click at [138, 300] on span "1" at bounding box center [138, 299] width 23 height 23
click at [161, 295] on span "2" at bounding box center [162, 299] width 23 height 23
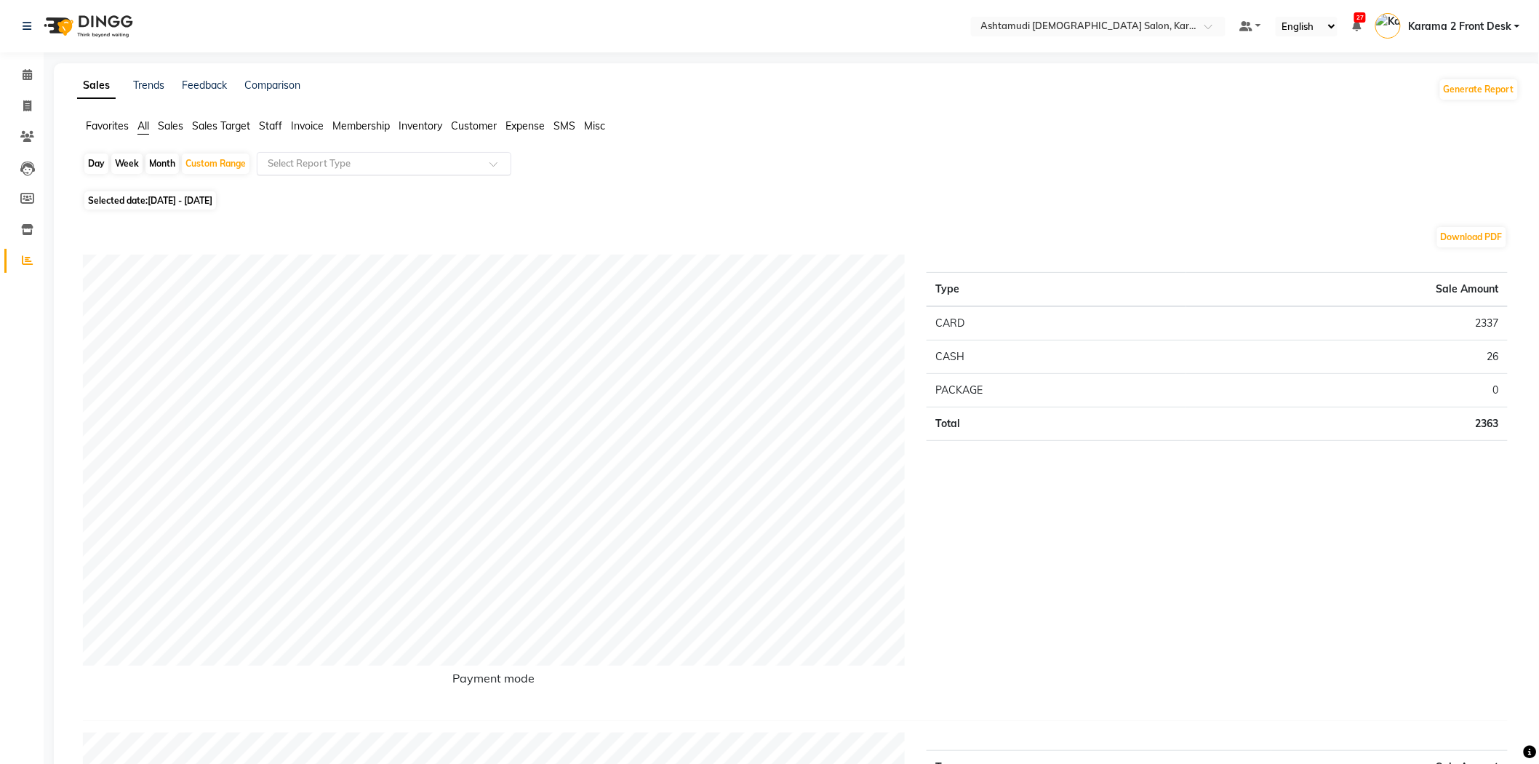
click at [303, 161] on input "text" at bounding box center [369, 163] width 209 height 15
click at [313, 188] on div "Daily Sales" at bounding box center [383, 189] width 253 height 29
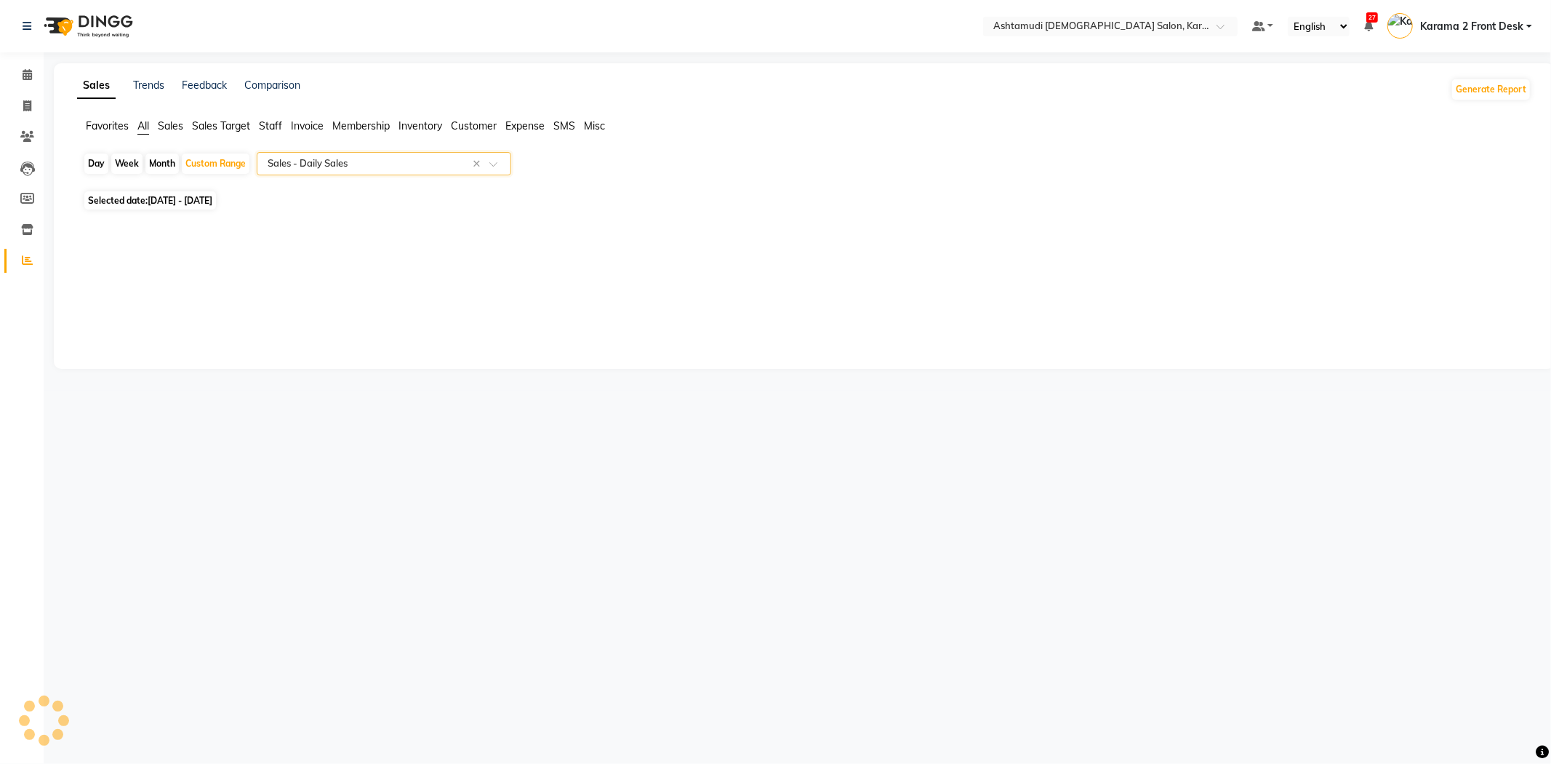
select select "full_report"
select select "csv"
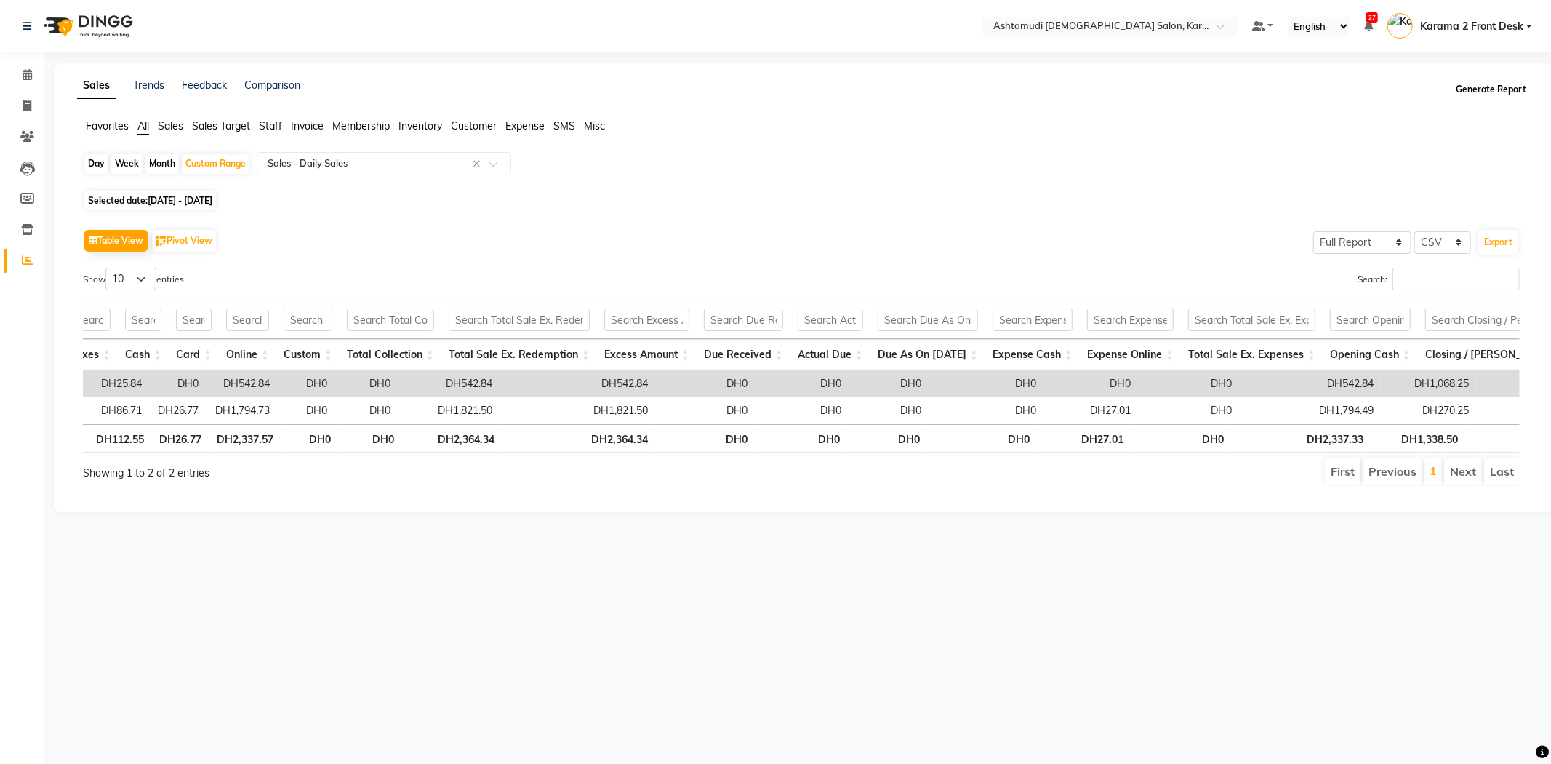
click at [1473, 90] on button "Generate Report" at bounding box center [1491, 89] width 78 height 20
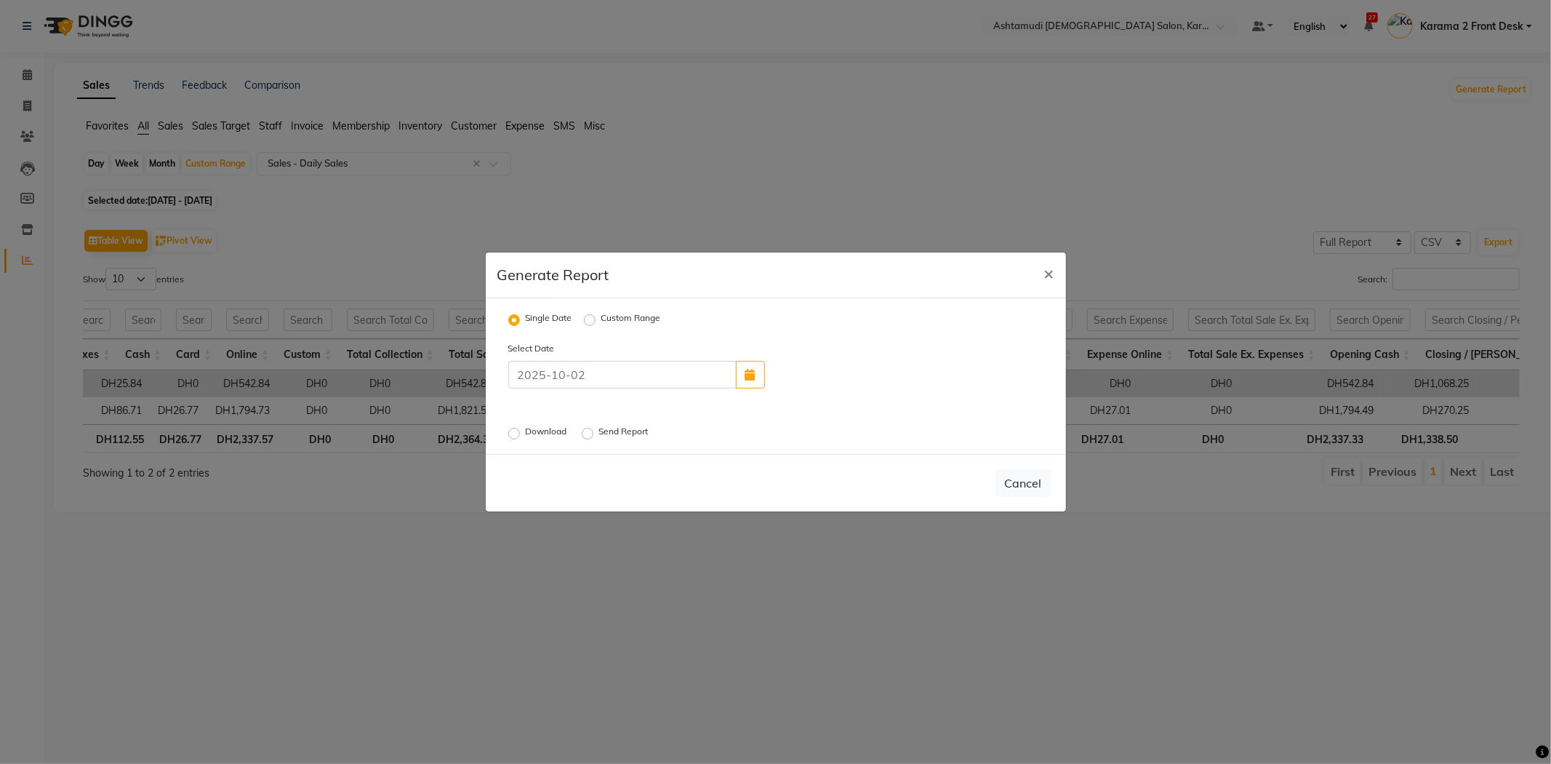
click at [526, 431] on label "Download" at bounding box center [548, 433] width 44 height 17
click at [511, 431] on input "Download" at bounding box center [516, 433] width 10 height 10
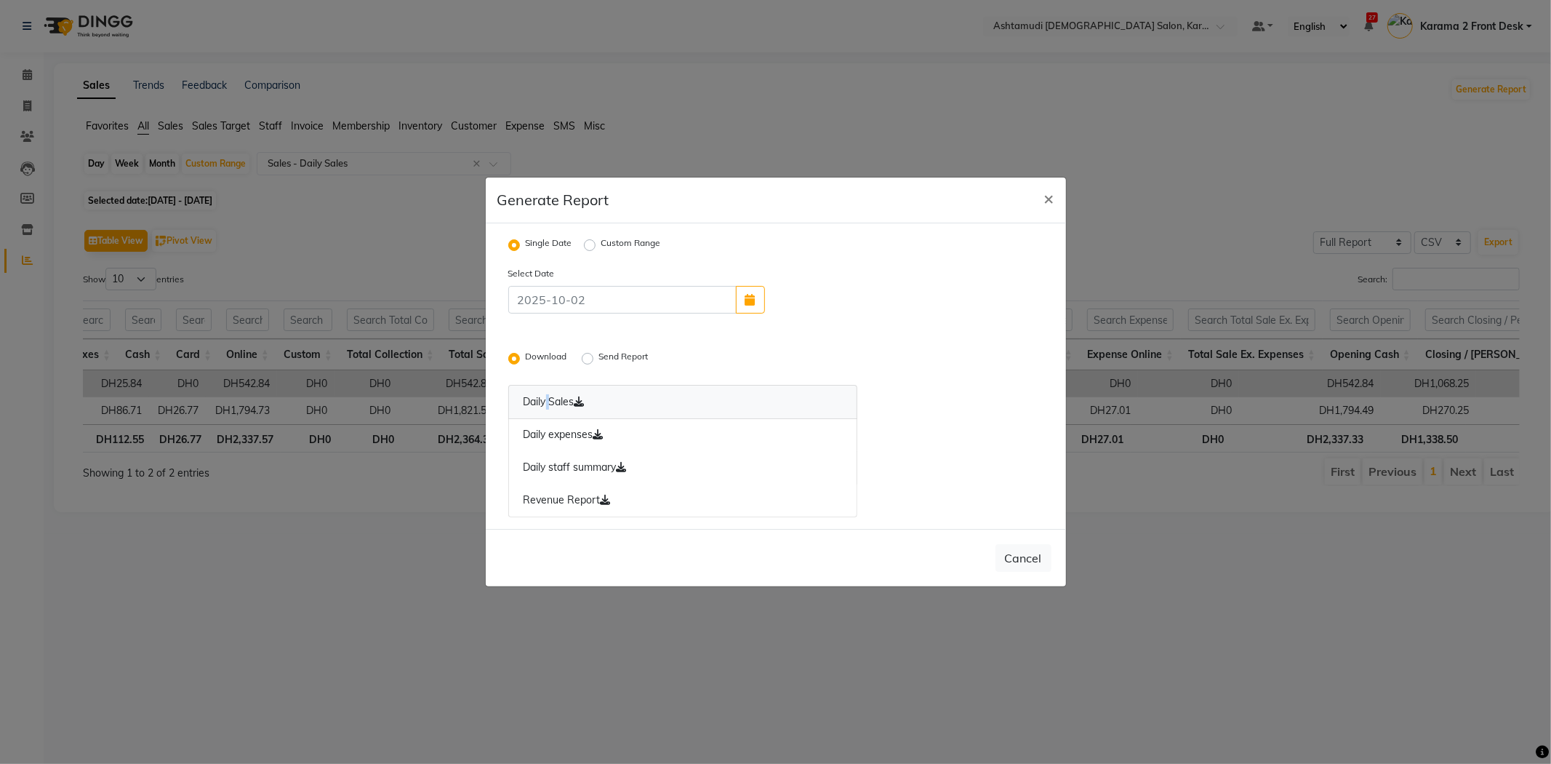
click at [546, 398] on link "Daily Sales" at bounding box center [683, 402] width 350 height 34
click at [557, 440] on link "Daily expenses" at bounding box center [683, 434] width 350 height 33
drag, startPoint x: 564, startPoint y: 462, endPoint x: 563, endPoint y: 486, distance: 24.0
click at [564, 462] on link "Daily staff summary" at bounding box center [683, 467] width 350 height 33
click at [564, 496] on link "Revenue Report" at bounding box center [683, 500] width 350 height 33
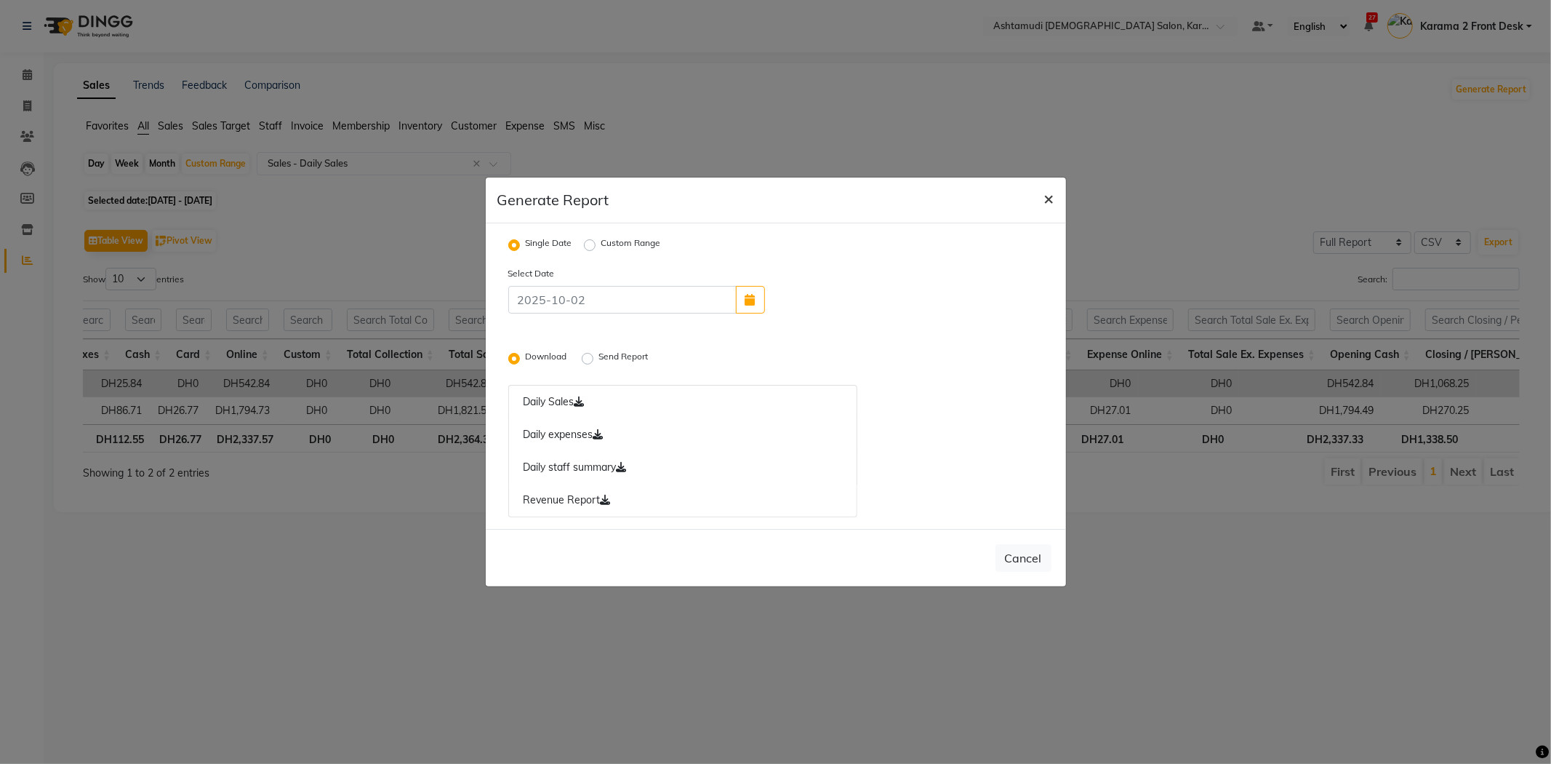
click at [1051, 196] on span "×" at bounding box center [1049, 198] width 10 height 22
radio input "false"
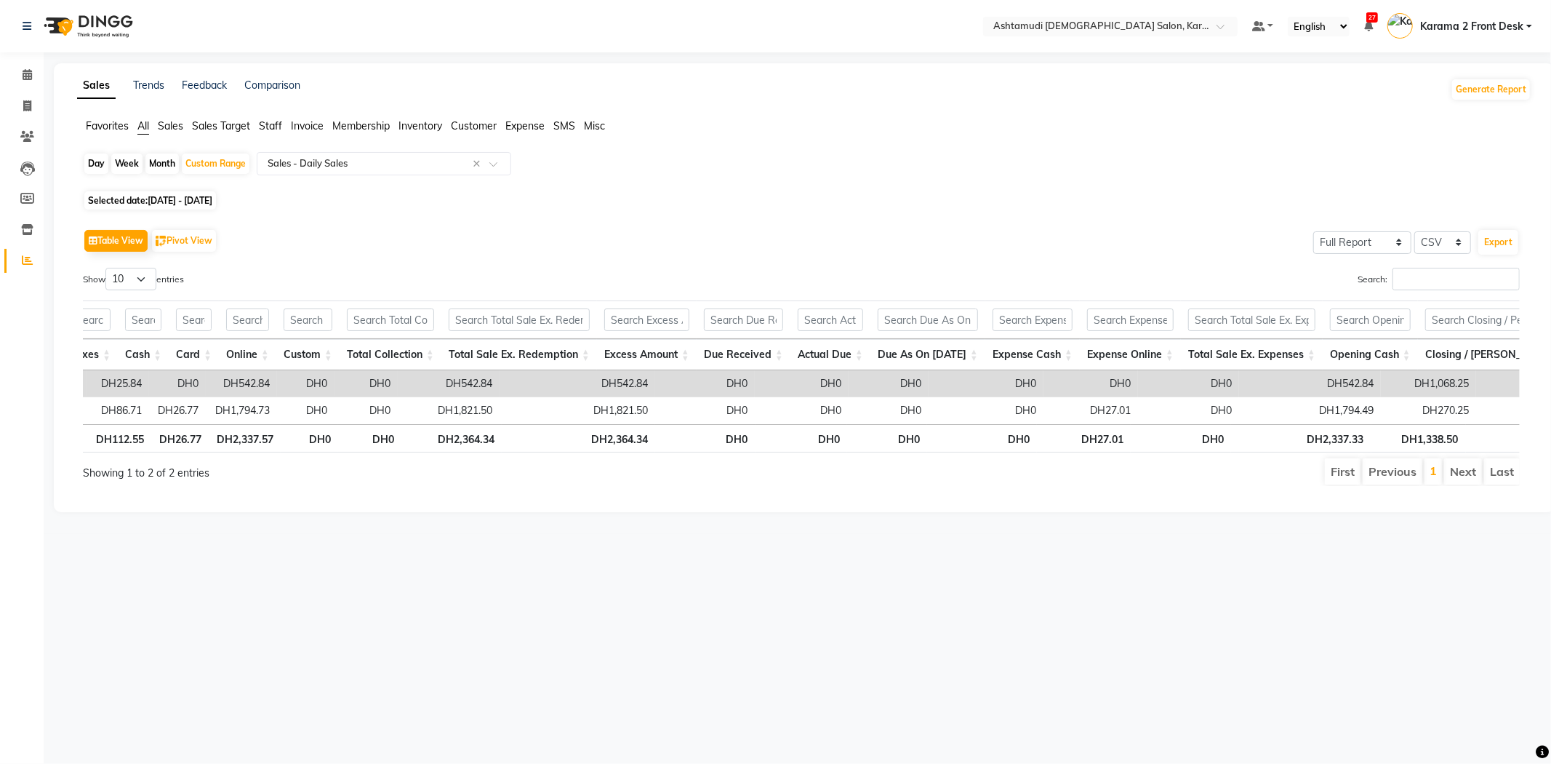
click at [579, 228] on div "Table View Pivot View Select Full Report Filtered Report Select CSV PDF Export" at bounding box center [801, 240] width 1437 height 31
drag, startPoint x: 31, startPoint y: 78, endPoint x: 76, endPoint y: 31, distance: 64.8
click at [31, 78] on span at bounding box center [27, 75] width 25 height 17
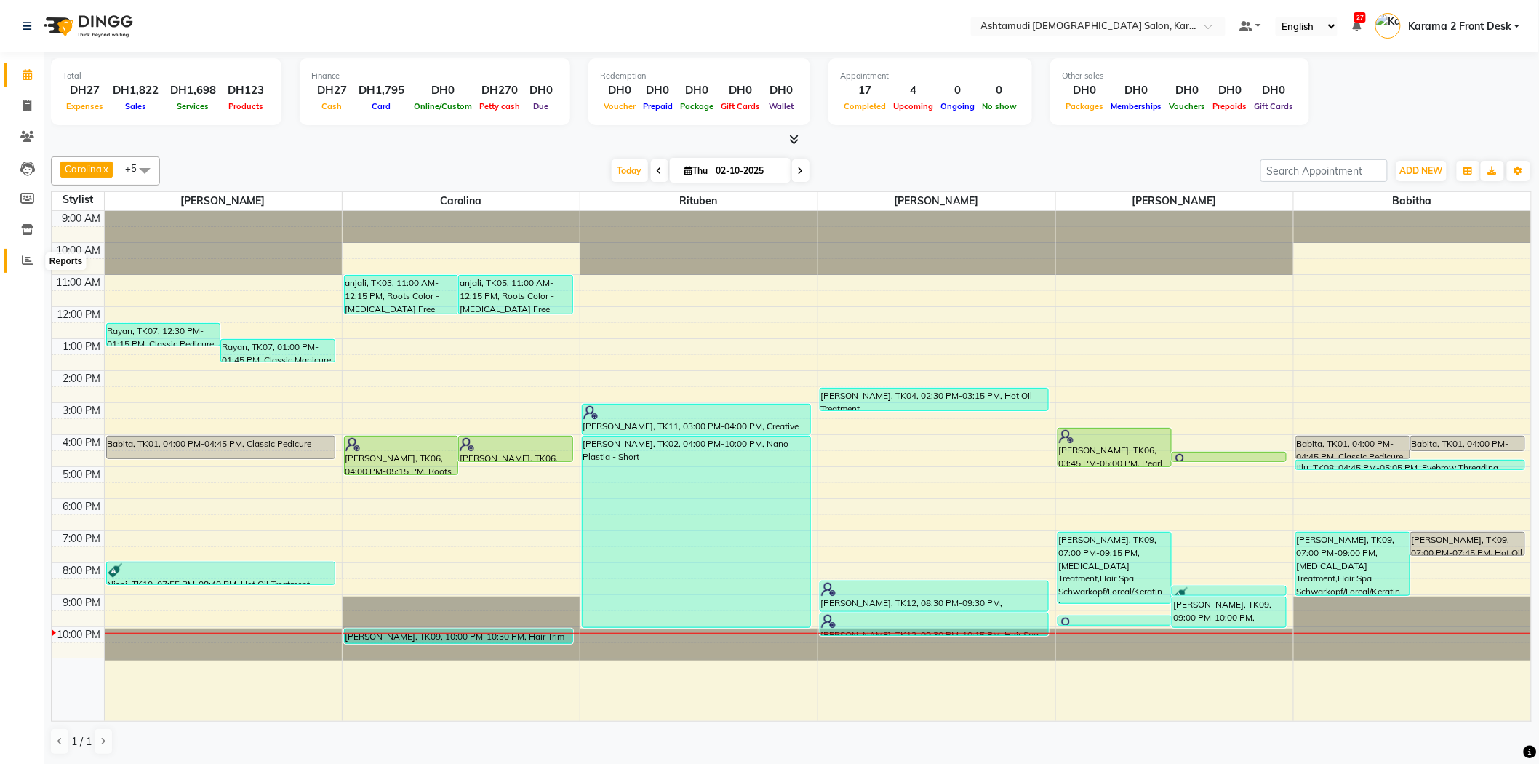
click at [27, 257] on icon at bounding box center [27, 260] width 11 height 11
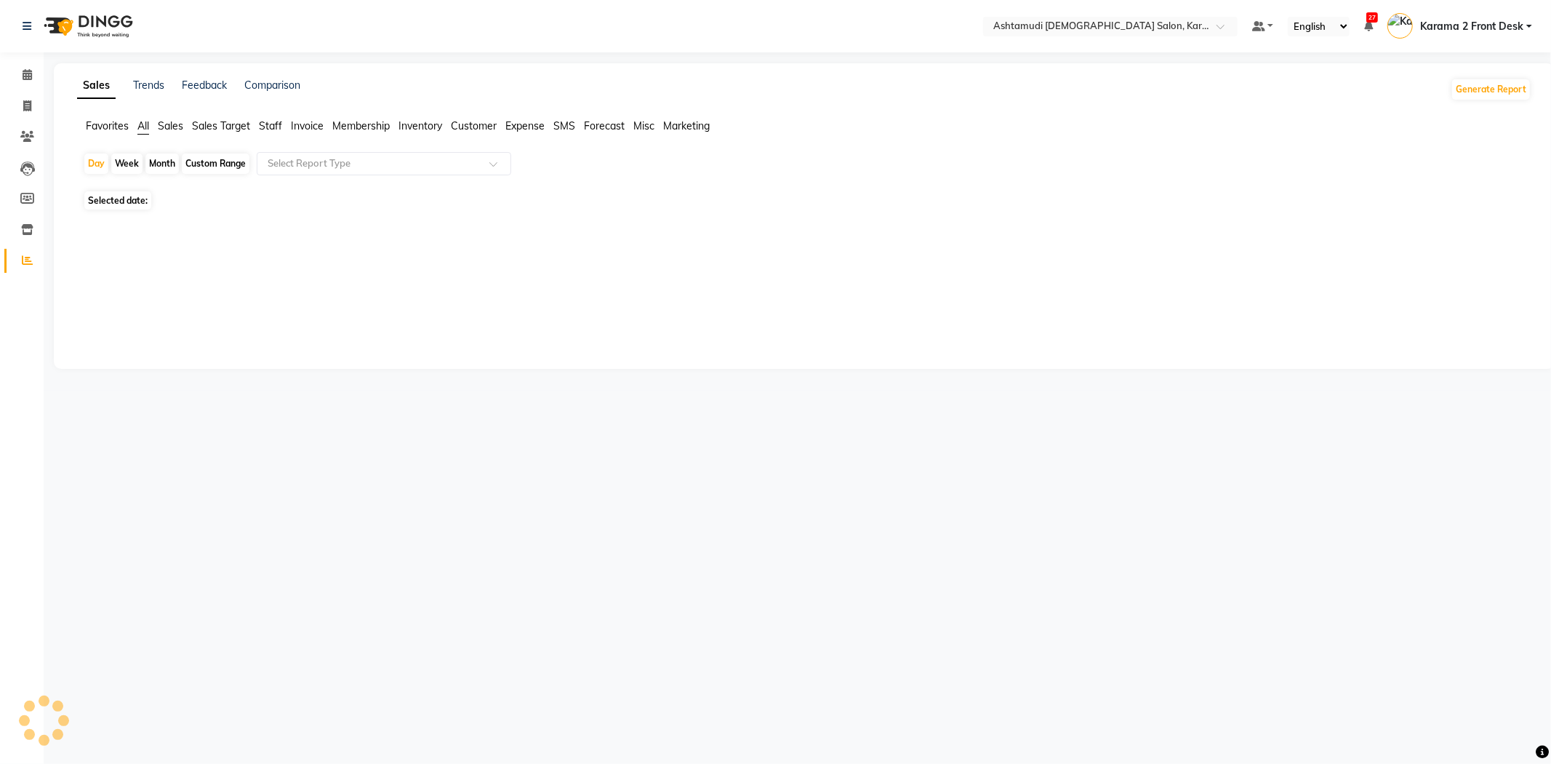
click at [169, 131] on span "Sales" at bounding box center [170, 125] width 25 height 13
click at [269, 163] on input "text" at bounding box center [369, 163] width 209 height 15
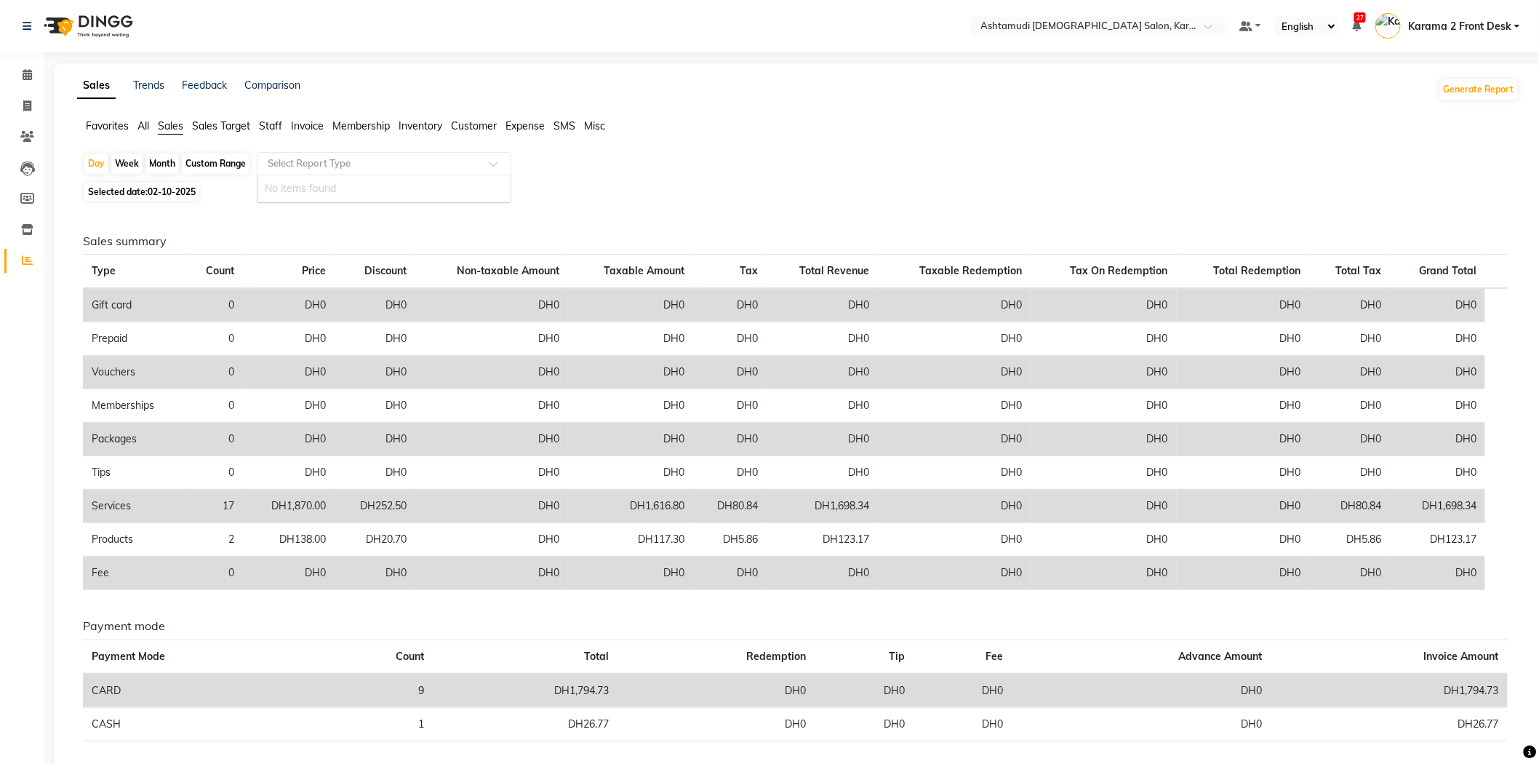
click at [288, 183] on div "No items found" at bounding box center [383, 188] width 253 height 27
click at [173, 121] on span "Sales" at bounding box center [170, 125] width 25 height 13
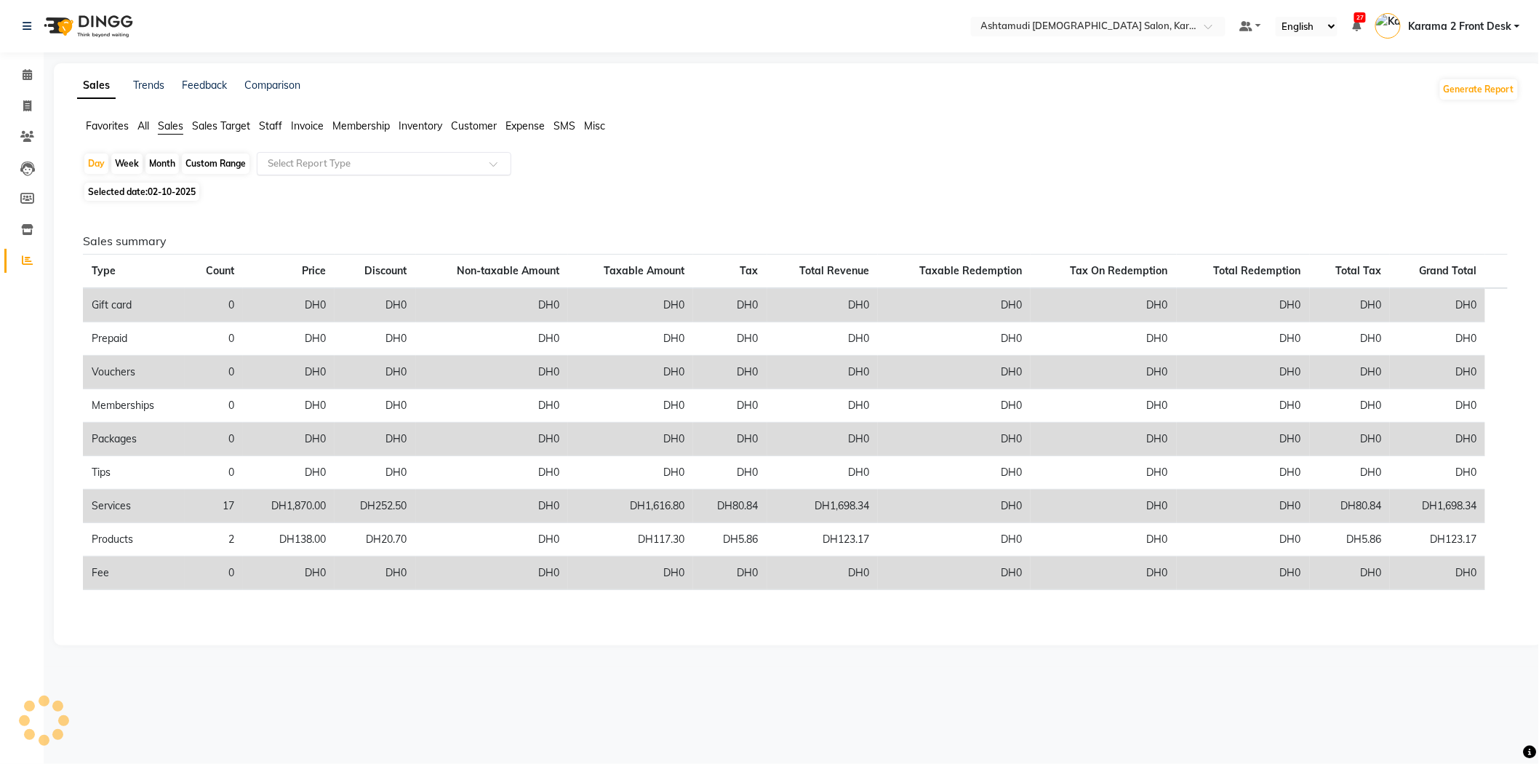
click at [281, 159] on input "text" at bounding box center [369, 163] width 209 height 15
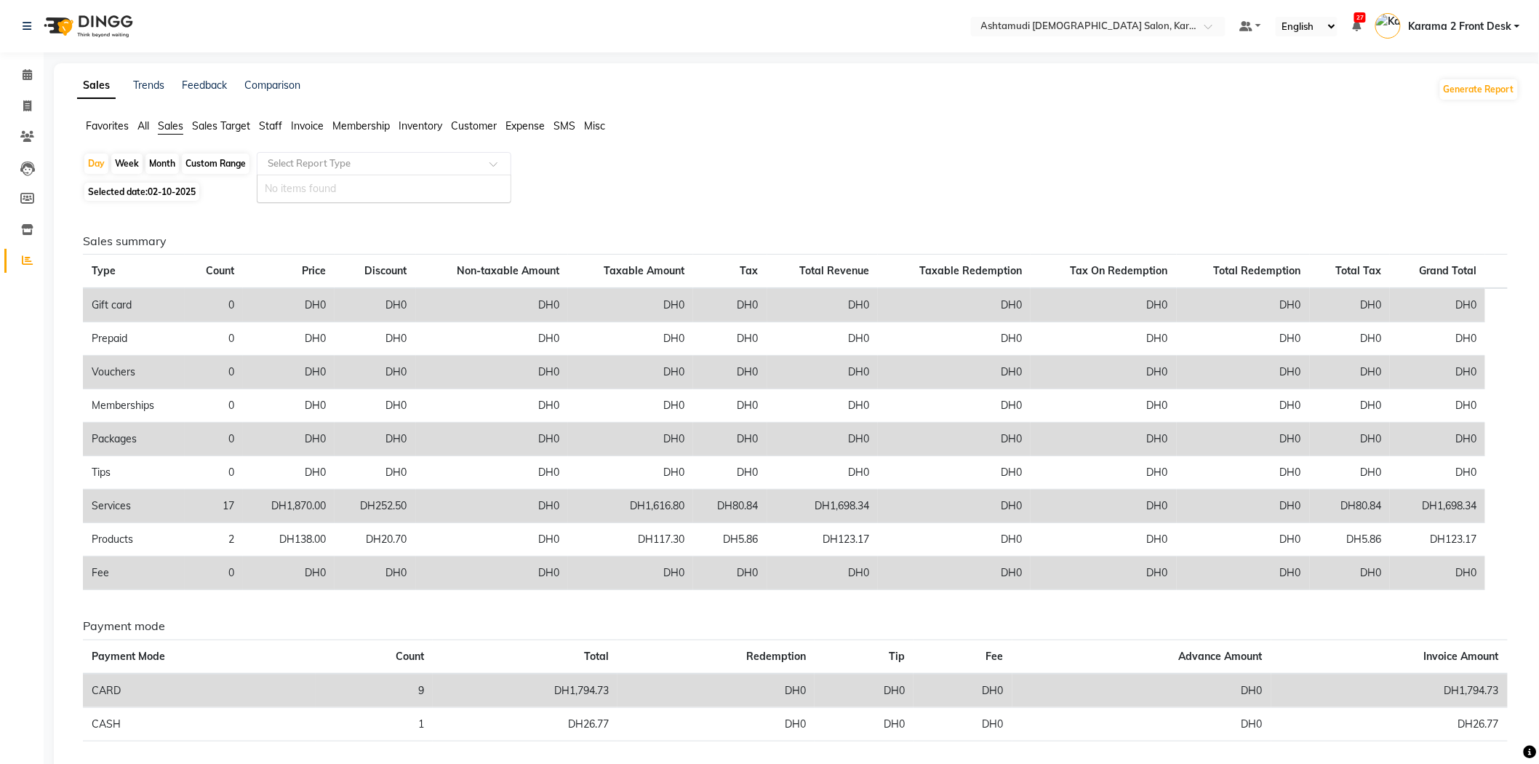
click at [257, 227] on div "Sales summary Type Count Price Discount Non-taxable Amount Taxable Amount Tax T…" at bounding box center [795, 493] width 1448 height 576
click at [23, 73] on icon at bounding box center [27, 74] width 9 height 11
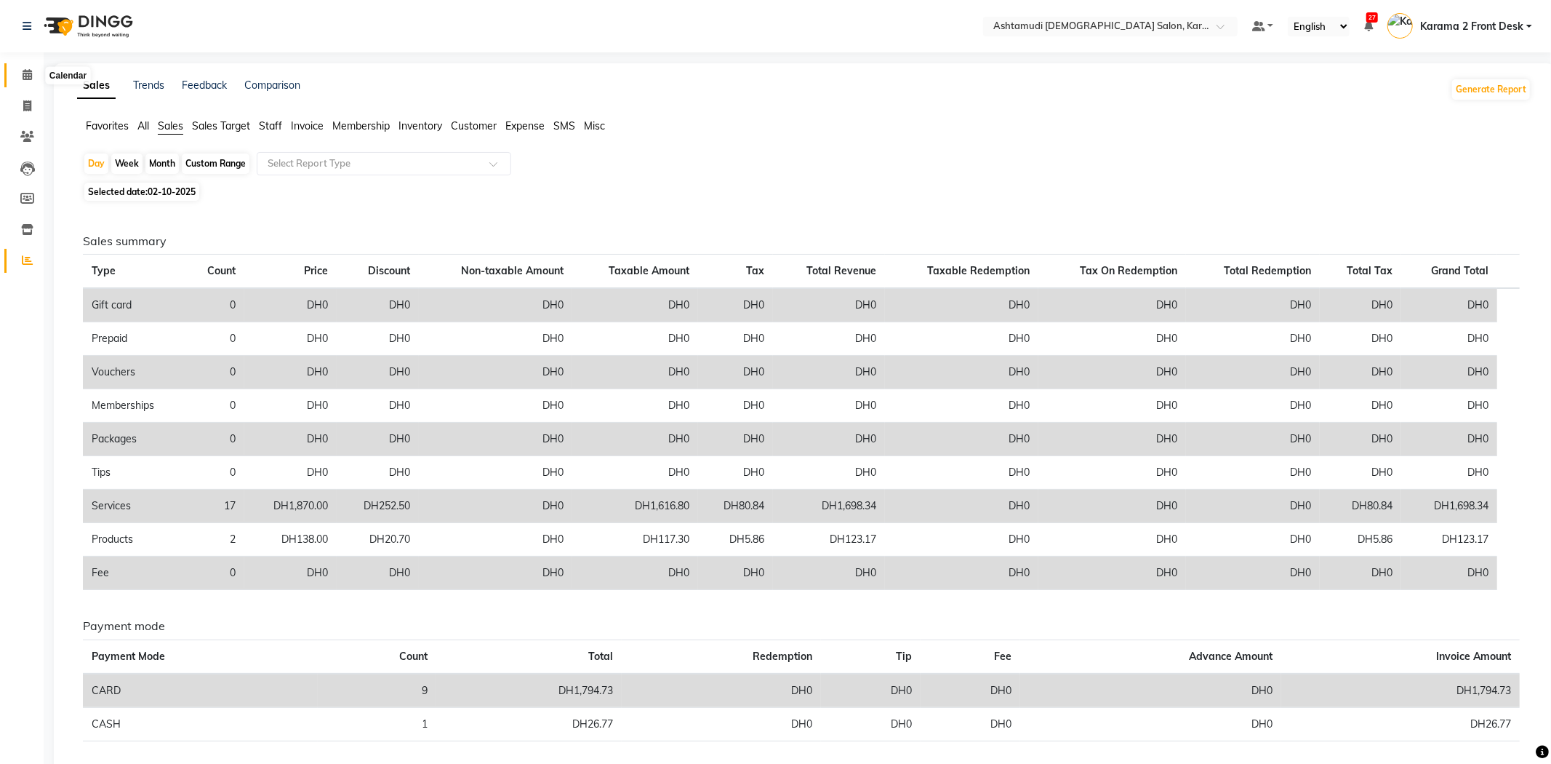
click at [23, 73] on icon at bounding box center [27, 74] width 9 height 11
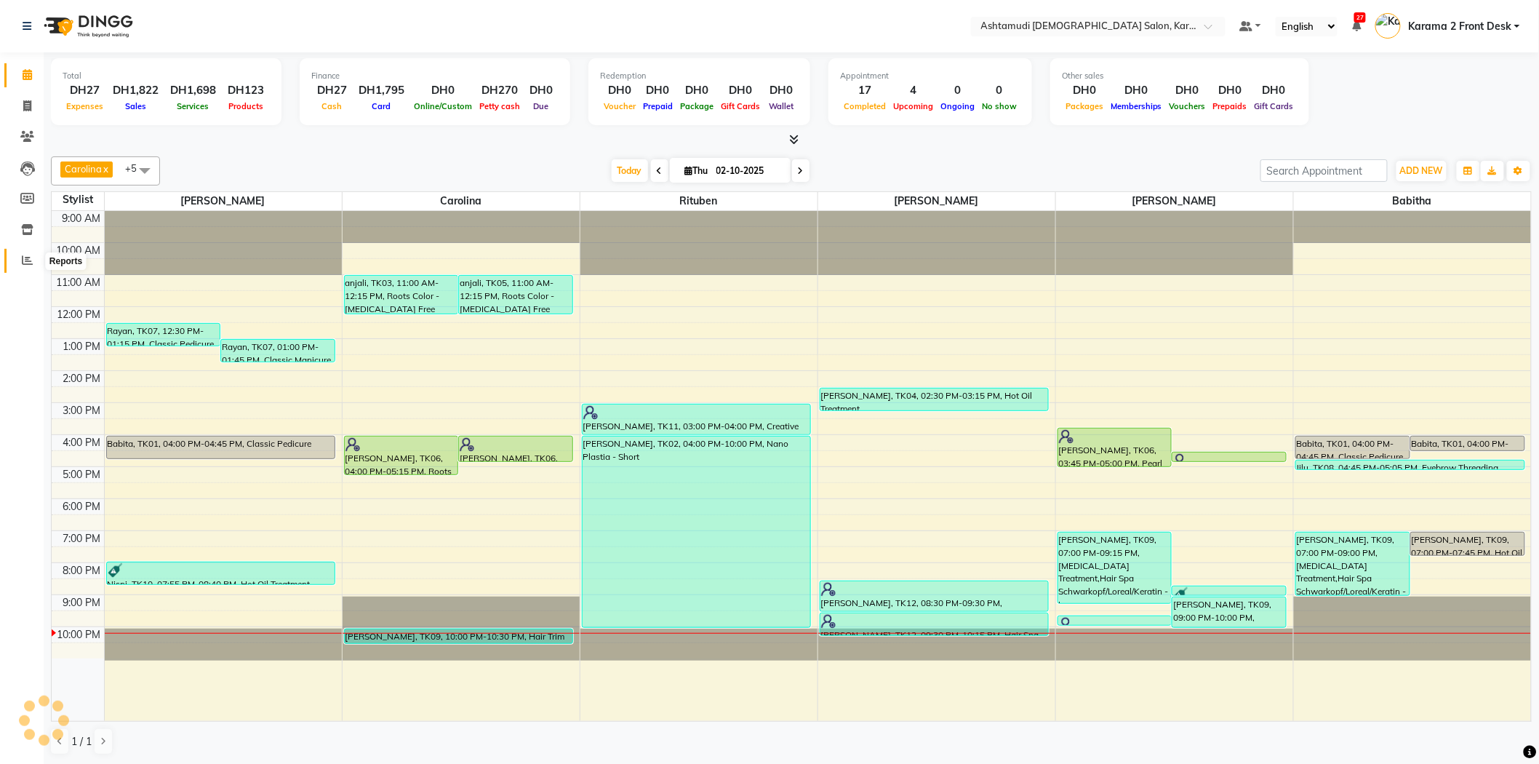
click at [29, 259] on icon at bounding box center [27, 260] width 11 height 11
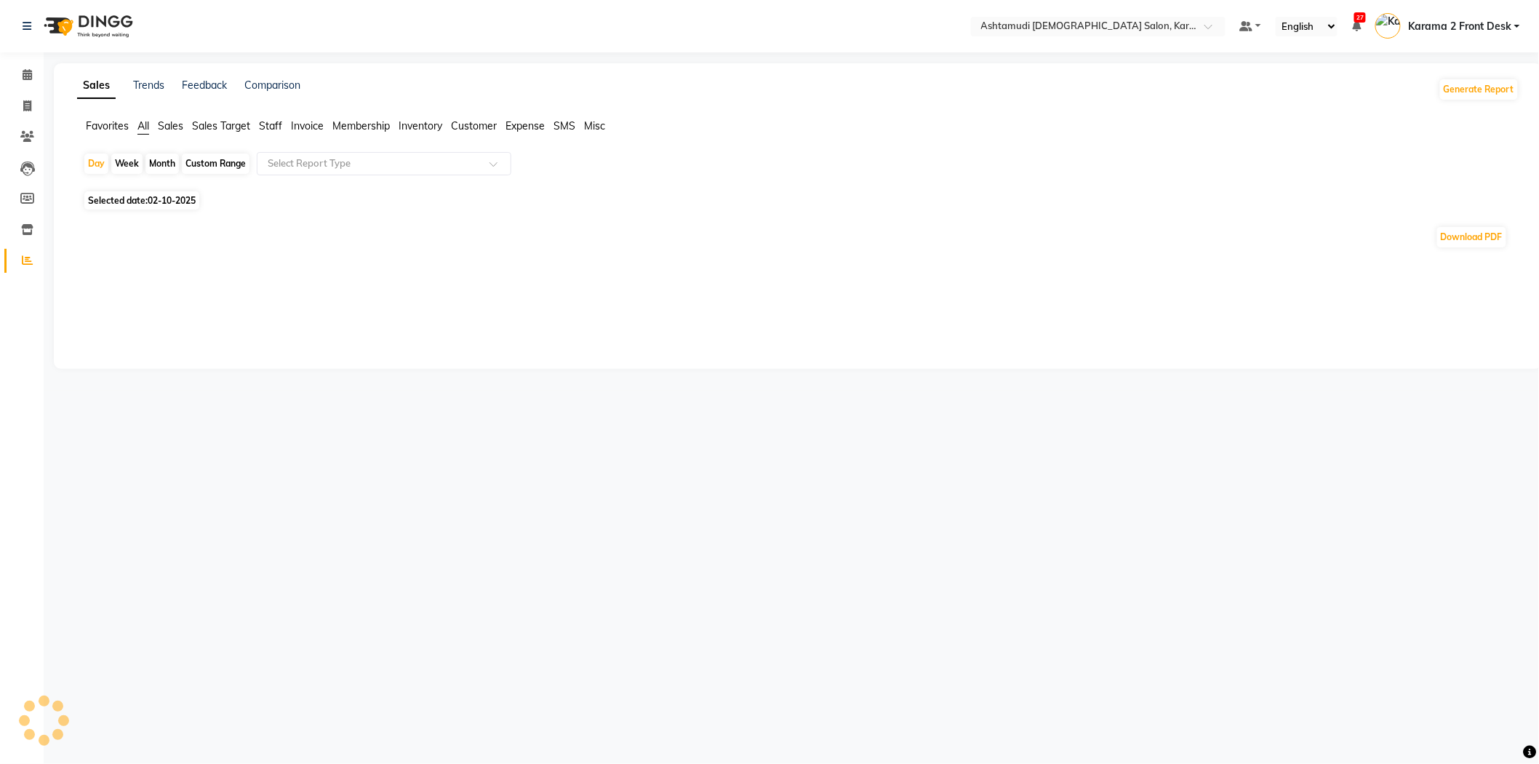
click at [175, 122] on span "Sales" at bounding box center [170, 125] width 25 height 13
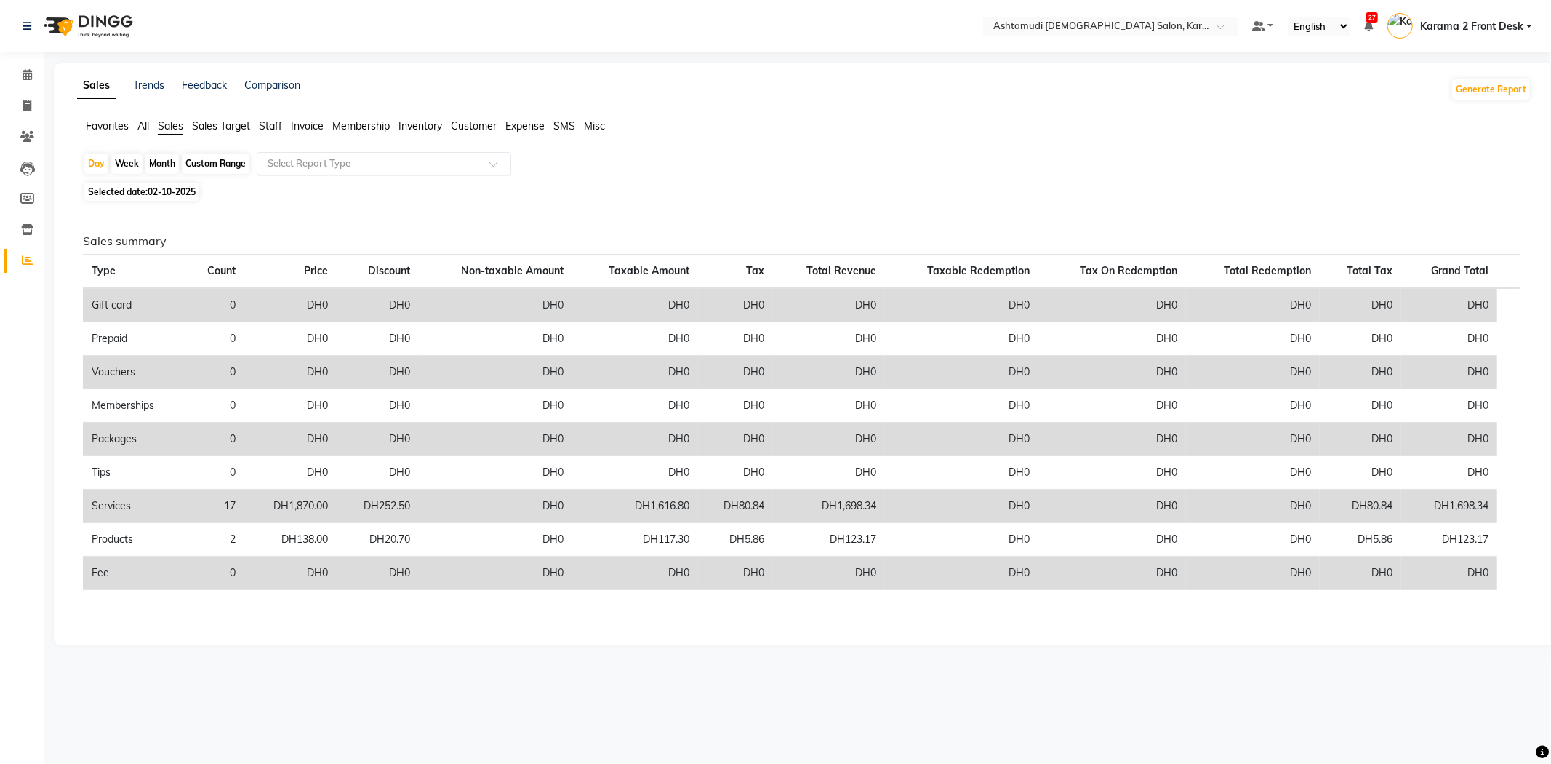
click at [292, 160] on input "text" at bounding box center [369, 163] width 209 height 15
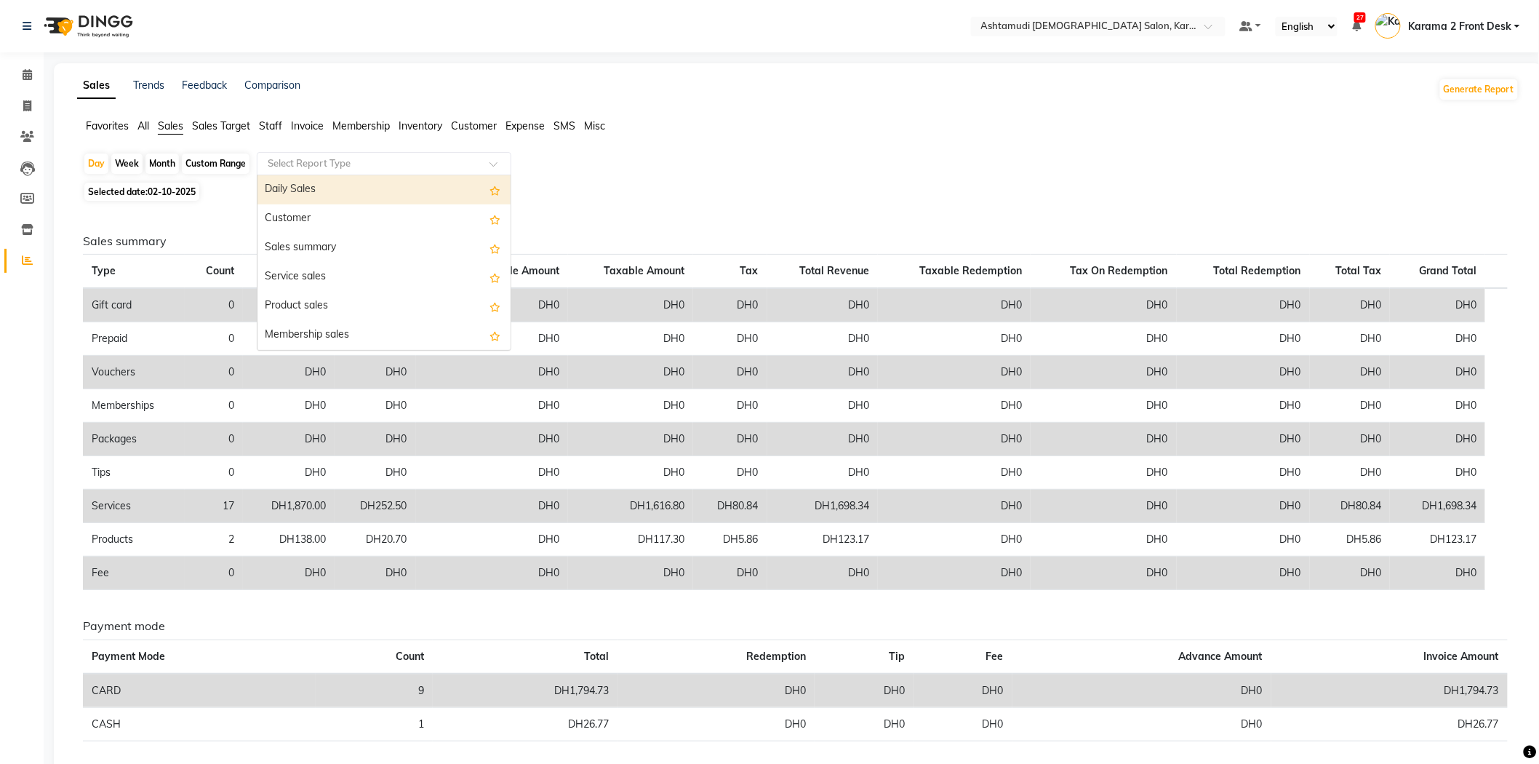
click at [295, 186] on div "Daily Sales" at bounding box center [383, 189] width 253 height 29
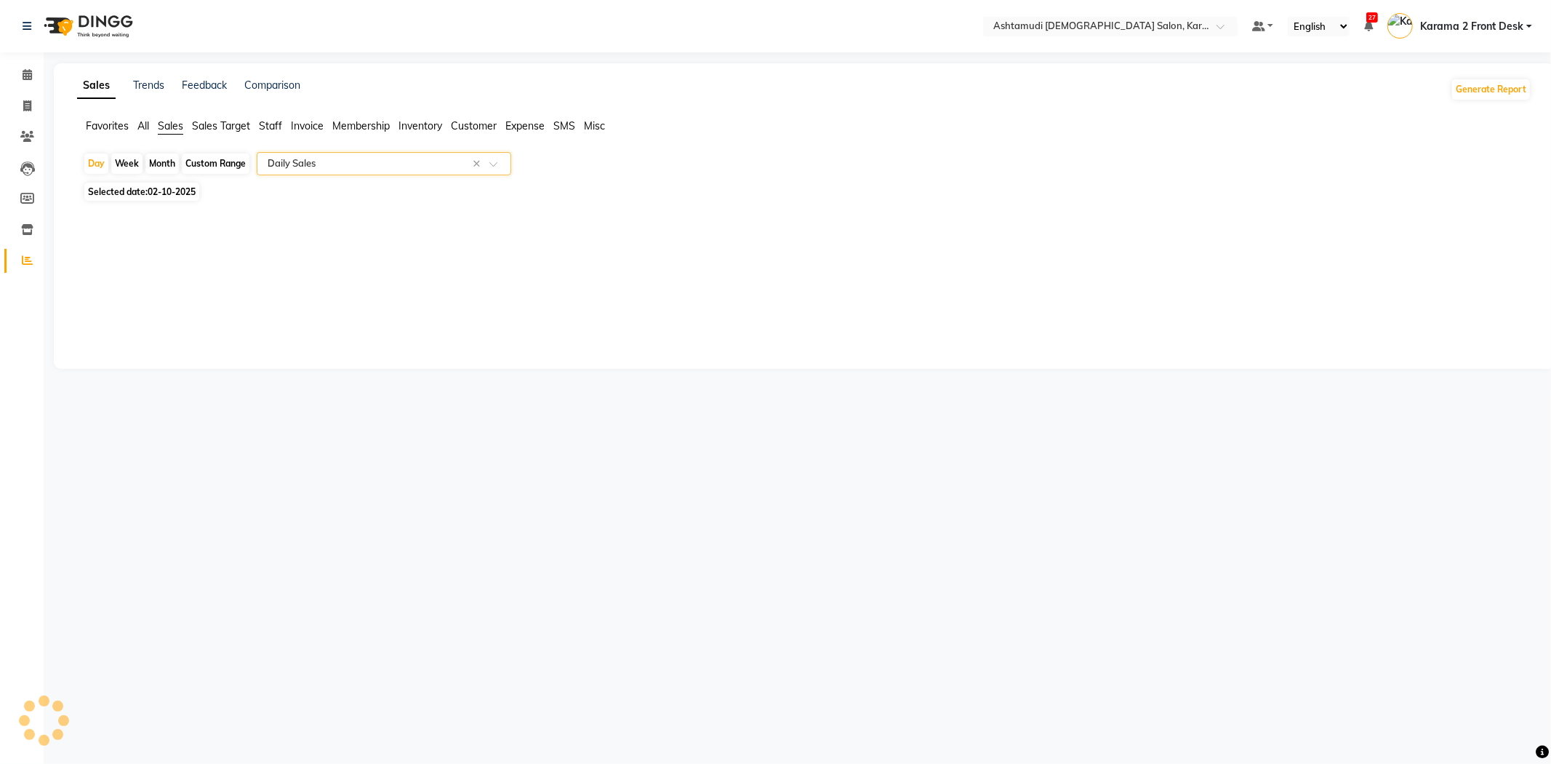
select select "full_report"
select select "csv"
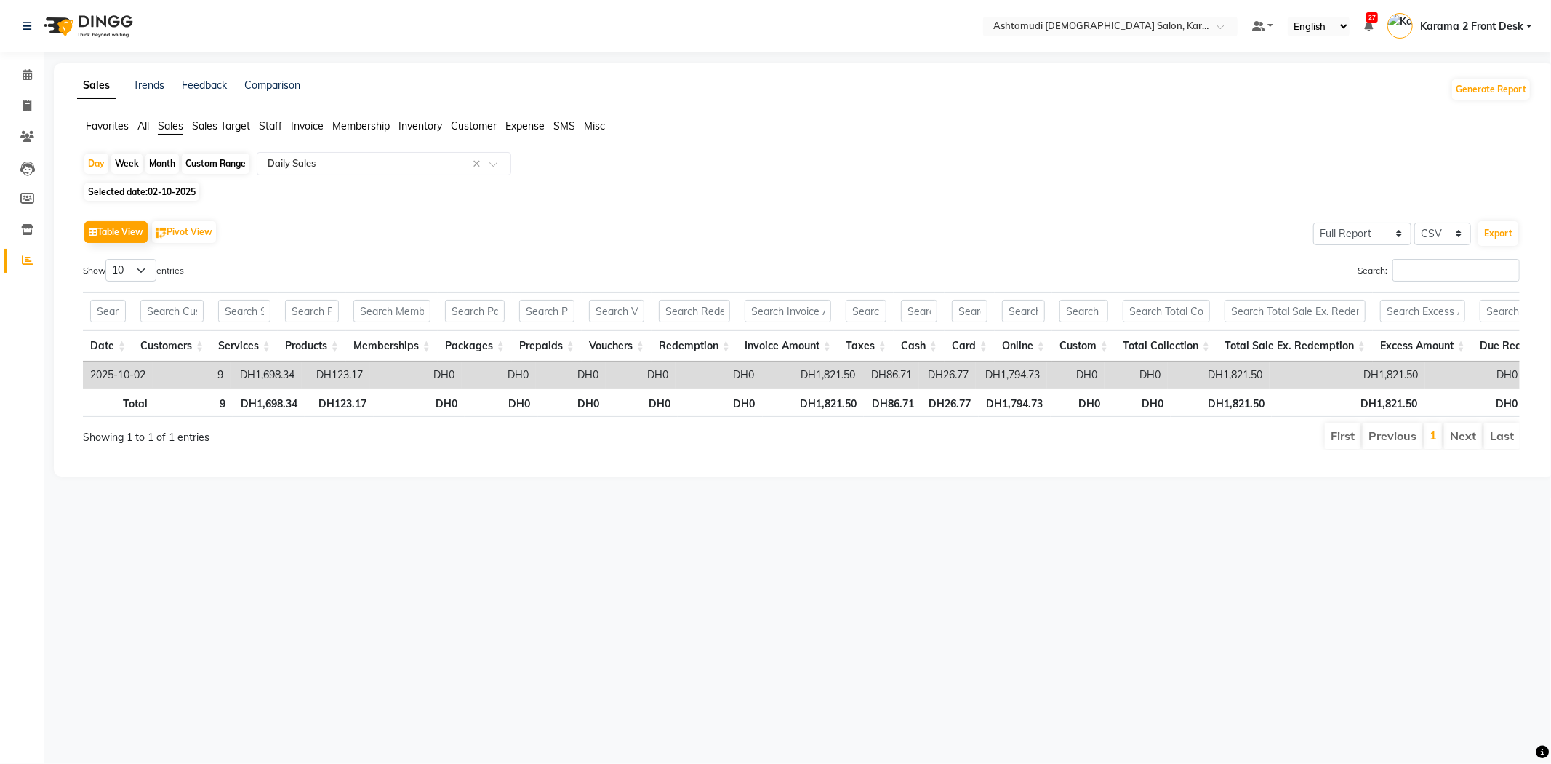
click at [717, 185] on div "Selected date: [DATE]" at bounding box center [807, 191] width 1449 height 15
click at [409, 225] on div "Table View Pivot View Select Full Report Filtered Report Select CSV PDF Export" at bounding box center [801, 232] width 1437 height 31
click at [476, 122] on span "Customer" at bounding box center [474, 125] width 46 height 13
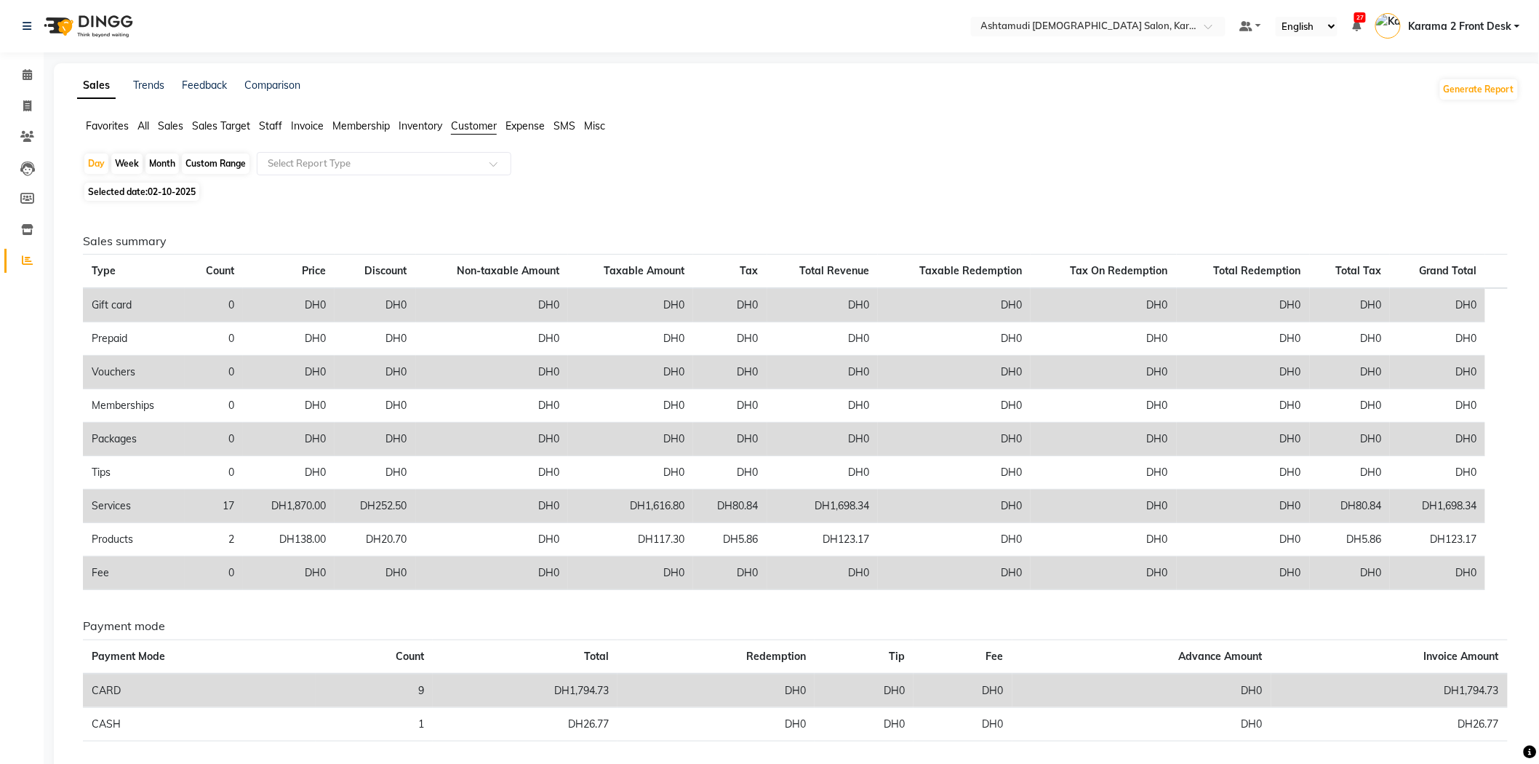
click at [402, 150] on app-reports "Favorites All Sales Sales Target Staff Invoice Membership Inventory Customer Ex…" at bounding box center [798, 450] width 1460 height 663
click at [401, 166] on input "text" at bounding box center [369, 163] width 209 height 15
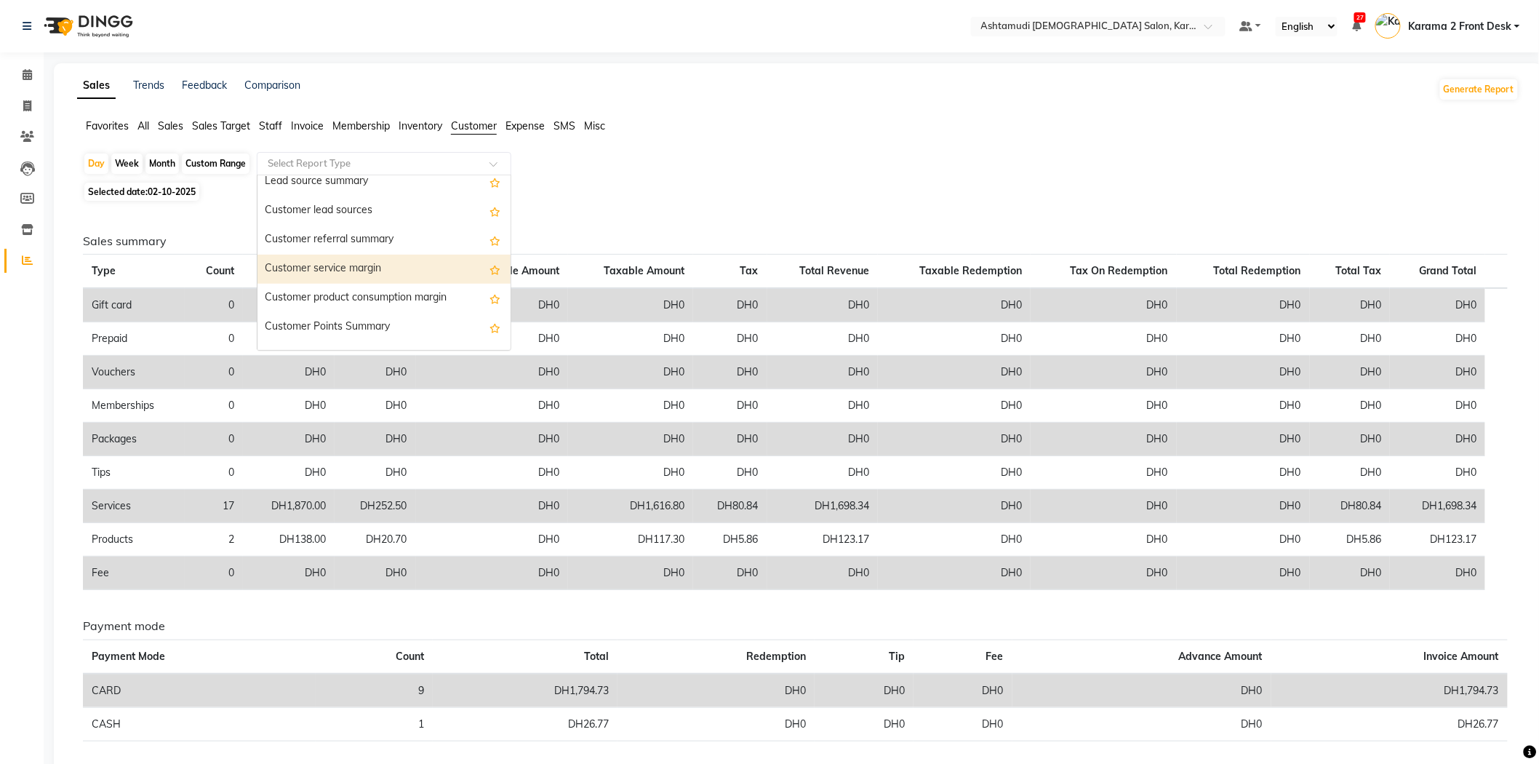
scroll to position [116, 0]
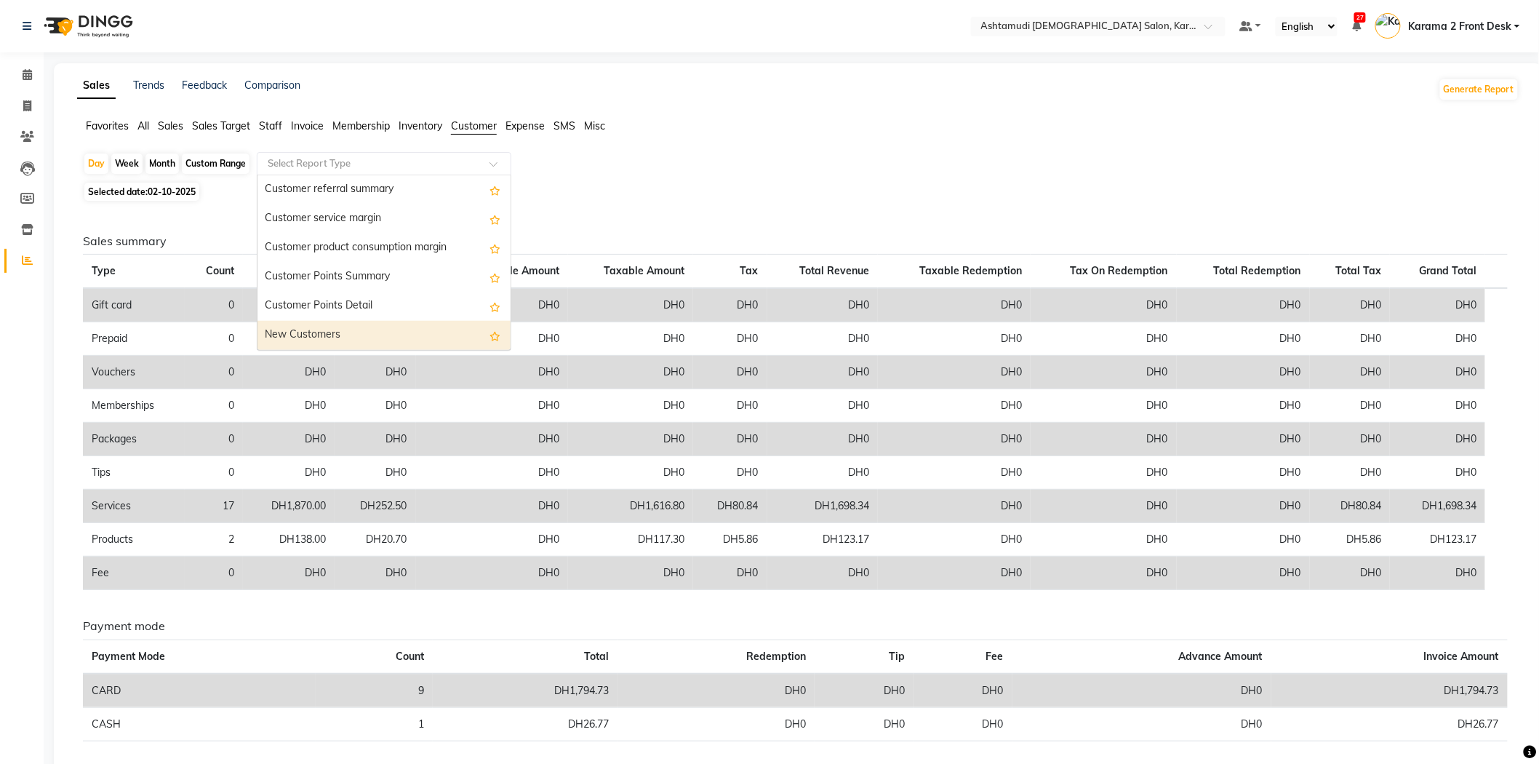
click at [332, 321] on div "New Customers" at bounding box center [383, 335] width 253 height 29
select select "full_report"
select select "csv"
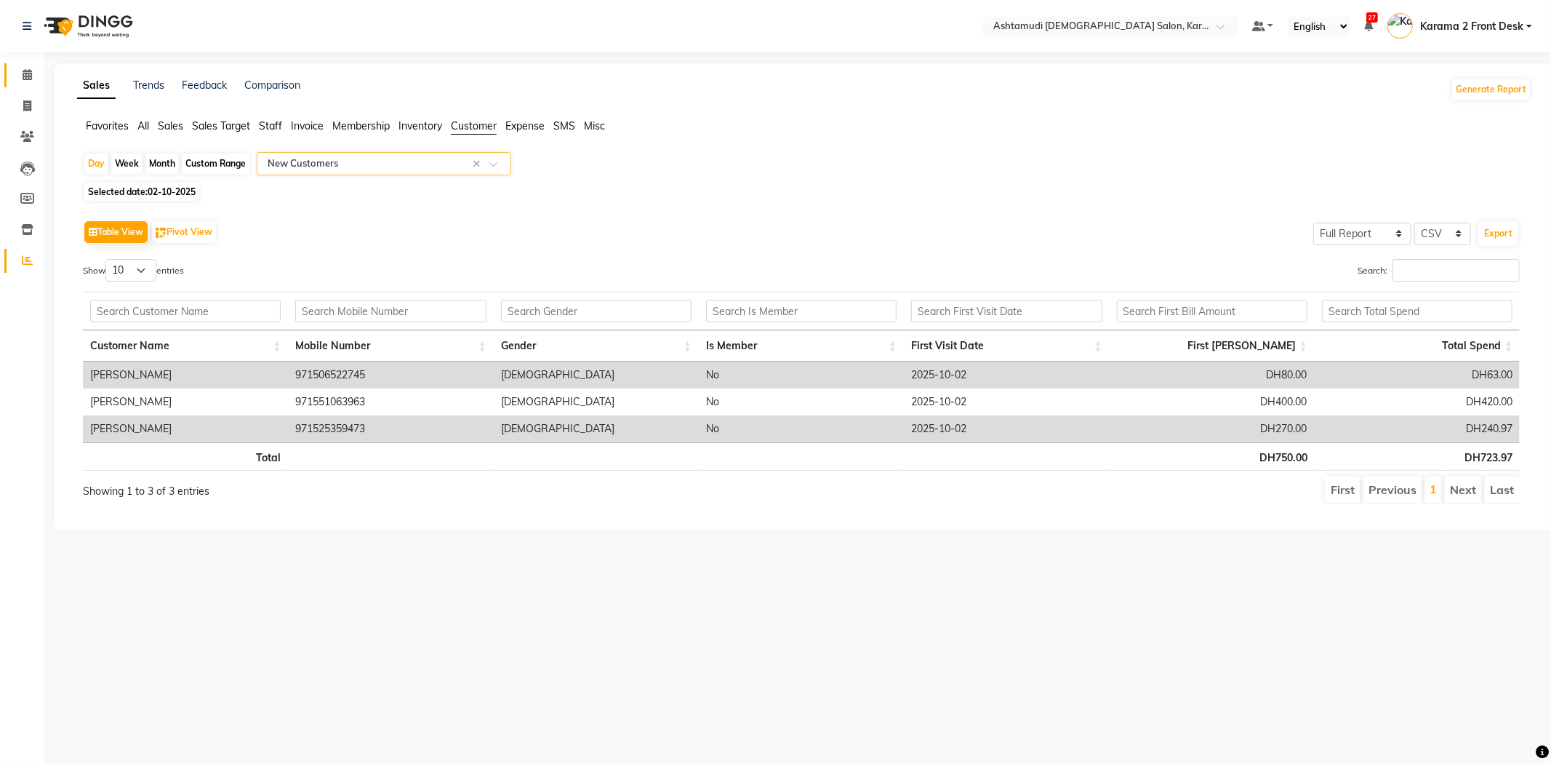
click at [33, 82] on span at bounding box center [27, 75] width 25 height 17
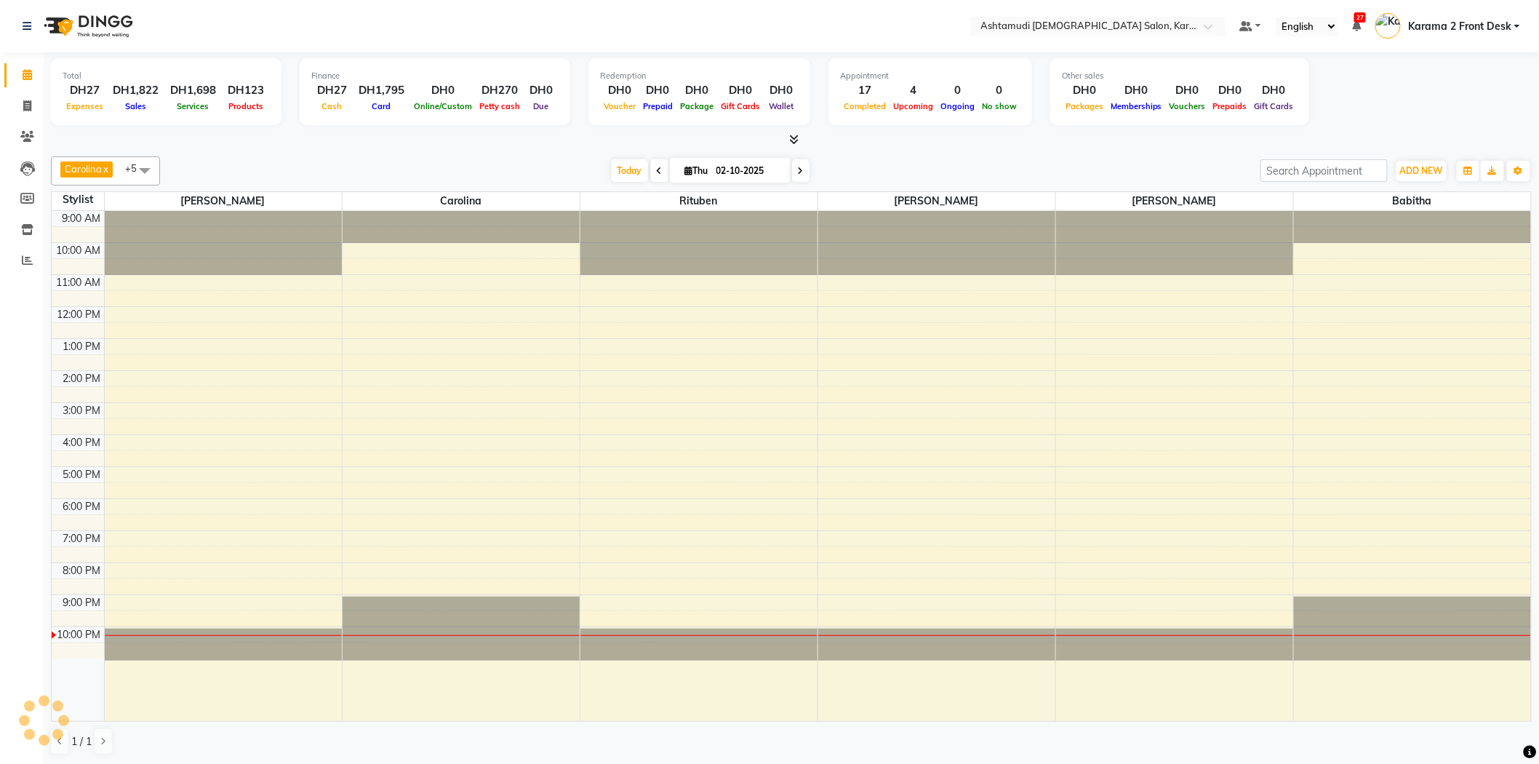
click at [219, 44] on nav "Select Location × Ashtamudi [DEMOGRAPHIC_DATA] Salon, Karama 2 Default Panel My…" at bounding box center [769, 26] width 1539 height 52
